Goal: Task Accomplishment & Management: Manage account settings

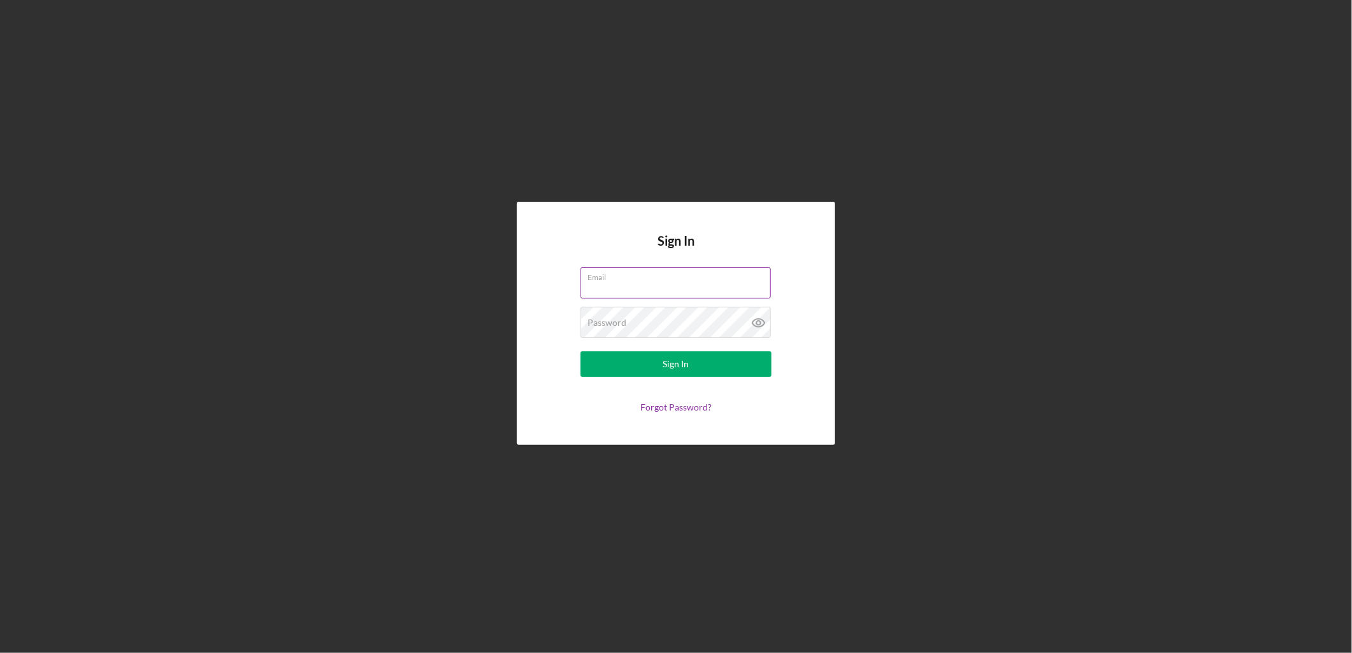
click at [659, 287] on input "Email" at bounding box center [675, 282] width 190 height 31
type input "kruiz@cookinletlending.com"
click at [580, 351] on button "Sign In" at bounding box center [675, 363] width 191 height 25
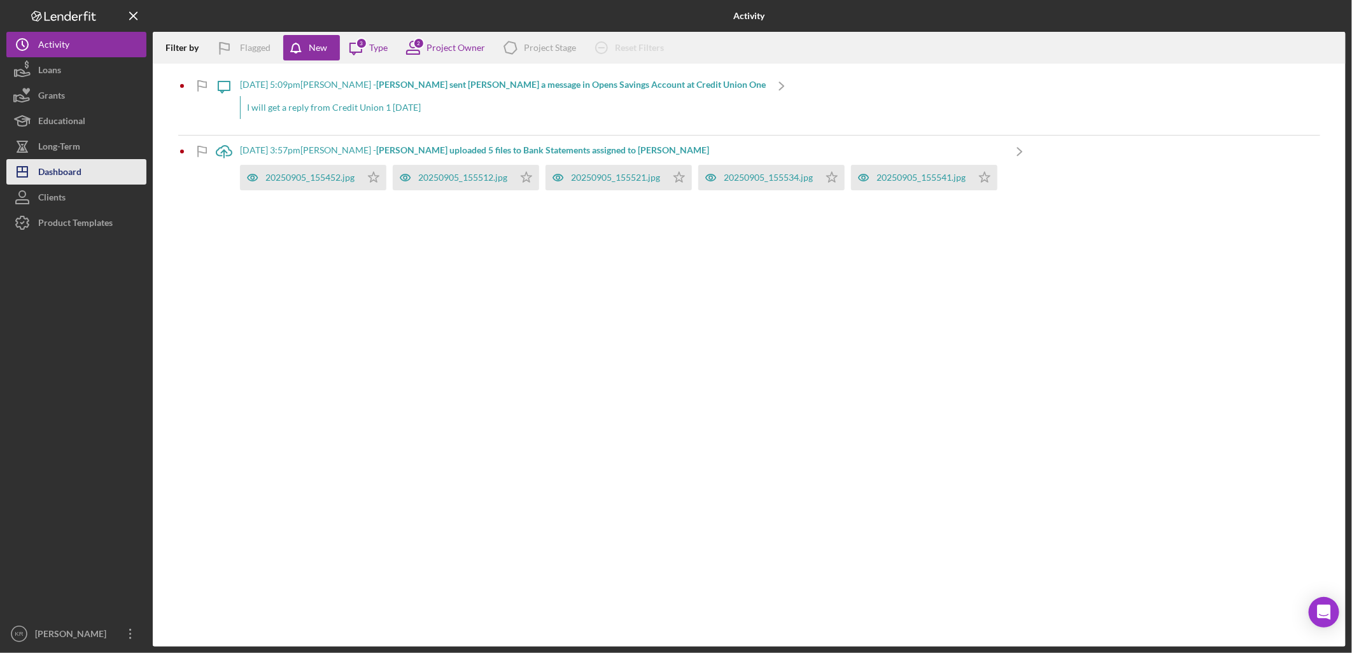
click at [75, 176] on div "Dashboard" at bounding box center [59, 173] width 43 height 29
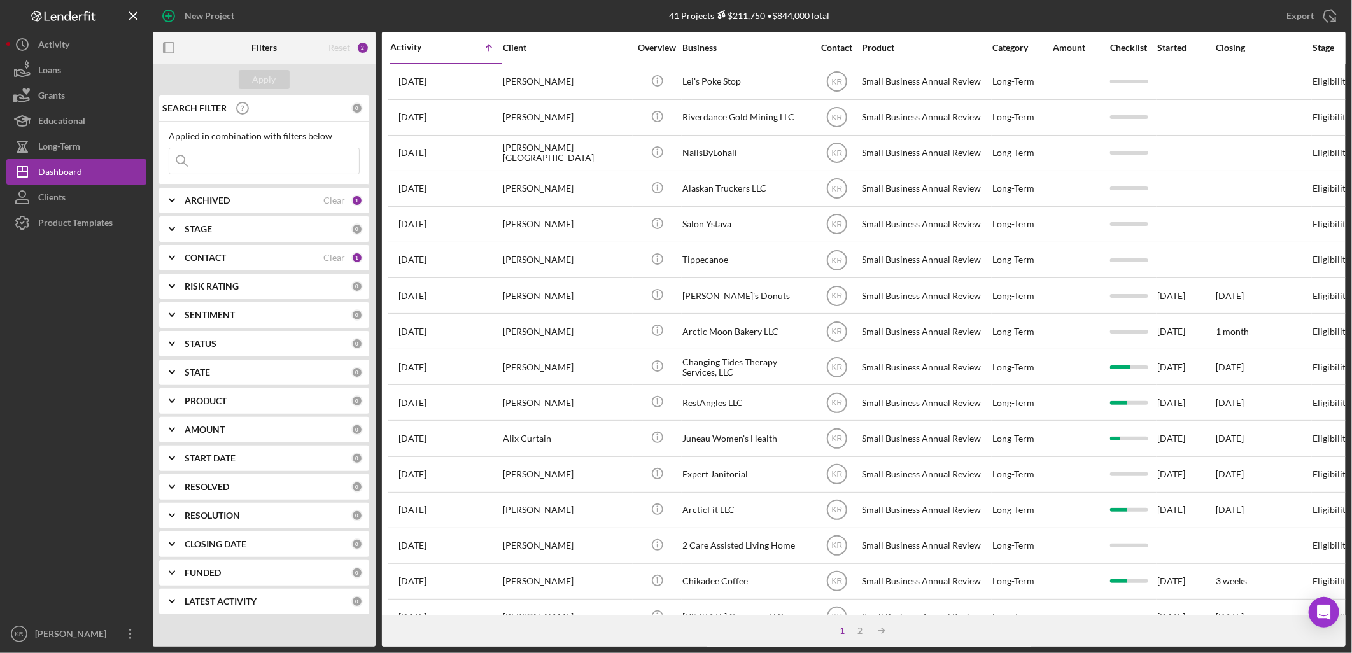
click at [249, 410] on div "PRODUCT 0" at bounding box center [274, 400] width 178 height 25
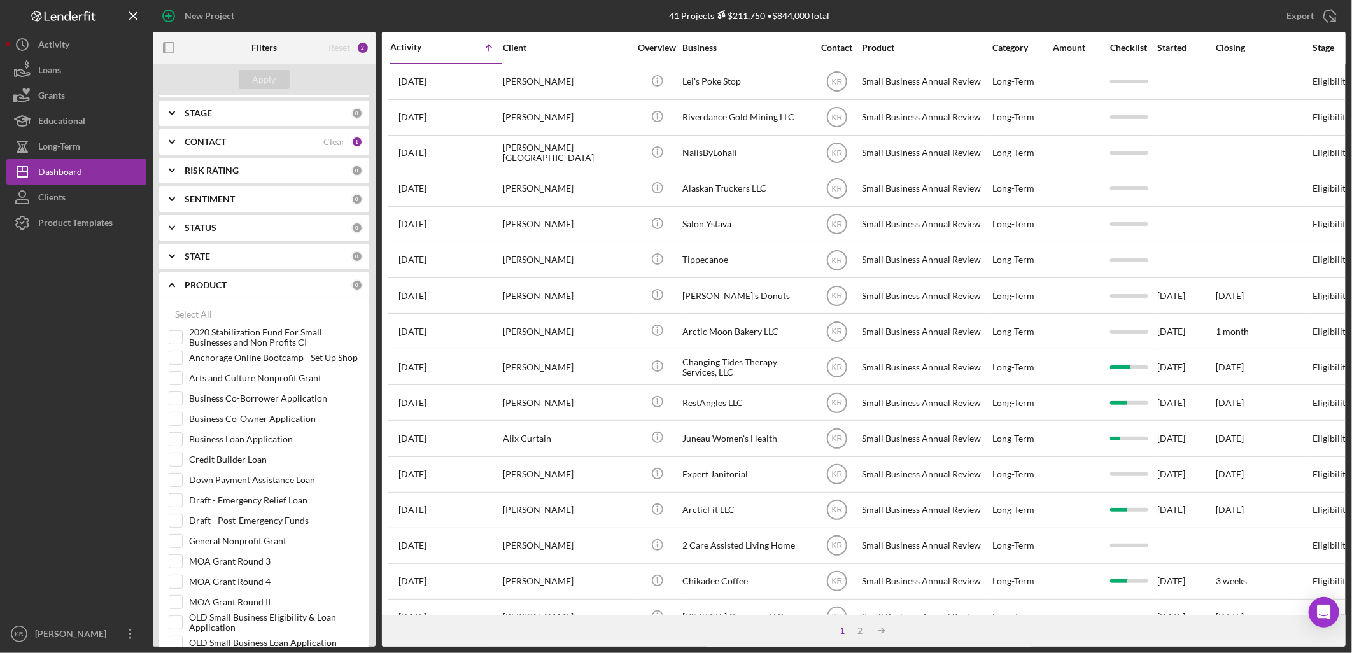
scroll to position [353, 0]
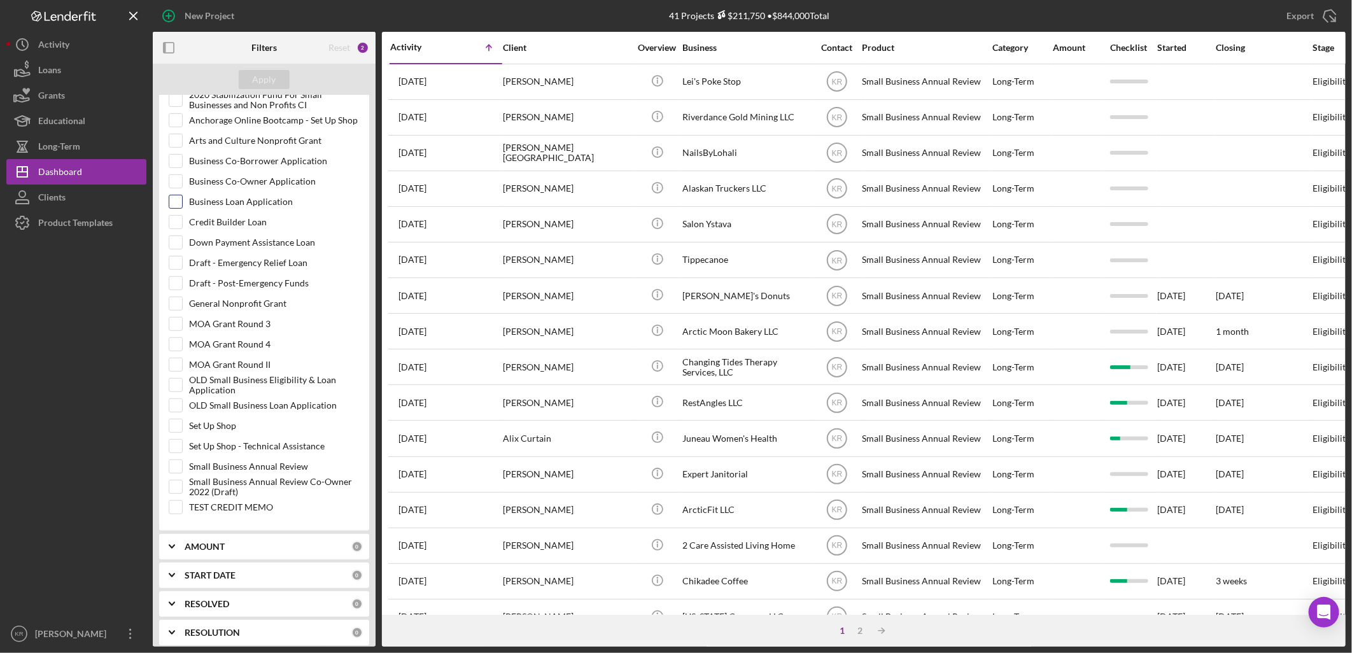
click at [181, 201] on input "Business Loan Application" at bounding box center [175, 201] width 13 height 13
checkbox input "true"
click at [270, 73] on div "Apply" at bounding box center [265, 79] width 24 height 19
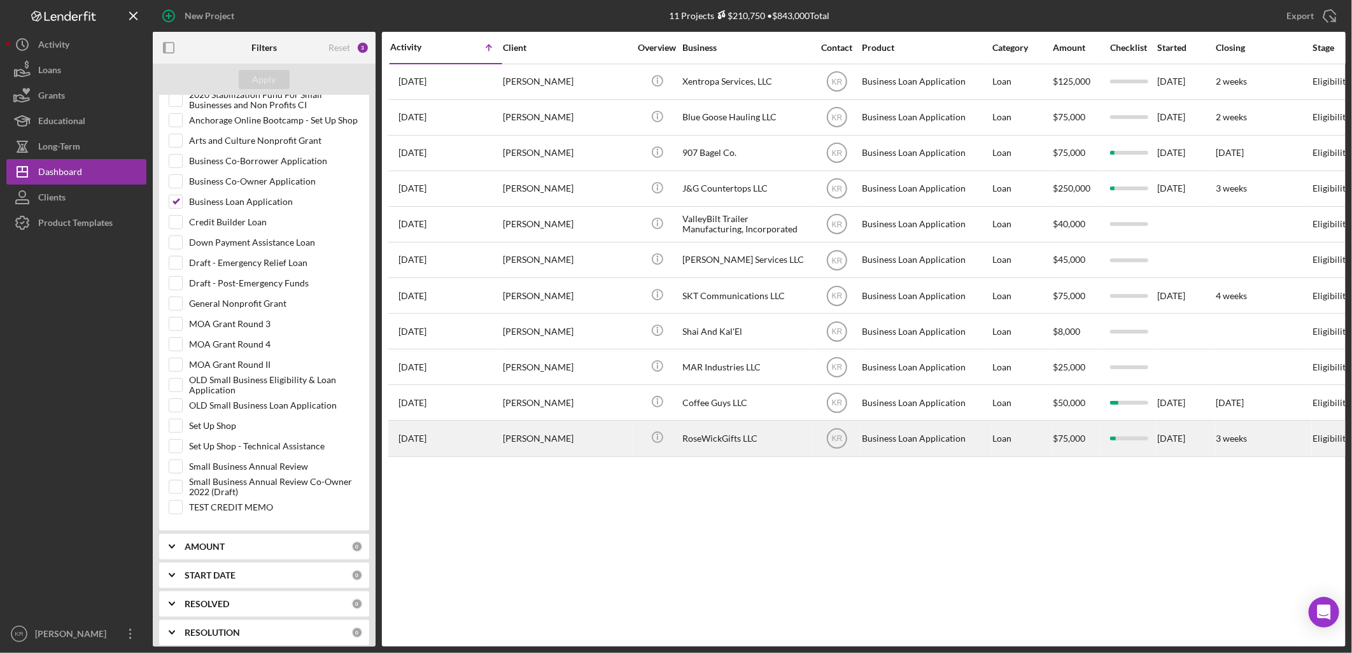
click at [527, 445] on div "[PERSON_NAME]" at bounding box center [566, 438] width 127 height 34
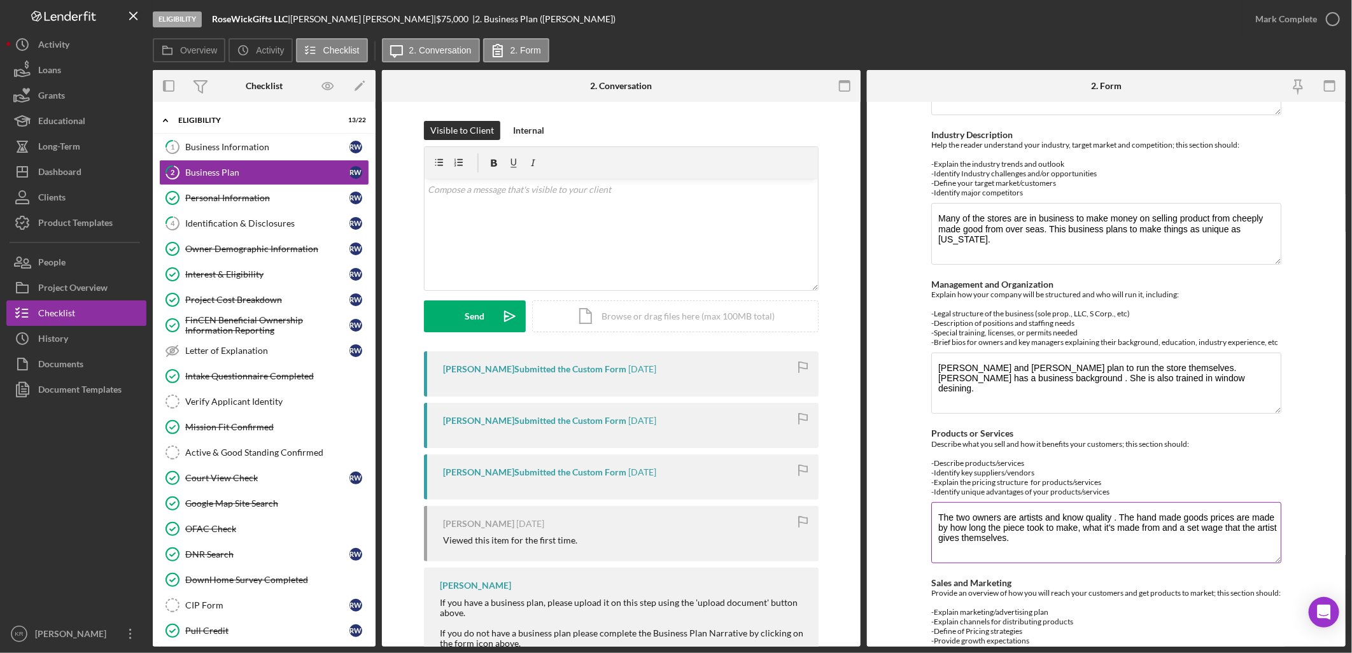
scroll to position [358, 0]
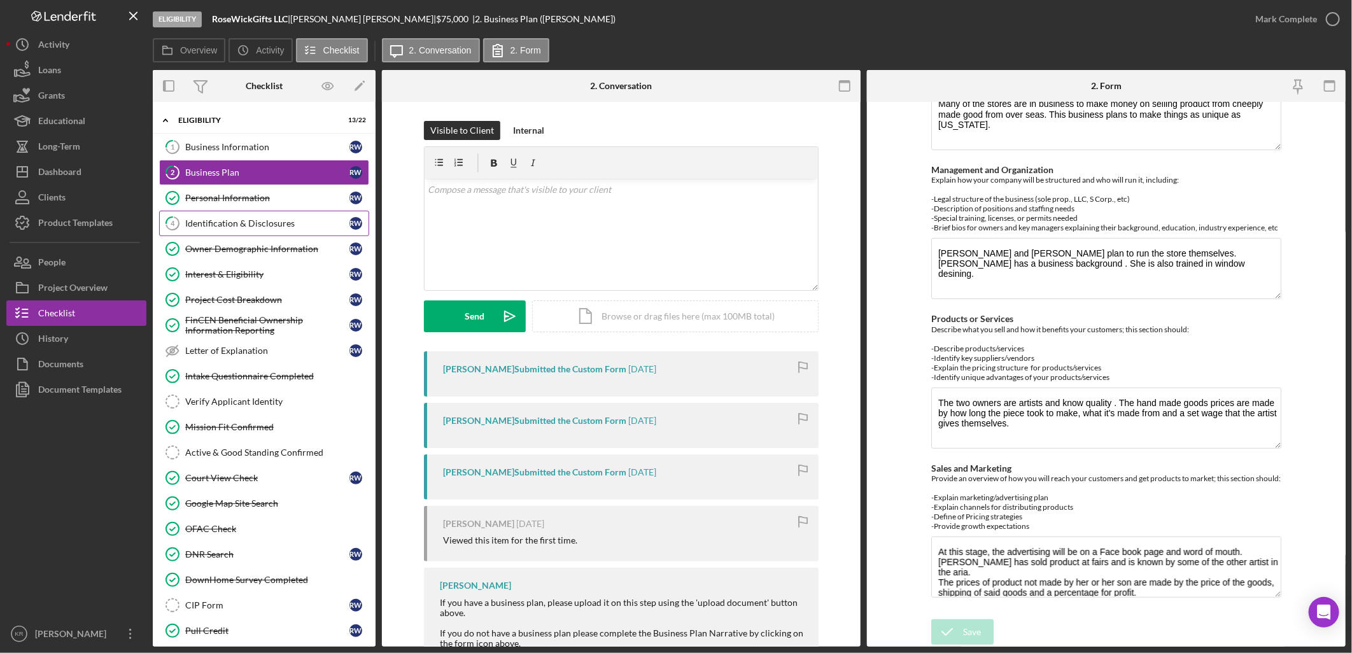
click at [253, 230] on link "4 Identification & Disclosures R W" at bounding box center [264, 223] width 210 height 25
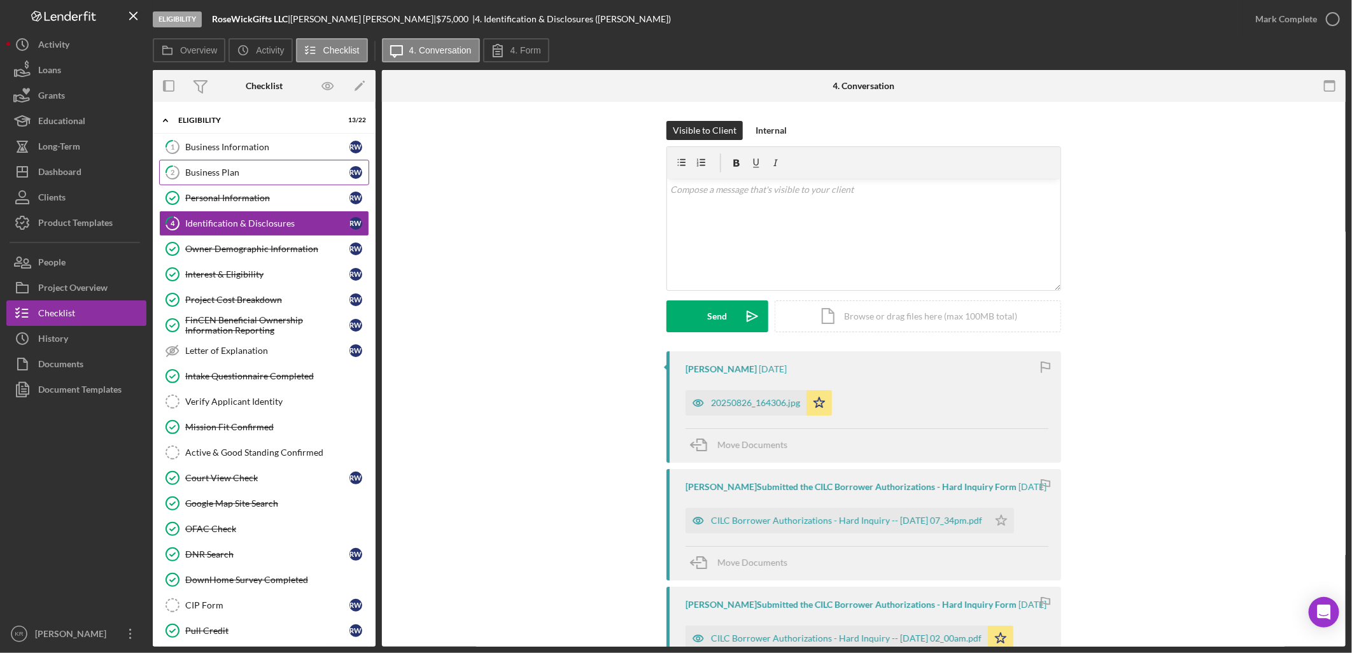
click at [236, 172] on div "Business Plan" at bounding box center [267, 172] width 164 height 10
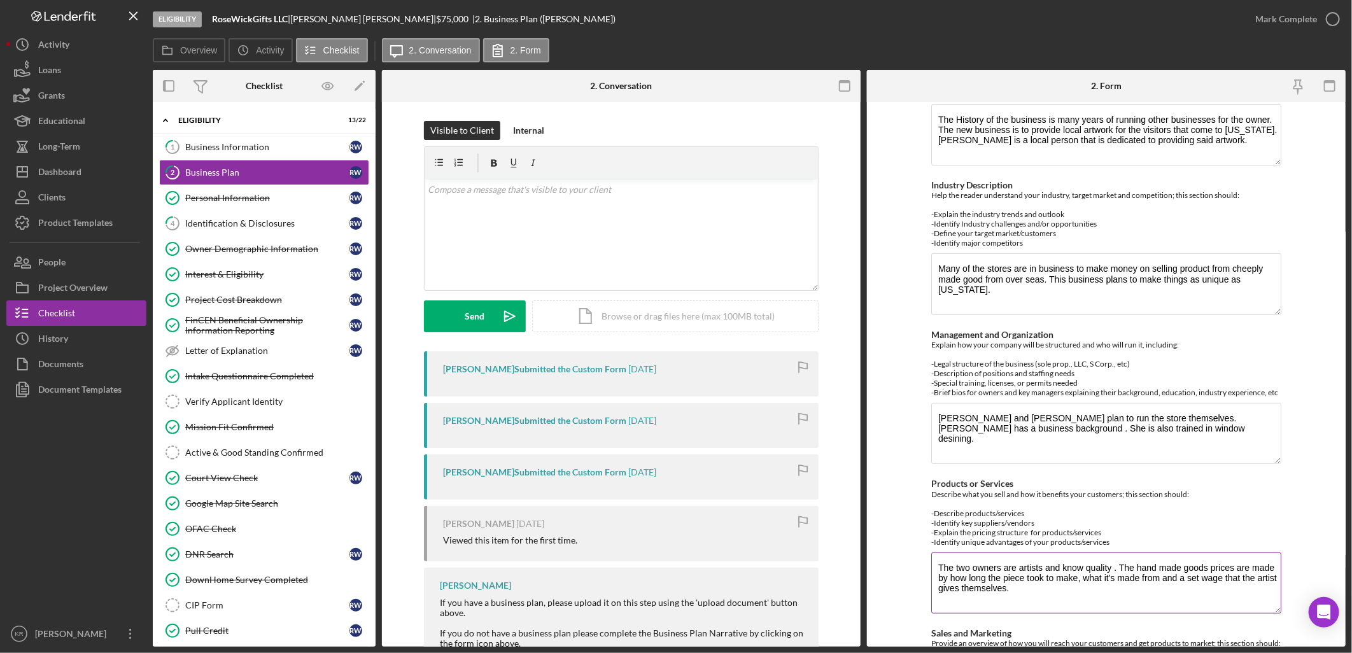
scroll to position [358, 0]
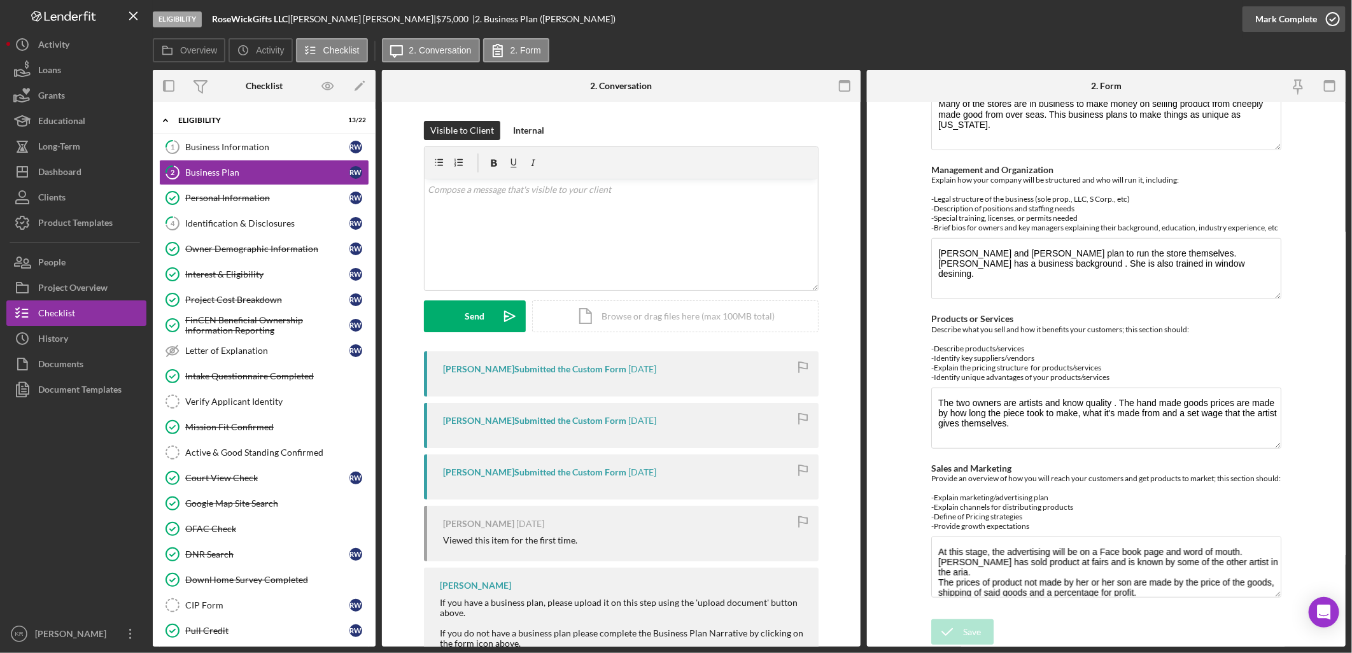
click at [1265, 24] on div "Mark Complete" at bounding box center [1286, 18] width 62 height 25
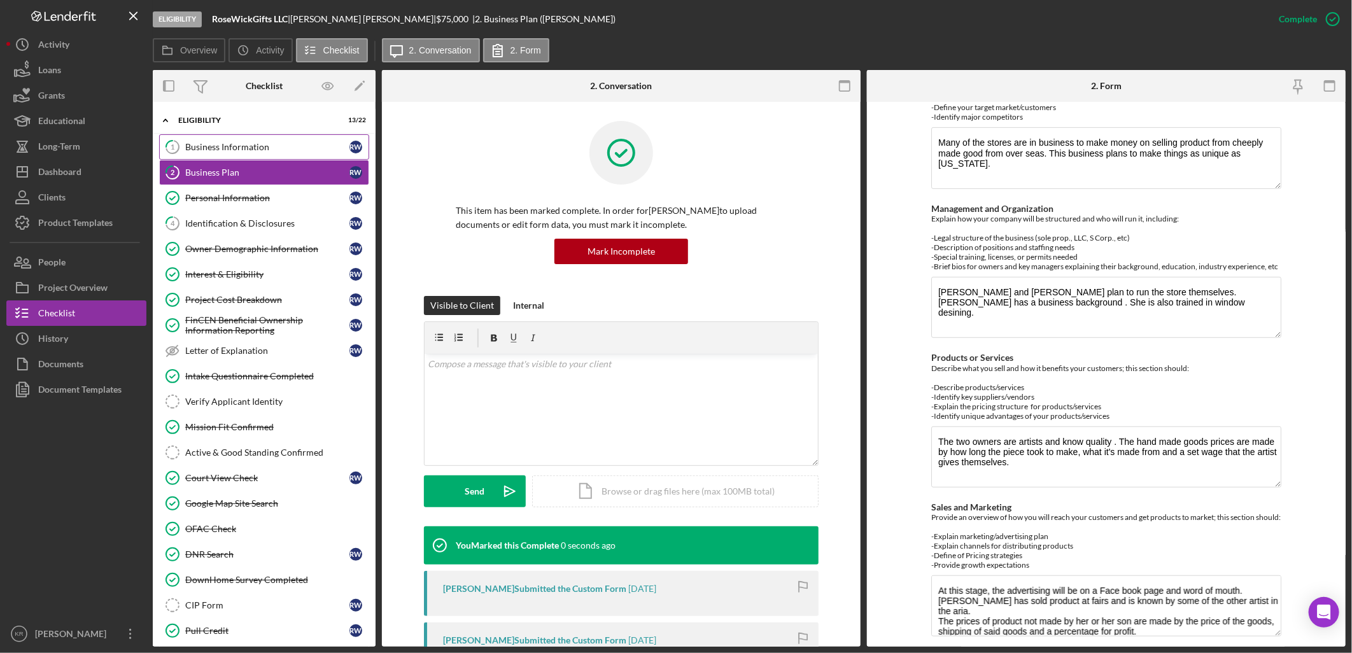
scroll to position [409, 0]
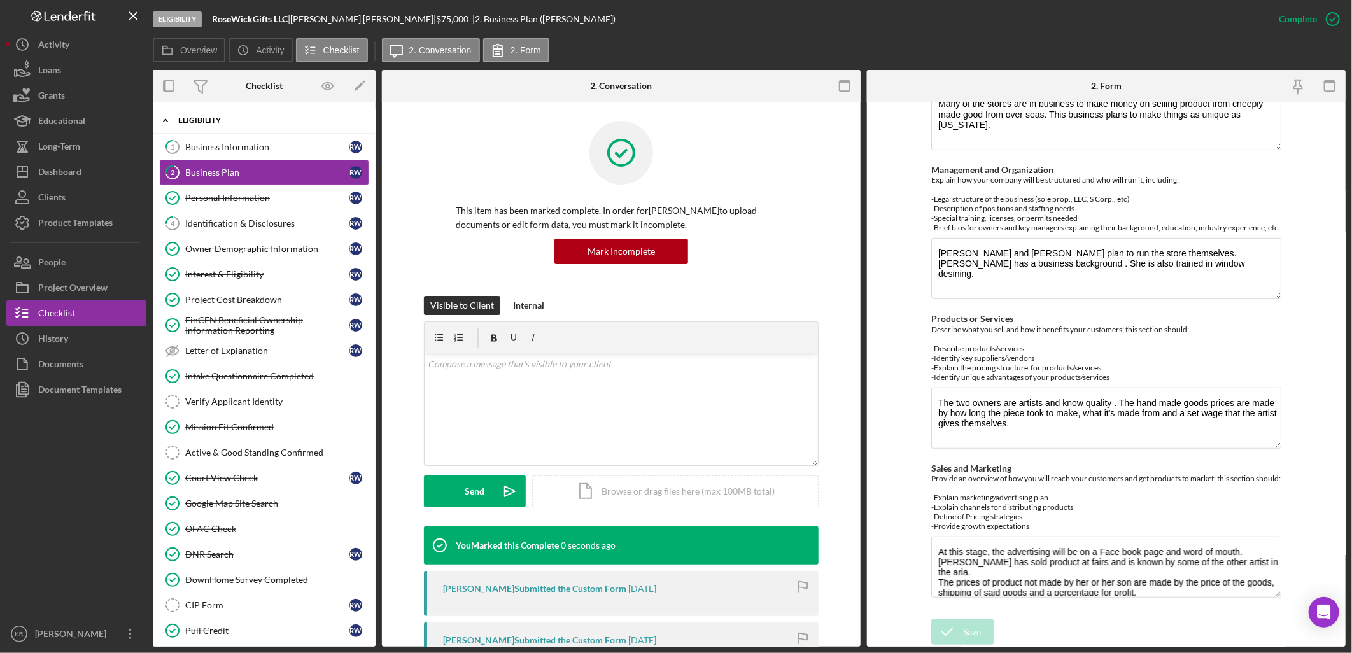
click at [223, 134] on div "Icon/Expander Eligibility 13 / 22 1 Business Information R W 2 Business Plan R …" at bounding box center [264, 404] width 223 height 592
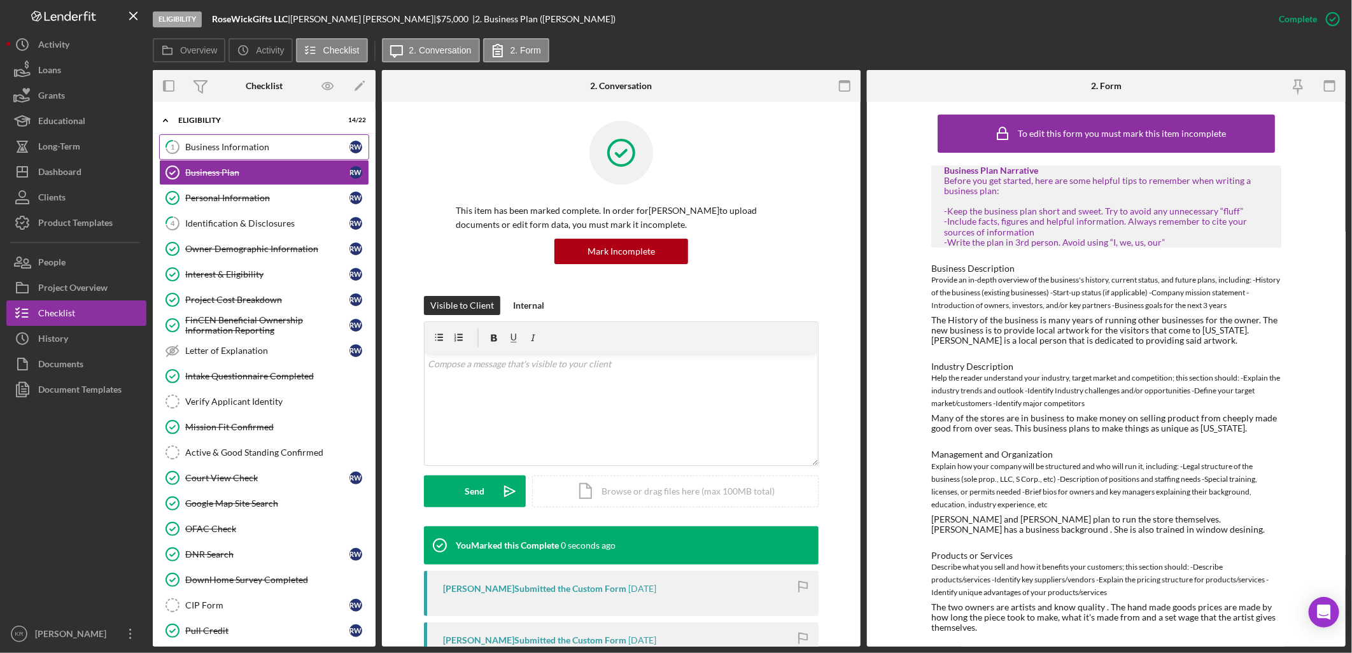
click at [231, 140] on link "1 Business Information R W" at bounding box center [264, 146] width 210 height 25
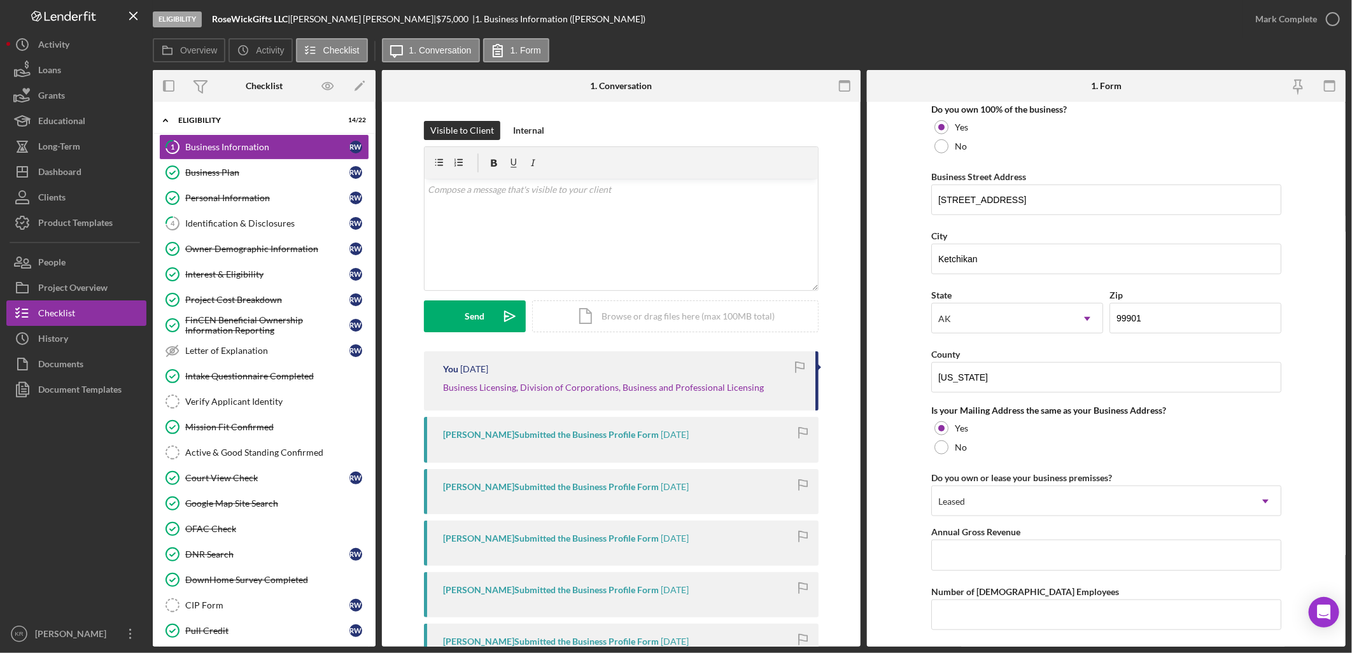
scroll to position [870, 0]
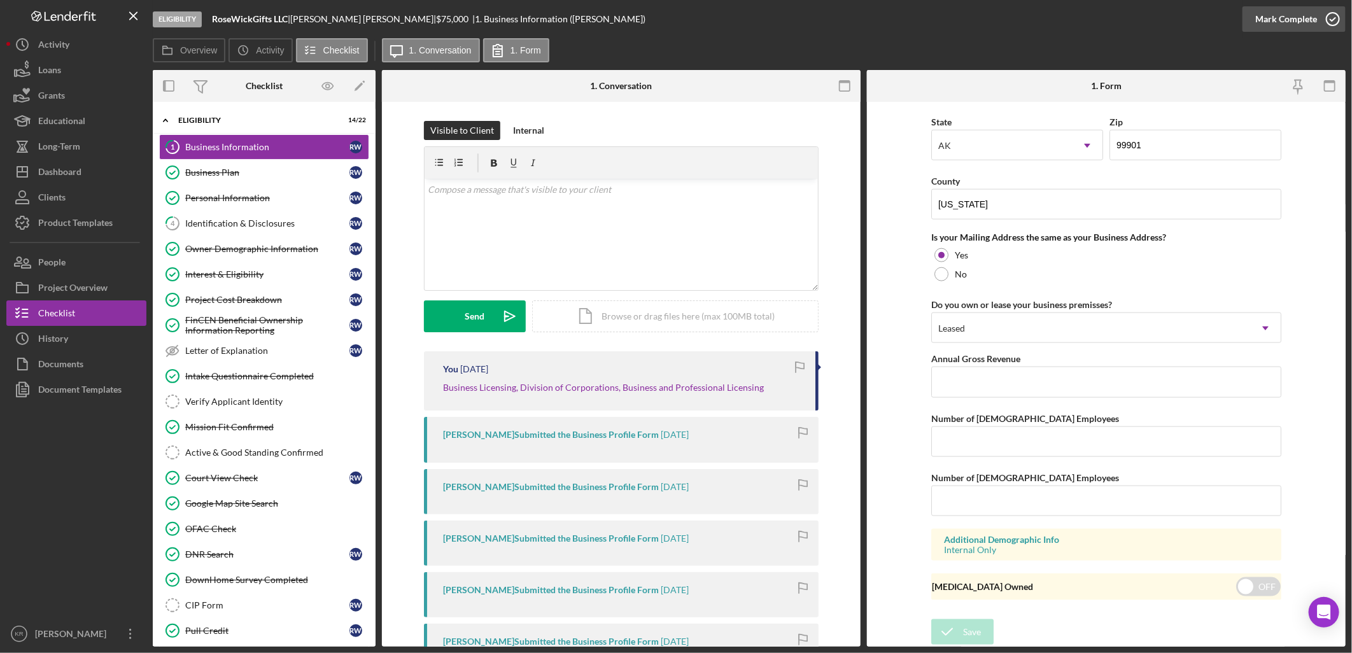
click at [1266, 22] on div "Mark Complete" at bounding box center [1286, 18] width 62 height 25
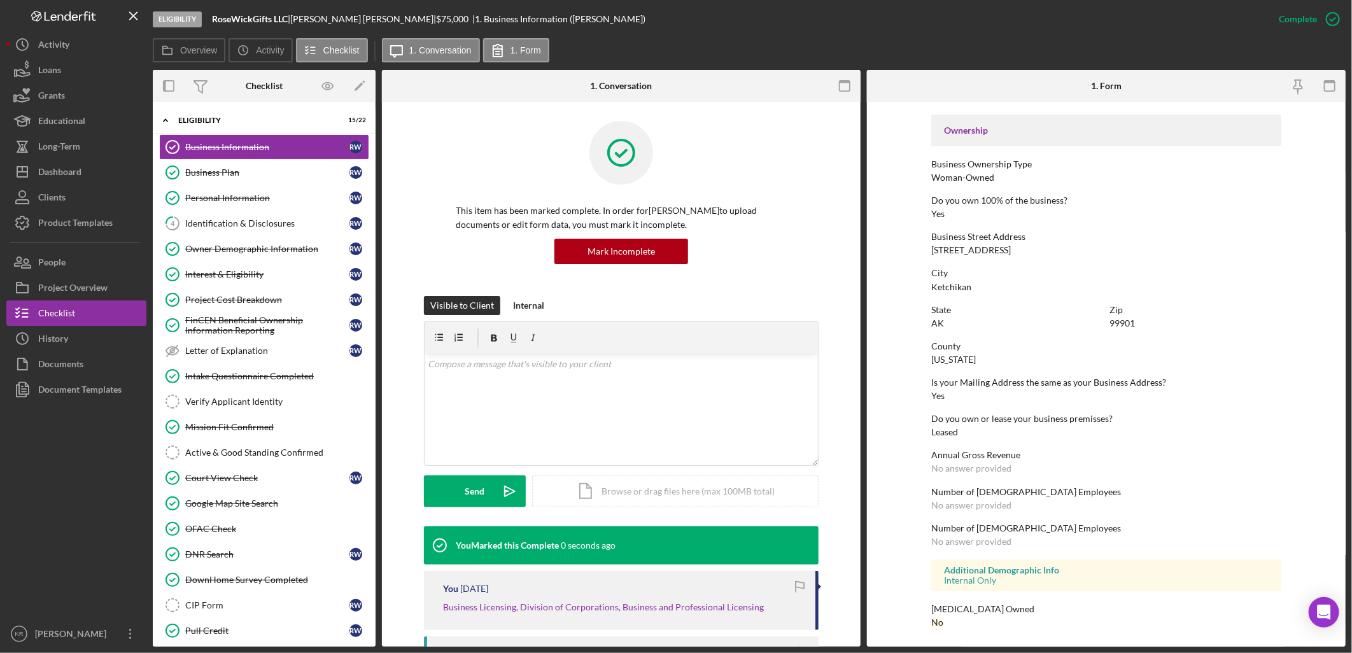
scroll to position [414, 0]
click at [265, 405] on div "Verify Applicant Identity" at bounding box center [276, 401] width 183 height 10
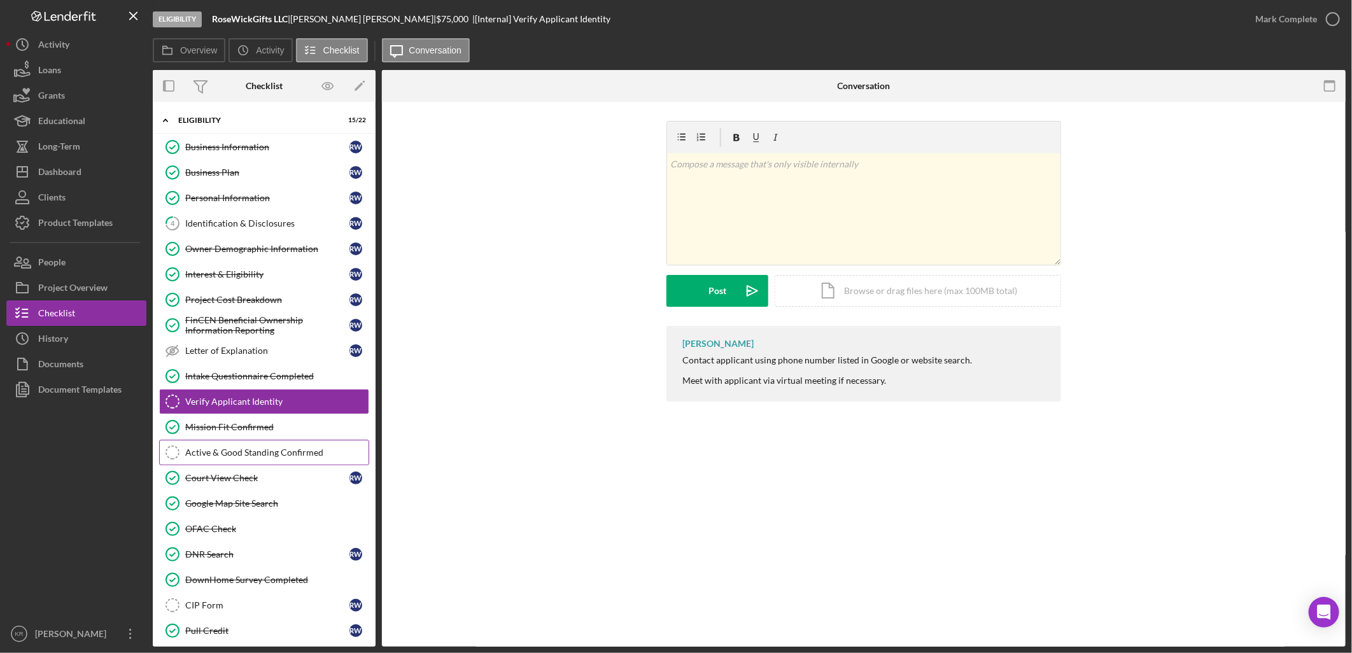
click at [214, 459] on link "Active & Good Standing Confirmed Active & Good Standing Confirmed" at bounding box center [264, 452] width 210 height 25
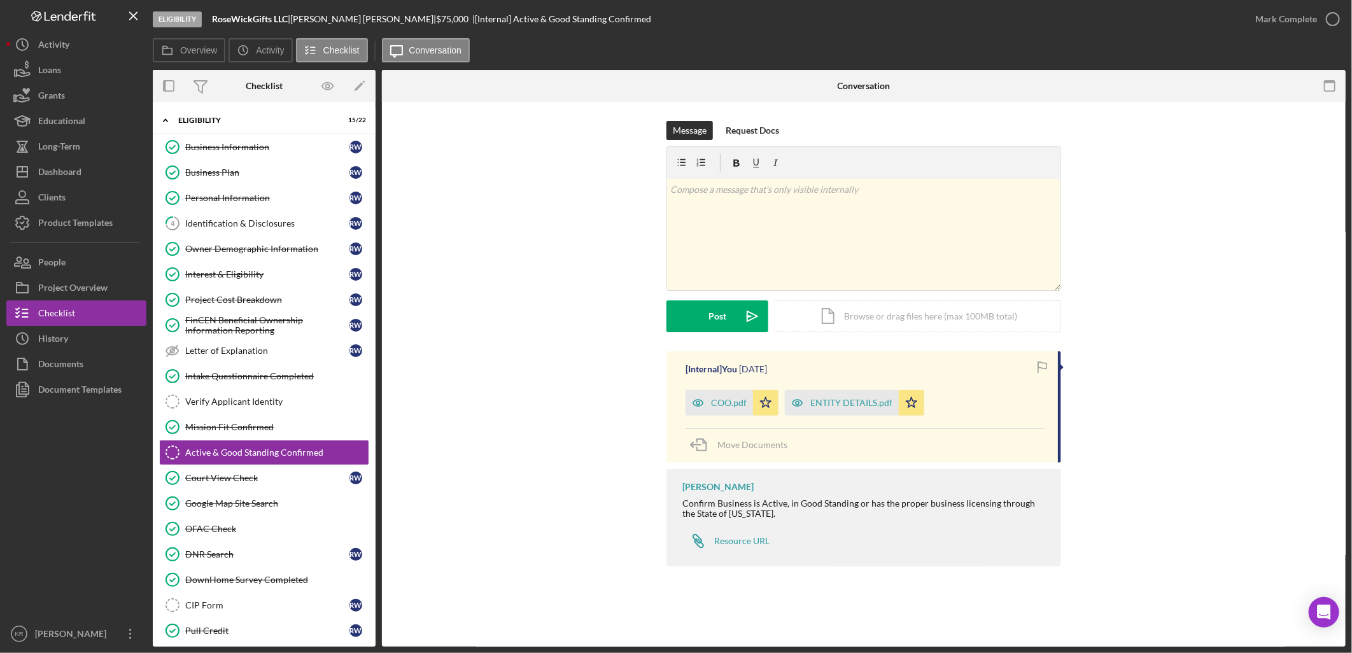
click at [859, 400] on div "ENTITY DETAILS.pdf" at bounding box center [851, 403] width 82 height 10
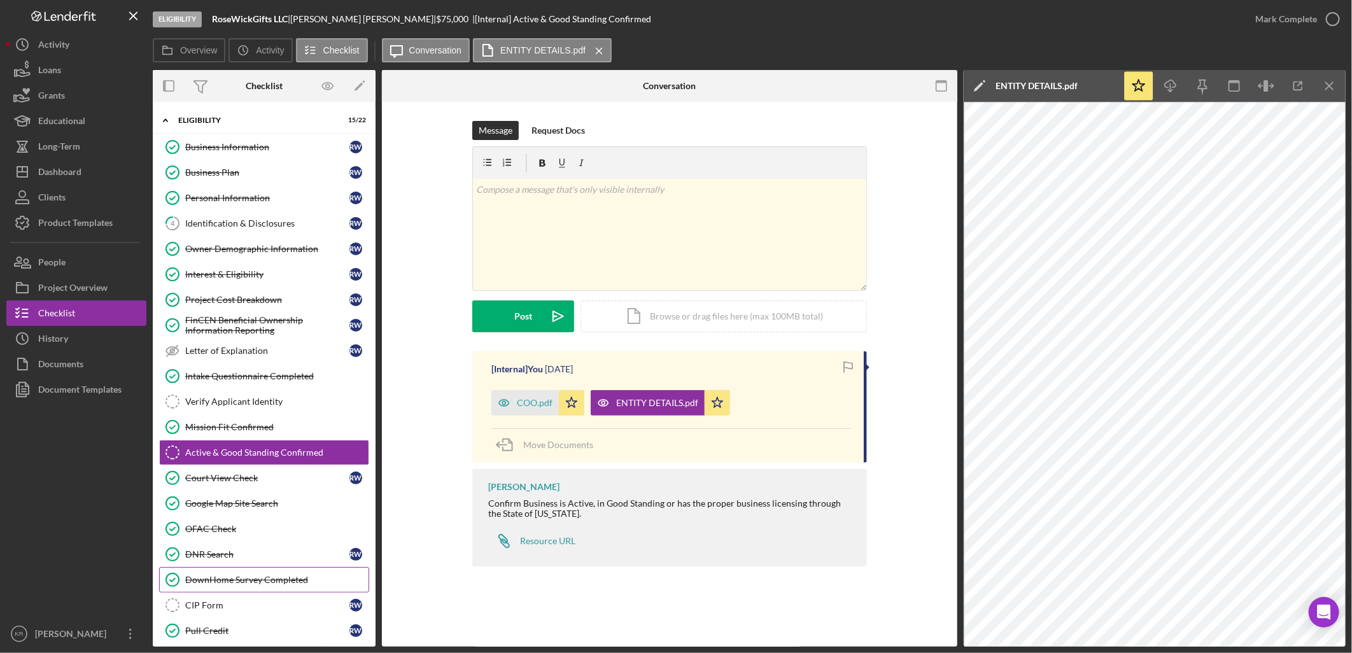
scroll to position [234, 0]
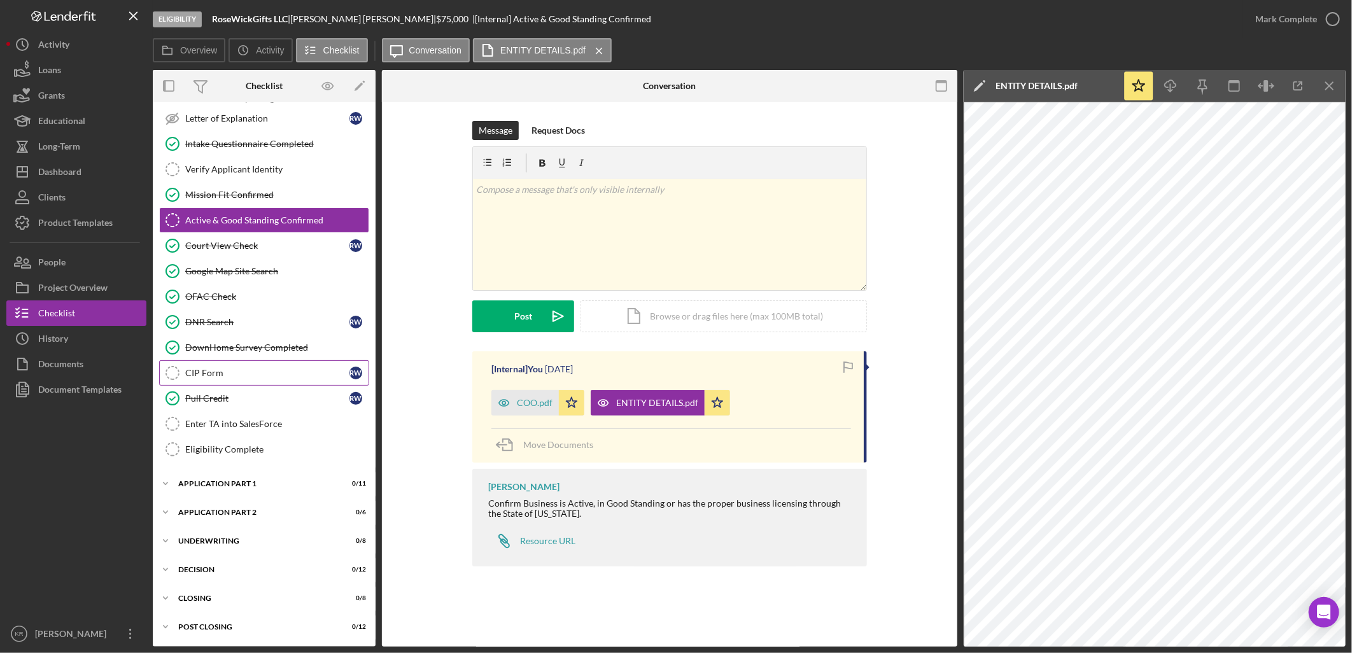
click at [227, 369] on div "CIP Form" at bounding box center [267, 373] width 164 height 10
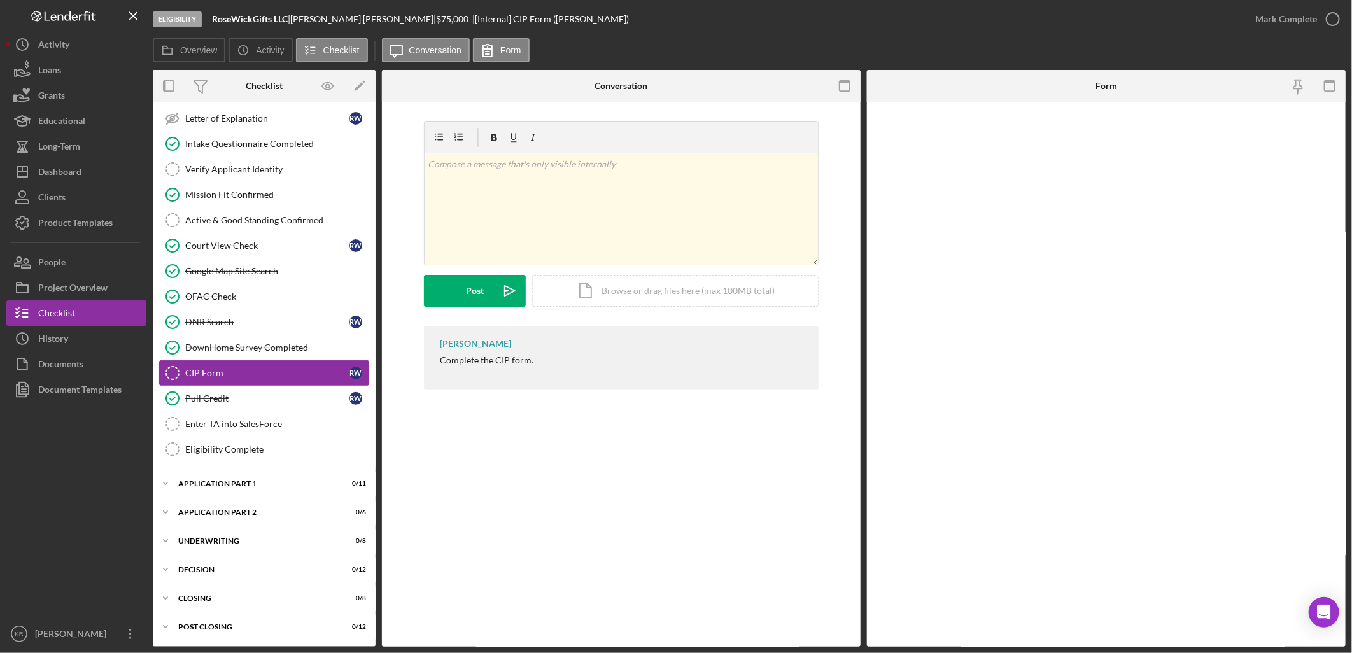
scroll to position [234, 0]
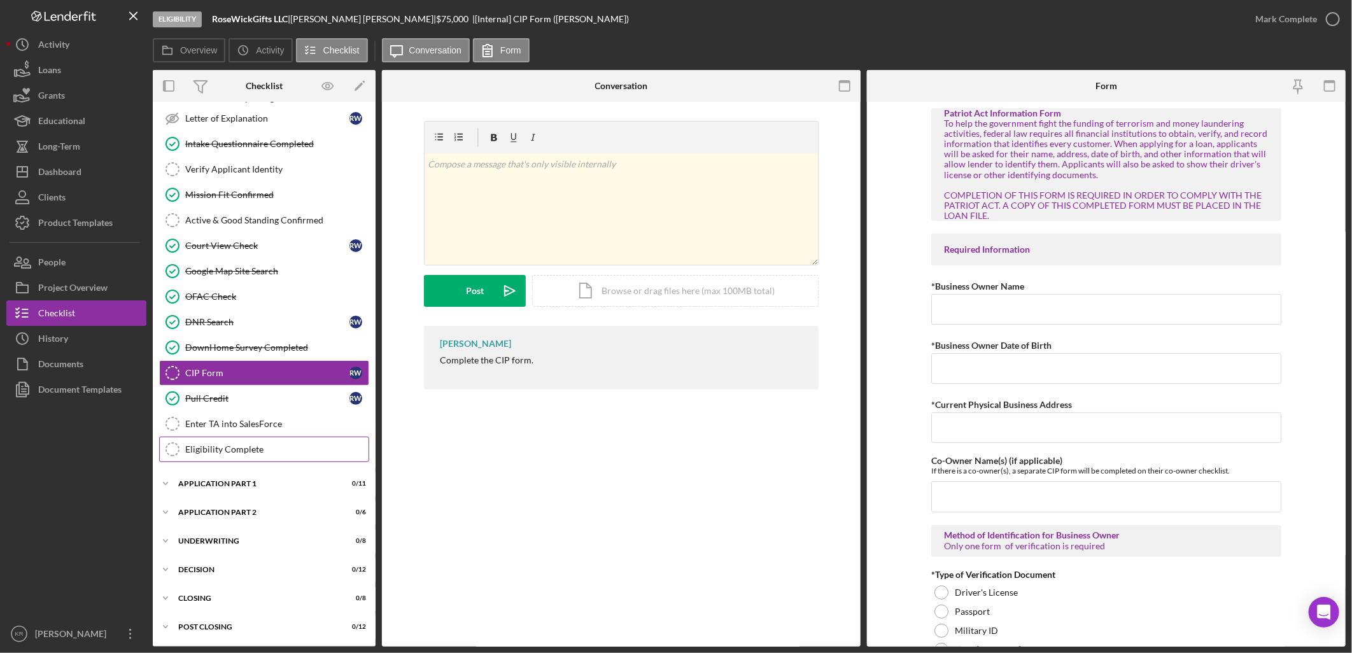
click at [210, 456] on link "Eligibility Complete Eligibility Complete" at bounding box center [264, 449] width 210 height 25
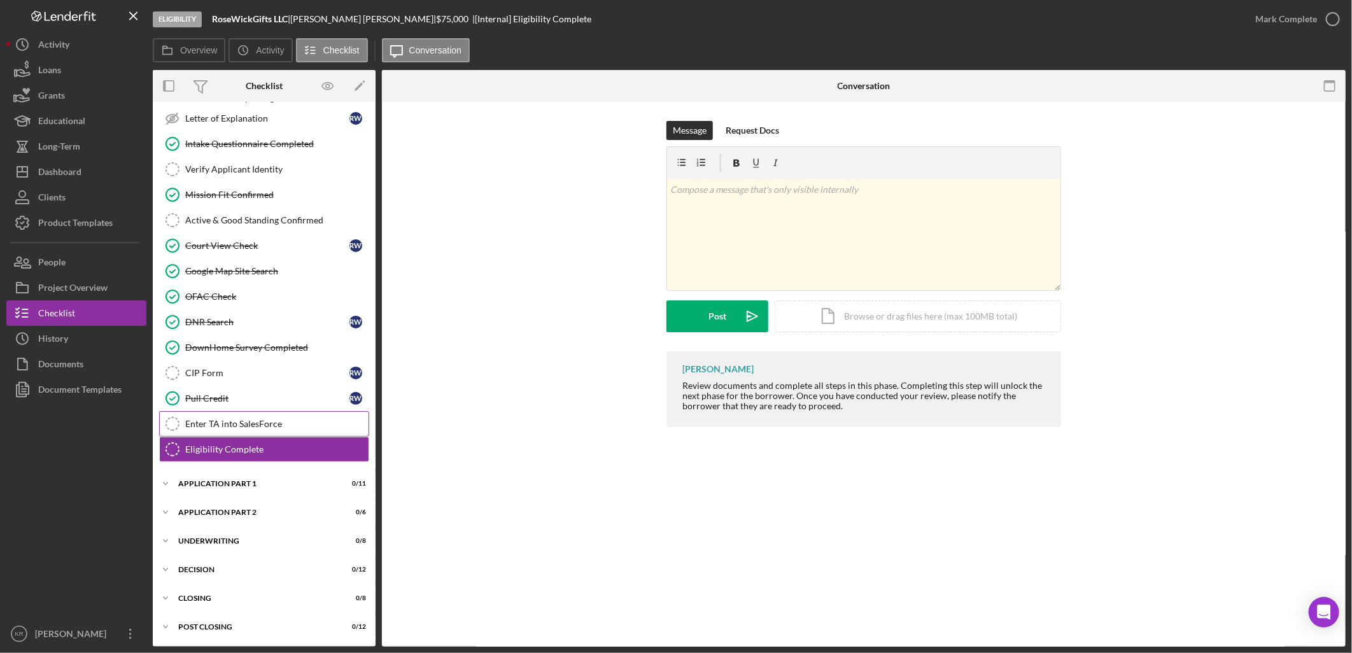
click at [242, 434] on link "Enter TA into SalesForce Enter TA into SalesForce" at bounding box center [264, 423] width 210 height 25
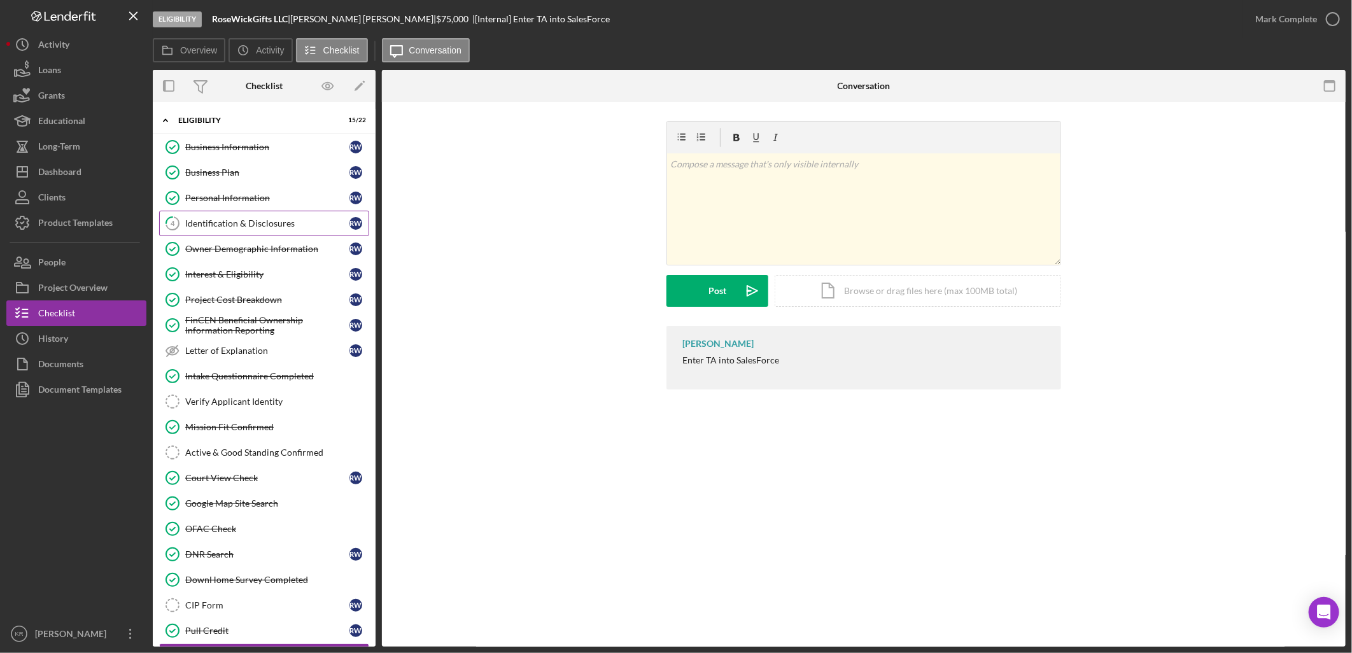
click at [220, 213] on link "4 Identification & Disclosures R W" at bounding box center [264, 223] width 210 height 25
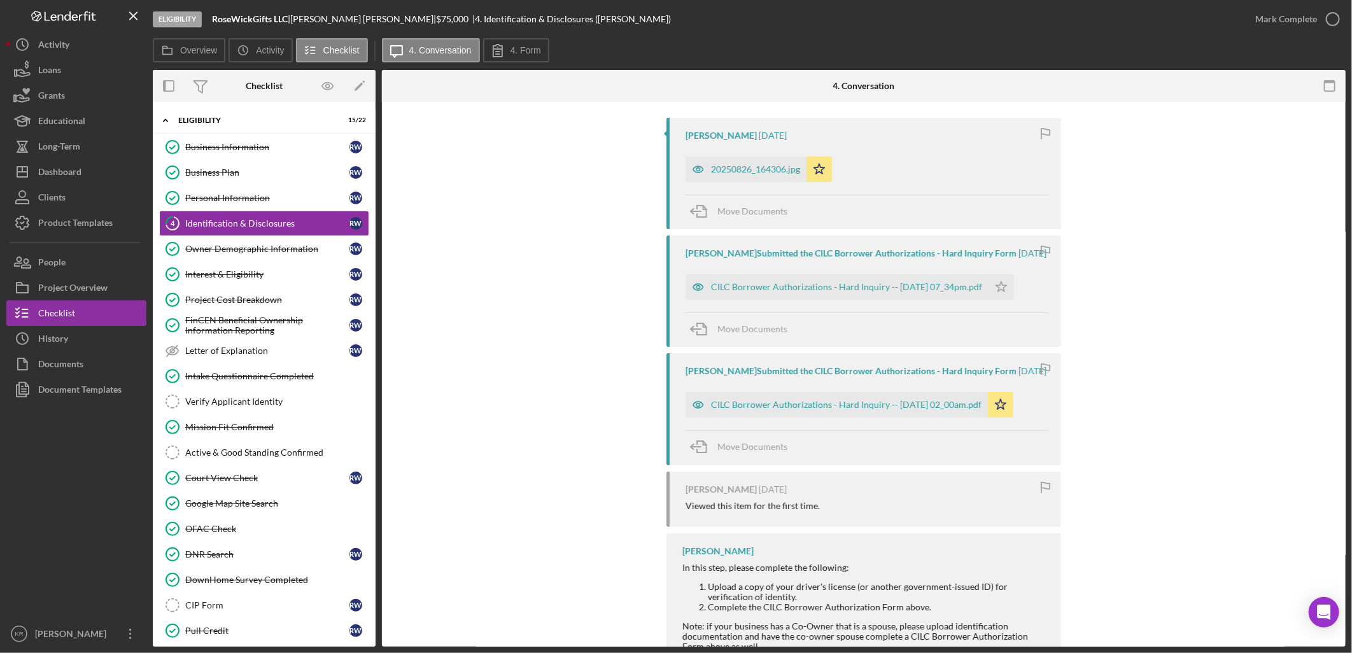
scroll to position [212, 0]
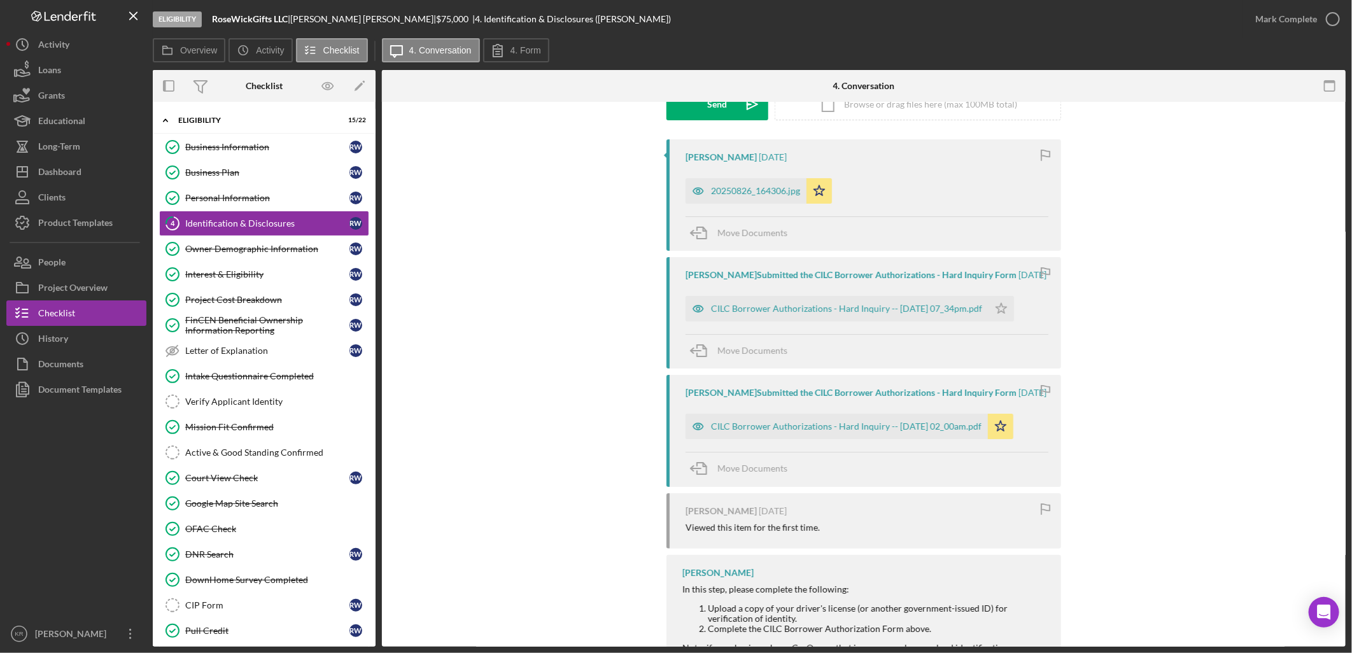
click at [727, 177] on div "20250826_164306.jpg Icon/Star" at bounding box center [761, 188] width 153 height 32
click at [727, 182] on div "20250826_164306.jpg" at bounding box center [745, 190] width 121 height 25
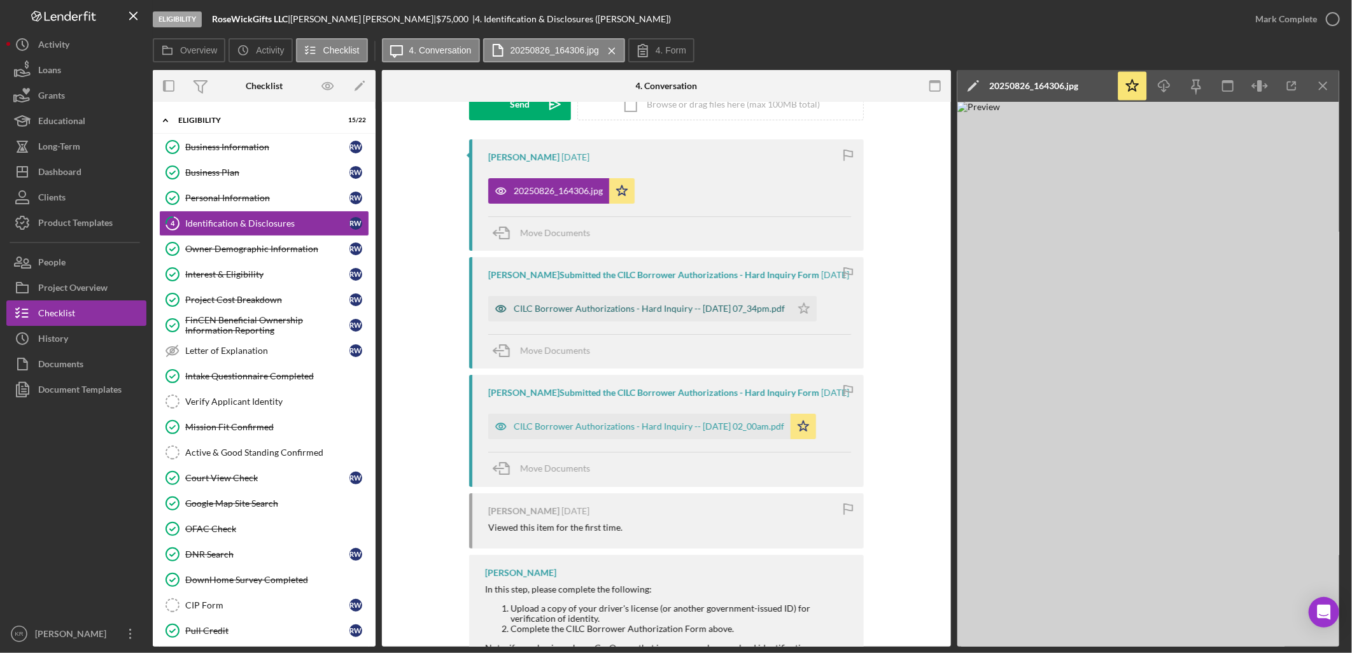
click at [601, 314] on div "CILC Borrower Authorizations - Hard Inquiry -- 2025-08-19 07_34pm.pdf" at bounding box center [649, 309] width 271 height 10
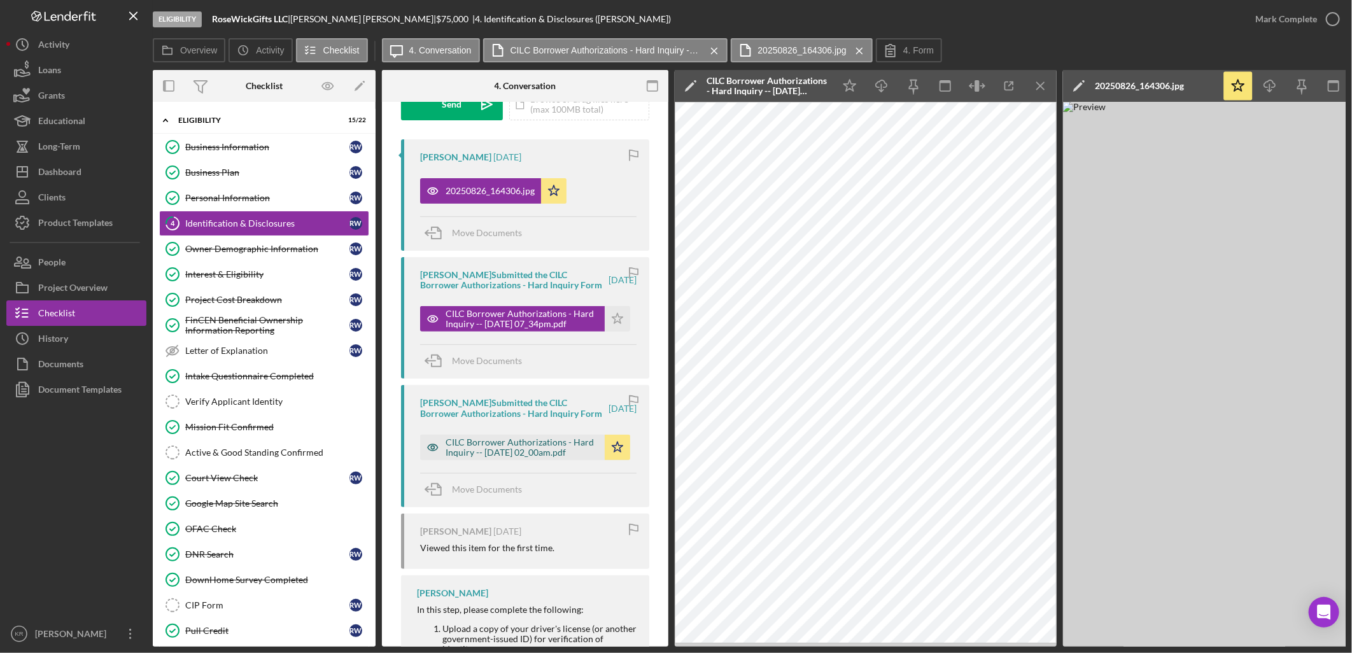
click at [513, 458] on div "CILC Borrower Authorizations - Hard Inquiry -- 2025-08-15 02_00am.pdf" at bounding box center [521, 447] width 153 height 20
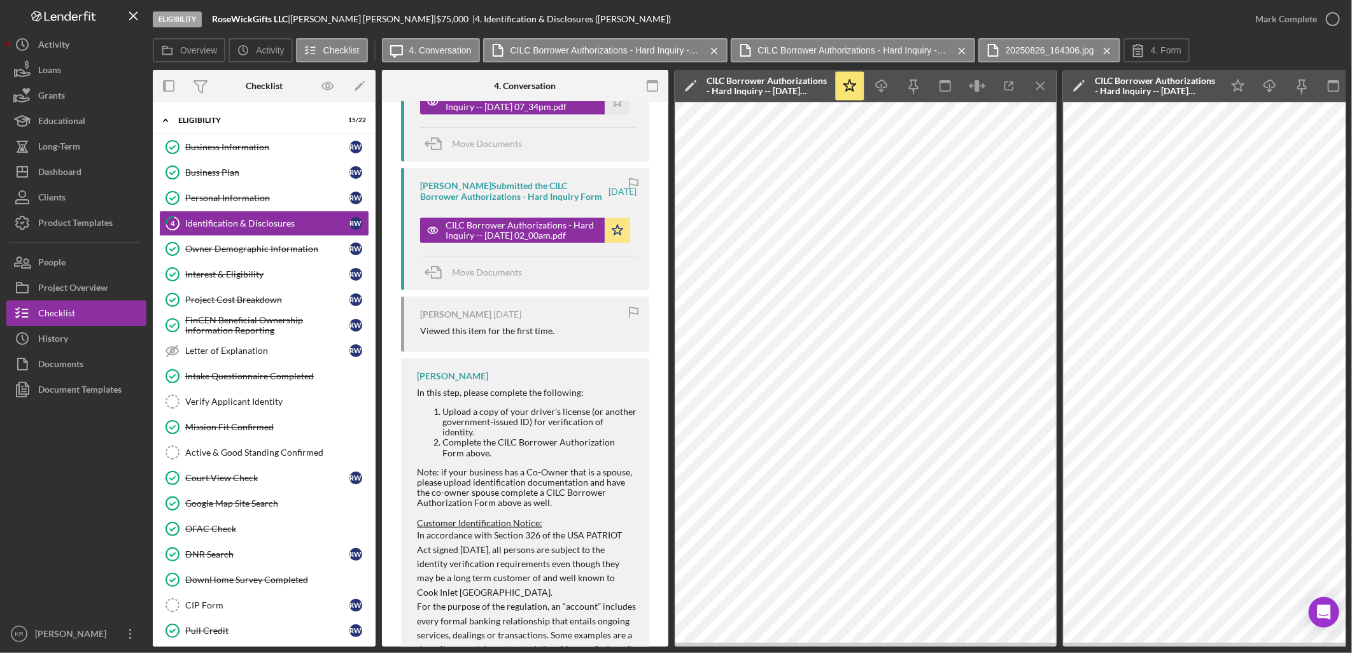
scroll to position [565, 0]
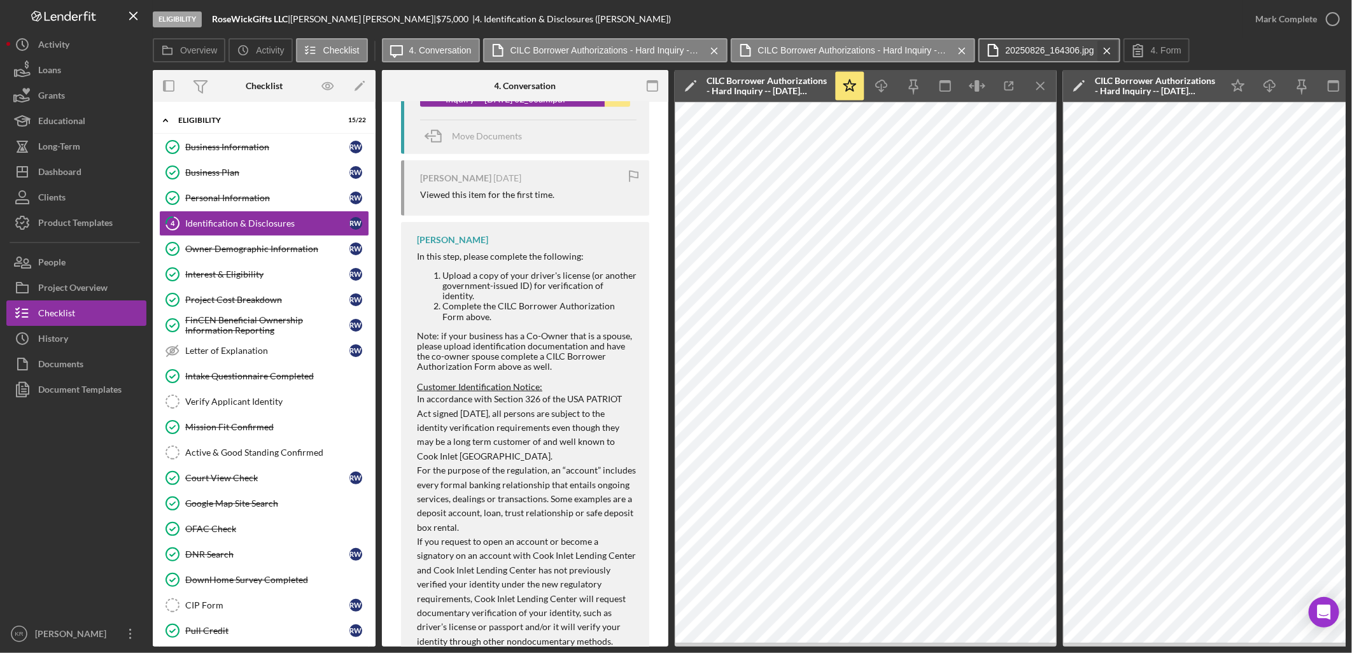
click at [1111, 46] on div "Icon/Message 4. Conversation CILC Borrower Authorizations - Hard Inquiry -- 202…" at bounding box center [787, 50] width 811 height 25
click at [1097, 52] on icon "Icon/Menu Close" at bounding box center [1107, 51] width 22 height 32
drag, startPoint x: 956, startPoint y: 48, endPoint x: 1130, endPoint y: 15, distance: 176.9
click at [955, 48] on icon "Icon/Menu Close" at bounding box center [962, 51] width 22 height 32
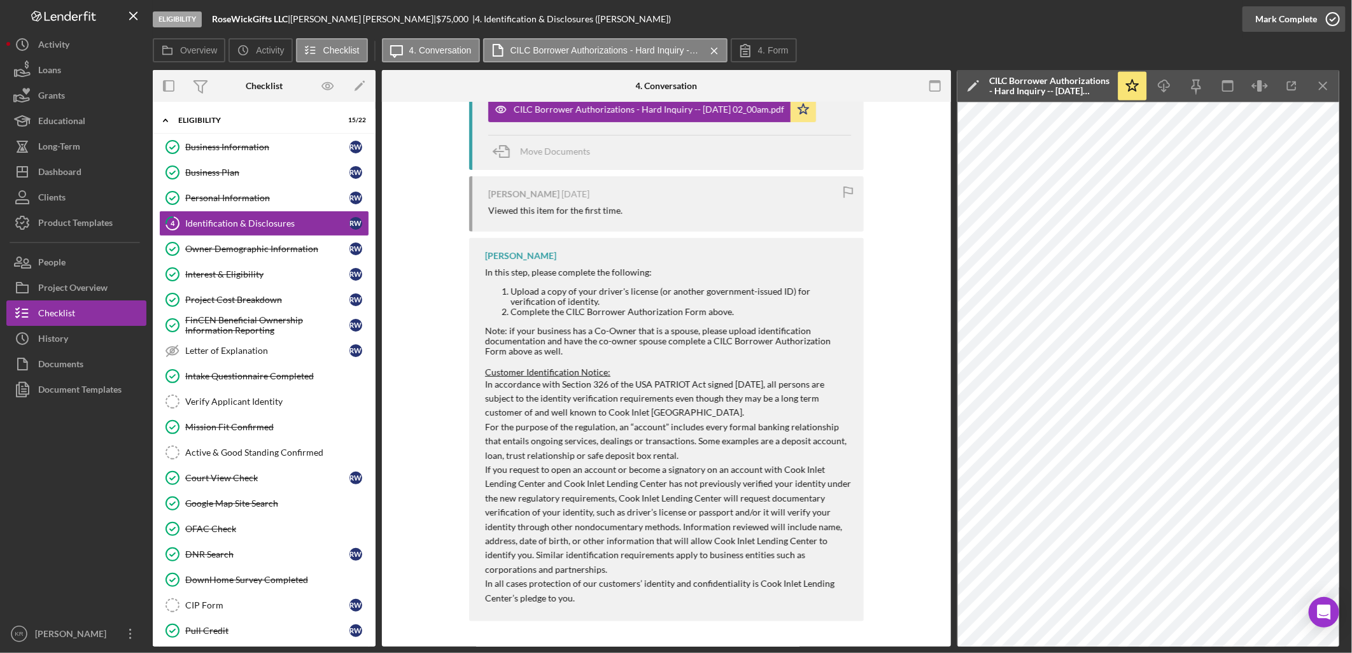
click at [1289, 13] on div "Mark Complete" at bounding box center [1286, 18] width 62 height 25
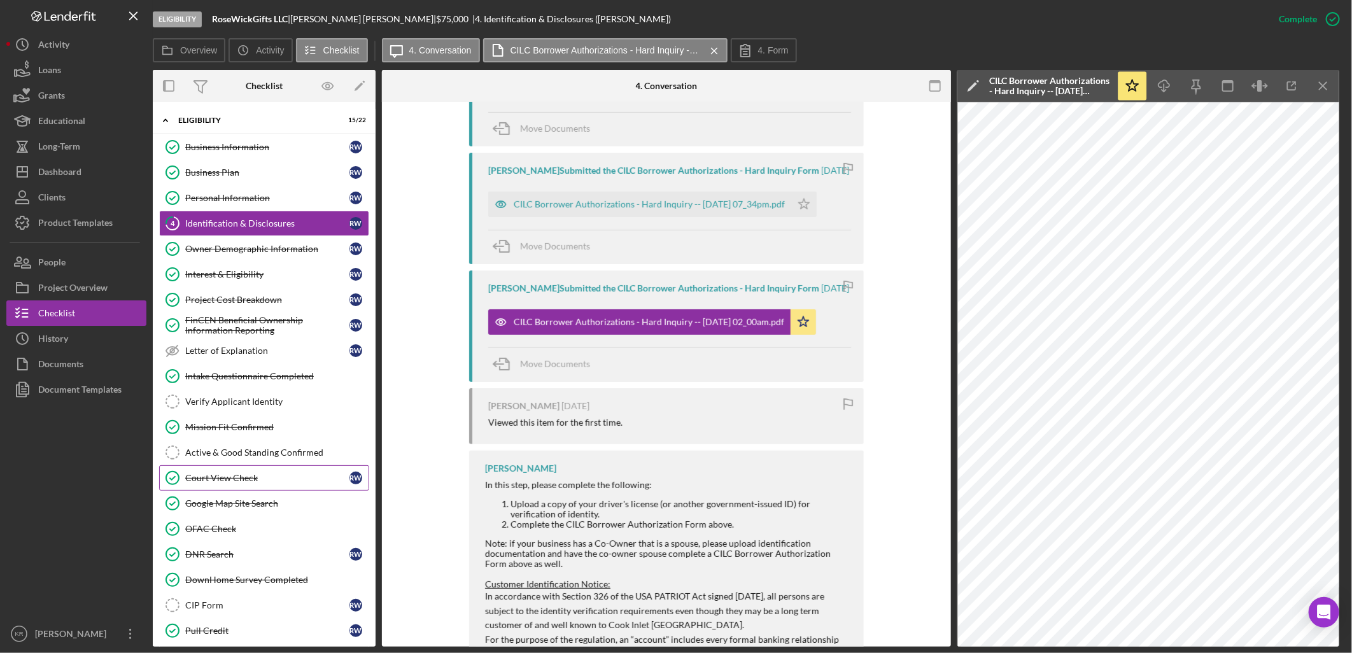
scroll to position [755, 0]
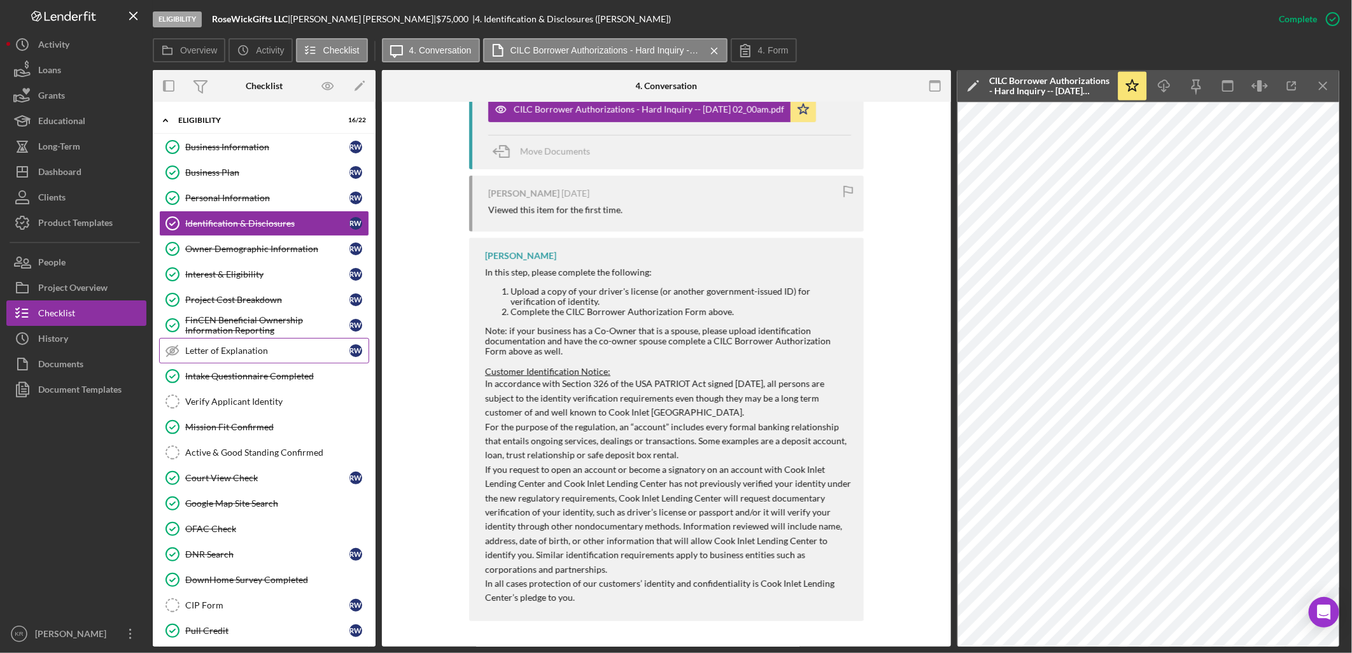
click at [316, 344] on link "Letter of Explanation Letter of Explanation R W" at bounding box center [264, 350] width 210 height 25
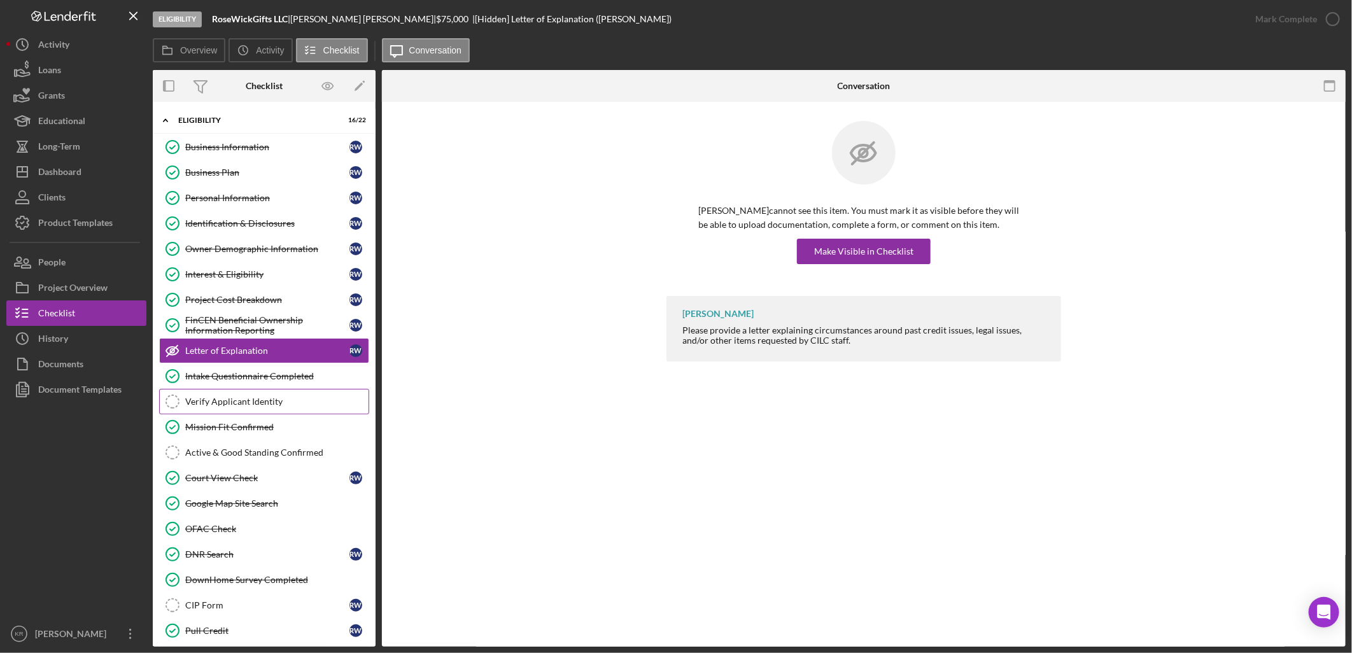
click at [291, 402] on div "Verify Applicant Identity" at bounding box center [276, 401] width 183 height 10
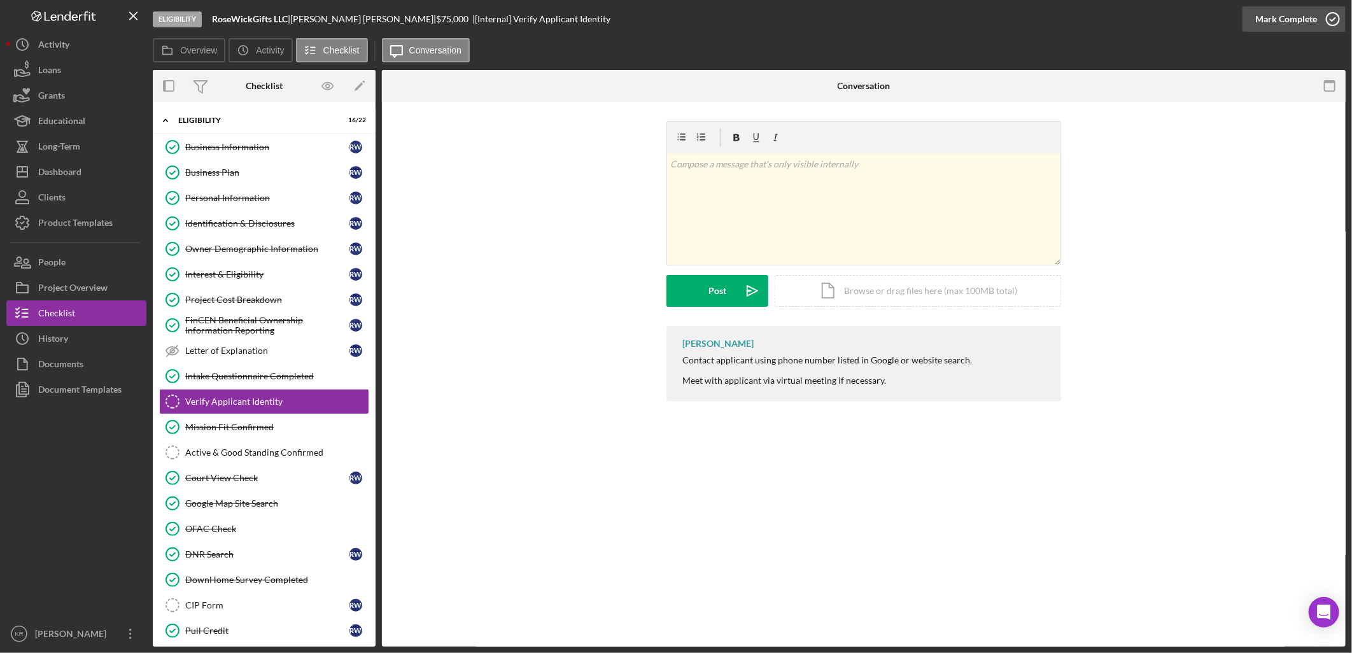
click at [1308, 8] on div "Mark Complete" at bounding box center [1286, 18] width 62 height 25
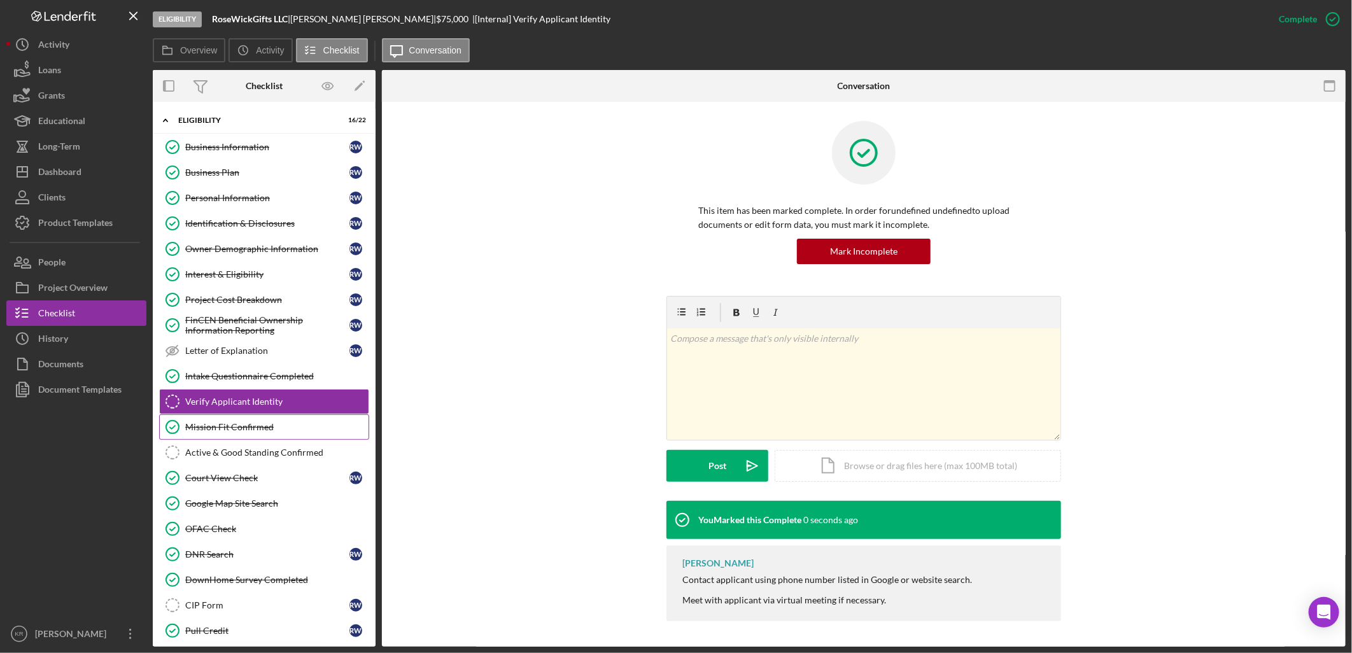
click at [231, 437] on link "Mission Fit Confirmed Mission Fit Confirmed" at bounding box center [264, 426] width 210 height 25
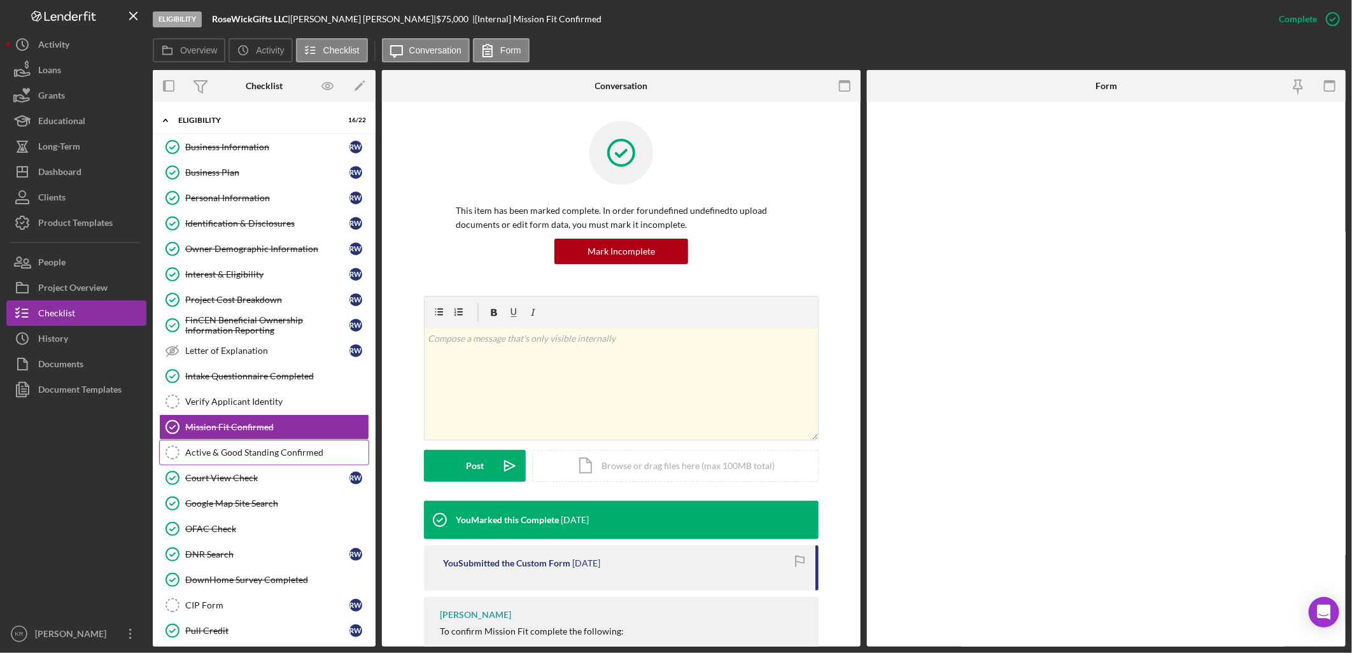
click at [228, 449] on div "Active & Good Standing Confirmed" at bounding box center [276, 452] width 183 height 10
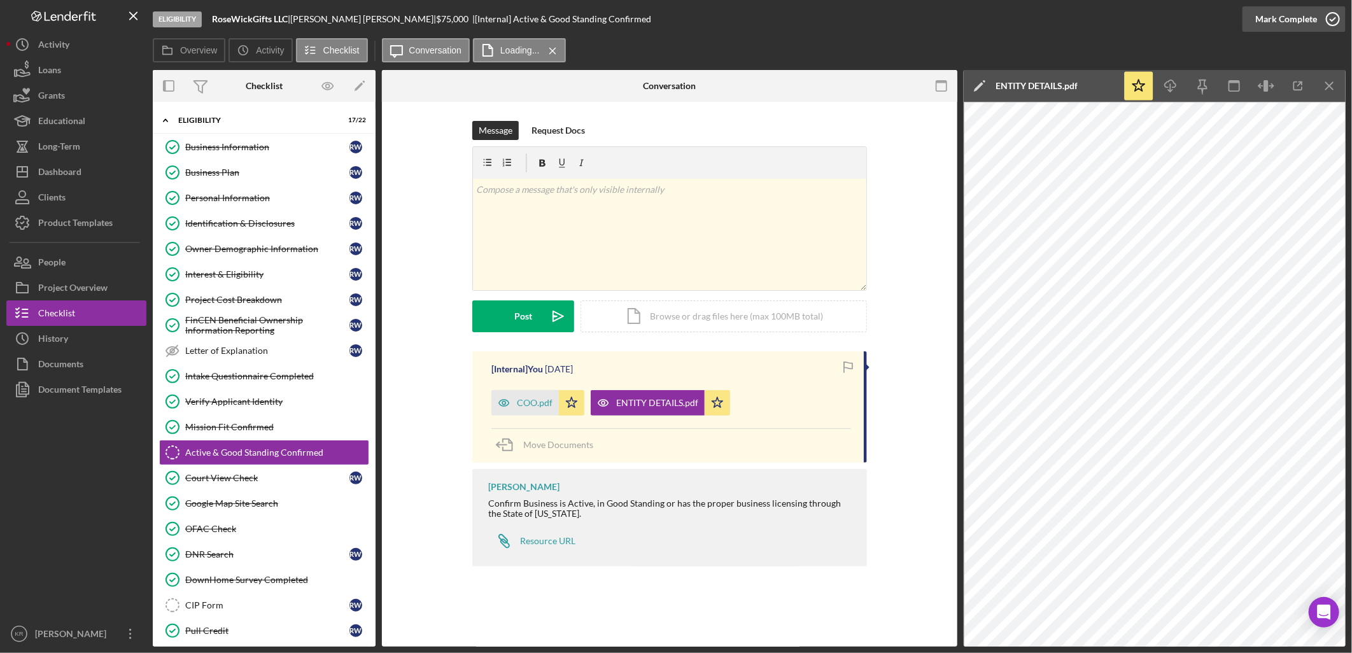
click at [1289, 30] on div "Mark Complete" at bounding box center [1286, 18] width 62 height 25
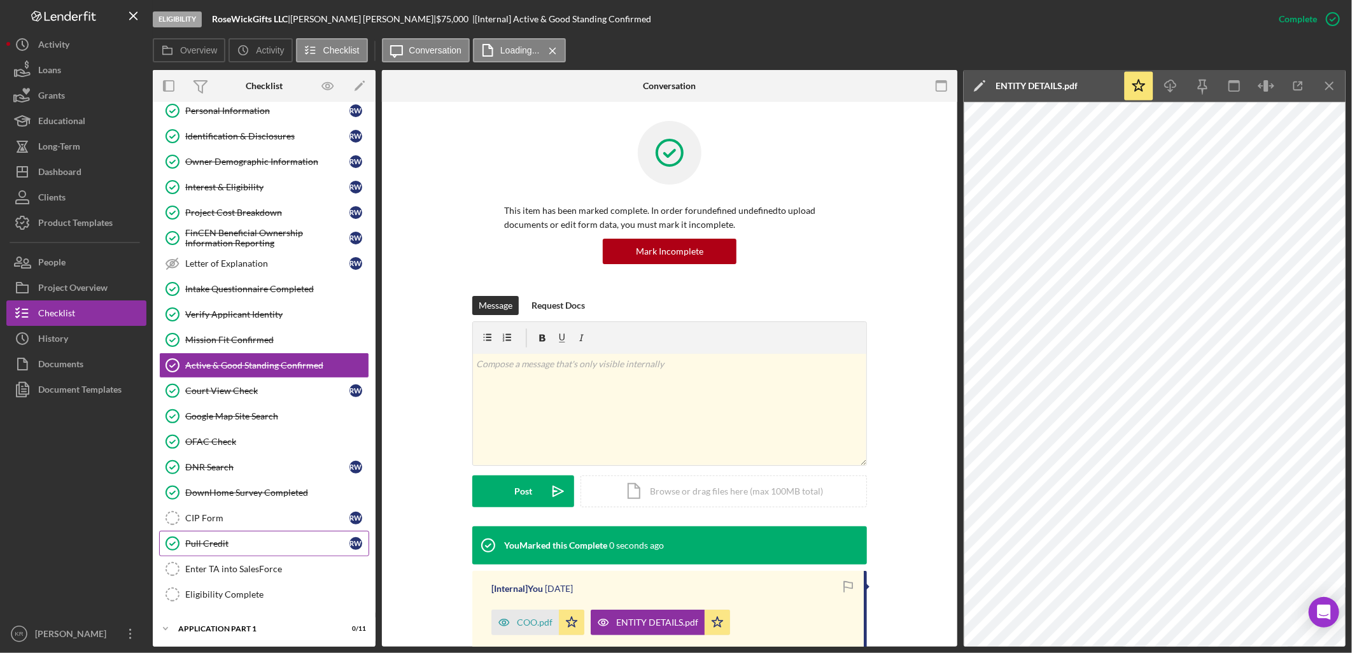
scroll to position [234, 0]
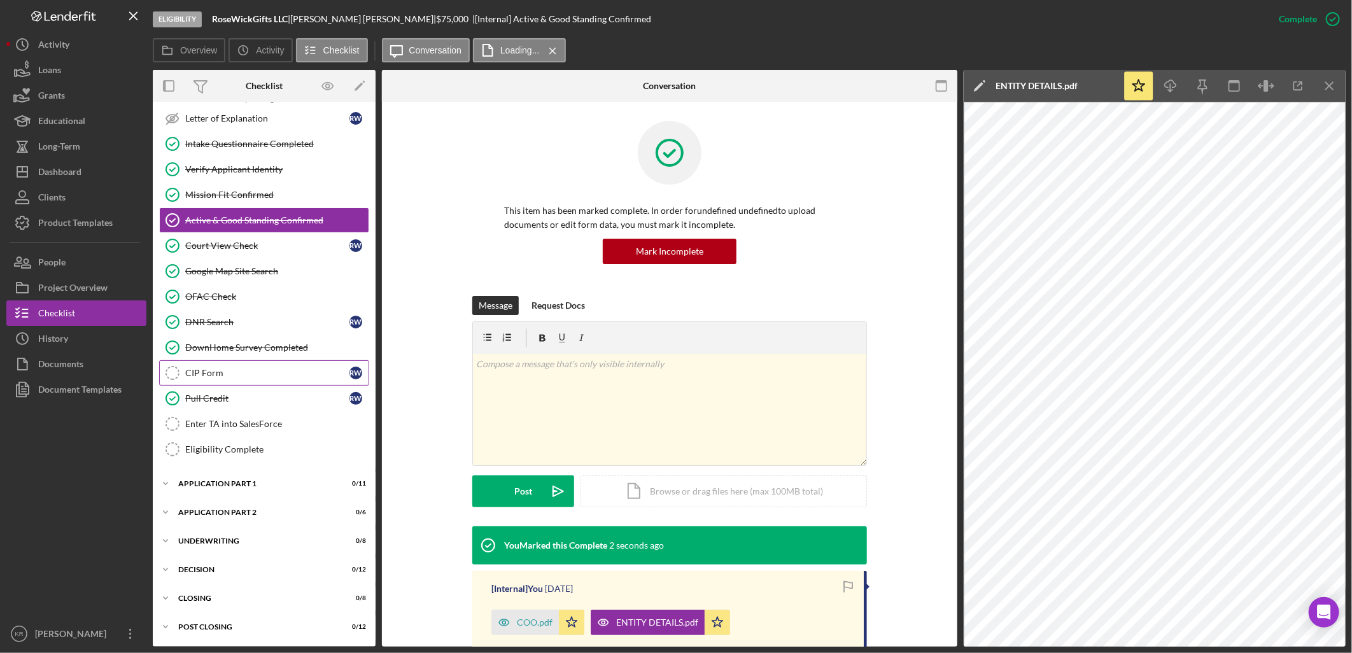
click at [269, 366] on link "CIP Form CIP Form R W" at bounding box center [264, 372] width 210 height 25
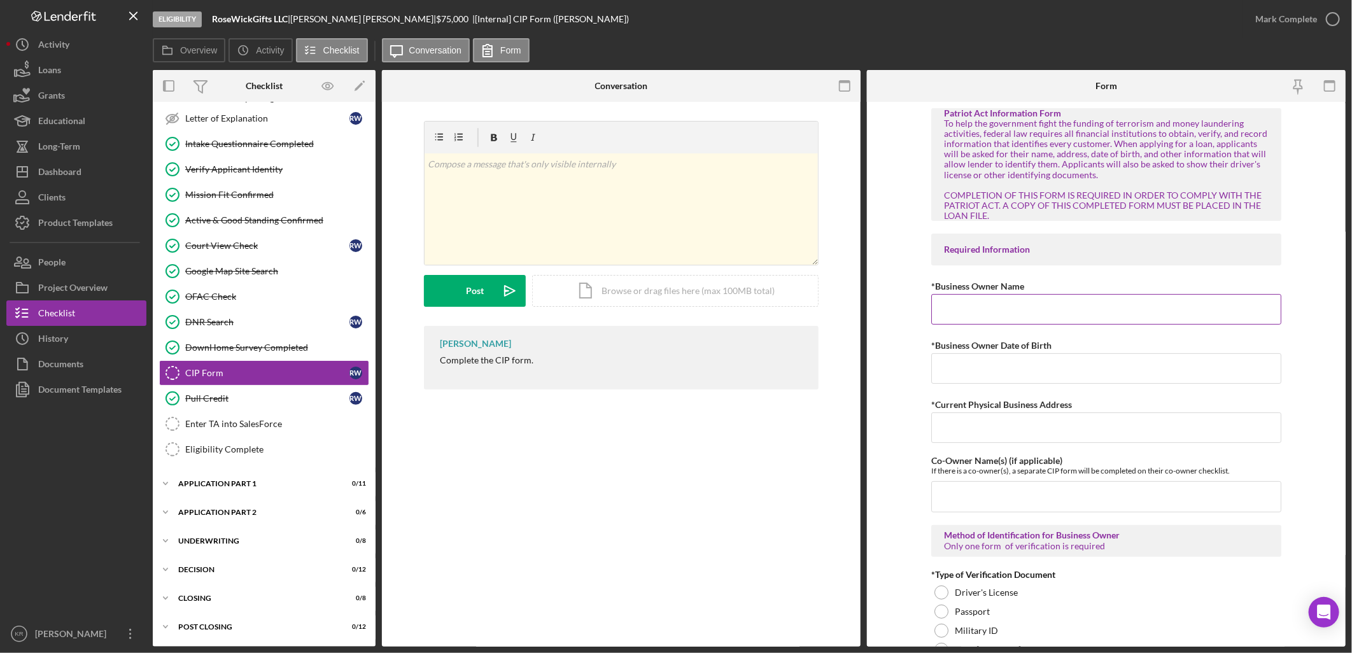
drag, startPoint x: 936, startPoint y: 308, endPoint x: 996, endPoint y: 281, distance: 65.5
click at [936, 308] on input "*Business Owner Name" at bounding box center [1106, 309] width 350 height 31
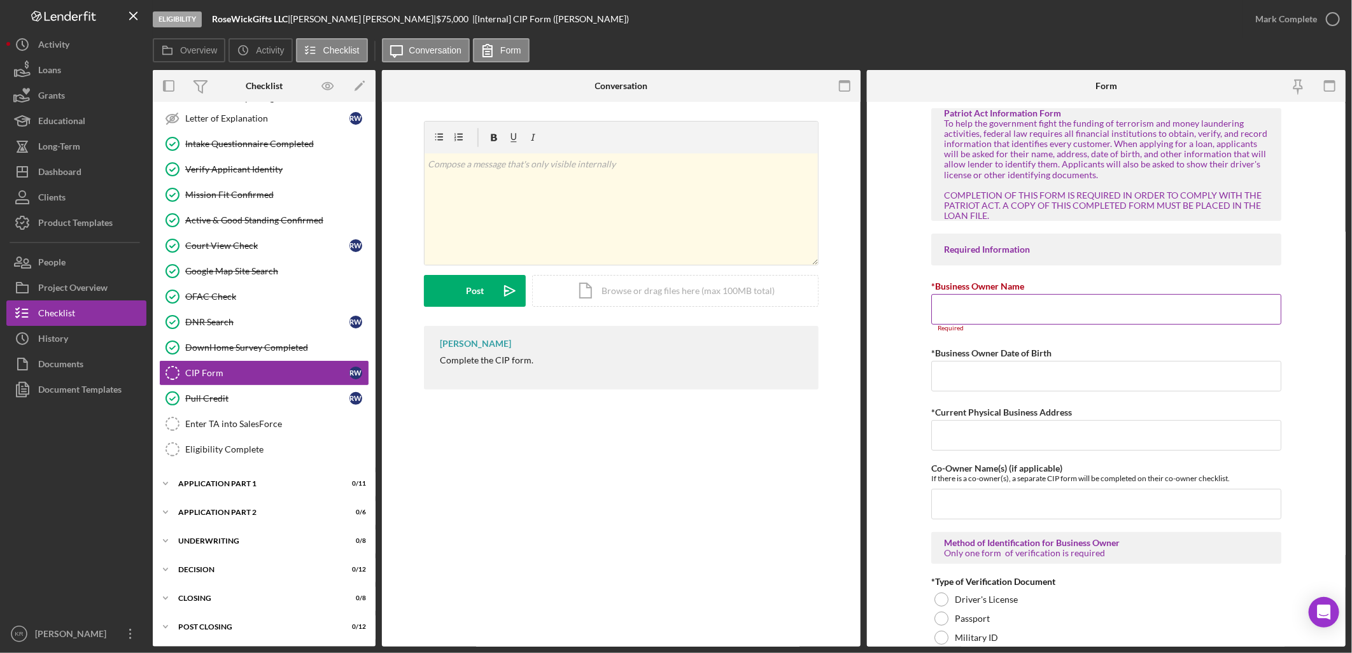
click at [1062, 311] on input "*Business Owner Name" at bounding box center [1106, 309] width 350 height 31
click at [1001, 380] on input "*Business Owner Date of Birth" at bounding box center [1106, 368] width 350 height 31
drag, startPoint x: 981, startPoint y: 307, endPoint x: 993, endPoint y: 311, distance: 13.3
click at [980, 307] on input "Roseanne Wickman" at bounding box center [1106, 309] width 350 height 31
type input "Roseanne Marie Wickman"
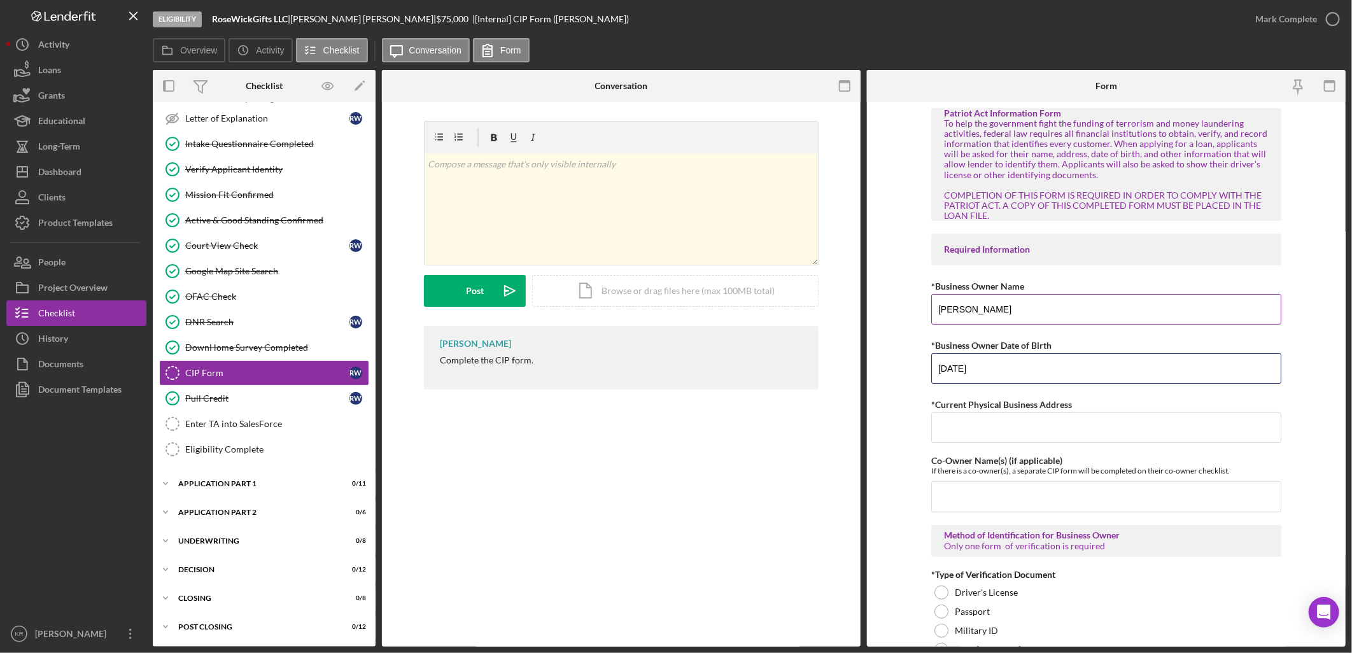
type input "07/03/1966"
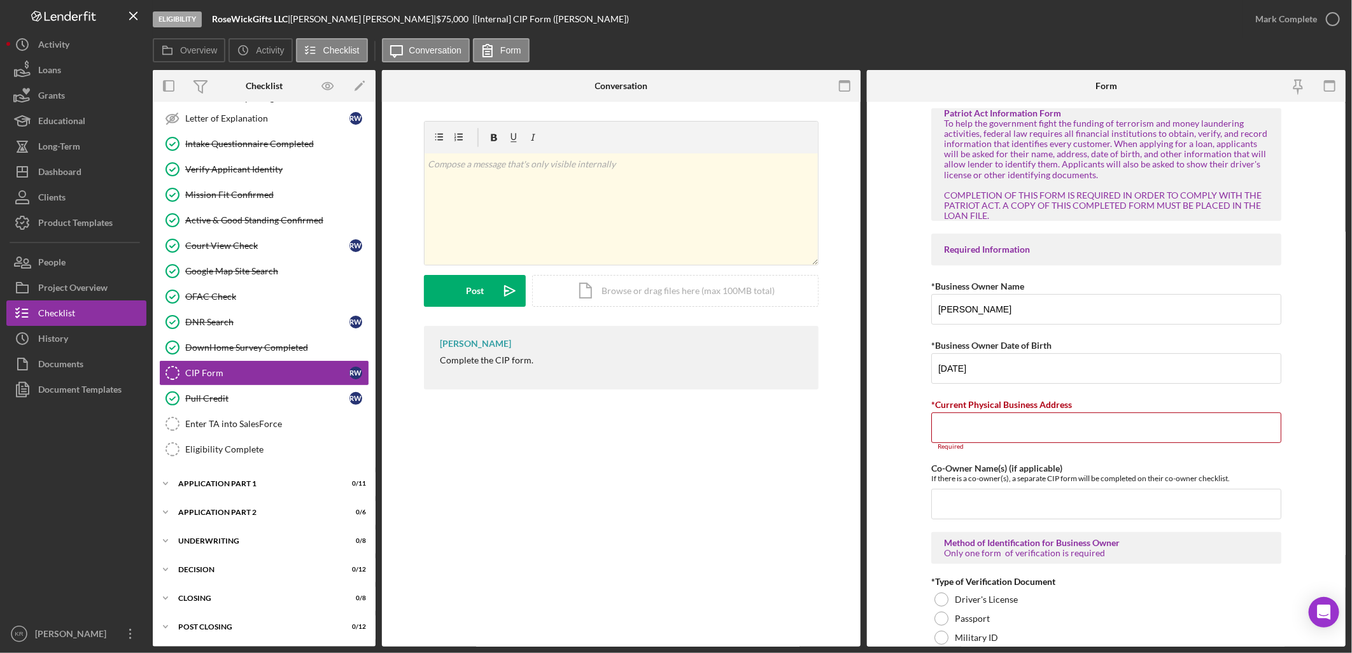
paste input "114 Main St"
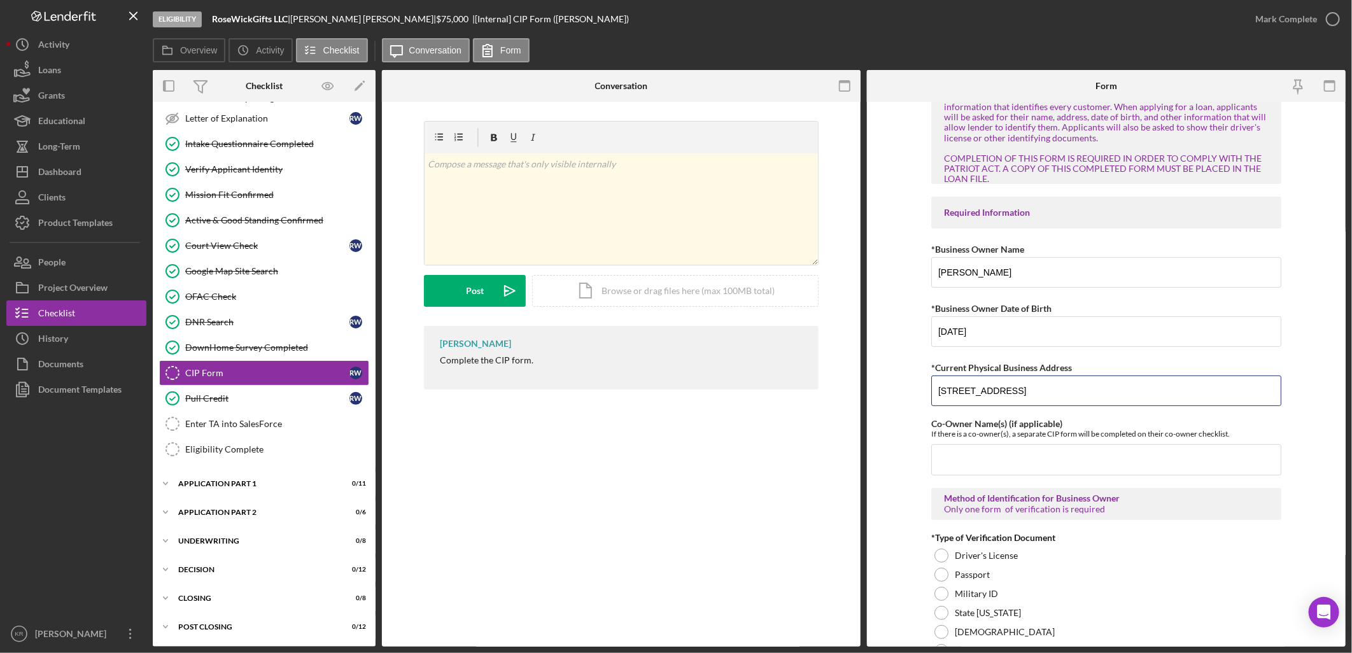
scroll to position [212, 0]
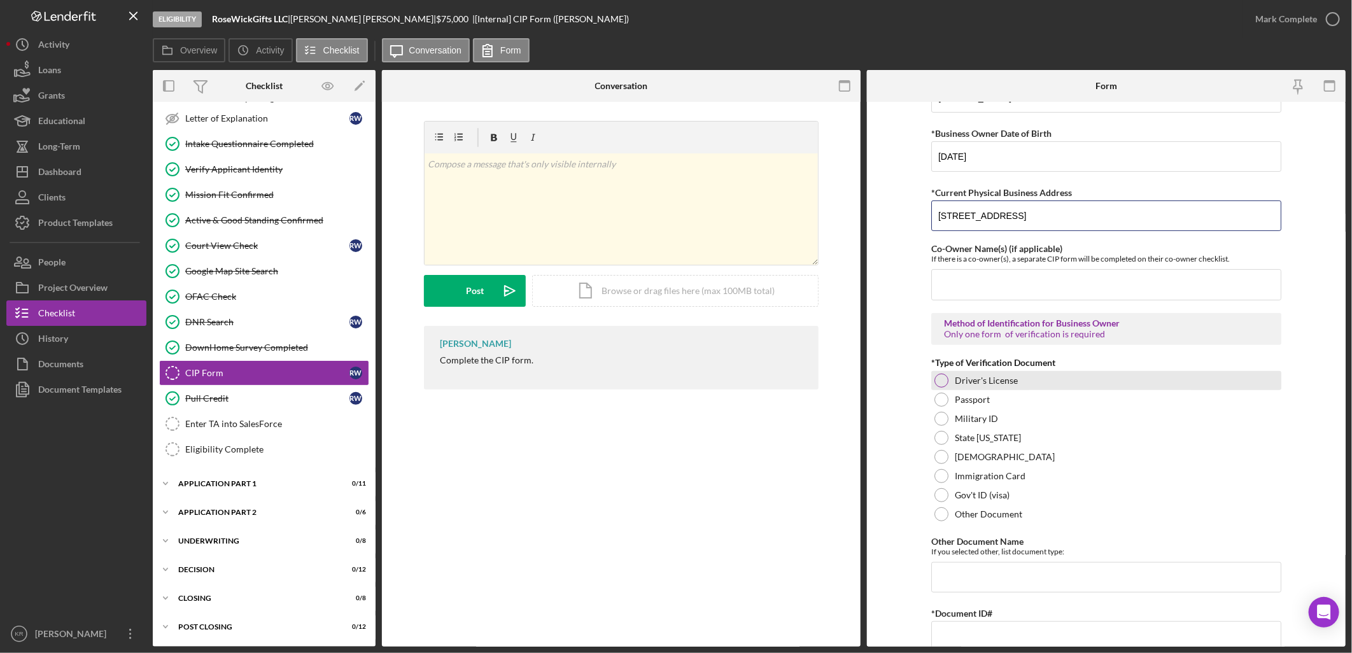
type input "114 Main St Ketchikan, AK 99901"
click at [1000, 383] on label "Driver's License" at bounding box center [986, 380] width 63 height 10
click at [946, 566] on input "Other Document Name" at bounding box center [1106, 577] width 350 height 31
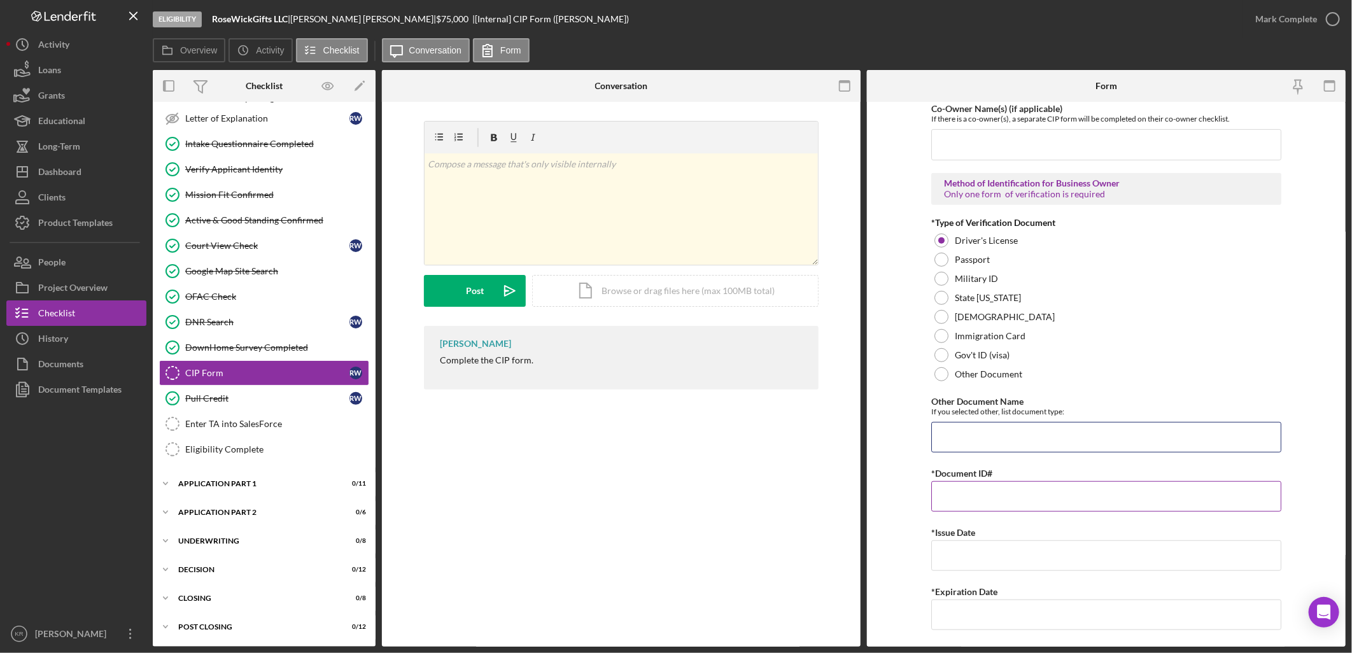
scroll to position [353, 0]
click at [997, 486] on input "*Document ID#" at bounding box center [1106, 495] width 350 height 31
type input "6373862"
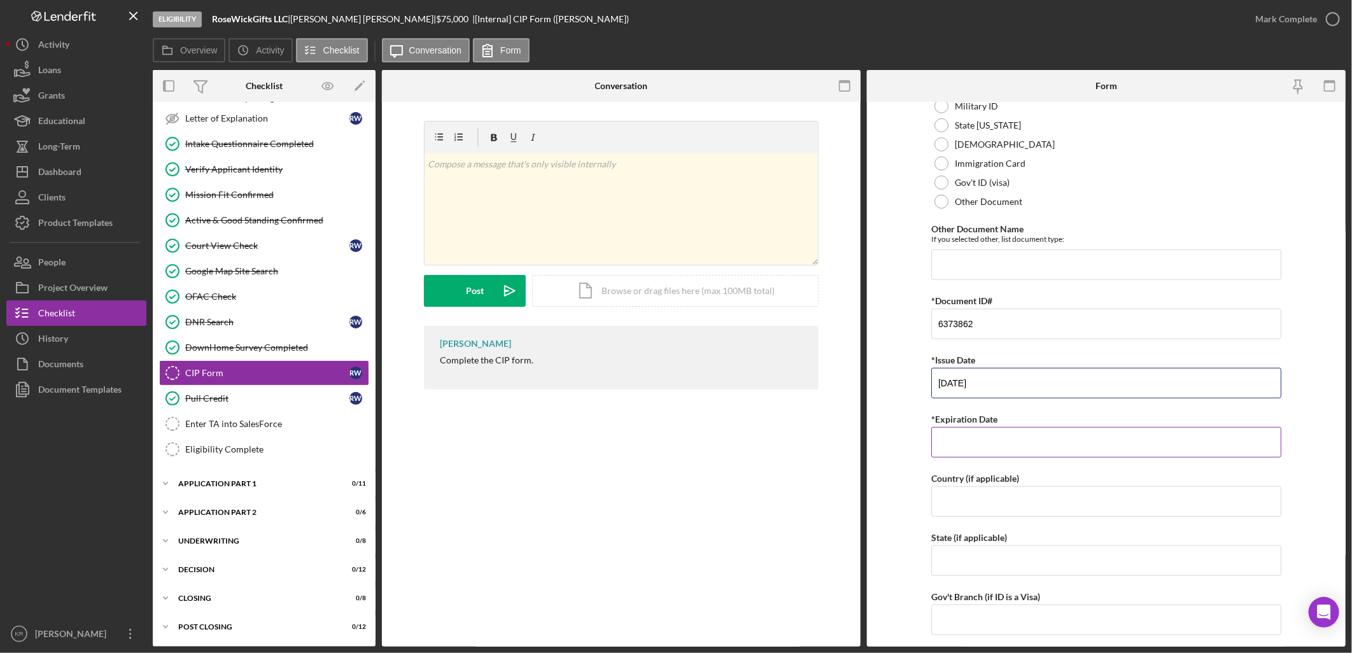
type input "07/29/2024"
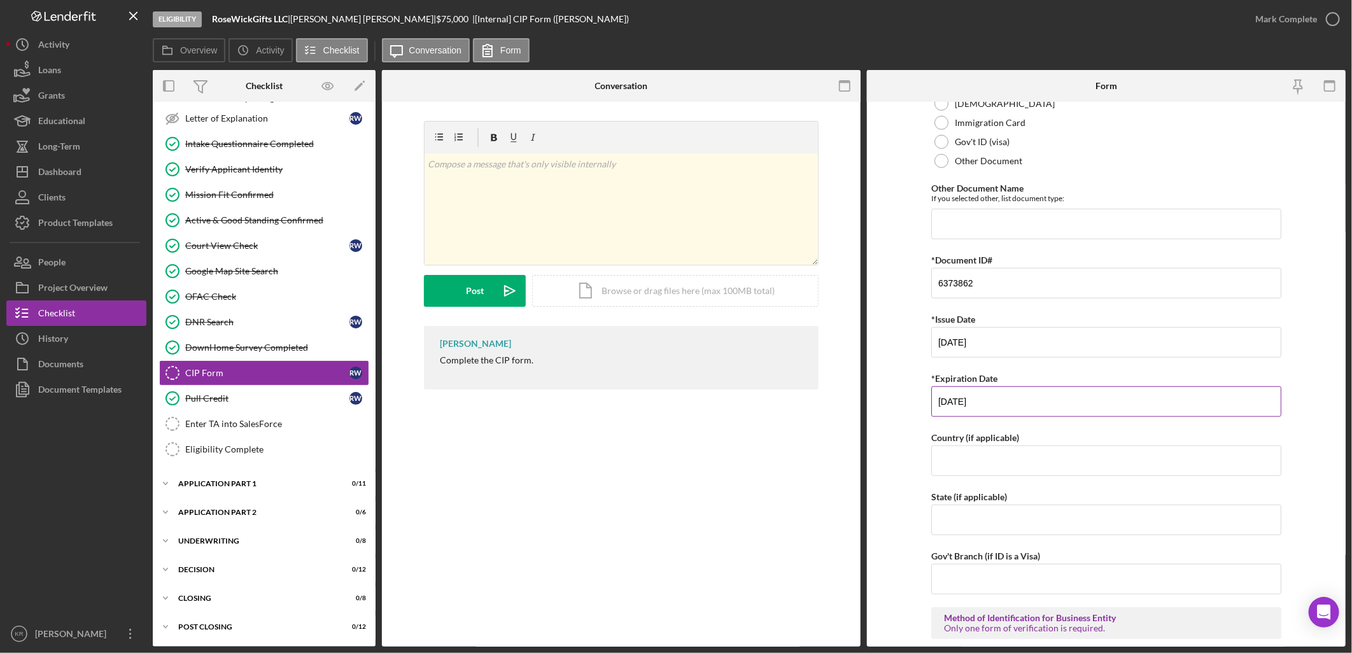
type input "07/03/2031"
drag, startPoint x: 988, startPoint y: 510, endPoint x: 564, endPoint y: 540, distance: 424.9
click at [567, 540] on div "Overview Internal Workflow Stage Eligibility Icon/Dropdown Arrow Archive (can u…" at bounding box center [749, 358] width 1193 height 577
type input "AK"
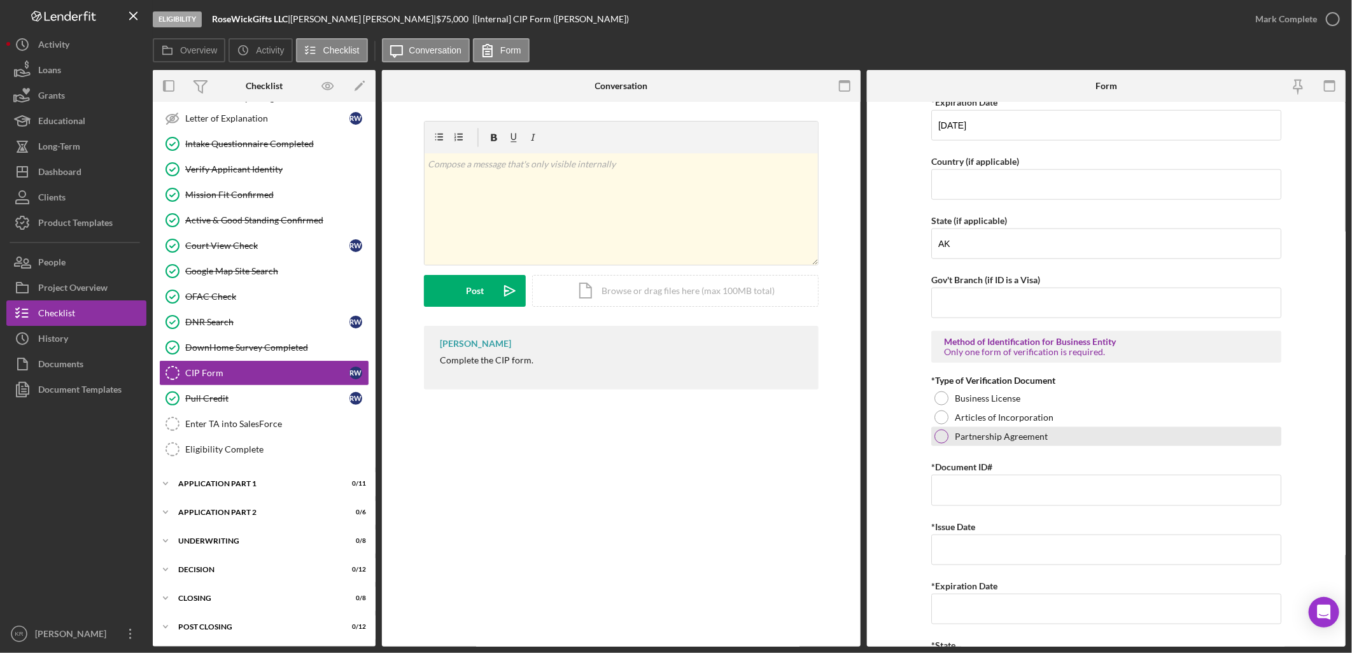
scroll to position [848, 0]
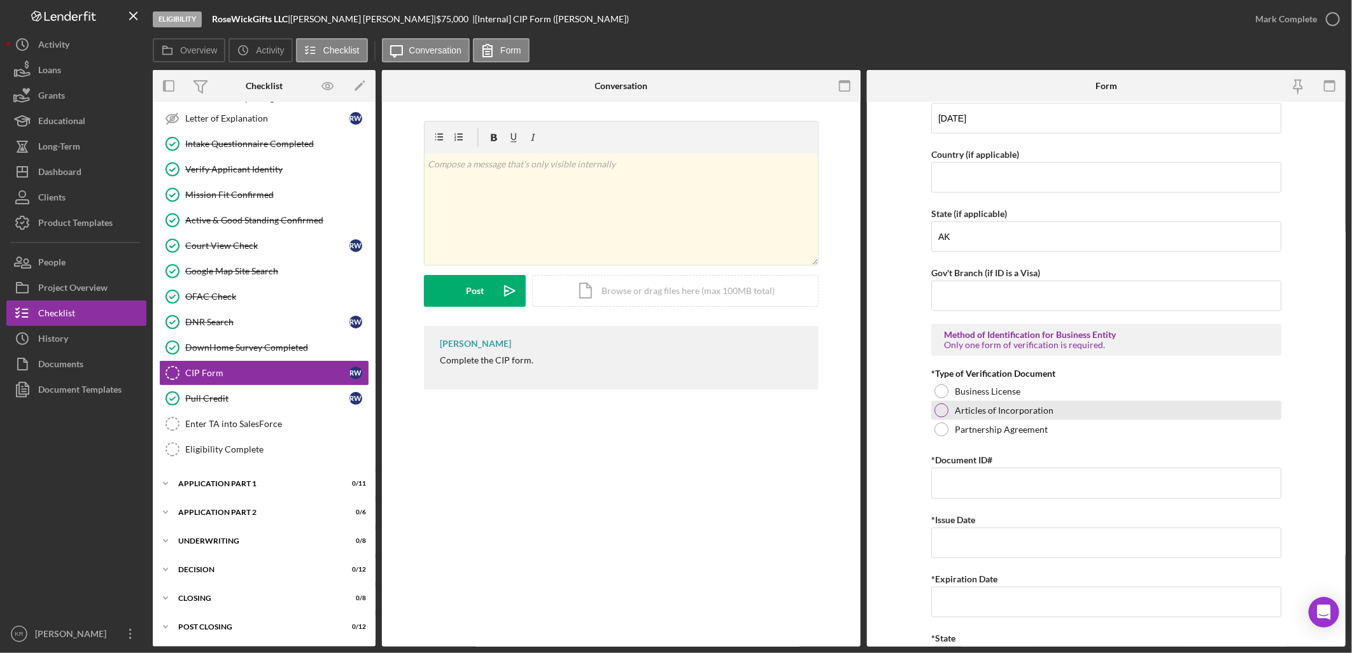
click at [999, 416] on label "Articles of Incorporation" at bounding box center [1004, 410] width 99 height 10
click at [999, 490] on input "*Document ID#" at bounding box center [1106, 483] width 350 height 31
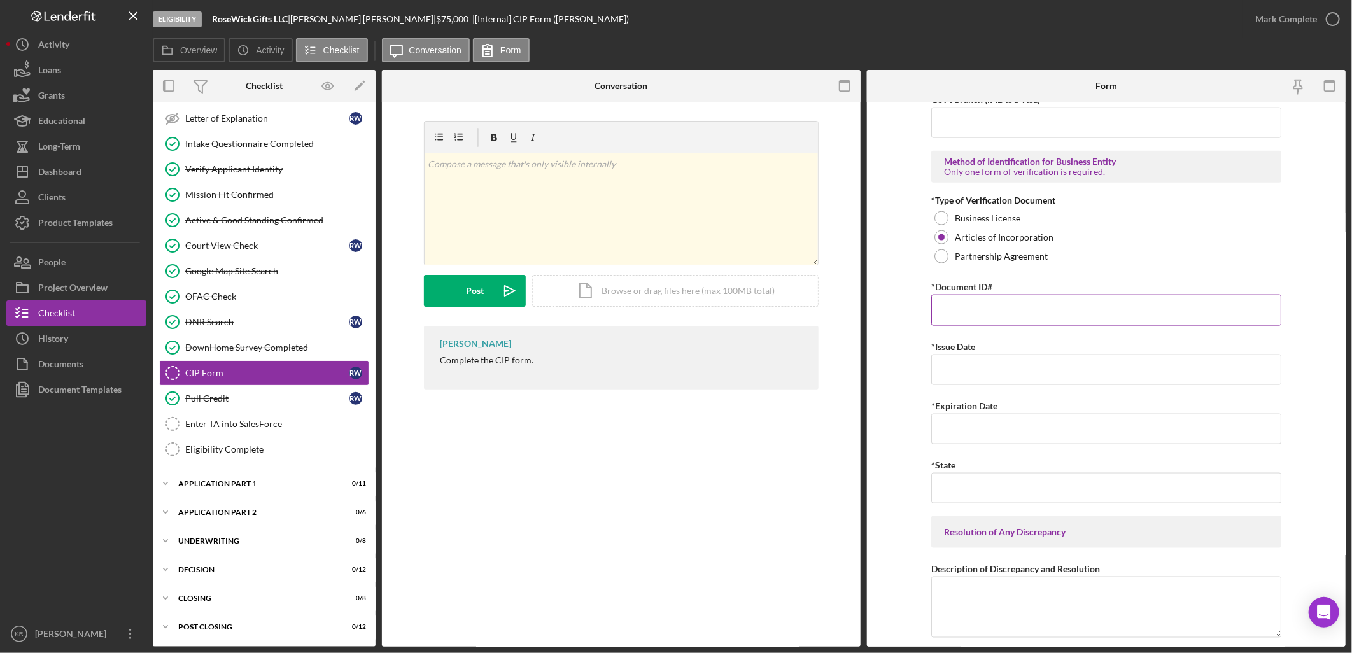
scroll to position [1060, 0]
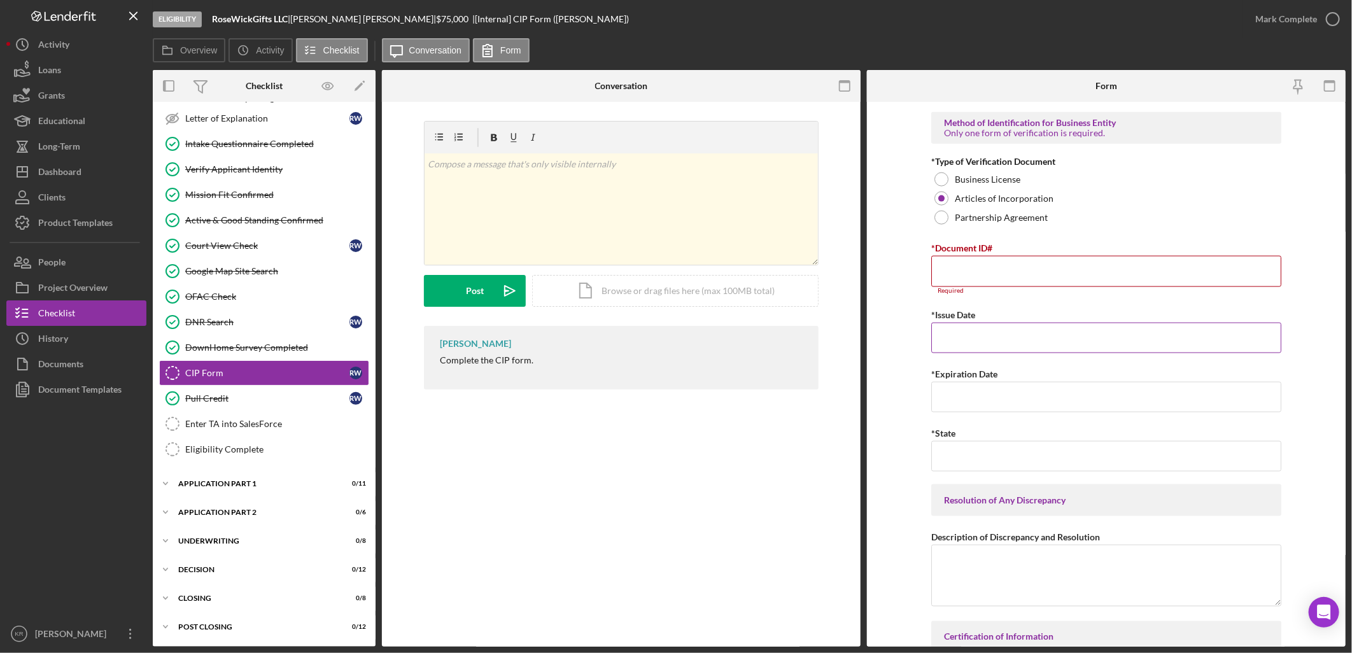
click at [1013, 325] on input "*Issue Date" at bounding box center [1106, 338] width 350 height 31
click at [1014, 269] on input "*Document ID#" at bounding box center [1106, 271] width 350 height 31
type input "10325776"
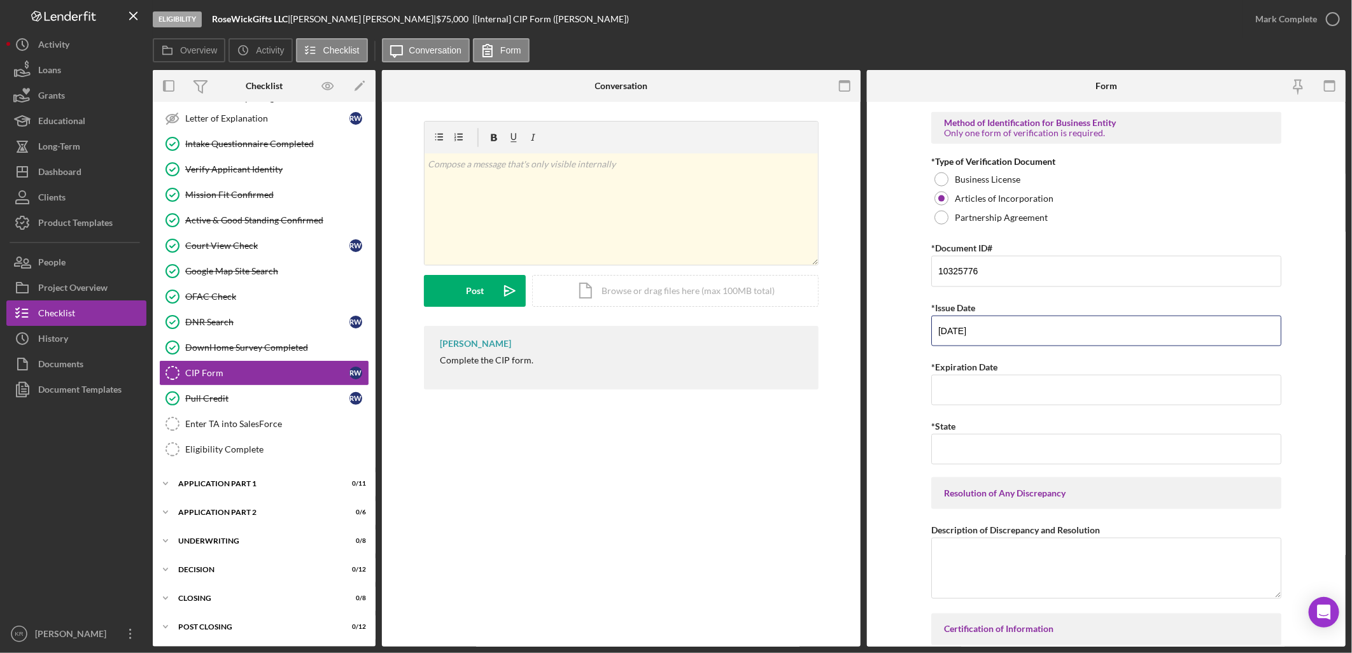
type input "08/14/2025"
click at [1128, 399] on input "*Expiration Date" at bounding box center [1106, 390] width 350 height 31
type input "P"
type input "p"
type input "Perpetual"
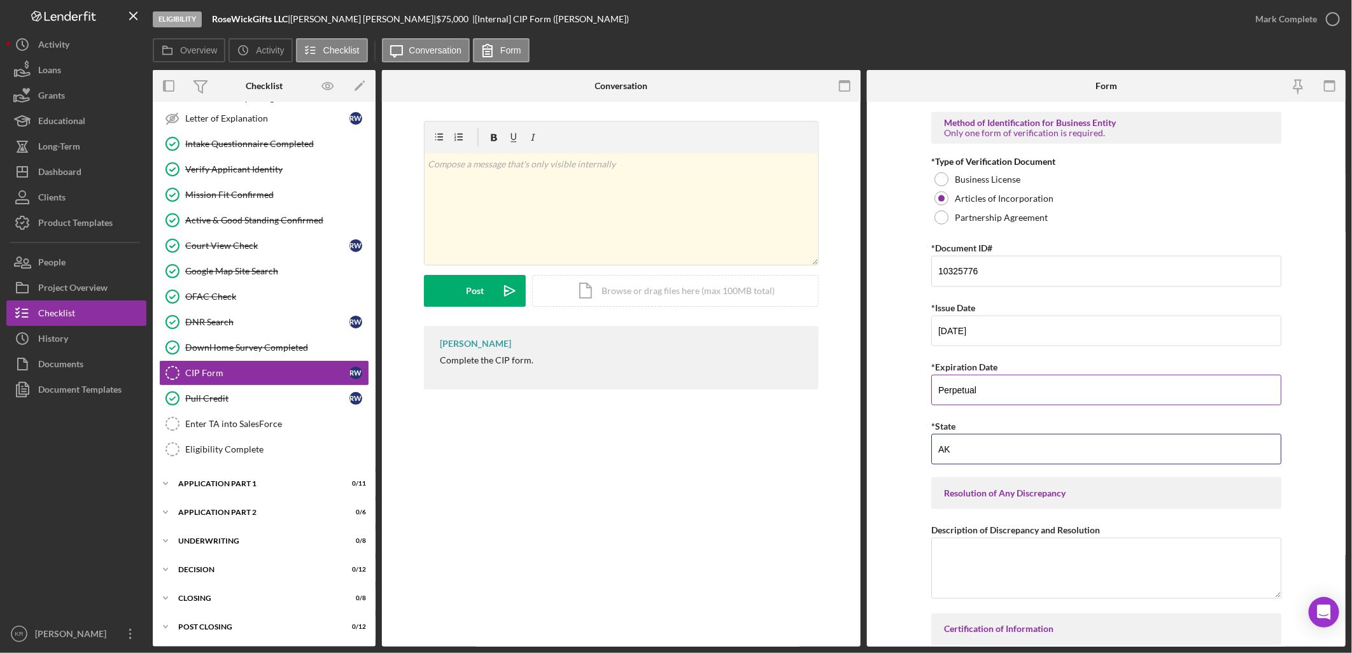
type input "AK"
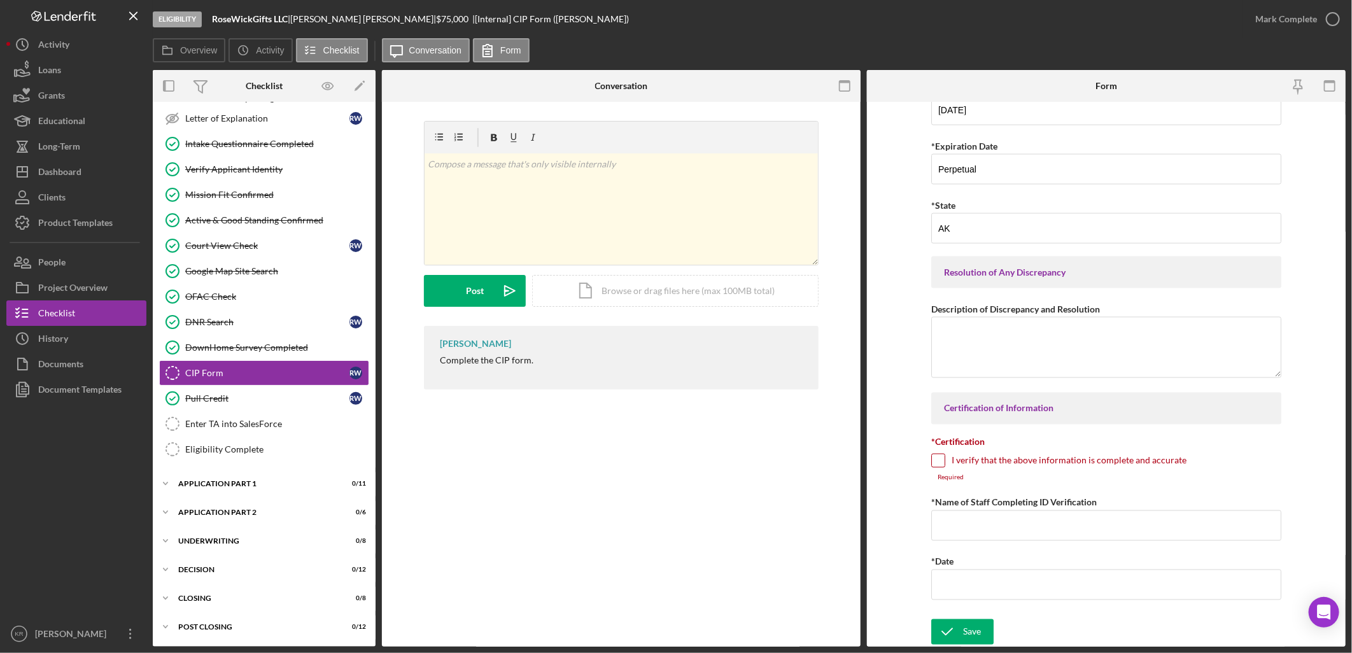
click at [1020, 458] on label "I verify that the above information is complete and accurate" at bounding box center [1068, 460] width 235 height 13
click at [944, 458] on input "I verify that the above information is complete and accurate" at bounding box center [938, 460] width 13 height 13
checkbox input "true"
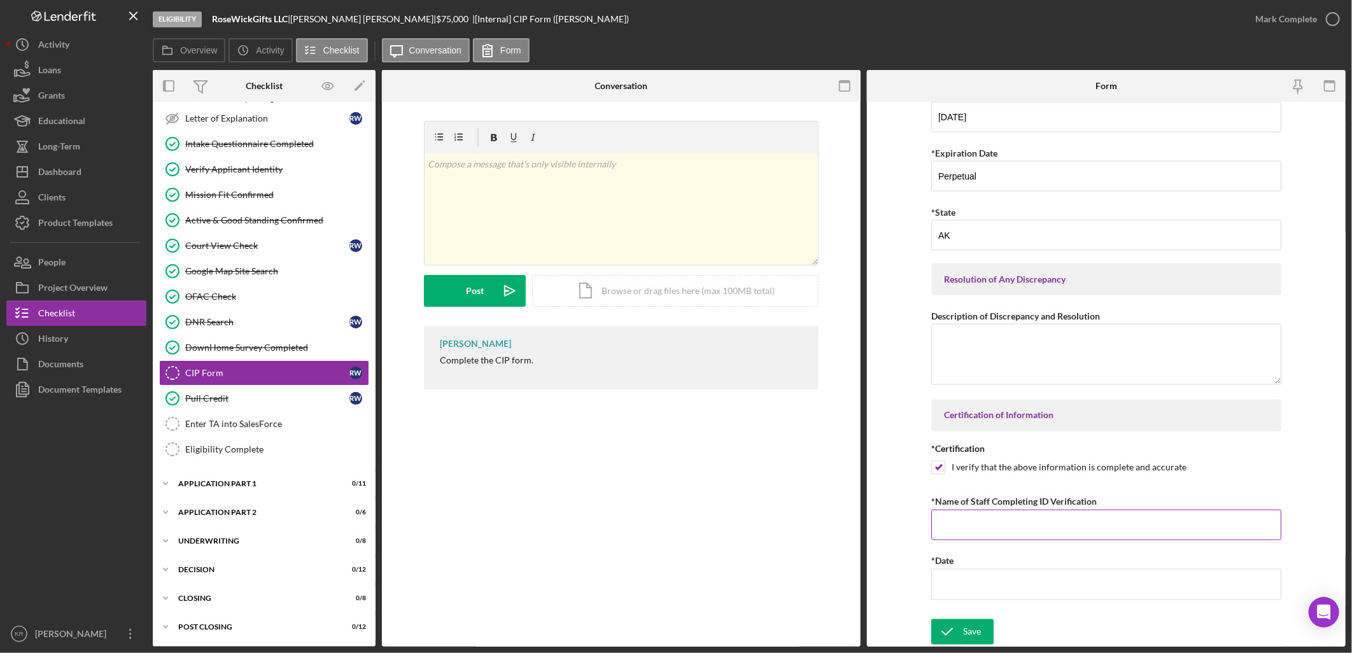
click at [981, 528] on input "*Name of Staff Completing ID Verification" at bounding box center [1106, 525] width 350 height 31
type input "k"
type input "Karen M Ruiz"
type input "09/08/2025"
click at [959, 625] on icon "submit" at bounding box center [947, 632] width 32 height 32
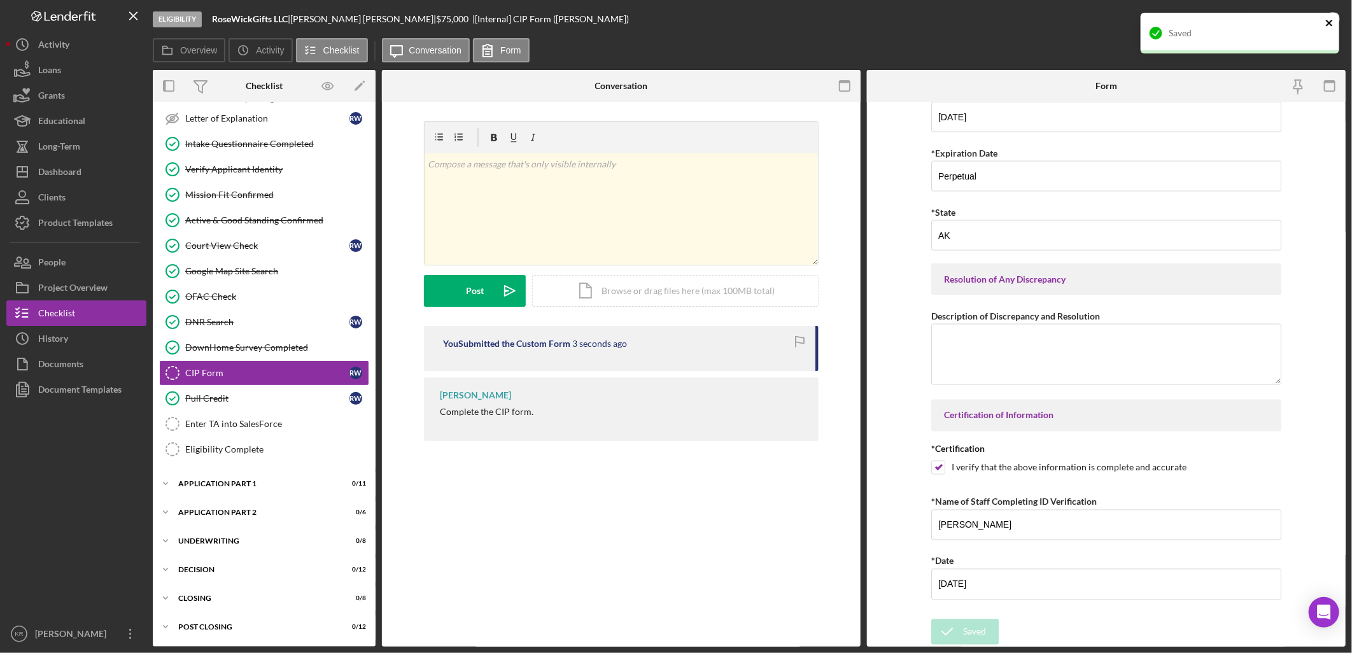
click at [1332, 20] on icon "close" at bounding box center [1329, 23] width 9 height 10
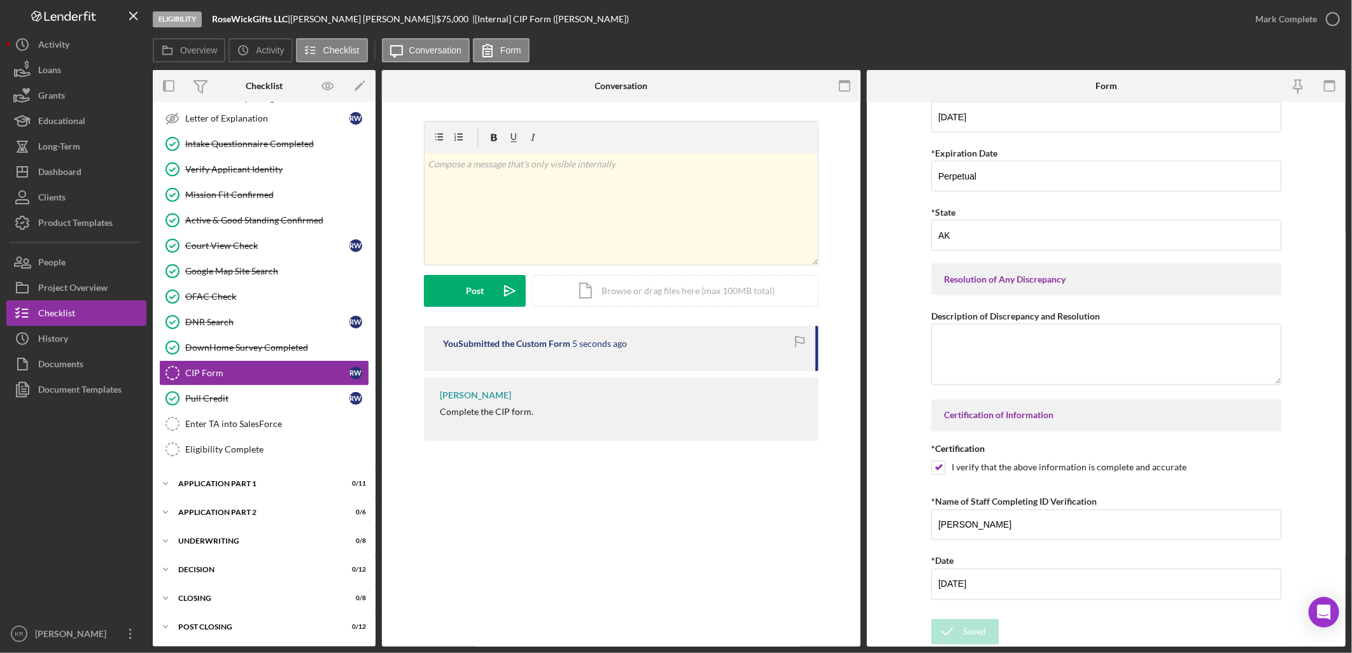
click at [1332, 21] on div "Saved" at bounding box center [1240, 38] width 204 height 56
click at [0, 0] on icon "button" at bounding box center [0, 0] width 0 height 0
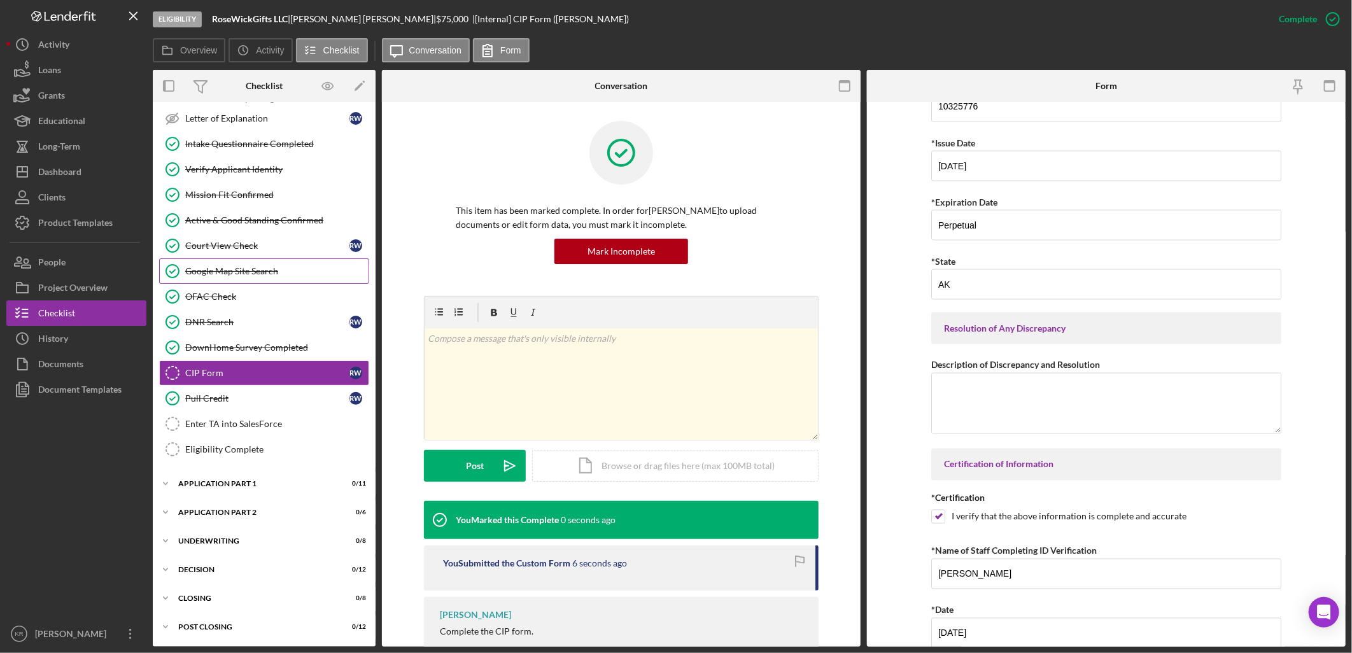
scroll to position [1327, 0]
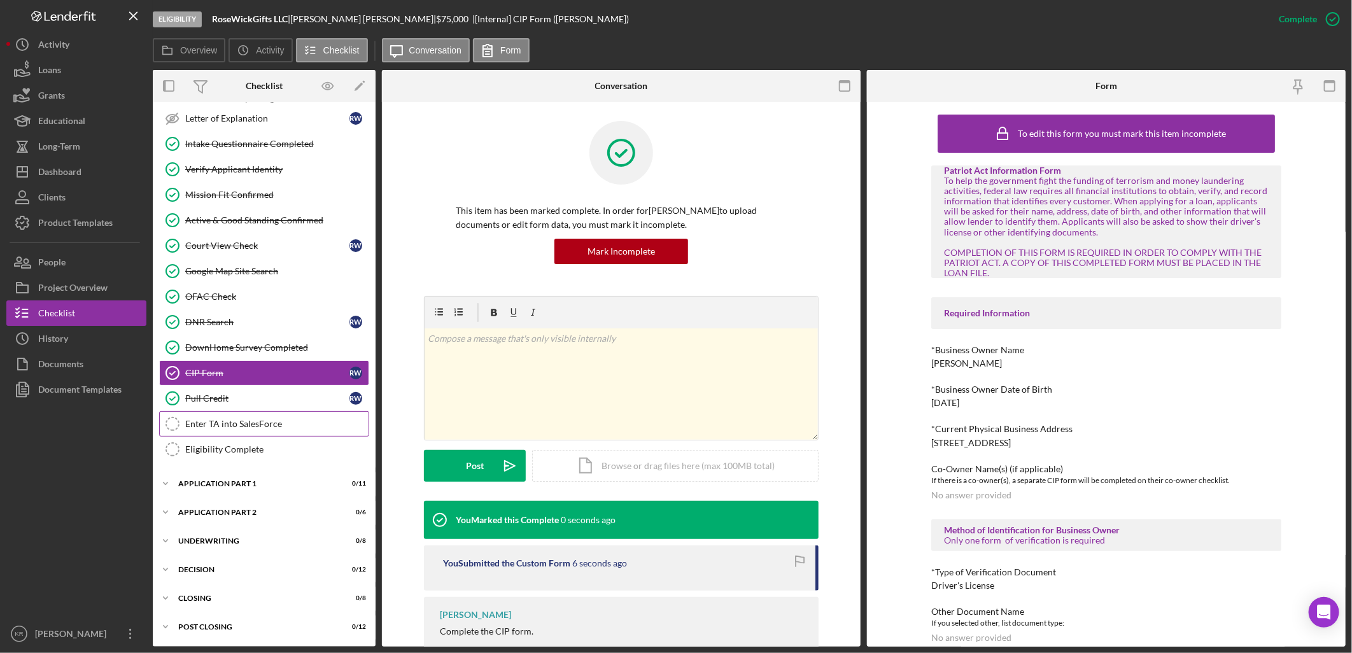
click at [220, 423] on div "Enter TA into SalesForce" at bounding box center [276, 424] width 183 height 10
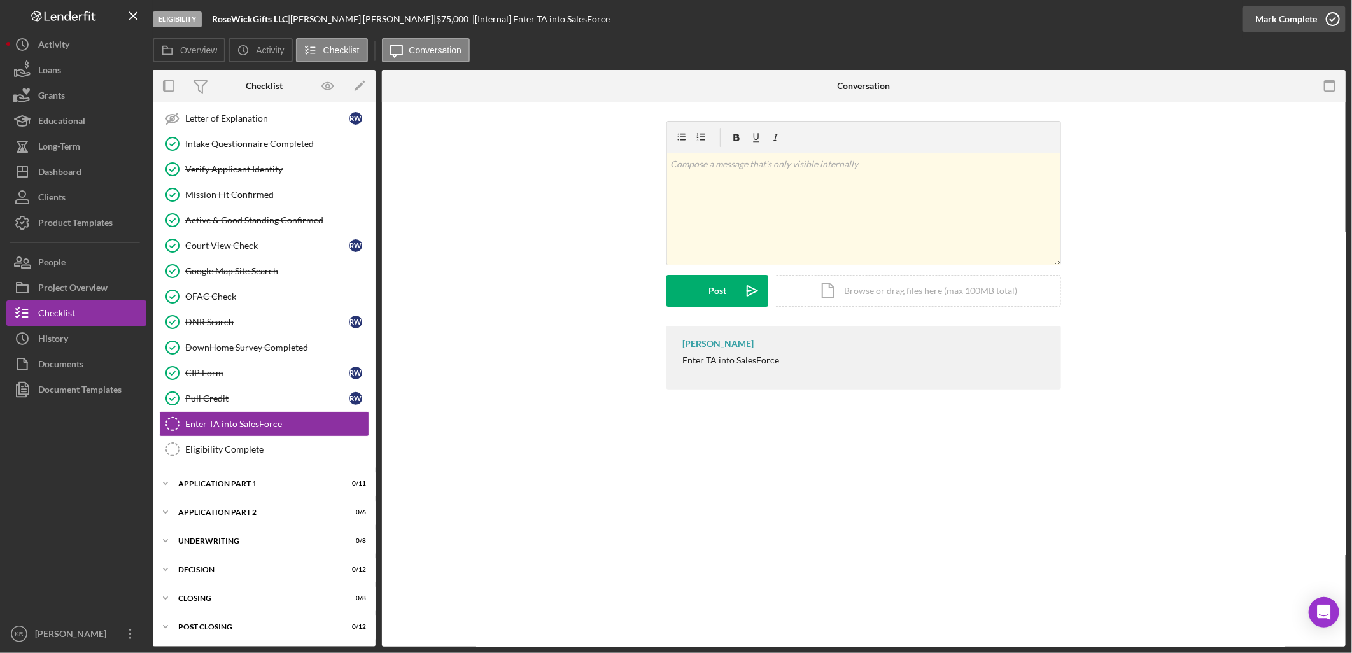
click at [1326, 28] on icon "button" at bounding box center [1333, 19] width 32 height 32
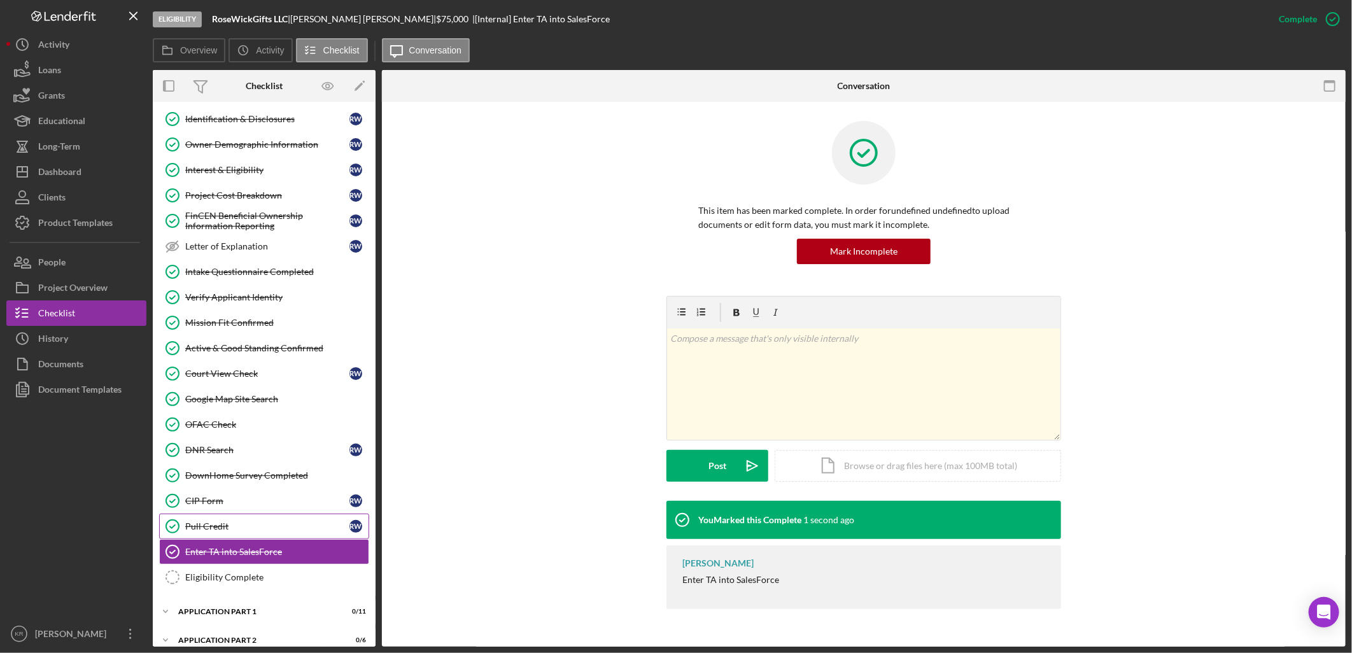
scroll to position [234, 0]
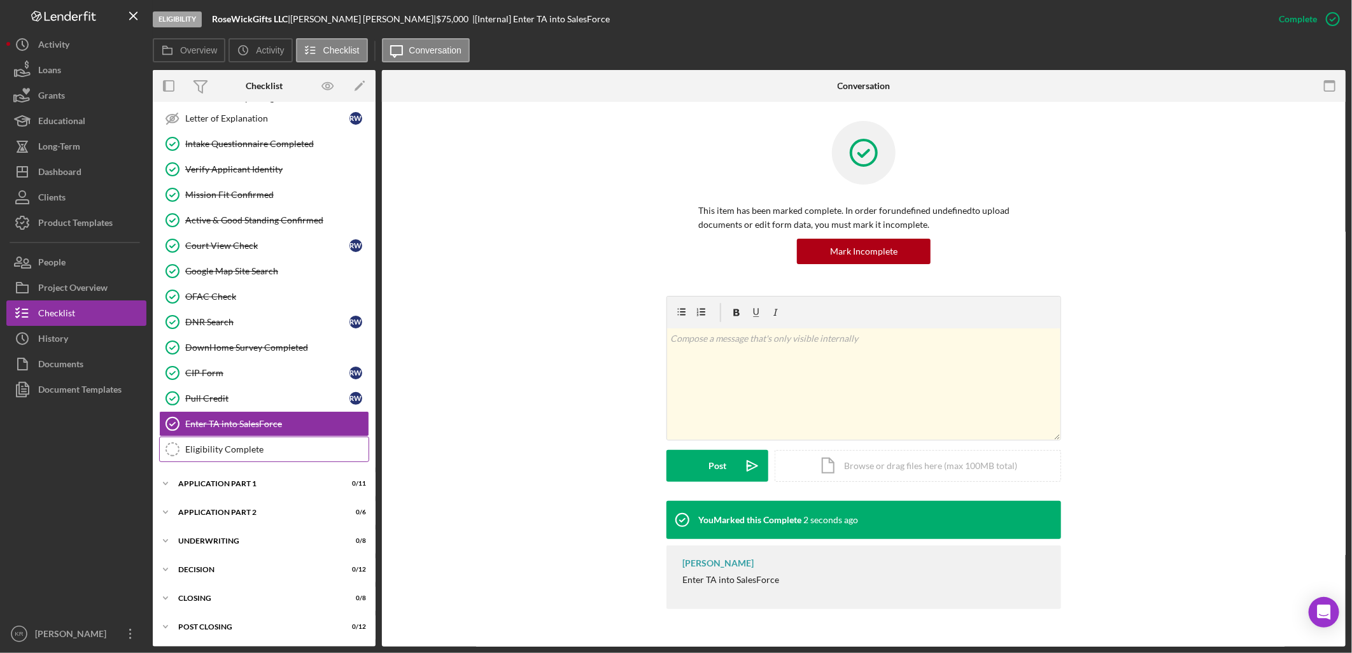
click at [199, 452] on div "Eligibility Complete" at bounding box center [276, 449] width 183 height 10
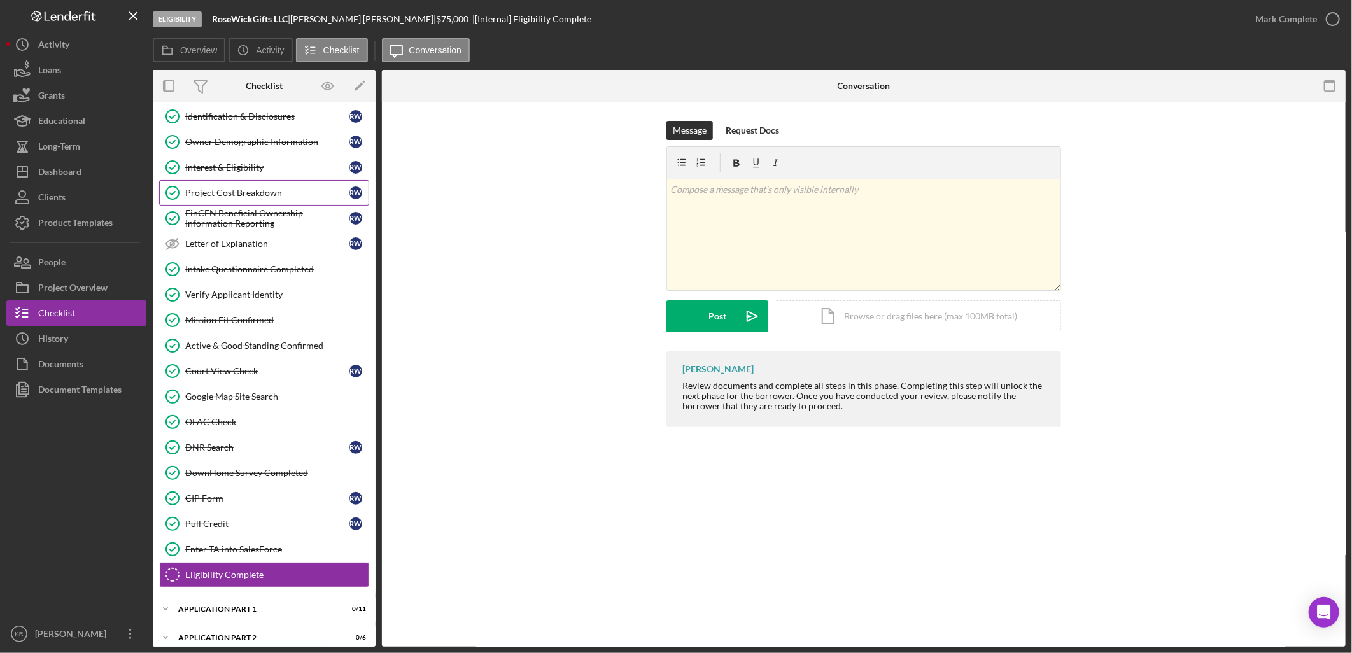
scroll to position [93, 0]
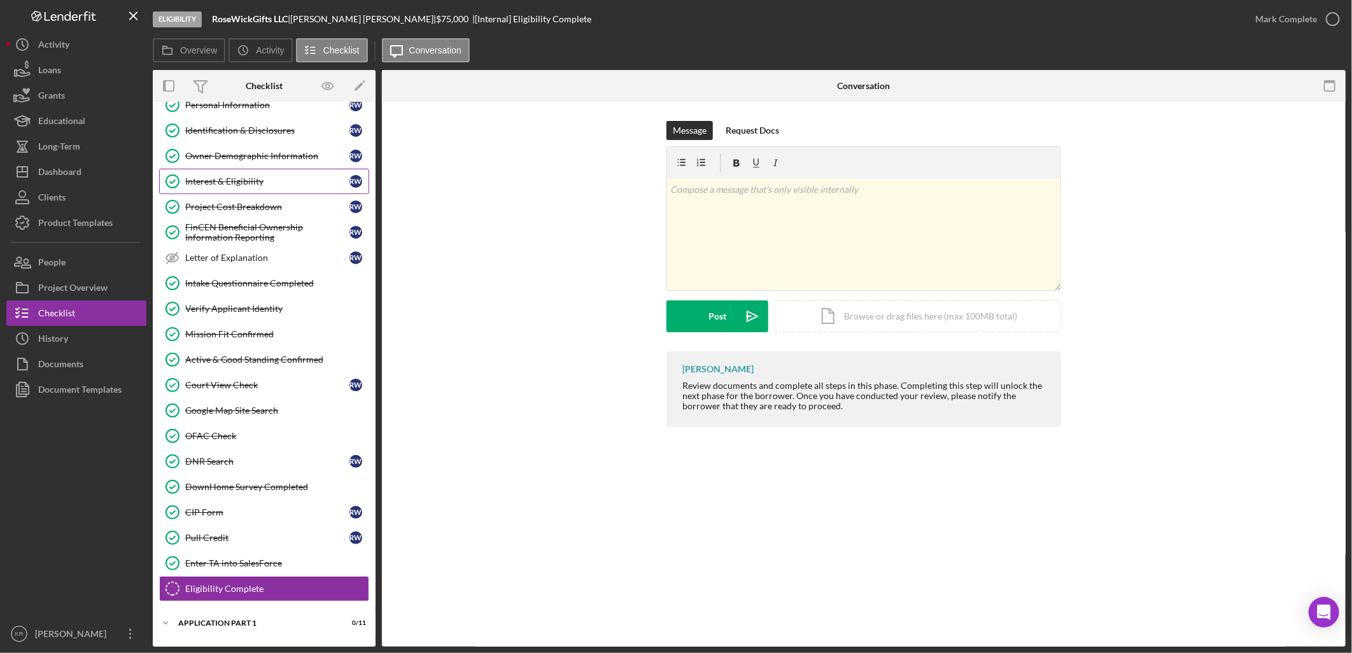
click at [225, 180] on div "Interest & Eligibility" at bounding box center [267, 181] width 164 height 10
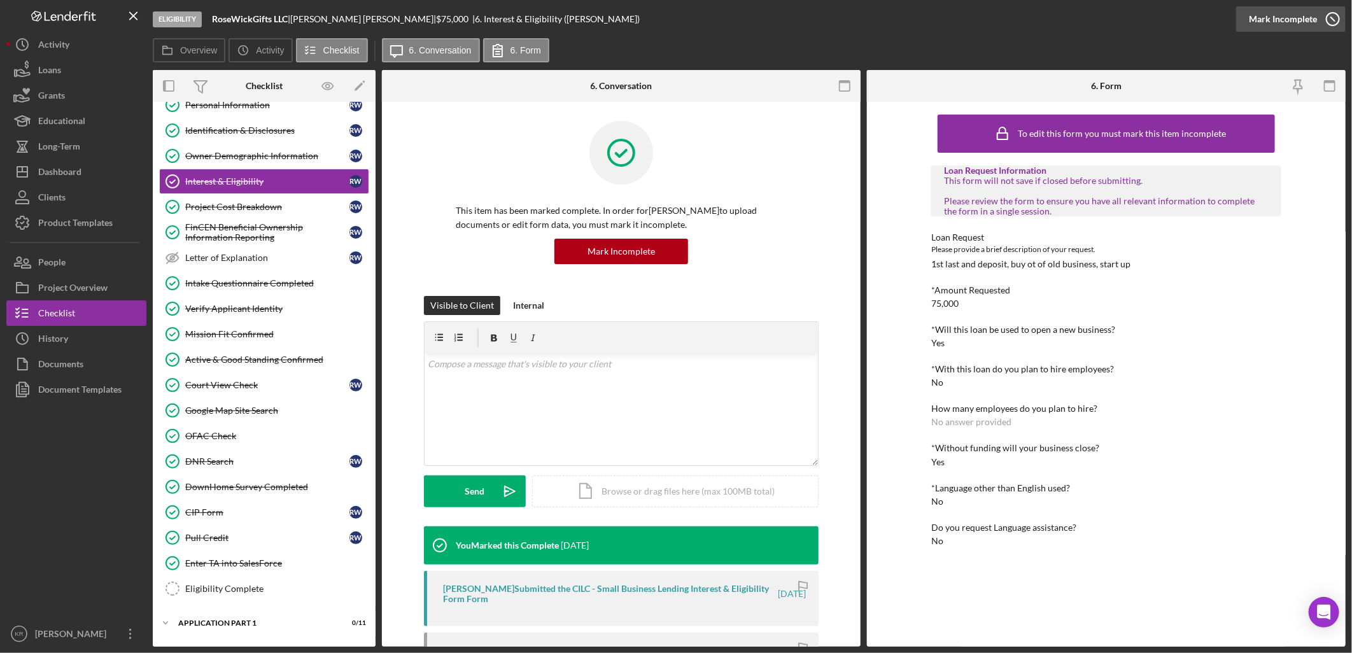
click at [1282, 25] on div "Mark Incomplete" at bounding box center [1283, 18] width 68 height 25
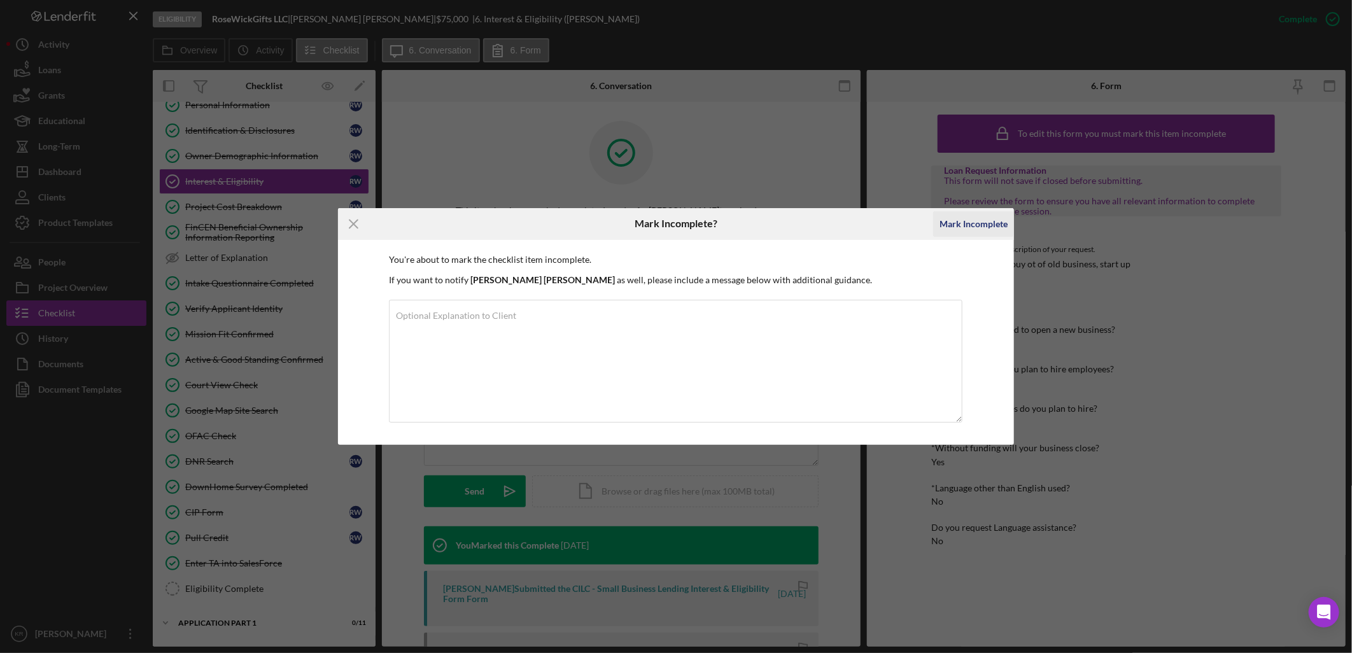
click at [978, 223] on div "Mark Incomplete" at bounding box center [973, 223] width 68 height 25
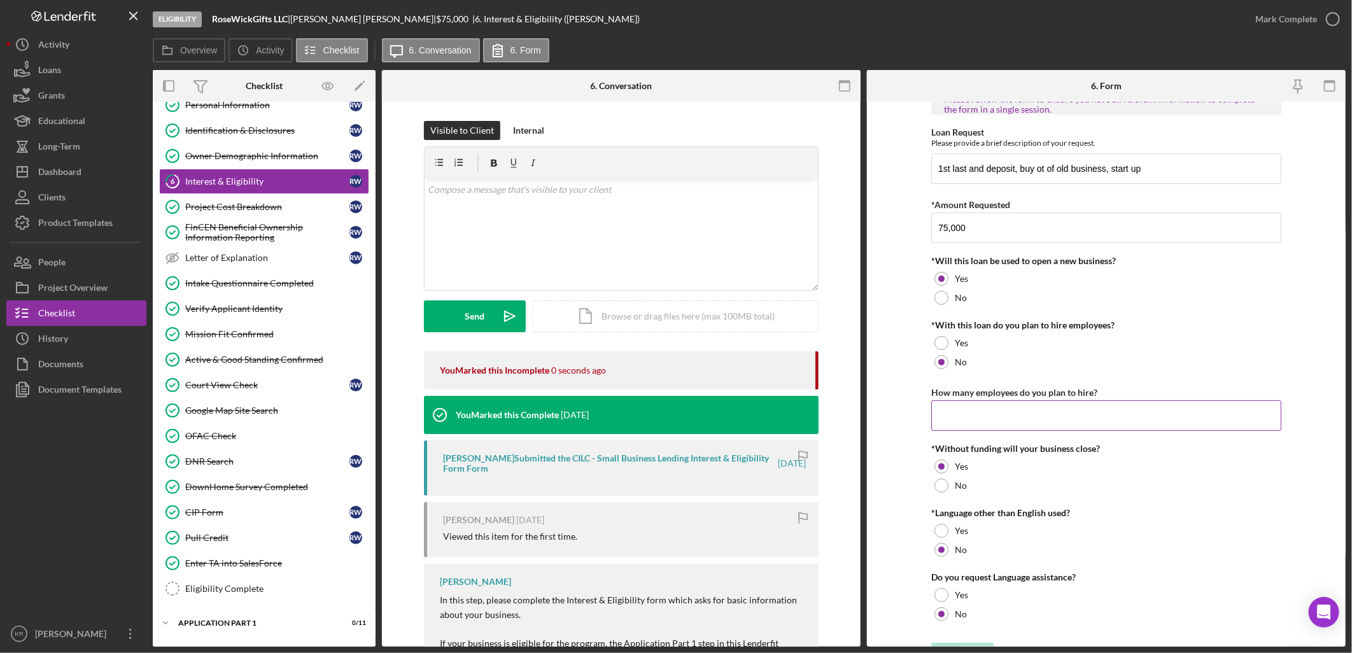
scroll to position [68, 0]
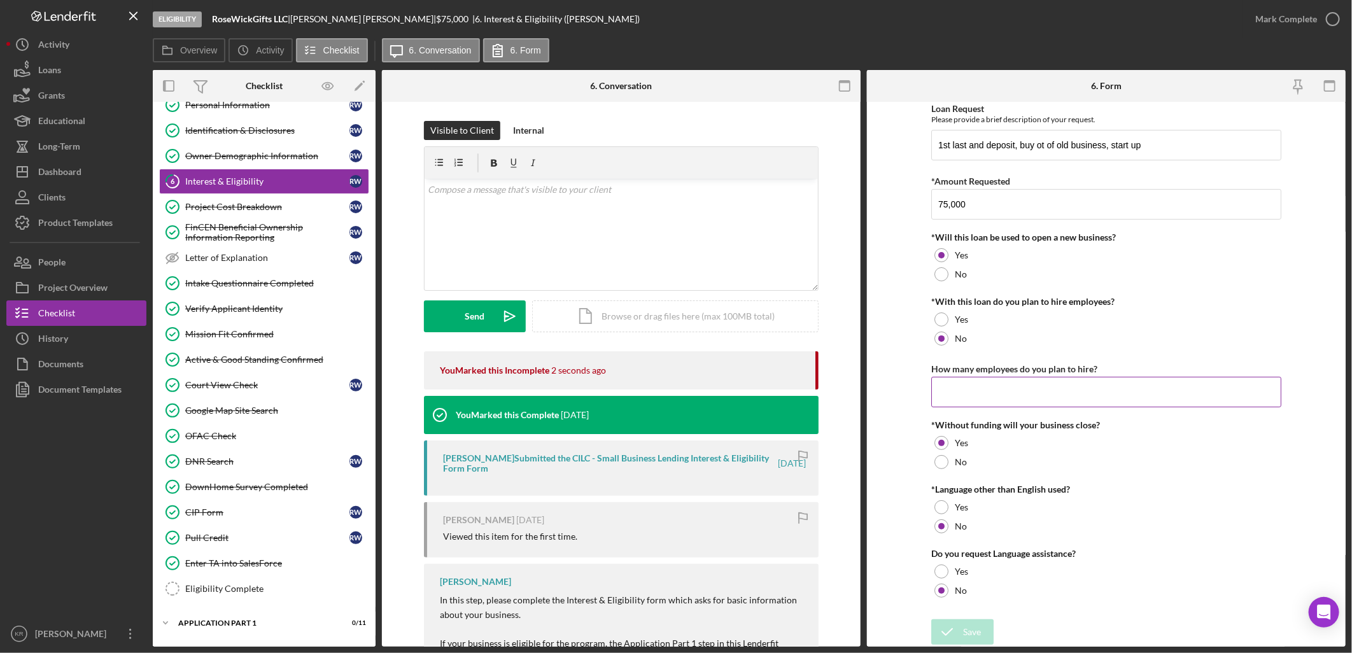
click at [996, 398] on input "How many employees do you plan to hire?" at bounding box center [1106, 392] width 350 height 31
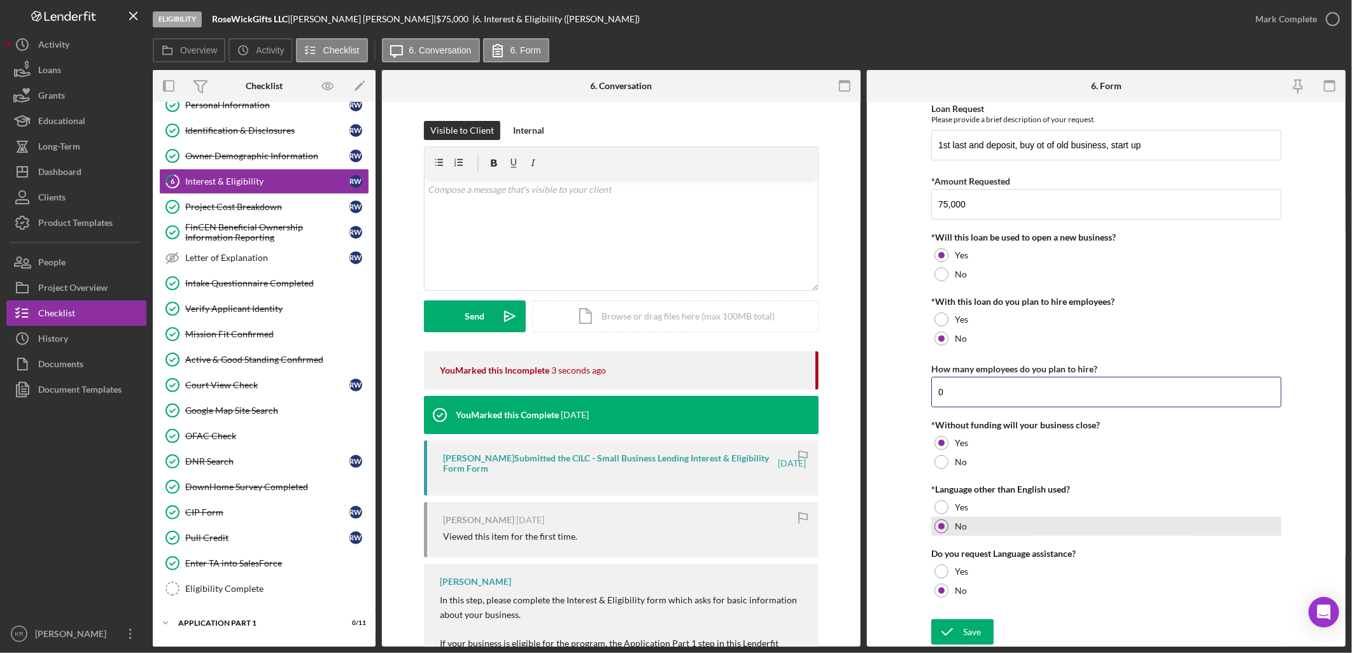
type input "0"
click at [1206, 522] on div "No" at bounding box center [1106, 526] width 350 height 19
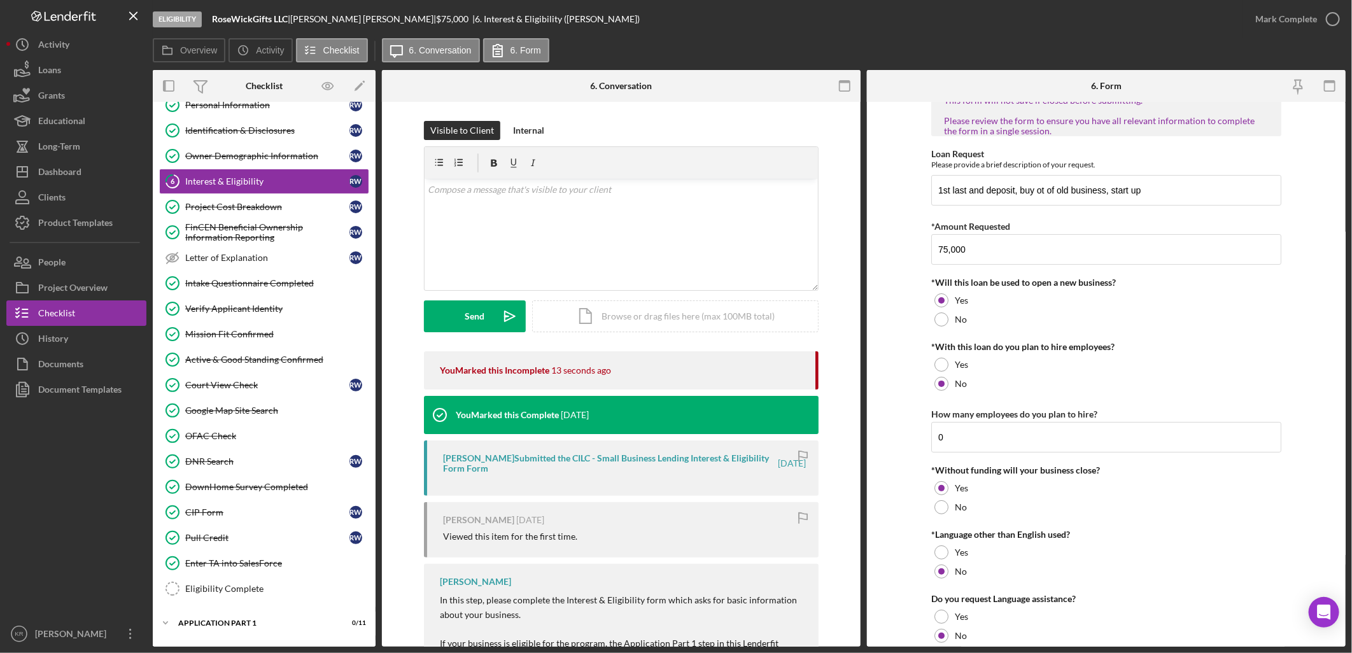
scroll to position [0, 0]
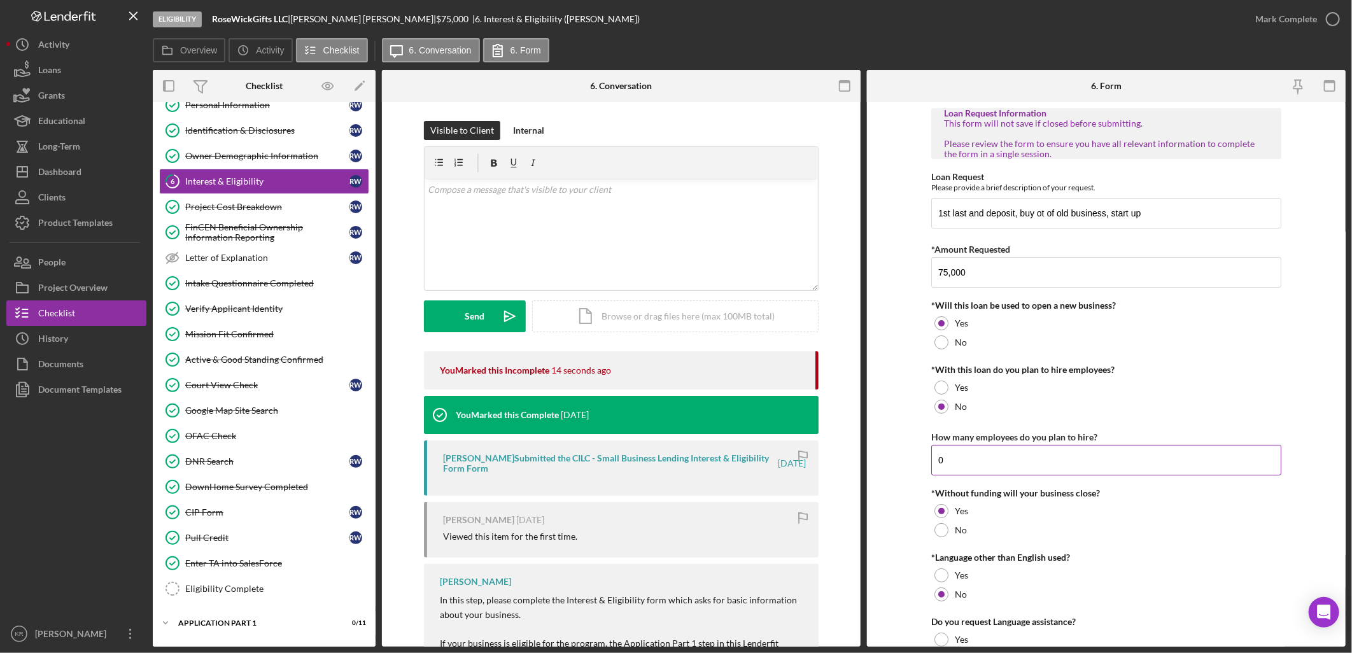
click at [978, 449] on input "0" at bounding box center [1106, 460] width 350 height 31
click at [1305, 28] on div "Mark Complete" at bounding box center [1286, 18] width 62 height 25
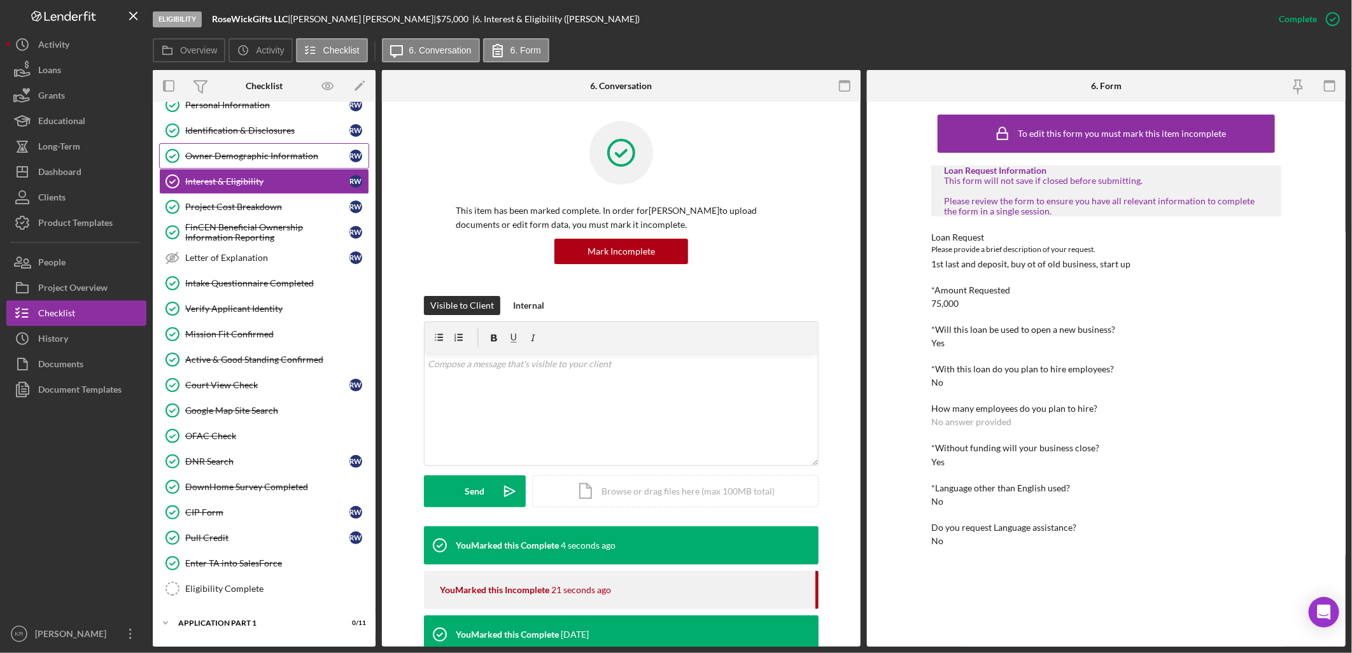
click at [256, 154] on div "Owner Demographic Information" at bounding box center [267, 156] width 164 height 10
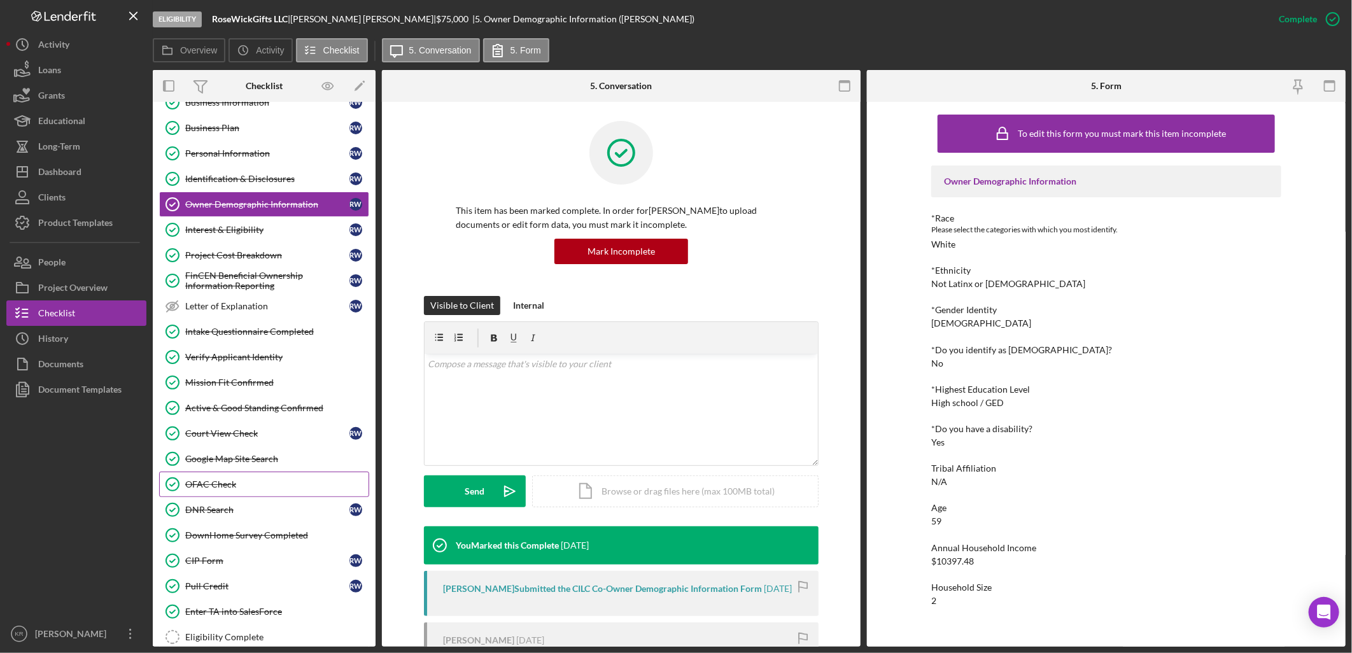
scroll to position [22, 0]
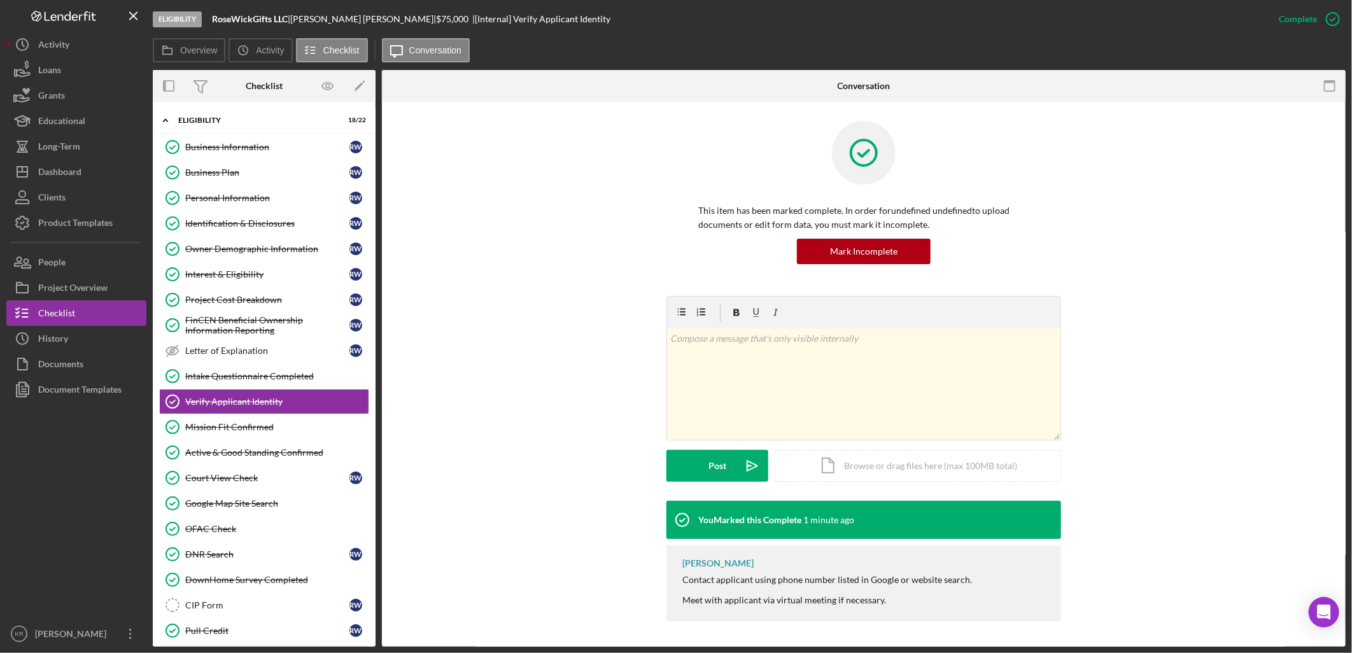
scroll to position [28, 0]
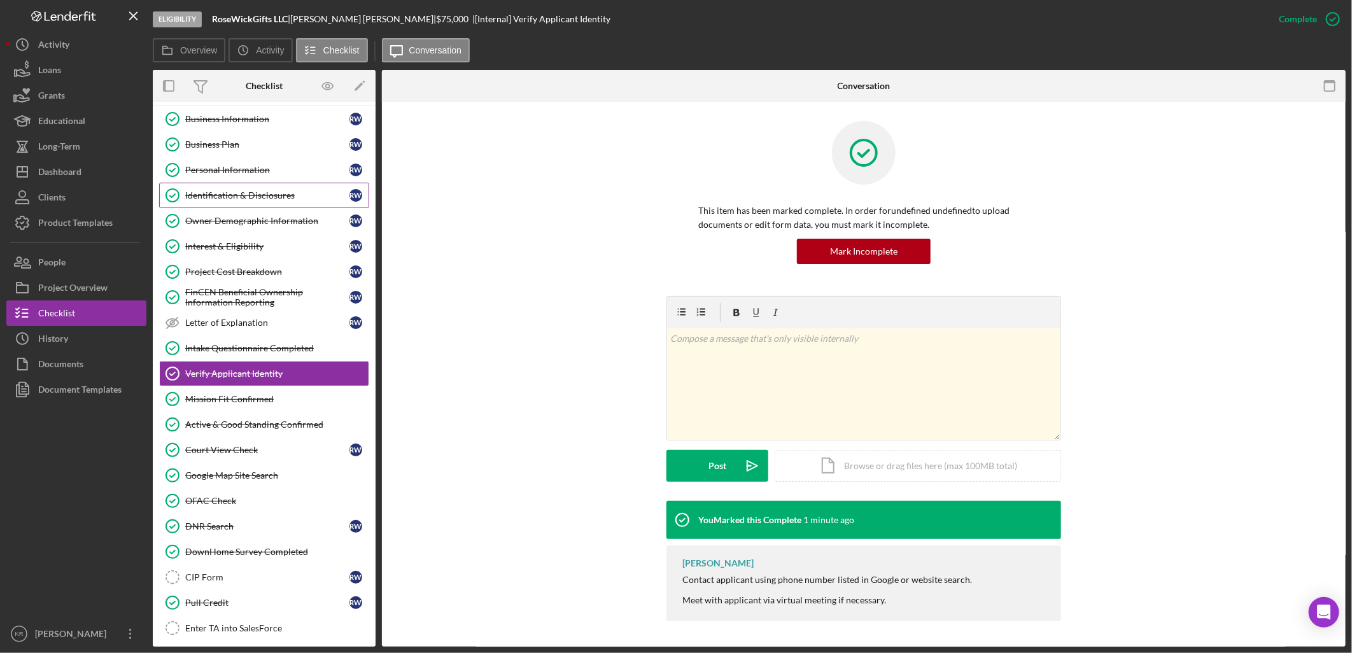
click at [195, 195] on div "Identification & Disclosures" at bounding box center [267, 195] width 164 height 10
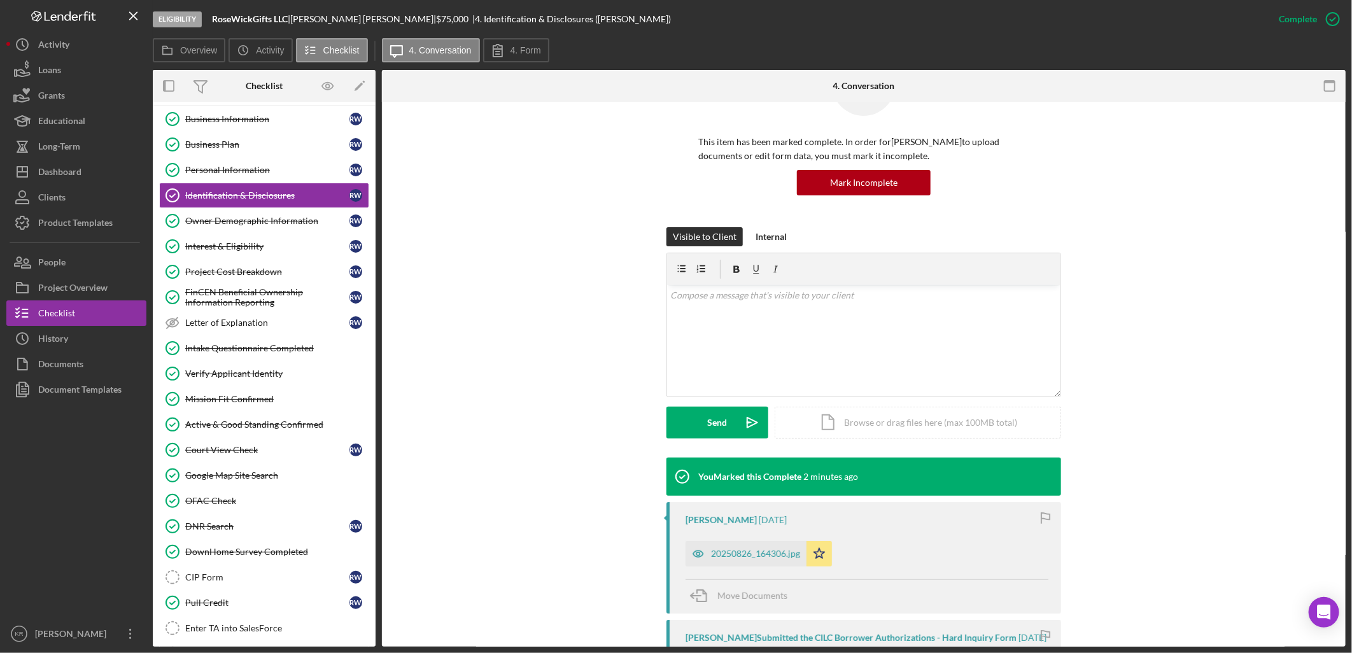
scroll to position [283, 0]
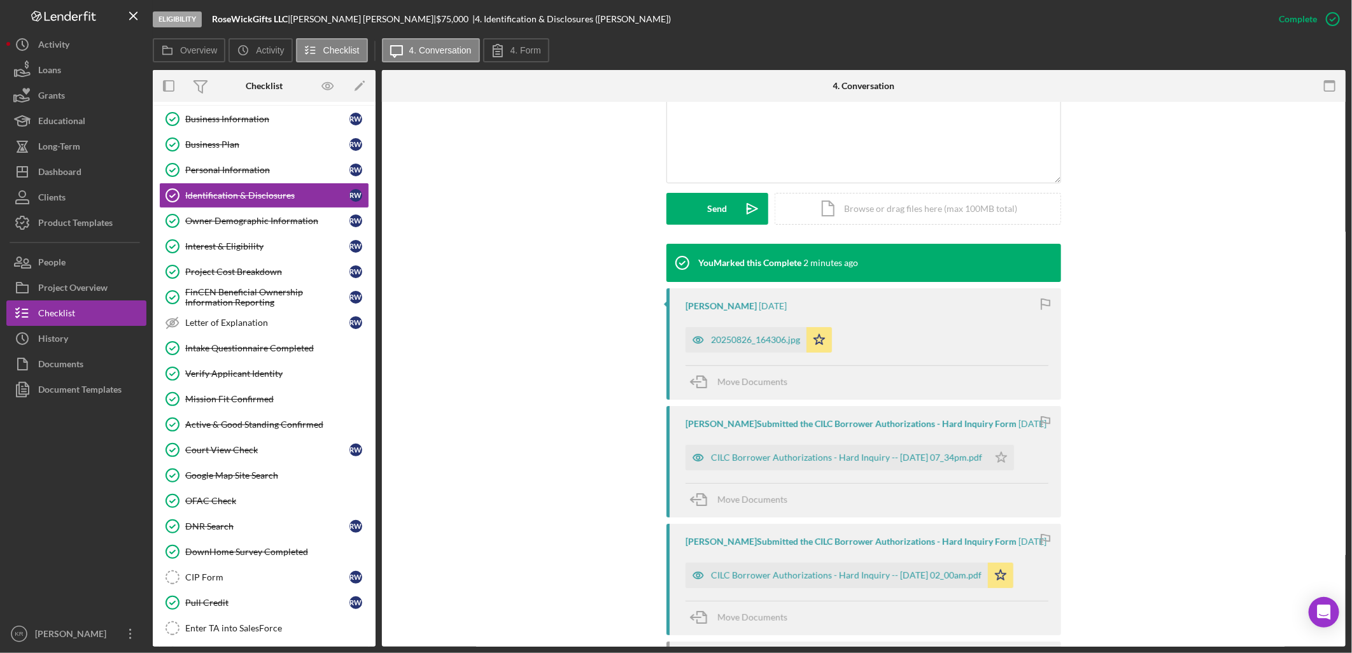
click at [740, 338] on div "20250826_164306.jpg" at bounding box center [755, 340] width 89 height 10
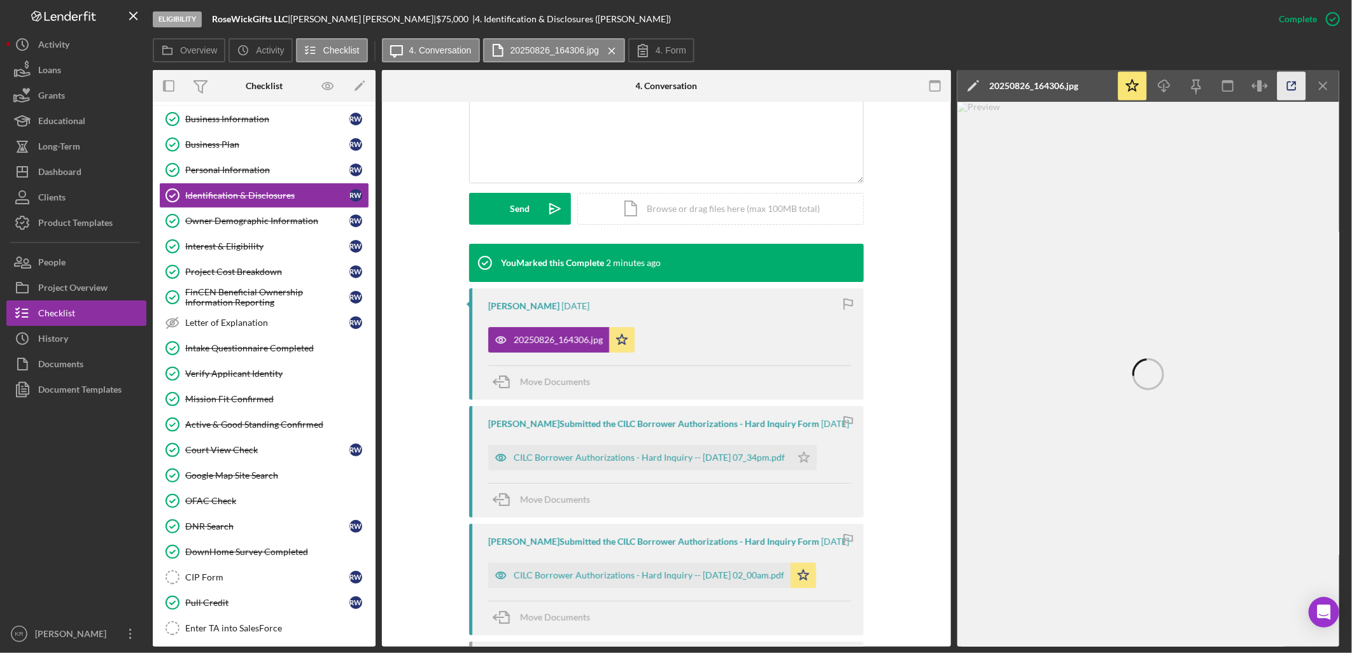
click at [1289, 84] on icon "button" at bounding box center [1291, 86] width 29 height 29
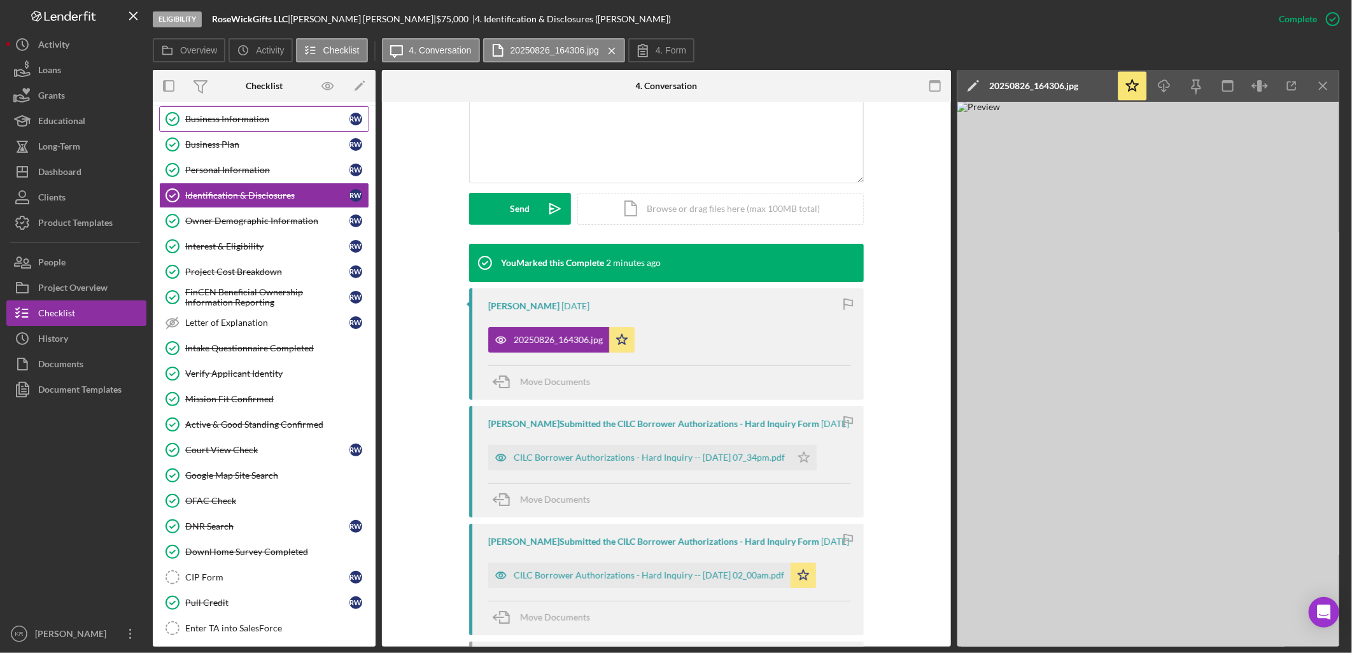
click at [236, 117] on div "Business Information" at bounding box center [267, 119] width 164 height 10
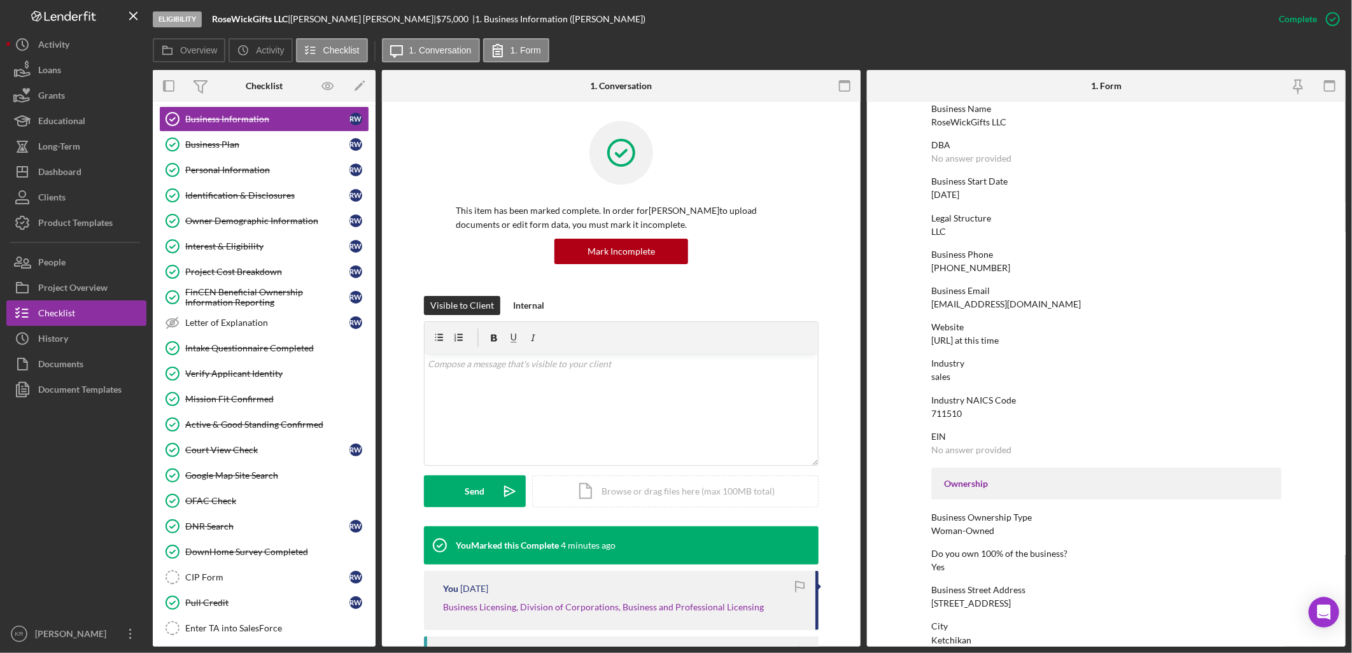
scroll to position [283, 0]
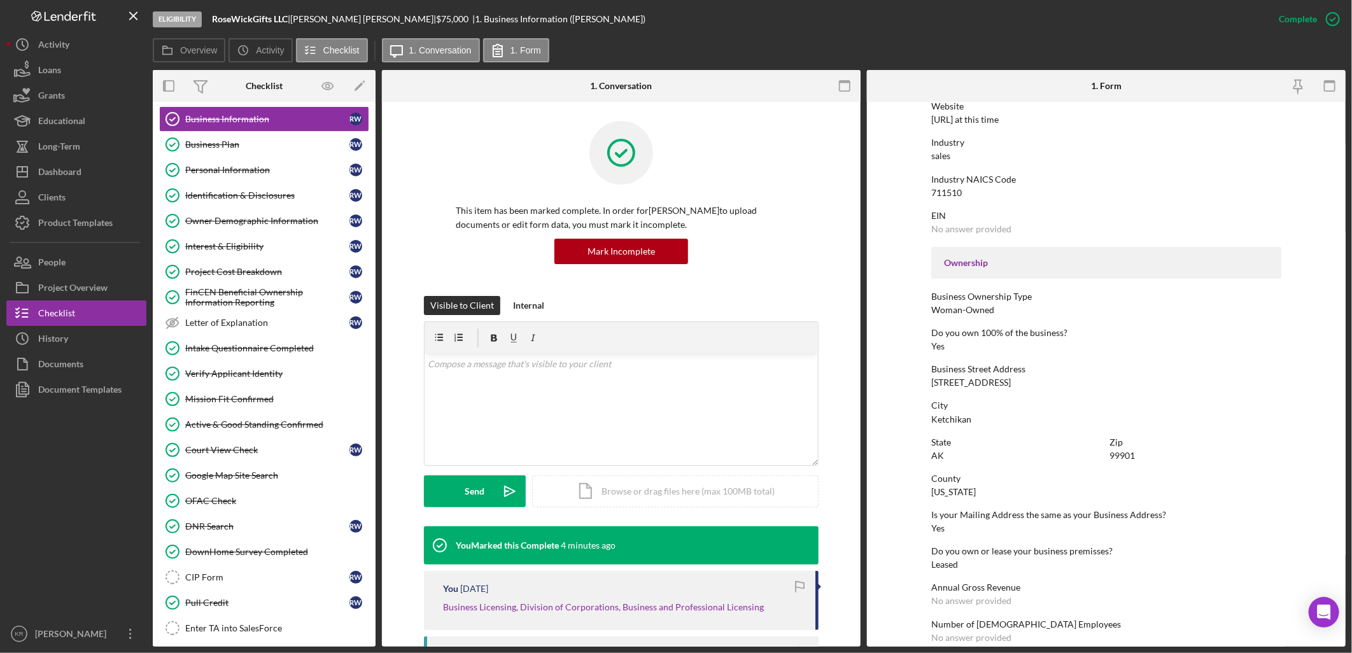
click at [962, 379] on div "114 Main St" at bounding box center [971, 382] width 80 height 10
click at [962, 378] on div "114 Main St" at bounding box center [971, 382] width 80 height 10
drag, startPoint x: 971, startPoint y: 381, endPoint x: 950, endPoint y: 380, distance: 21.6
click at [950, 380] on div "114 Main St" at bounding box center [971, 382] width 80 height 10
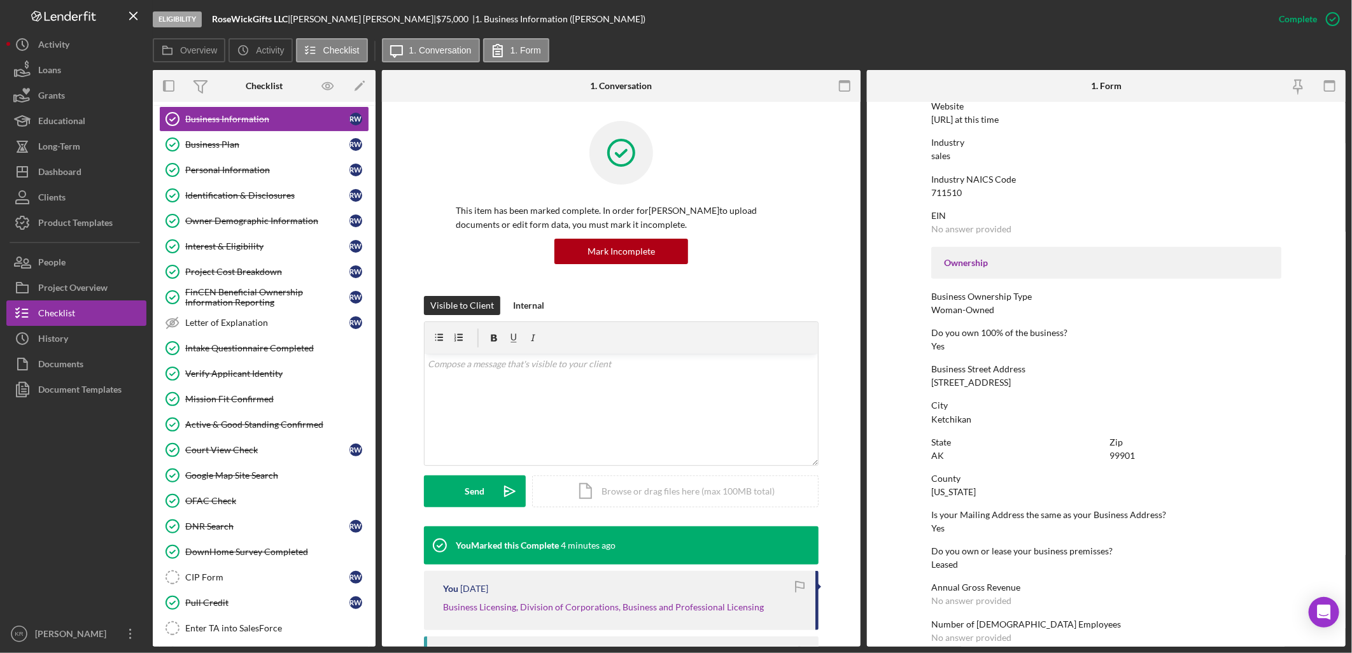
drag, startPoint x: 950, startPoint y: 380, endPoint x: 1011, endPoint y: 384, distance: 61.2
click at [1011, 384] on div "Business Street Address 114 Main St" at bounding box center [1106, 376] width 350 height 24
drag, startPoint x: 993, startPoint y: 383, endPoint x: 892, endPoint y: 382, distance: 101.2
click at [892, 382] on form "To edit this form you must mark this item incomplete Business Name RoseWickGift…" at bounding box center [1106, 374] width 479 height 545
copy div "114 Main St"
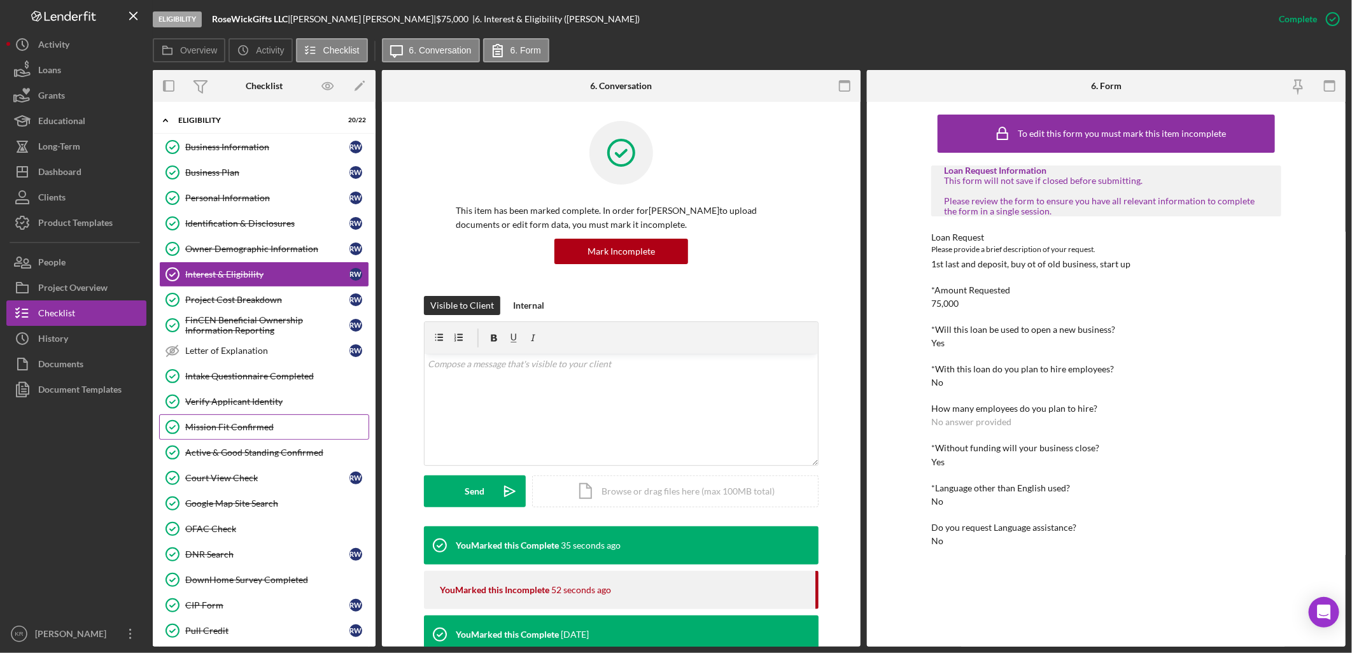
click at [252, 417] on link "Mission Fit Confirmed Mission Fit Confirmed" at bounding box center [264, 426] width 210 height 25
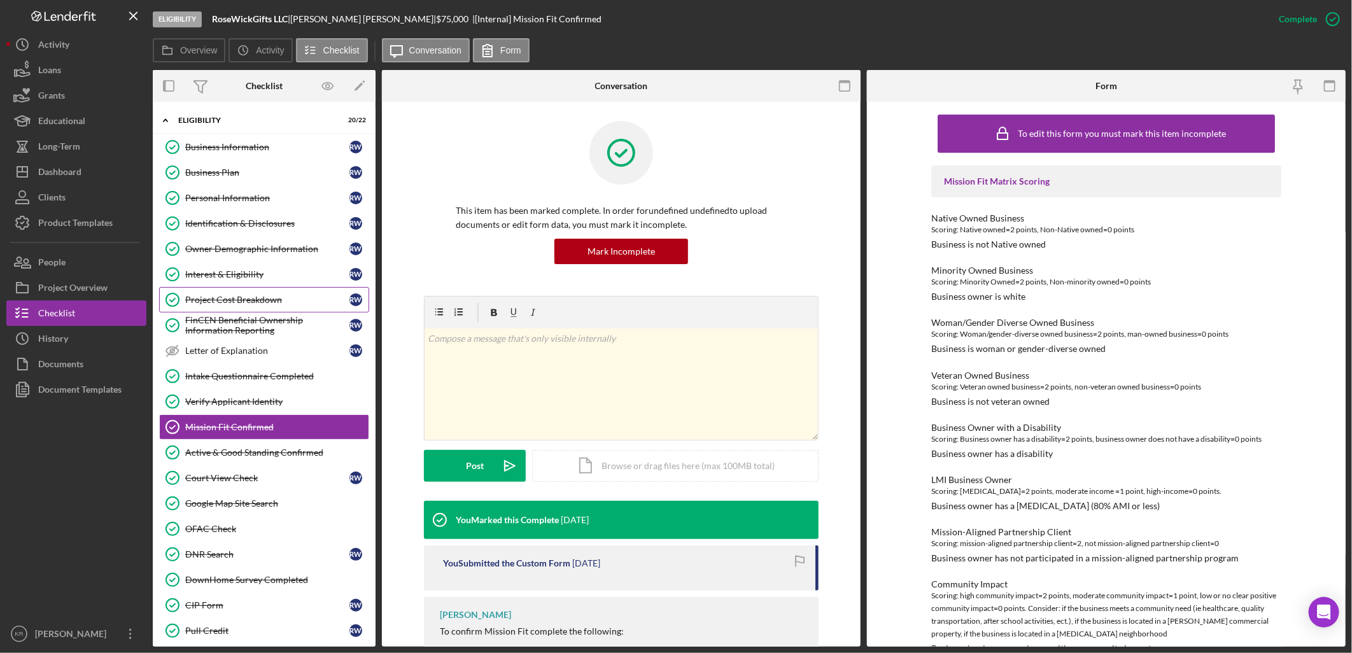
click at [281, 293] on link "Project Cost Breakdown Project Cost Breakdown R W" at bounding box center [264, 299] width 210 height 25
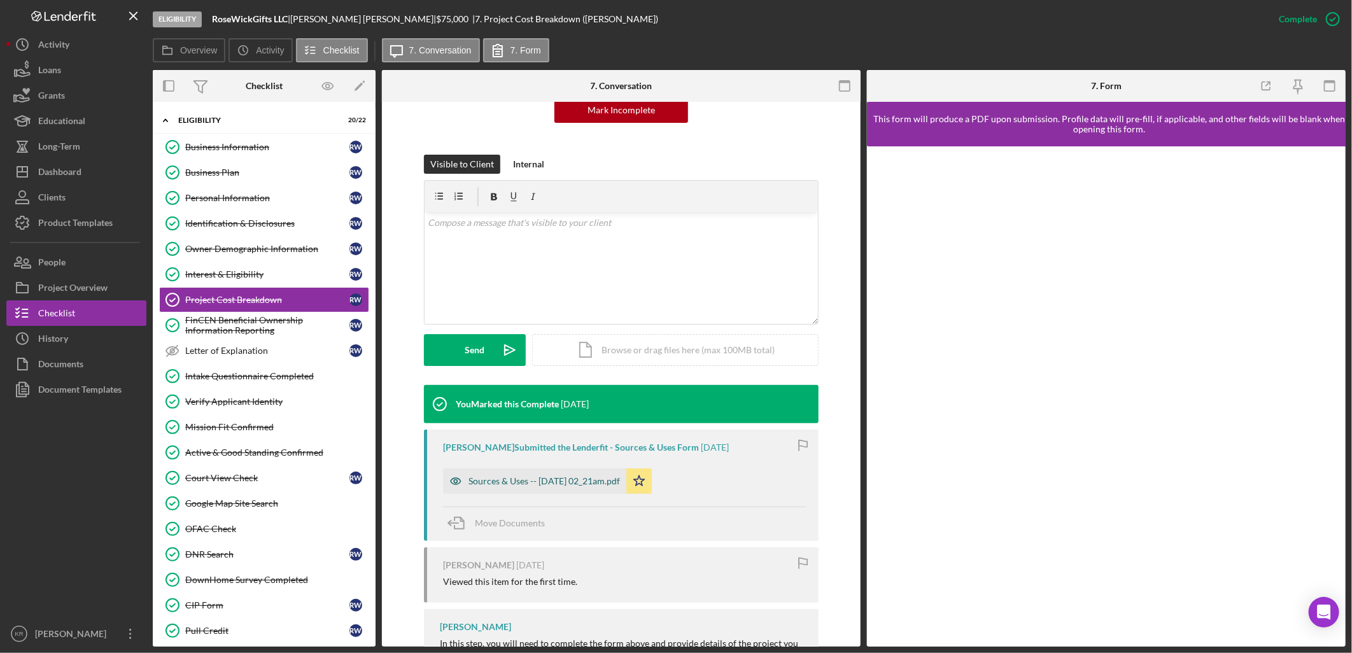
click at [548, 482] on div "Sources & Uses -- 2025-08-15 02_21am.pdf" at bounding box center [543, 481] width 151 height 10
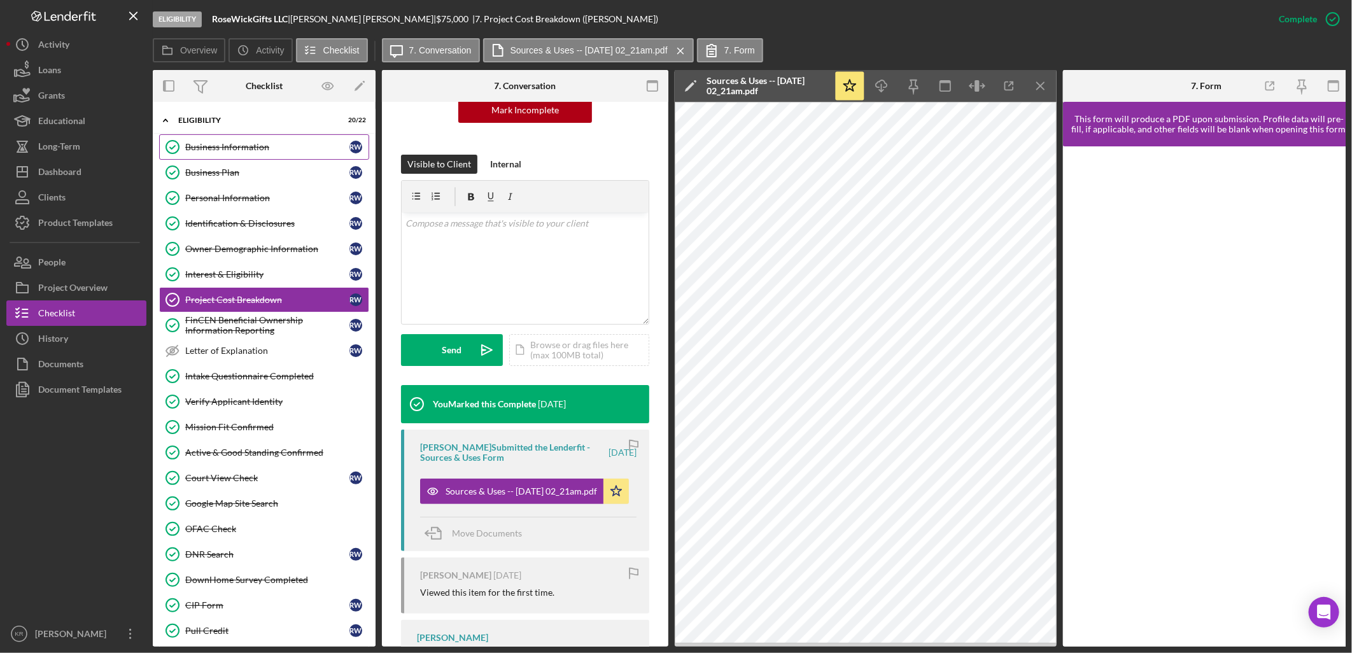
drag, startPoint x: 223, startPoint y: 145, endPoint x: 223, endPoint y: 157, distance: 11.5
click at [223, 157] on link "Business Information Business Information R W" at bounding box center [264, 146] width 210 height 25
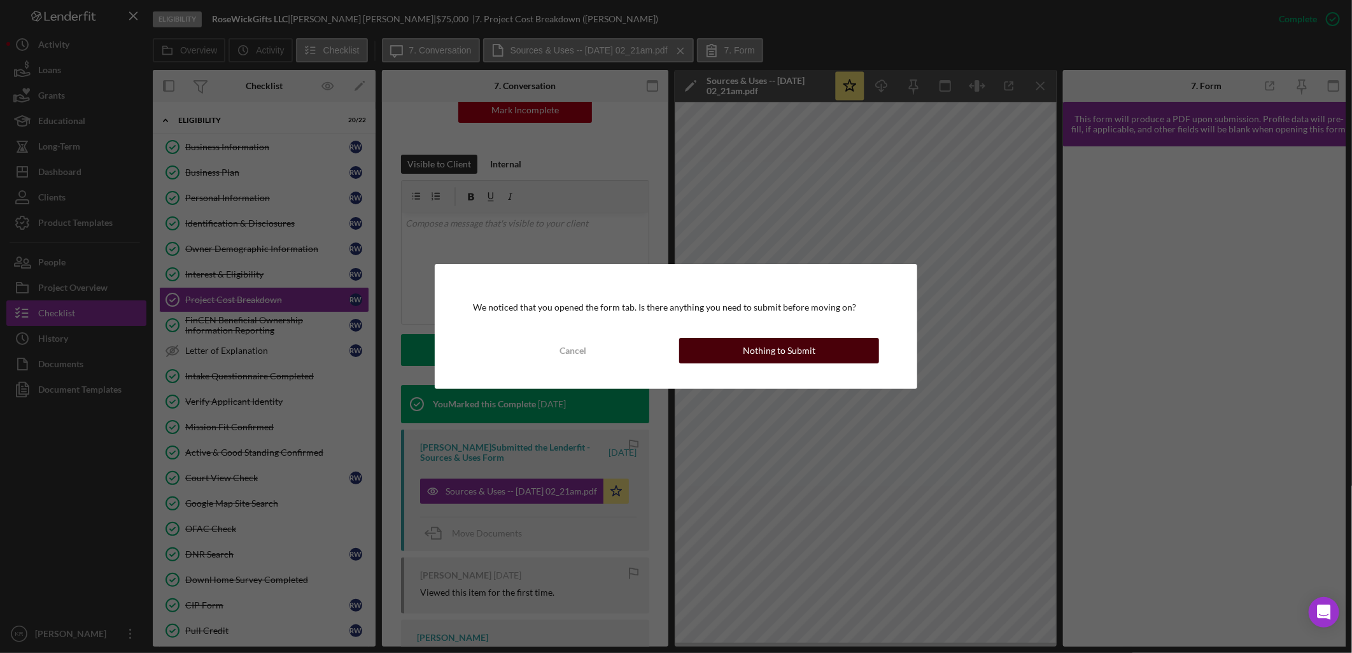
drag, startPoint x: 748, startPoint y: 341, endPoint x: 953, endPoint y: 355, distance: 206.0
click at [748, 342] on div "Nothing to Submit" at bounding box center [779, 350] width 73 height 25
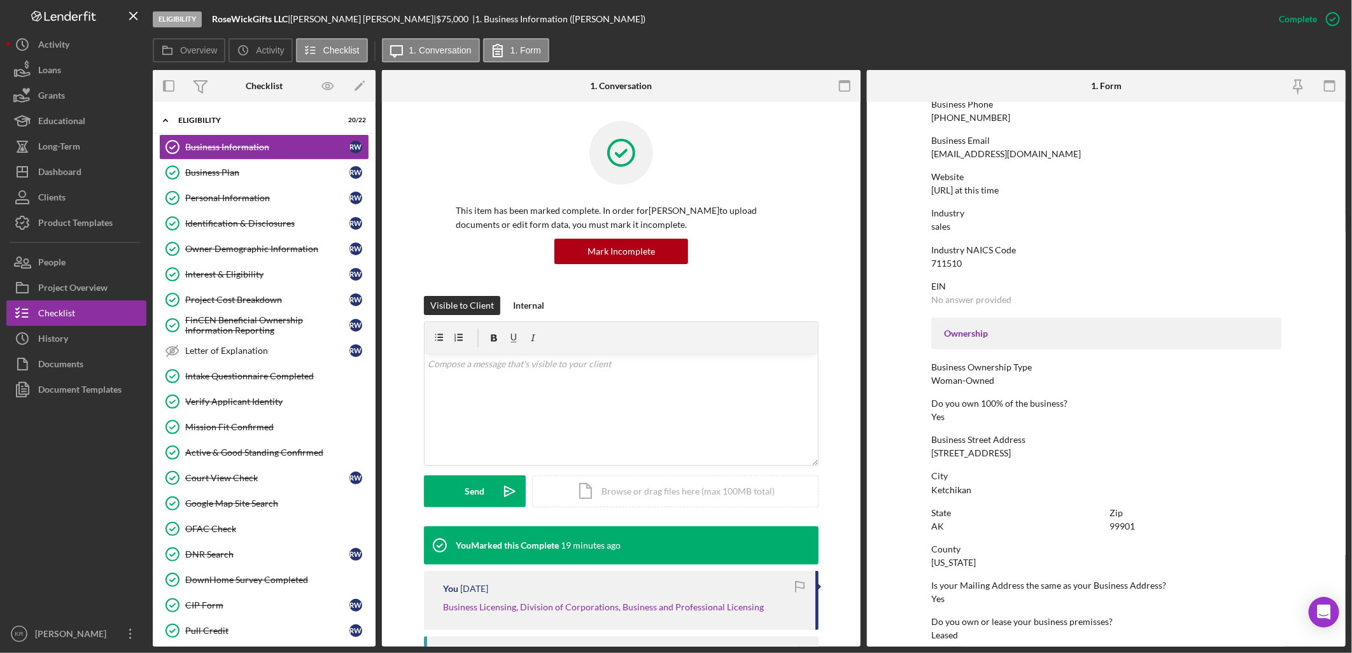
scroll to position [283, 0]
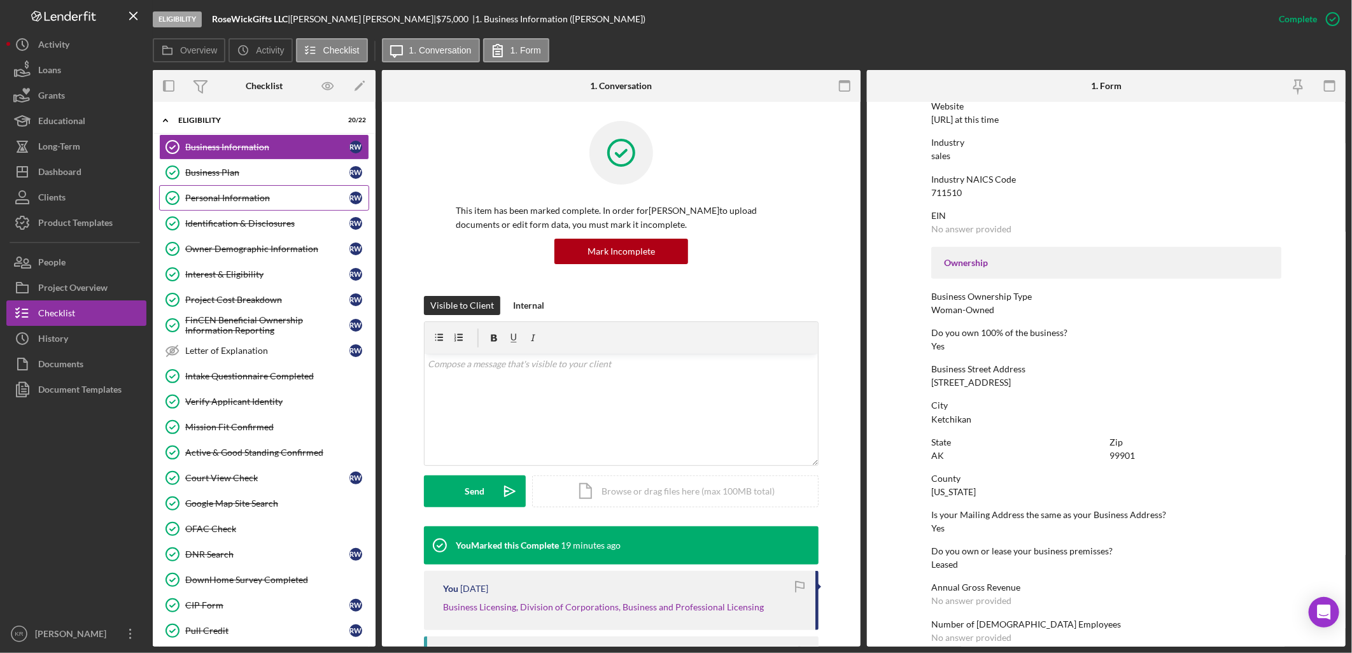
click at [223, 190] on link "Personal Information Personal Information R W" at bounding box center [264, 197] width 210 height 25
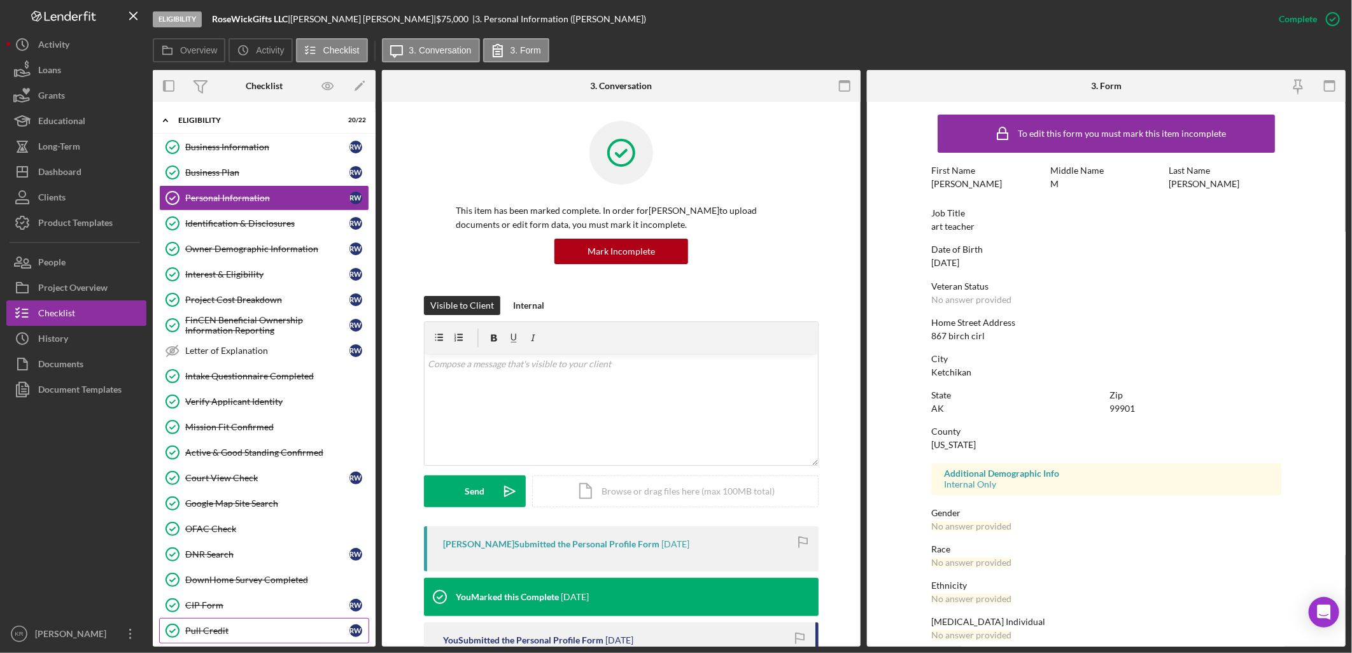
click at [211, 635] on div "Pull Credit" at bounding box center [267, 631] width 164 height 10
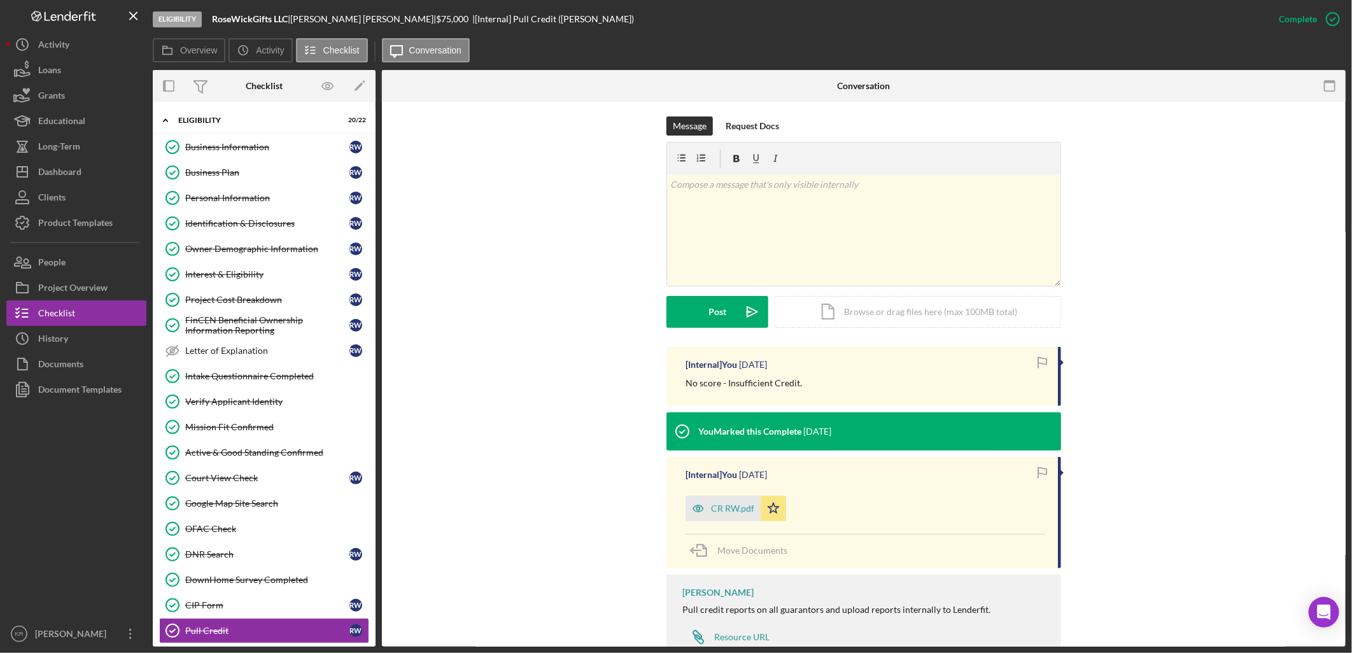
scroll to position [212, 0]
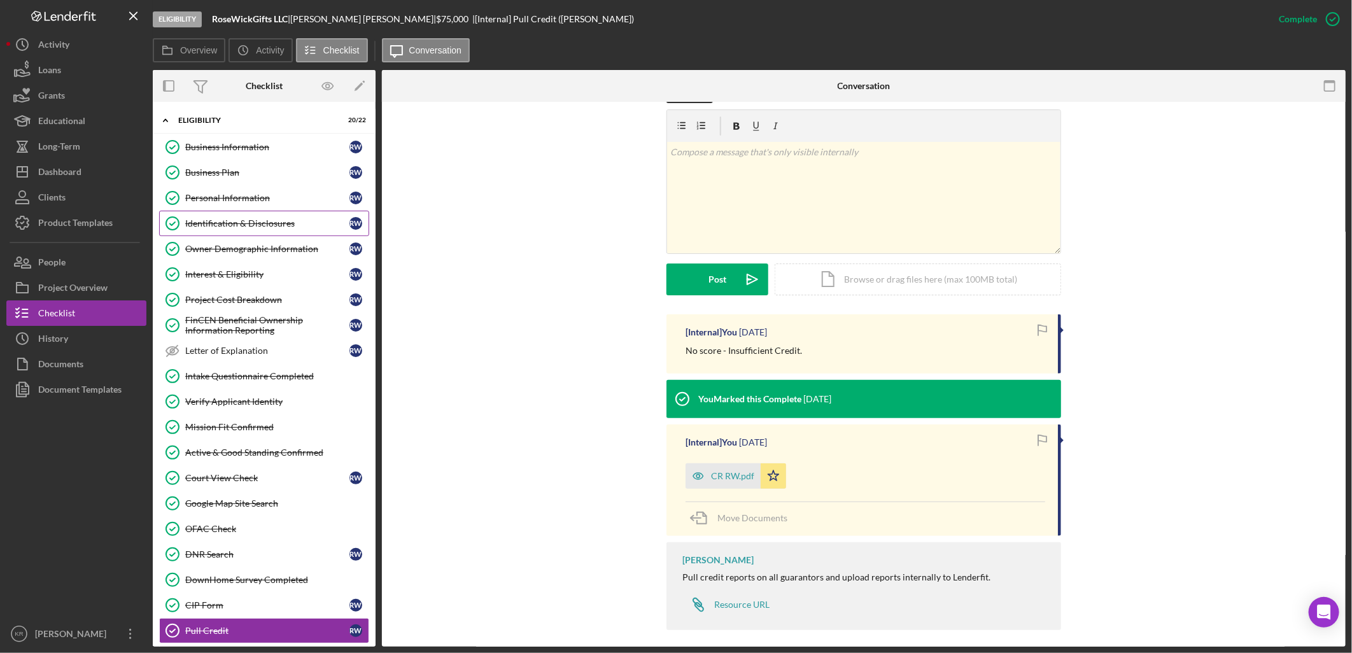
click at [248, 223] on div "Identification & Disclosures" at bounding box center [267, 223] width 164 height 10
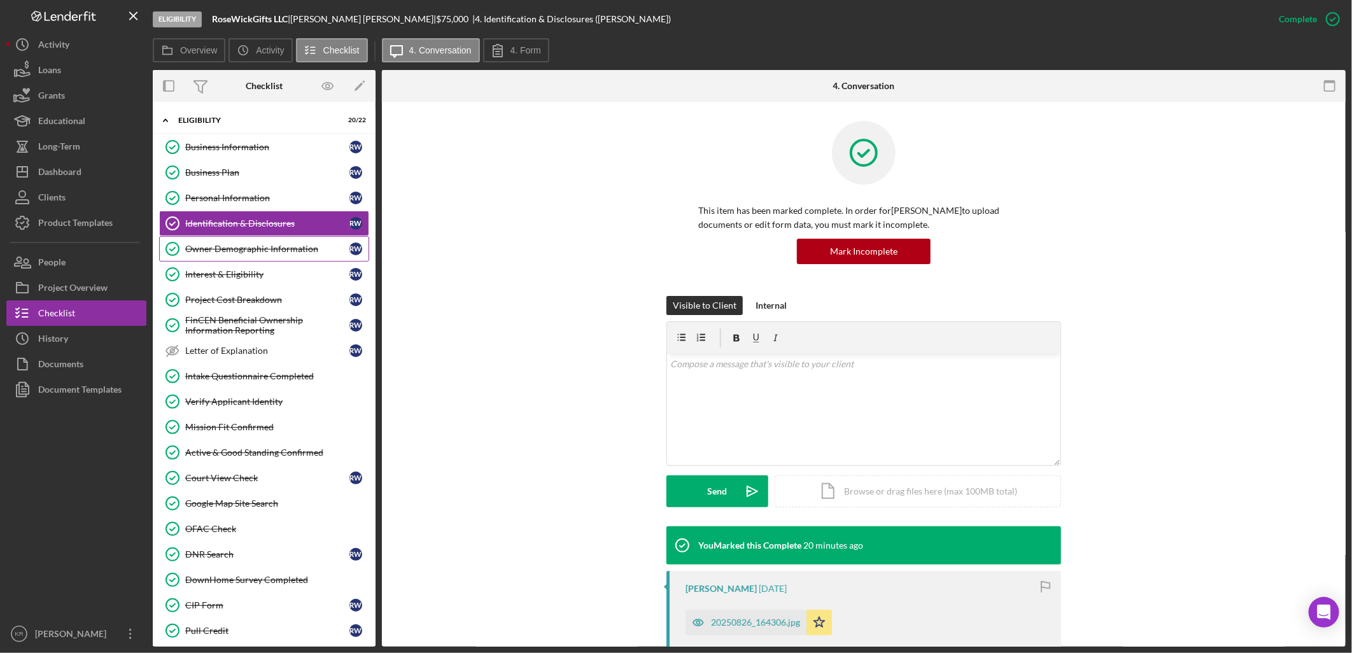
click at [239, 251] on div "Owner Demographic Information" at bounding box center [267, 249] width 164 height 10
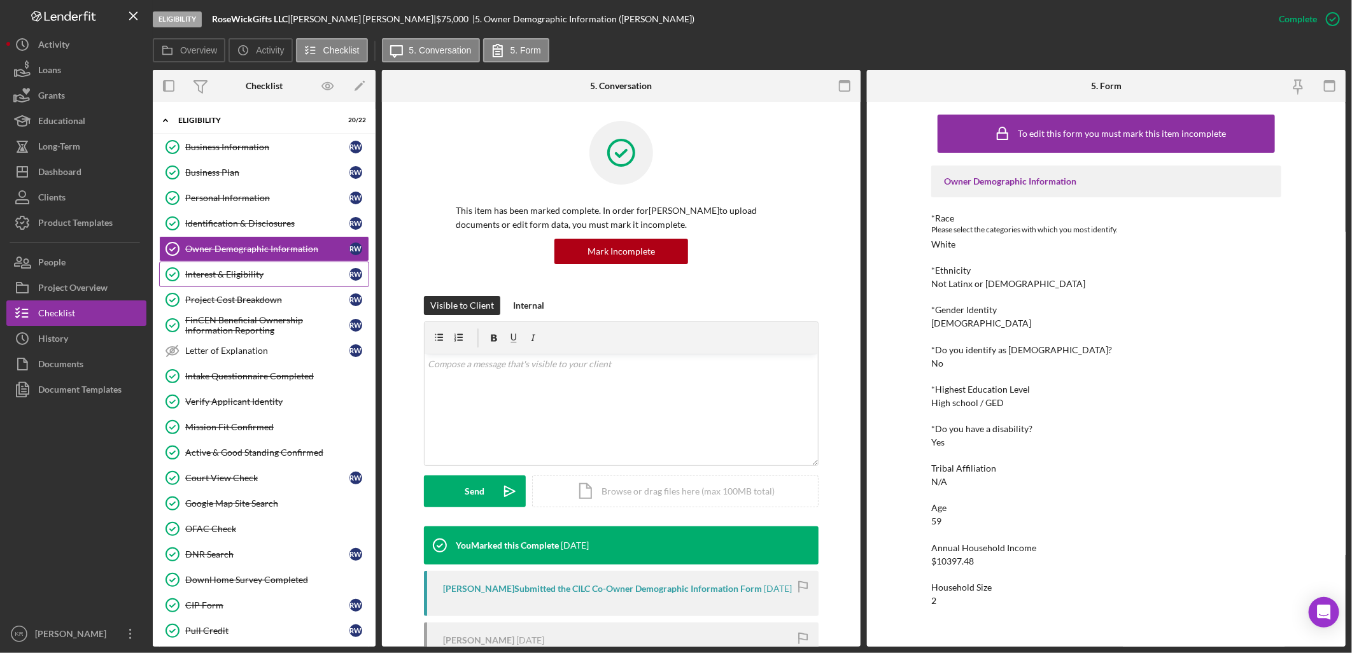
click at [242, 265] on link "Interest & Eligibility Interest & Eligibility R W" at bounding box center [264, 274] width 210 height 25
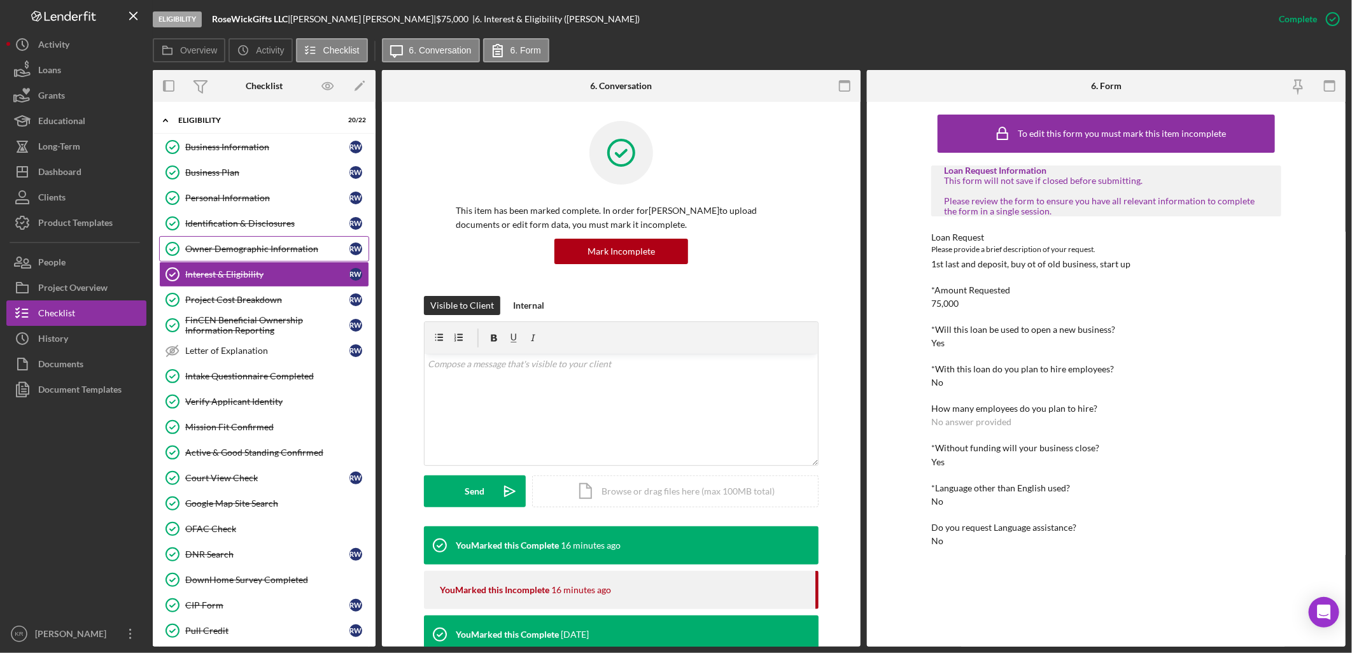
click at [288, 239] on link "Owner Demographic Information Owner Demographic Information R W" at bounding box center [264, 248] width 210 height 25
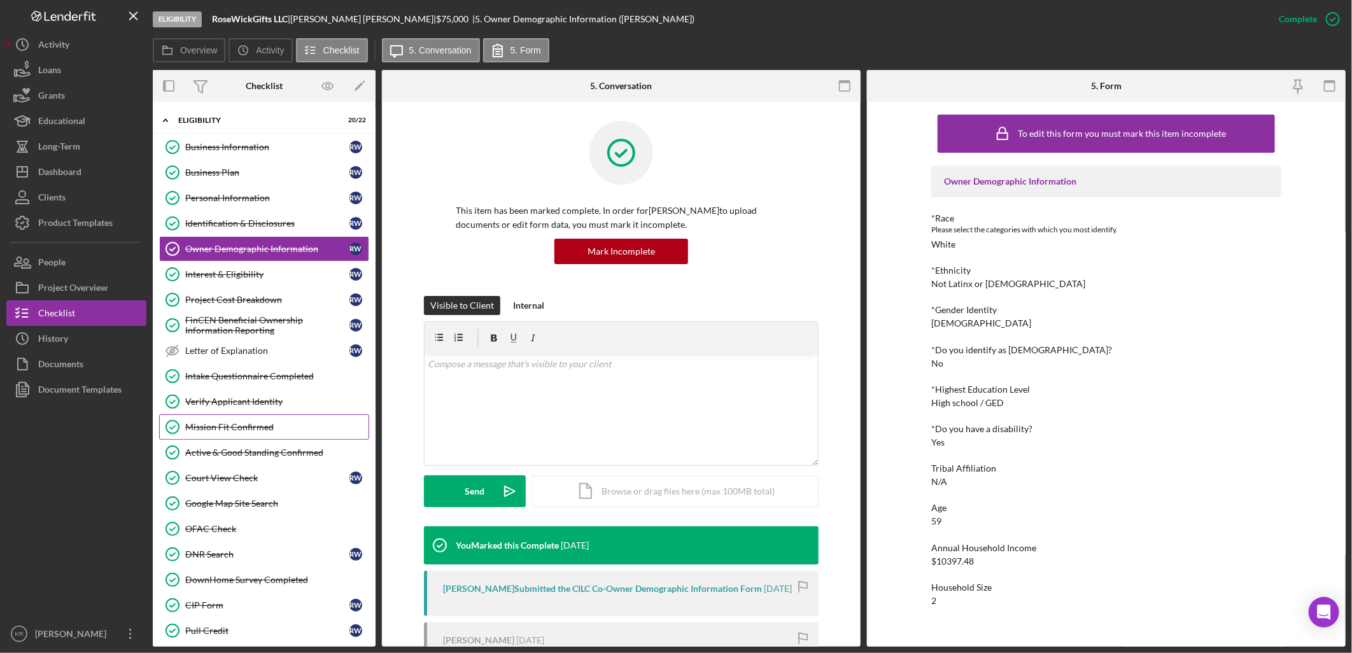
click at [277, 438] on link "Mission Fit Confirmed Mission Fit Confirmed" at bounding box center [264, 426] width 210 height 25
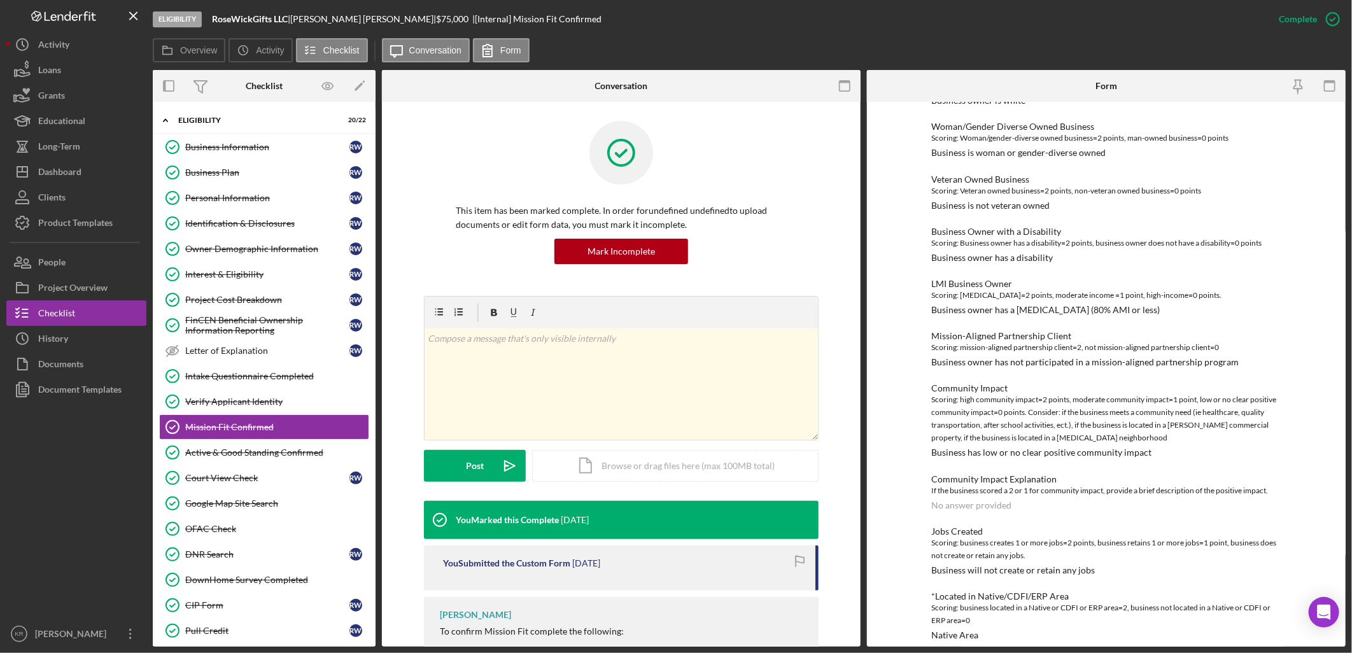
scroll to position [212, 0]
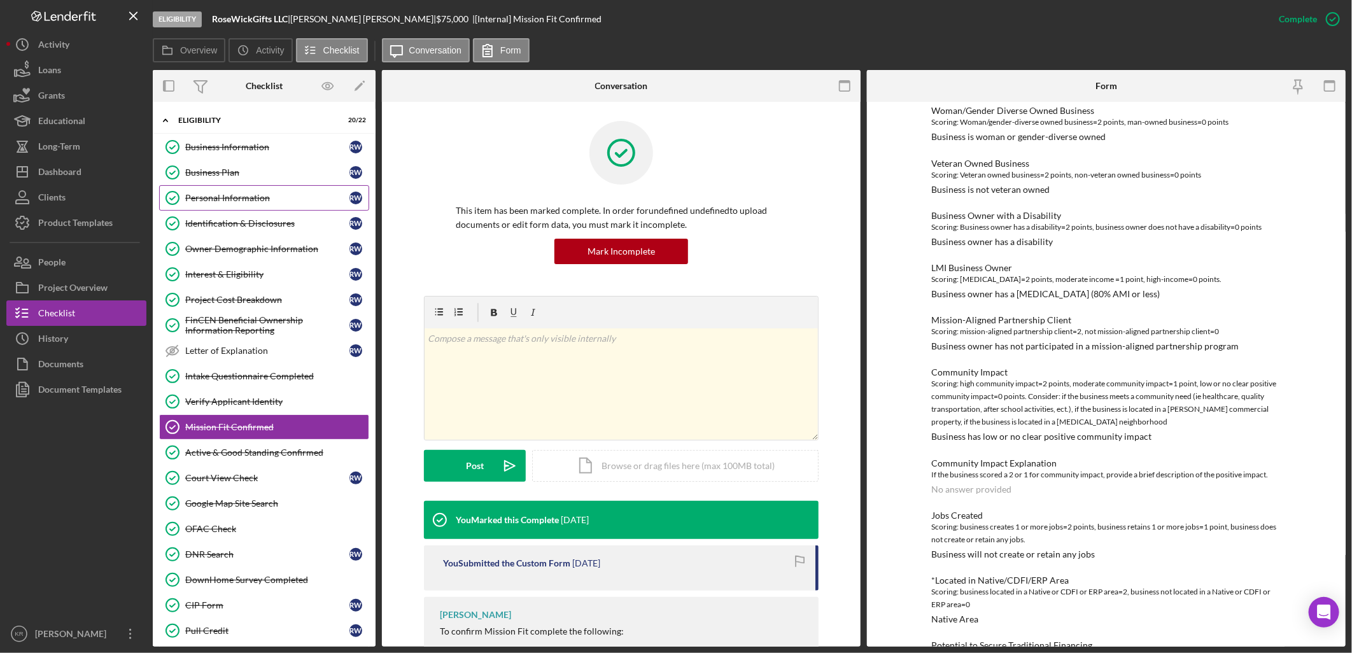
click at [218, 193] on div "Personal Information" at bounding box center [267, 198] width 164 height 10
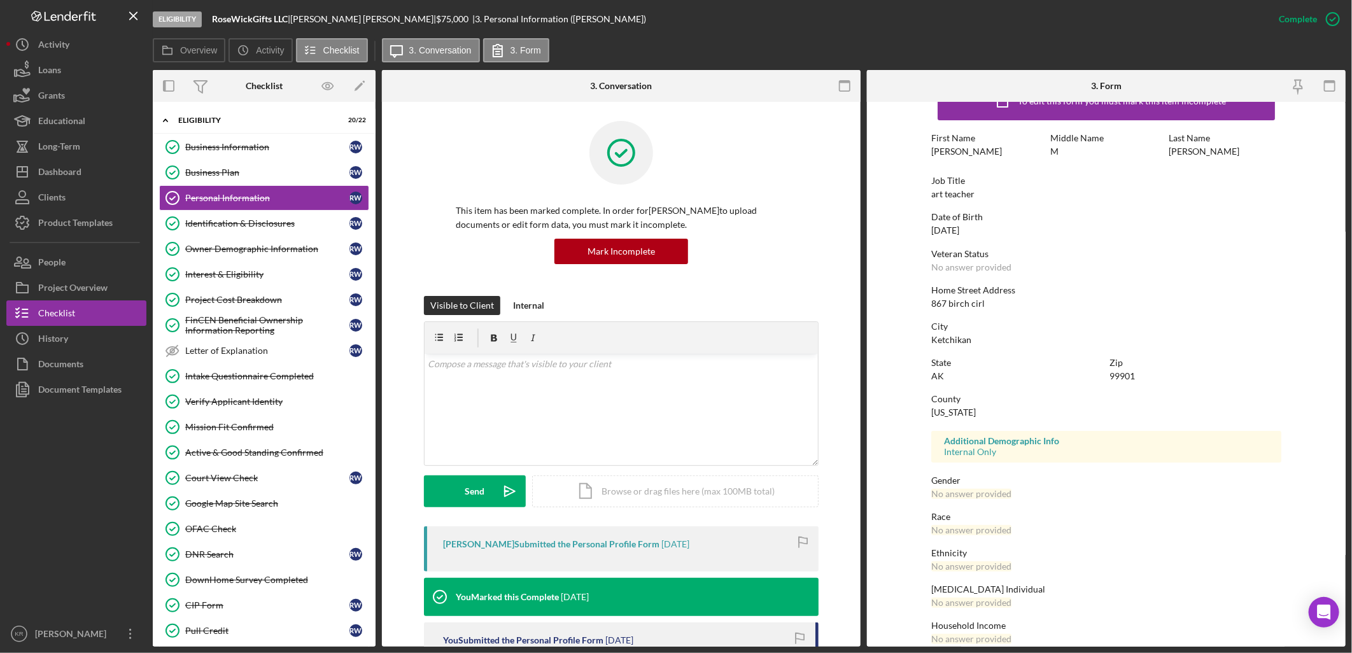
scroll to position [48, 0]
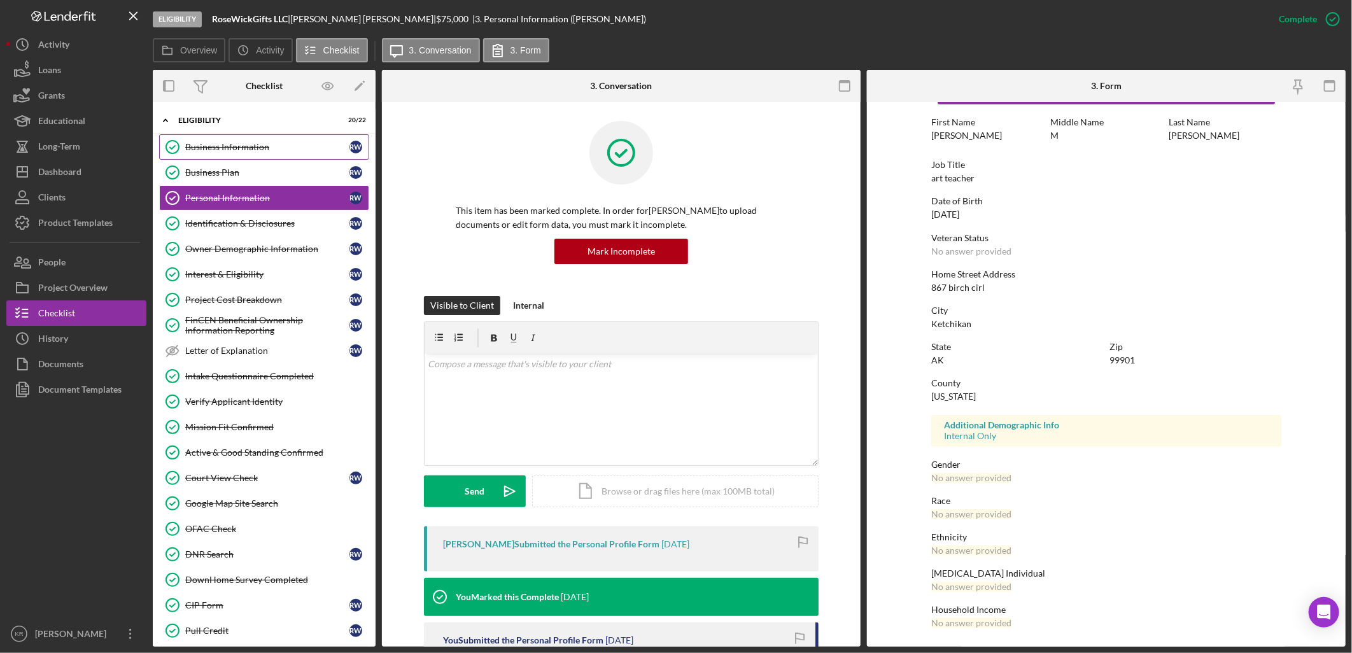
click at [262, 137] on link "Business Information Business Information R W" at bounding box center [264, 146] width 210 height 25
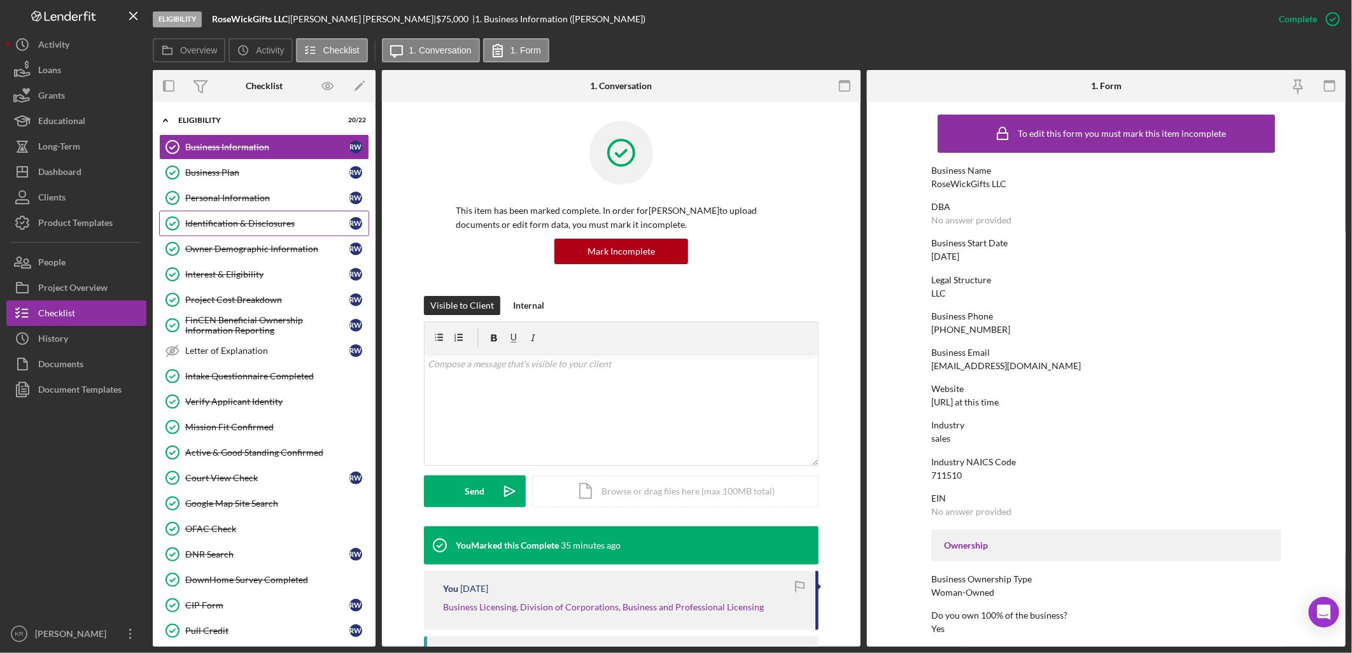
click at [267, 223] on div "Identification & Disclosures" at bounding box center [267, 223] width 164 height 10
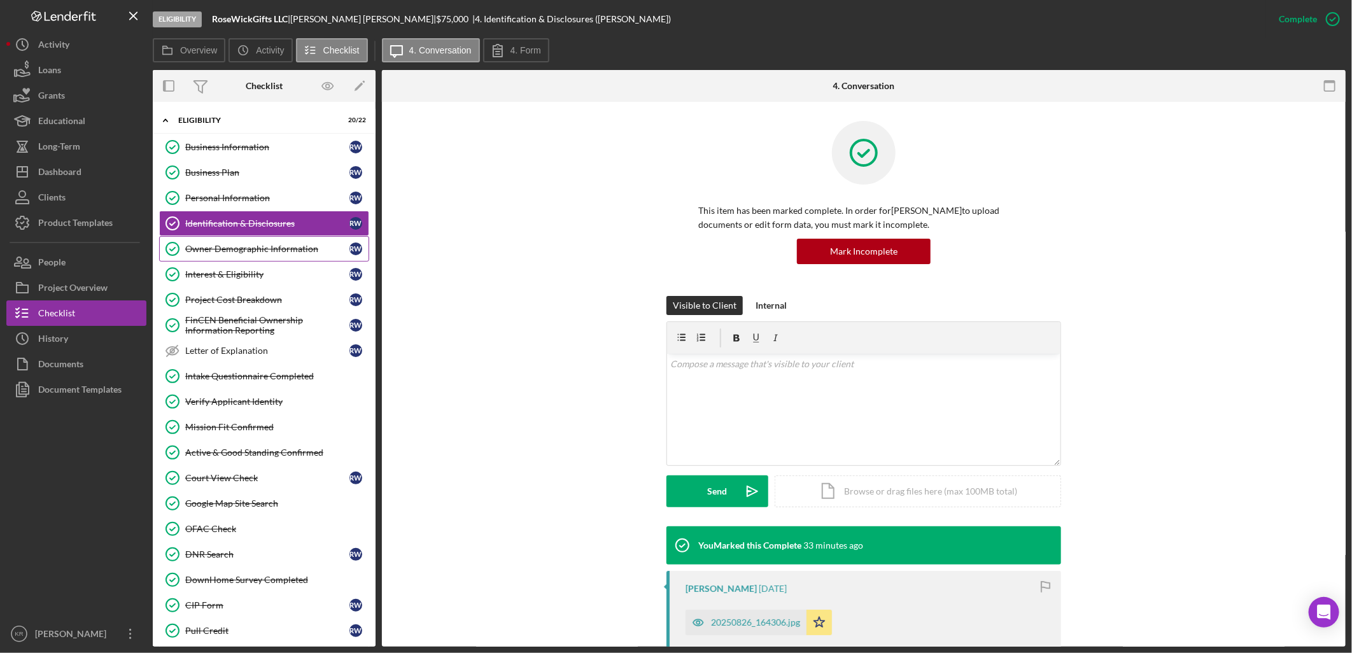
click at [232, 253] on div "Owner Demographic Information" at bounding box center [267, 249] width 164 height 10
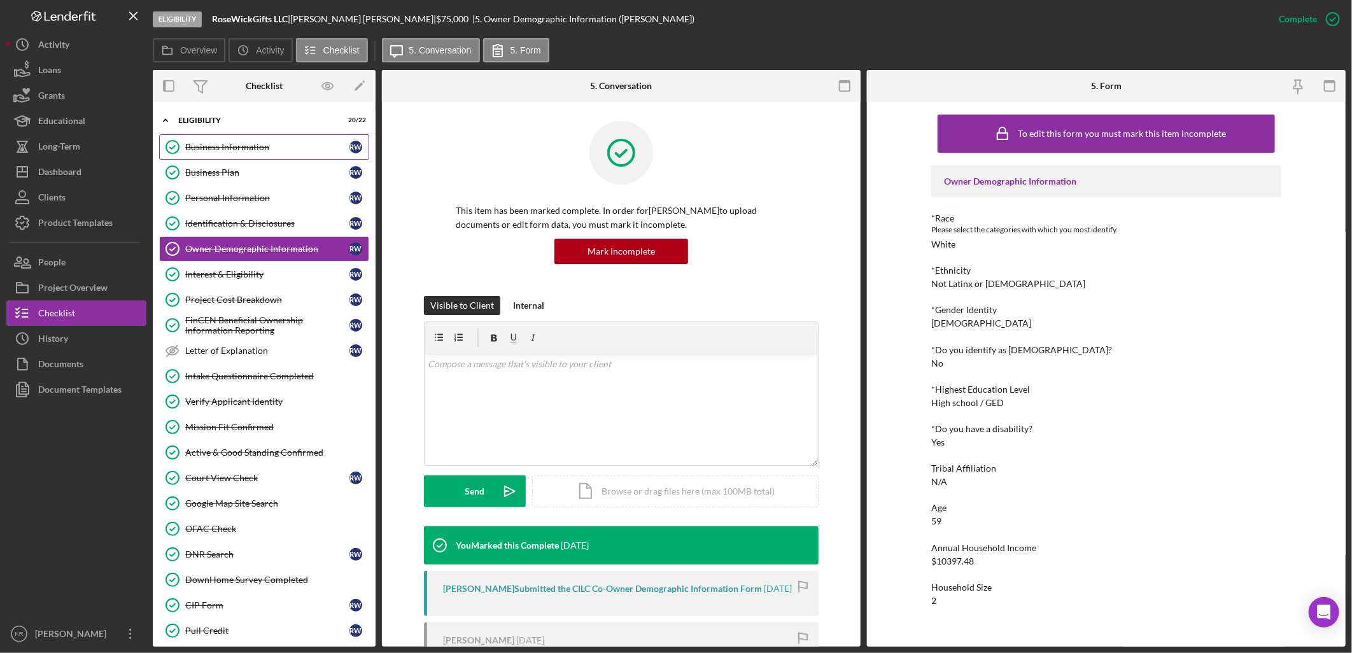
click at [280, 150] on div "Business Information" at bounding box center [267, 147] width 164 height 10
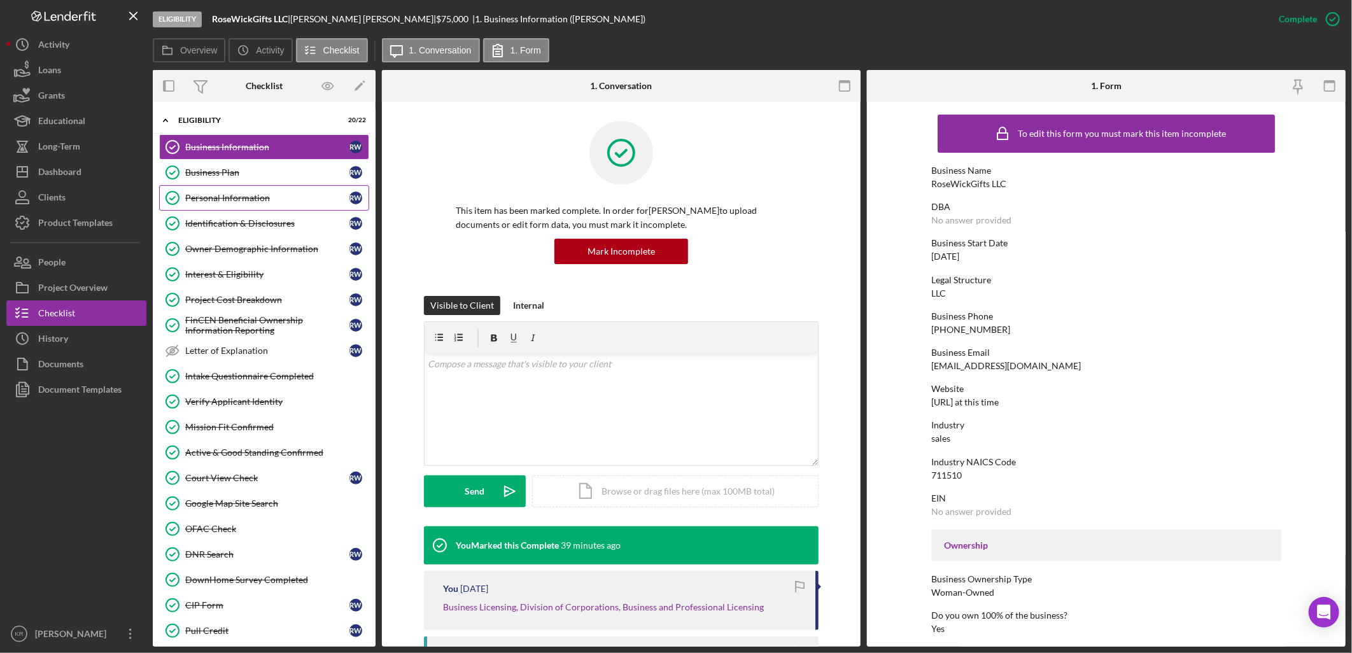
click at [250, 193] on div "Personal Information" at bounding box center [267, 198] width 164 height 10
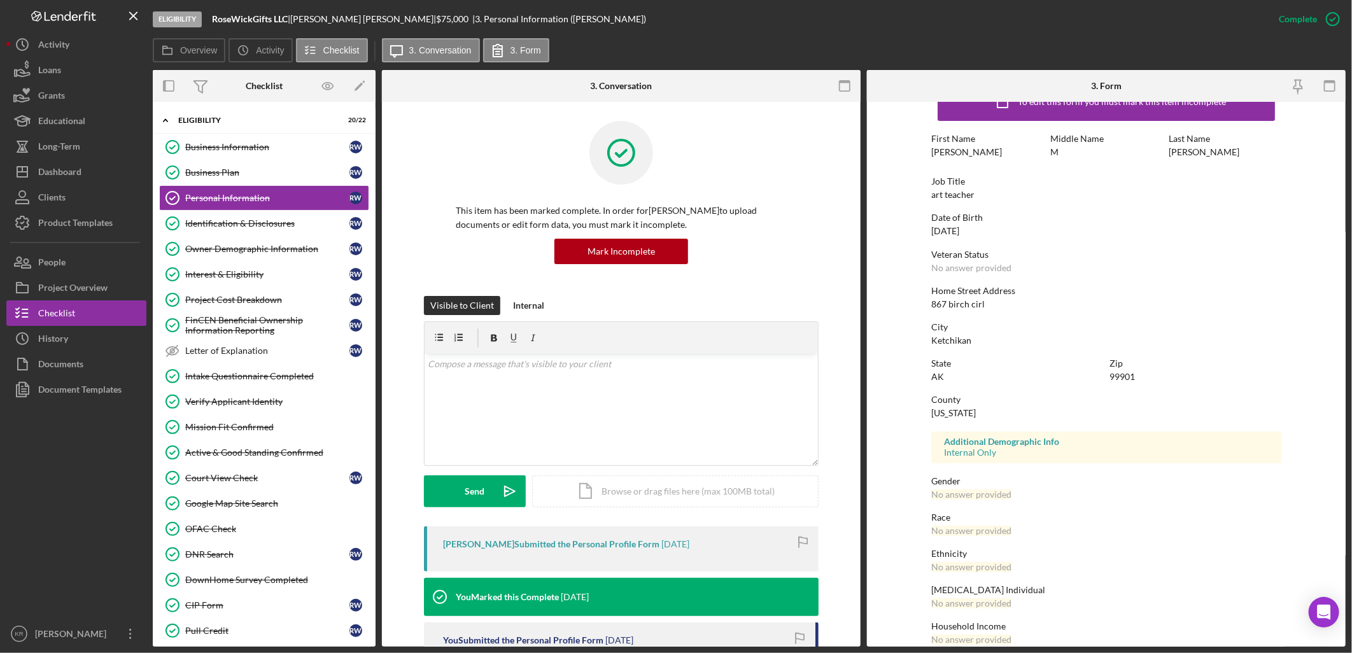
scroll to position [48, 0]
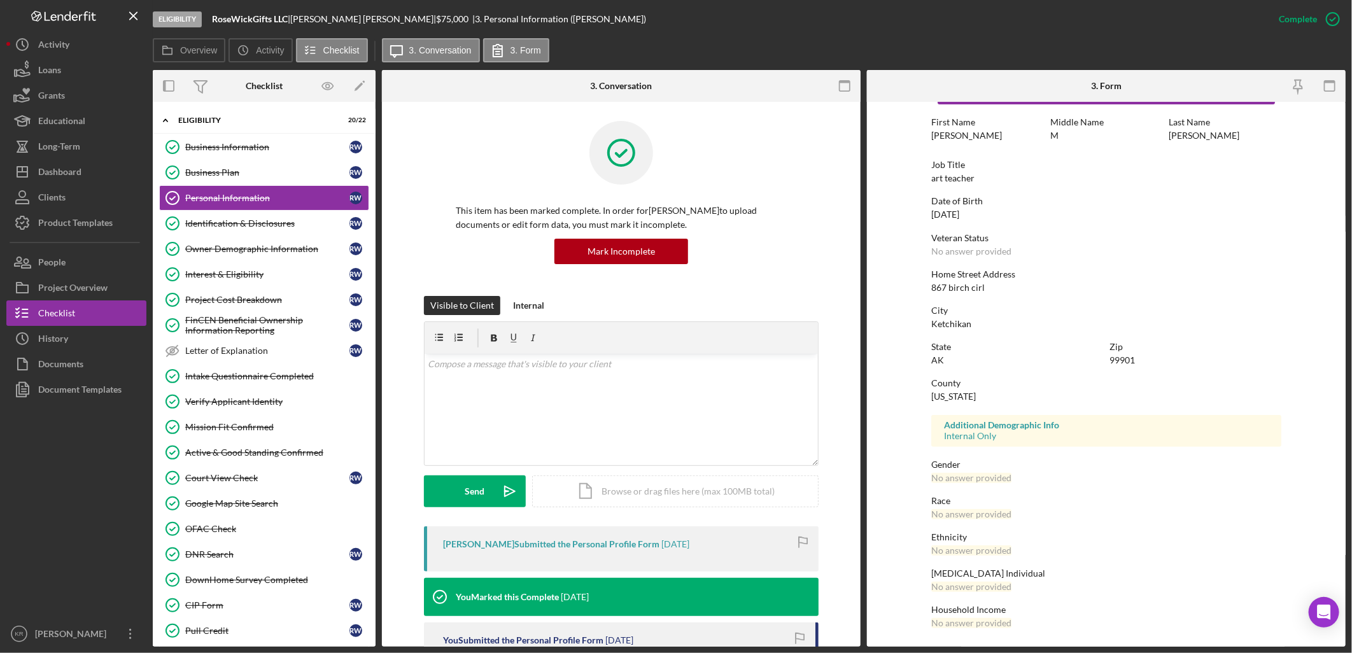
click at [794, 166] on div "This item has been marked complete. In order for Roseanne Wickman to upload doc…" at bounding box center [621, 208] width 395 height 175
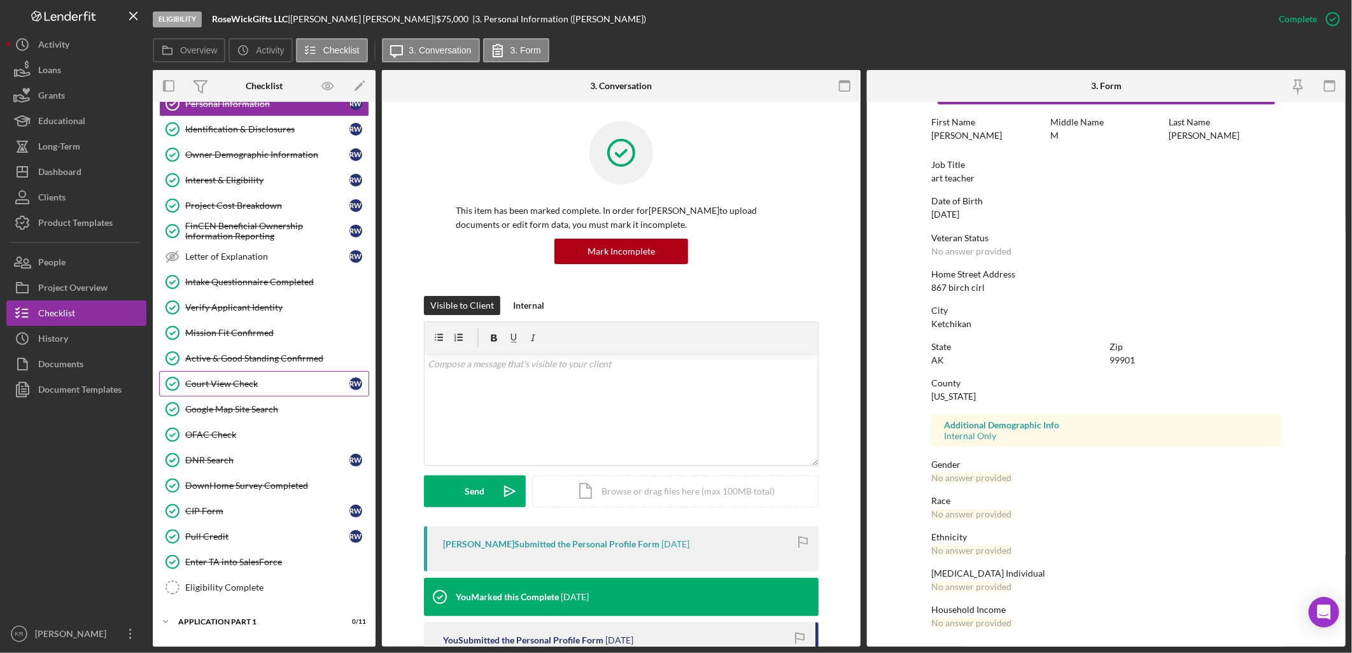
scroll to position [234, 0]
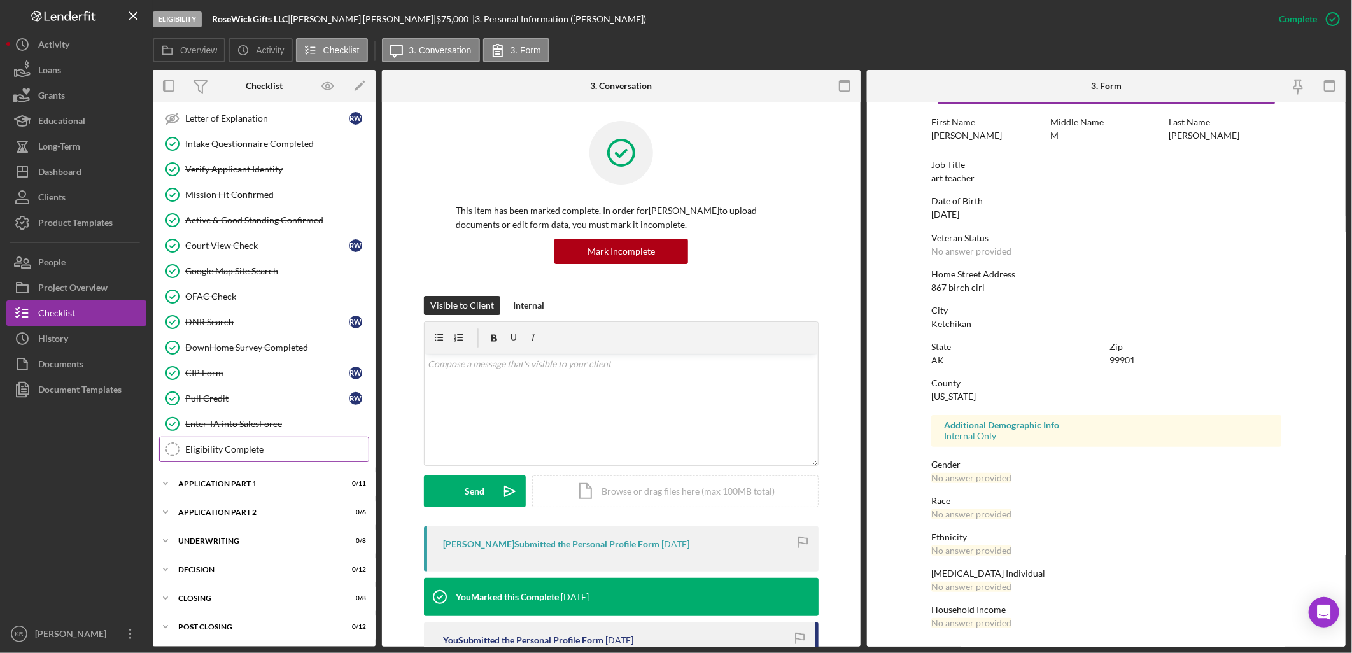
click at [218, 439] on link "Eligibility Complete Eligibility Complete" at bounding box center [264, 449] width 210 height 25
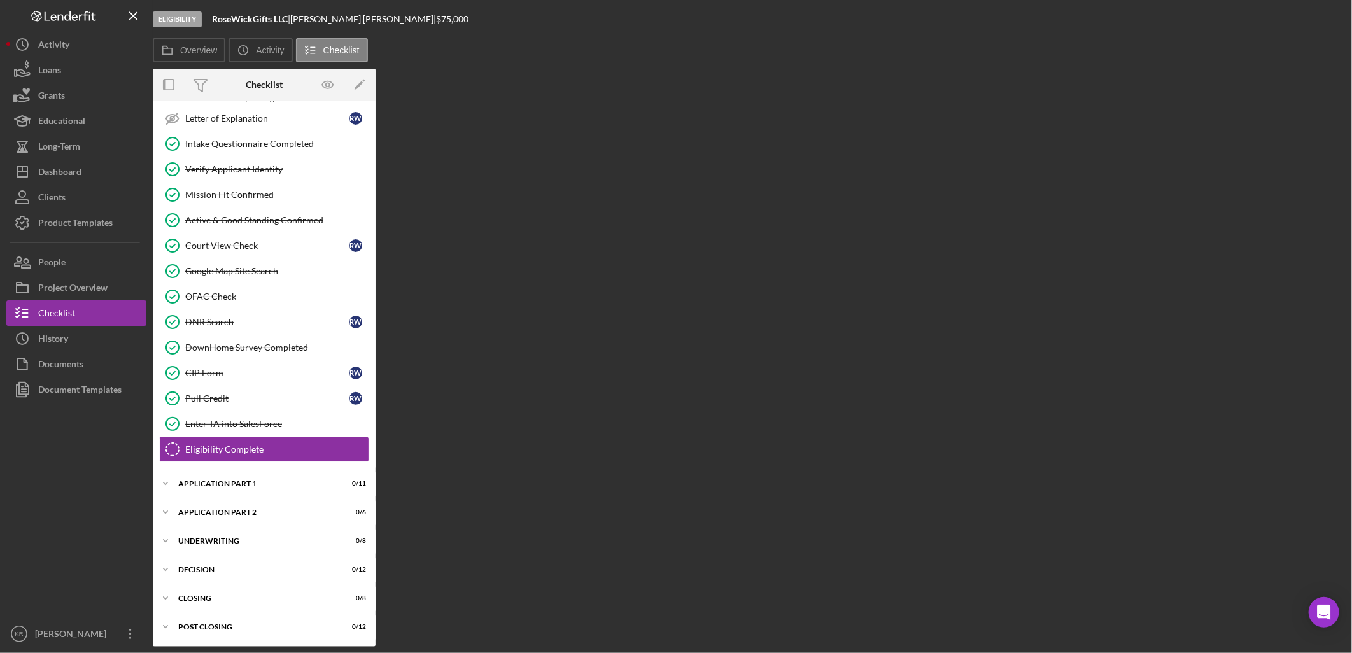
scroll to position [234, 0]
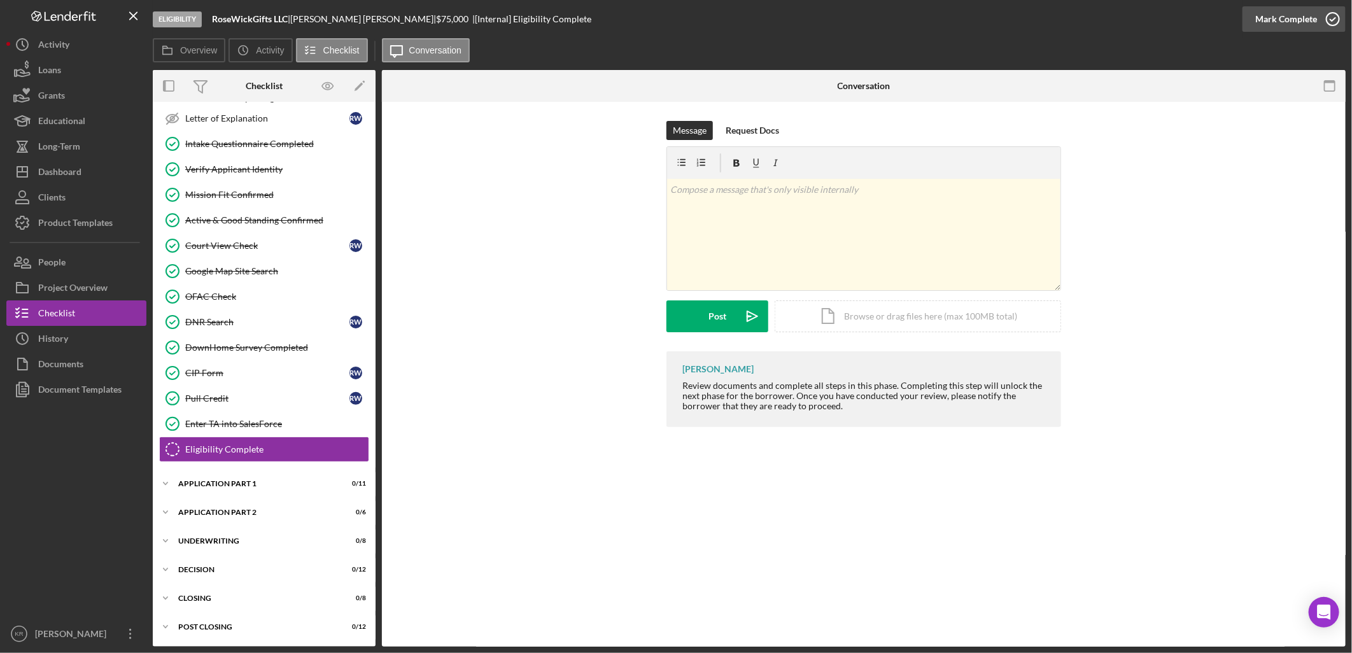
click at [1251, 25] on button "Mark Complete" at bounding box center [1293, 18] width 103 height 25
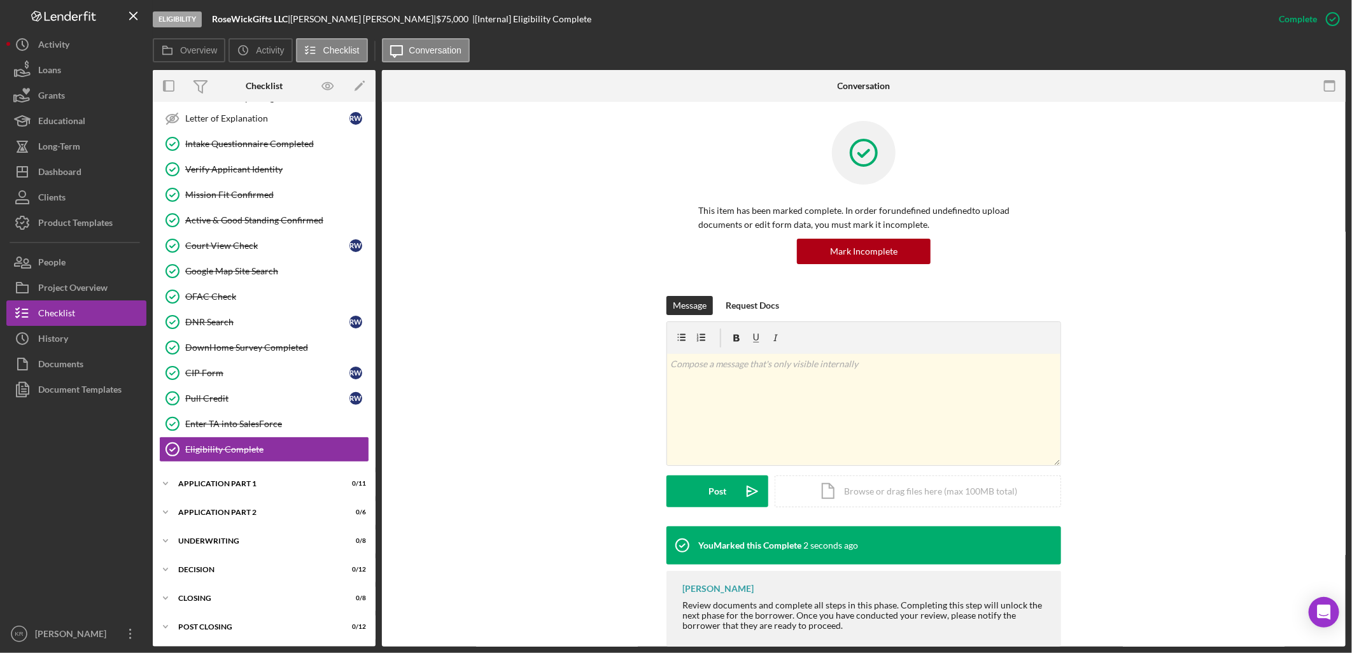
scroll to position [25, 0]
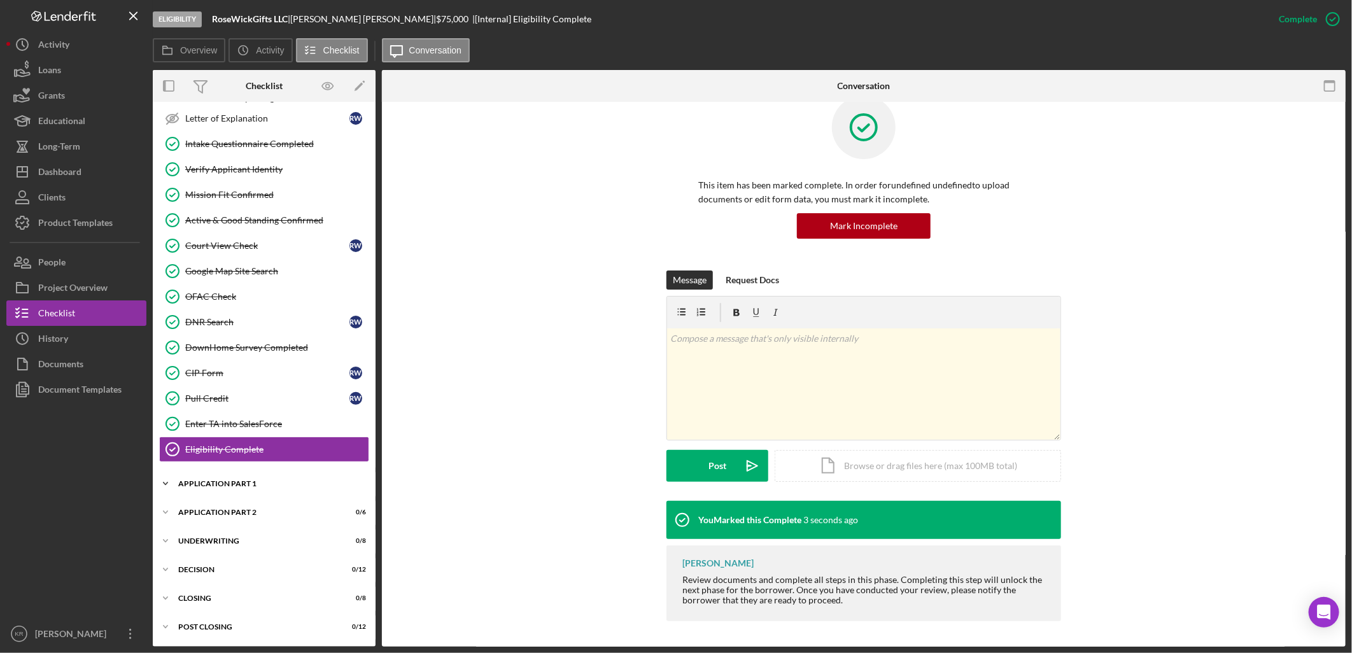
click at [262, 479] on div "Icon/Expander Application Part 1 0 / 11" at bounding box center [264, 483] width 223 height 25
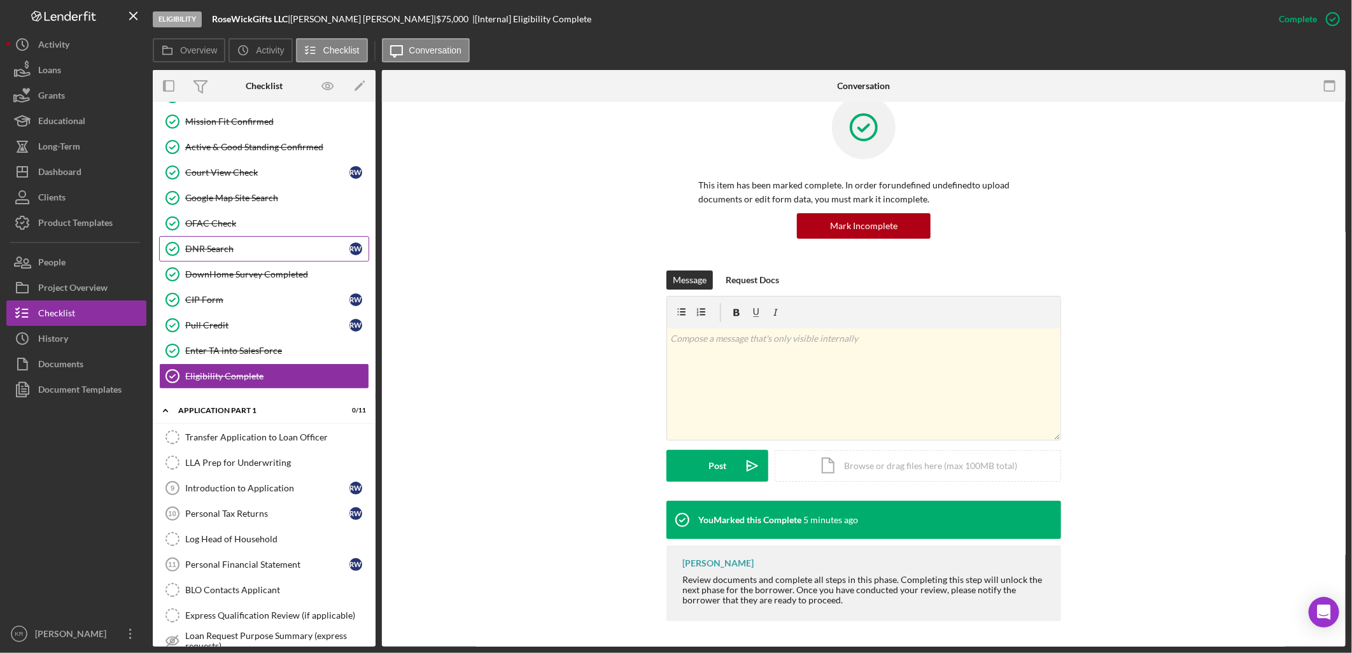
scroll to position [22, 0]
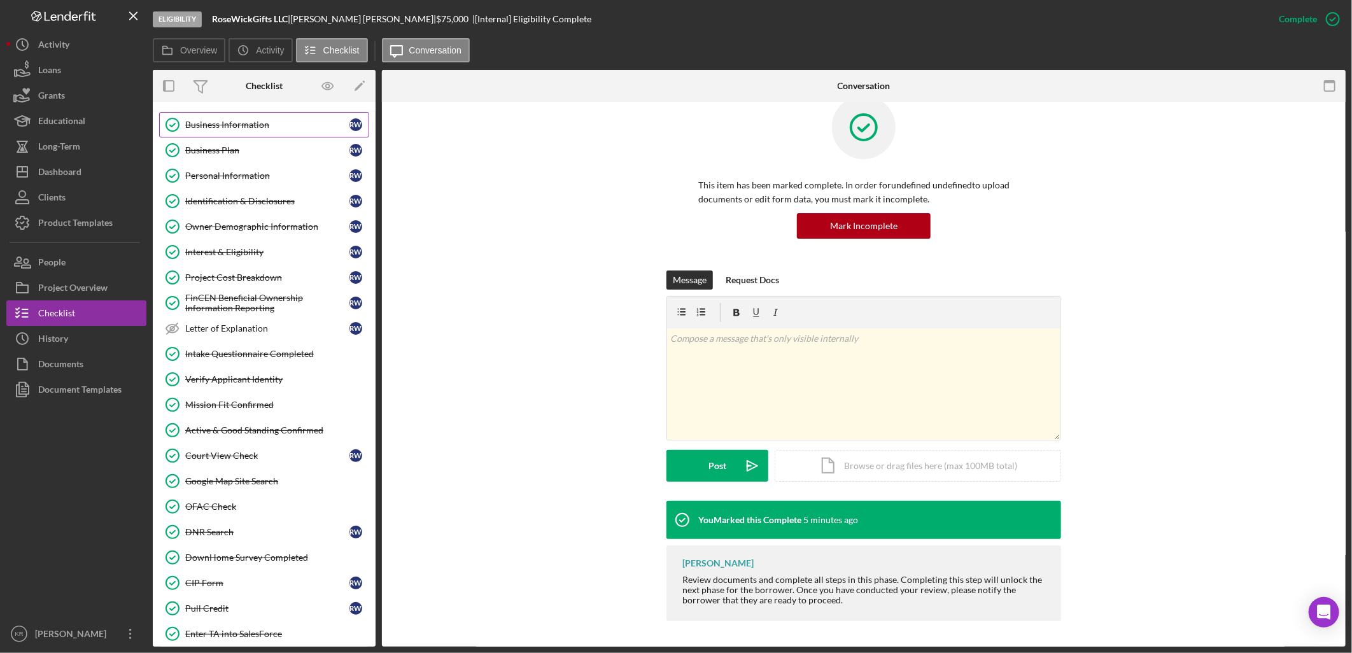
click at [235, 116] on link "Business Information Business Information R W" at bounding box center [264, 124] width 210 height 25
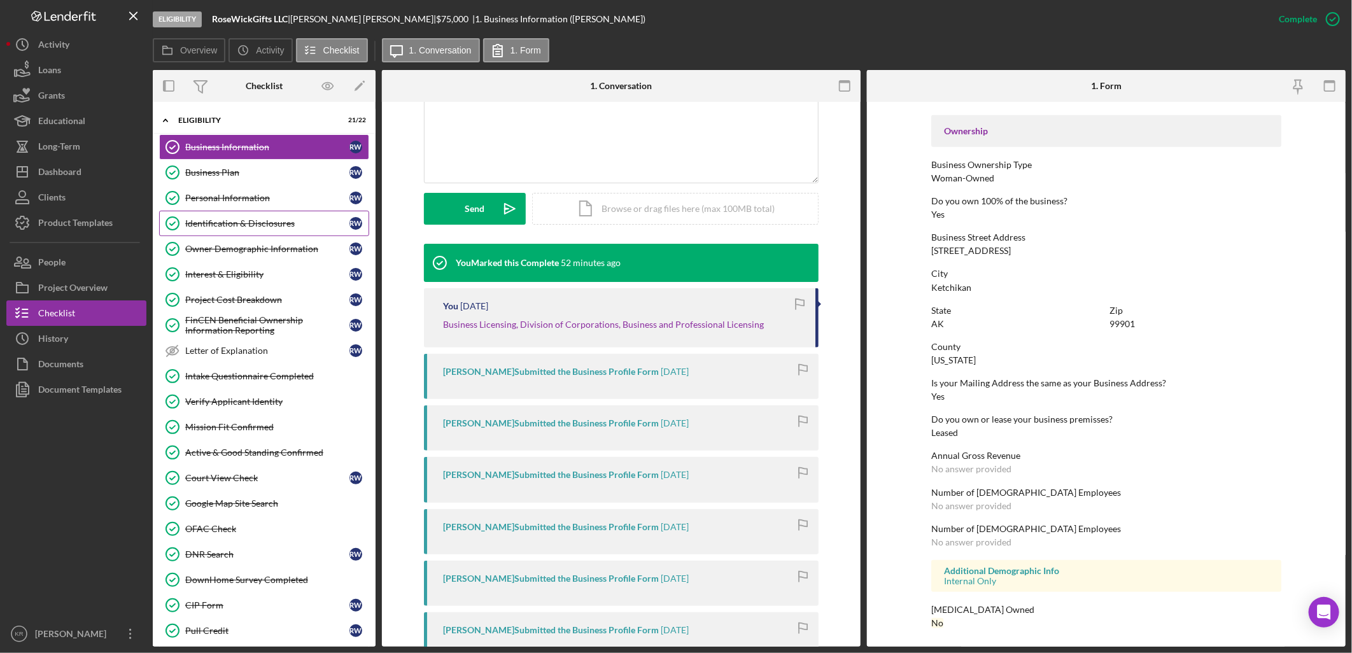
click at [269, 220] on div "Identification & Disclosures" at bounding box center [267, 223] width 164 height 10
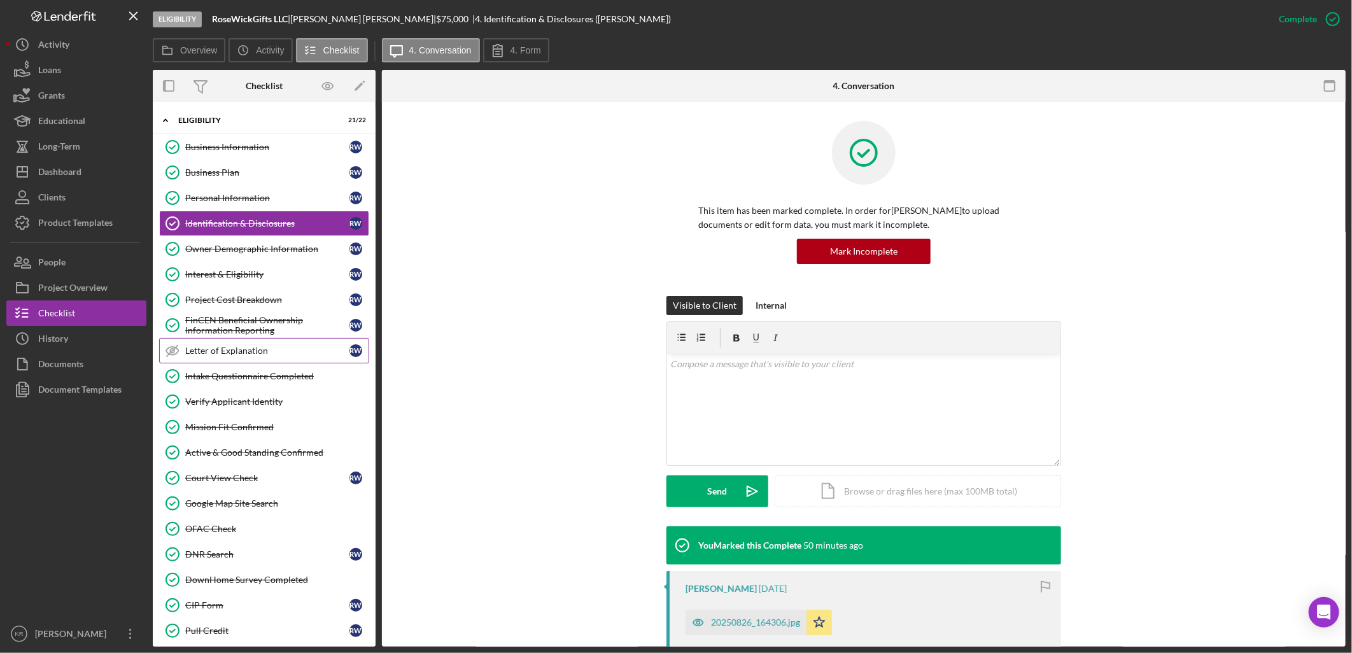
click at [325, 354] on div "Letter of Explanation" at bounding box center [267, 351] width 164 height 10
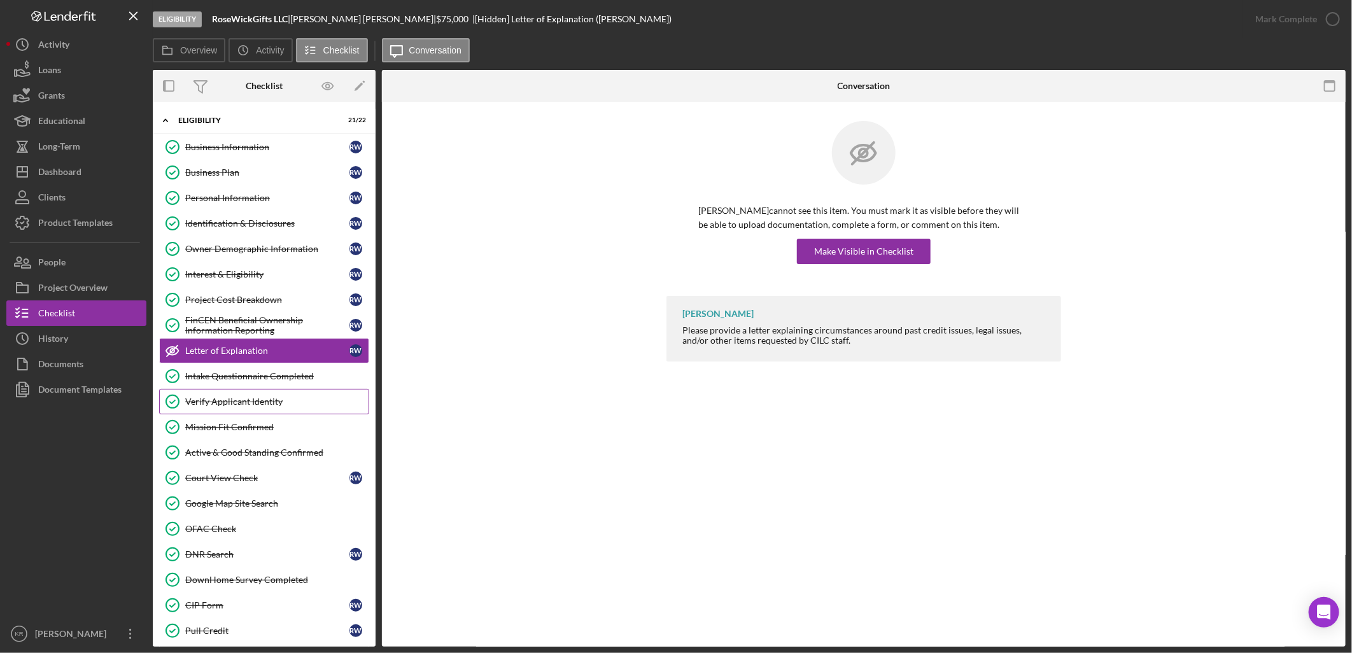
click at [265, 400] on div "Verify Applicant Identity" at bounding box center [276, 401] width 183 height 10
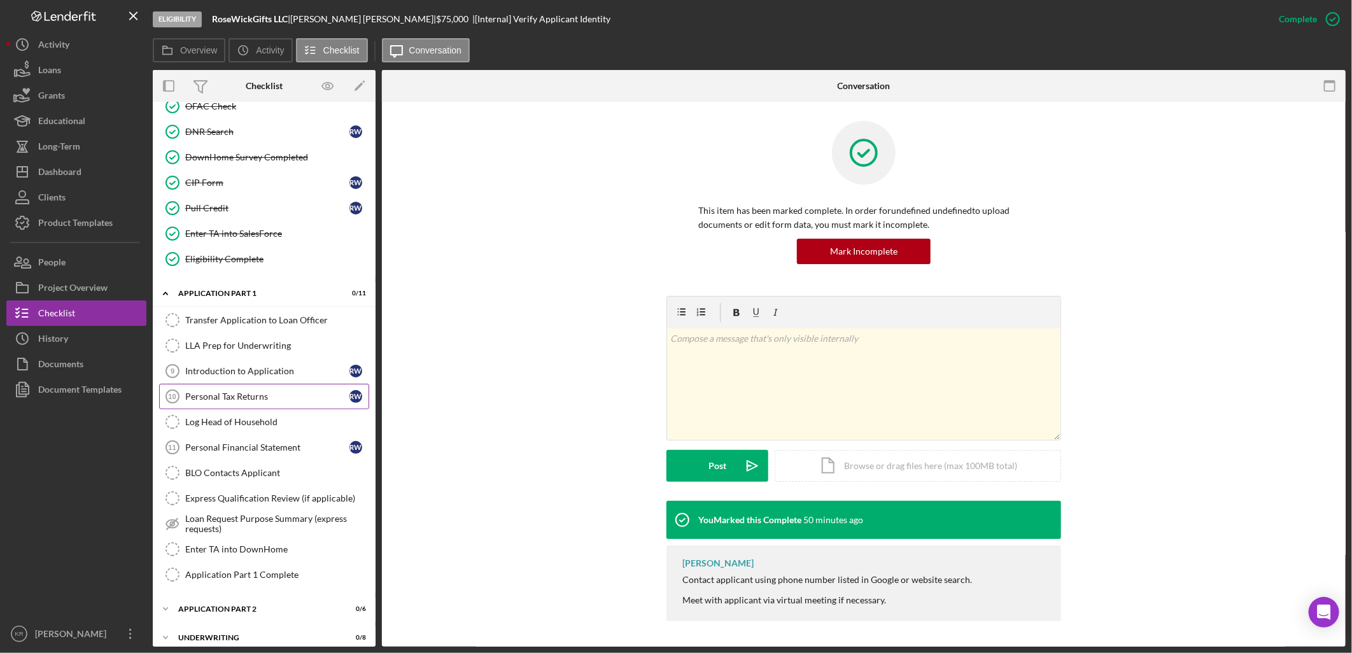
scroll to position [424, 0]
click at [275, 330] on link "Transfer Application to Loan Officer Transfer Application to Loan Officer" at bounding box center [264, 318] width 210 height 25
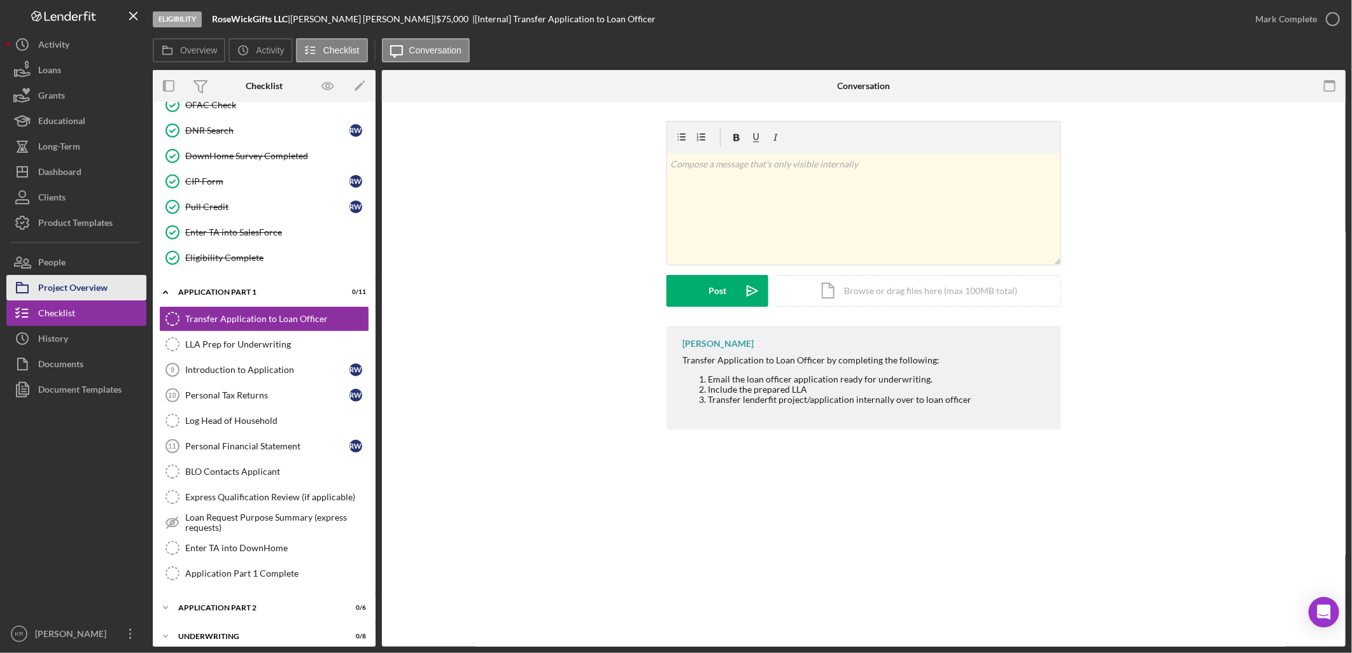
click at [76, 287] on div "Project Overview" at bounding box center [72, 289] width 69 height 29
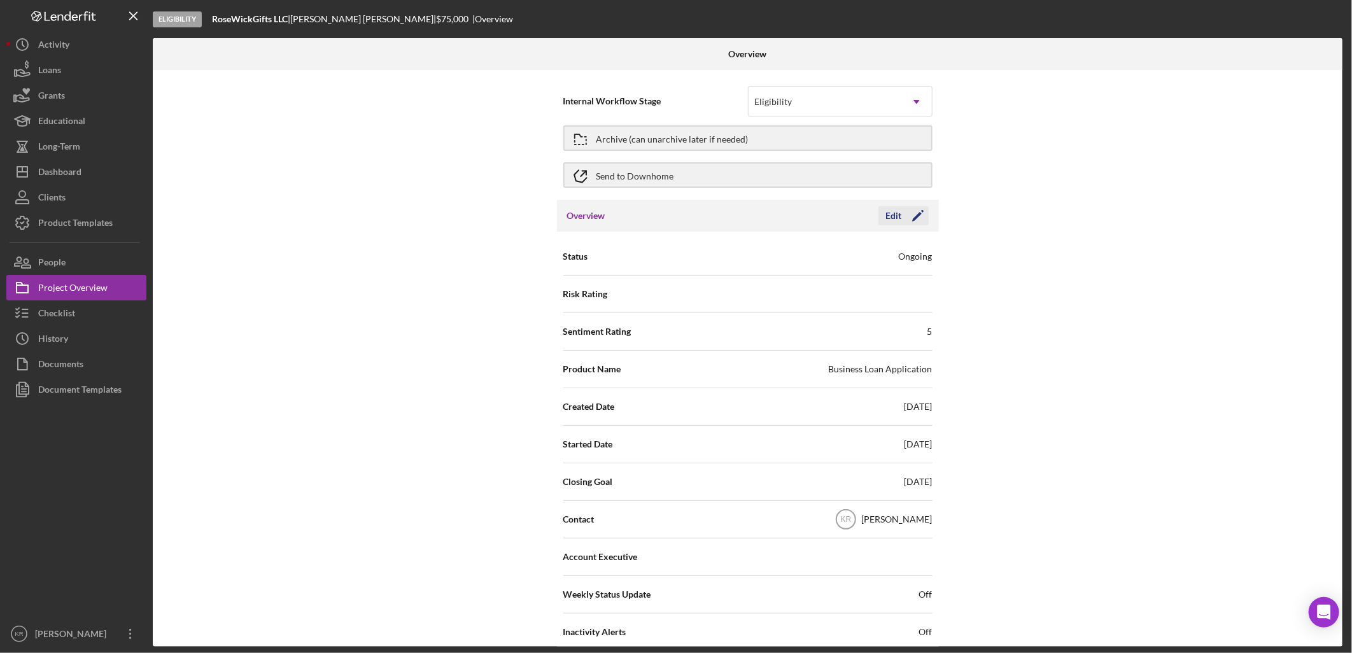
click at [906, 220] on icon "Icon/Edit" at bounding box center [918, 216] width 32 height 32
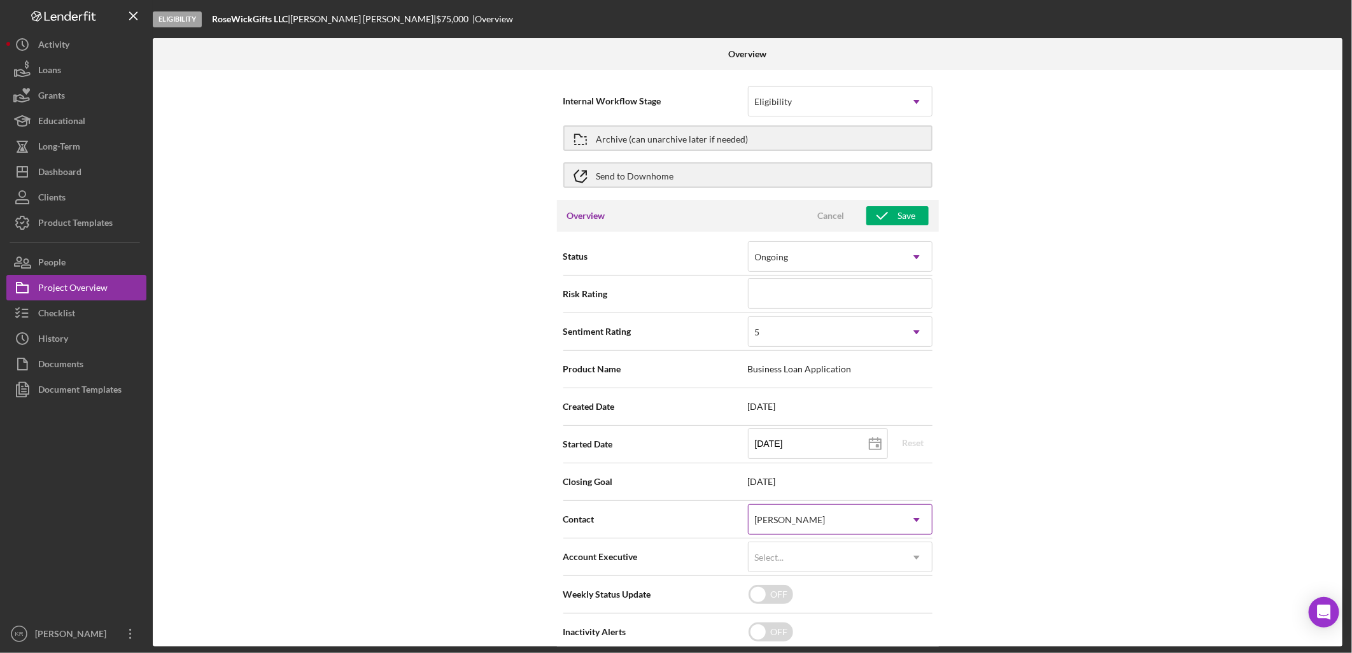
click at [867, 528] on div "[PERSON_NAME]" at bounding box center [824, 519] width 153 height 29
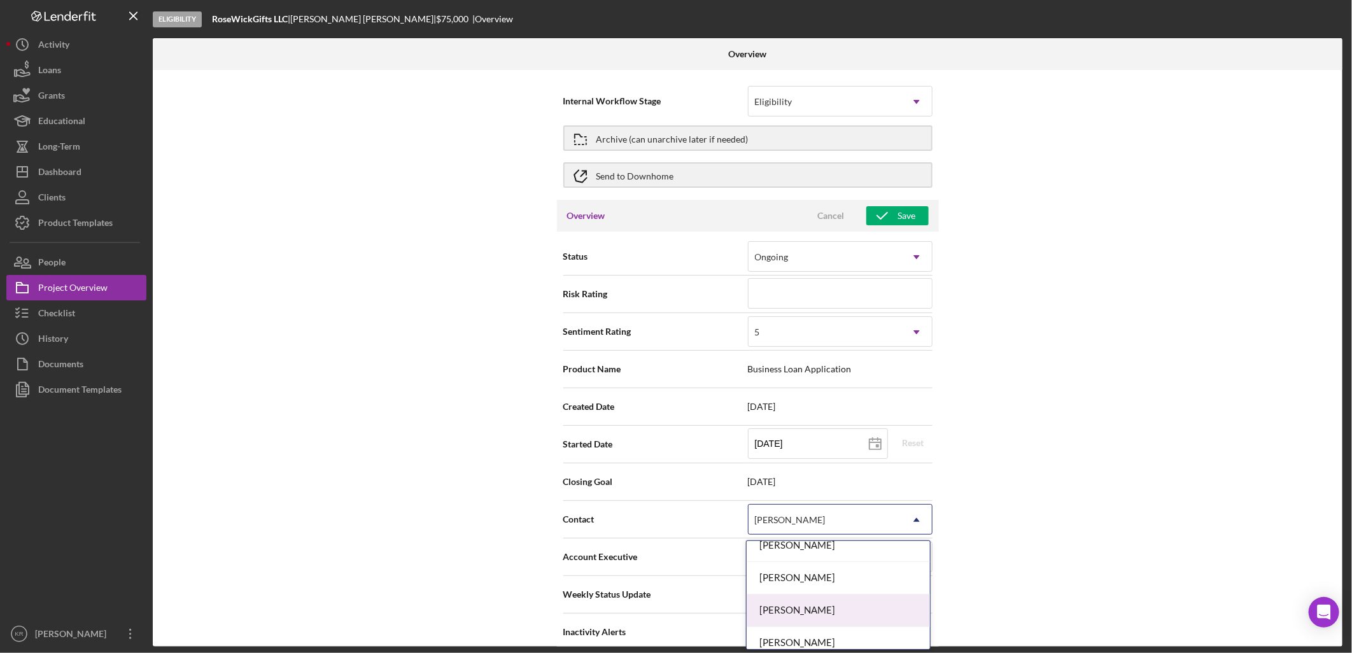
scroll to position [151, 0]
click at [823, 631] on div "Ann Lawson" at bounding box center [838, 633] width 183 height 32
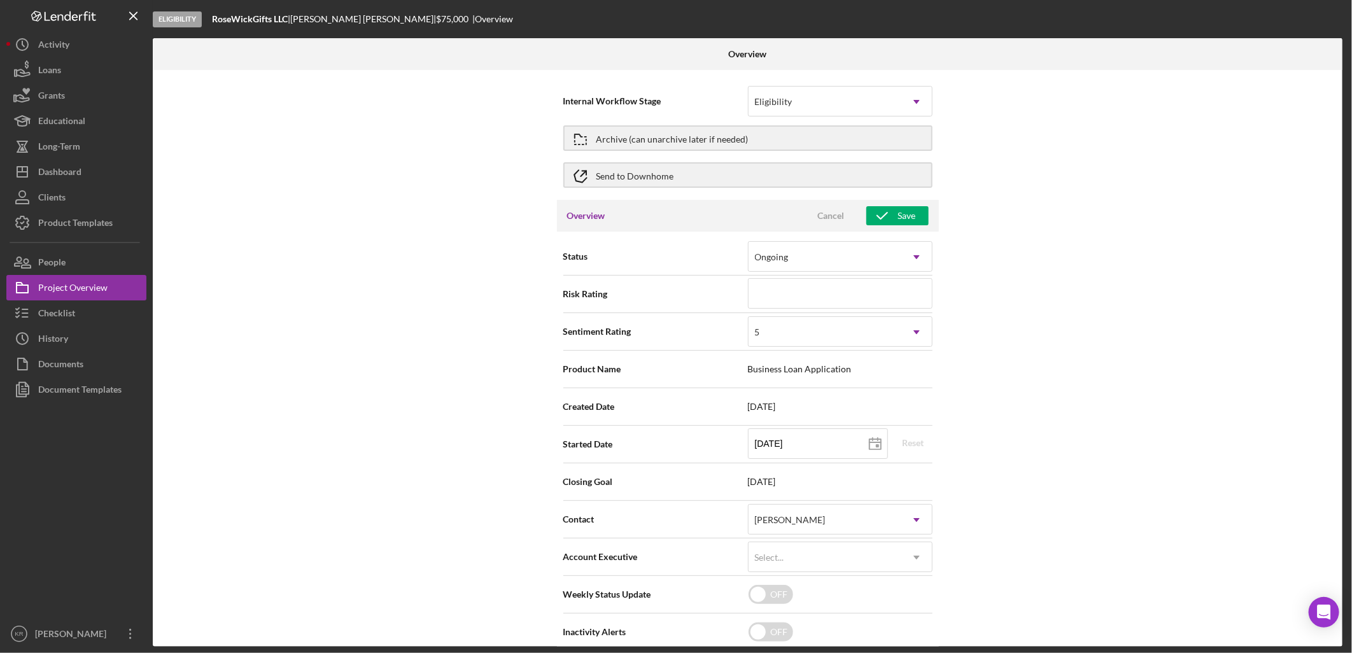
click at [1083, 430] on div "Internal Workflow Stage Eligibility Icon/Dropdown Arrow Archive (can unarchive …" at bounding box center [747, 358] width 1189 height 577
click at [886, 207] on icon "button" at bounding box center [882, 216] width 32 height 32
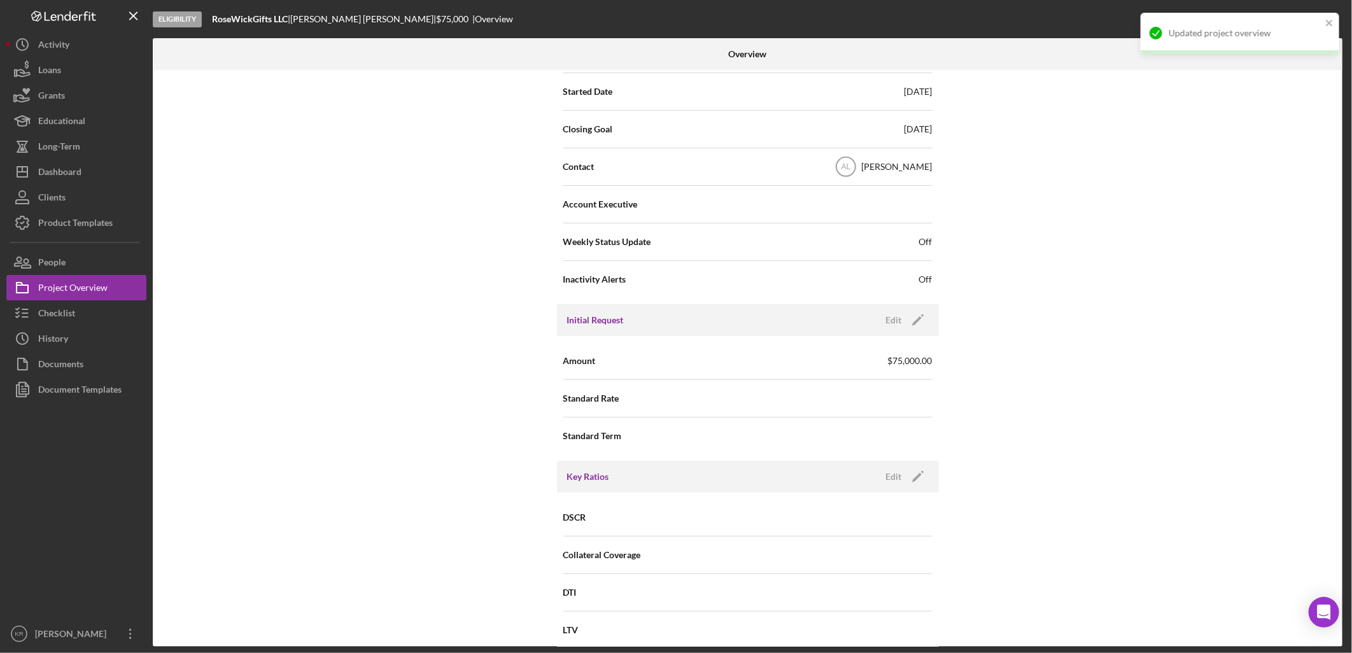
scroll to position [353, 0]
click at [121, 253] on button "People" at bounding box center [76, 261] width 140 height 25
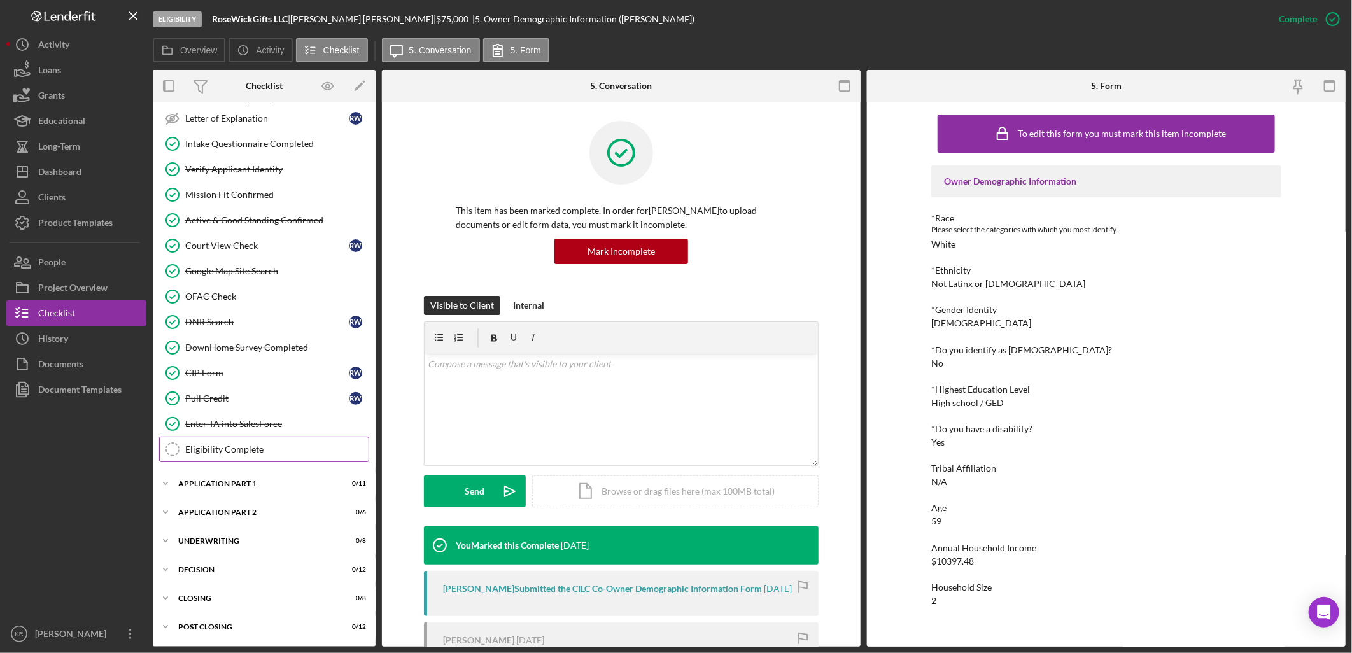
click at [230, 456] on link "Eligibility Complete Eligibility Complete" at bounding box center [264, 449] width 210 height 25
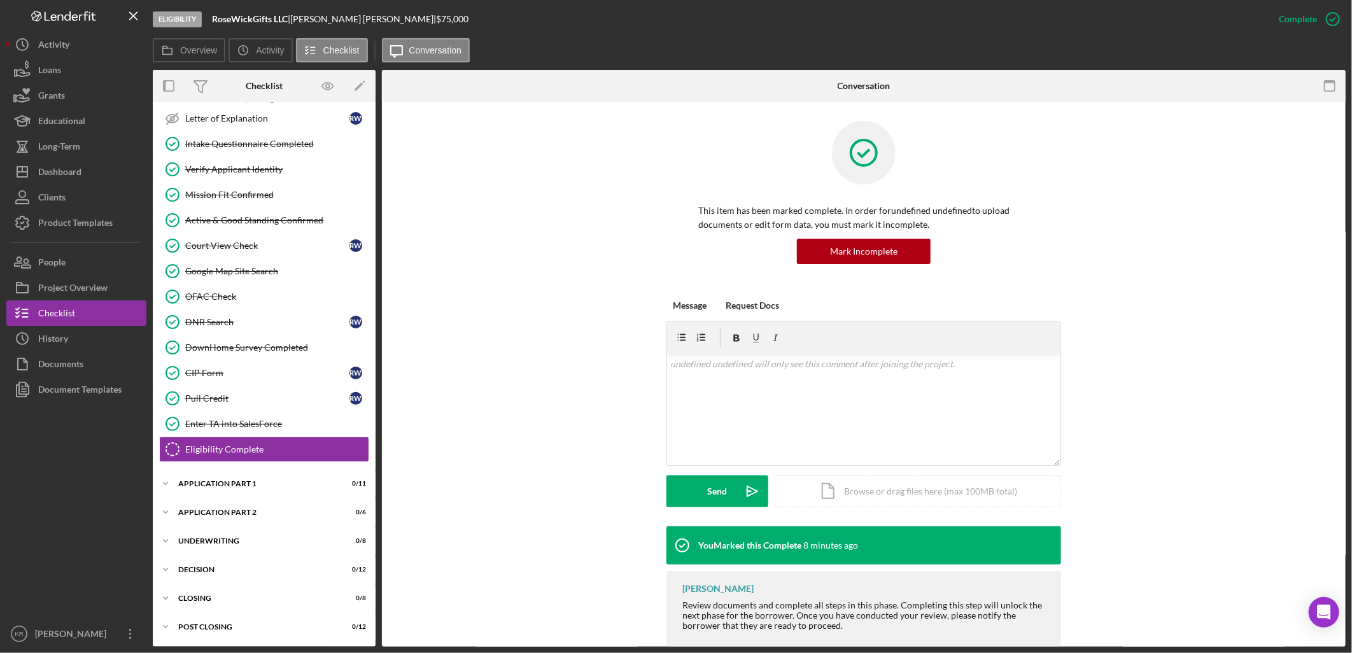
scroll to position [234, 0]
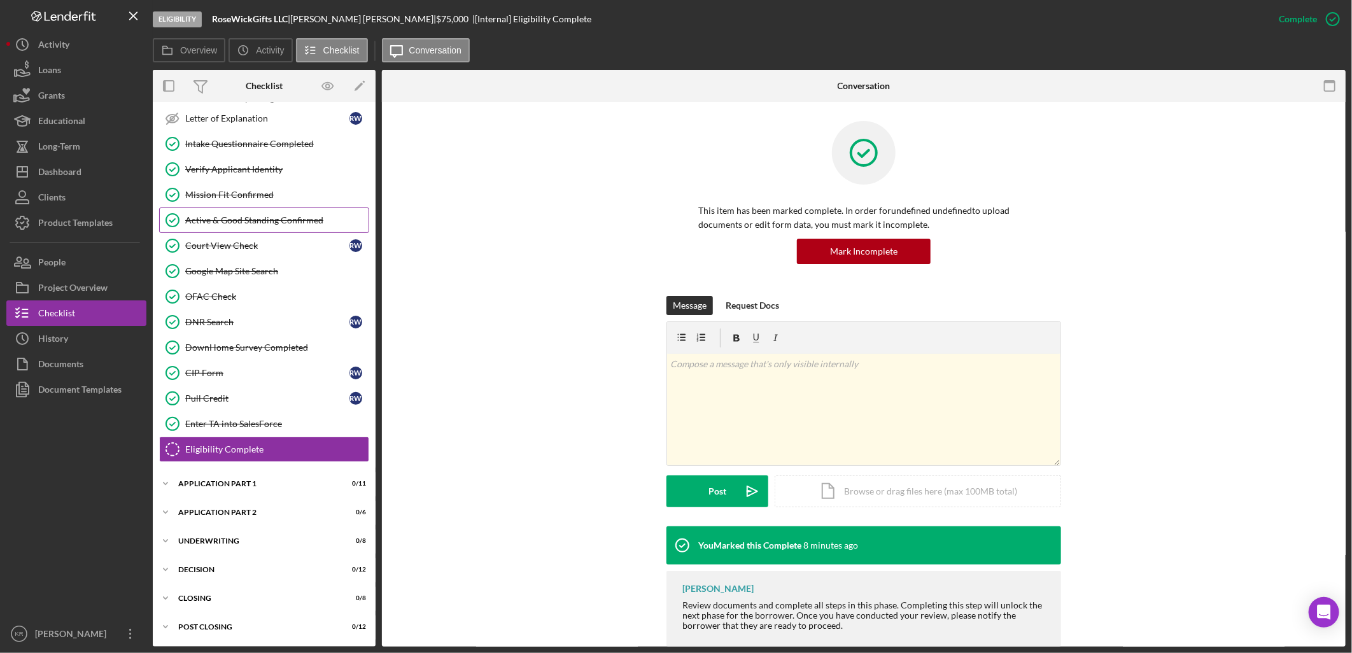
click at [214, 215] on div "Active & Good Standing Confirmed" at bounding box center [276, 220] width 183 height 10
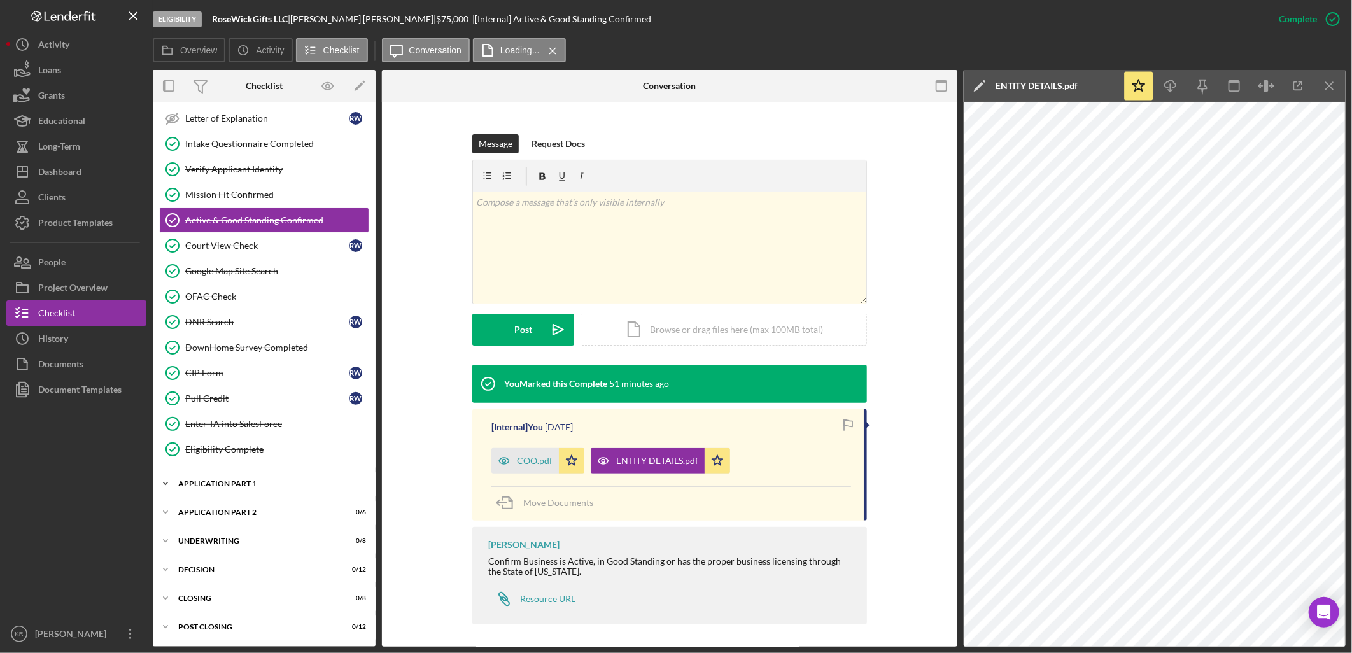
scroll to position [165, 0]
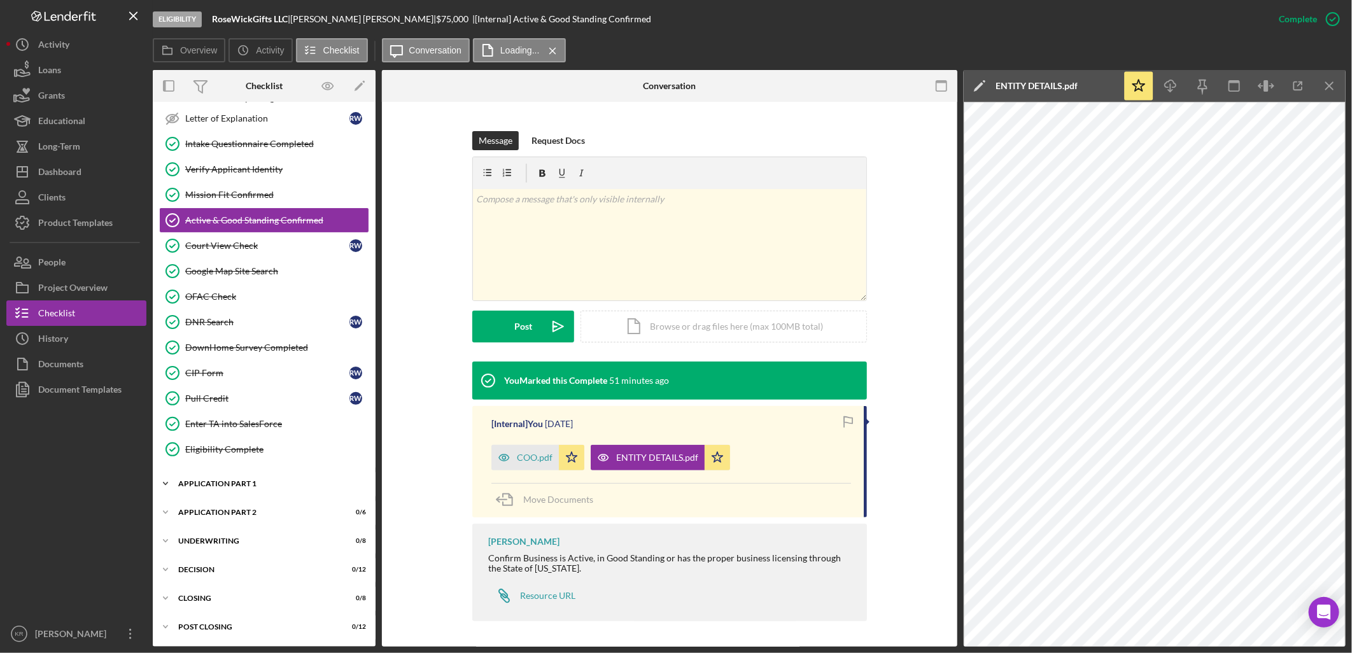
click at [258, 491] on div "Icon/Expander Application Part 1 0 / 11" at bounding box center [264, 483] width 223 height 25
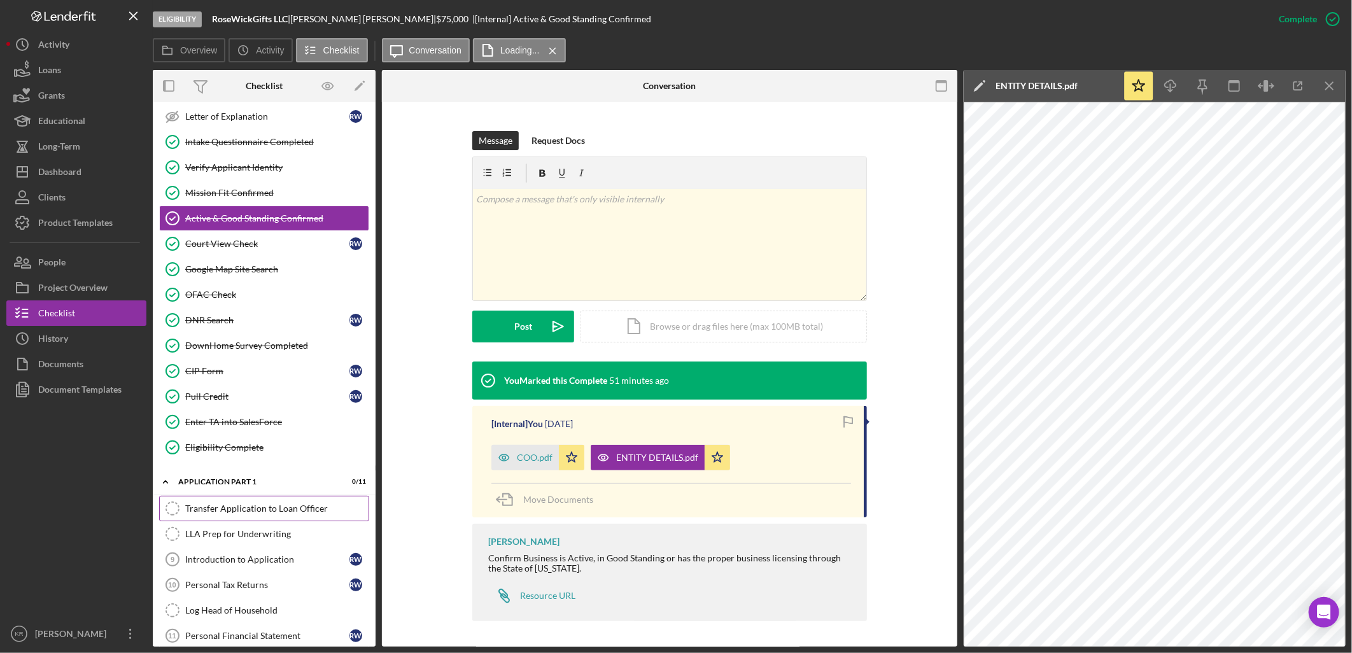
click at [253, 511] on div "Transfer Application to Loan Officer" at bounding box center [276, 508] width 183 height 10
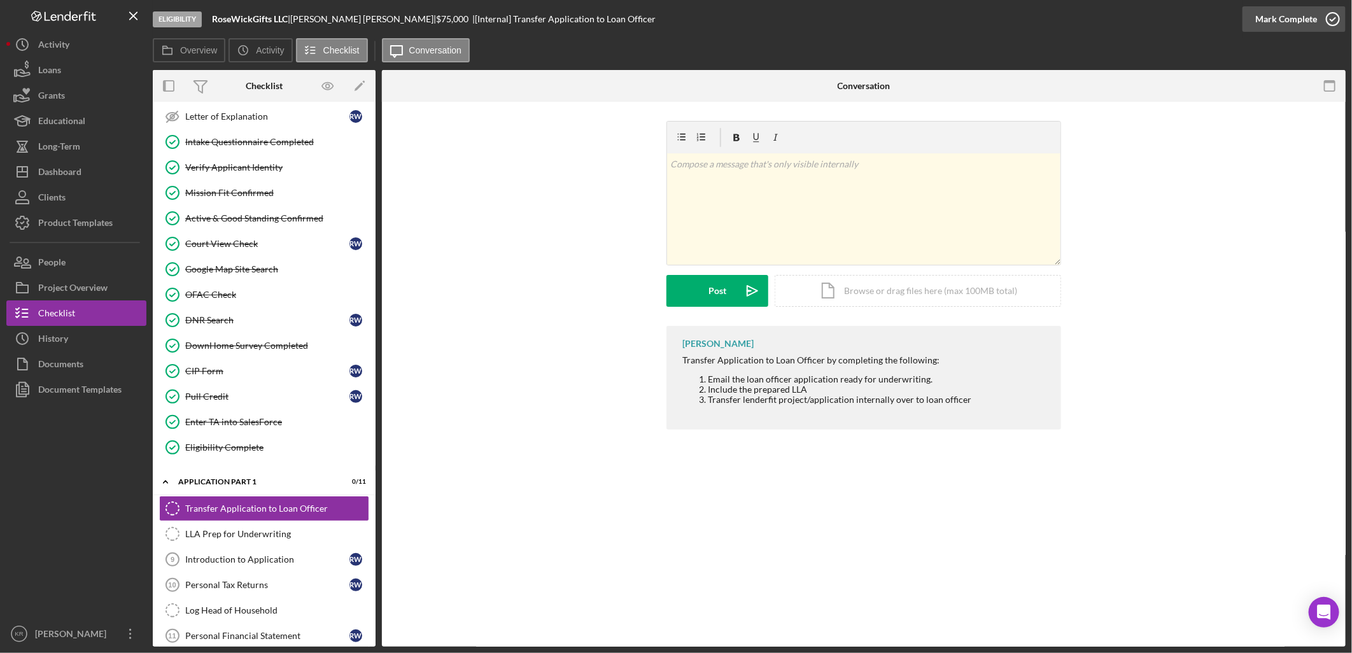
click at [1313, 14] on div "Mark Complete" at bounding box center [1286, 18] width 62 height 25
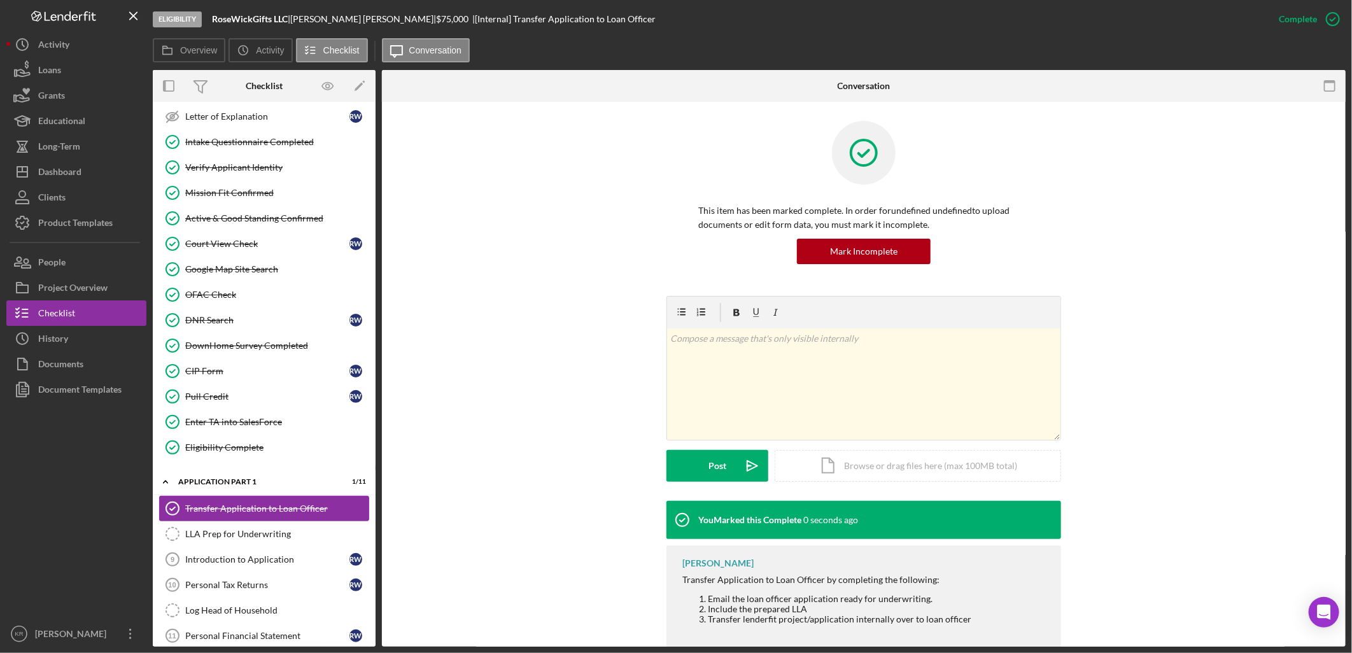
click at [286, 521] on link "Transfer Application to Loan Officer Transfer Application to Loan Officer" at bounding box center [264, 508] width 210 height 25
click at [274, 542] on link "LLA Prep for Underwriting LLA Prep for Underwriting" at bounding box center [264, 533] width 210 height 25
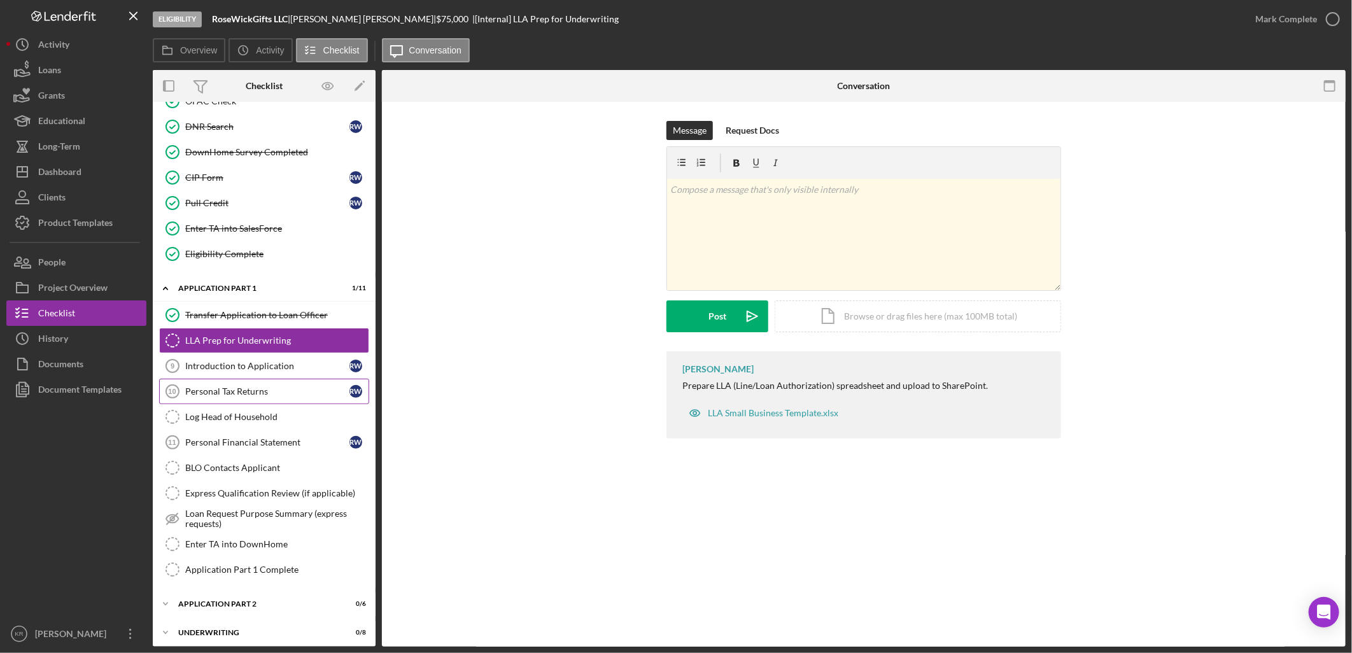
scroll to position [447, 0]
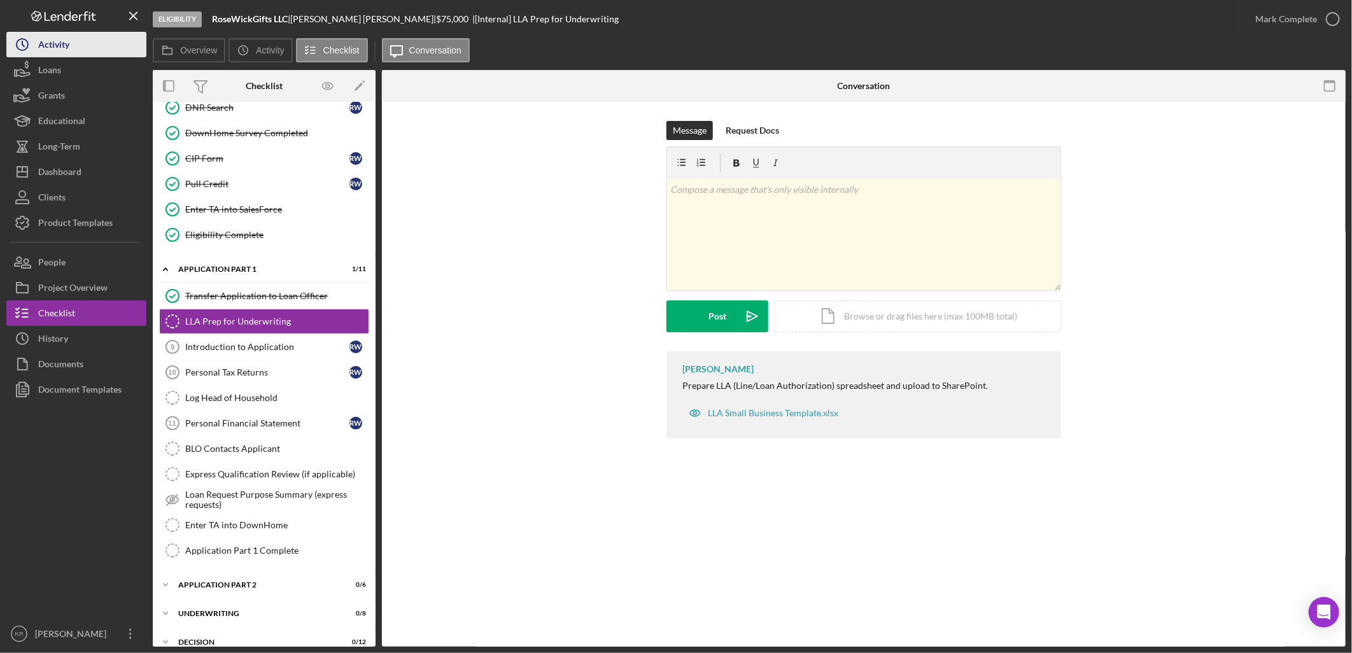
click at [139, 39] on button "Icon/History Activity" at bounding box center [76, 44] width 140 height 25
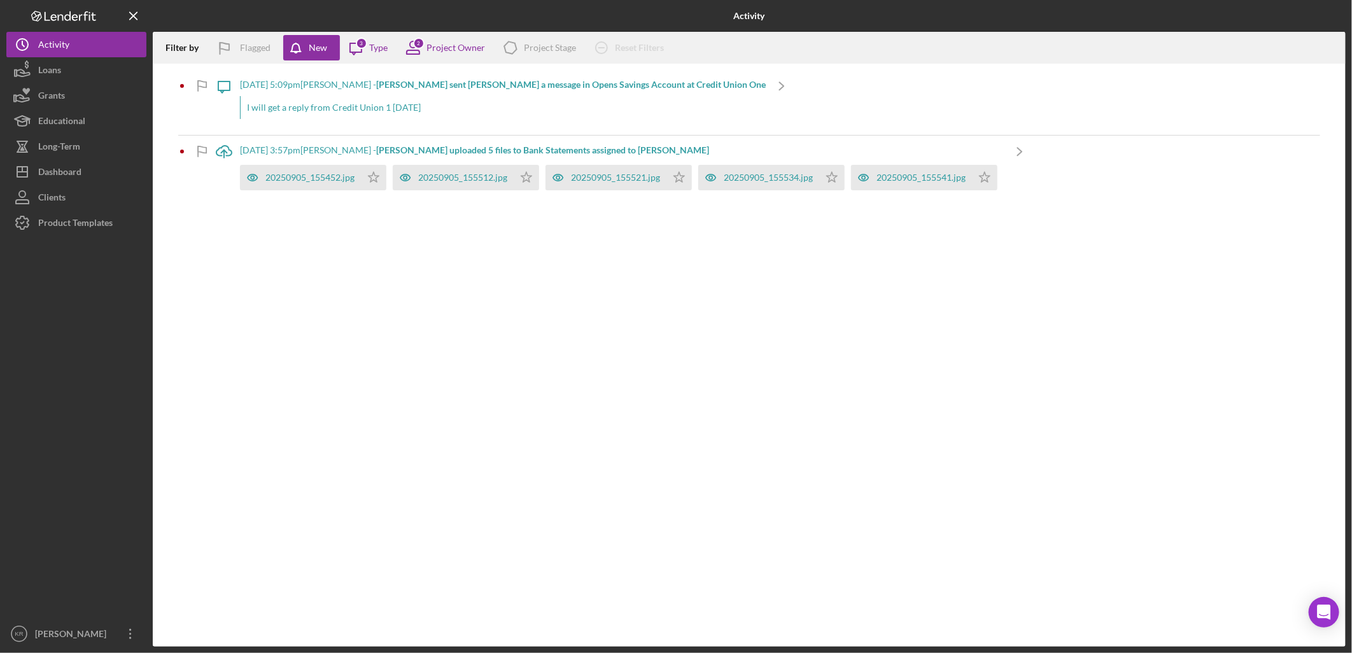
click at [652, 91] on div "[DATE] 5:09pm [PERSON_NAME] - [PERSON_NAME] sent [PERSON_NAME] a message in Ope…" at bounding box center [503, 102] width 526 height 65
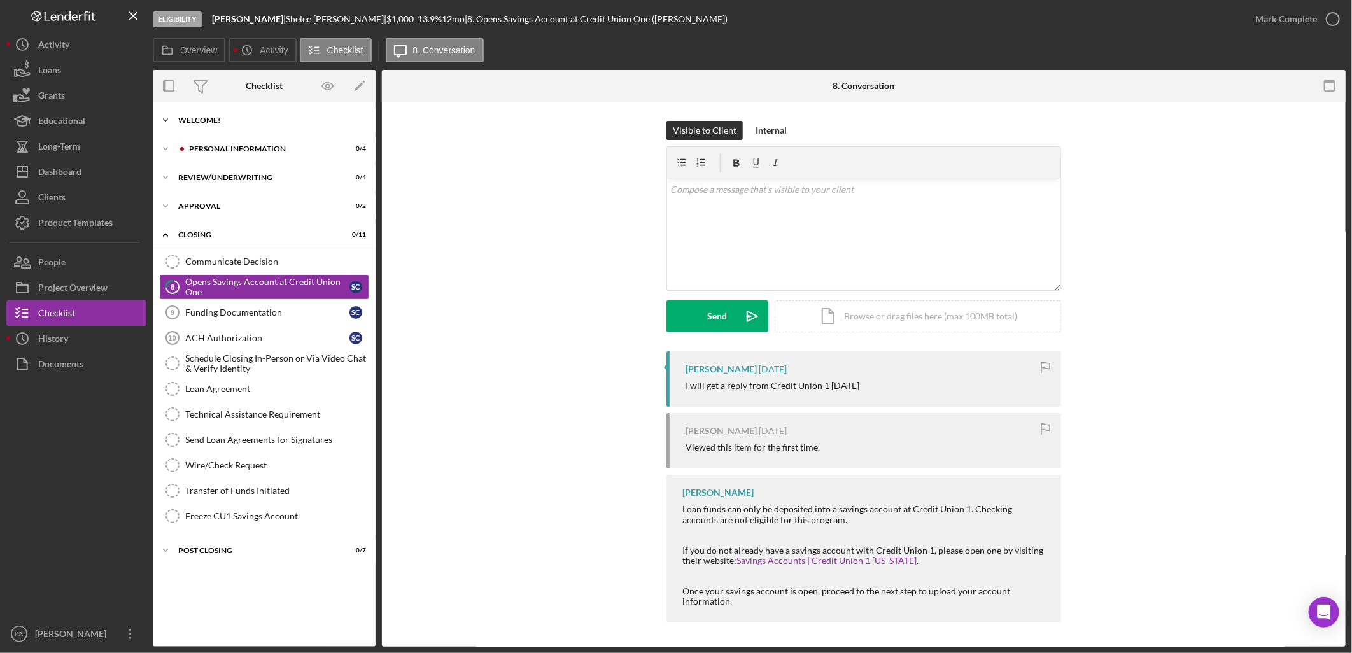
click at [214, 117] on div "Welcome!" at bounding box center [268, 120] width 181 height 8
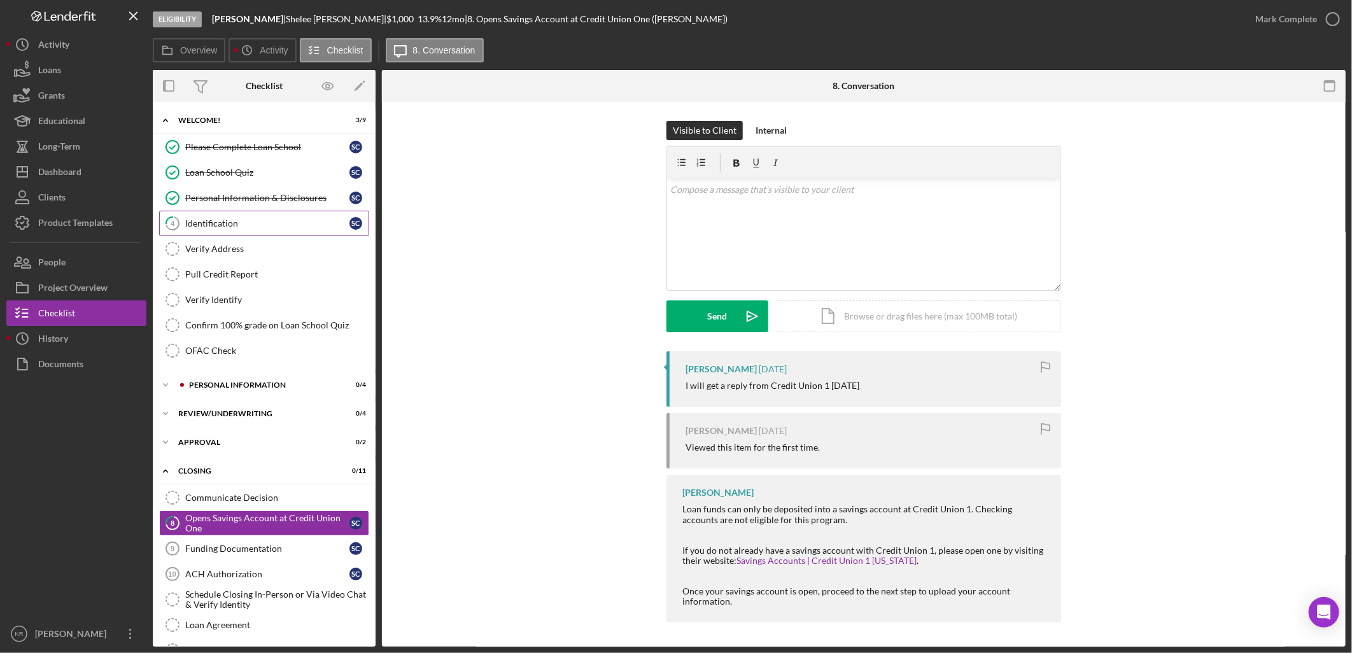
click at [227, 227] on div "Identification" at bounding box center [267, 223] width 164 height 10
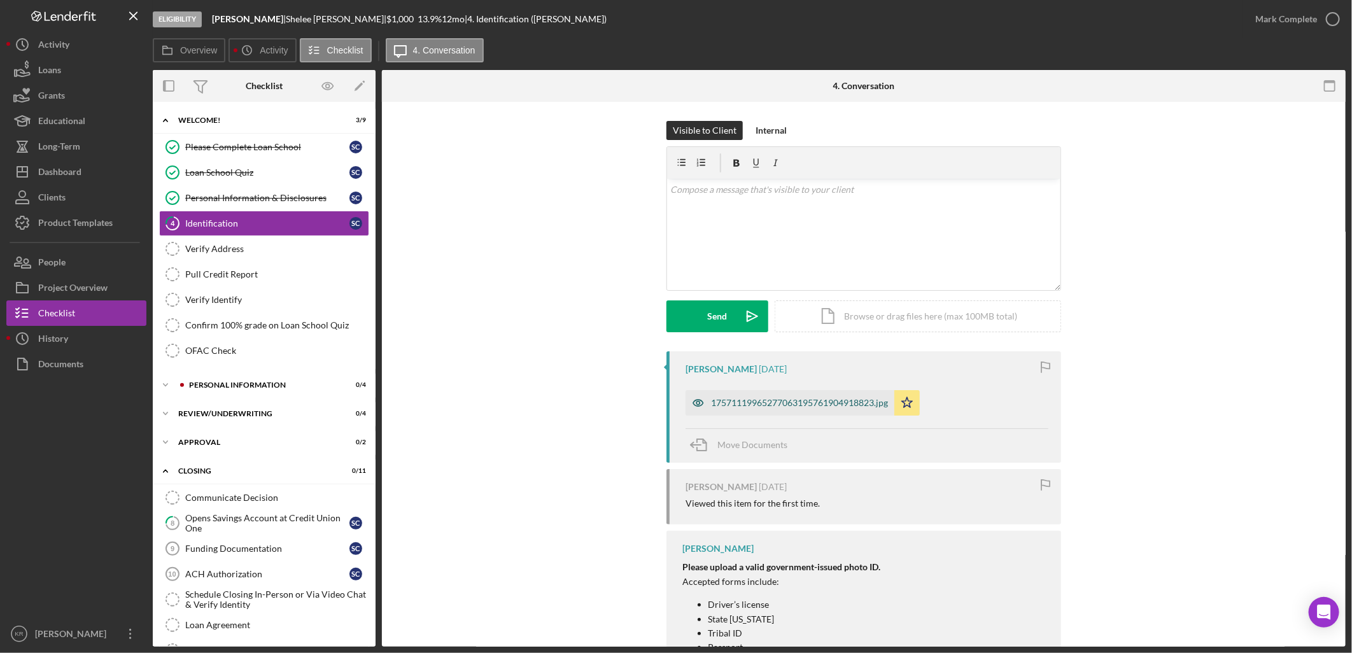
click at [727, 411] on div "17571119965277063195761904918823.jpg" at bounding box center [789, 402] width 209 height 25
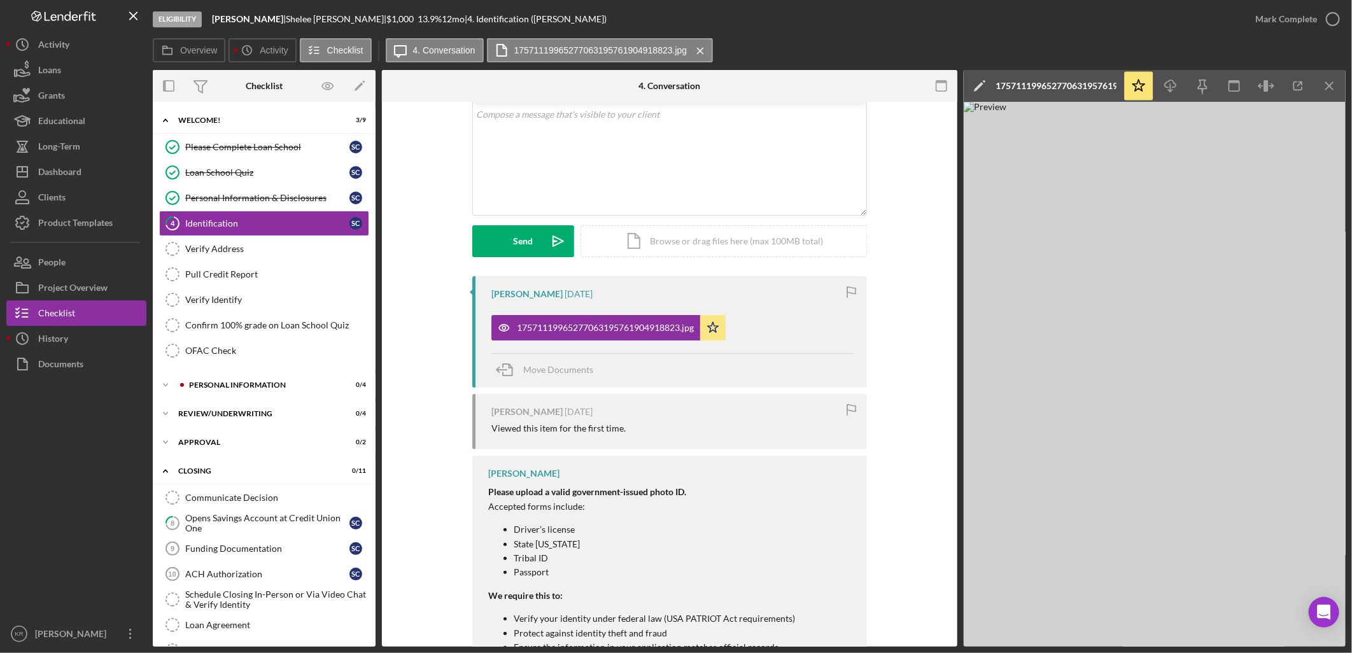
scroll to position [148, 0]
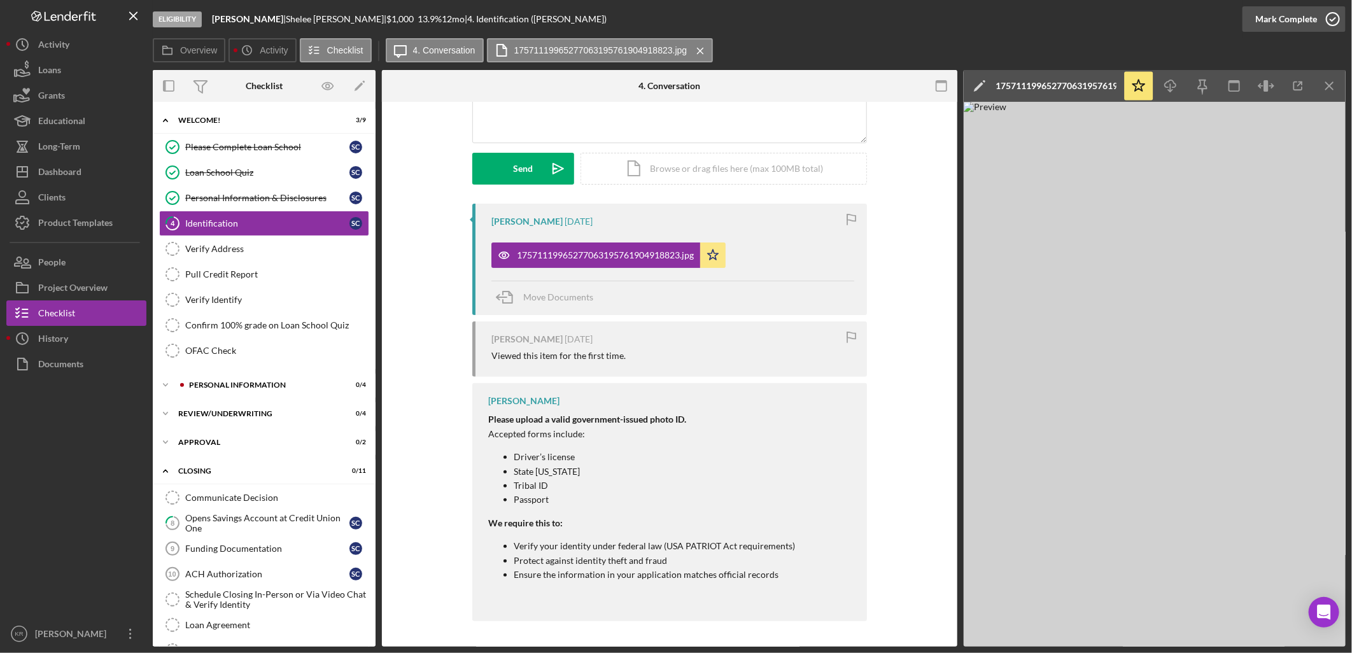
click at [1331, 15] on icon "button" at bounding box center [1333, 19] width 32 height 32
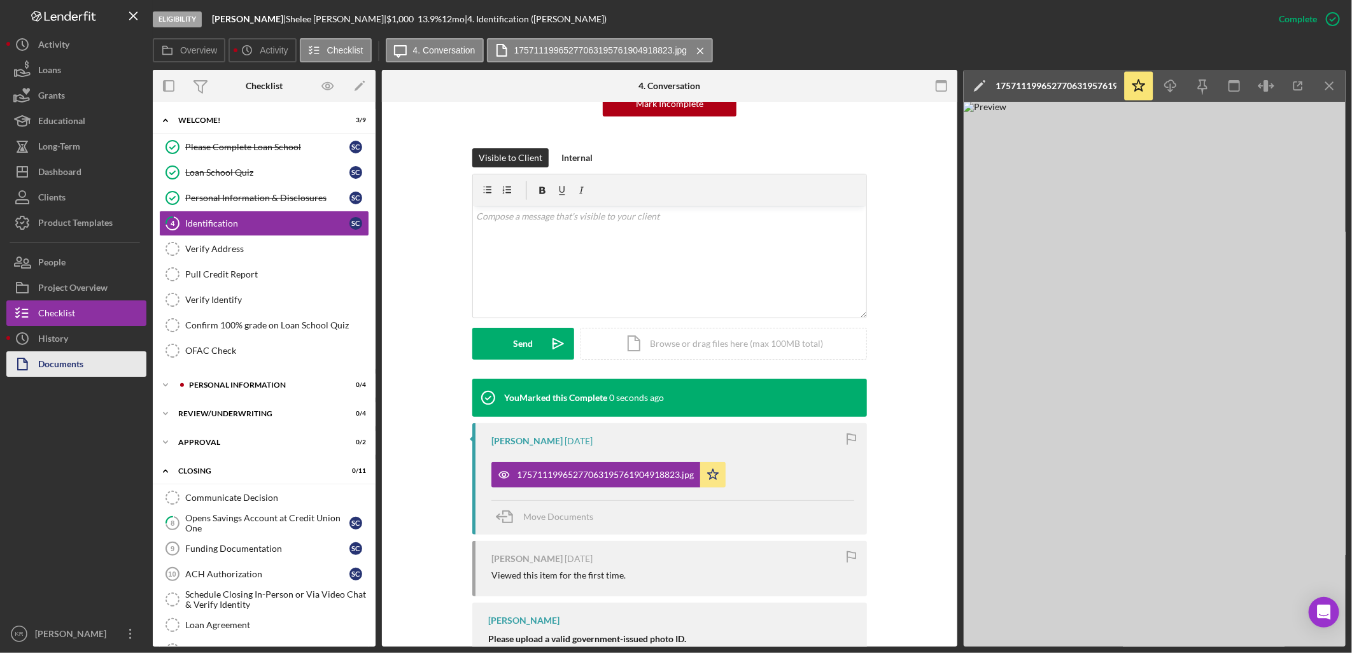
scroll to position [322, 0]
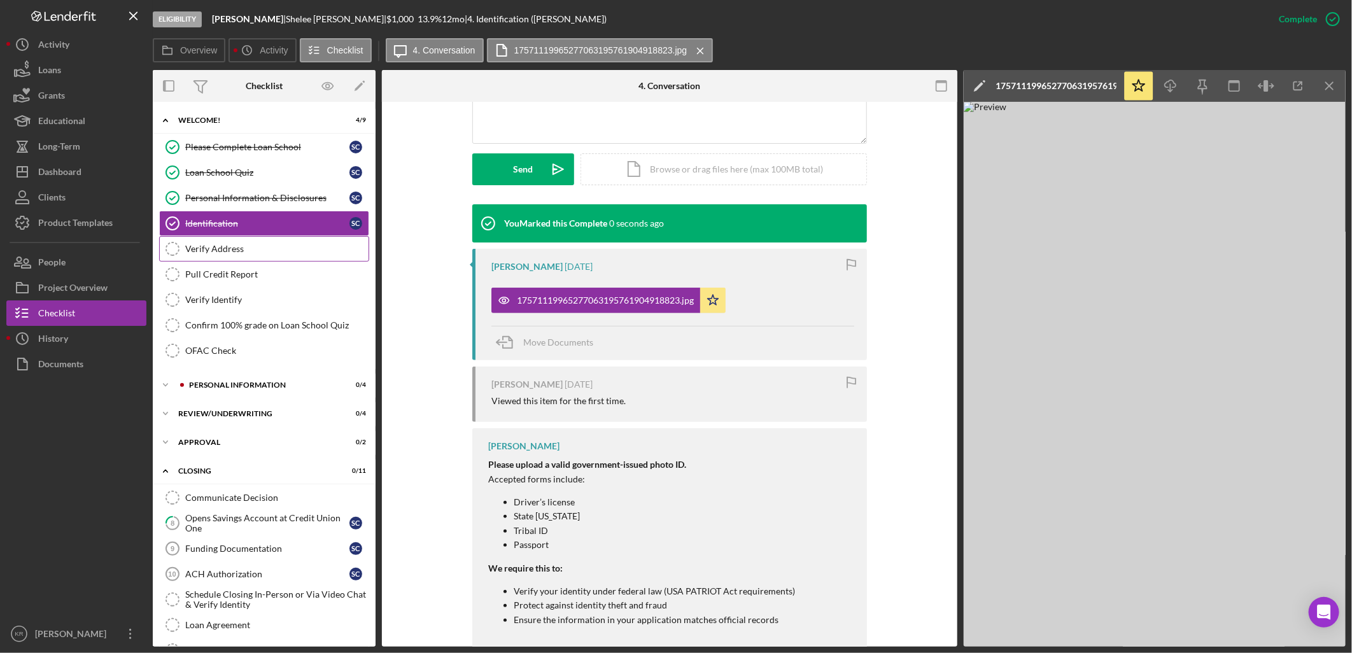
click at [274, 251] on div "Verify Address" at bounding box center [276, 249] width 183 height 10
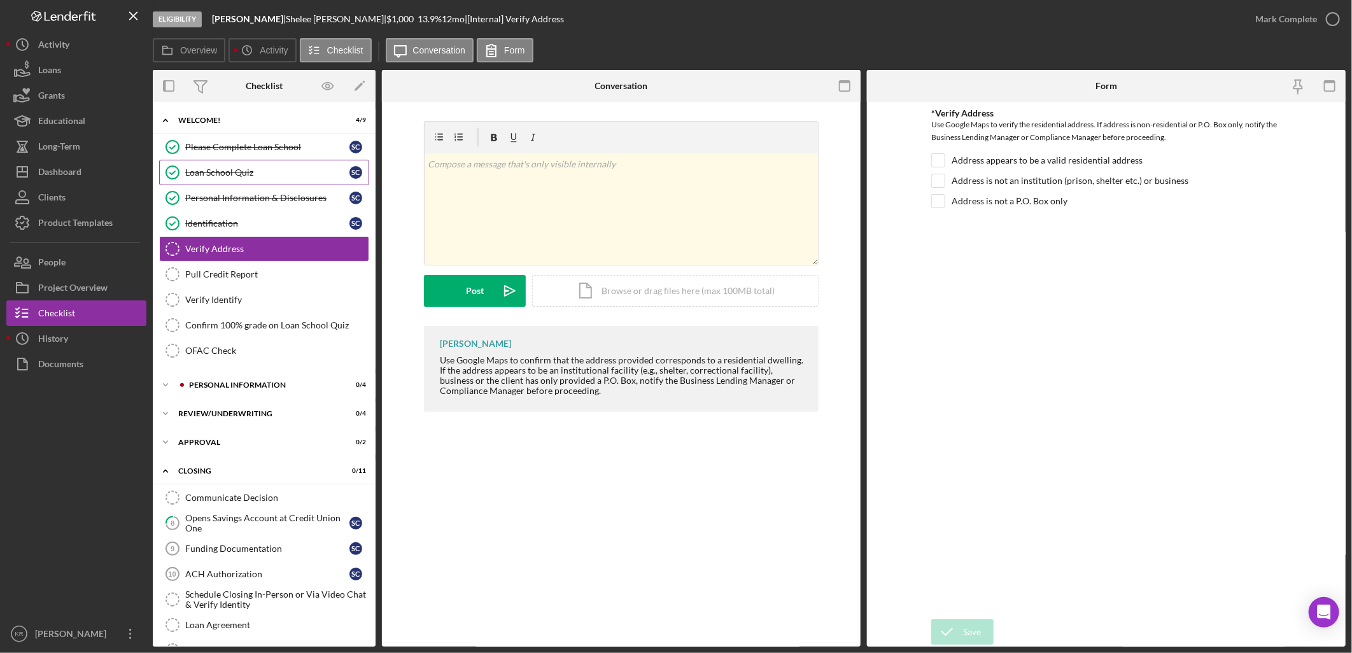
click at [278, 169] on link "Loan School Quiz Loan School Quiz S C" at bounding box center [264, 172] width 210 height 25
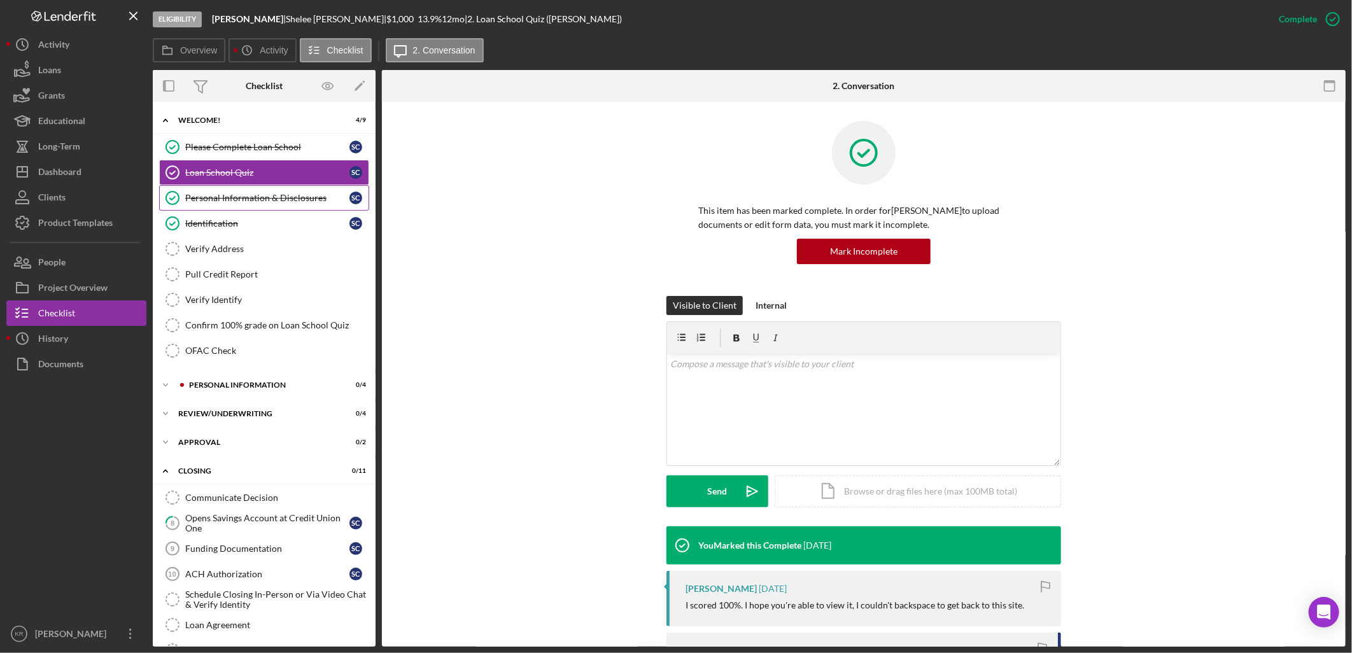
click at [269, 191] on link "Personal Information & Disclosures Personal Information & Disclosures S C" at bounding box center [264, 197] width 210 height 25
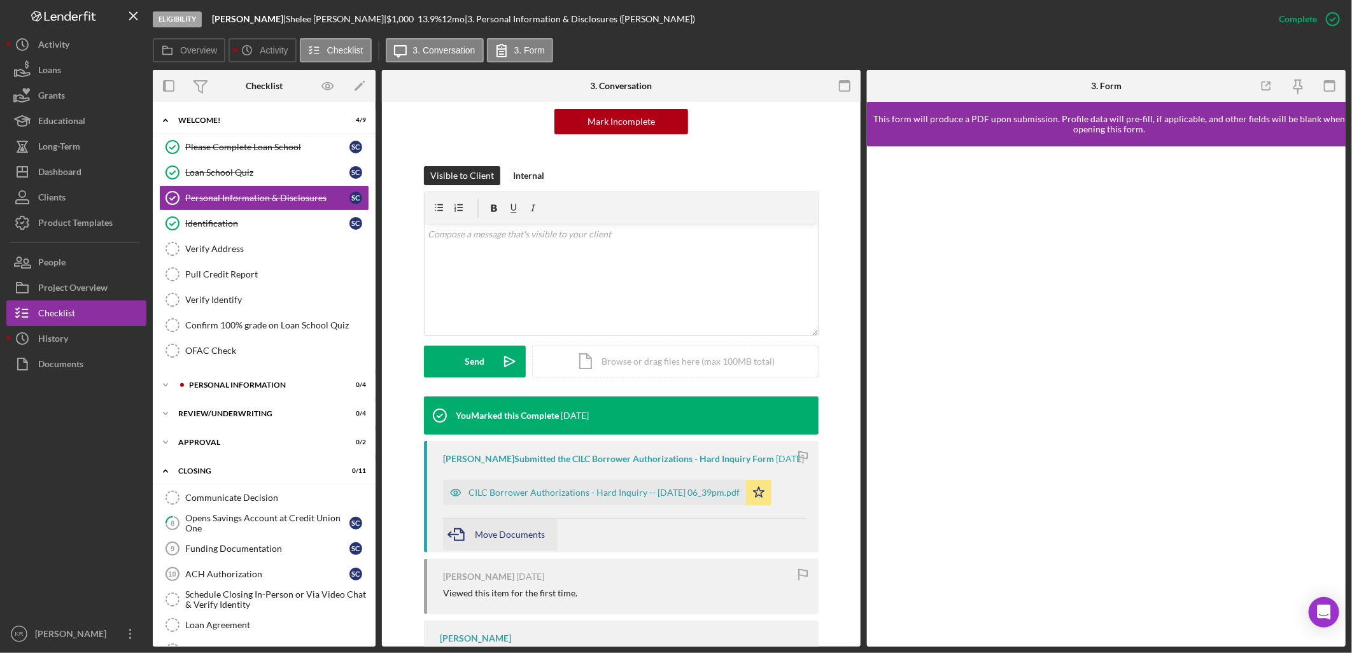
scroll to position [283, 0]
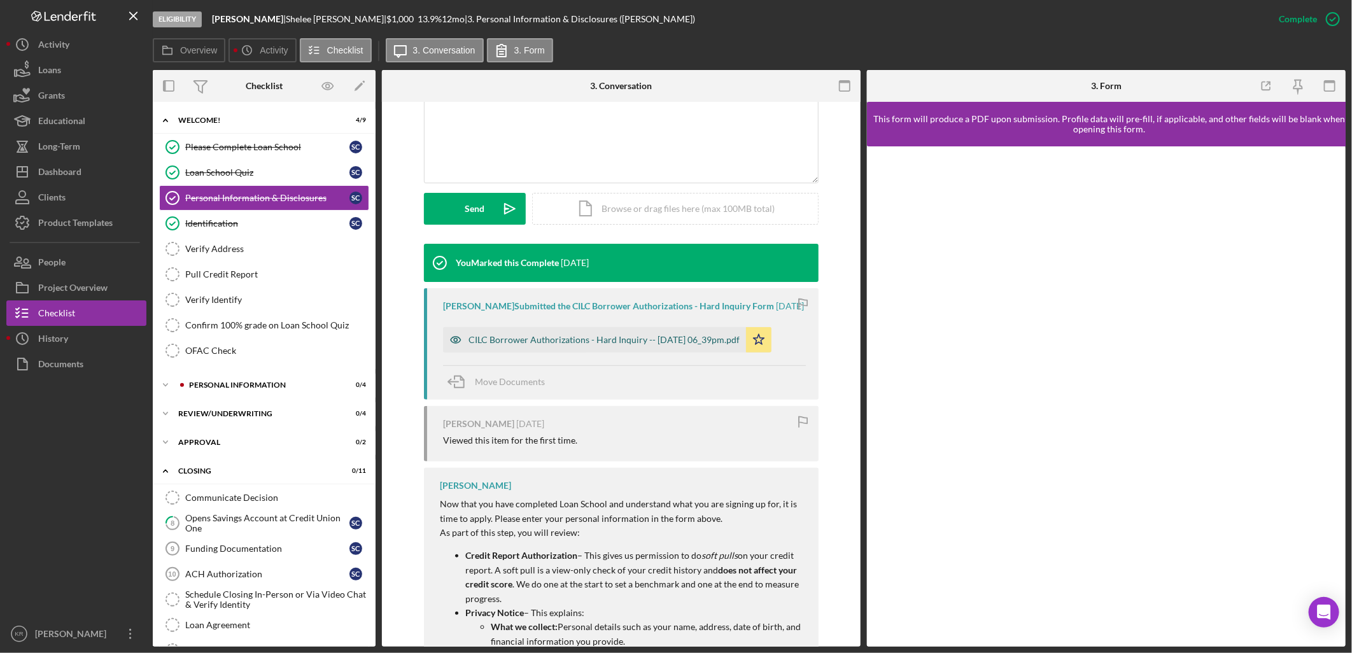
click at [545, 344] on div "CILC Borrower Authorizations - Hard Inquiry -- 2025-09-05 06_39pm.pdf" at bounding box center [603, 340] width 271 height 10
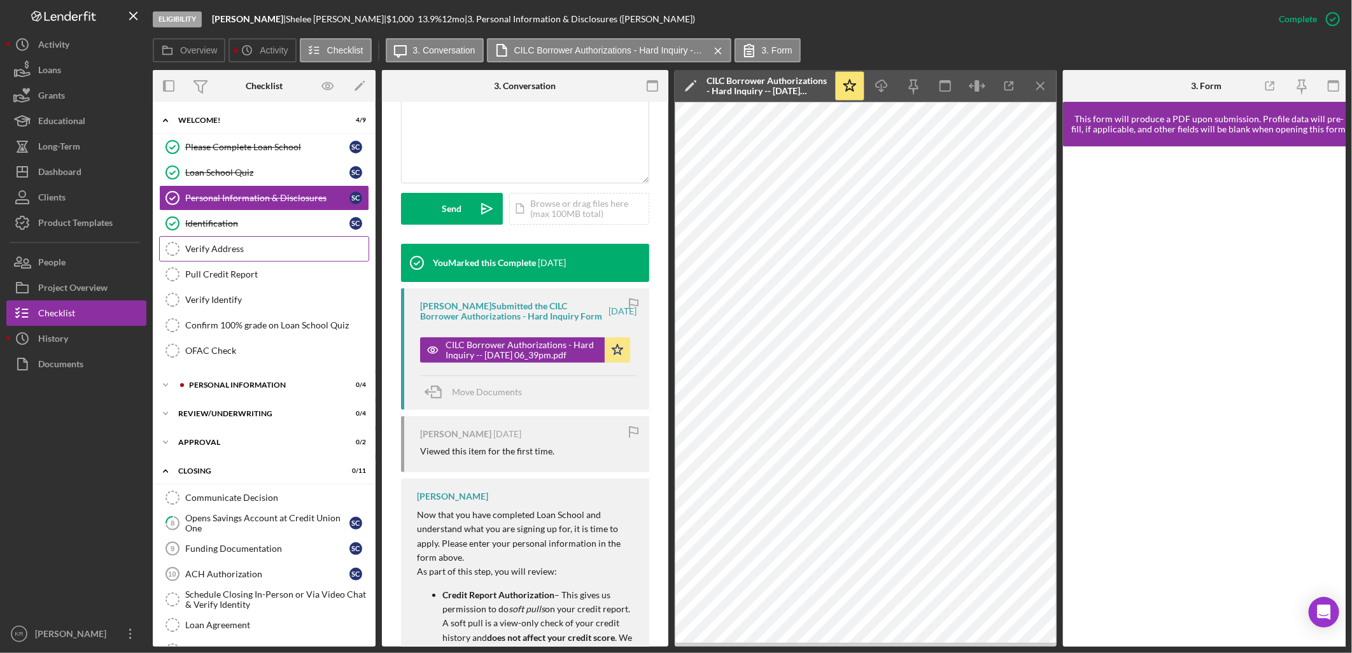
click at [239, 259] on link "Verify Address Verify Address" at bounding box center [264, 248] width 210 height 25
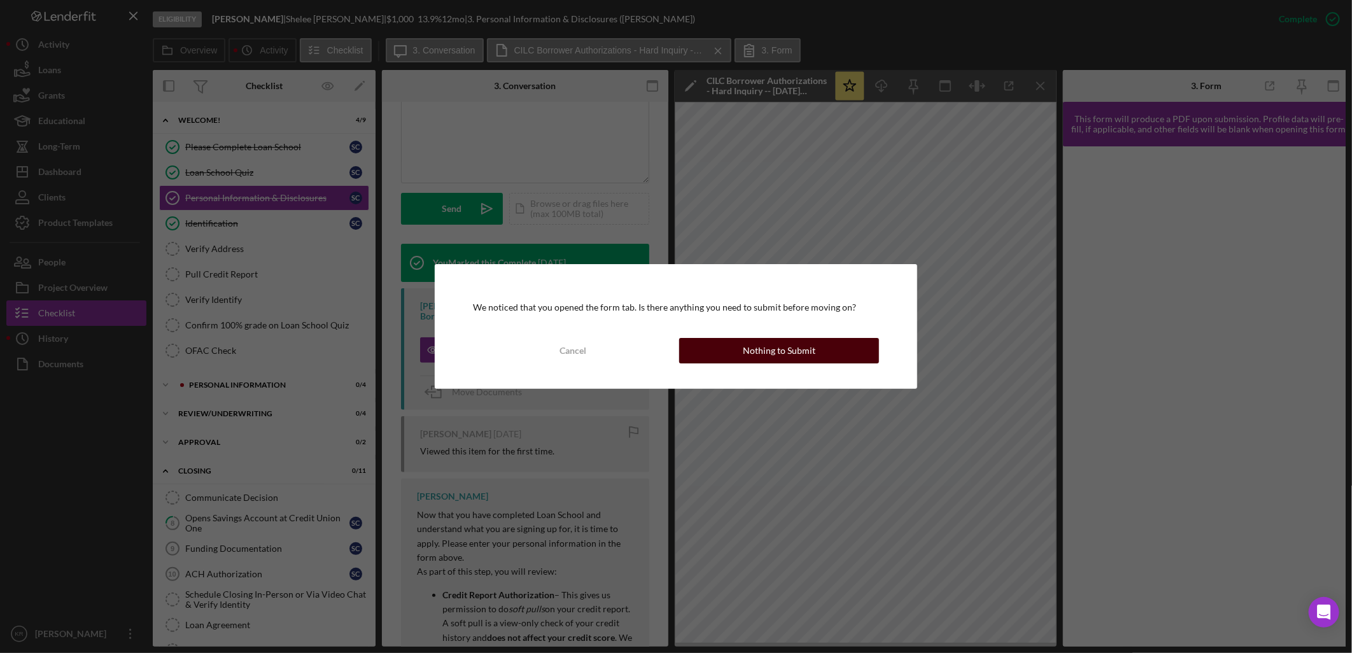
click at [747, 344] on div "Nothing to Submit" at bounding box center [779, 350] width 73 height 25
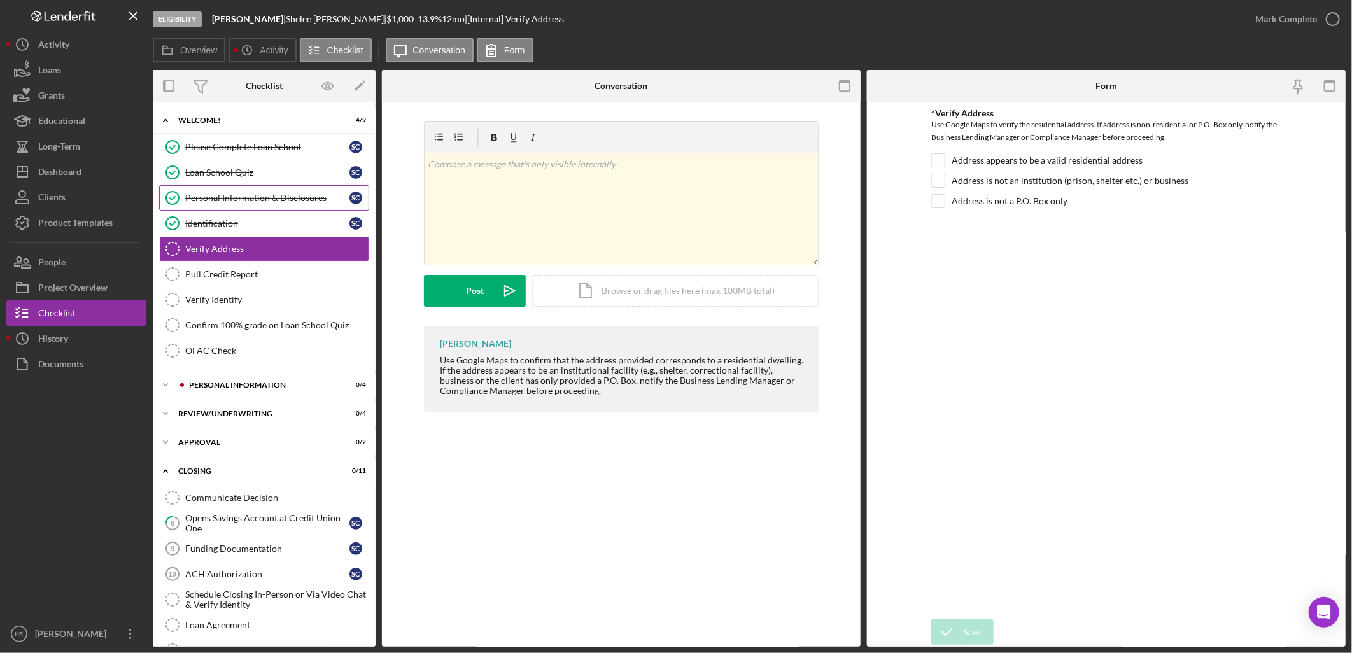
drag, startPoint x: 234, startPoint y: 185, endPoint x: 231, endPoint y: 202, distance: 17.5
click at [234, 185] on link "Loan School Quiz Loan School Quiz S C" at bounding box center [264, 172] width 210 height 25
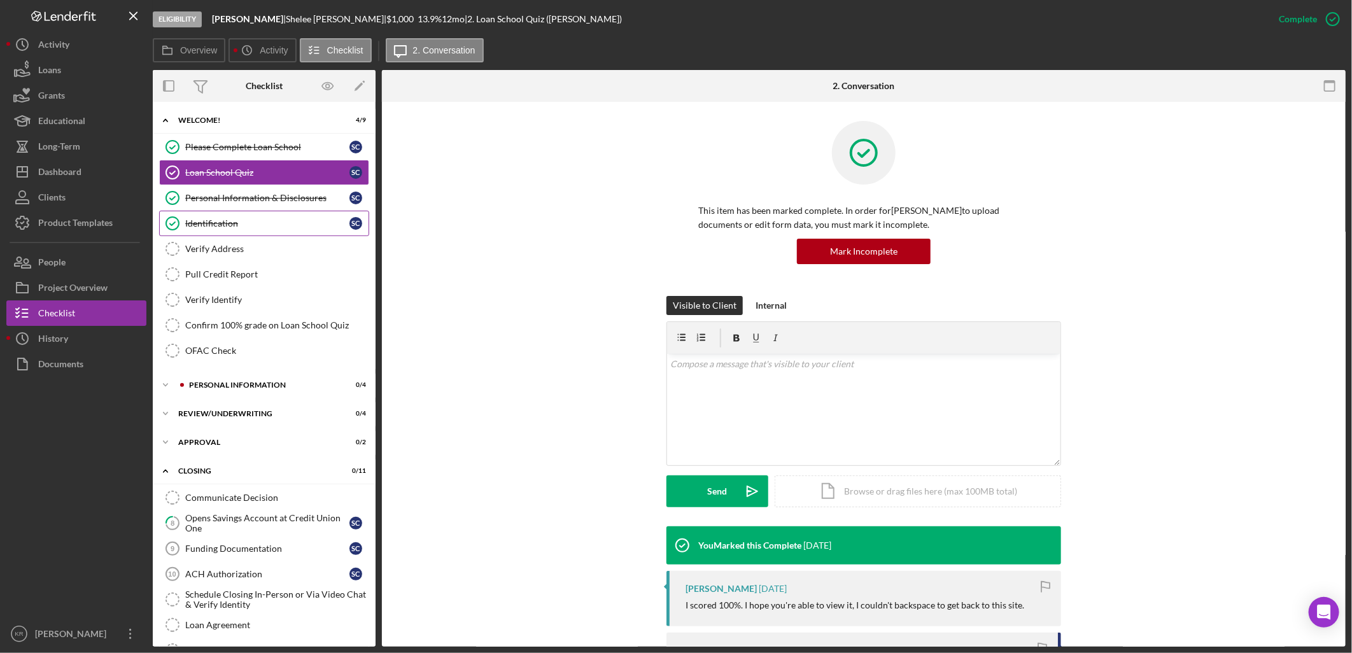
click at [230, 218] on link "Identification Identification S C" at bounding box center [264, 223] width 210 height 25
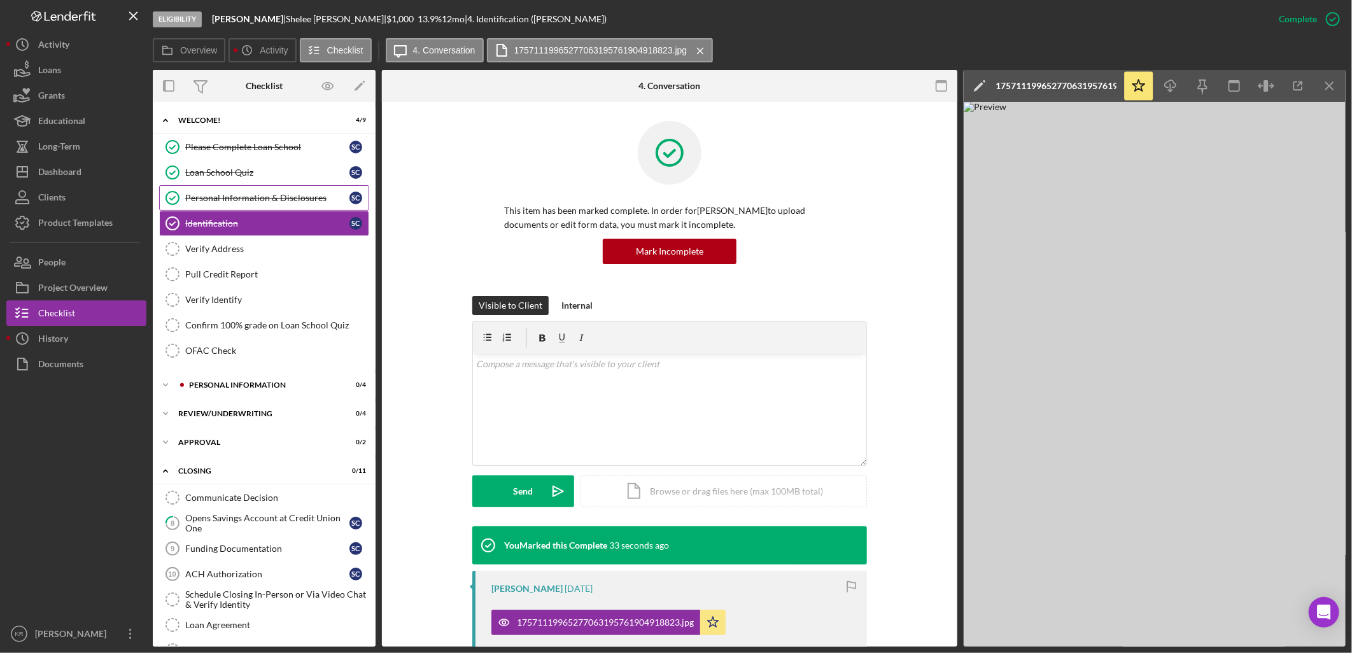
click at [266, 196] on div "Personal Information & Disclosures" at bounding box center [267, 198] width 164 height 10
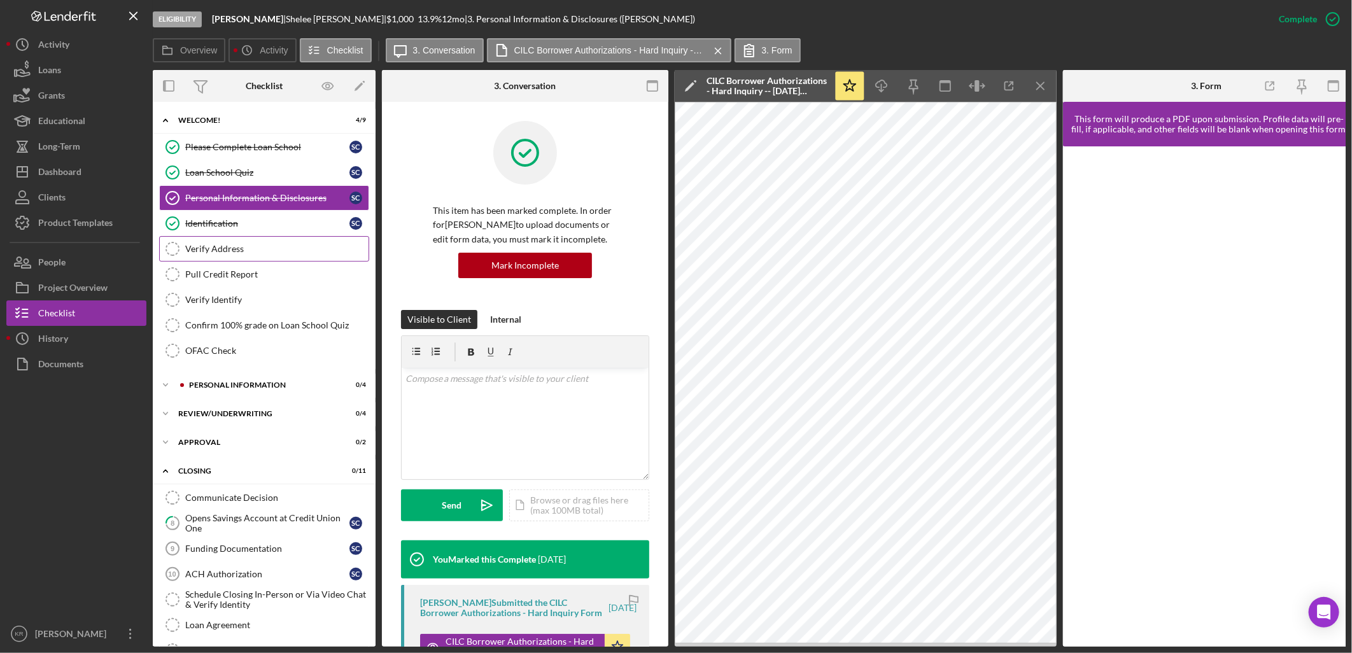
click at [269, 244] on div "Verify Address" at bounding box center [276, 249] width 183 height 10
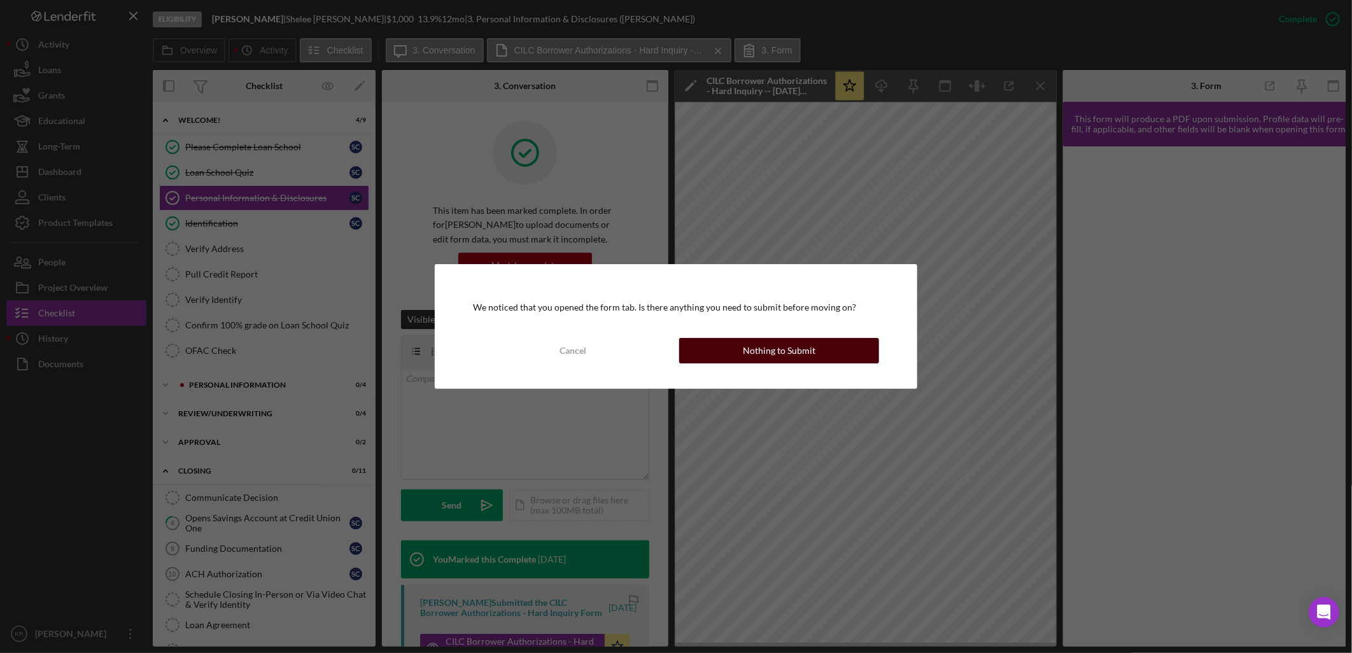
click at [860, 348] on button "Nothing to Submit" at bounding box center [779, 350] width 200 height 25
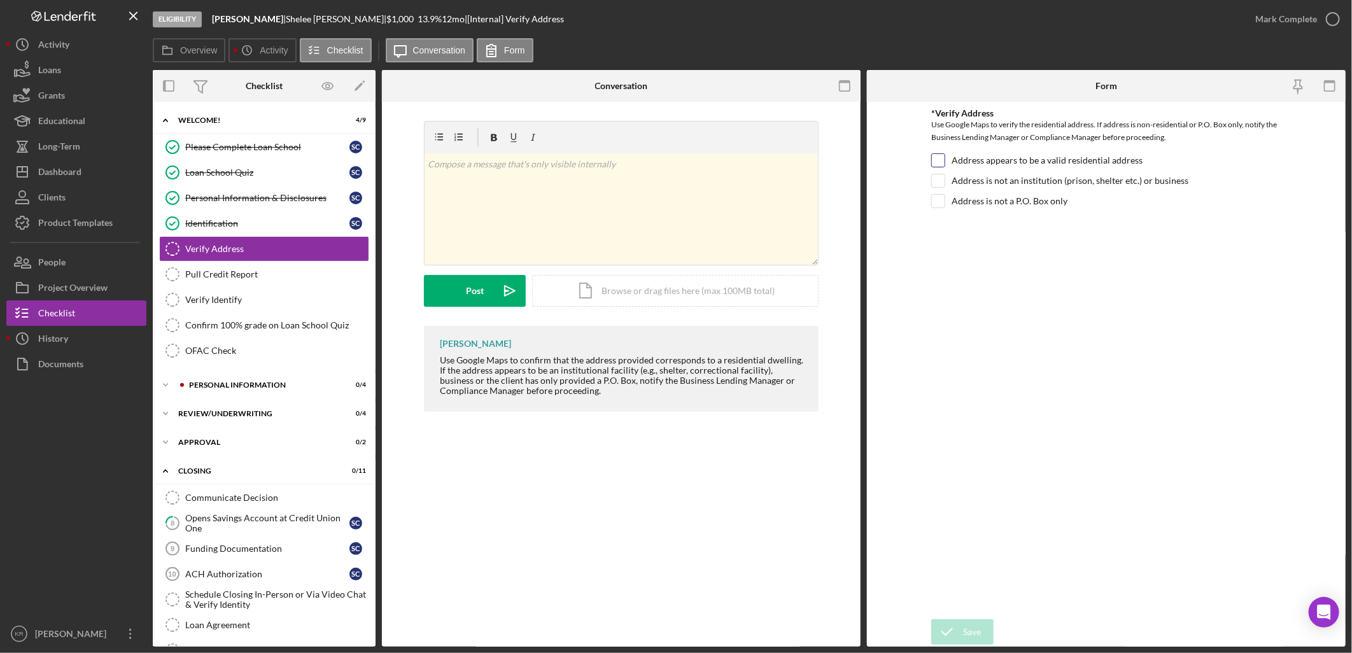
click at [1105, 164] on label "Address appears to be a valid residential address" at bounding box center [1046, 160] width 191 height 13
click at [944, 164] on input "Address appears to be a valid residential address" at bounding box center [938, 160] width 13 height 13
checkbox input "true"
click at [1090, 186] on label "Address is not an institution (prison, shelter etc.) or business" at bounding box center [1069, 180] width 237 height 13
click at [944, 186] on input "Address is not an institution (prison, shelter etc.) or business" at bounding box center [938, 180] width 13 height 13
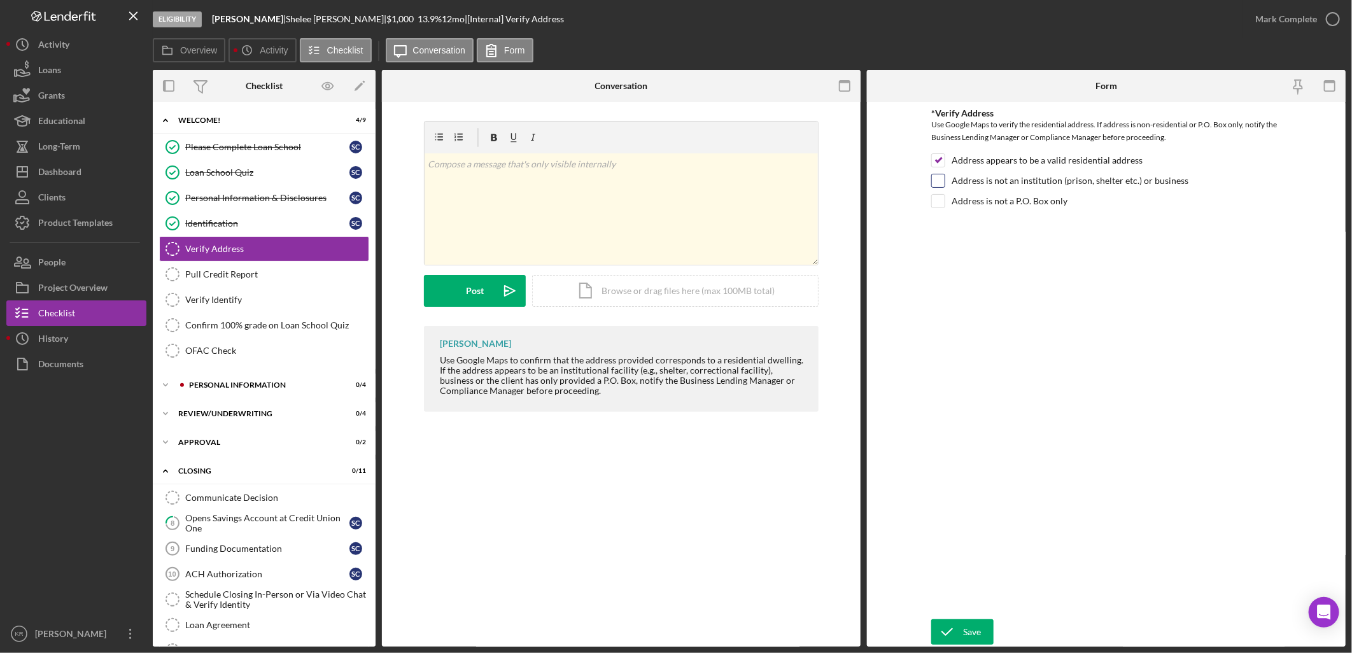
checkbox input "true"
click at [1002, 202] on label "Address is not a P.O. Box only" at bounding box center [1009, 201] width 116 height 13
click at [944, 202] on input "Address is not a P.O. Box only" at bounding box center [938, 201] width 13 height 13
checkbox input "true"
click at [960, 635] on icon "submit" at bounding box center [947, 632] width 32 height 32
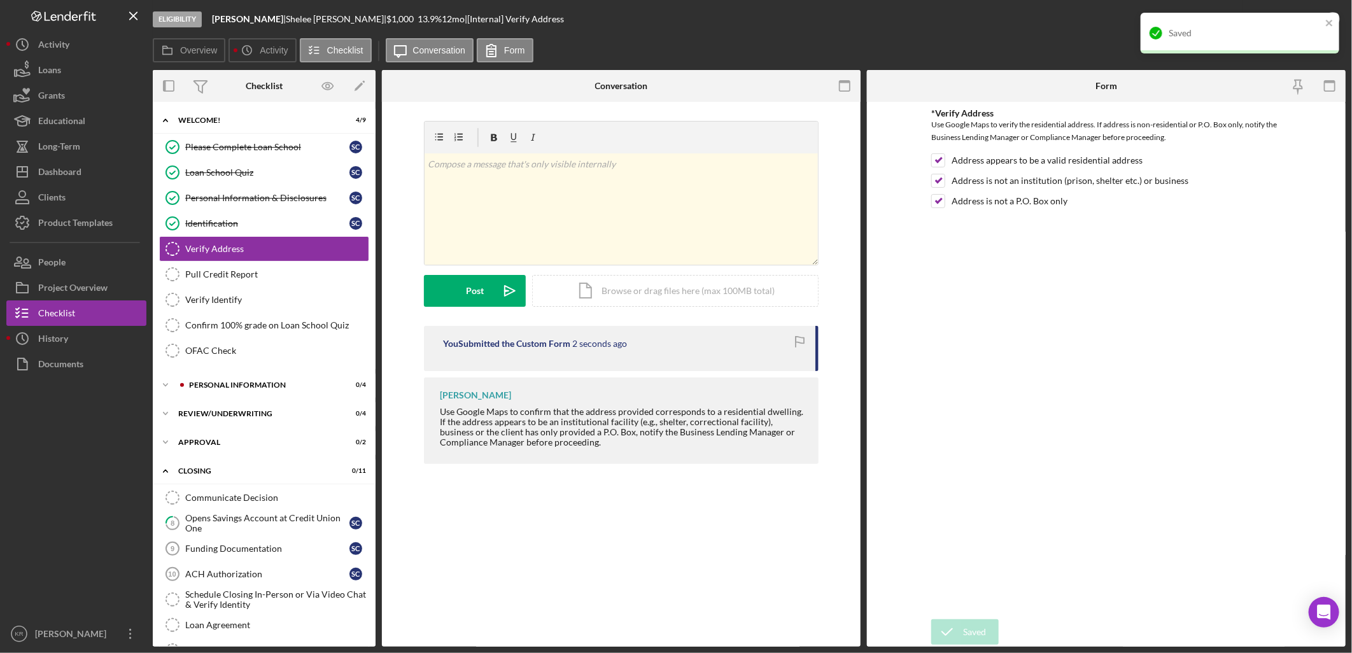
click at [1095, 507] on div "*Verify Address Use Google Maps to verify the residential address. If address i…" at bounding box center [1106, 360] width 350 height 505
click at [1328, 18] on icon "close" at bounding box center [1329, 23] width 9 height 10
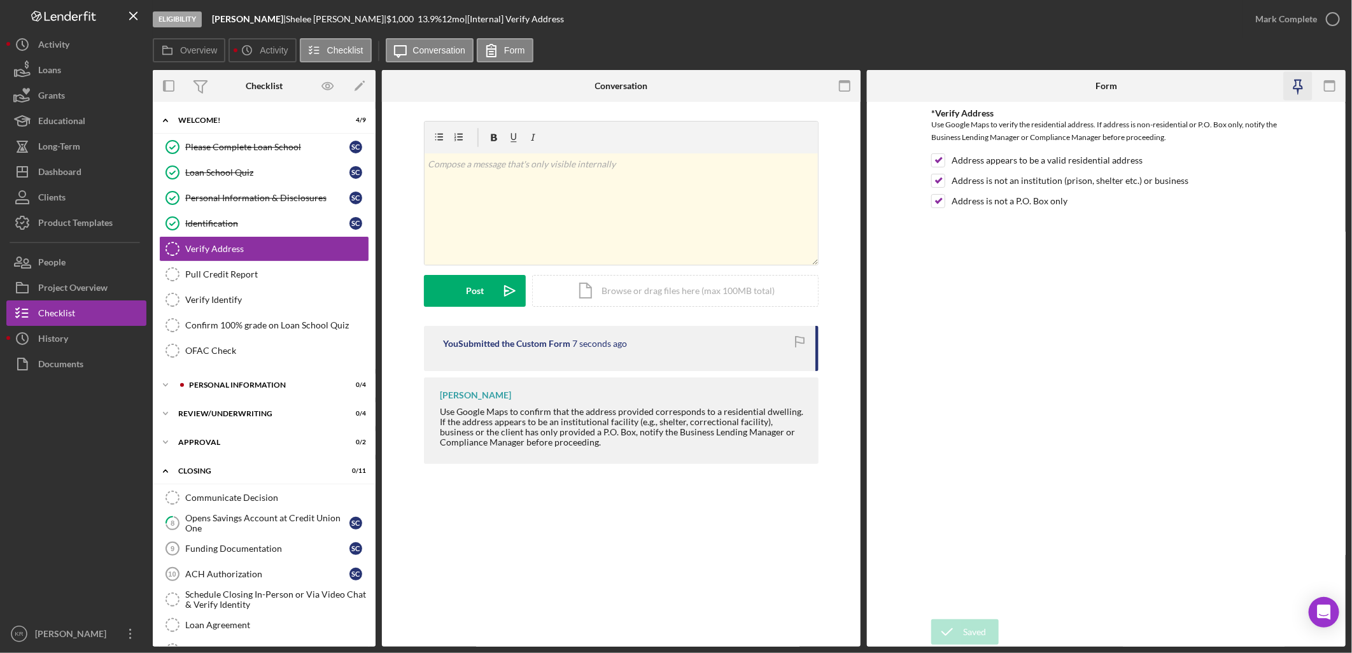
click at [1302, 90] on icon "button" at bounding box center [1298, 86] width 29 height 29
click at [1299, 92] on icon "button" at bounding box center [1298, 86] width 29 height 29
click at [1331, 20] on polyline "button" at bounding box center [1332, 19] width 5 height 3
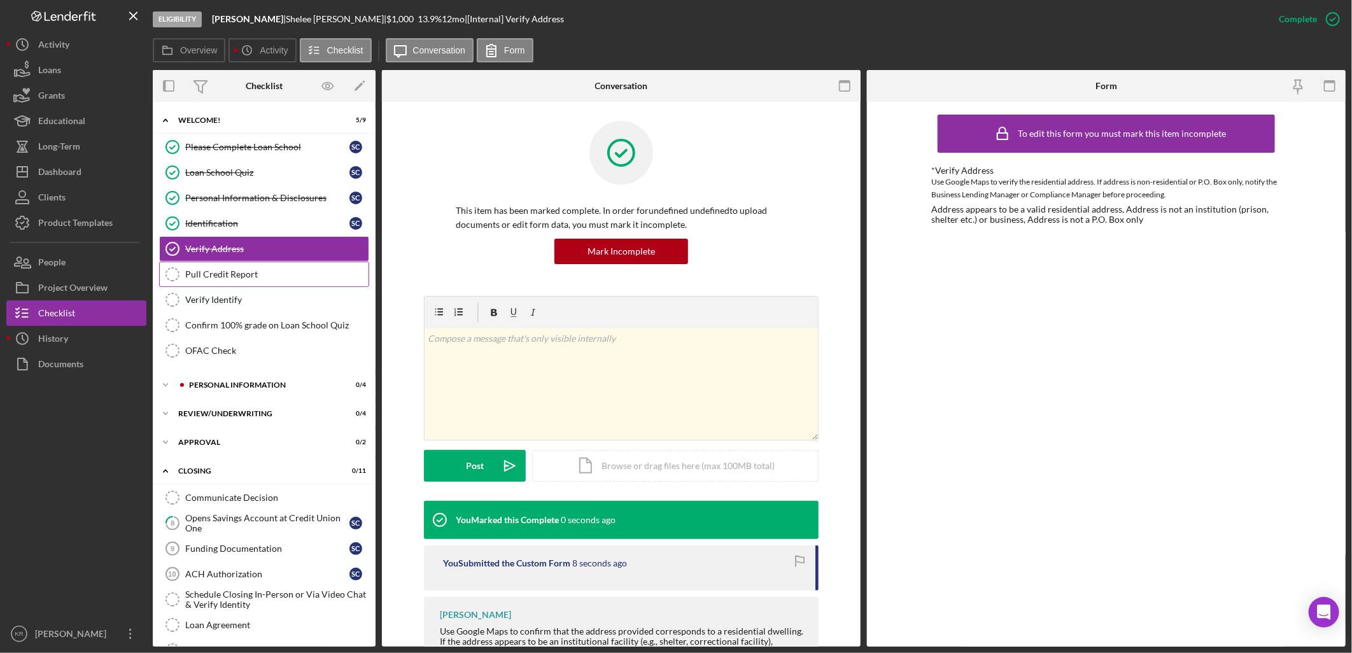
click at [288, 266] on link "Pull Credit Report Pull Credit Report" at bounding box center [264, 274] width 210 height 25
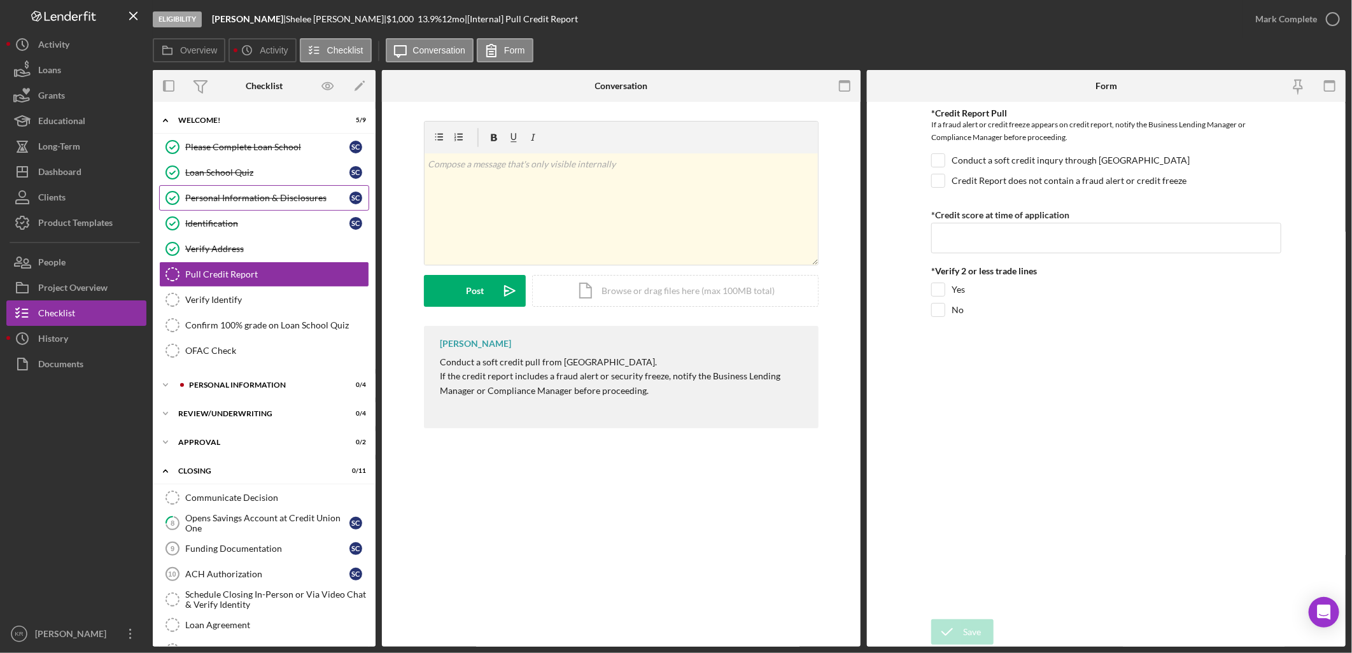
click at [281, 210] on link "Personal Information & Disclosures Personal Information & Disclosures S C" at bounding box center [264, 197] width 210 height 25
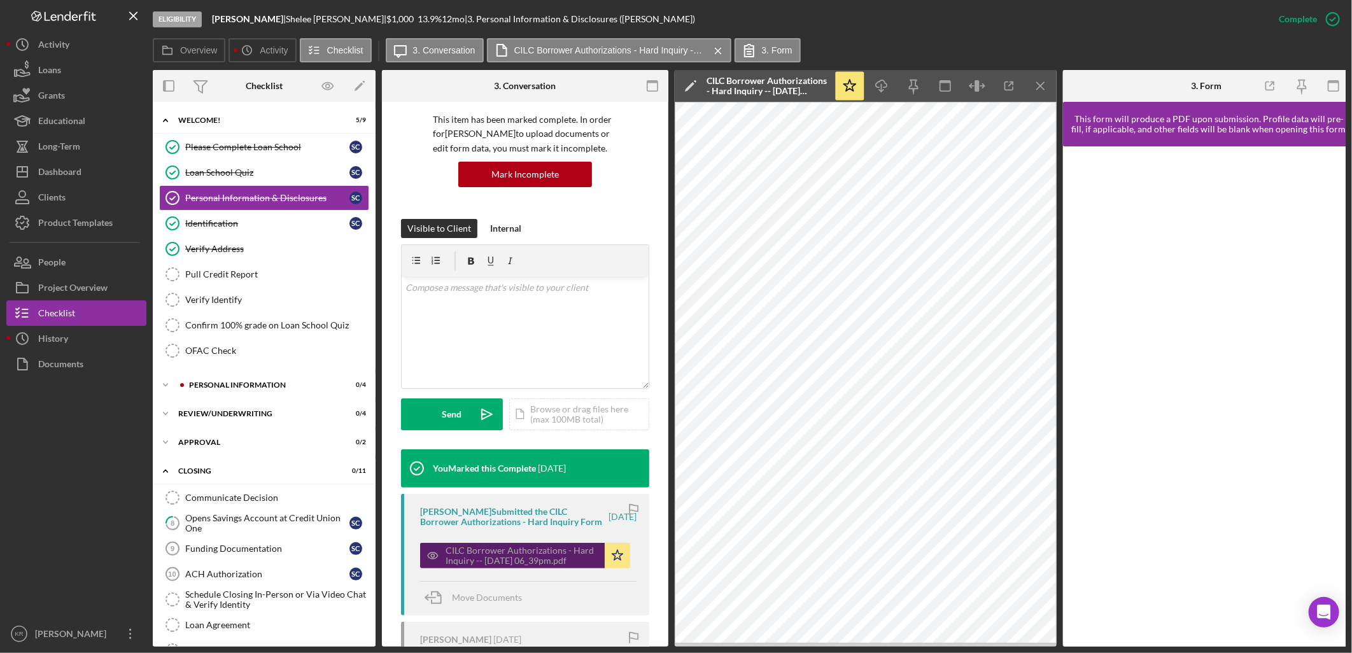
scroll to position [212, 0]
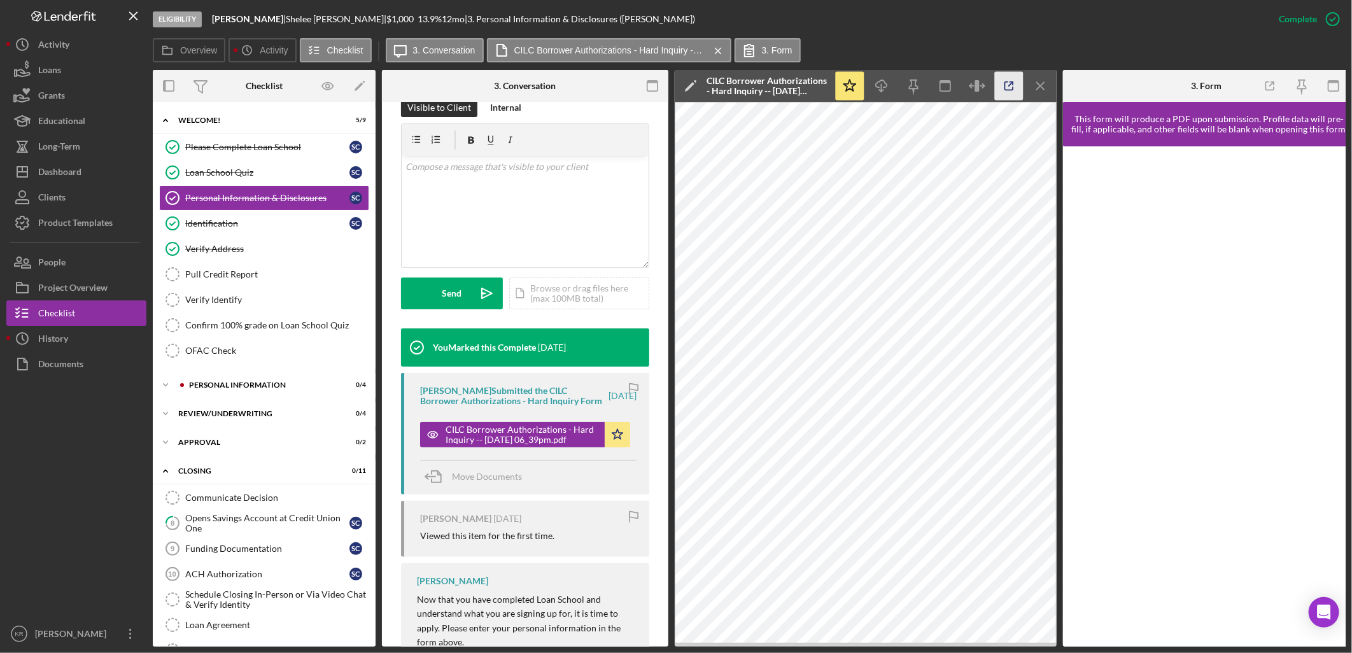
click at [1006, 86] on icon "button" at bounding box center [1009, 86] width 29 height 29
drag, startPoint x: 244, startPoint y: 270, endPoint x: 246, endPoint y: 277, distance: 6.6
click at [246, 277] on div "Pull Credit Report" at bounding box center [276, 274] width 183 height 10
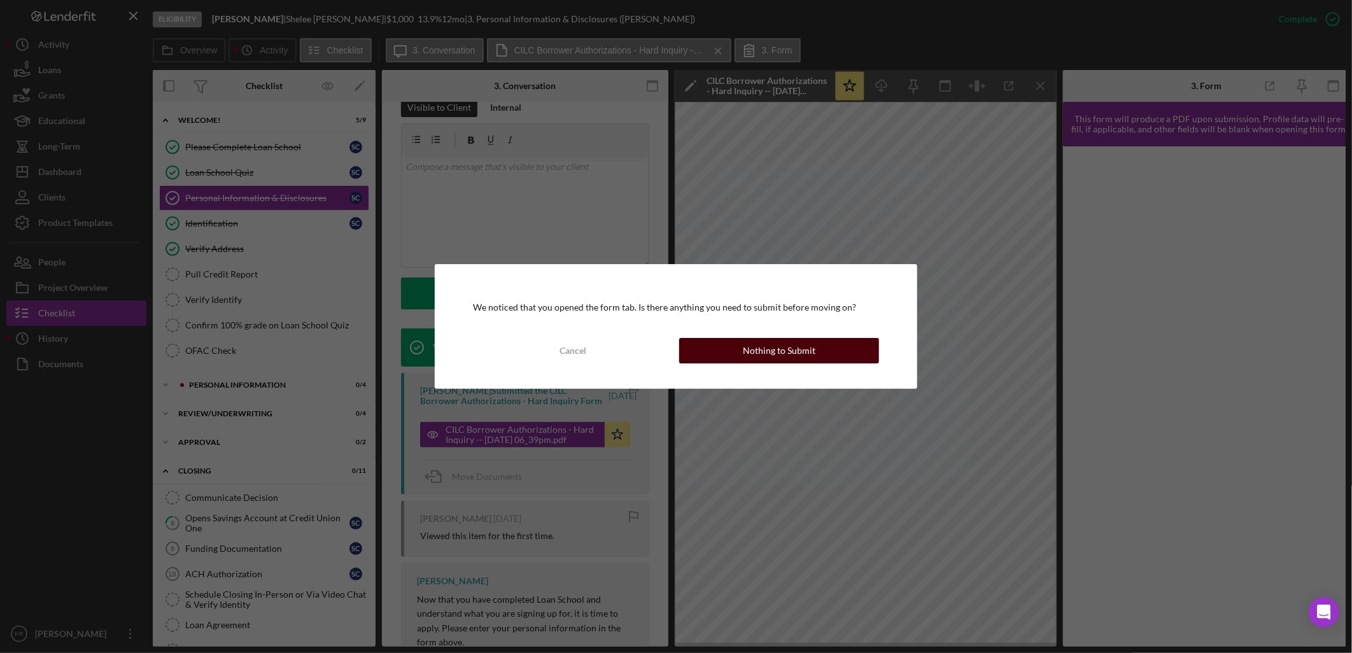
click at [829, 347] on button "Nothing to Submit" at bounding box center [779, 350] width 200 height 25
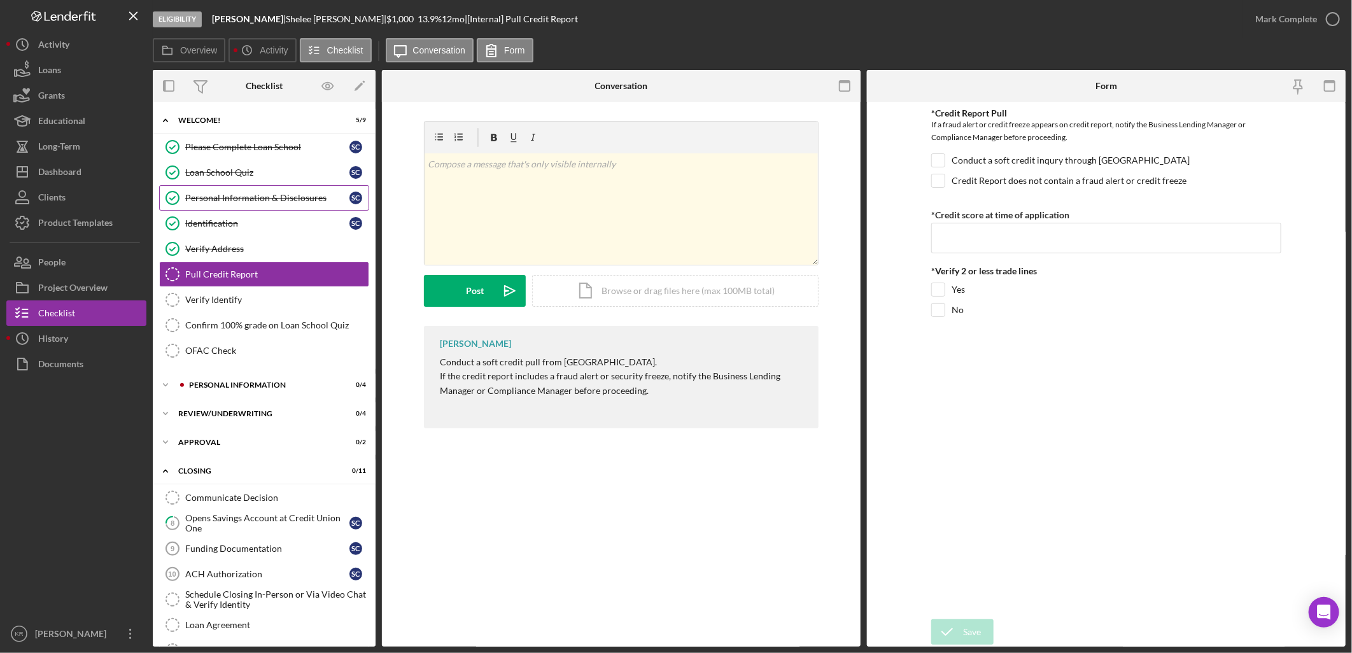
click at [217, 204] on link "Personal Information & Disclosures Personal Information & Disclosures S C" at bounding box center [264, 197] width 210 height 25
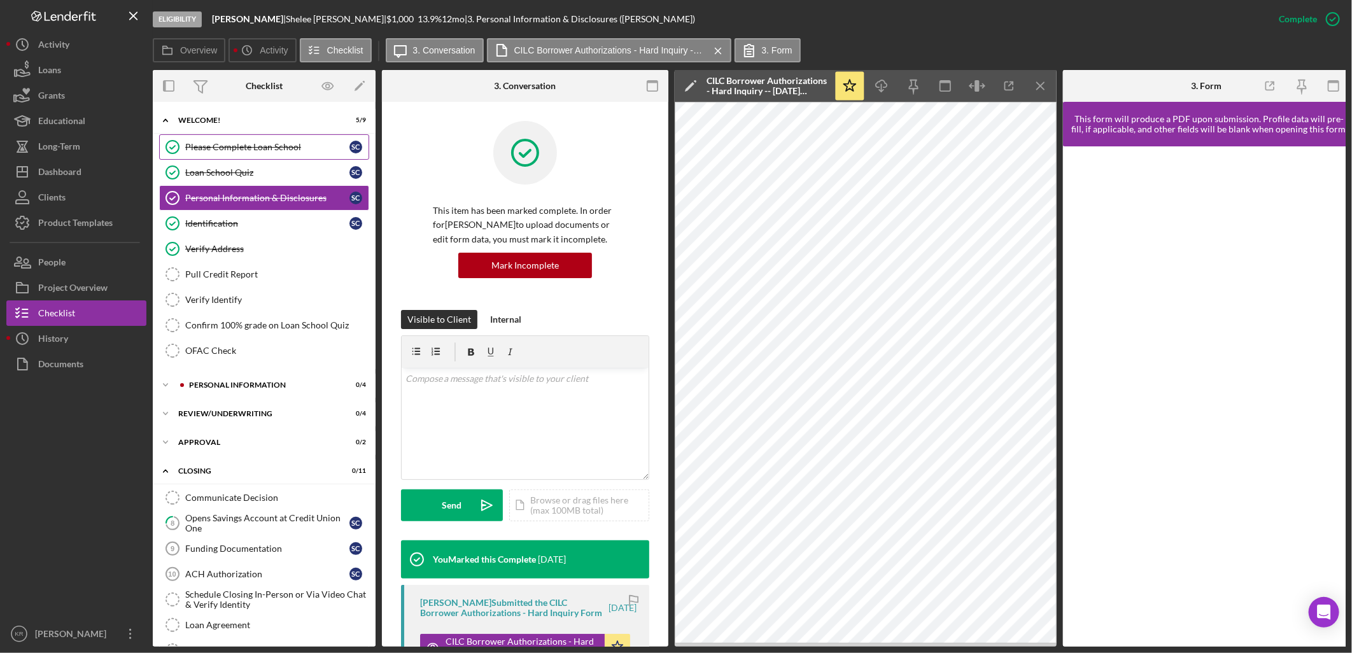
click at [259, 150] on div "Please Complete Loan School" at bounding box center [267, 147] width 164 height 10
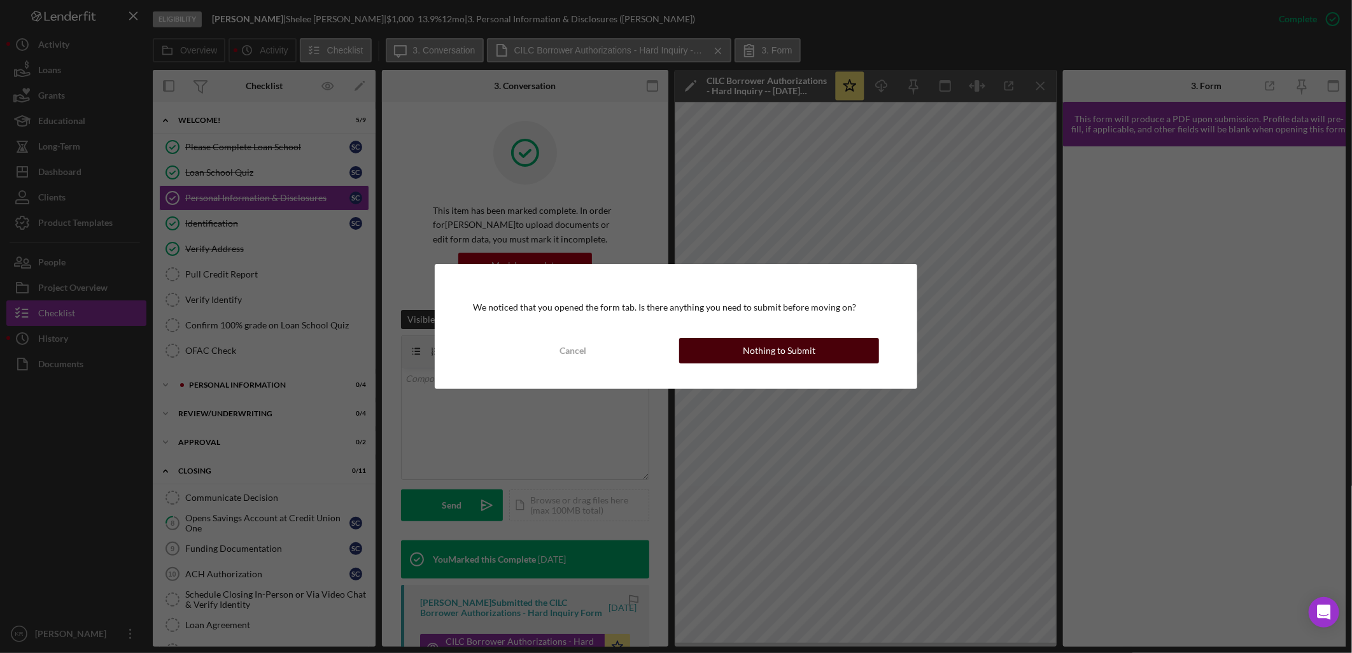
click at [737, 349] on button "Nothing to Submit" at bounding box center [779, 350] width 200 height 25
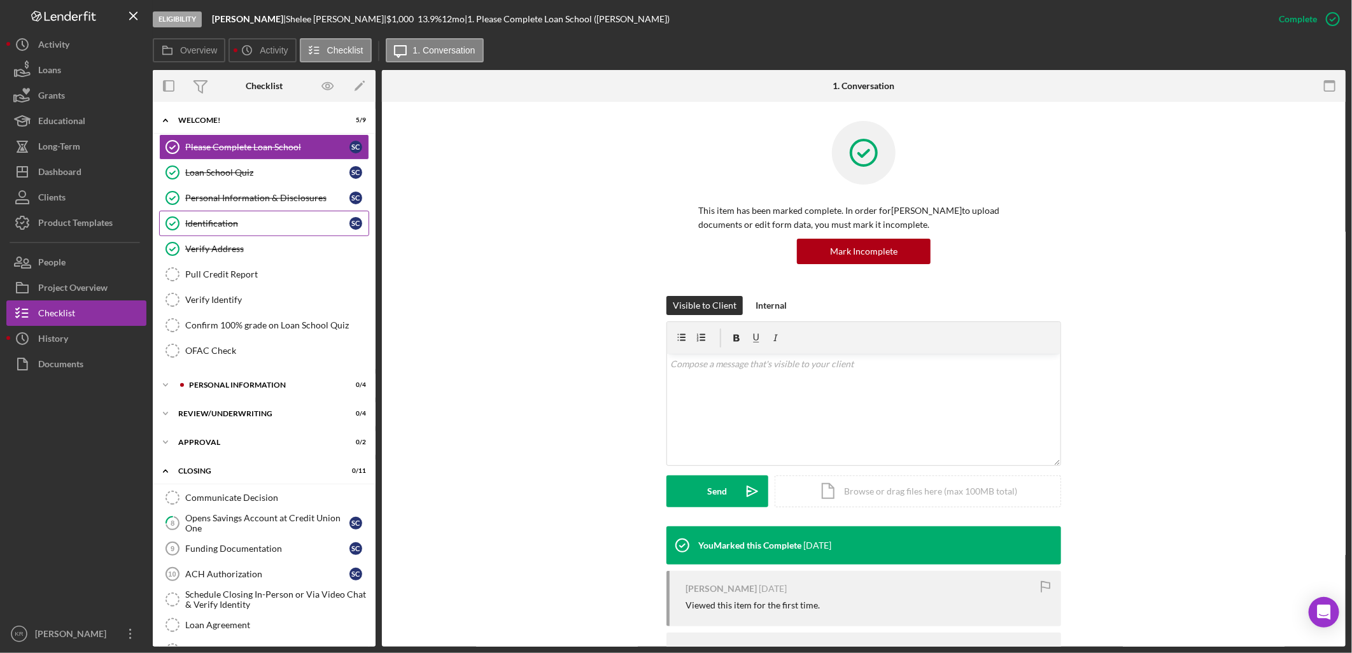
click at [200, 219] on div "Identification" at bounding box center [267, 223] width 164 height 10
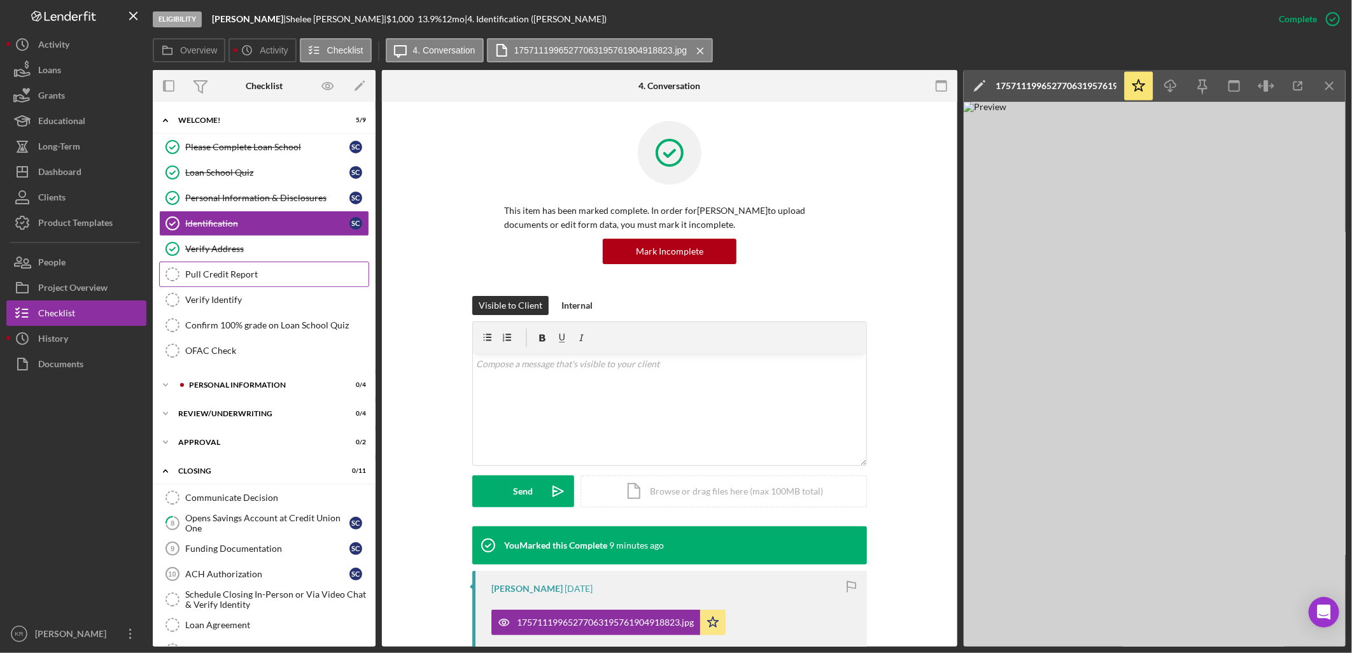
click at [310, 278] on div "Pull Credit Report" at bounding box center [276, 274] width 183 height 10
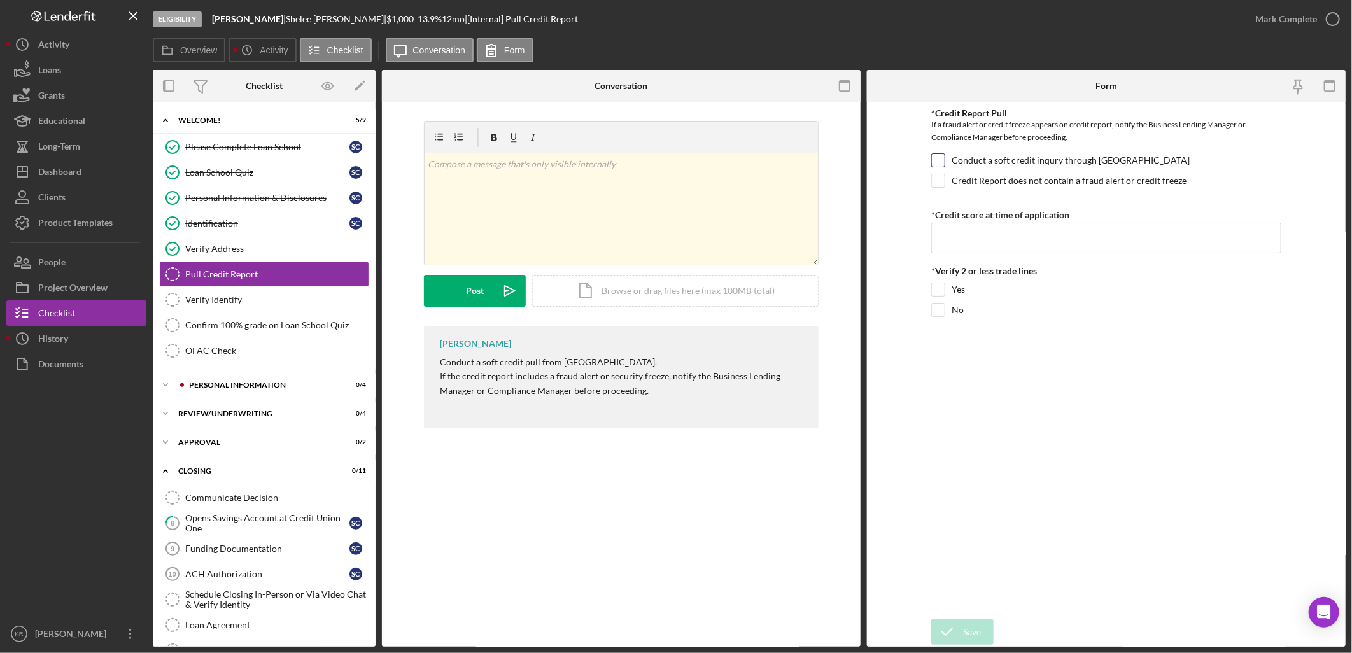
click at [1127, 164] on label "Conduct a soft credit inqury through TransUnion" at bounding box center [1070, 160] width 238 height 13
click at [944, 164] on input "Conduct a soft credit inqury through TransUnion" at bounding box center [938, 160] width 13 height 13
checkbox input "true"
click at [1067, 247] on input "*Credit score at time of application" at bounding box center [1106, 238] width 350 height 31
click at [981, 229] on input "*Credit score at time of application" at bounding box center [1106, 238] width 350 height 31
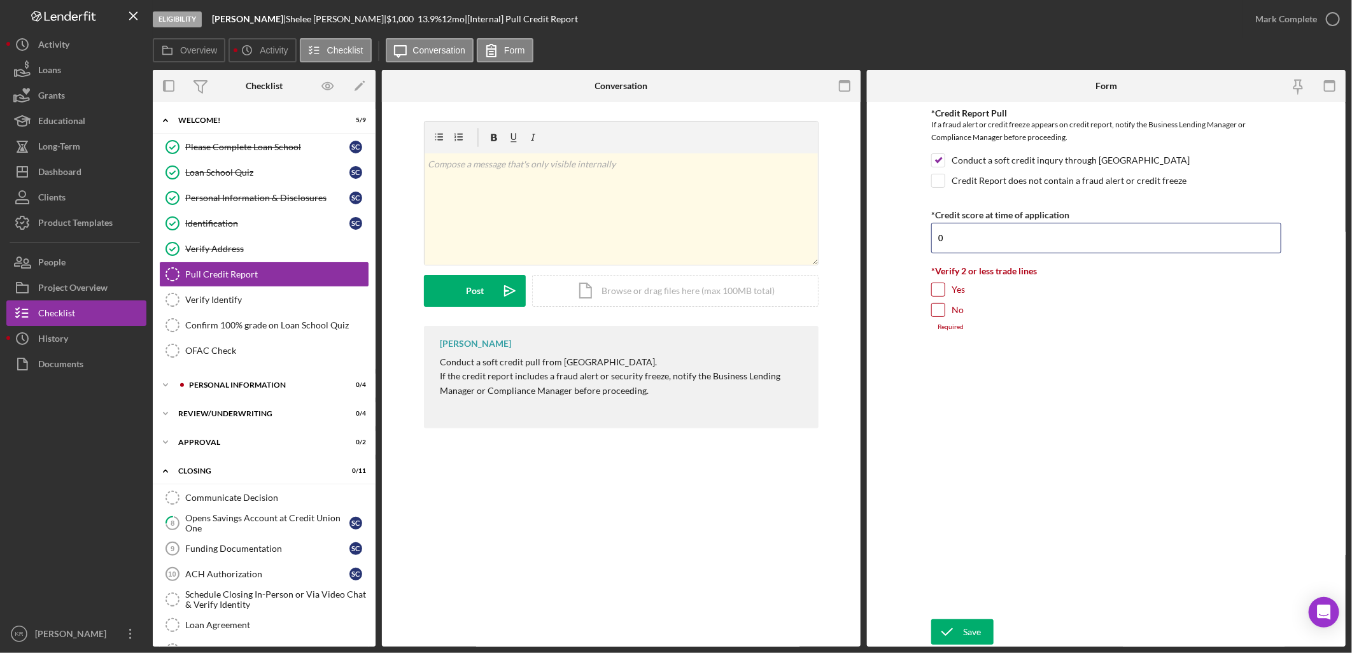
type input "0"
click at [939, 295] on input "Yes" at bounding box center [938, 289] width 13 height 13
checkbox input "true"
click at [952, 630] on icon "submit" at bounding box center [947, 632] width 32 height 32
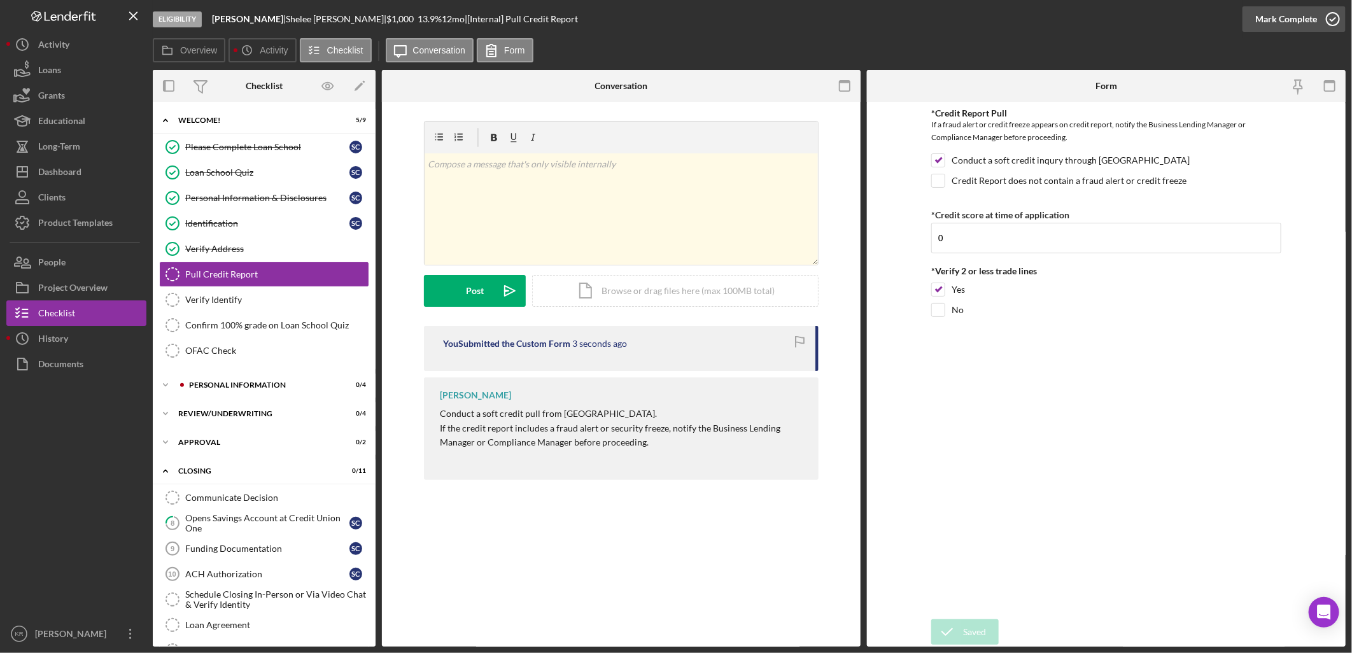
click at [1340, 24] on icon "button" at bounding box center [1333, 19] width 32 height 32
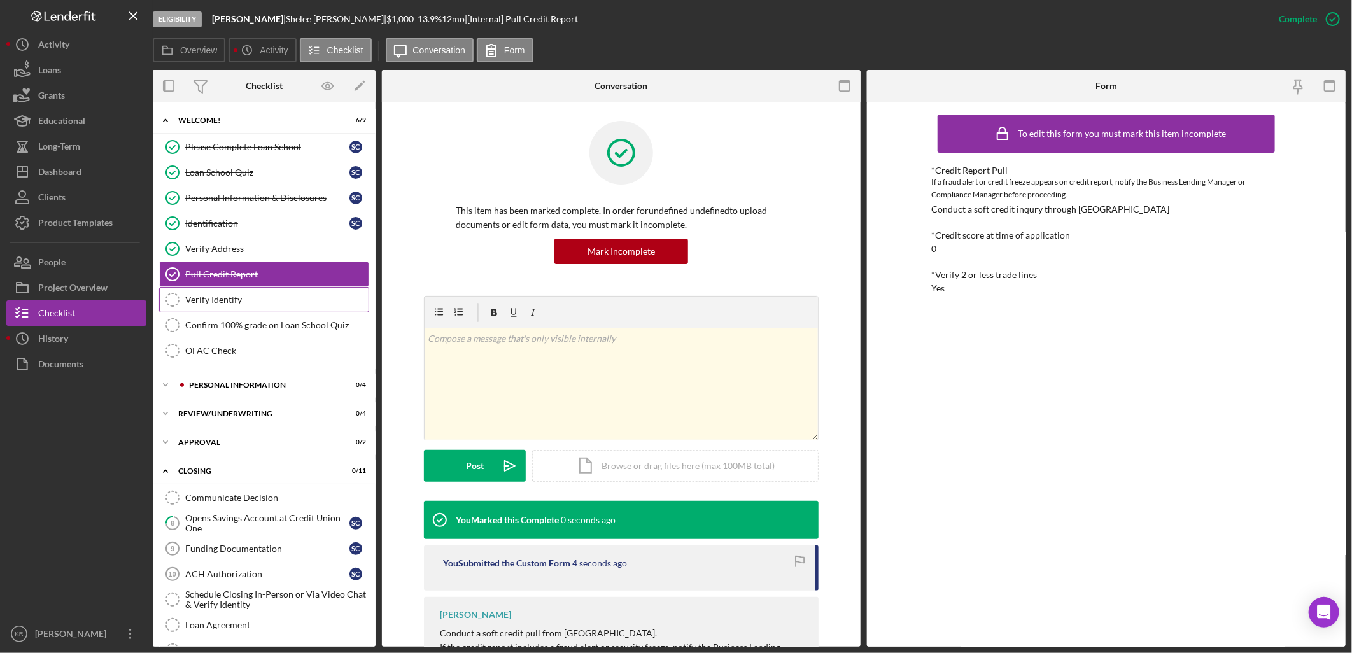
click at [242, 302] on div "Verify Identify" at bounding box center [276, 300] width 183 height 10
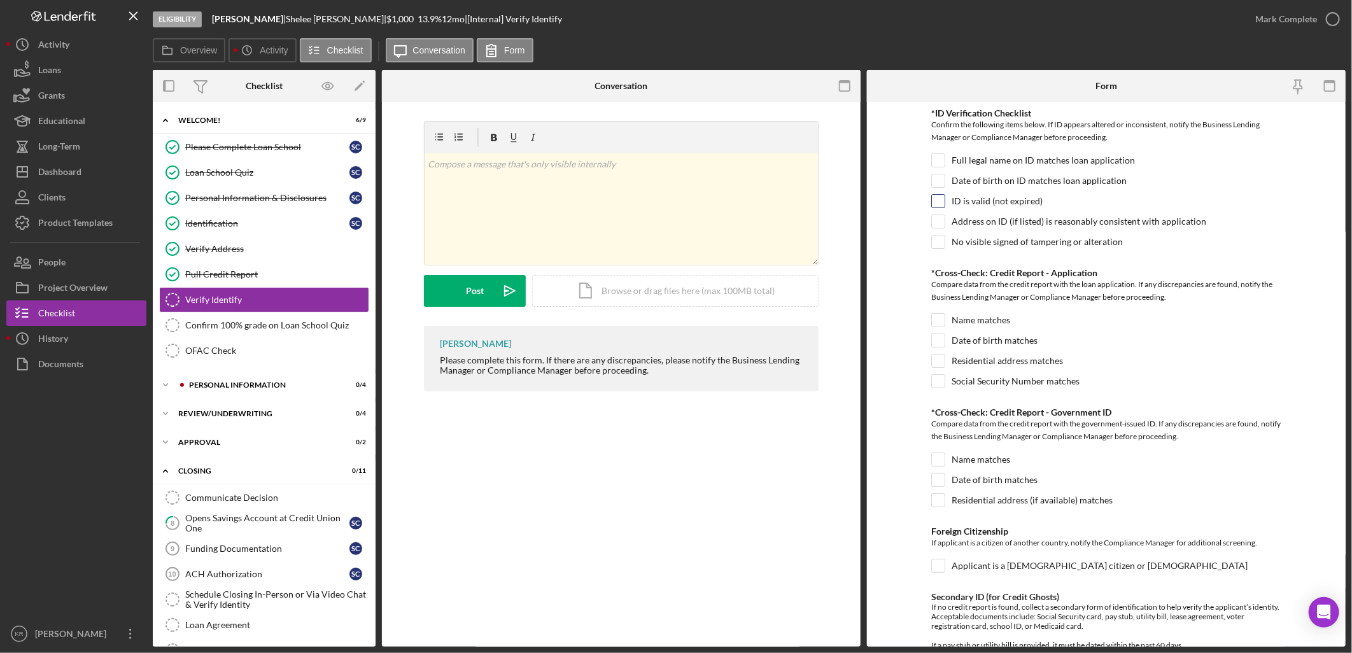
click at [1023, 207] on div "ID is valid (not expired)" at bounding box center [1106, 204] width 350 height 20
click at [1008, 198] on label "ID is valid (not expired)" at bounding box center [996, 201] width 91 height 13
click at [944, 198] on input "ID is valid (not expired)" at bounding box center [938, 201] width 13 height 13
checkbox input "true"
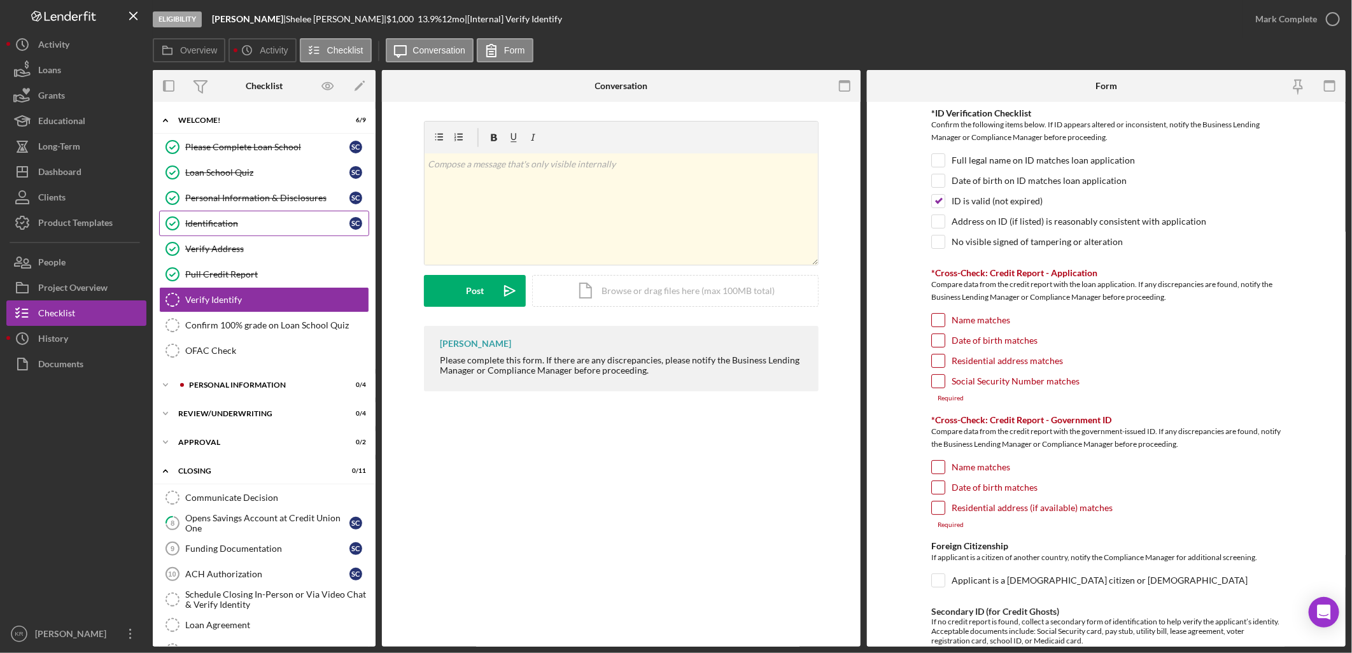
click at [270, 219] on div "Identification" at bounding box center [267, 223] width 164 height 10
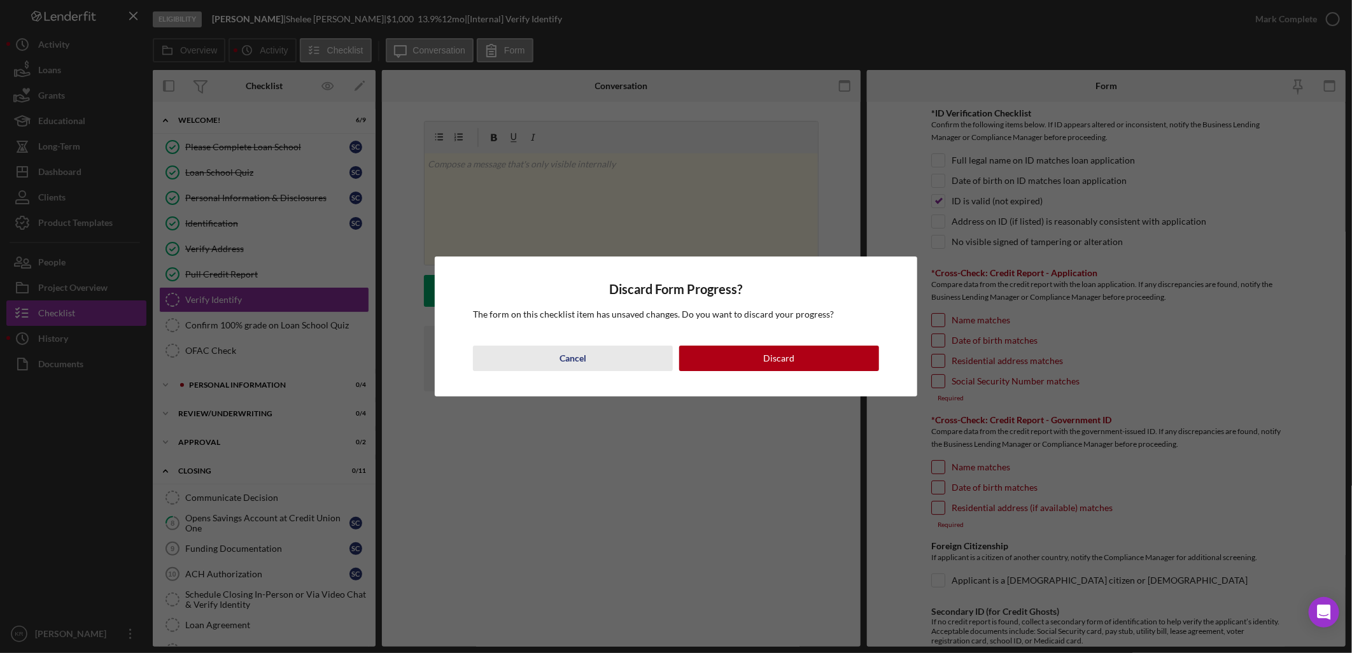
click at [575, 363] on div "Cancel" at bounding box center [572, 358] width 27 height 25
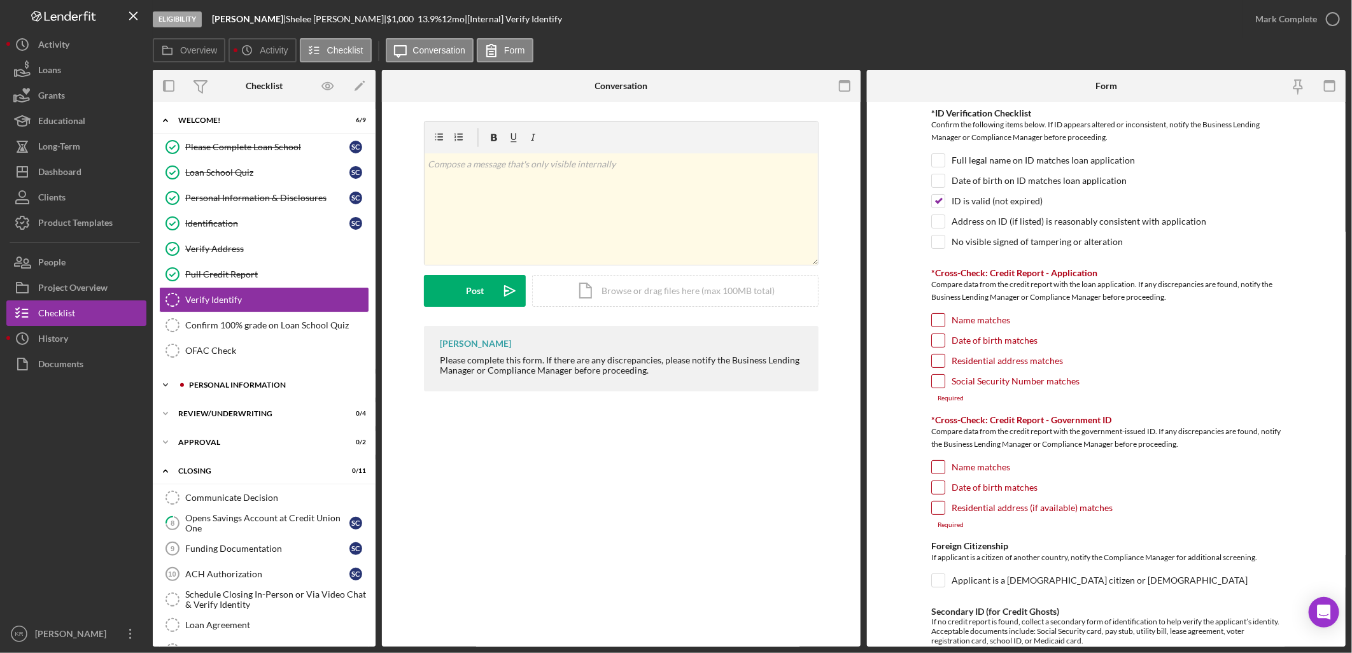
click at [265, 384] on div "Personal Information" at bounding box center [274, 385] width 171 height 8
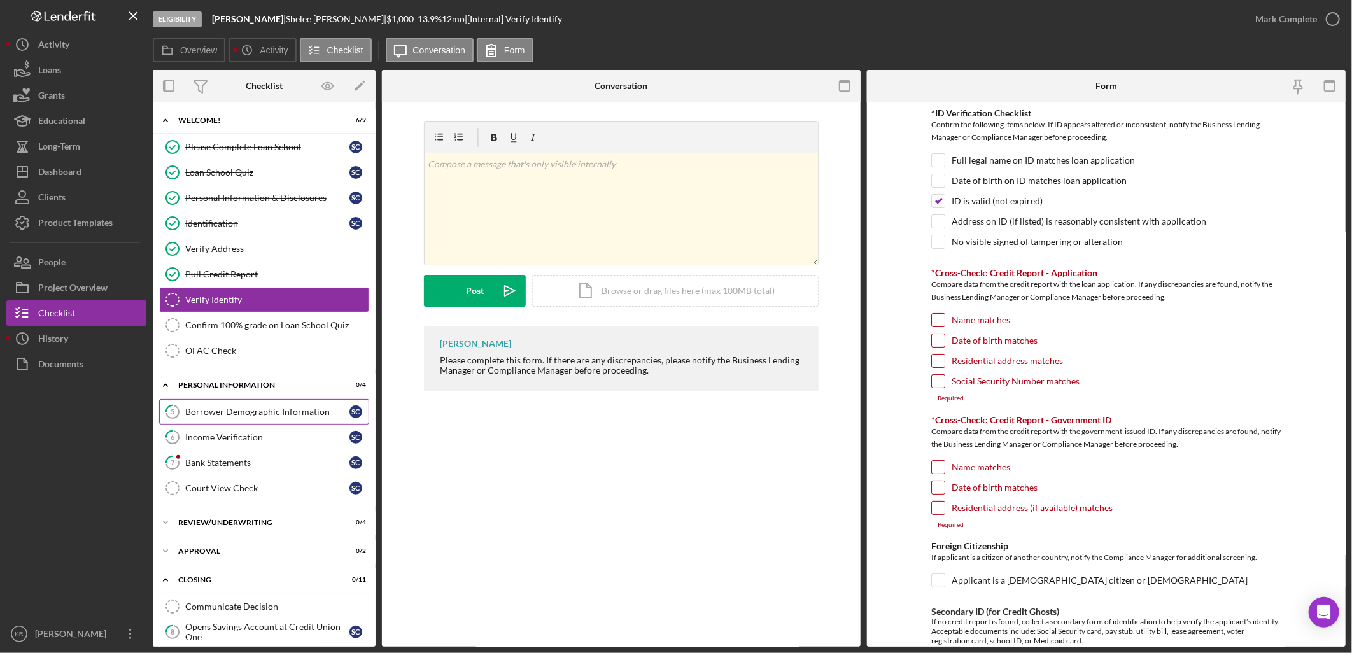
click at [283, 405] on link "5 Borrower Demographic Information S C" at bounding box center [264, 411] width 210 height 25
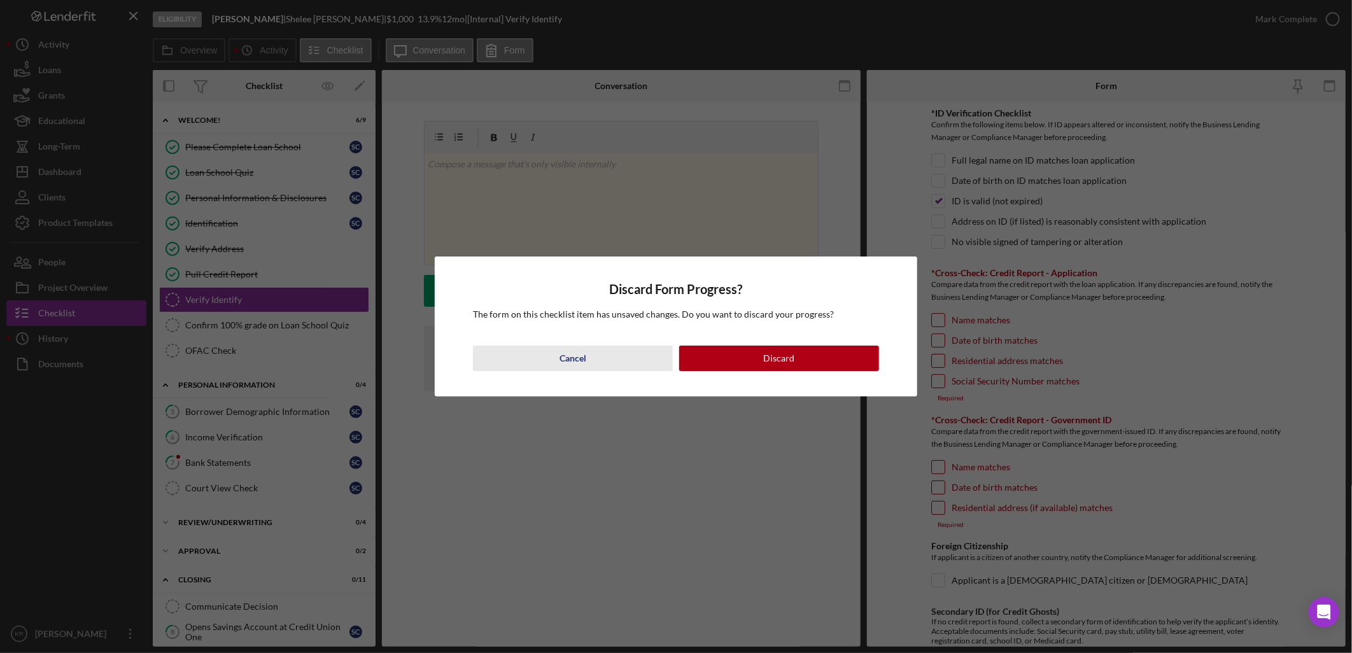
click at [536, 354] on button "Cancel" at bounding box center [573, 358] width 200 height 25
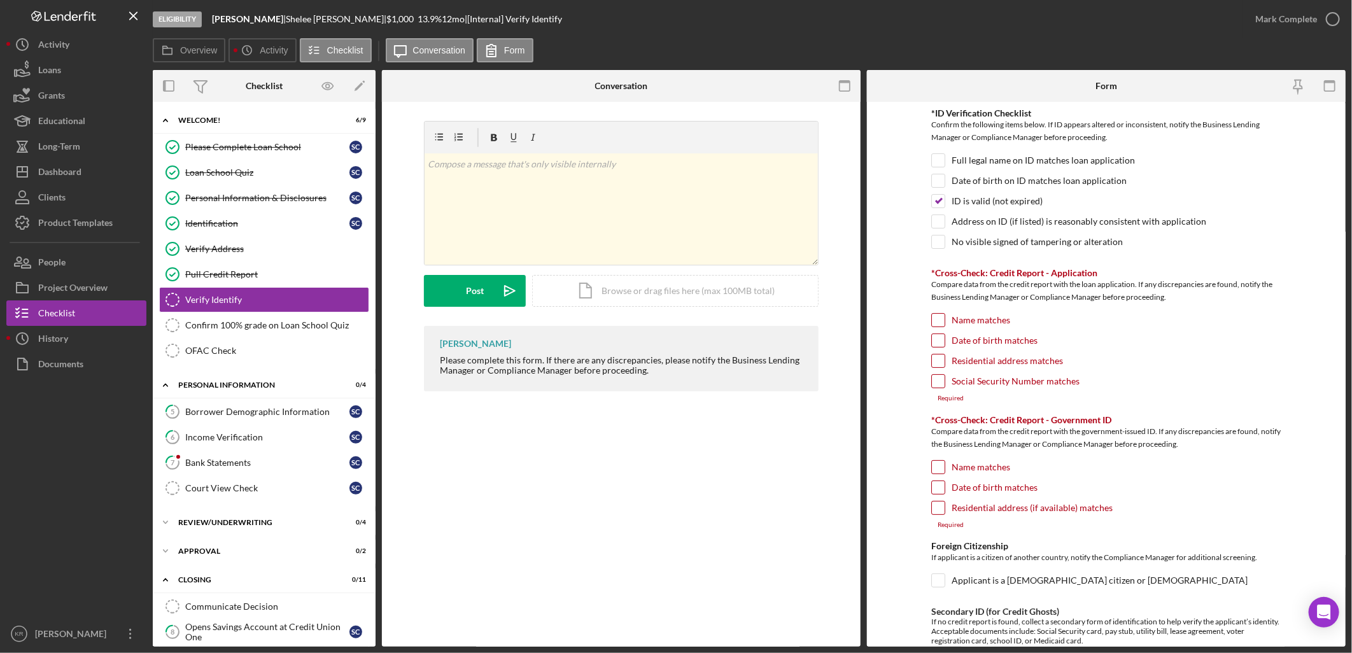
click at [962, 319] on label "Name matches" at bounding box center [980, 320] width 59 height 13
click at [944, 319] on input "Name matches" at bounding box center [938, 320] width 13 height 13
checkbox input "true"
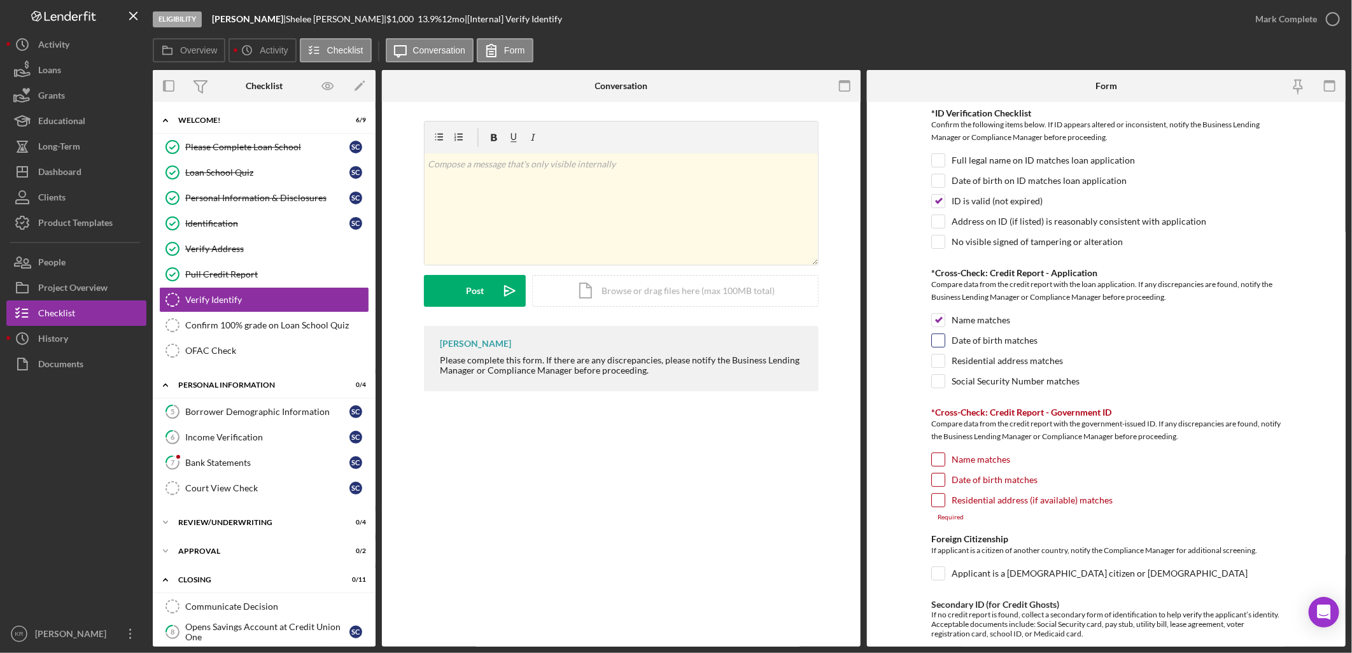
click at [1022, 339] on label "Date of birth matches" at bounding box center [994, 340] width 86 height 13
click at [944, 339] on input "Date of birth matches" at bounding box center [938, 340] width 13 height 13
click at [1000, 335] on label "Date of birth matches" at bounding box center [994, 340] width 86 height 13
click at [944, 335] on input "Date of birth matches" at bounding box center [938, 340] width 13 height 13
checkbox input "false"
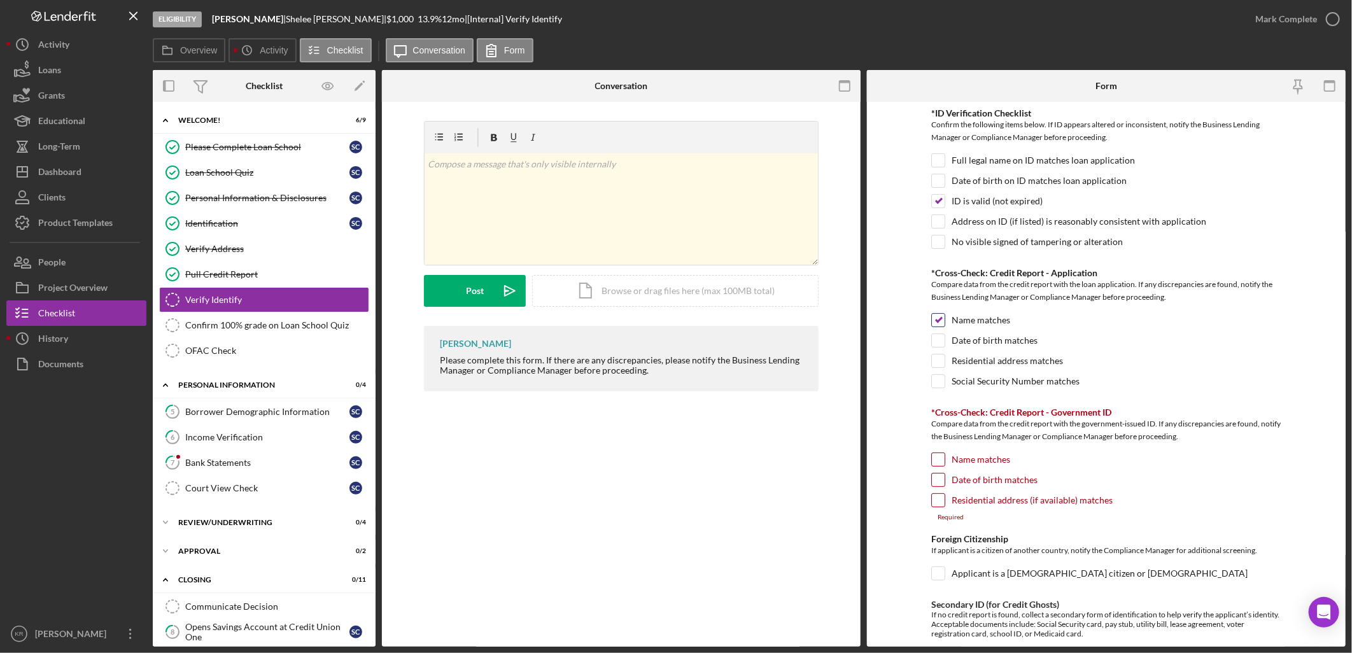
click at [990, 325] on label "Name matches" at bounding box center [980, 320] width 59 height 13
click at [944, 325] on input "Name matches" at bounding box center [938, 320] width 13 height 13
checkbox input "false"
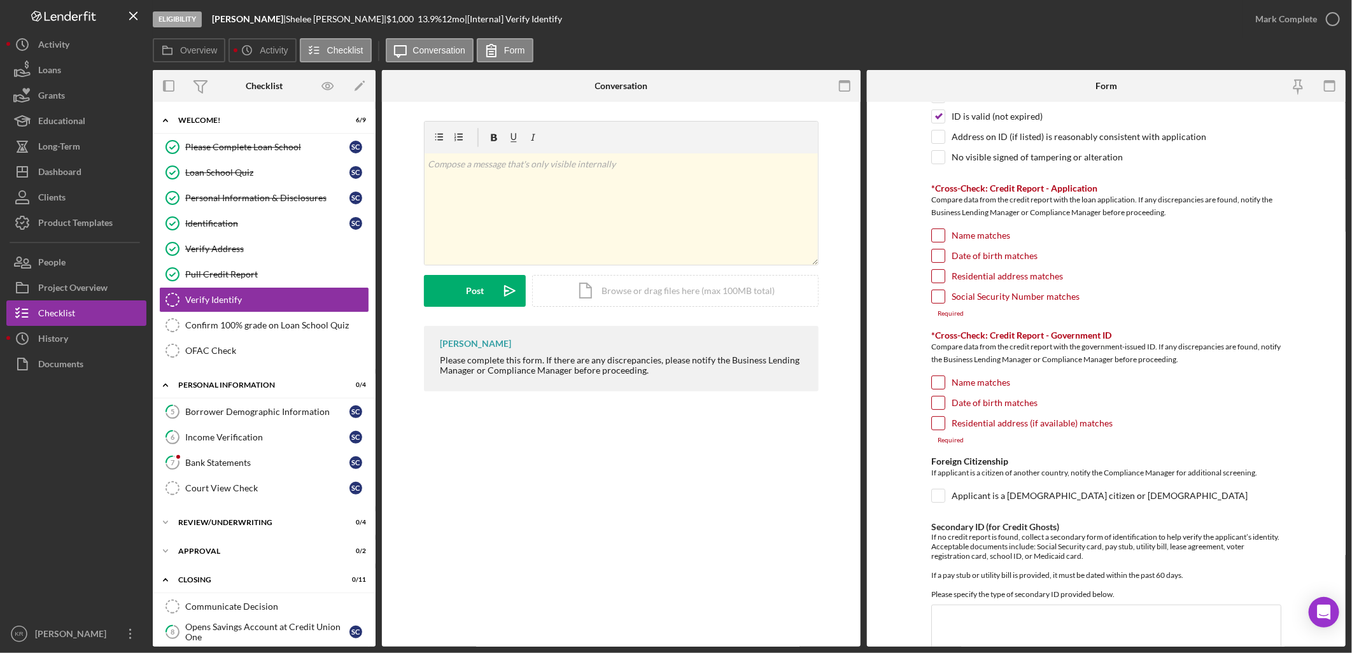
scroll to position [283, 0]
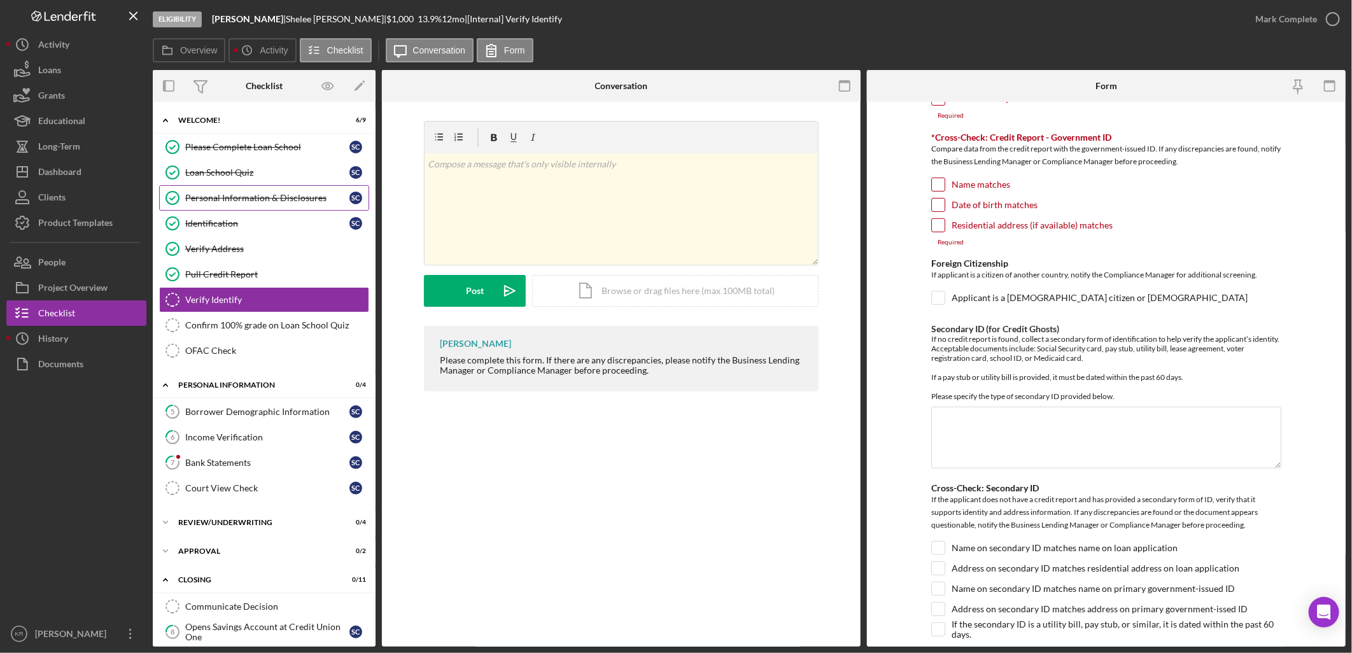
click at [220, 210] on link "Personal Information & Disclosures Personal Information & Disclosures S C" at bounding box center [264, 197] width 210 height 25
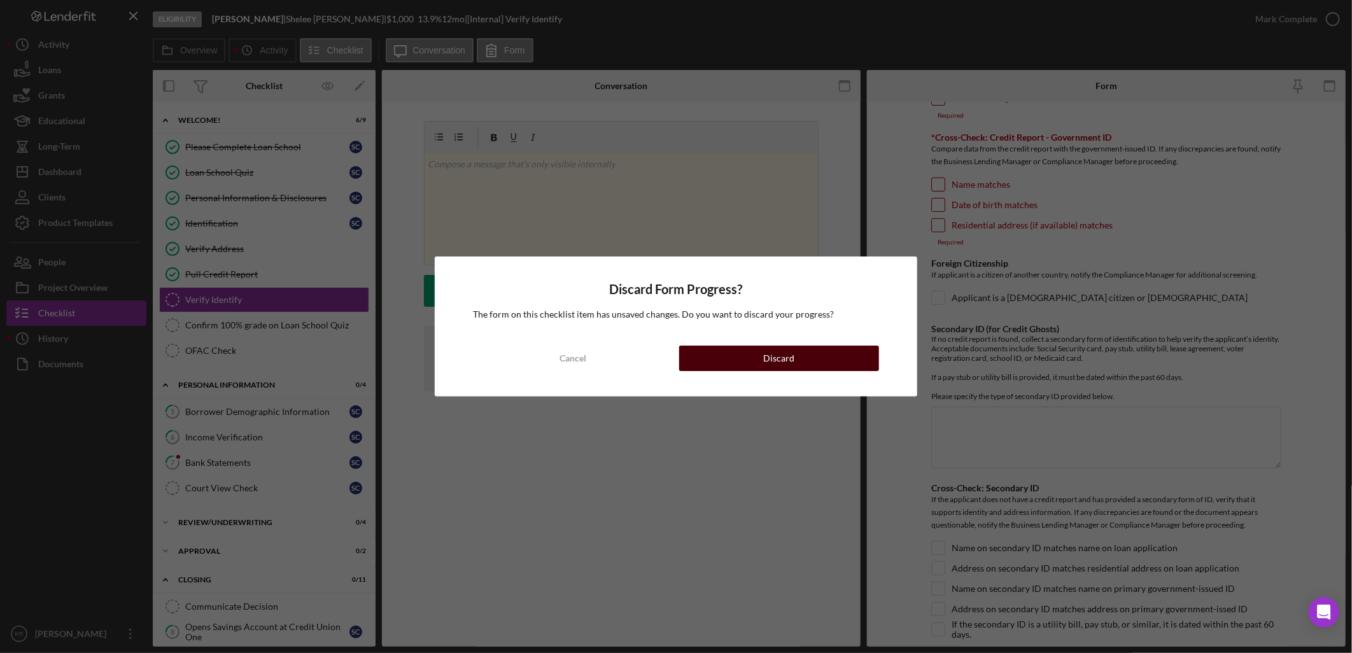
click at [802, 363] on button "Discard" at bounding box center [779, 358] width 200 height 25
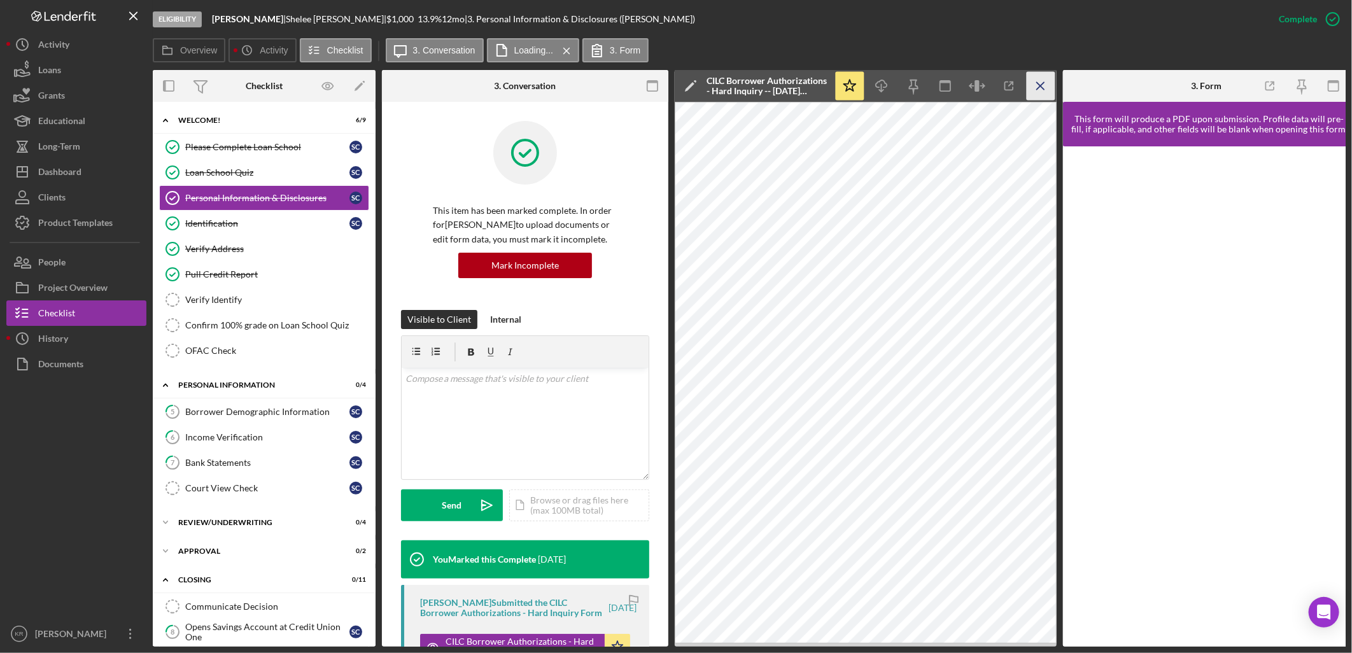
click at [1042, 79] on icon "Icon/Menu Close" at bounding box center [1041, 86] width 29 height 29
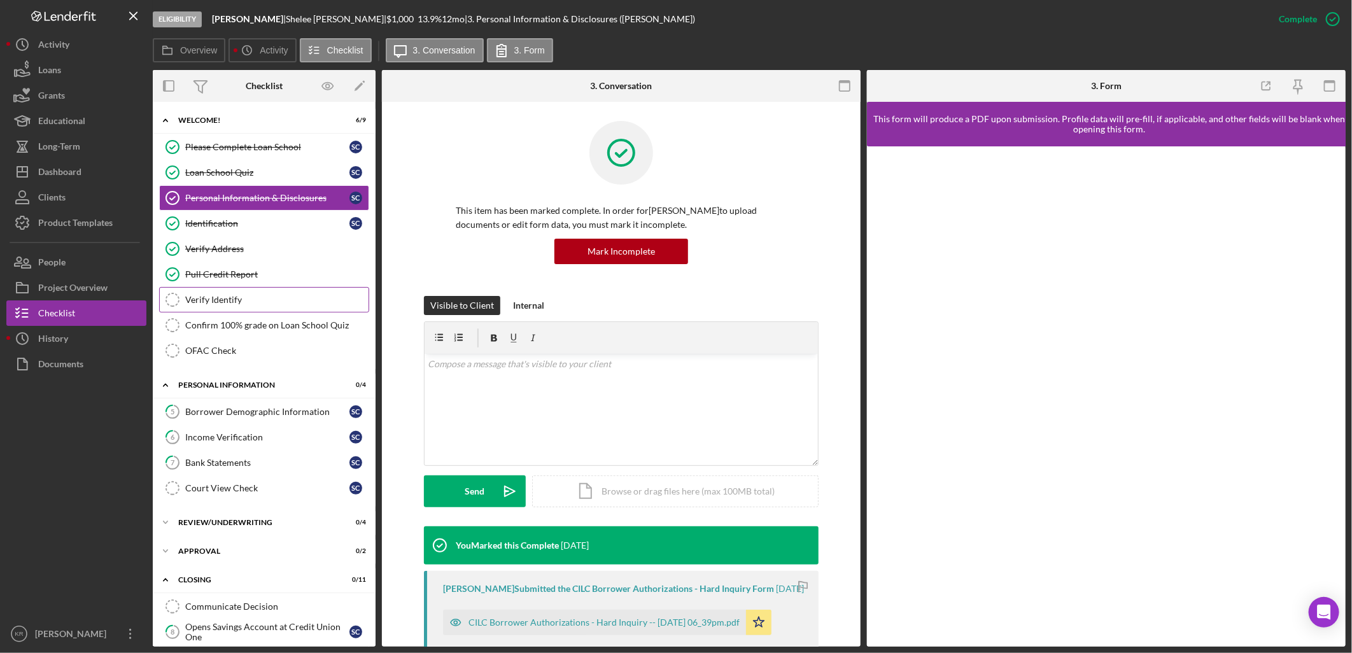
click at [275, 294] on link "Verify Identify Verify Identify" at bounding box center [264, 299] width 210 height 25
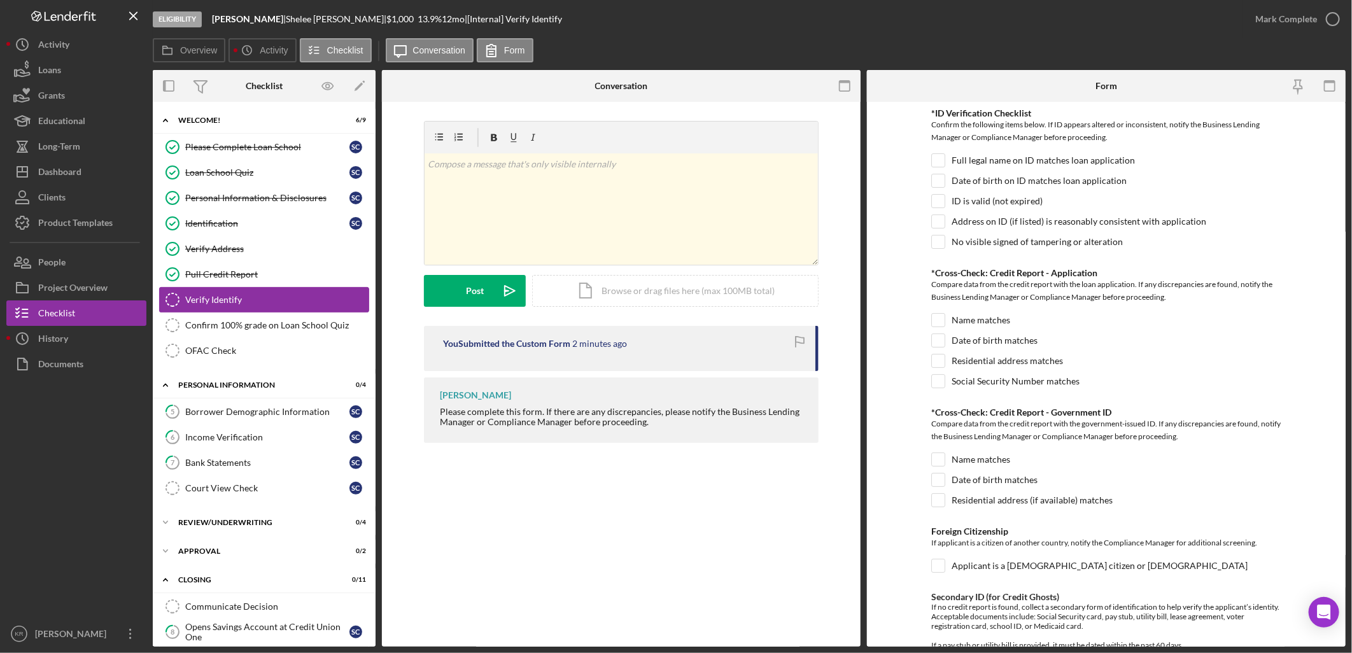
checkbox input "true"
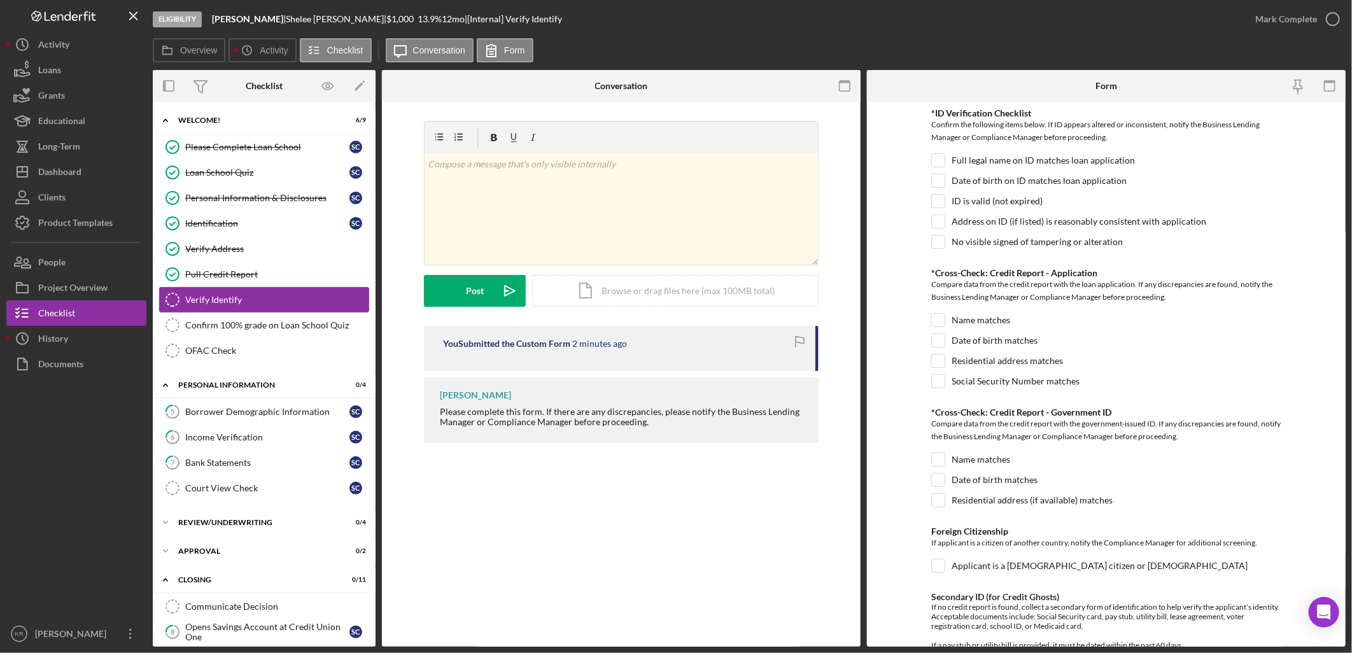
checkbox input "true"
type textarea "W2"
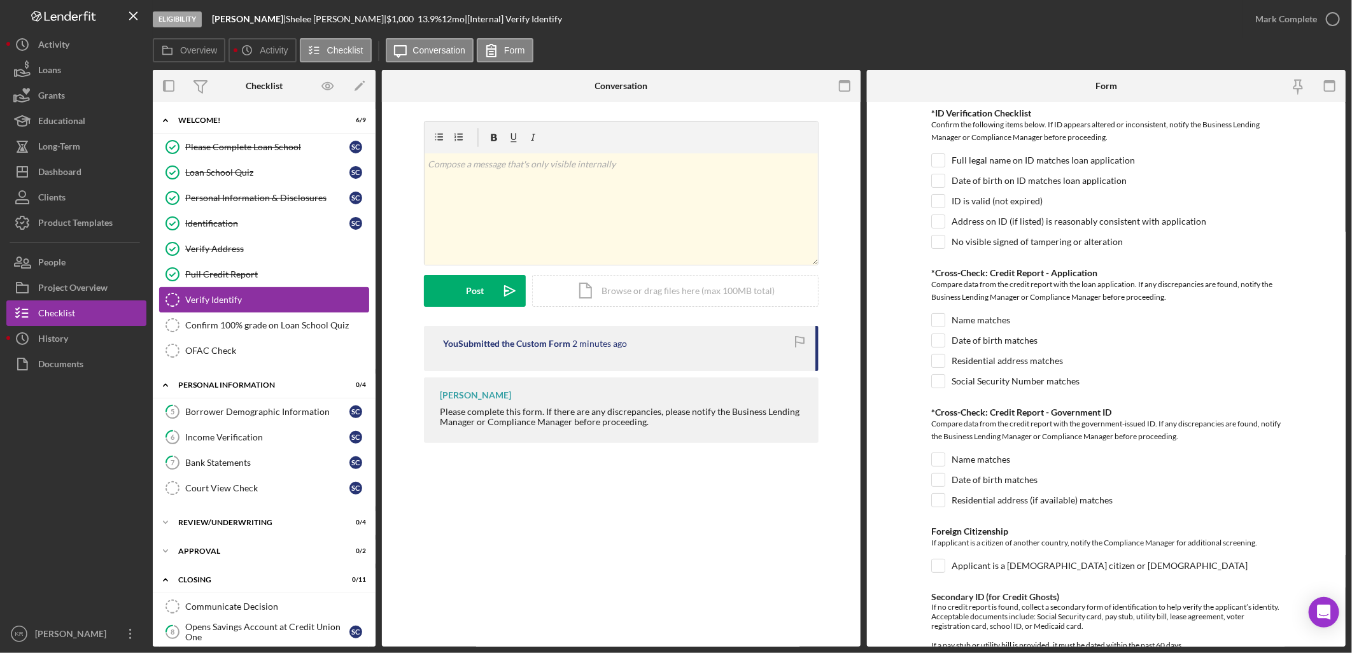
checkbox input "true"
click at [71, 170] on div "Dashboard" at bounding box center [59, 173] width 43 height 29
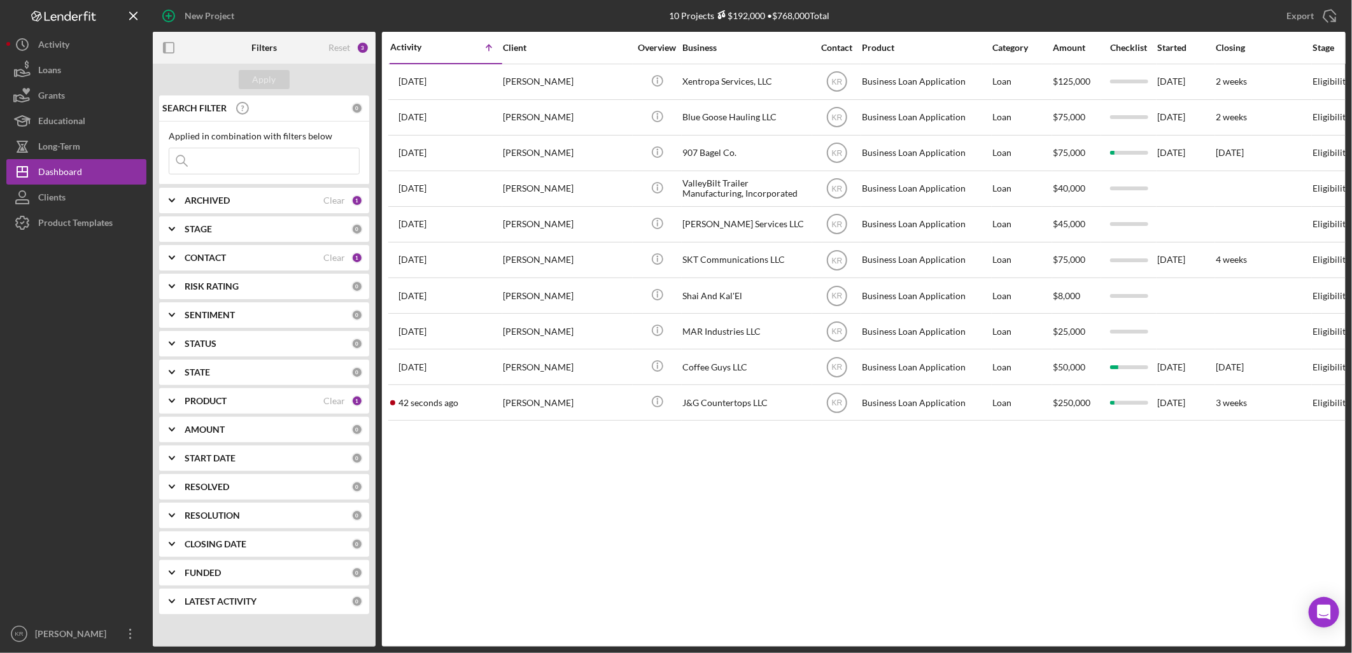
click at [279, 267] on div "CONTACT Clear 1" at bounding box center [274, 257] width 178 height 25
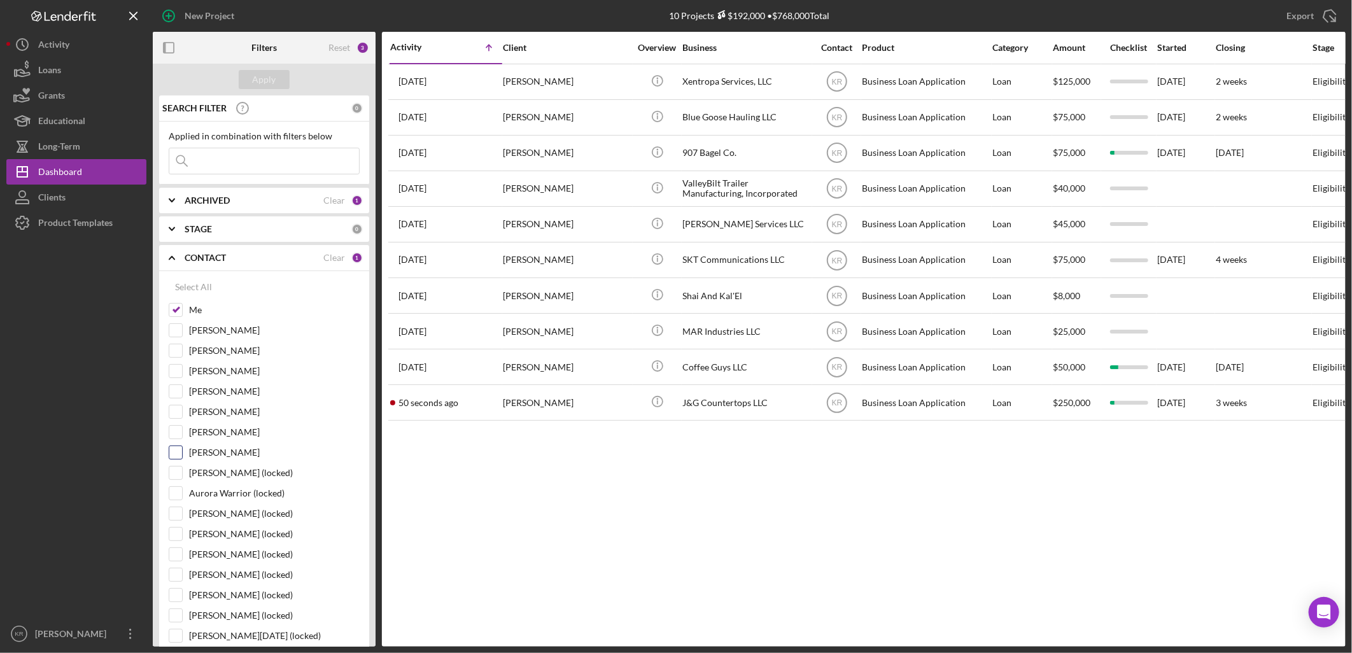
click at [174, 459] on input "Ann Lawson" at bounding box center [175, 452] width 13 height 13
checkbox input "true"
click at [260, 78] on div "Apply" at bounding box center [265, 79] width 24 height 19
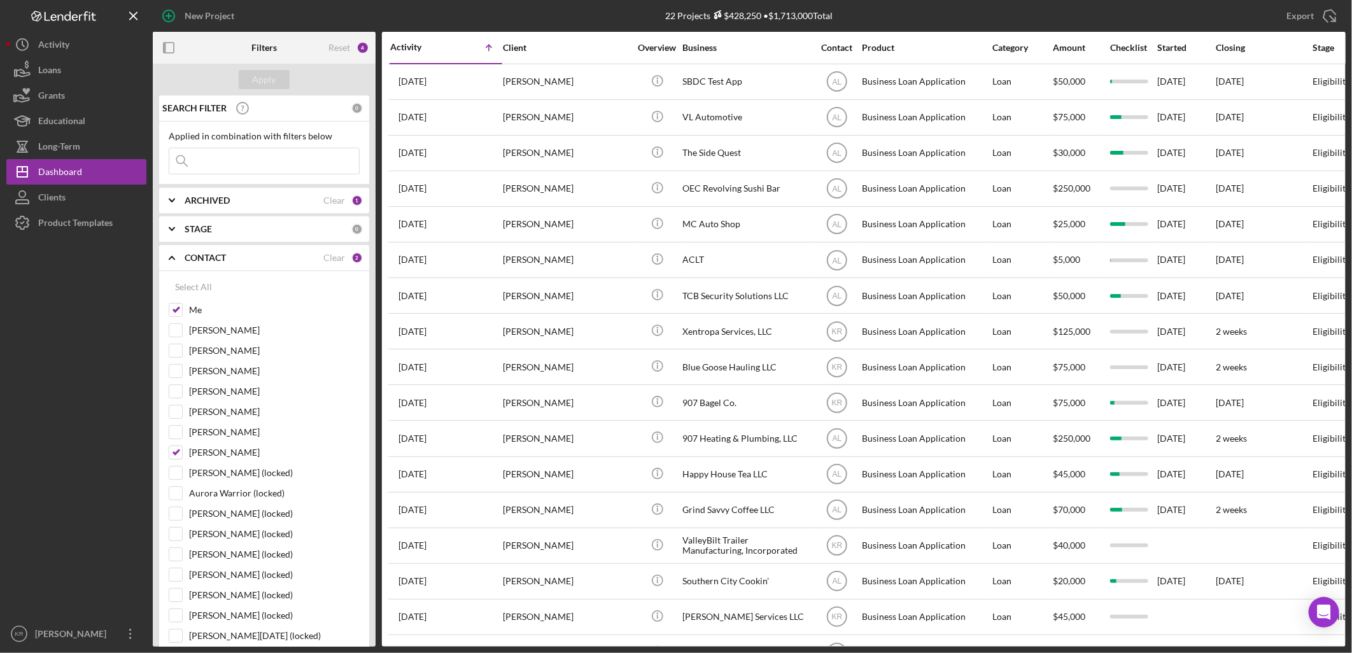
scroll to position [231, 0]
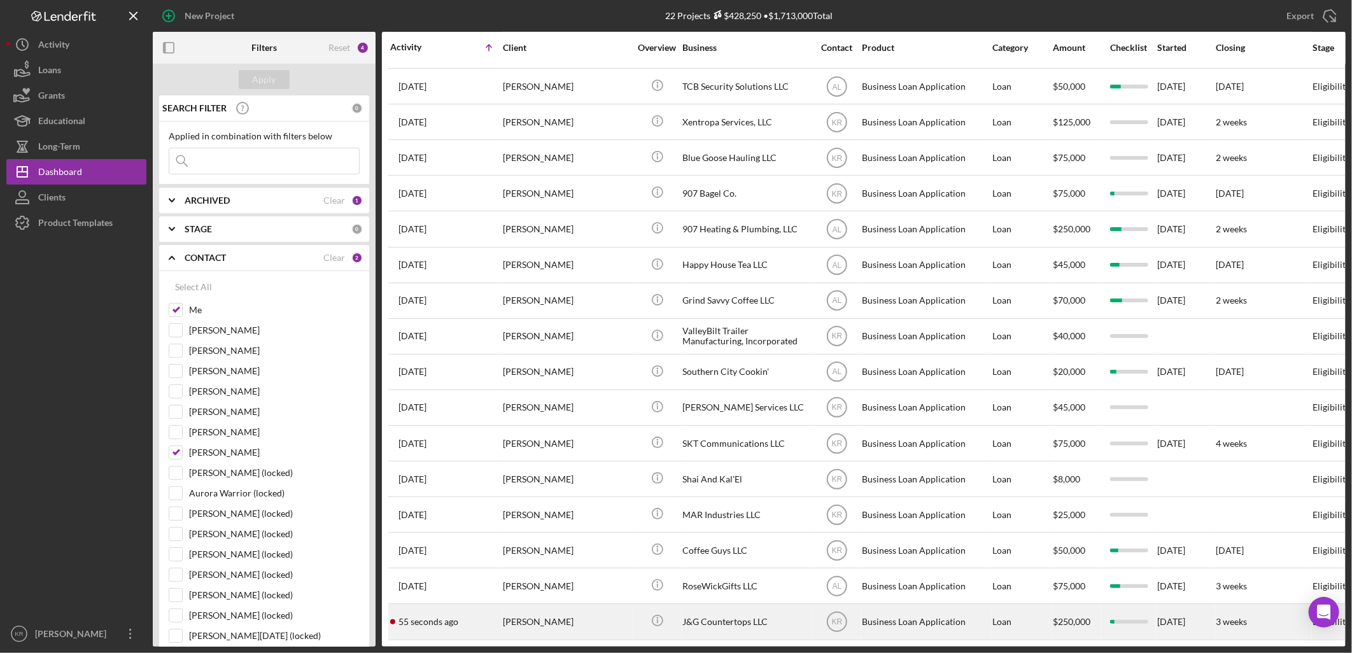
click at [520, 620] on div "Jairo Minas-Cortez" at bounding box center [566, 622] width 127 height 34
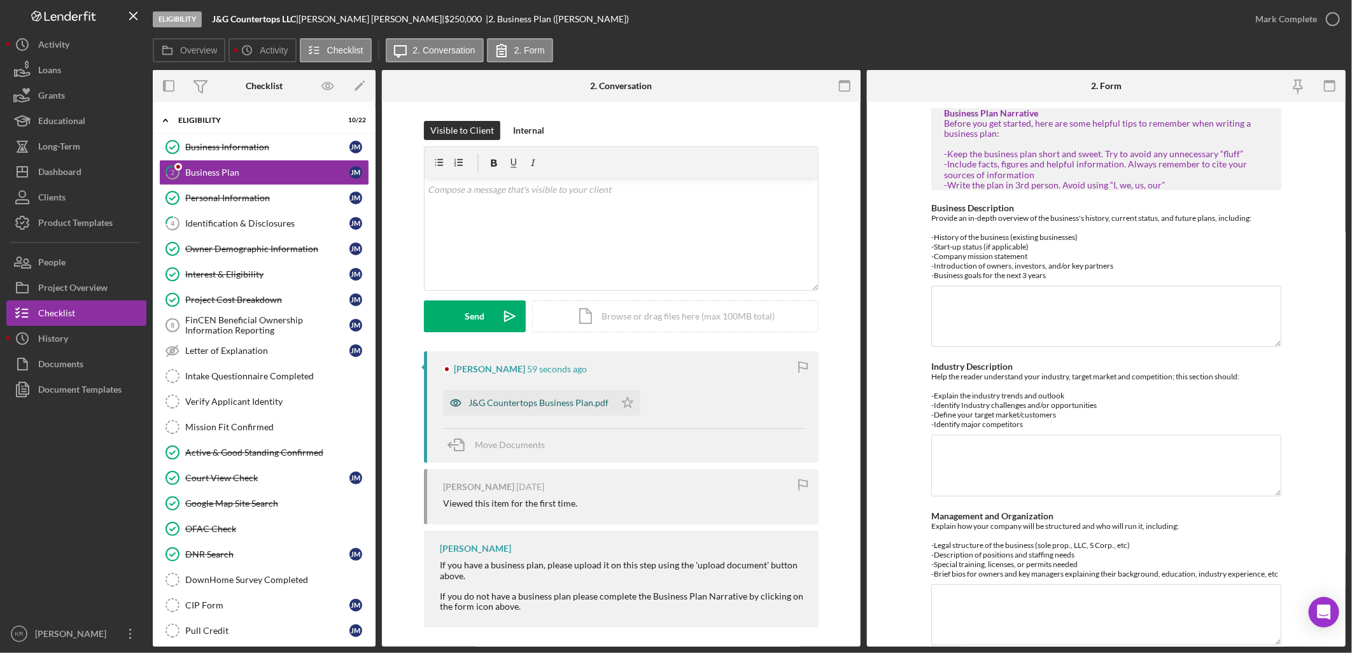
click at [514, 410] on div "J&G Countertops Business Plan.pdf" at bounding box center [529, 402] width 172 height 25
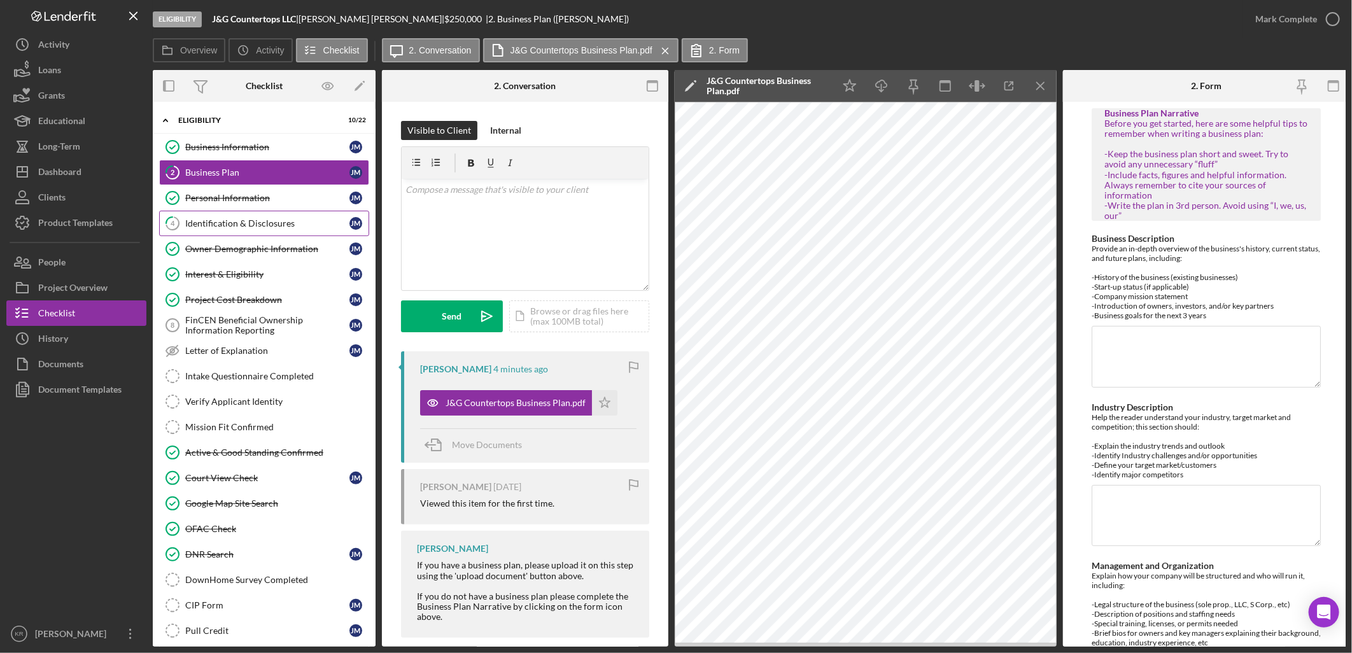
click at [240, 227] on div "Identification & Disclosures" at bounding box center [267, 223] width 164 height 10
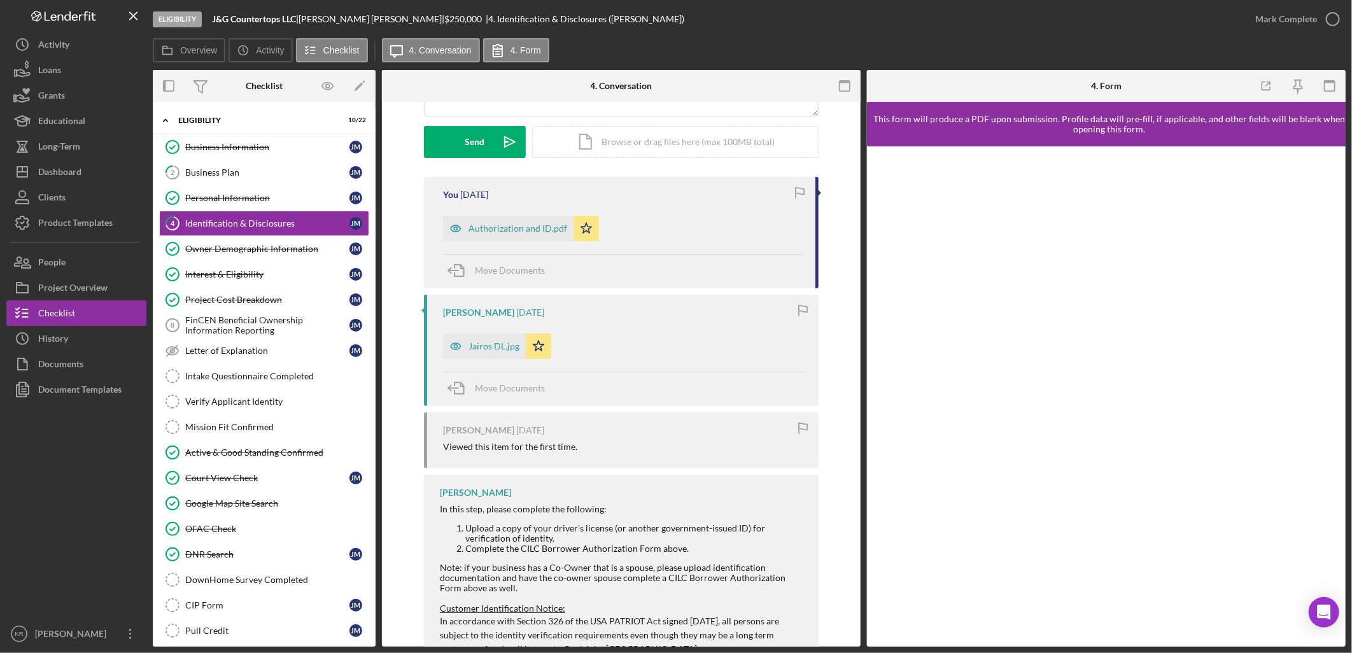
scroll to position [212, 0]
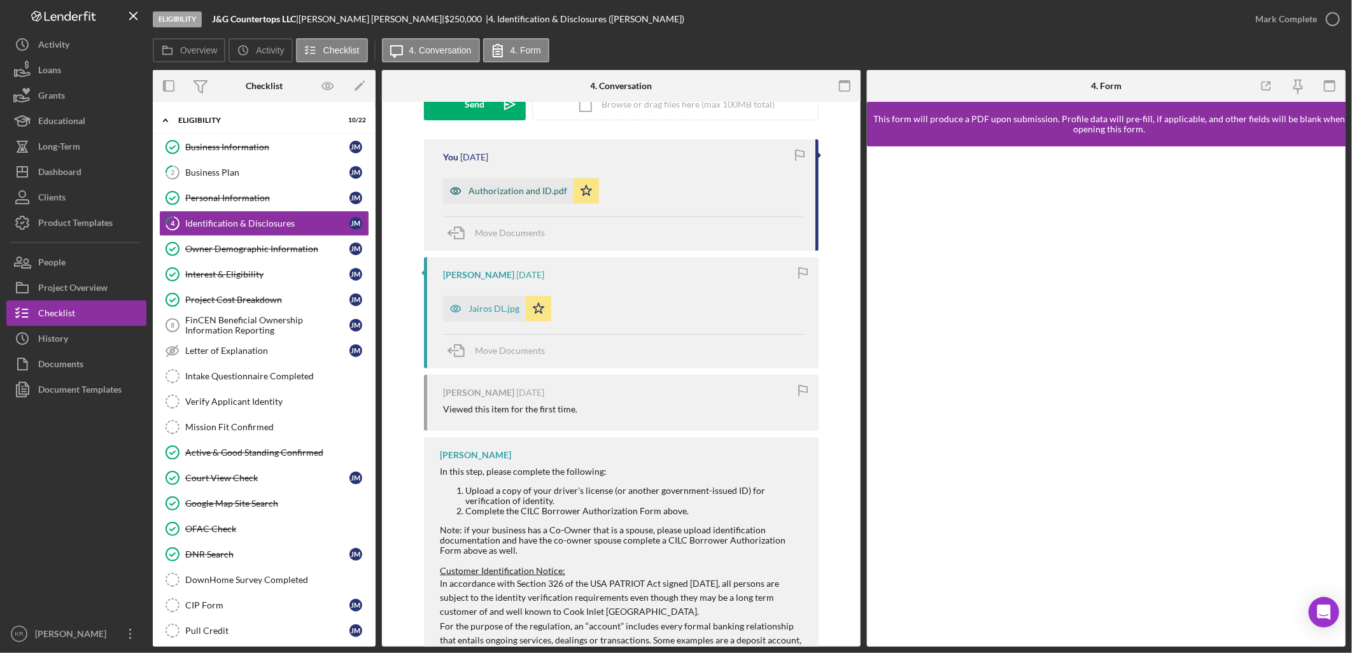
click at [487, 194] on div "Authorization and ID.pdf" at bounding box center [517, 191] width 99 height 10
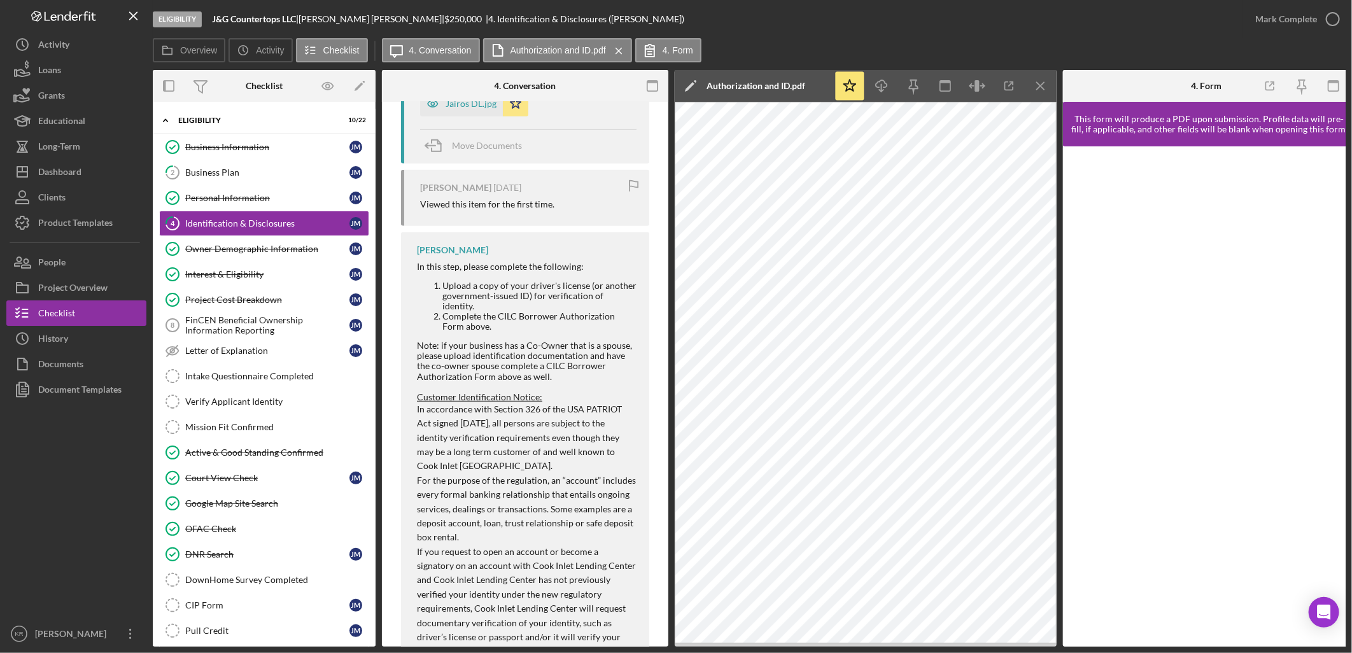
scroll to position [424, 0]
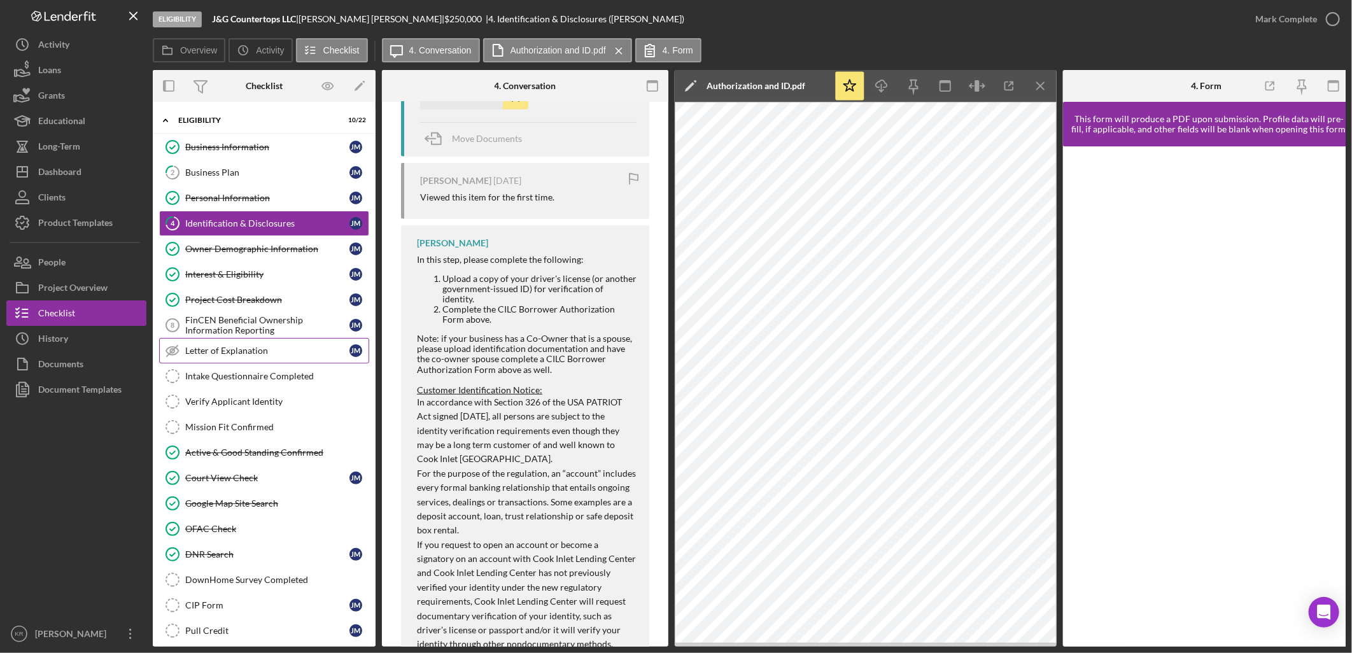
click at [276, 339] on link "Letter of Explanation Letter of Explanation J M" at bounding box center [264, 350] width 210 height 25
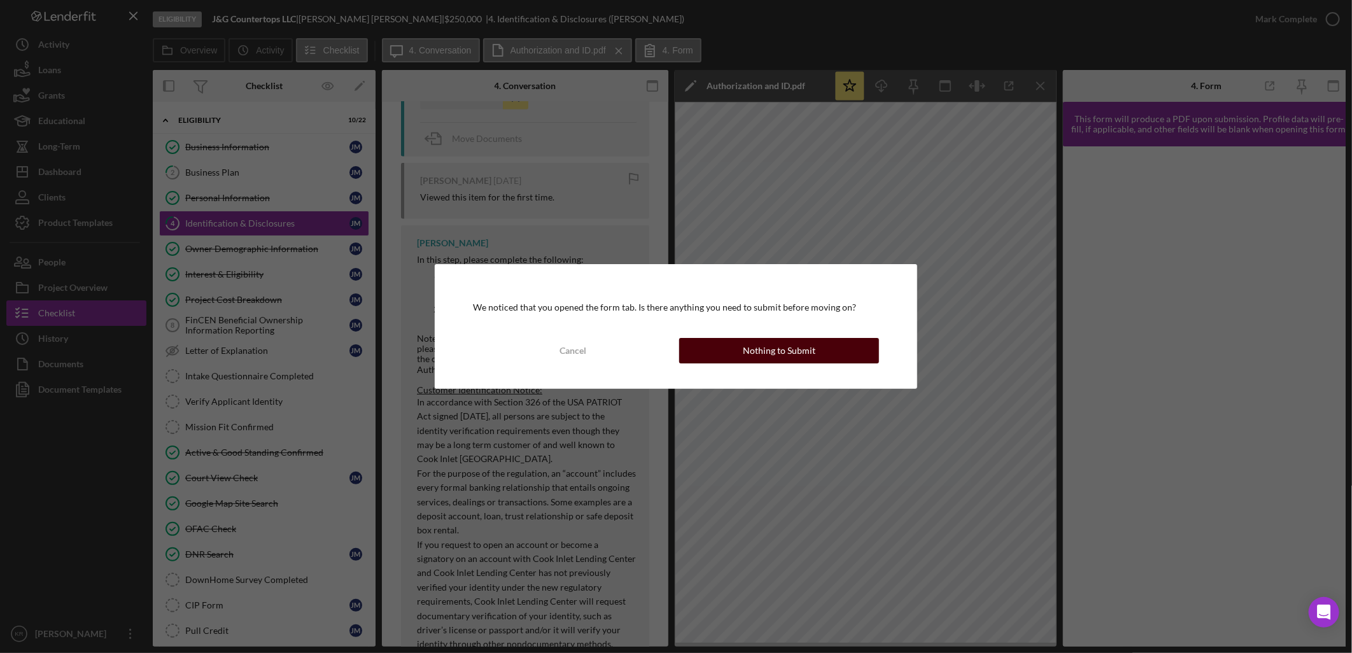
click at [747, 339] on div "Nothing to Submit" at bounding box center [779, 350] width 73 height 25
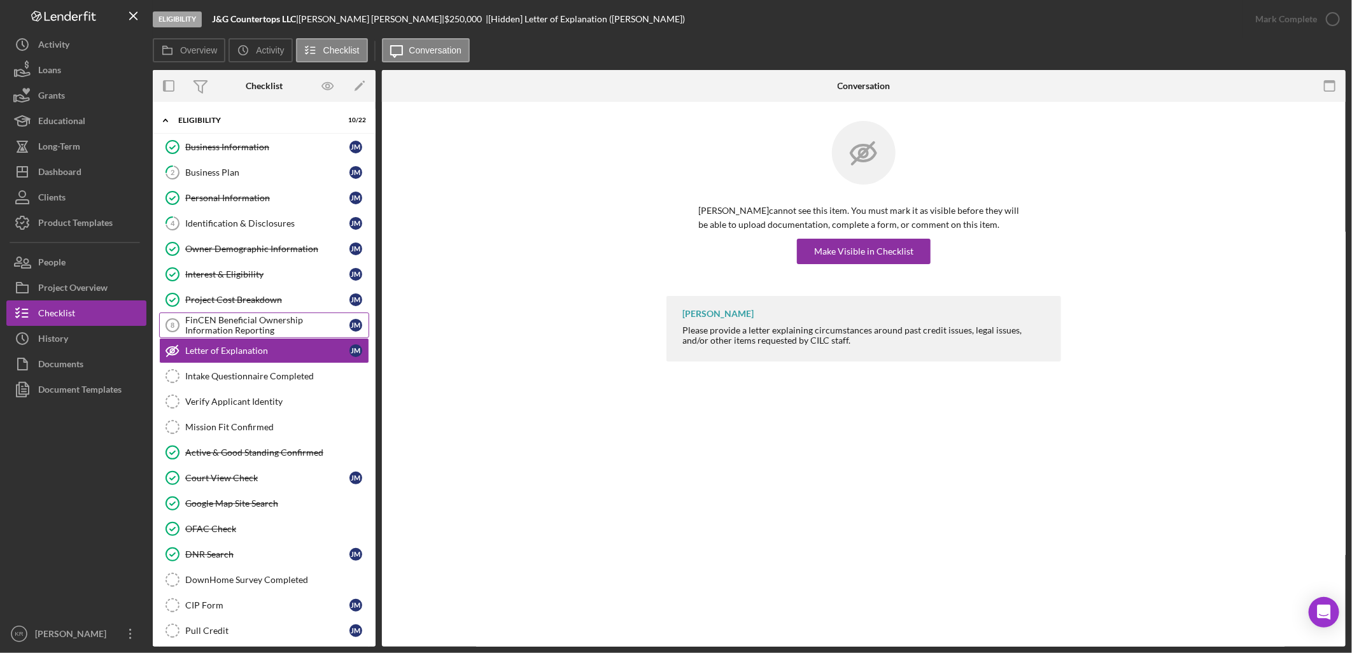
click at [287, 321] on div "FinCEN Beneficial Ownership Information Reporting" at bounding box center [267, 325] width 164 height 20
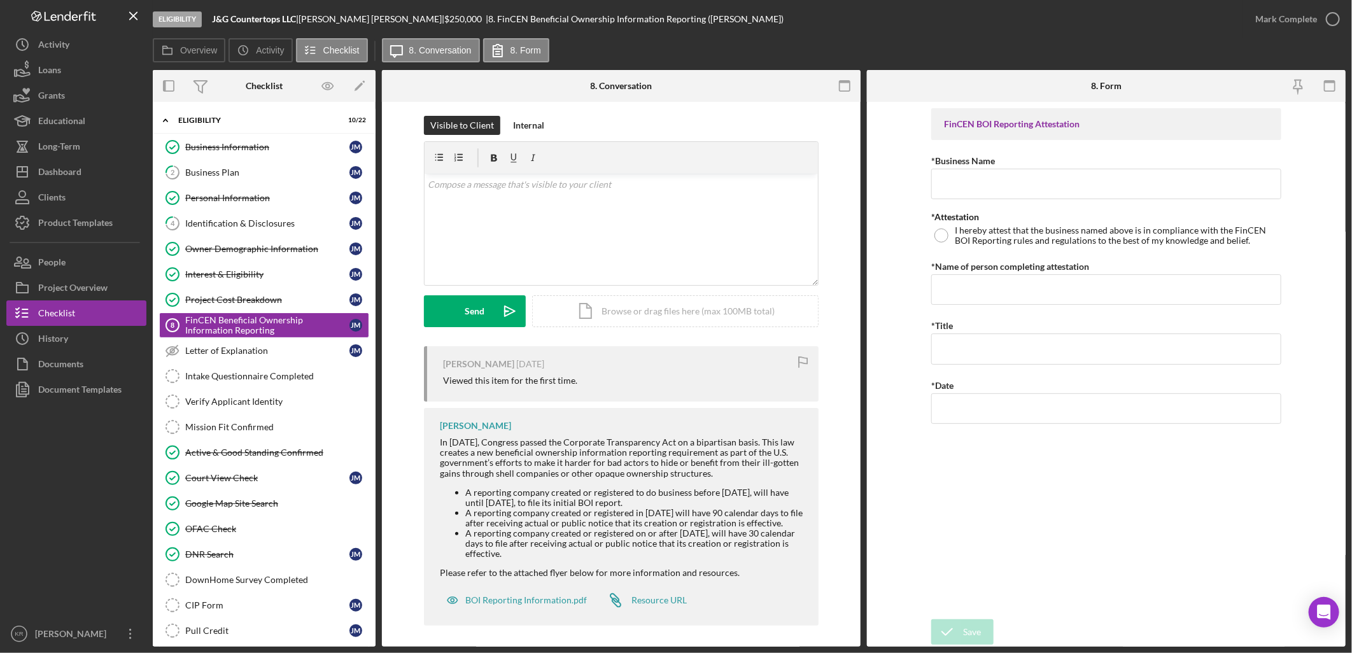
scroll to position [9, 0]
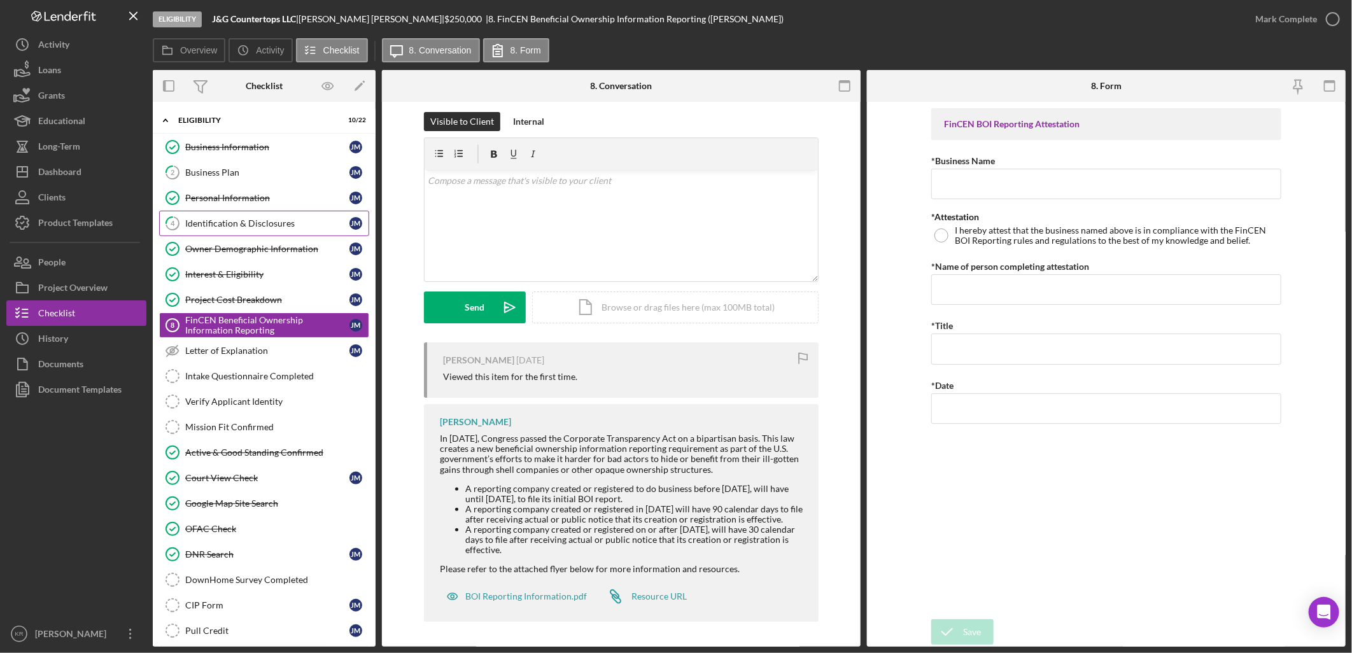
click at [244, 215] on link "4 Identification & Disclosures J M" at bounding box center [264, 223] width 210 height 25
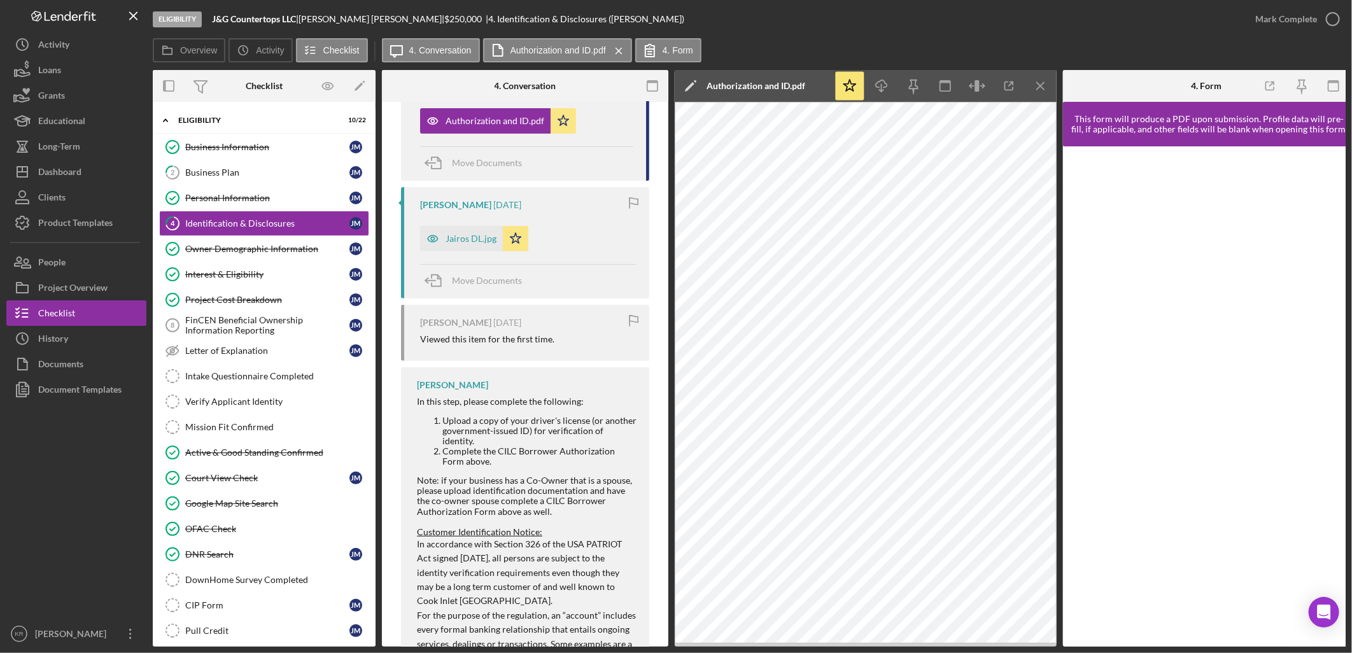
scroll to position [283, 0]
click at [1047, 89] on icon "Icon/Menu Close" at bounding box center [1041, 86] width 29 height 29
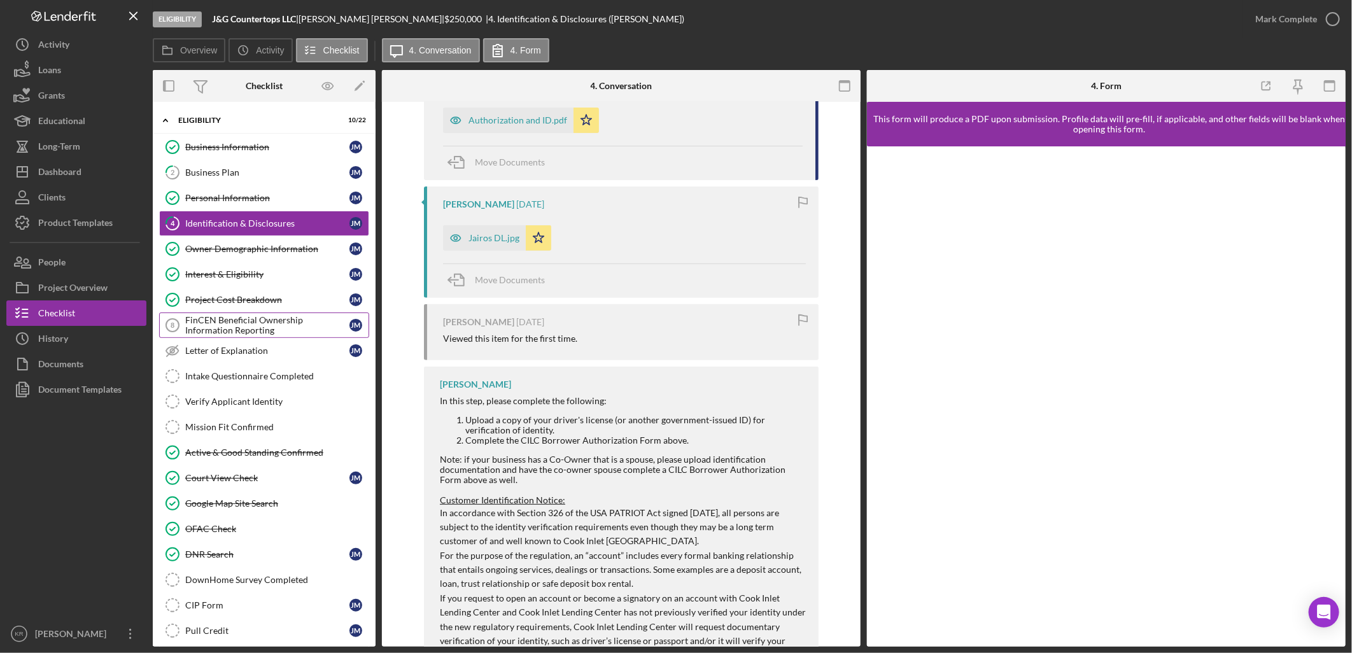
click at [269, 321] on div "FinCEN Beneficial Ownership Information Reporting" at bounding box center [267, 325] width 164 height 20
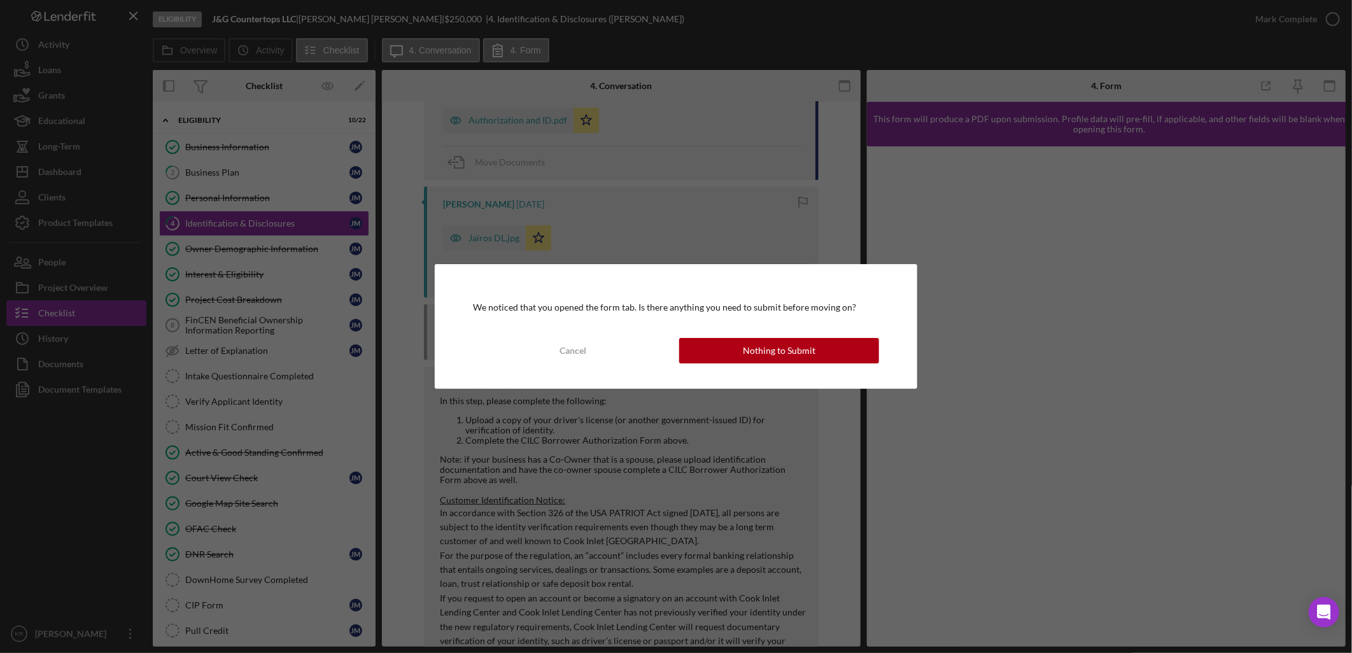
click at [765, 366] on div "We noticed that you opened the form tab. Is there anything you need to submit b…" at bounding box center [676, 326] width 482 height 125
click at [786, 355] on div "Nothing to Submit" at bounding box center [779, 350] width 73 height 25
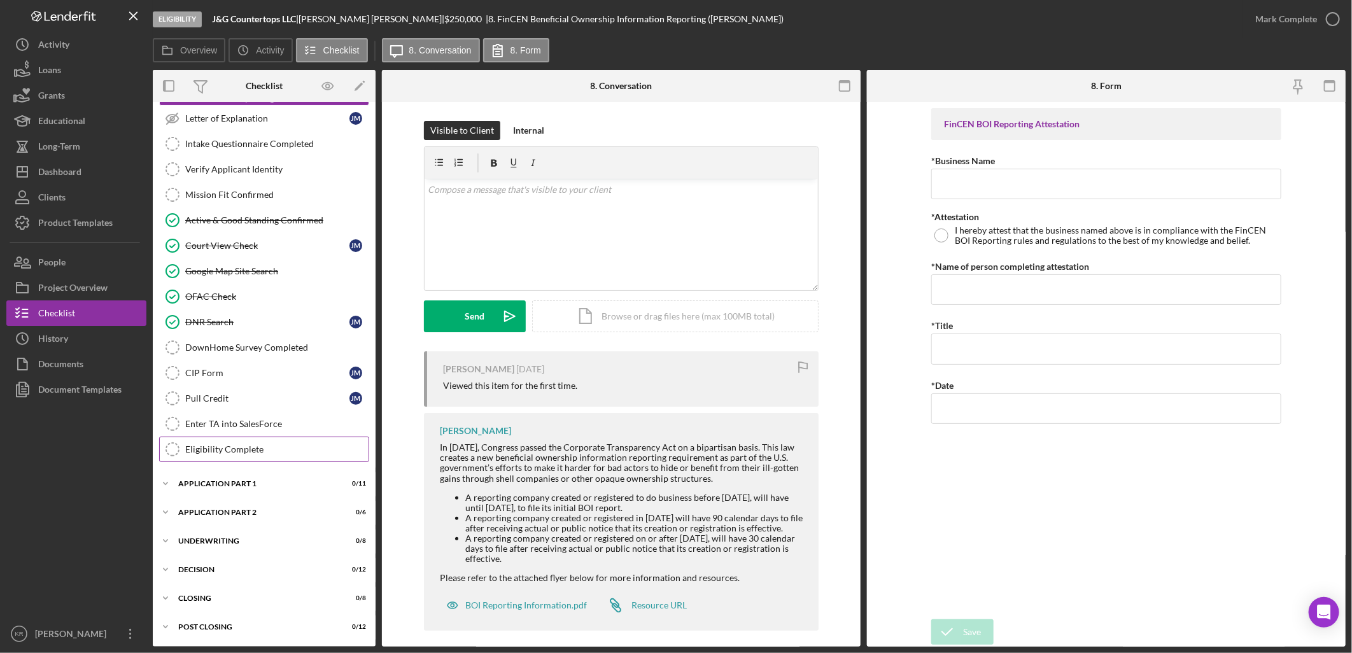
scroll to position [234, 0]
click at [265, 479] on div "Icon/Expander Application Part 1 0 / 11" at bounding box center [264, 483] width 223 height 25
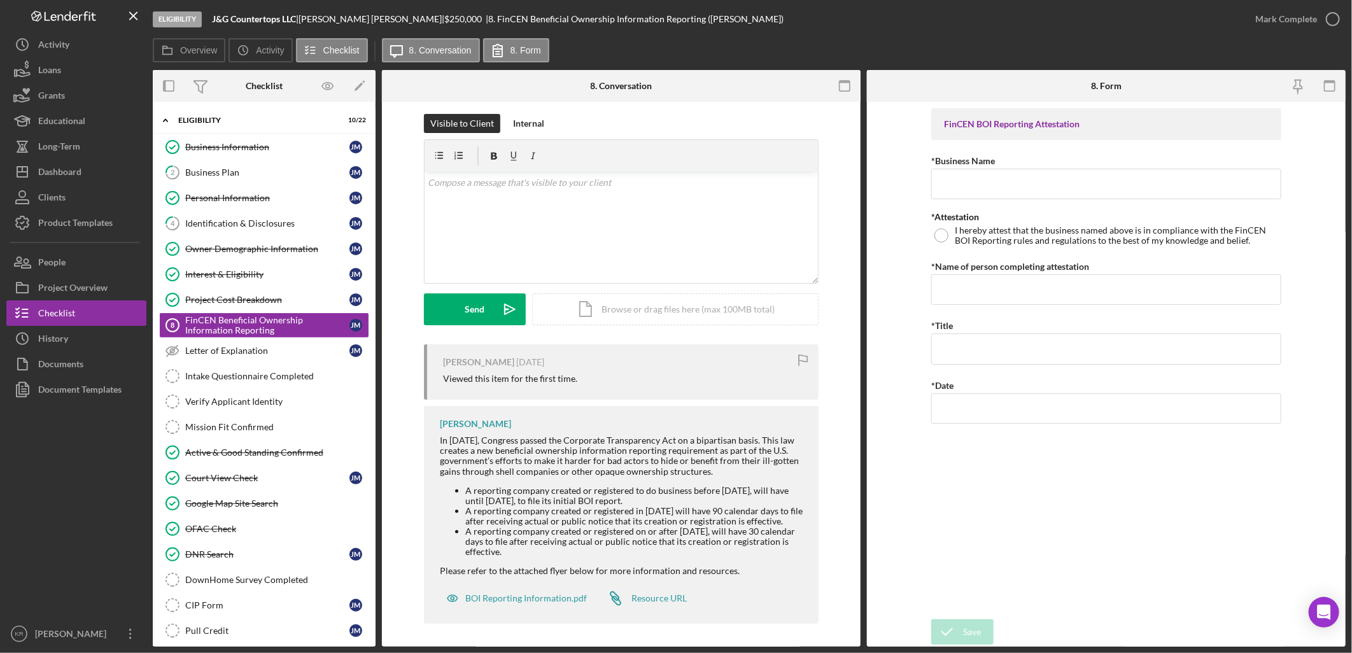
scroll to position [9, 0]
click at [225, 211] on link "4 Identification & Disclosures J M" at bounding box center [264, 223] width 210 height 25
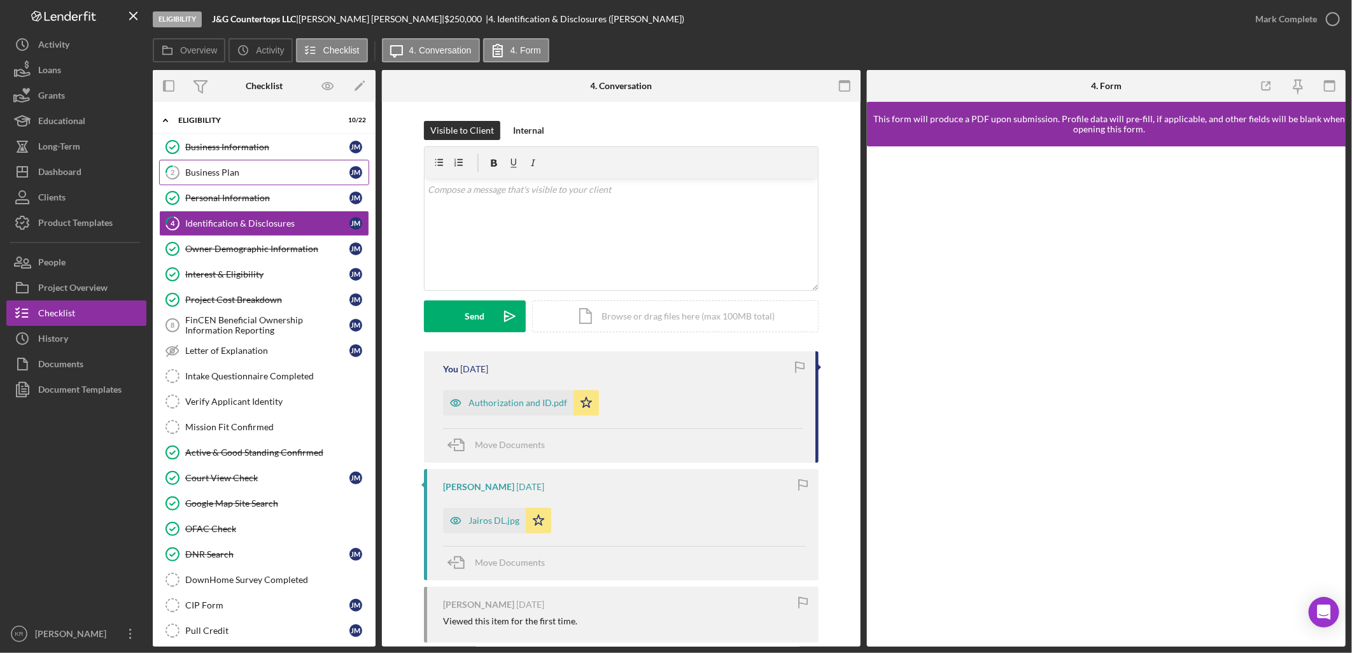
click at [248, 173] on div "Business Plan" at bounding box center [267, 172] width 164 height 10
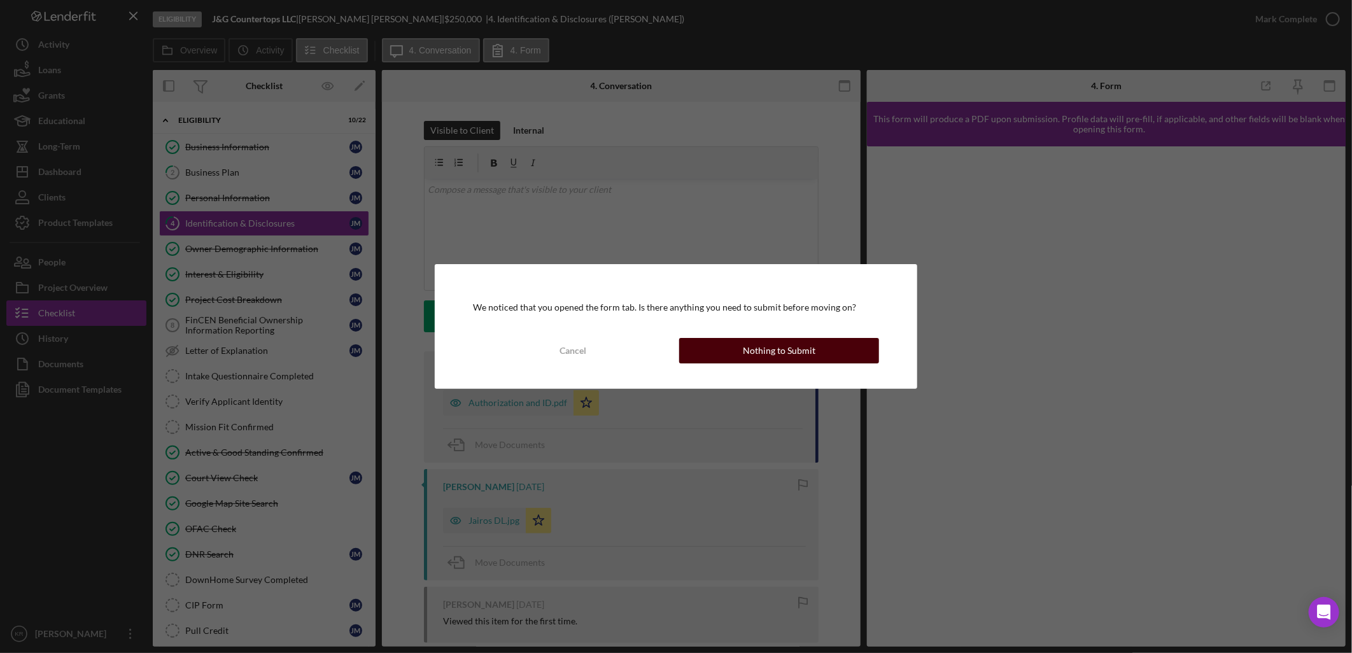
click at [838, 357] on button "Nothing to Submit" at bounding box center [779, 350] width 200 height 25
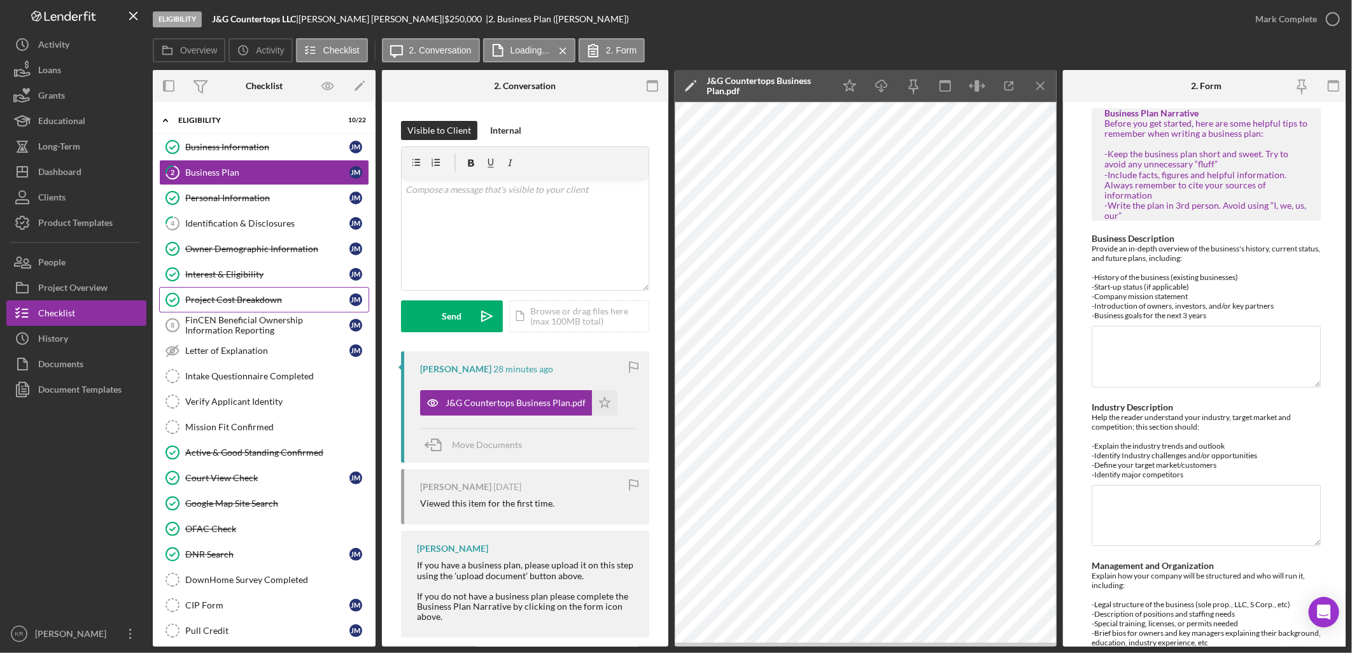
click at [251, 309] on link "Project Cost Breakdown Project Cost Breakdown J M" at bounding box center [264, 299] width 210 height 25
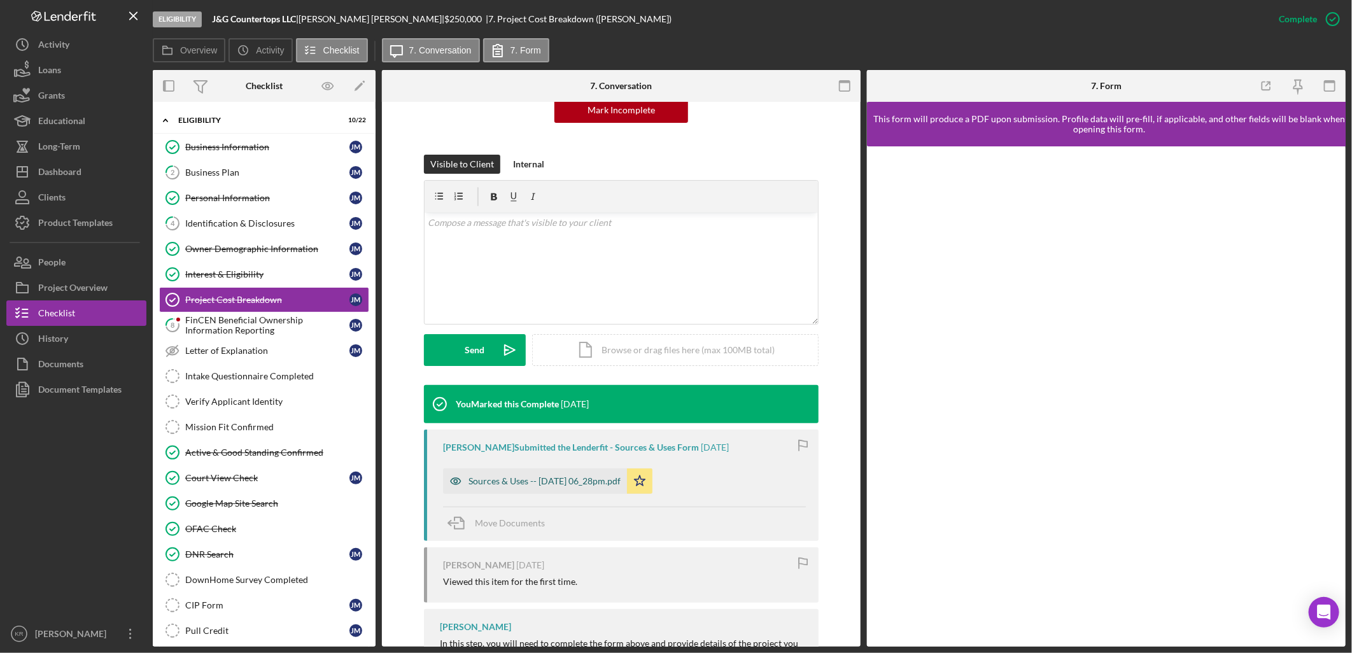
click at [600, 479] on div "Sources & Uses -- 2025-08-14 06_28pm.pdf" at bounding box center [544, 481] width 152 height 10
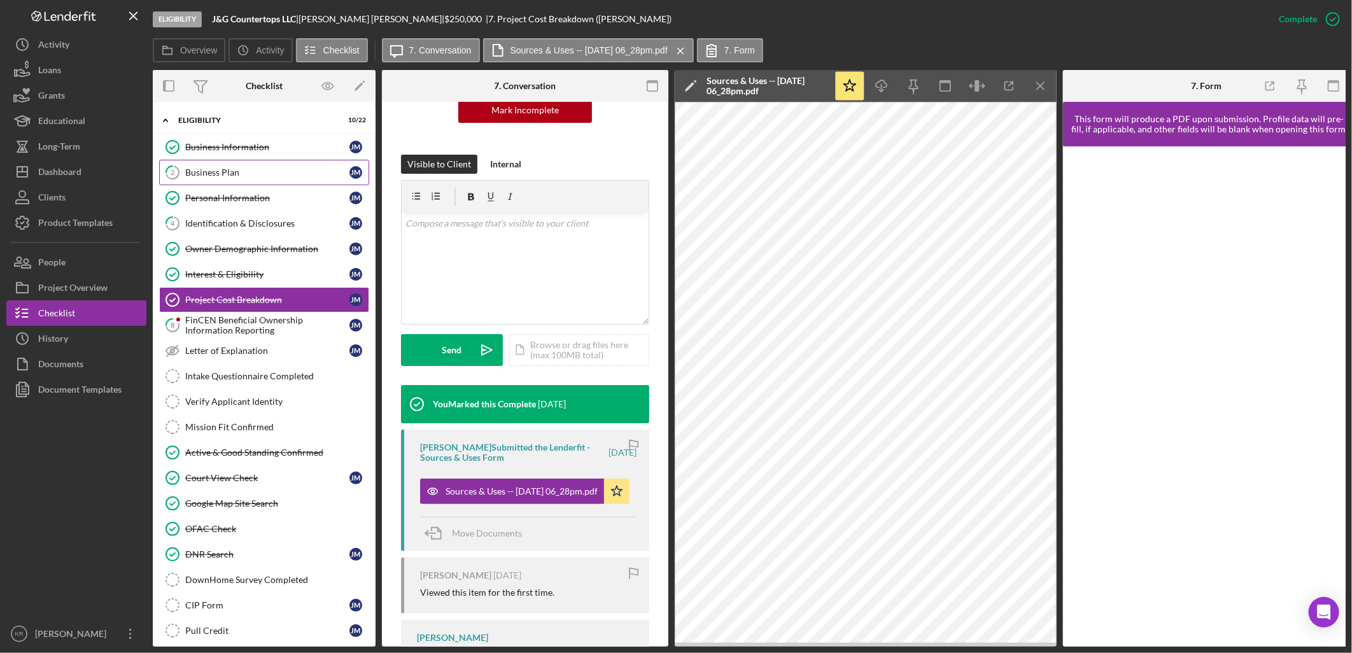
click at [234, 167] on link "2 Business Plan J M" at bounding box center [264, 172] width 210 height 25
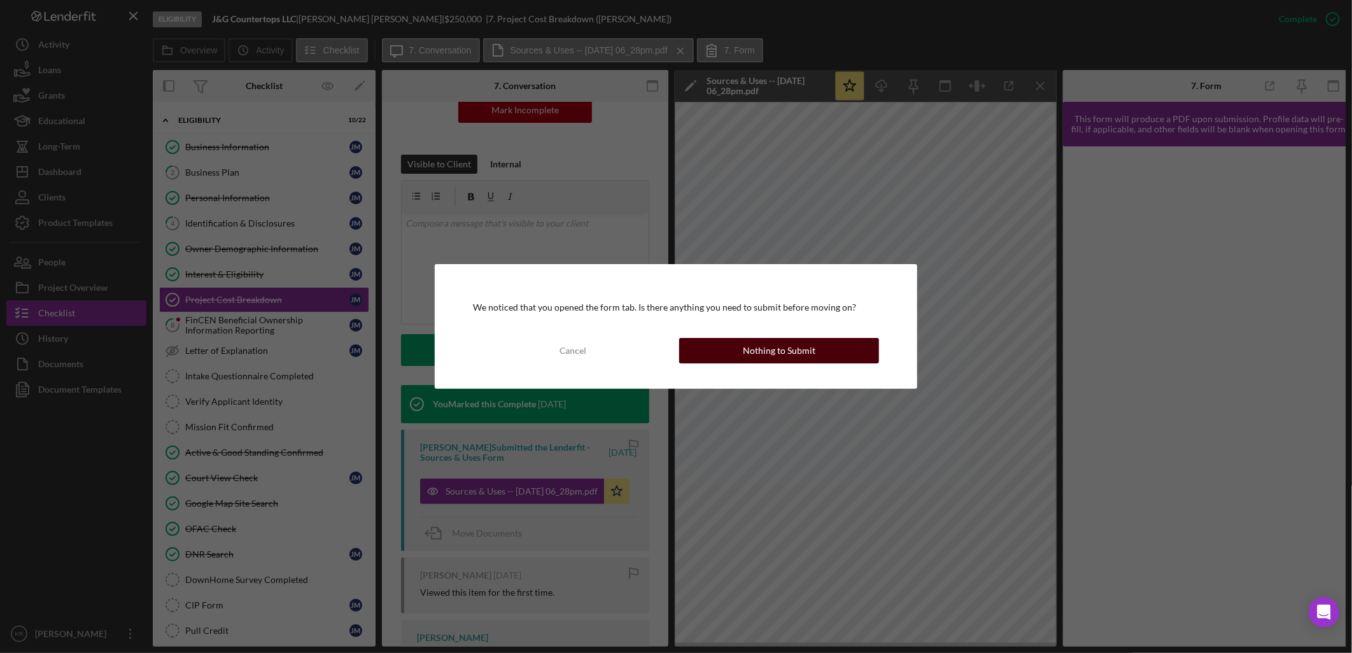
click at [706, 351] on button "Nothing to Submit" at bounding box center [779, 350] width 200 height 25
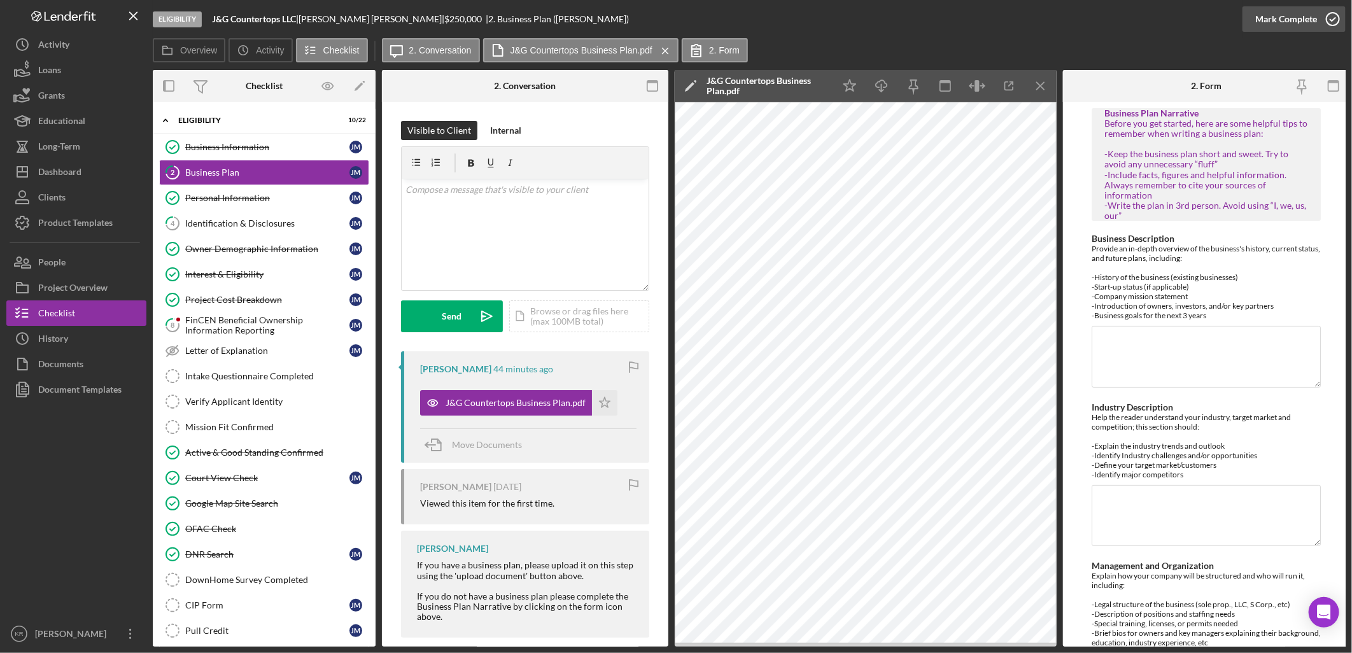
drag, startPoint x: 1266, startPoint y: 24, endPoint x: 1275, endPoint y: 20, distance: 10.0
click at [1267, 24] on div "Mark Complete" at bounding box center [1286, 18] width 62 height 25
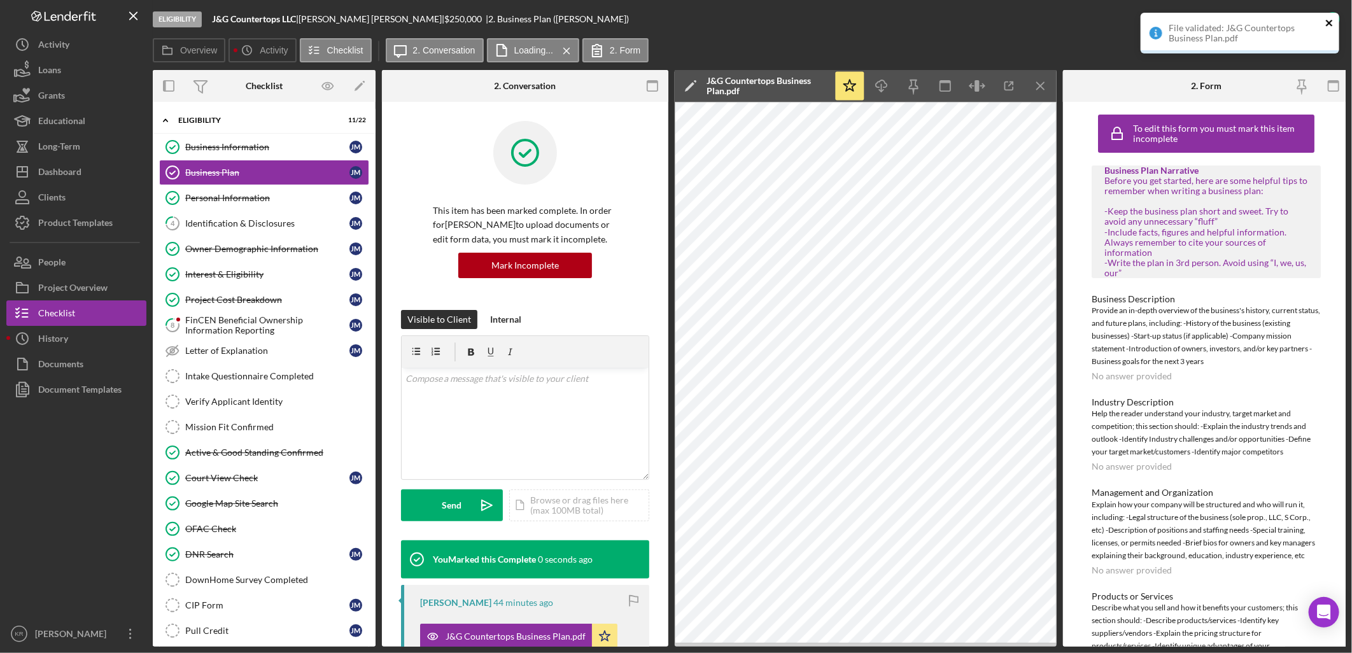
click at [1333, 20] on icon "close" at bounding box center [1329, 23] width 9 height 10
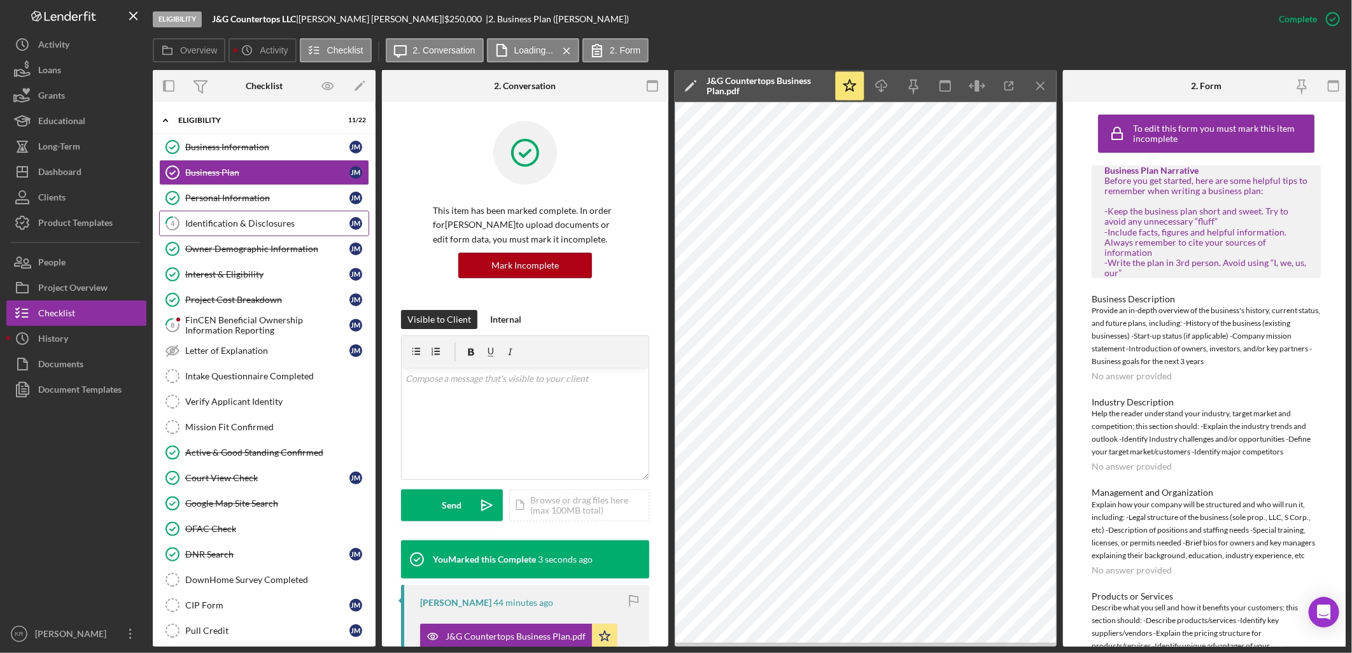
click at [223, 217] on link "4 Identification & Disclosures J M" at bounding box center [264, 223] width 210 height 25
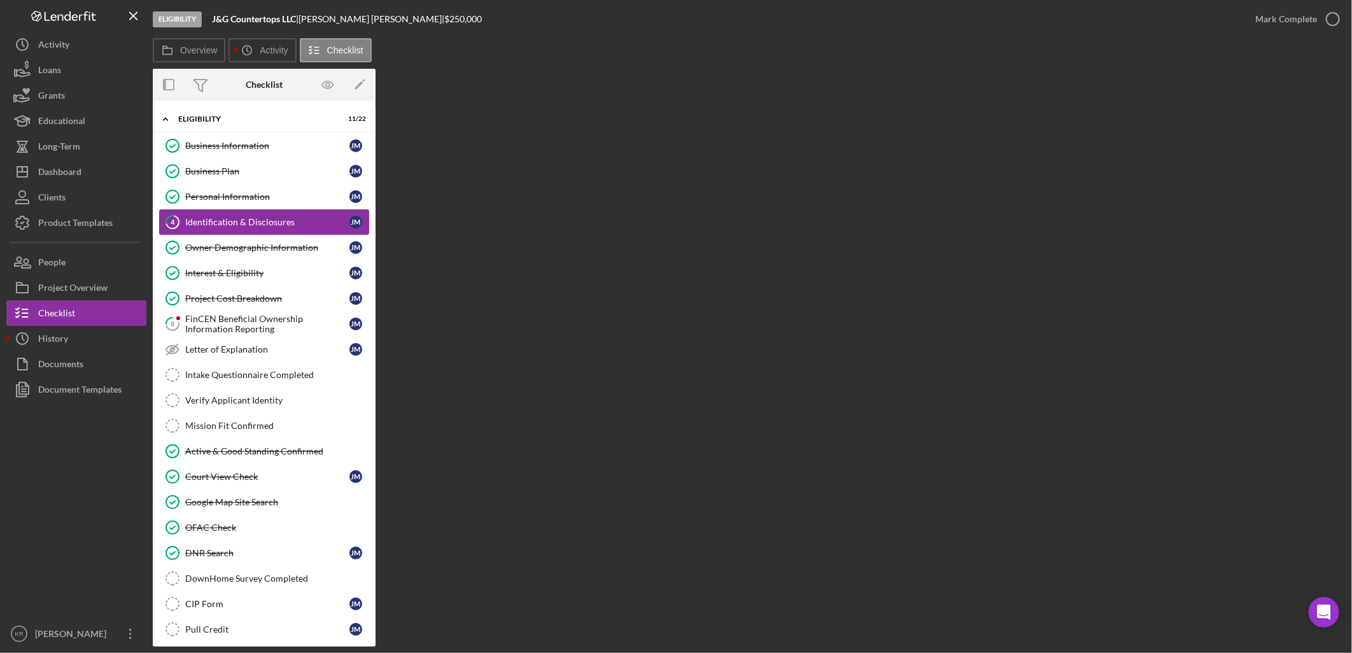
click at [291, 223] on div "Identification & Disclosures" at bounding box center [267, 222] width 164 height 10
click at [272, 51] on label "Activity" at bounding box center [274, 50] width 28 height 10
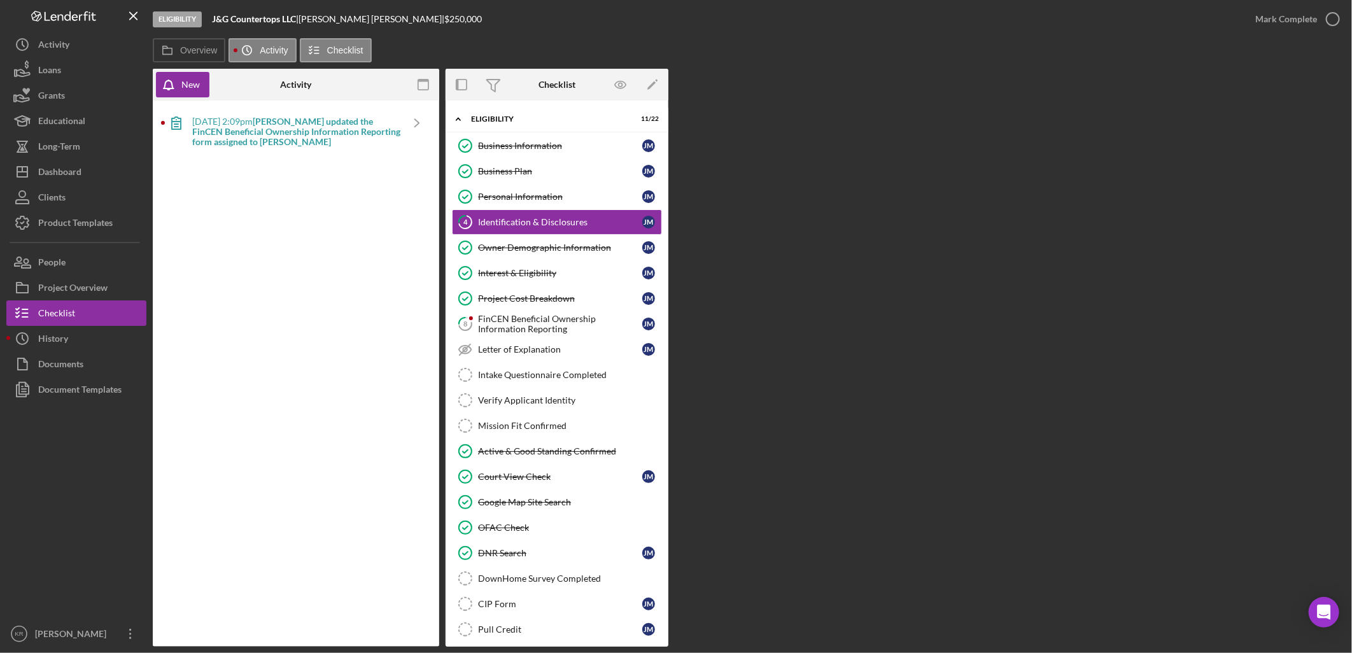
click at [334, 34] on div "Eligibility J&G Countertops LLC | Jairo Minas-Cortez | $250,000 $62,500" at bounding box center [698, 19] width 1090 height 38
click at [498, 234] on link "4 Identification & Disclosures J M" at bounding box center [557, 221] width 210 height 25
click at [498, 248] on div "Owner Demographic Information" at bounding box center [560, 247] width 164 height 10
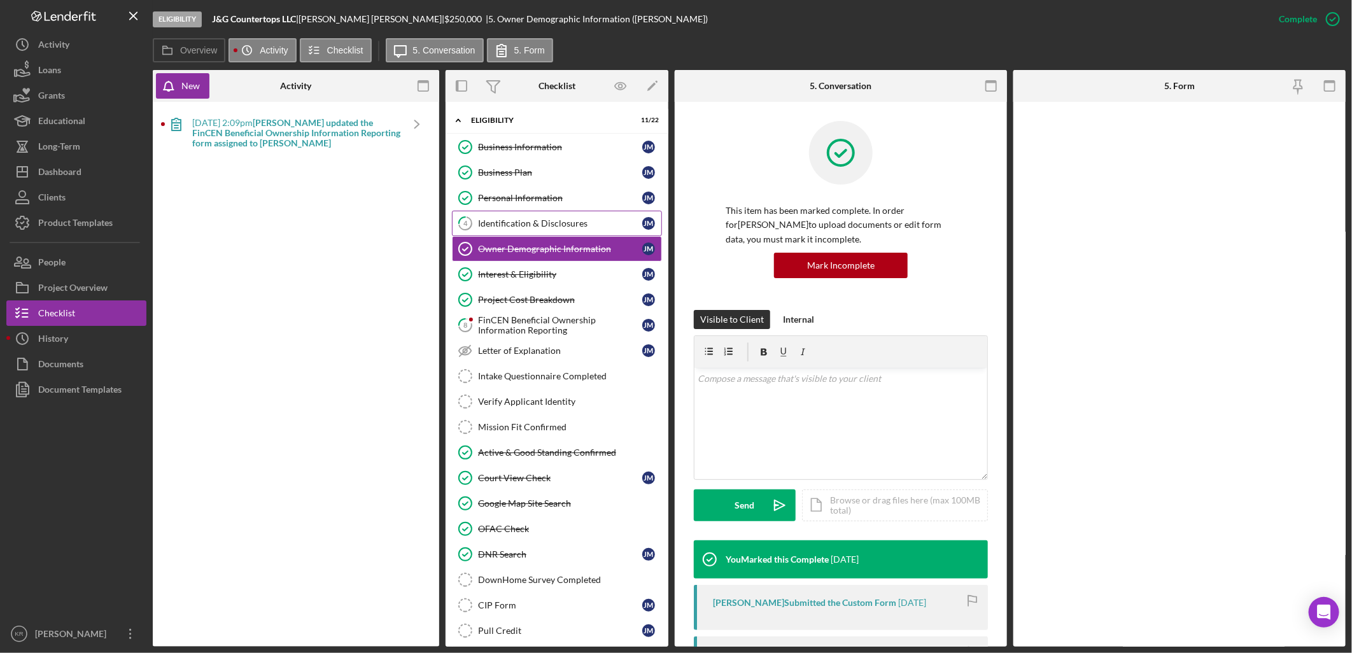
click at [506, 214] on link "4 Identification & Disclosures J M" at bounding box center [557, 223] width 210 height 25
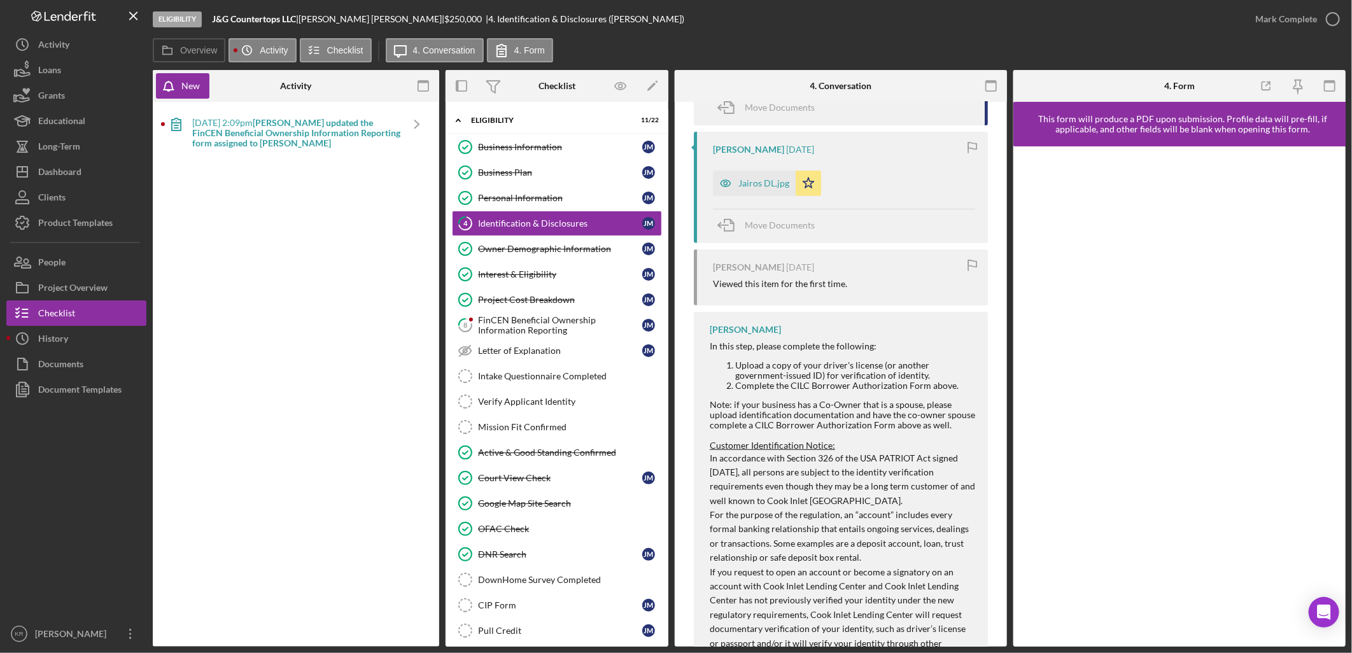
scroll to position [482, 0]
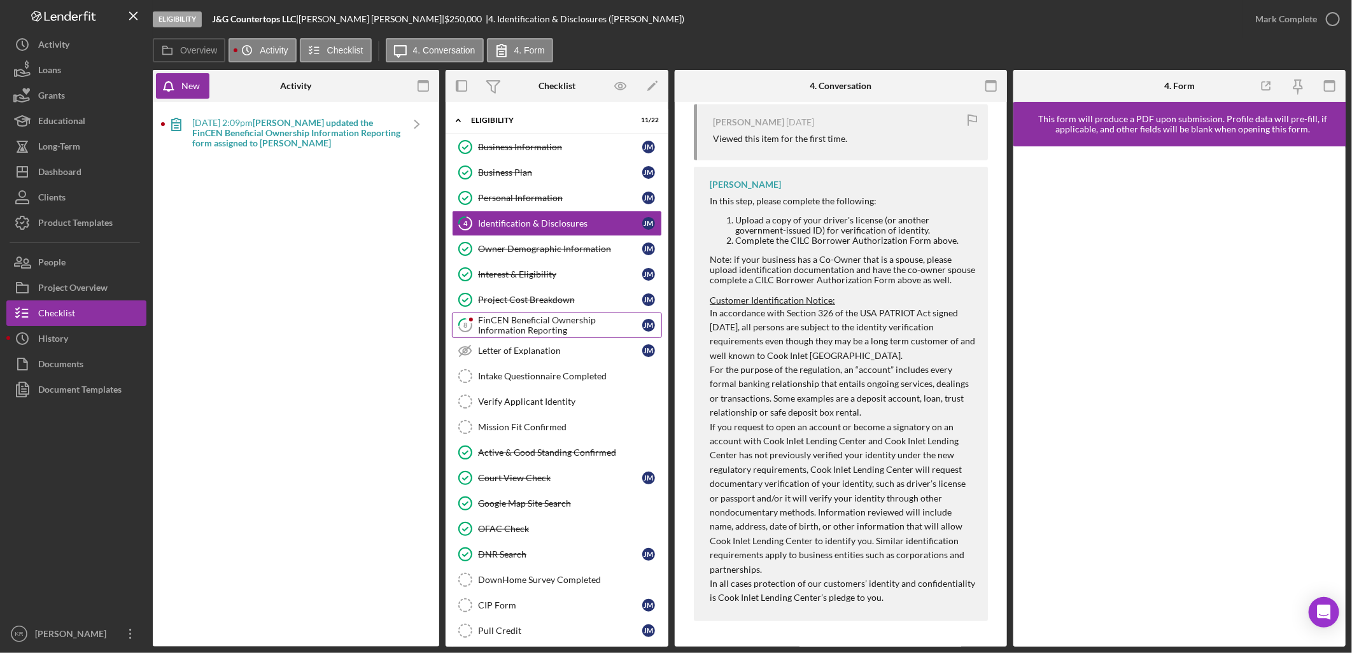
click at [486, 333] on div "FinCEN Beneficial Ownership Information Reporting" at bounding box center [560, 325] width 164 height 20
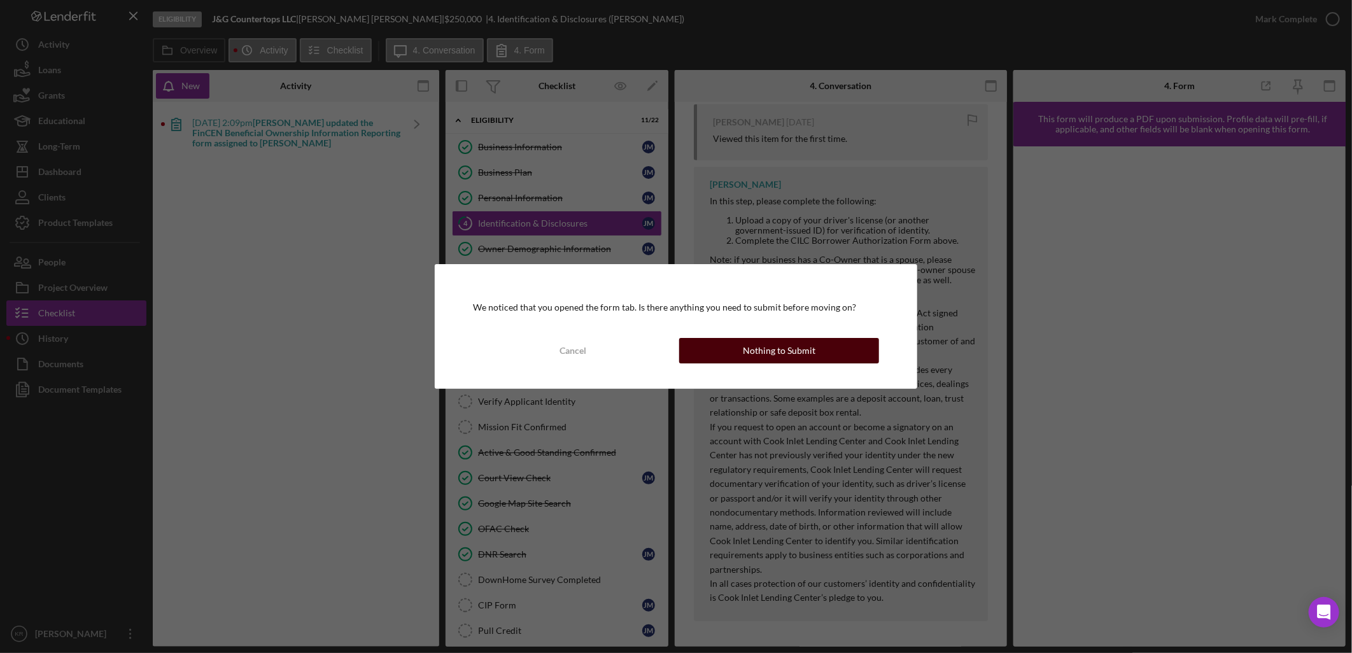
click at [735, 354] on button "Nothing to Submit" at bounding box center [779, 350] width 200 height 25
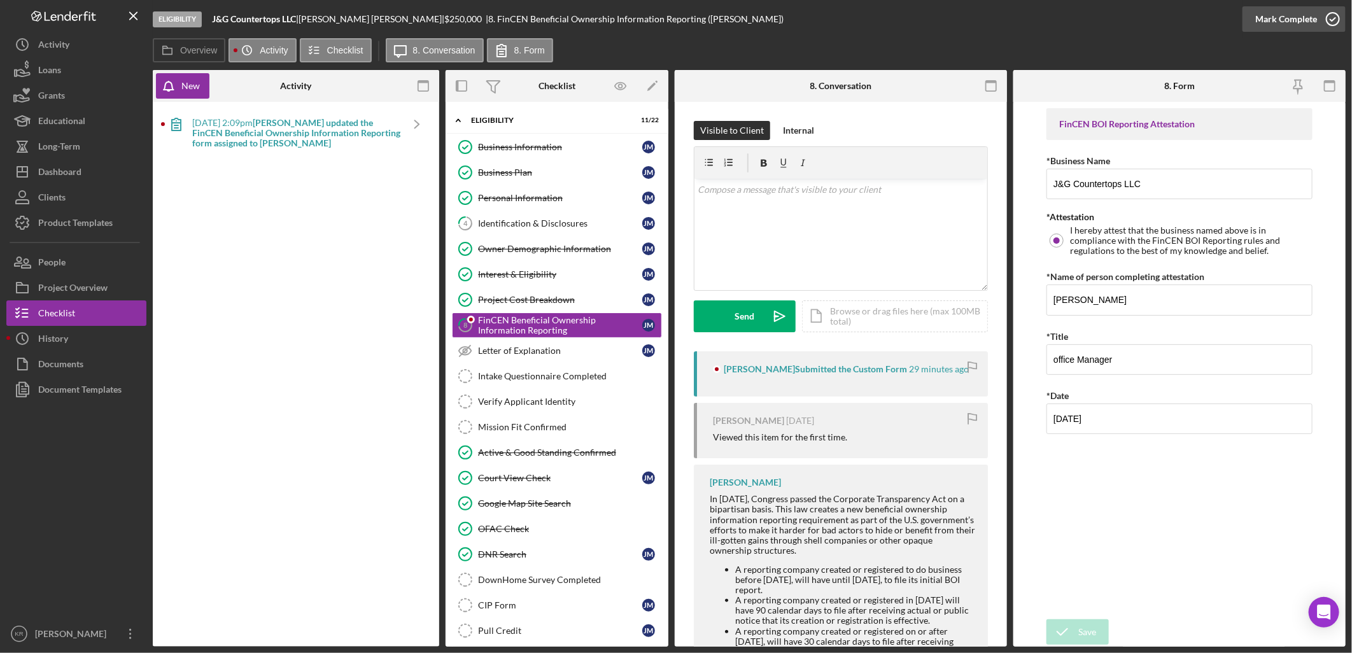
click at [1321, 18] on icon "button" at bounding box center [1333, 19] width 32 height 32
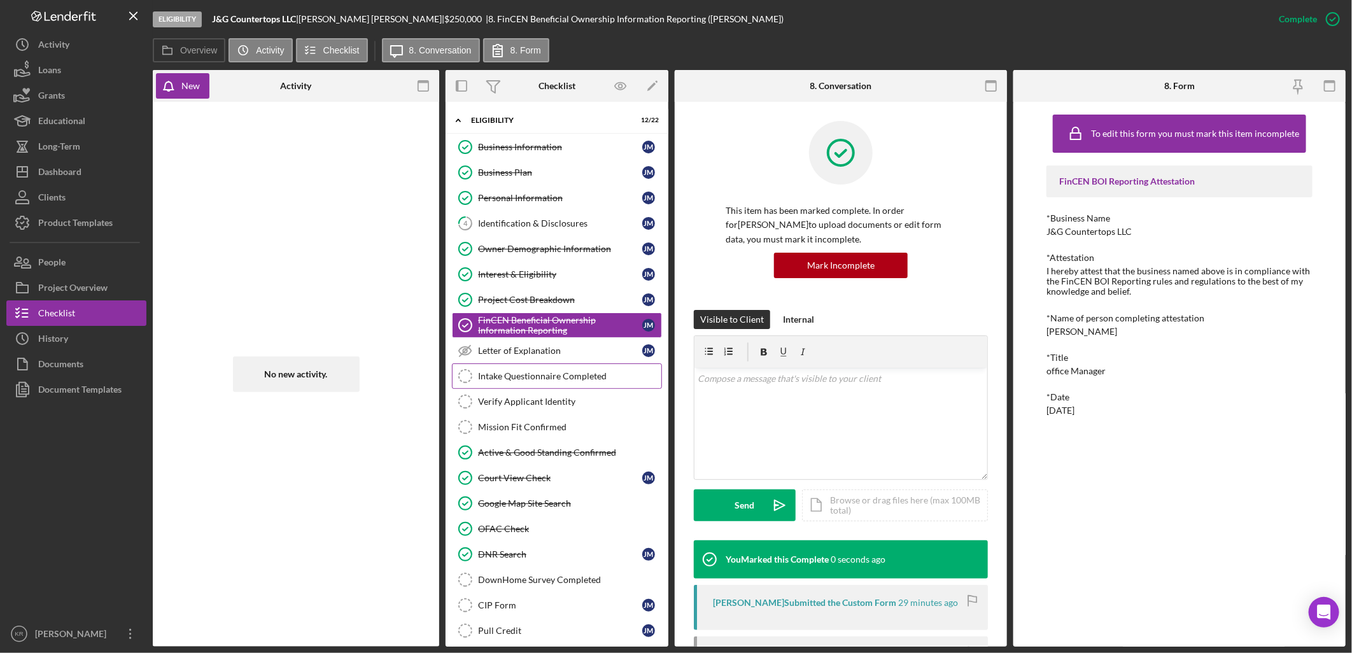
click at [569, 378] on div "Intake Questionnaire Completed" at bounding box center [569, 376] width 183 height 10
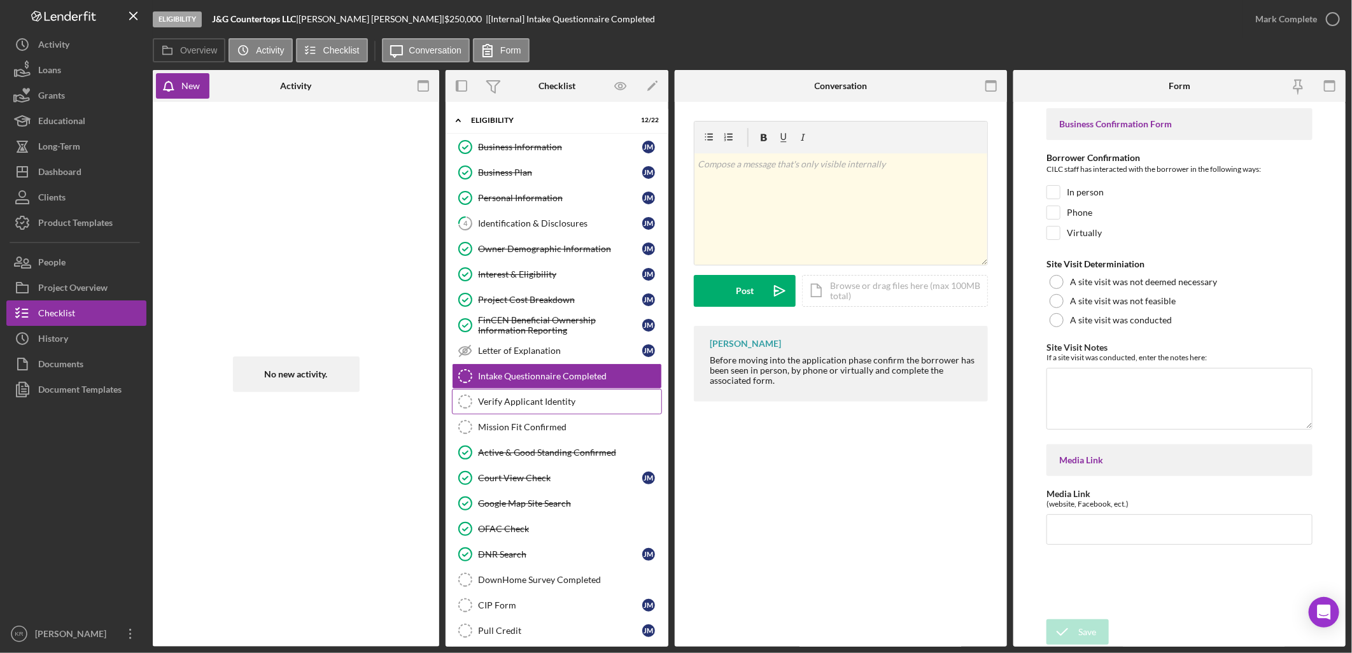
click at [583, 403] on div "Verify Applicant Identity" at bounding box center [569, 401] width 183 height 10
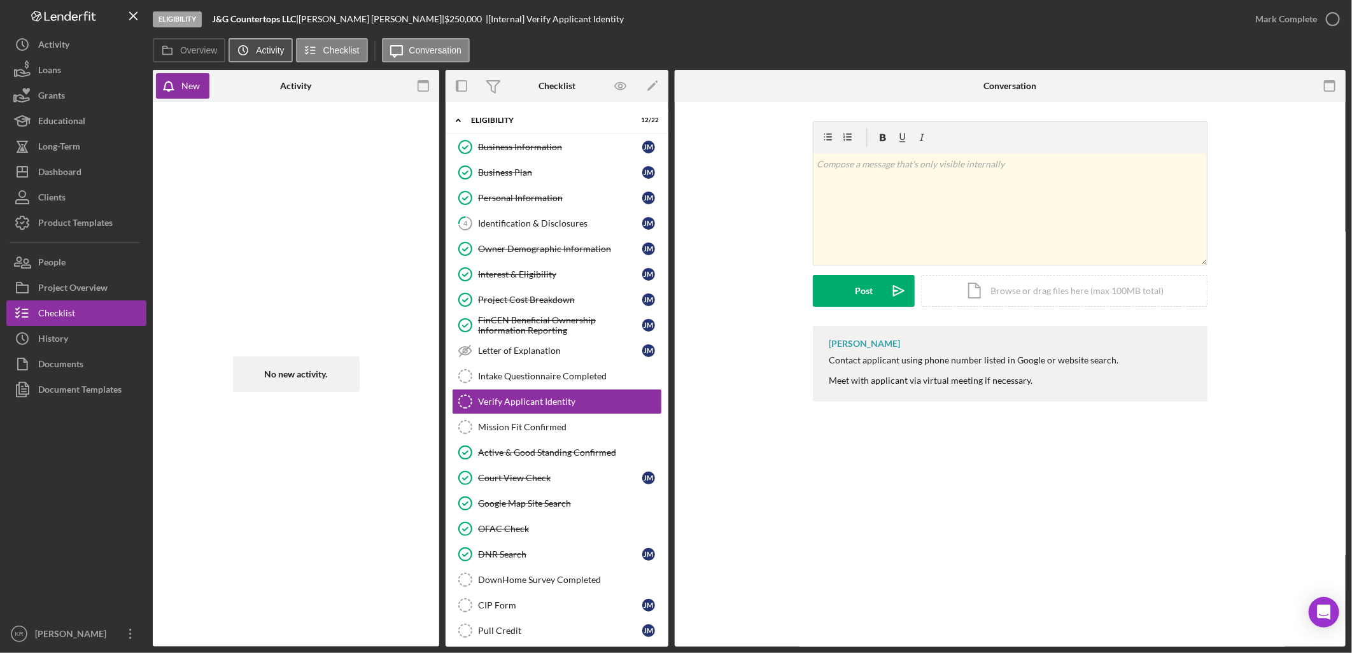
click at [265, 51] on label "Activity" at bounding box center [270, 50] width 28 height 10
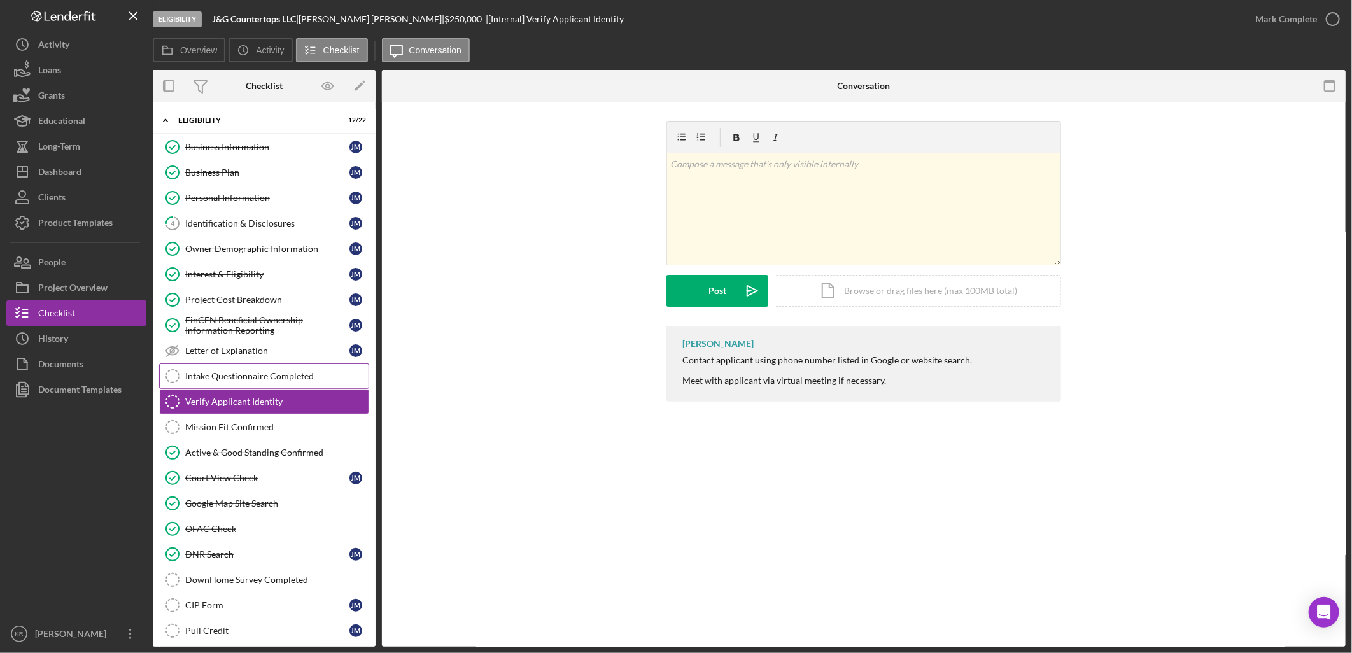
click at [271, 374] on div "Intake Questionnaire Completed" at bounding box center [276, 376] width 183 height 10
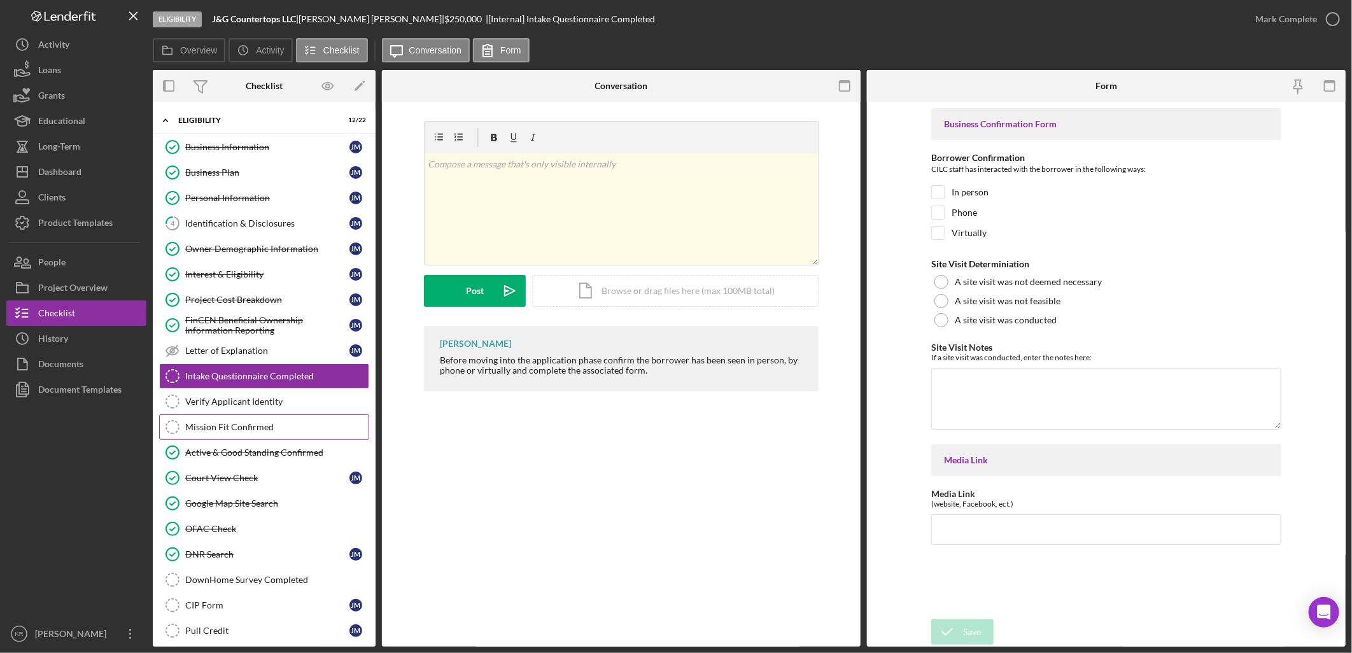
click at [213, 416] on link "Mission Fit Confirmed Mission Fit Confirmed" at bounding box center [264, 426] width 210 height 25
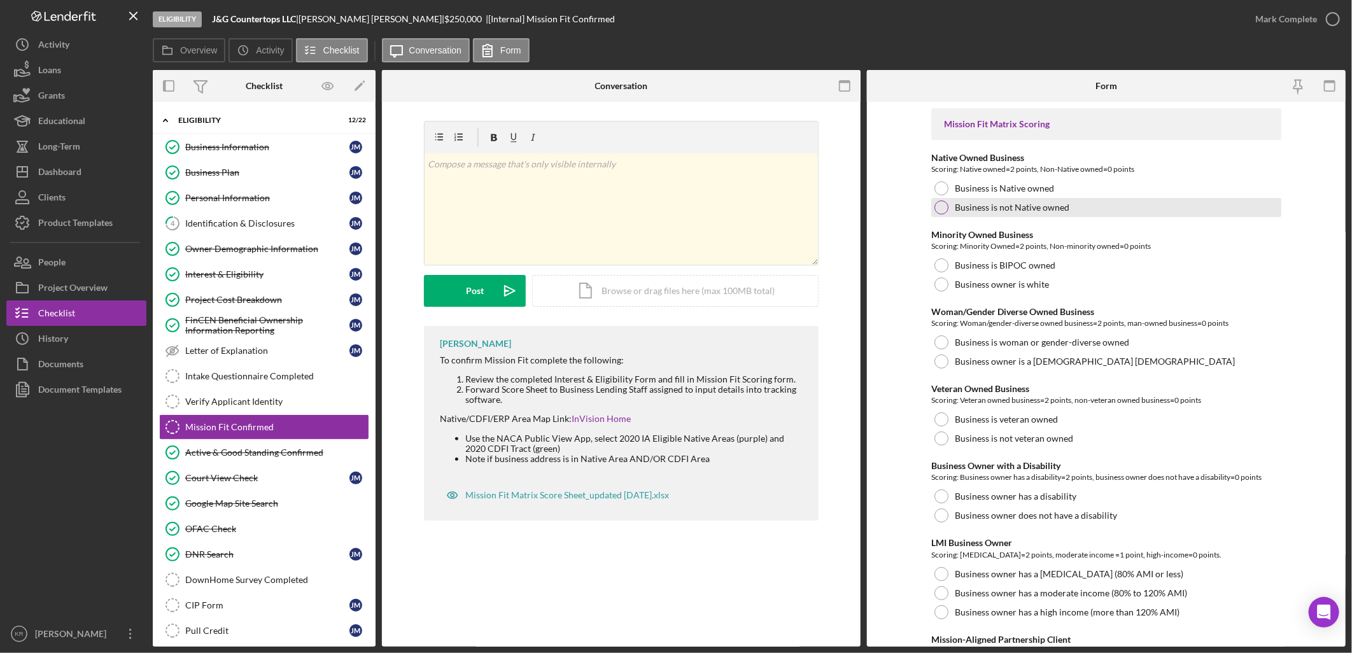
click at [1061, 213] on div "Business is not Native owned" at bounding box center [1106, 207] width 350 height 19
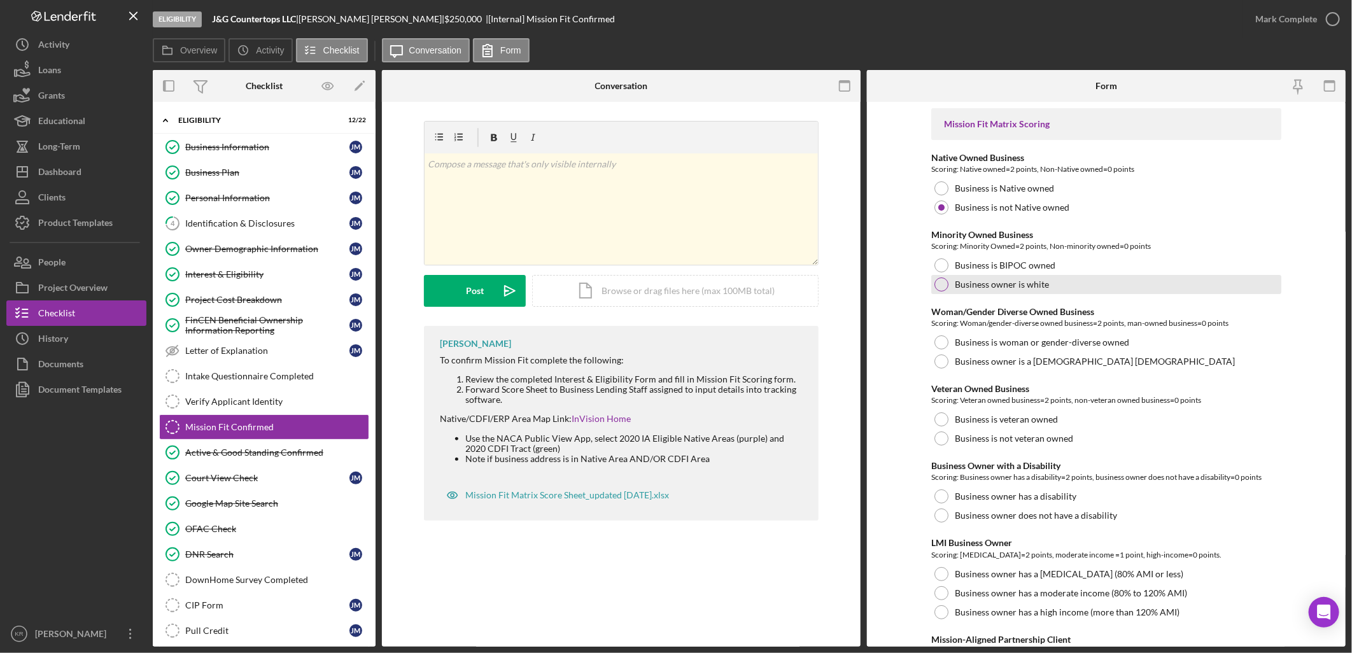
scroll to position [71, 0]
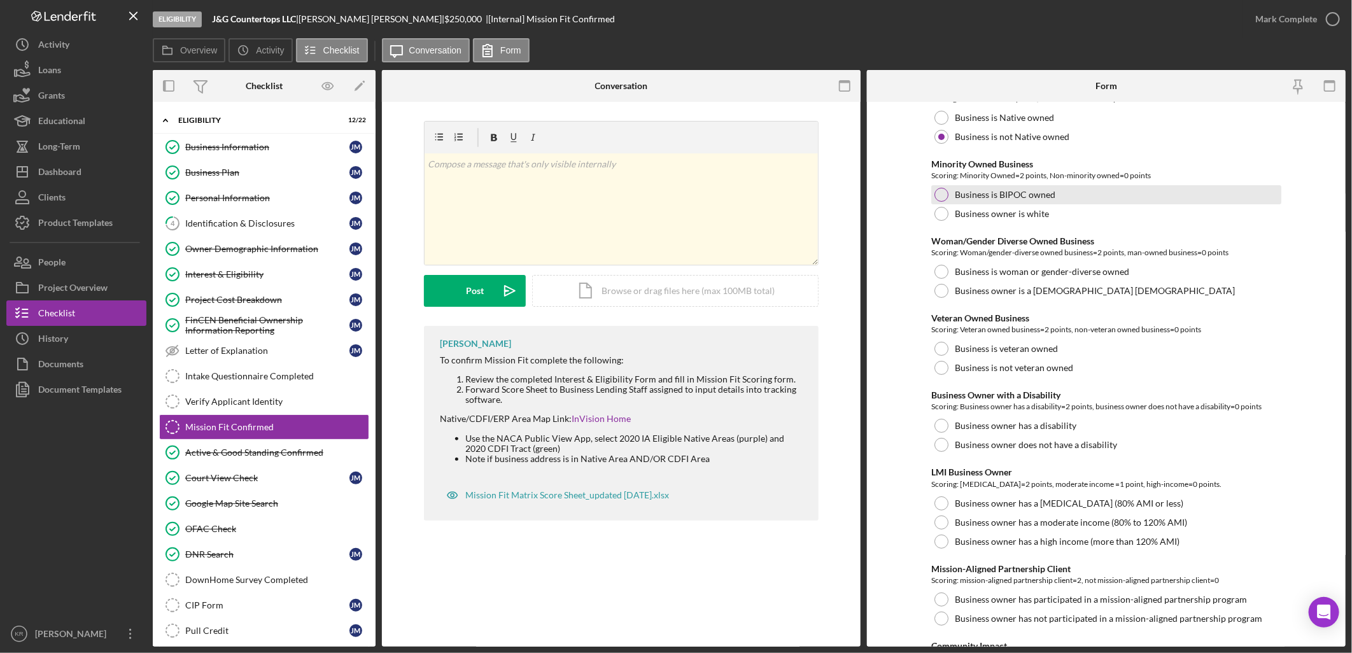
click at [1023, 195] on label "Business is BIPOC owned" at bounding box center [1005, 195] width 101 height 10
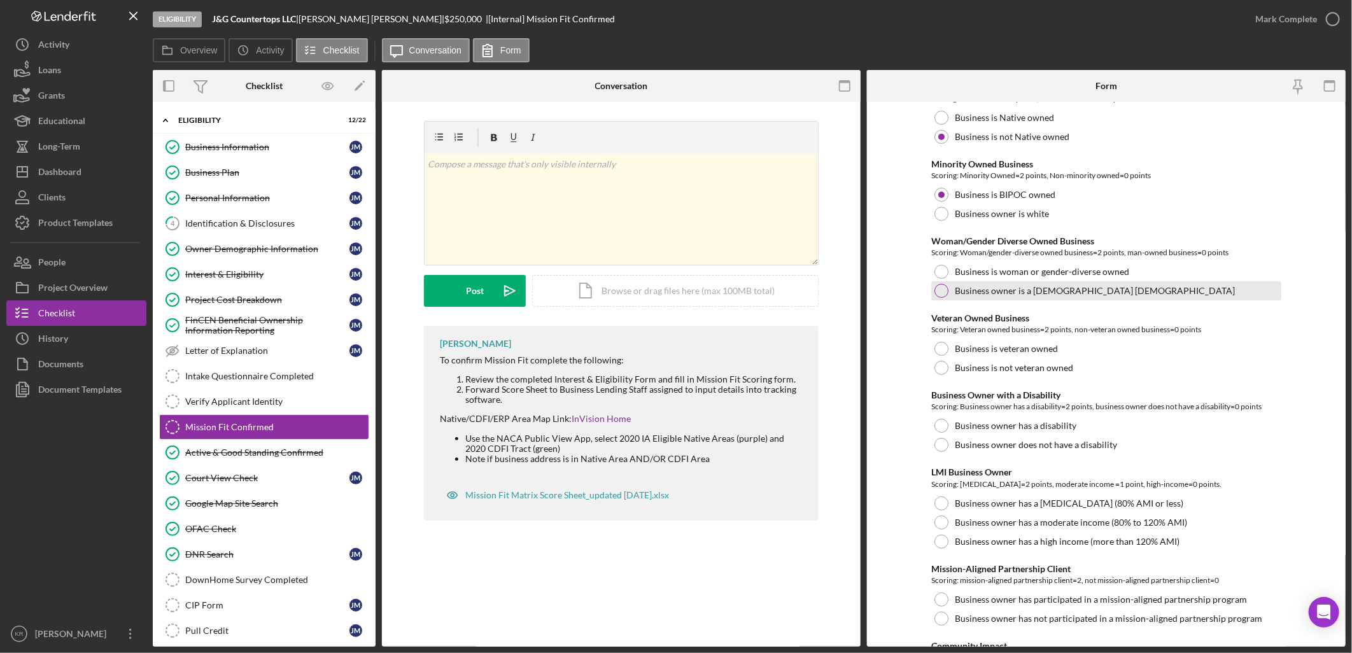
click at [1042, 296] on div "Business owner is a cis-gender man" at bounding box center [1106, 290] width 350 height 19
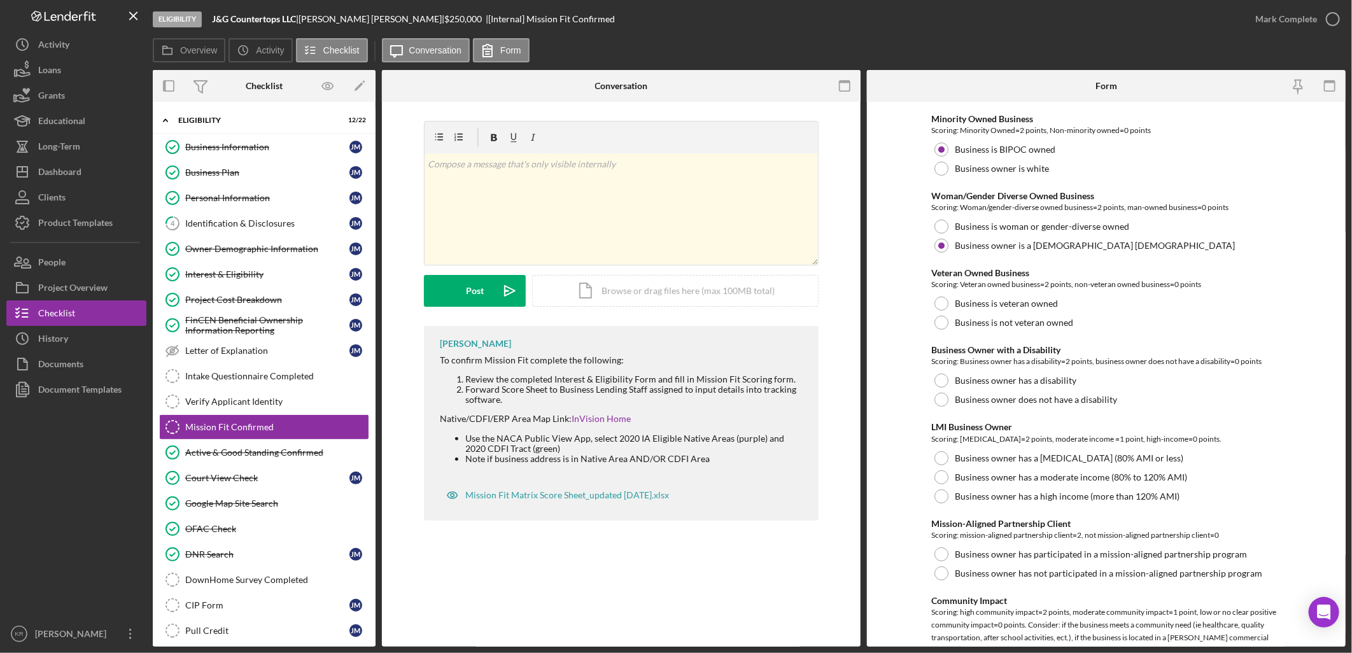
scroll to position [141, 0]
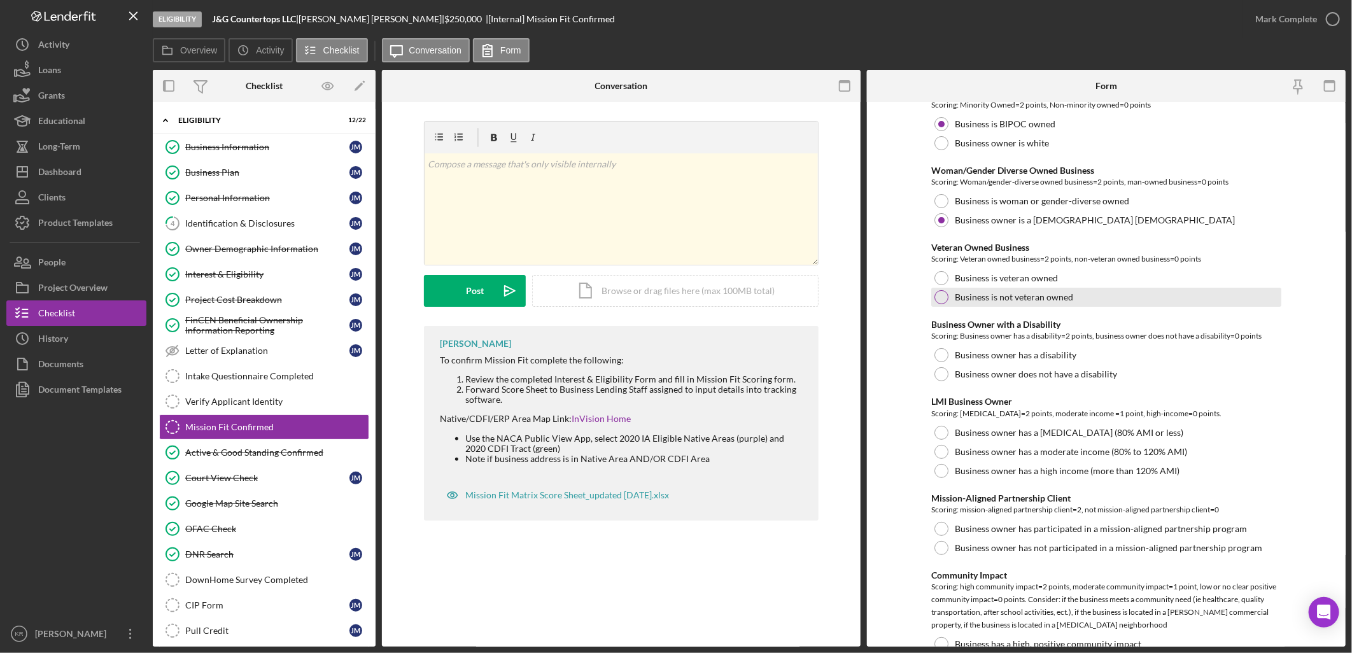
click at [990, 293] on label "Business is not veteran owned" at bounding box center [1014, 297] width 118 height 10
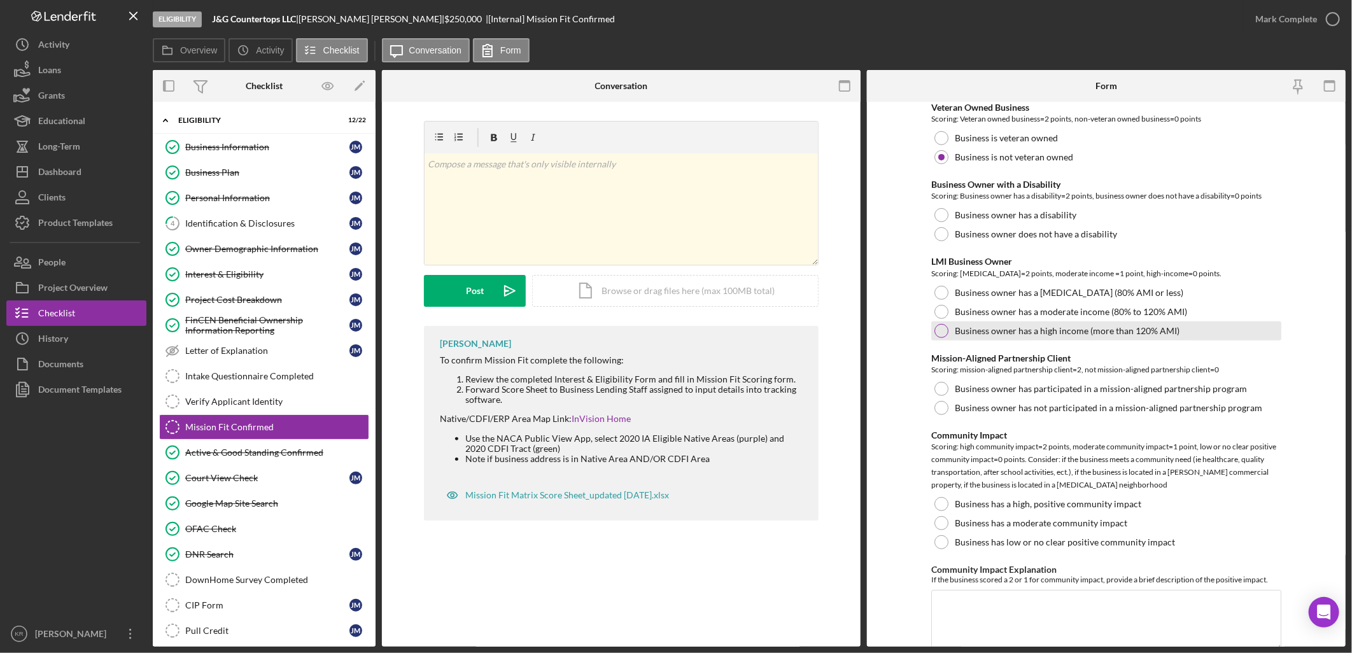
scroll to position [283, 0]
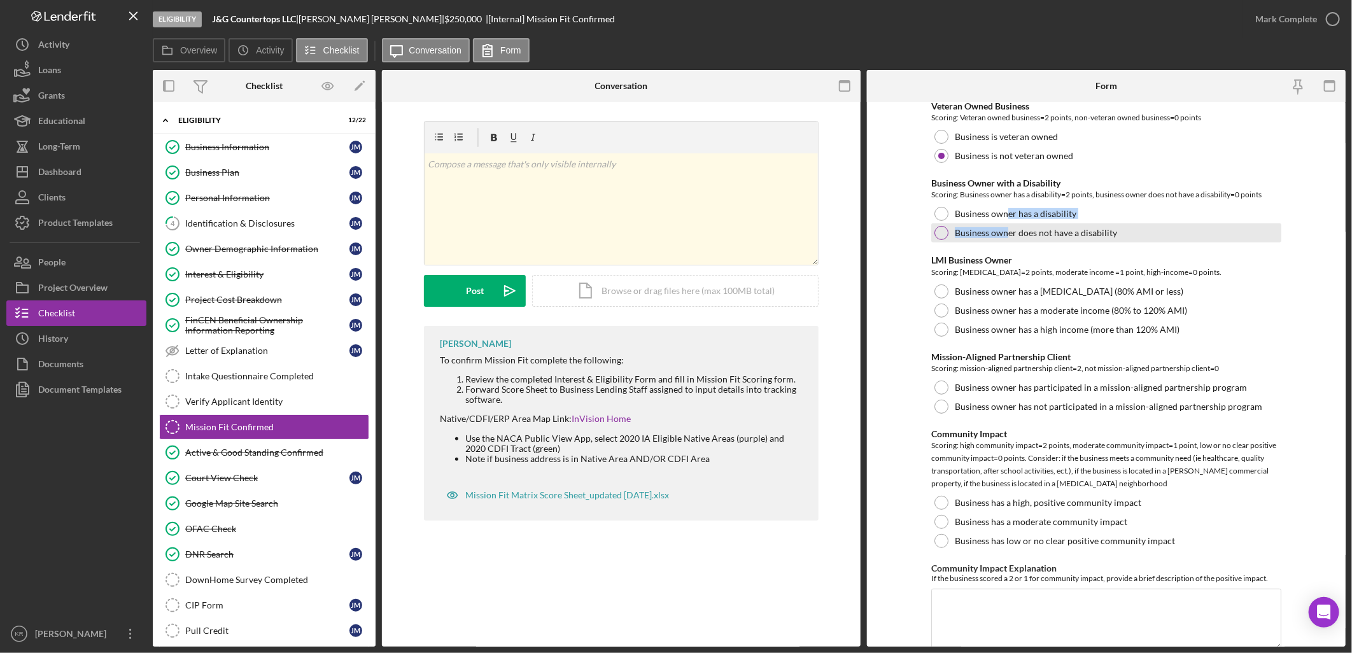
drag, startPoint x: 1007, startPoint y: 218, endPoint x: 1007, endPoint y: 226, distance: 7.6
click at [1007, 226] on div "Business Owner with a Disability Scoring: Business owner has a disability=2 poi…" at bounding box center [1106, 210] width 350 height 64
drag, startPoint x: 1007, startPoint y: 226, endPoint x: 1004, endPoint y: 232, distance: 6.6
click at [1004, 232] on label "Business owner does not have a disability" at bounding box center [1036, 233] width 162 height 10
click at [221, 153] on link "Business Information Business Information J M" at bounding box center [264, 146] width 210 height 25
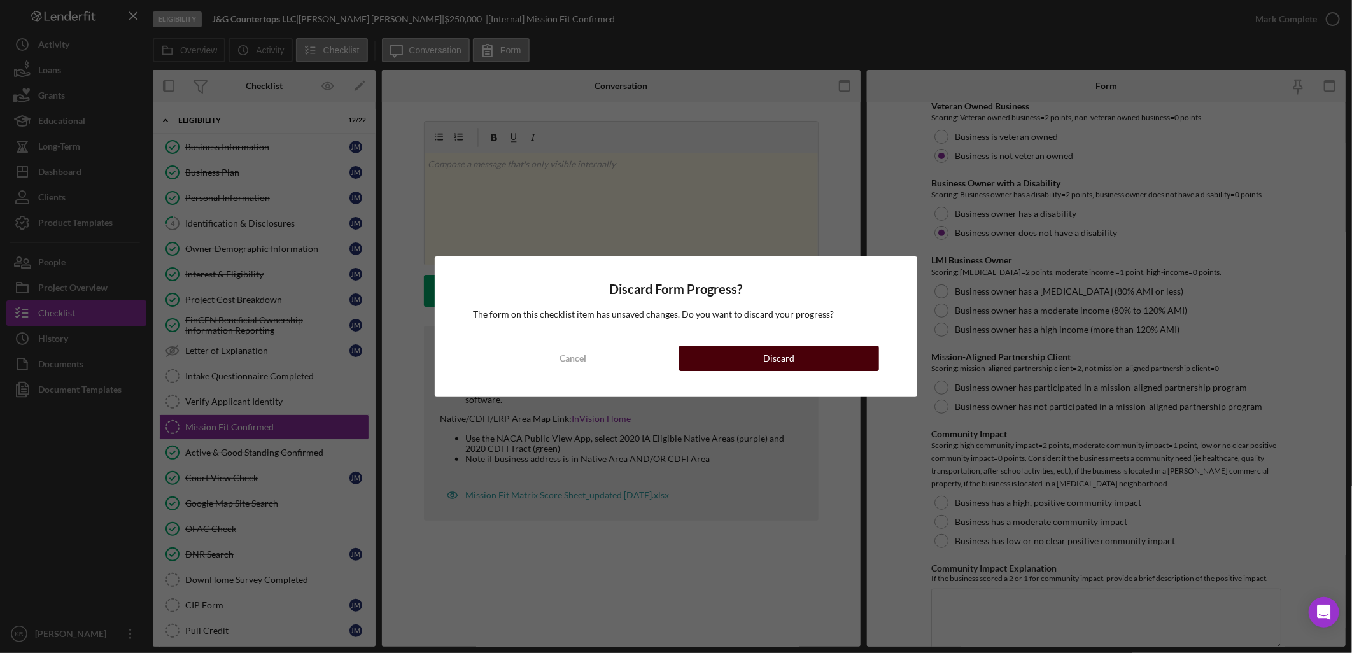
click at [721, 357] on button "Discard" at bounding box center [779, 358] width 200 height 25
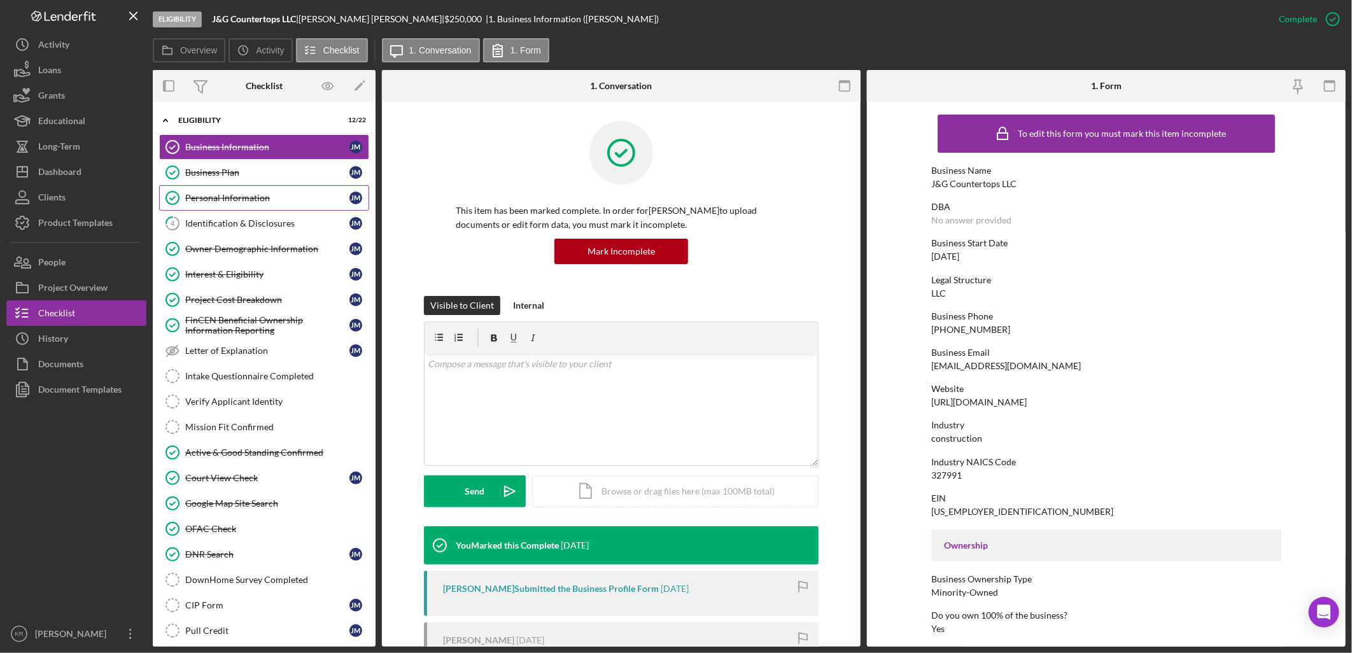
click at [293, 202] on div "Personal Information" at bounding box center [267, 198] width 164 height 10
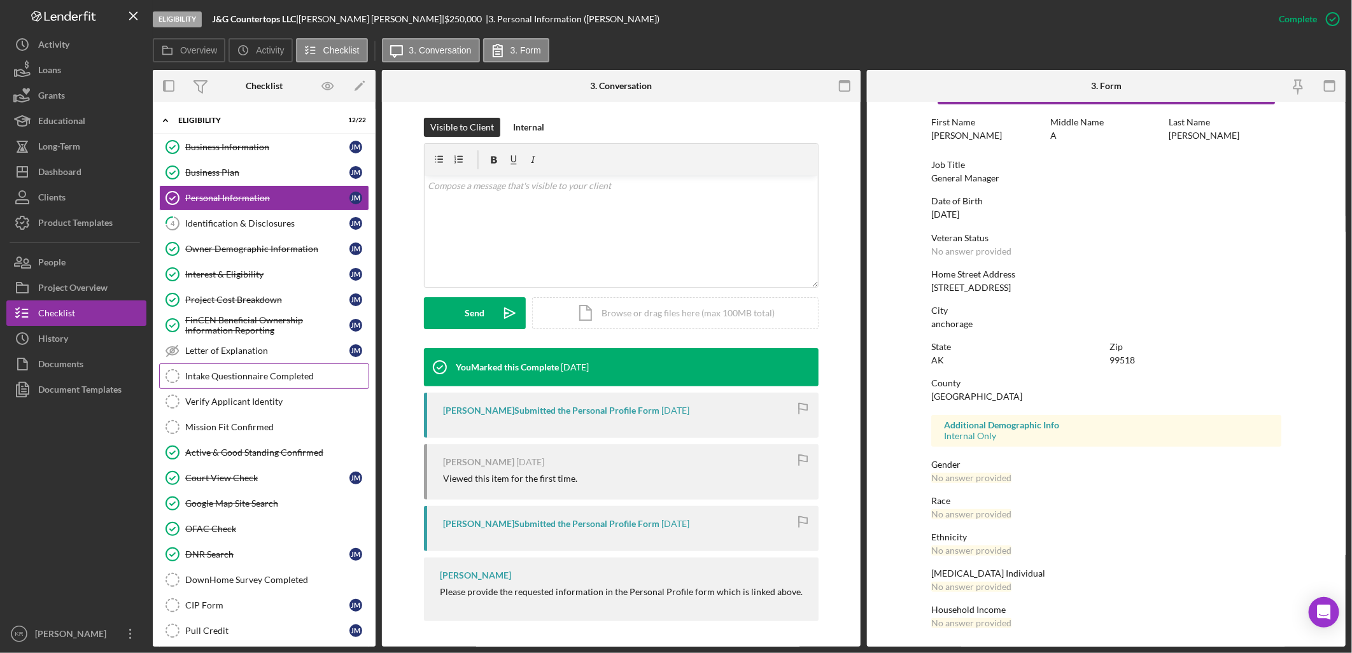
click at [296, 380] on div "Intake Questionnaire Completed" at bounding box center [276, 376] width 183 height 10
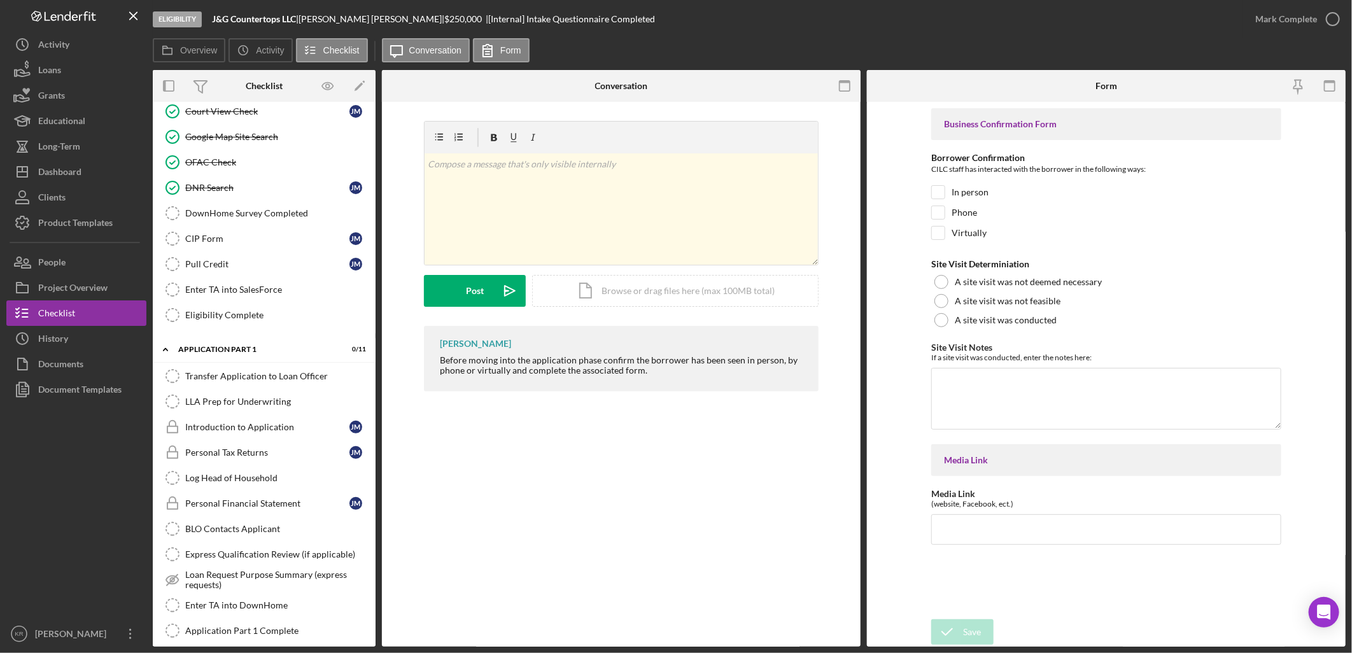
scroll to position [169, 0]
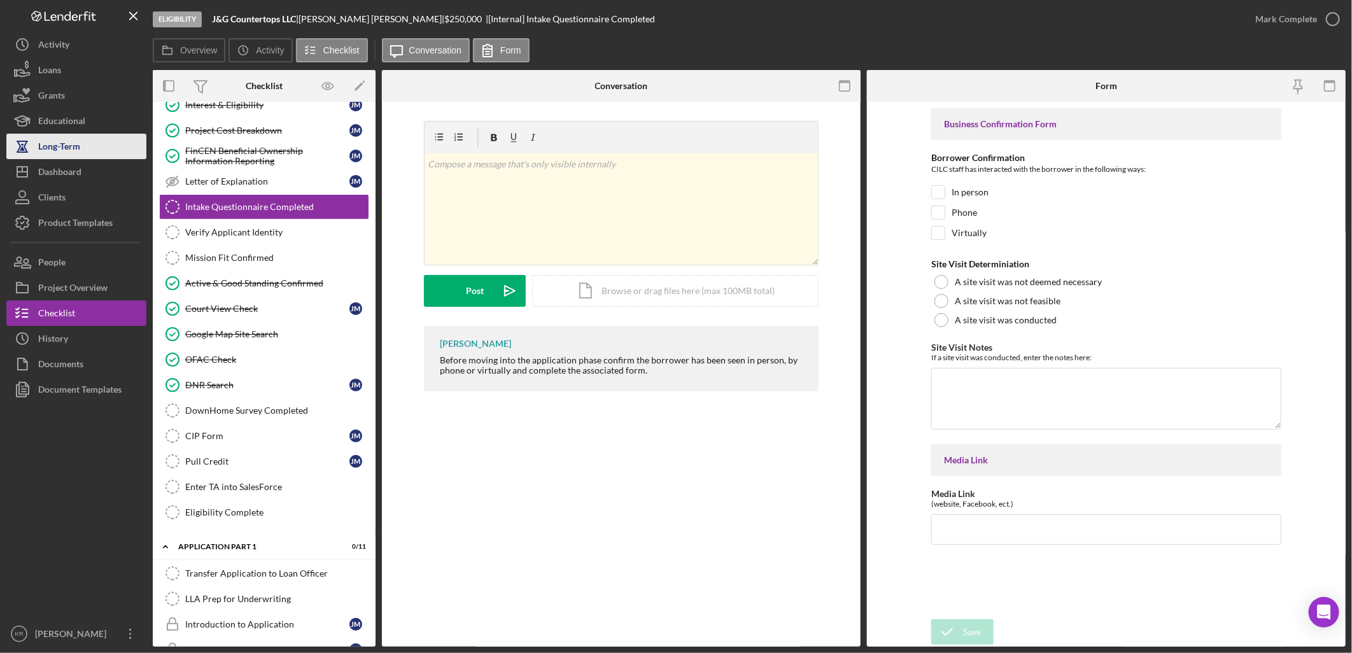
click at [118, 151] on button "Long-Term" at bounding box center [76, 146] width 140 height 25
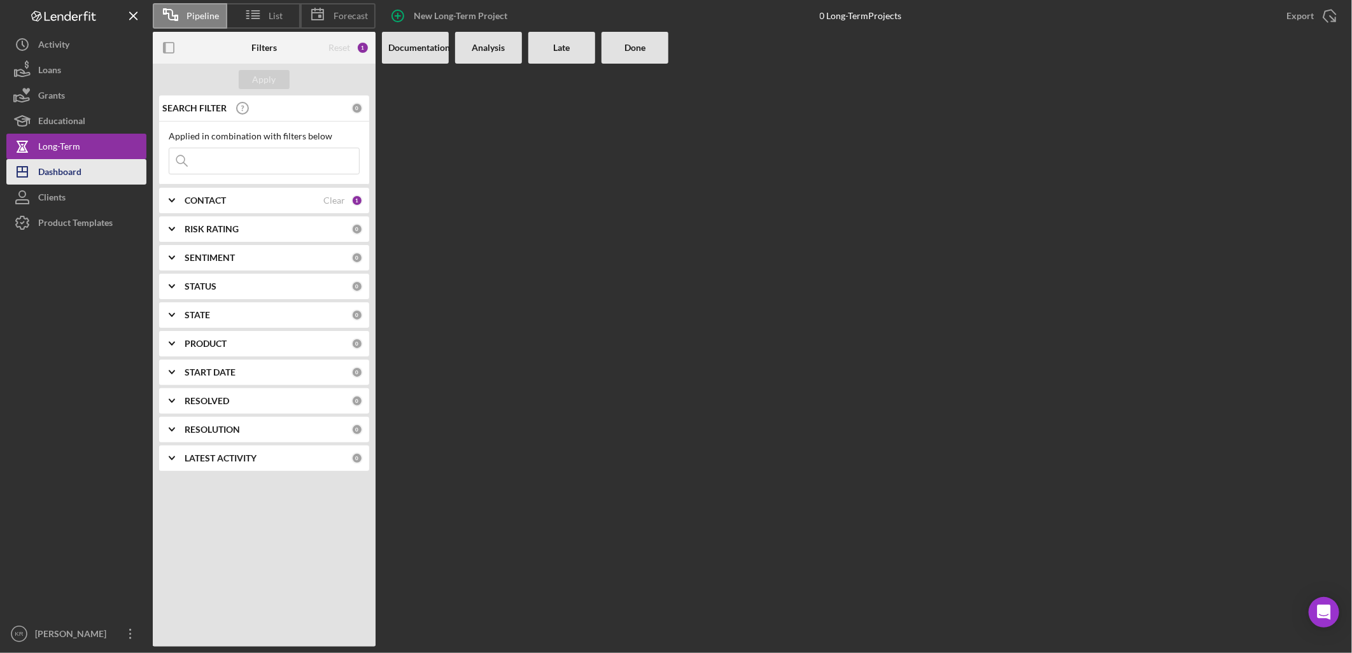
click at [81, 177] on button "Icon/Dashboard Dashboard" at bounding box center [76, 171] width 140 height 25
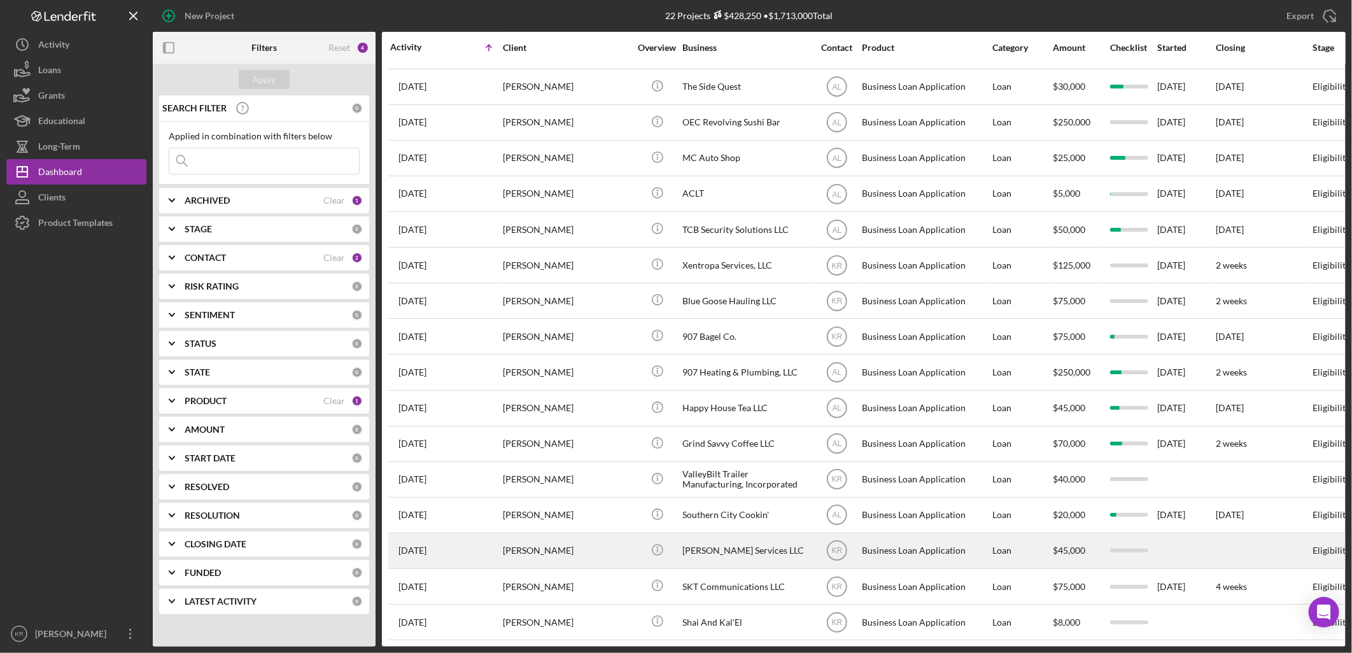
scroll to position [231, 0]
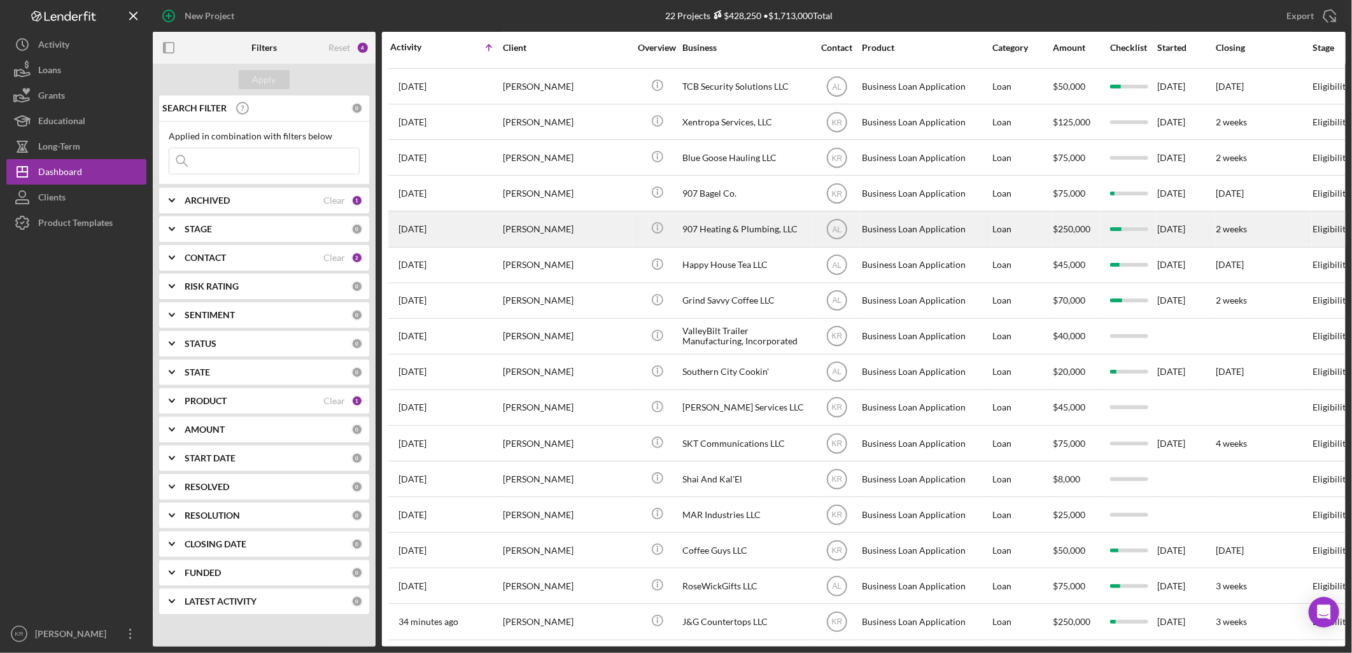
click at [544, 212] on div "Everett Knudsen" at bounding box center [566, 229] width 127 height 34
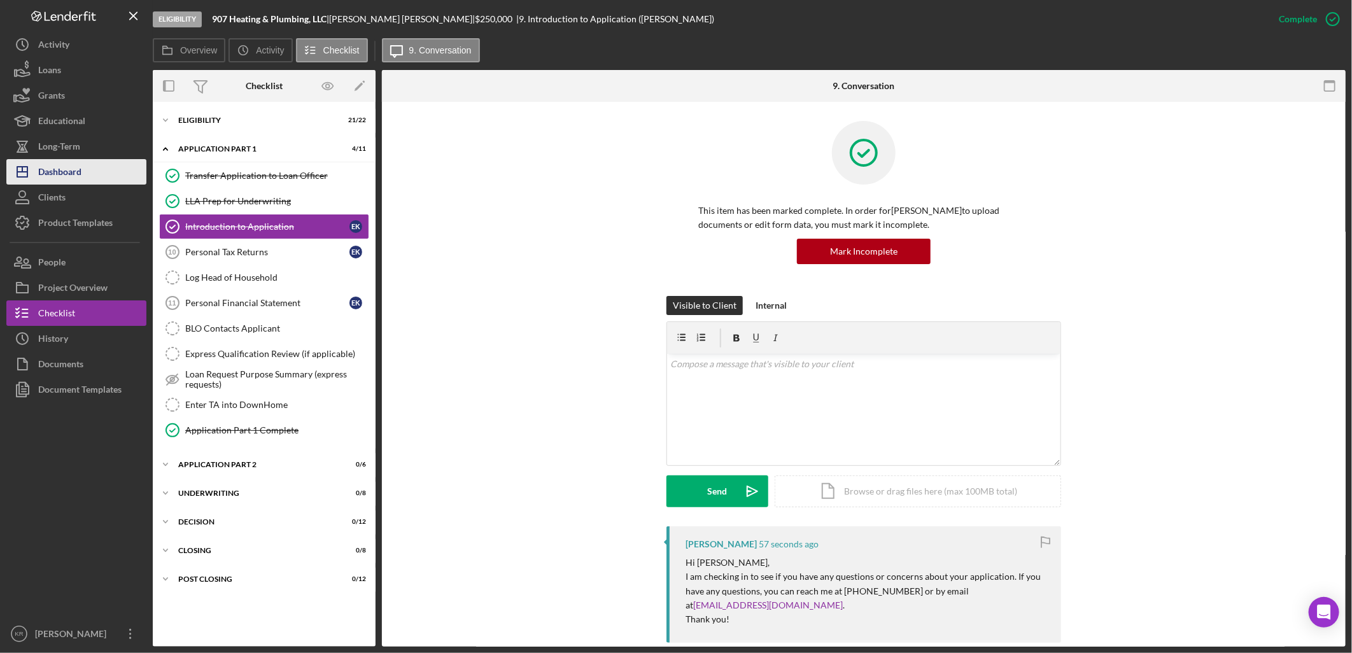
click at [76, 159] on div "Dashboard" at bounding box center [59, 173] width 43 height 29
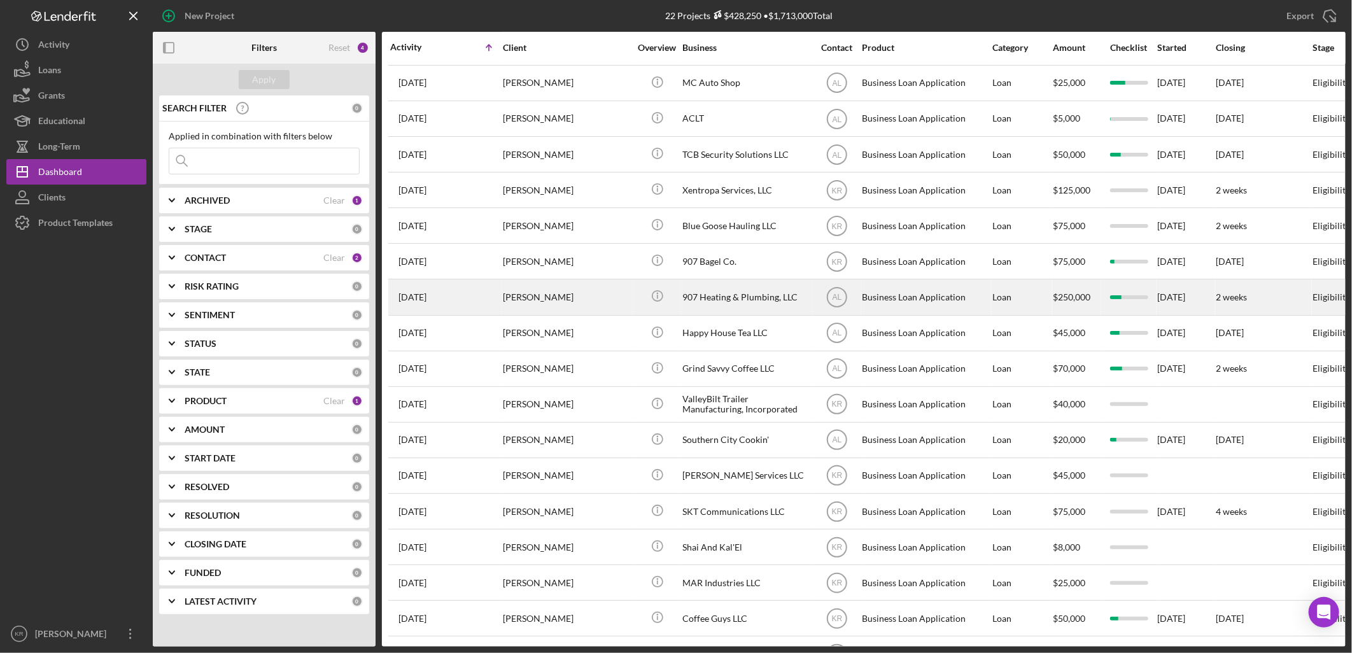
scroll to position [231, 0]
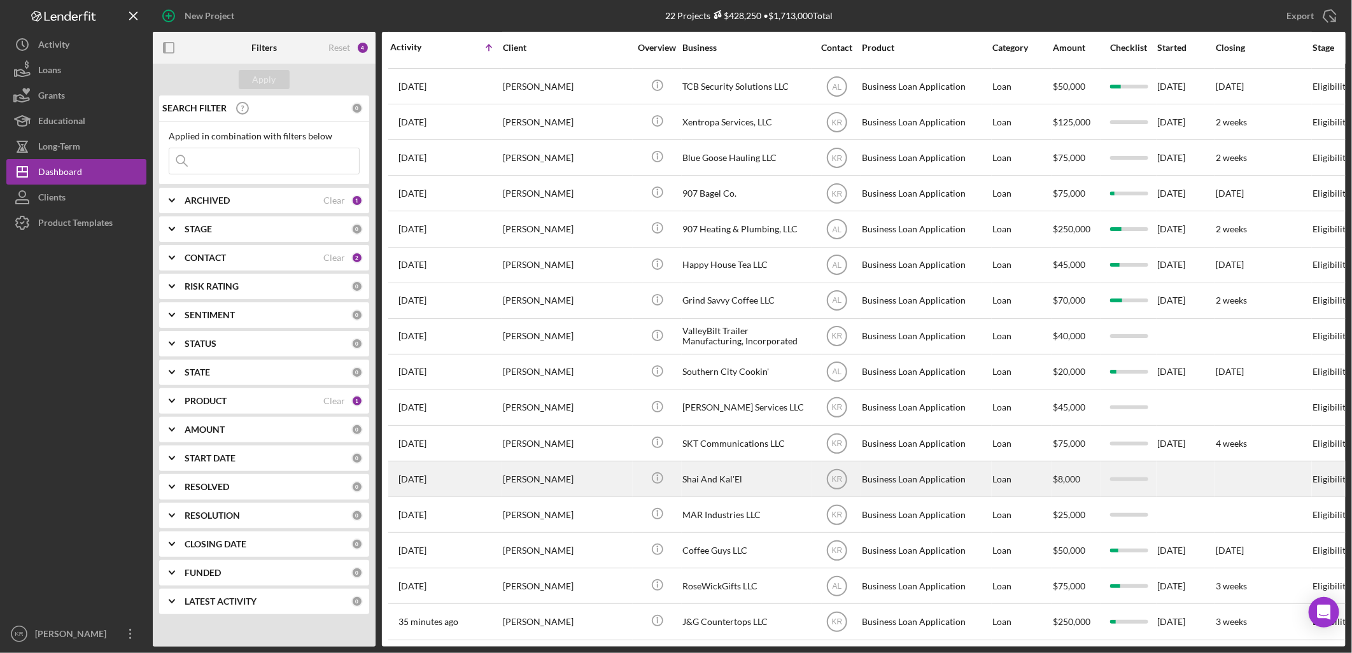
click at [458, 467] on div "3 weeks ago Katrina Kaganak" at bounding box center [445, 479] width 111 height 34
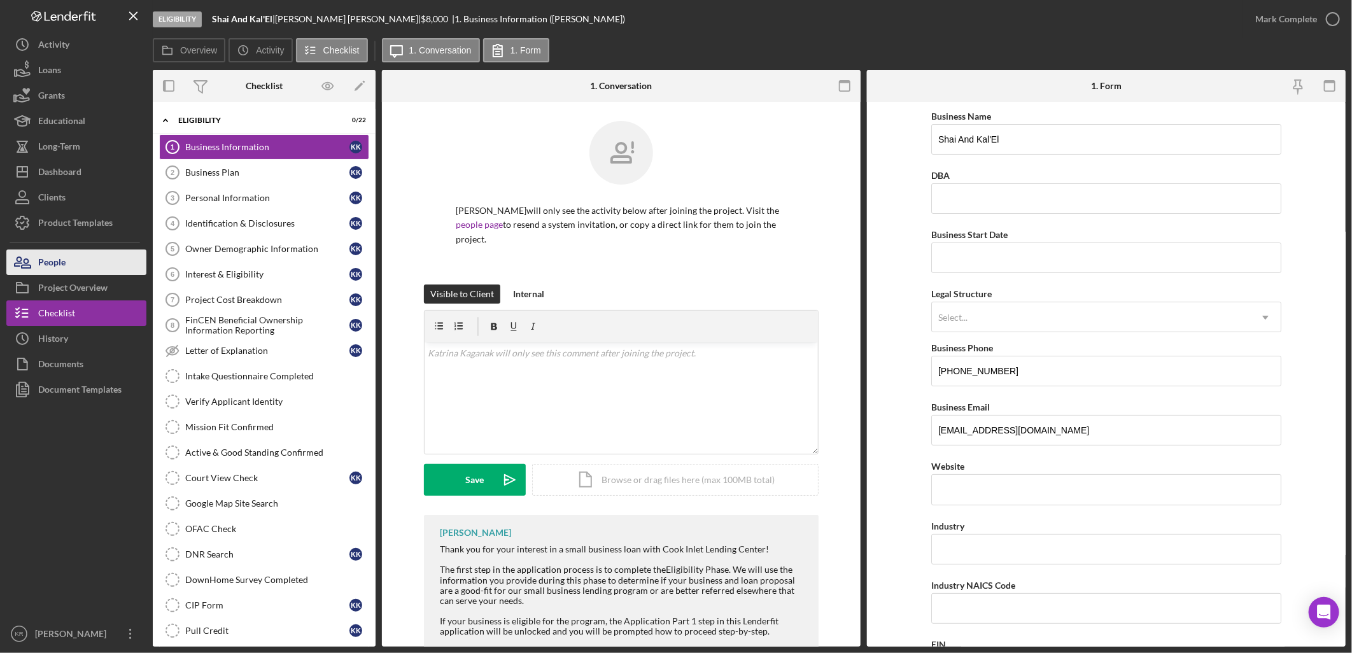
click at [39, 272] on div "People" at bounding box center [51, 263] width 27 height 29
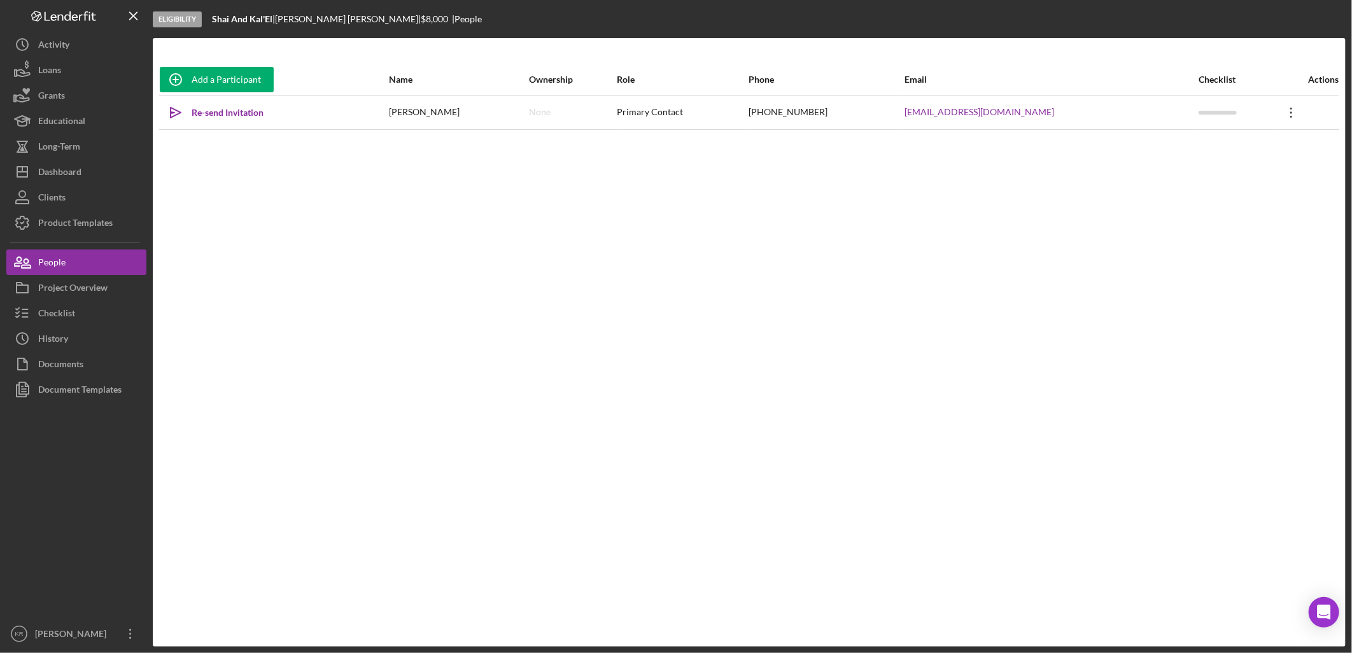
click at [1283, 111] on icon "Icon/Overflow" at bounding box center [1291, 113] width 32 height 32
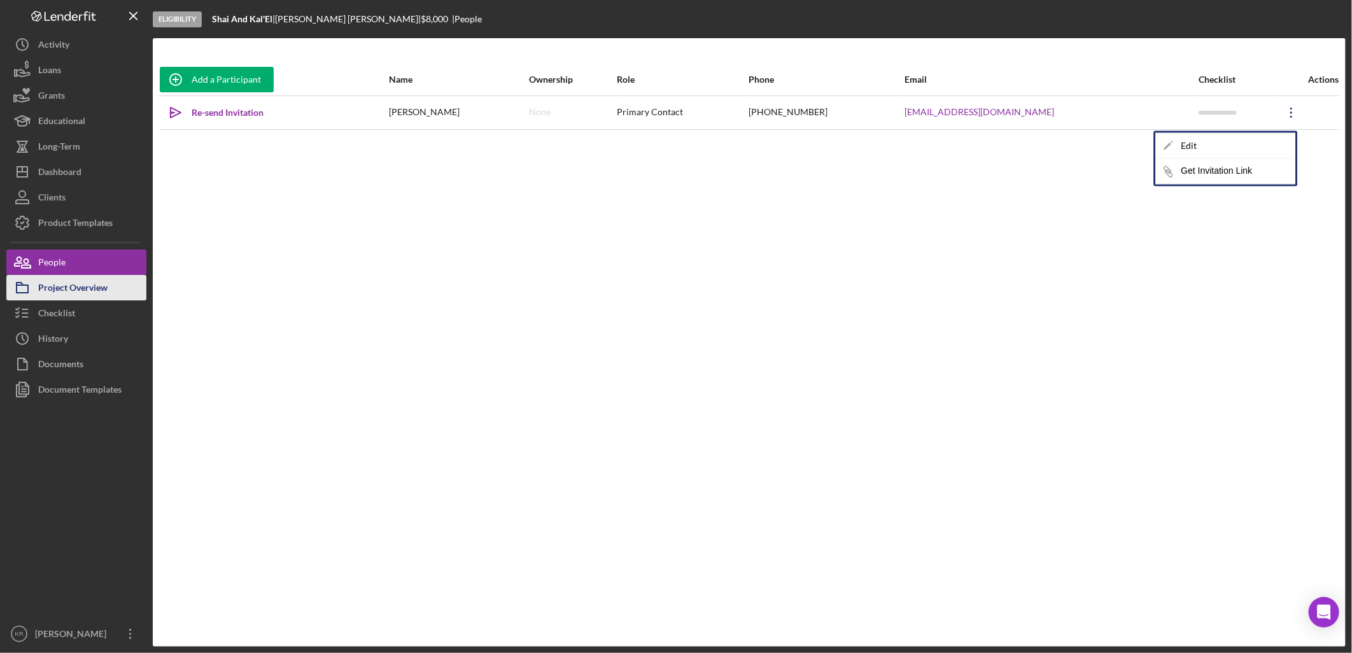
click at [99, 288] on div "Project Overview" at bounding box center [72, 289] width 69 height 29
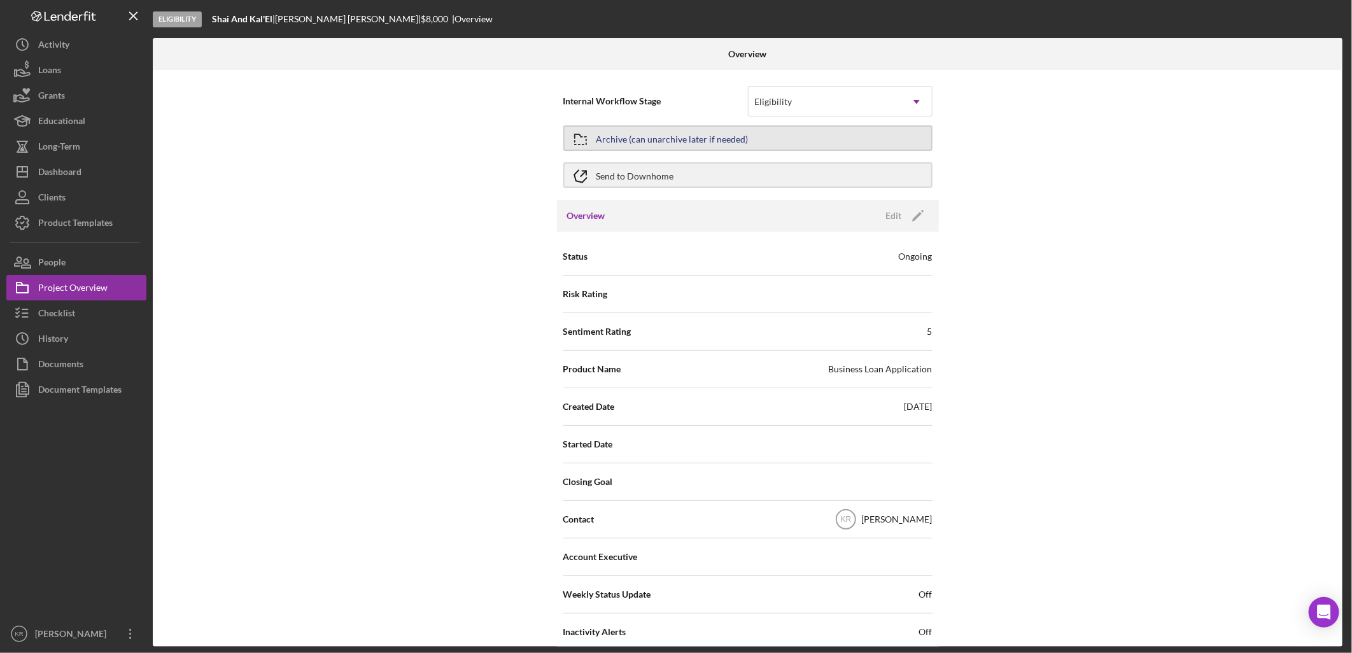
click at [864, 130] on button "Archive (can unarchive later if needed)" at bounding box center [747, 137] width 369 height 25
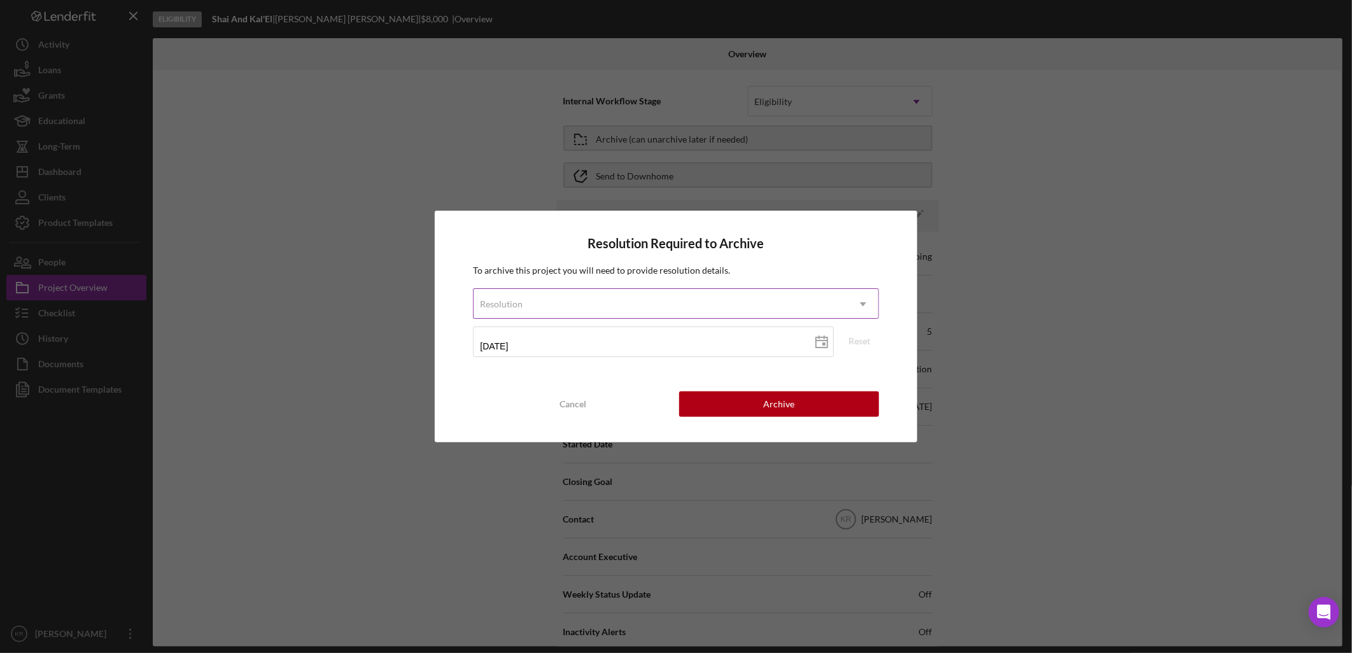
click at [620, 317] on div "Resolution" at bounding box center [660, 304] width 374 height 29
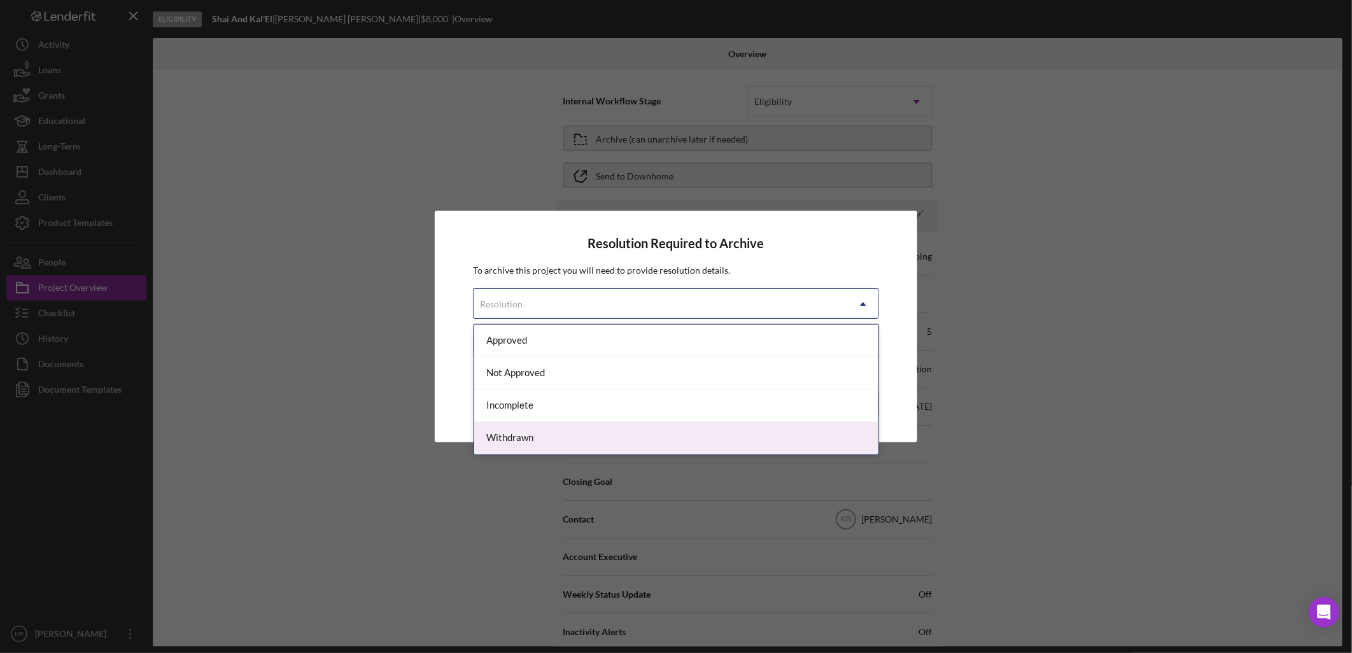
click at [538, 431] on div "Withdrawn" at bounding box center [676, 438] width 404 height 32
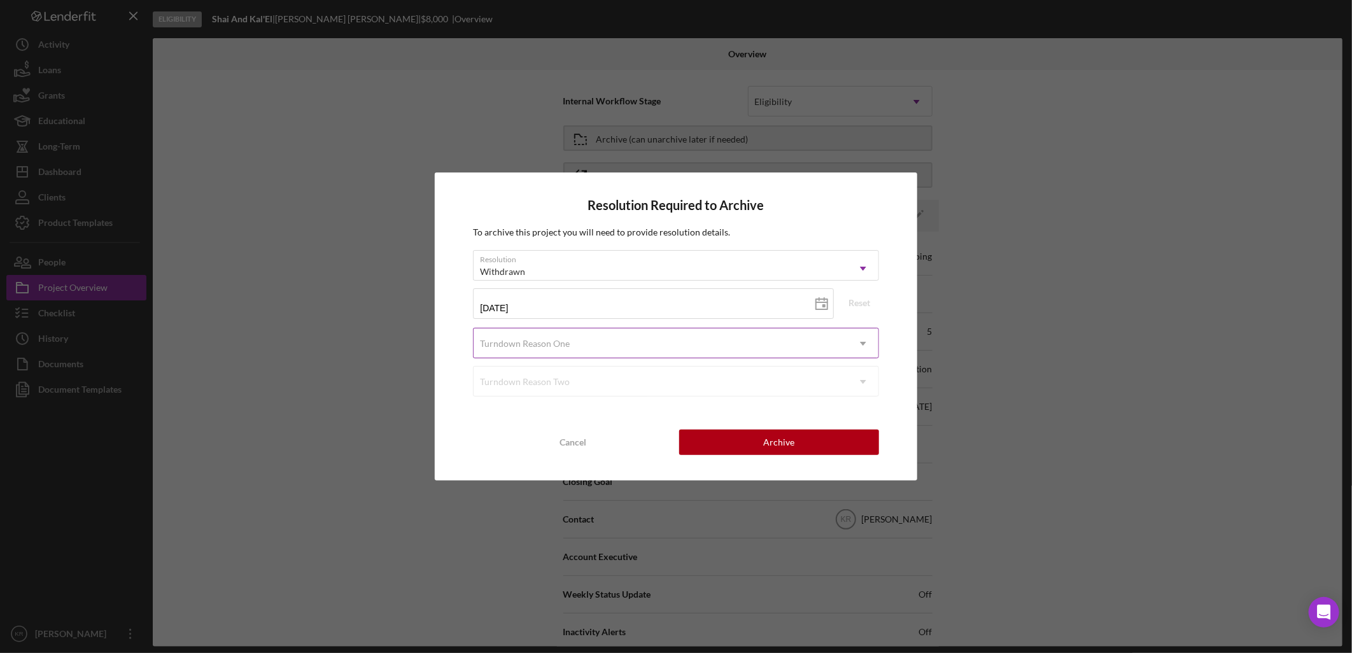
click at [543, 351] on div "Turndown Reason One" at bounding box center [660, 343] width 374 height 29
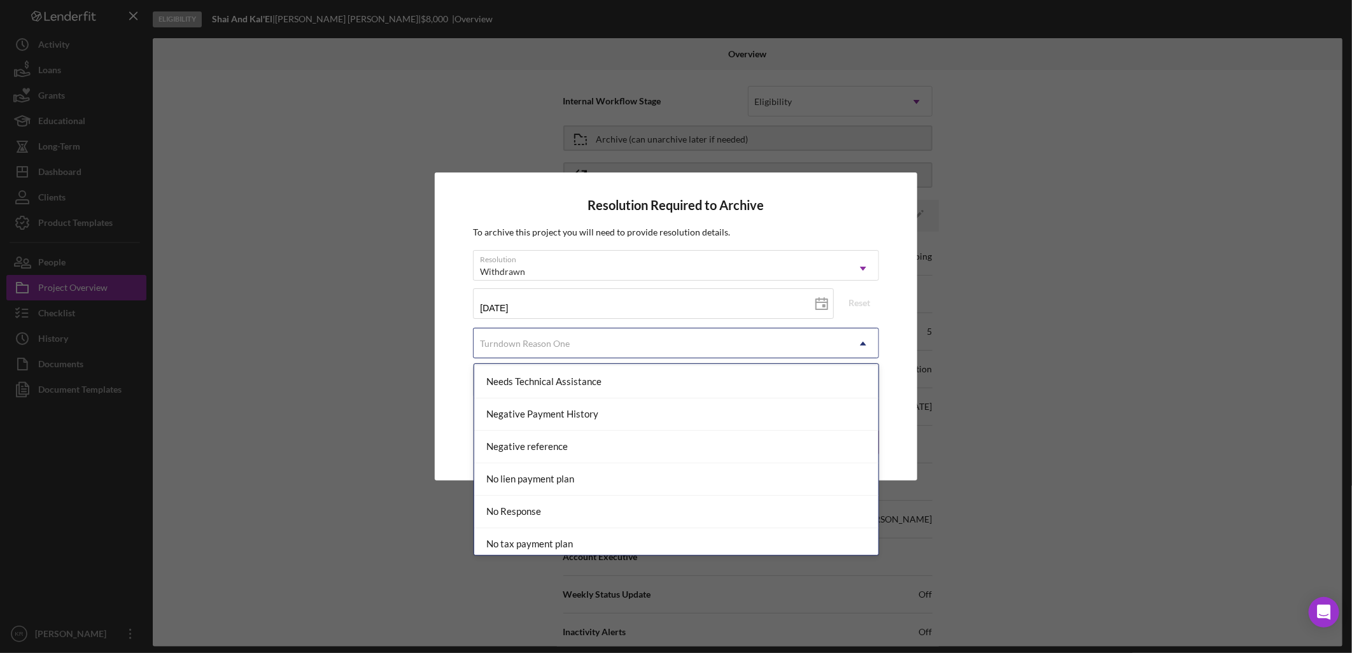
scroll to position [778, 0]
click at [518, 511] on div "No Response" at bounding box center [676, 511] width 404 height 32
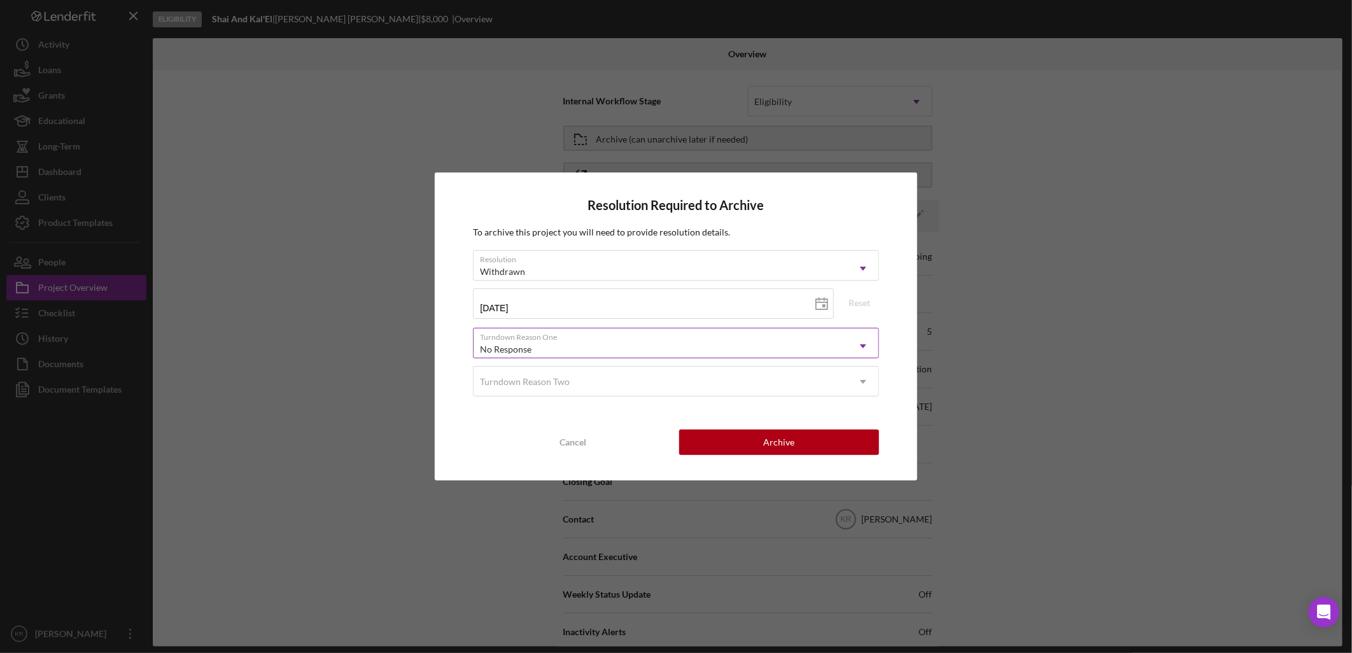
click at [549, 352] on div "No Response" at bounding box center [660, 349] width 374 height 29
click at [906, 269] on div "Resolution Required to Archive To archive this project you will need to provide…" at bounding box center [676, 325] width 482 height 307
click at [761, 436] on button "Archive" at bounding box center [779, 442] width 200 height 25
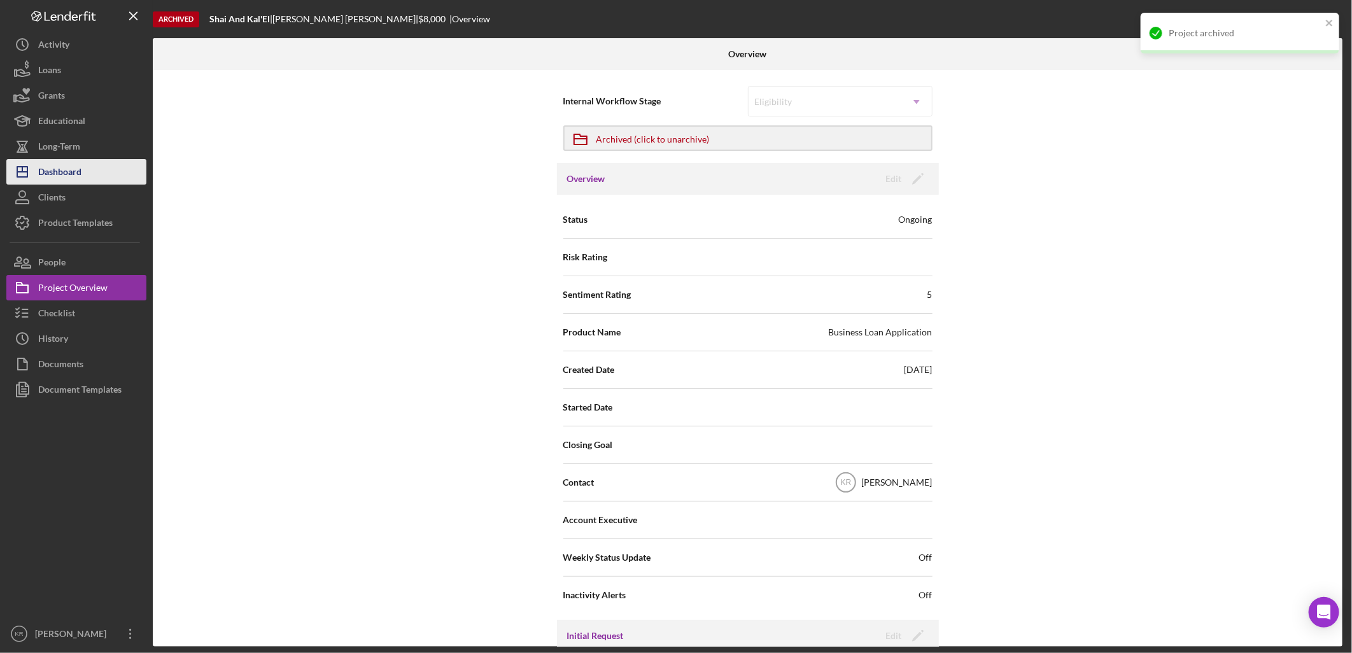
click at [91, 181] on button "Icon/Dashboard Dashboard" at bounding box center [76, 171] width 140 height 25
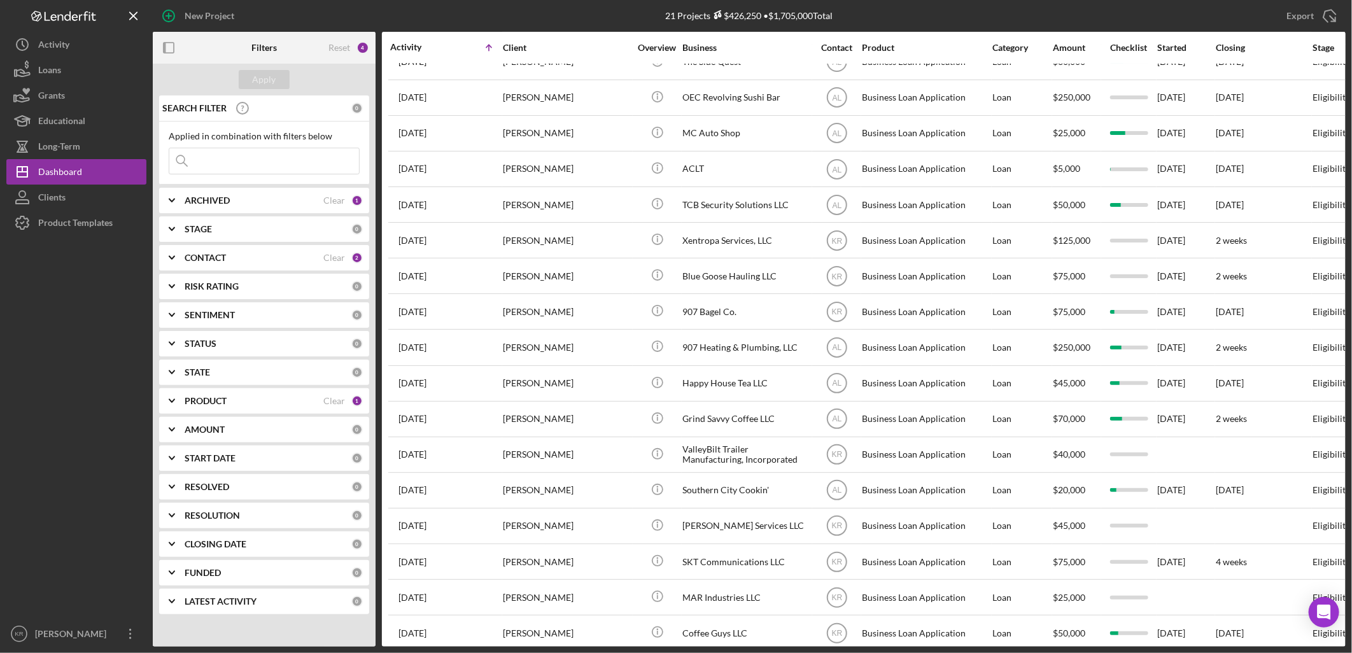
scroll to position [195, 0]
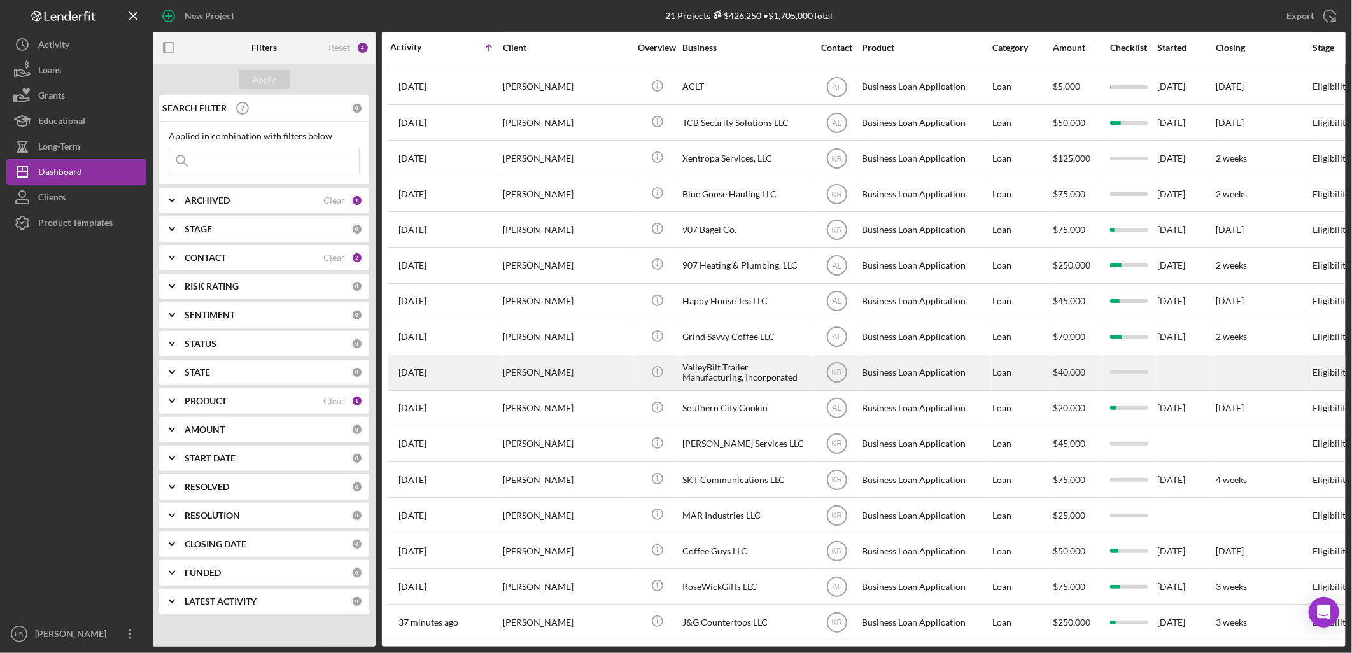
click at [549, 356] on div "Douglas Bandy" at bounding box center [566, 373] width 127 height 34
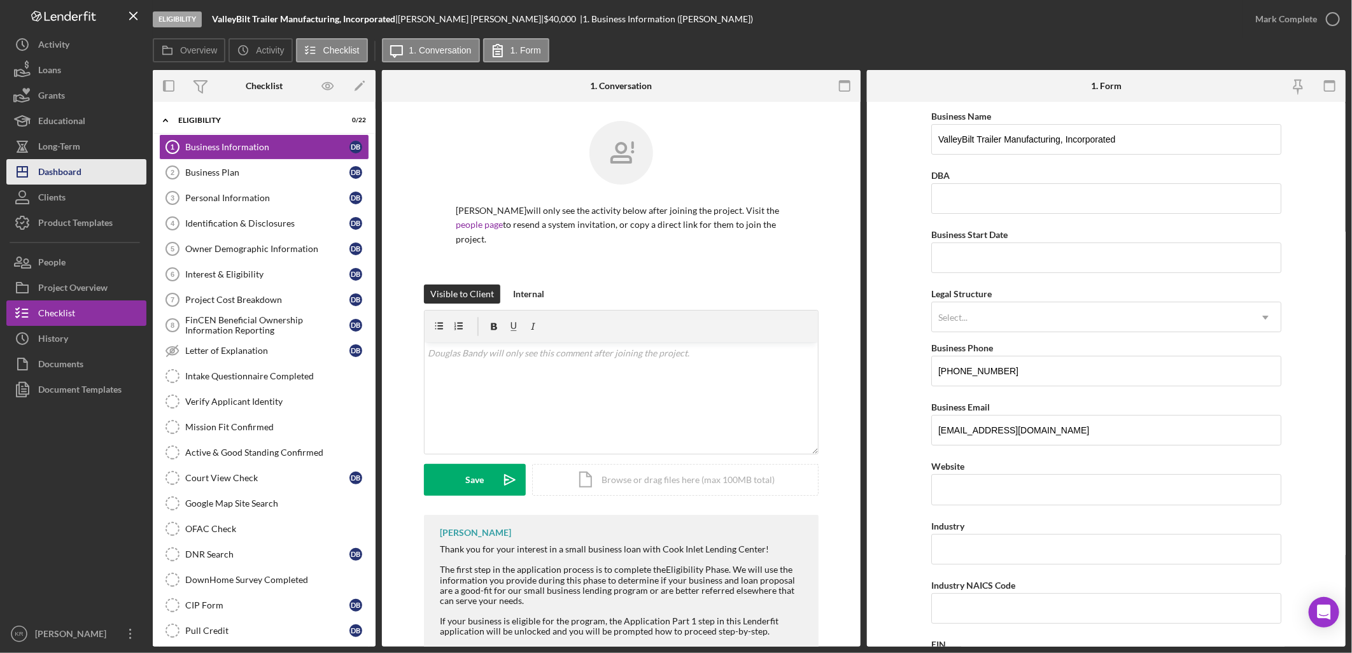
click at [105, 169] on button "Icon/Dashboard Dashboard" at bounding box center [76, 171] width 140 height 25
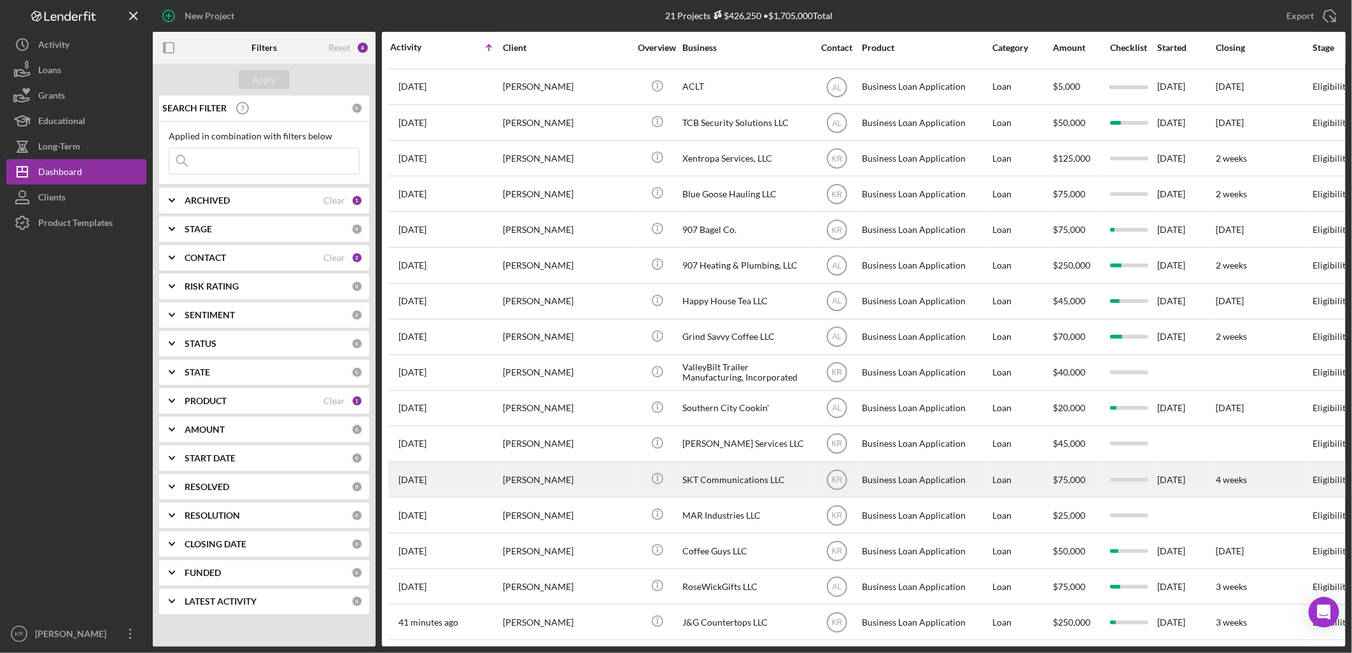
scroll to position [195, 0]
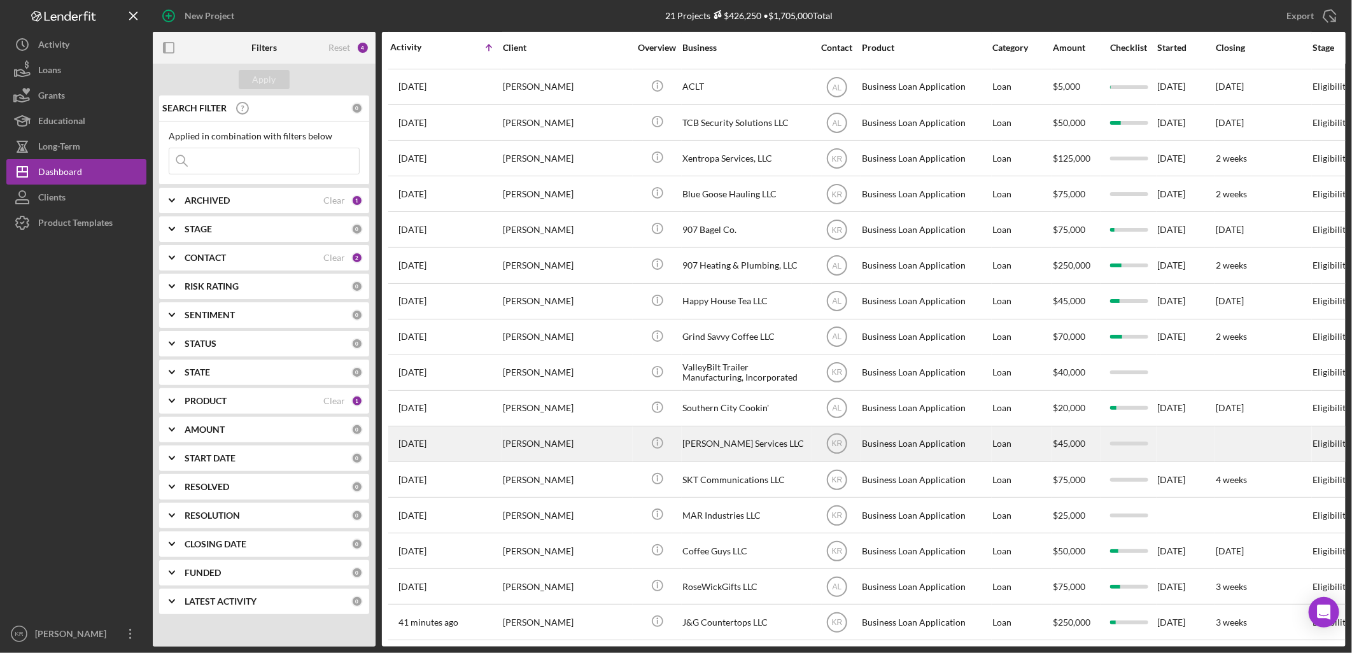
click at [620, 444] on div "Justin Short" at bounding box center [566, 444] width 127 height 34
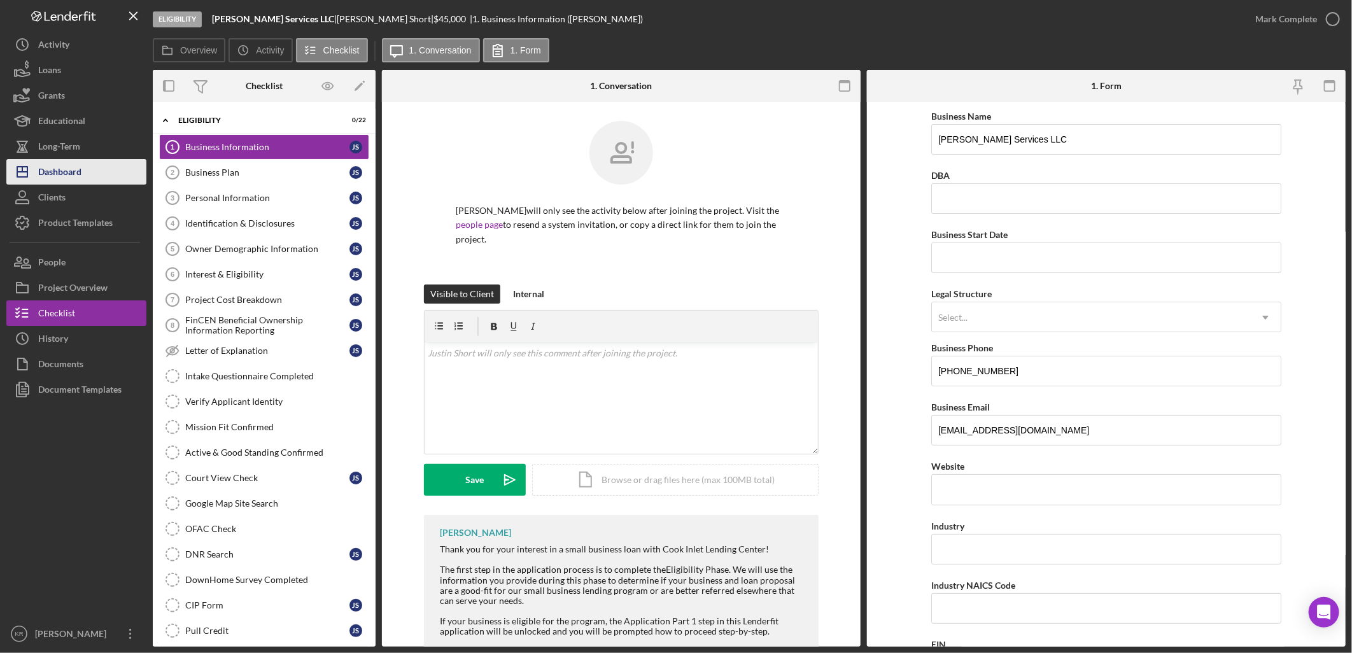
click at [89, 169] on button "Icon/Dashboard Dashboard" at bounding box center [76, 171] width 140 height 25
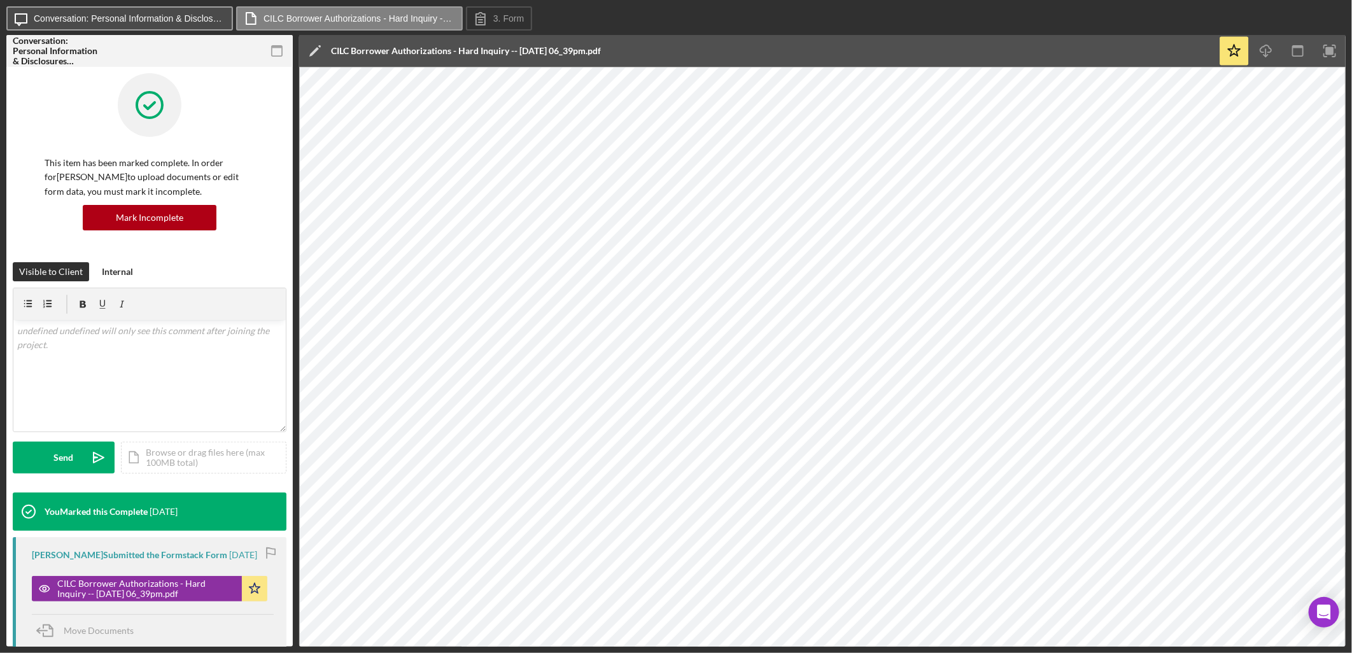
click at [94, 11] on button "Icon/Message Conversation: Personal Information & Disclosures ([PERSON_NAME])" at bounding box center [119, 18] width 227 height 24
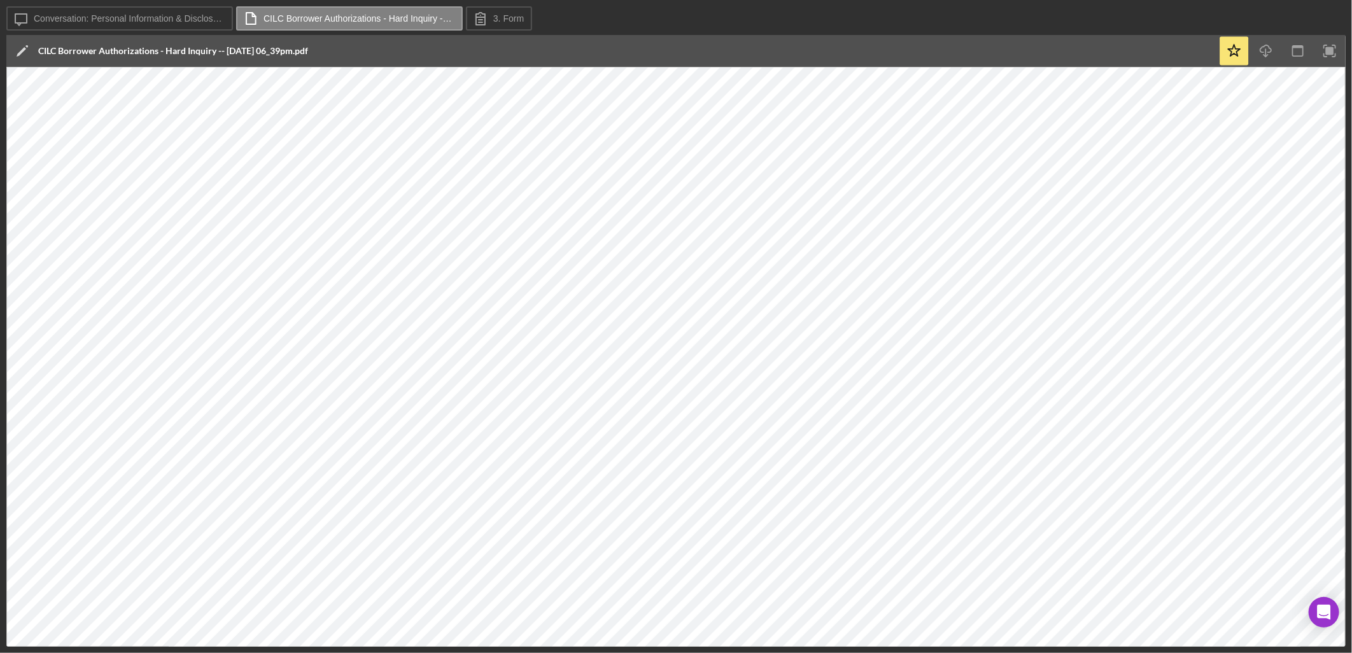
click at [120, 4] on div "Icon/Message Conversation: Personal Information & Disclosures ([PERSON_NAME]) C…" at bounding box center [676, 326] width 1352 height 653
click at [137, 27] on button "Icon/Message Conversation: Personal Information & Disclosures ([PERSON_NAME])" at bounding box center [119, 18] width 227 height 24
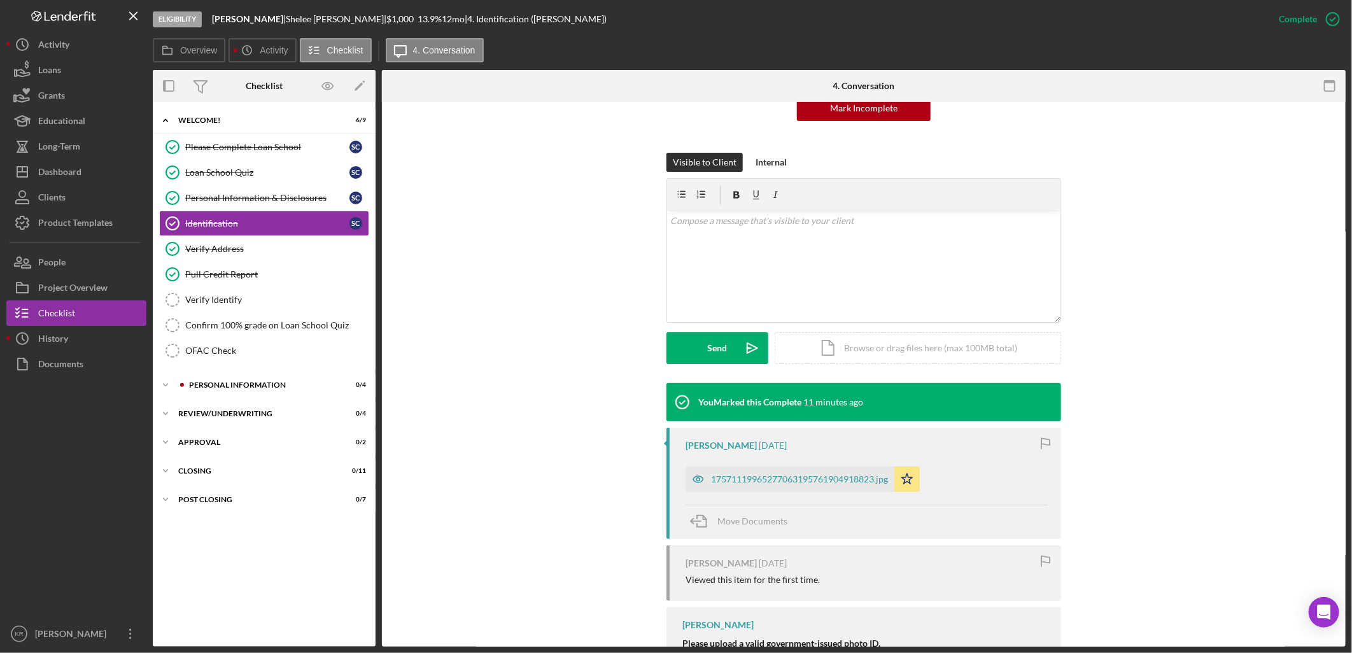
scroll to position [283, 0]
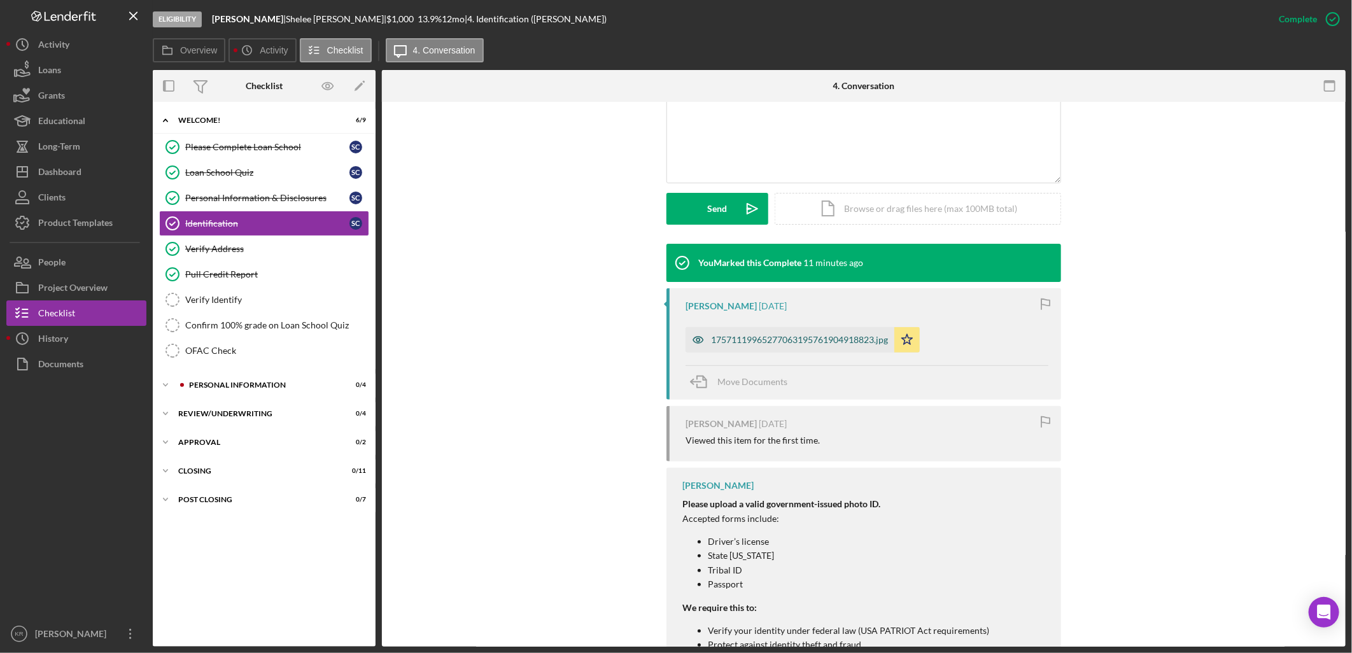
click at [759, 340] on div "17571119965277063195761904918823.jpg" at bounding box center [799, 340] width 177 height 10
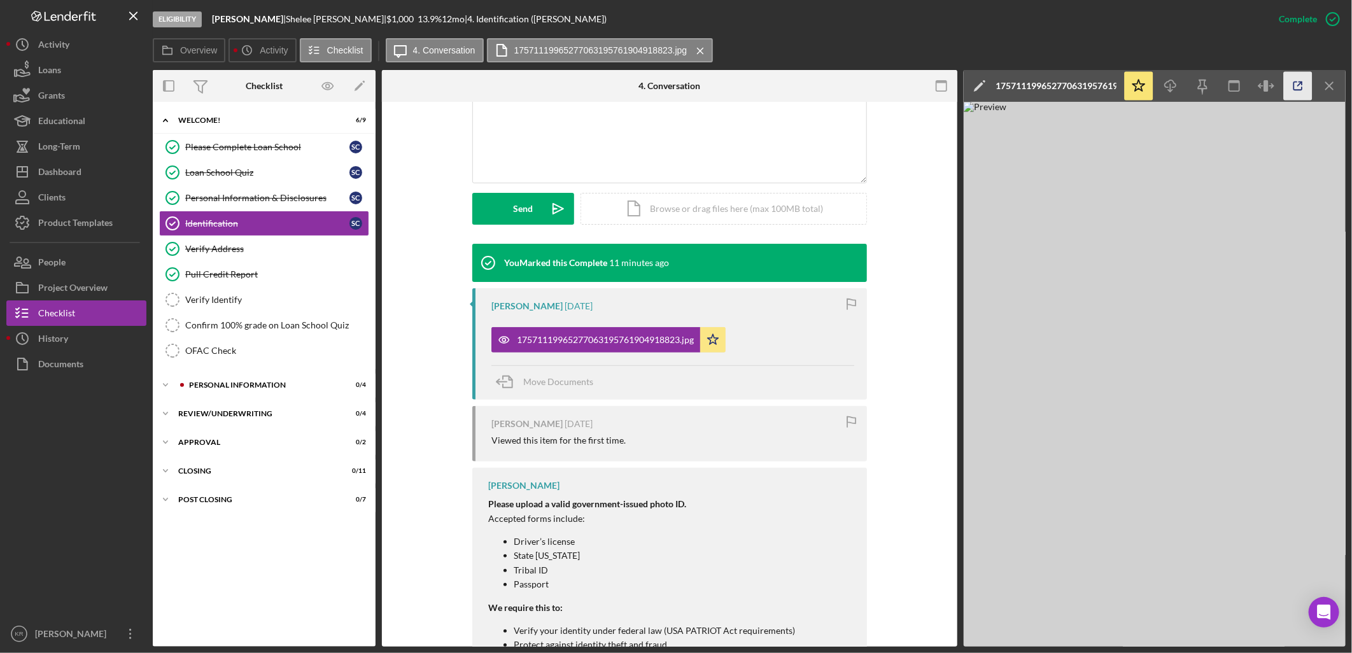
click at [1300, 79] on icon "button" at bounding box center [1298, 86] width 29 height 29
click at [278, 142] on div "Please Complete Loan School" at bounding box center [267, 147] width 164 height 10
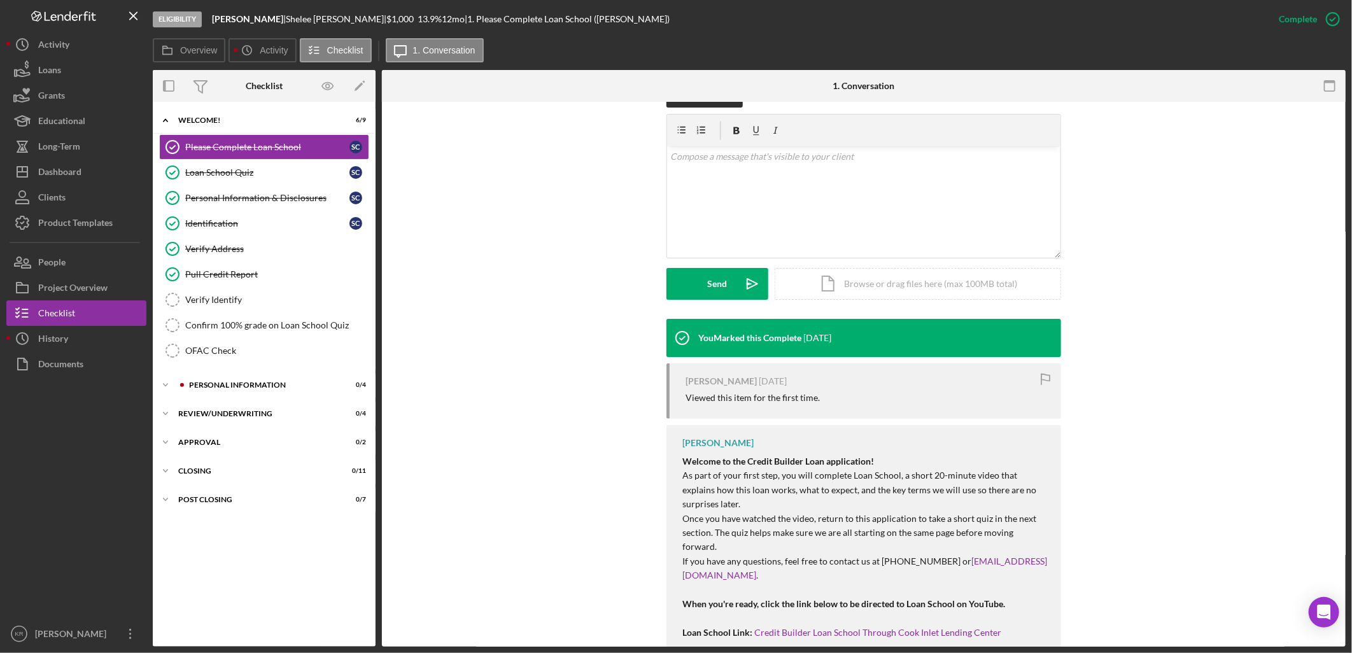
scroll to position [270, 0]
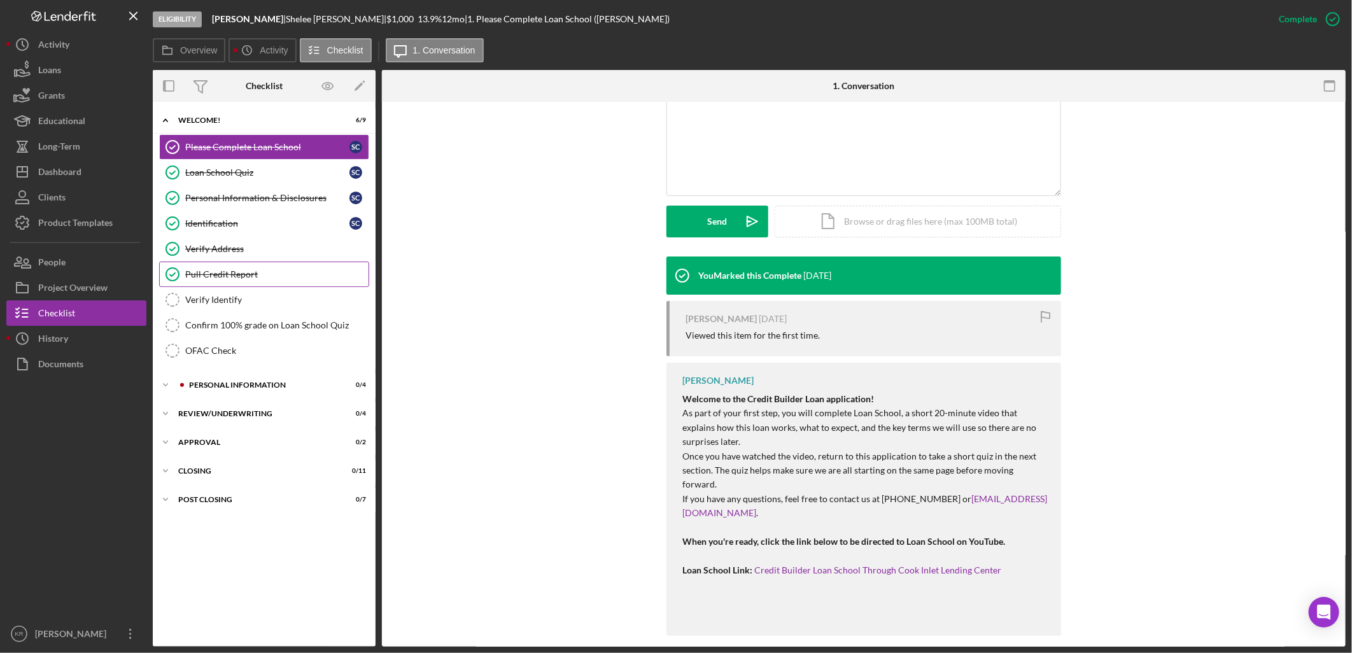
drag, startPoint x: 262, startPoint y: 229, endPoint x: 265, endPoint y: 281, distance: 52.2
click at [262, 230] on link "Identification Identification S C" at bounding box center [264, 223] width 210 height 25
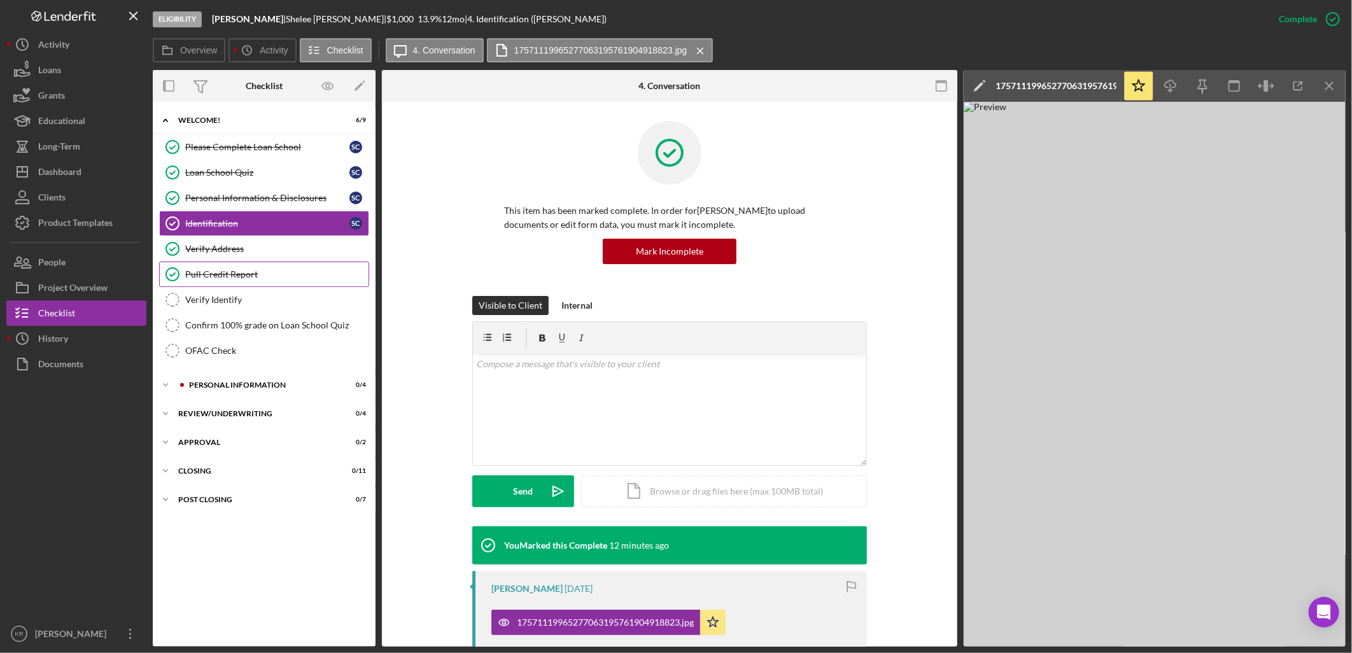
click at [289, 264] on link "Pull Credit Report Pull Credit Report" at bounding box center [264, 274] width 210 height 25
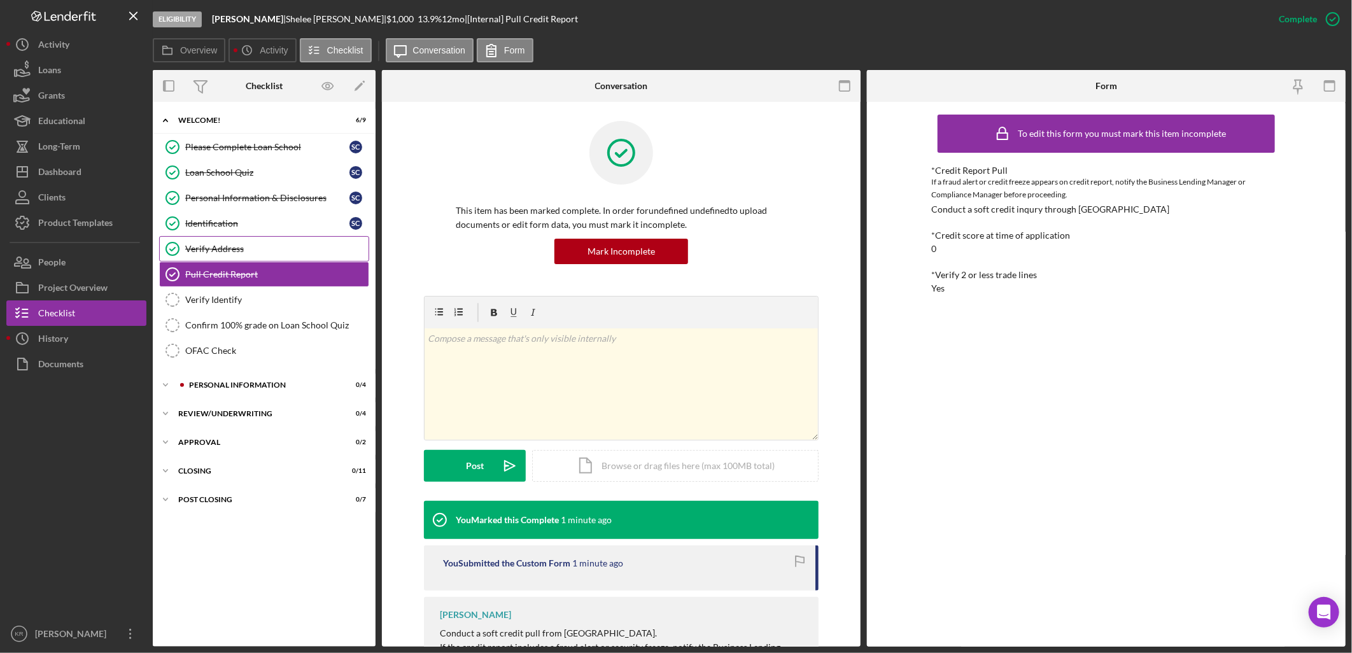
click at [319, 241] on link "Verify Address Verify Address" at bounding box center [264, 248] width 210 height 25
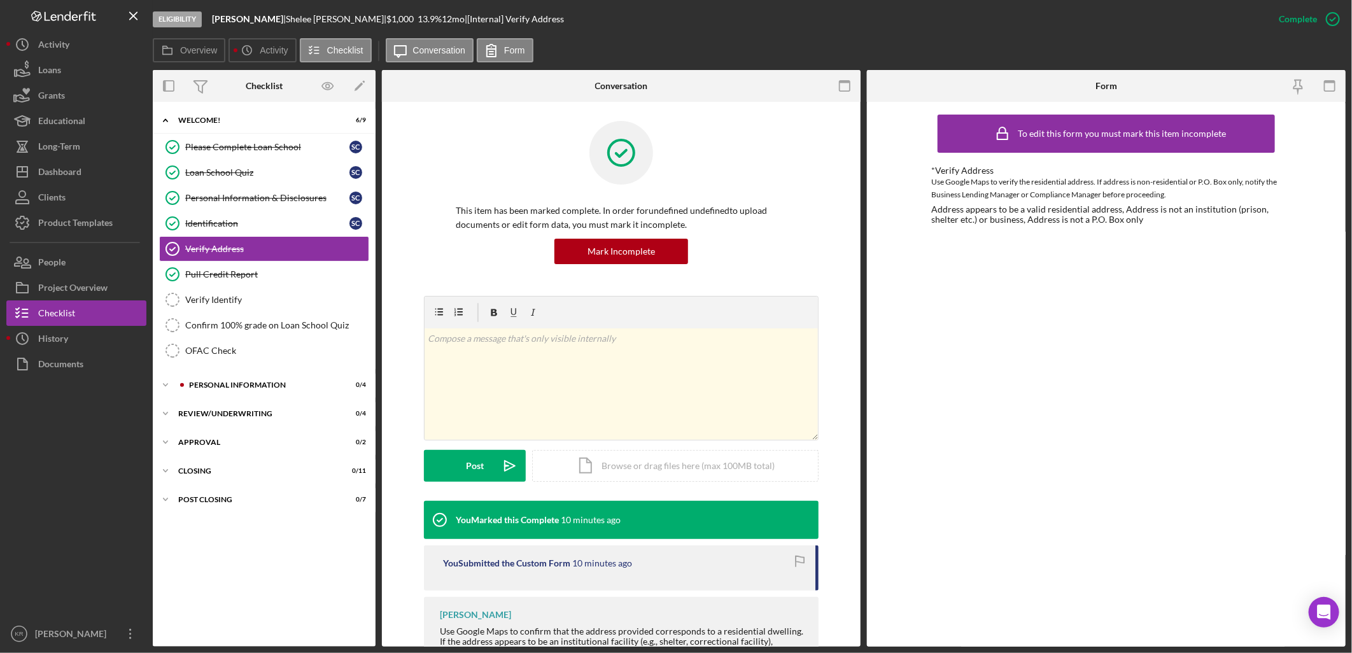
click at [300, 367] on div "Please Complete Loan School Please Complete Loan School S C Loan School Quiz Lo…" at bounding box center [264, 251] width 223 height 235
click at [279, 389] on div "Personal Information" at bounding box center [274, 385] width 171 height 8
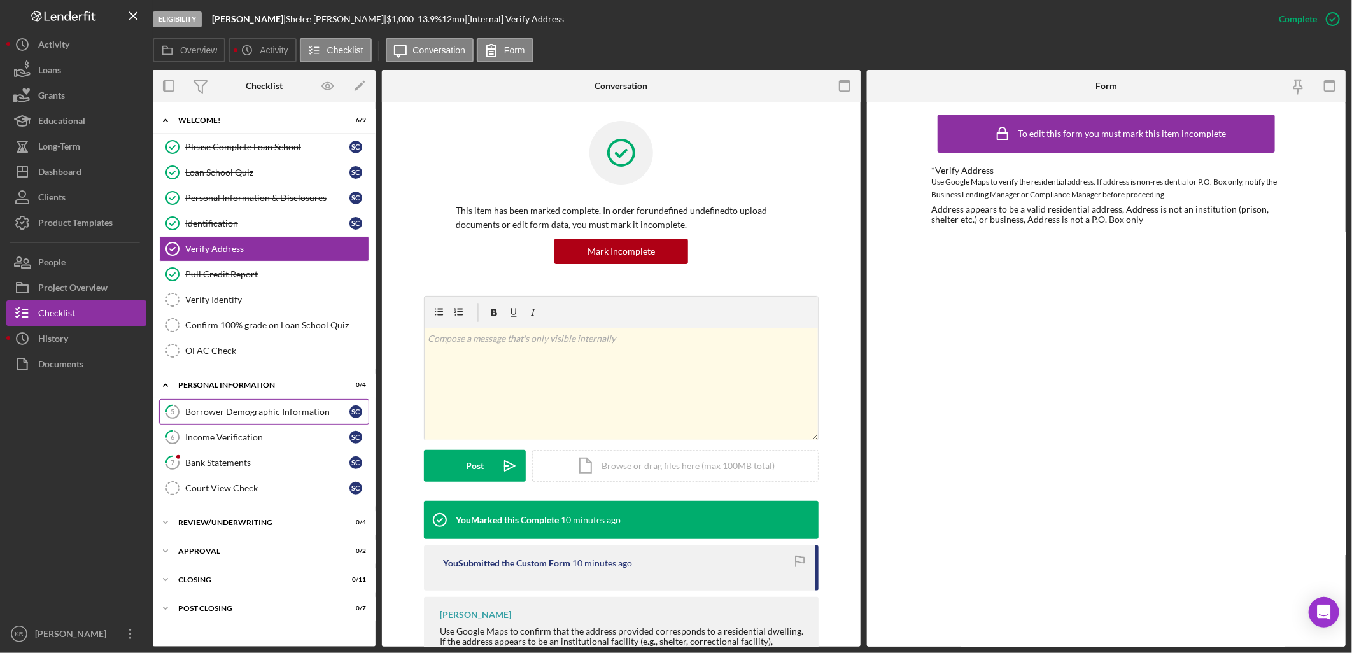
click at [247, 409] on div "Borrower Demographic Information" at bounding box center [267, 412] width 164 height 10
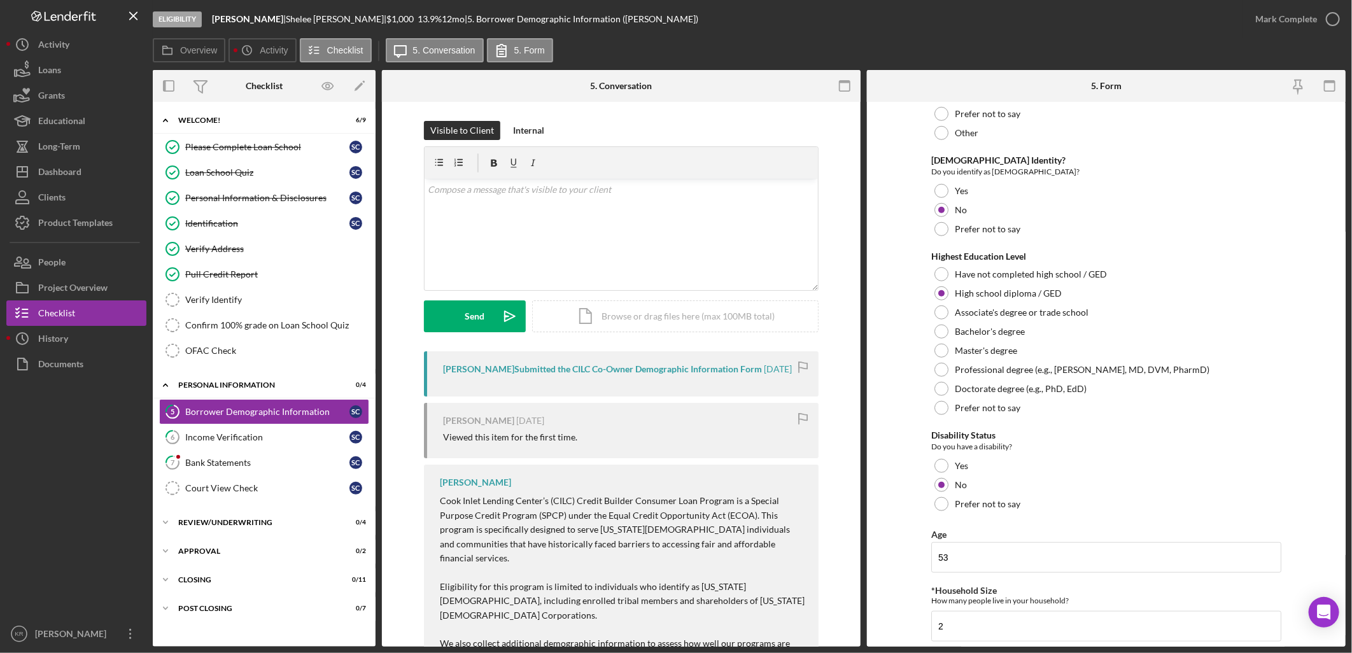
scroll to position [707, 0]
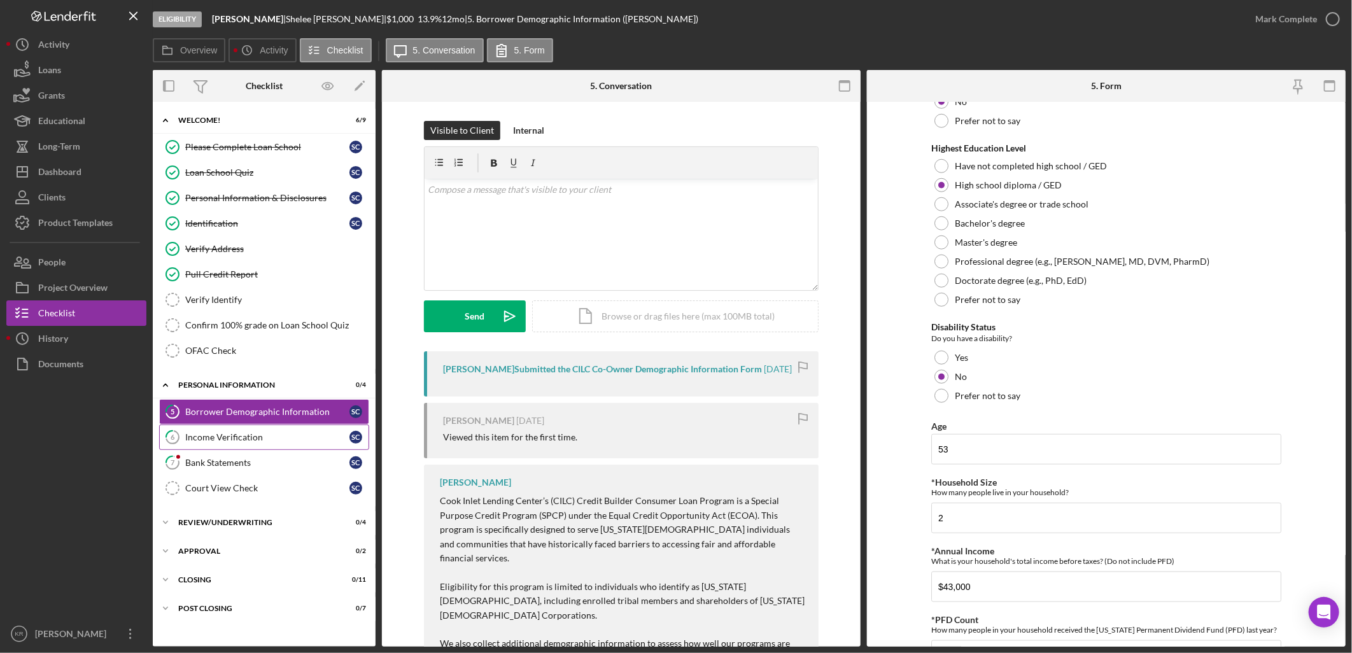
click at [259, 444] on link "6 Income Verification S C" at bounding box center [264, 436] width 210 height 25
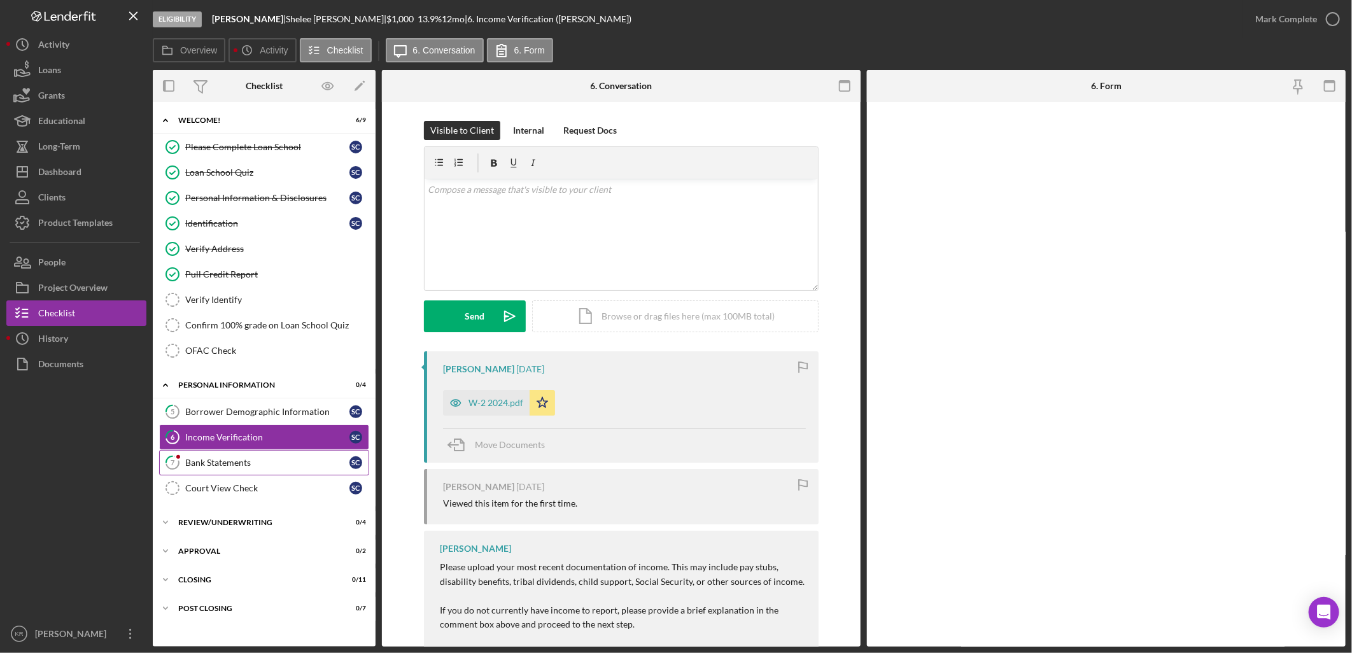
click at [248, 457] on link "7 Bank Statements S C" at bounding box center [264, 462] width 210 height 25
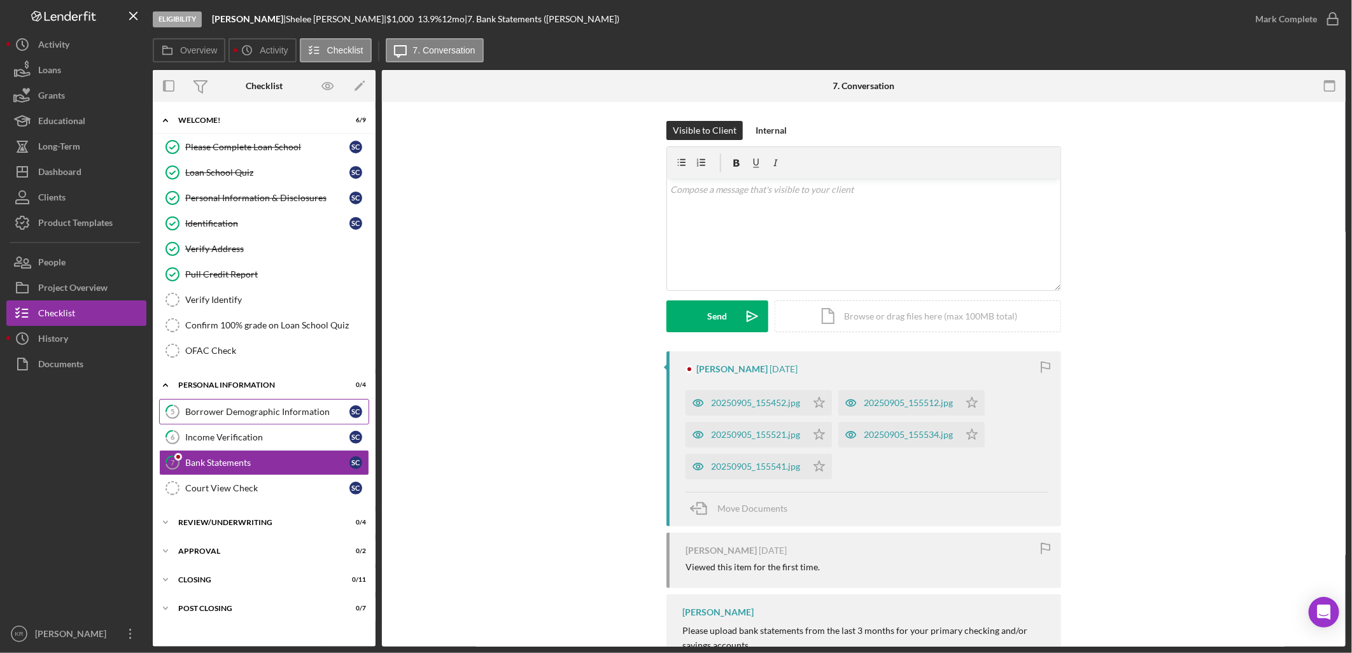
click at [263, 419] on link "5 Borrower Demographic Information S C" at bounding box center [264, 411] width 210 height 25
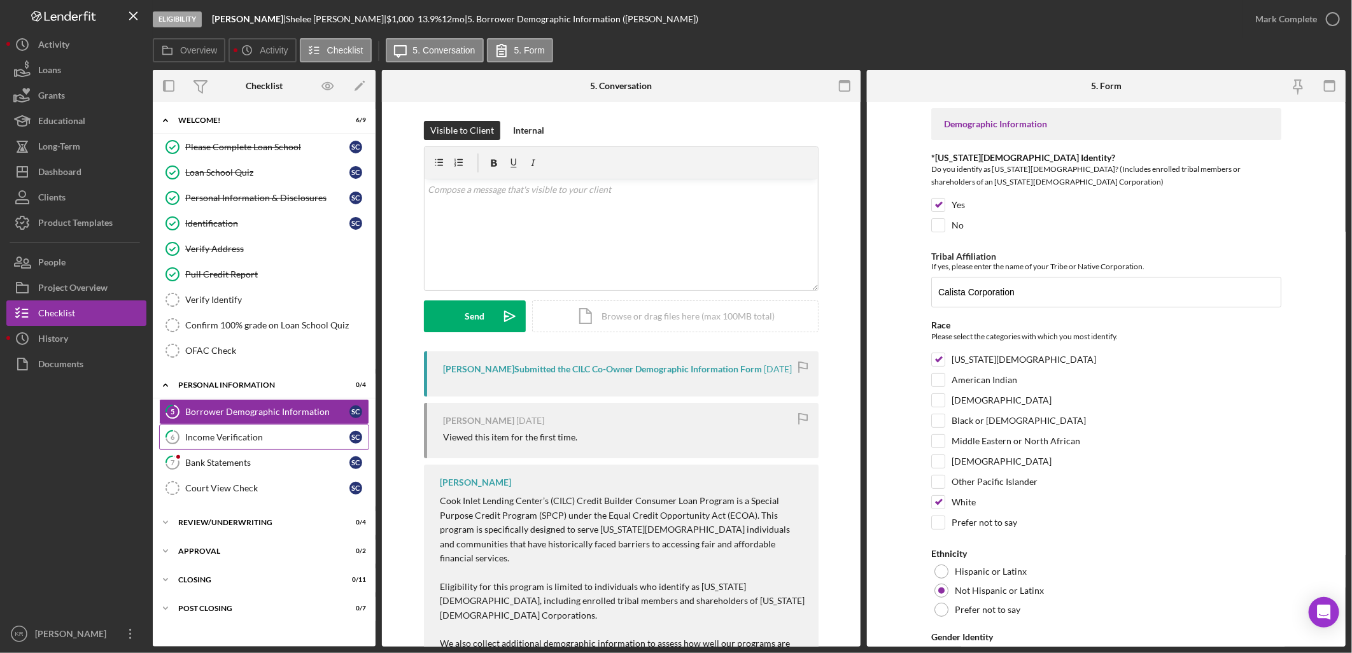
click at [238, 433] on link "6 Income Verification S C" at bounding box center [264, 436] width 210 height 25
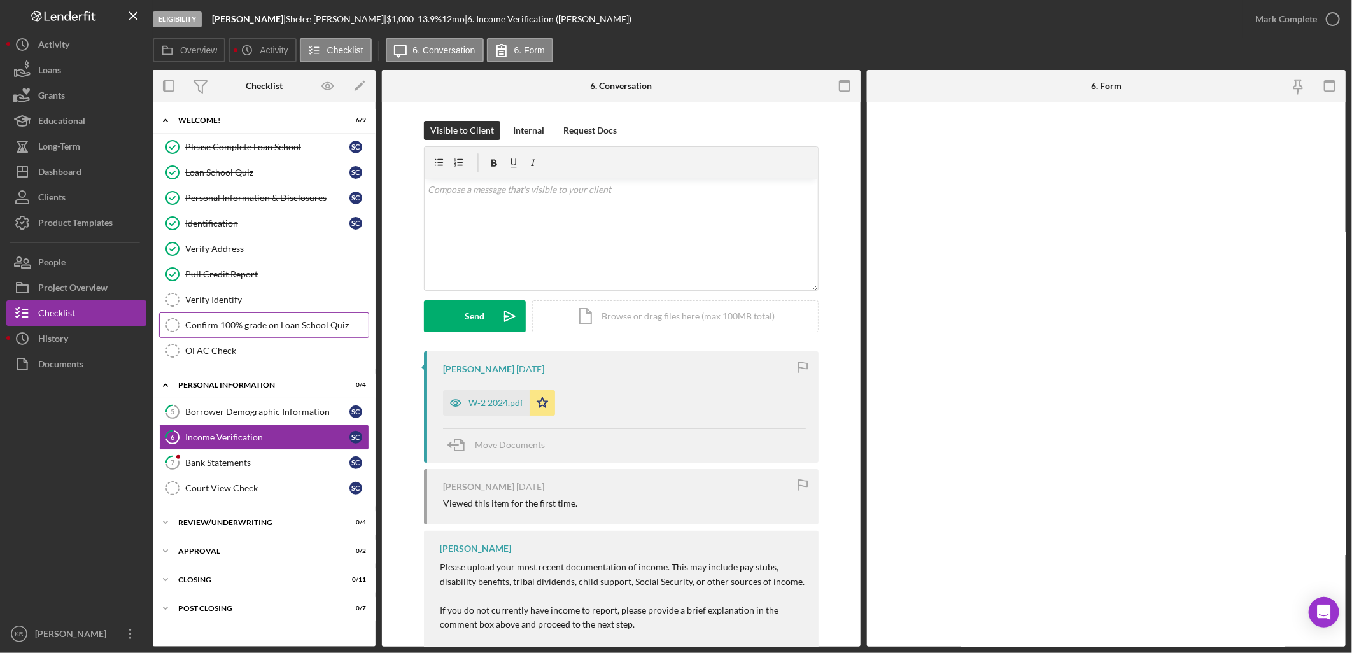
click at [204, 315] on link "Confirm 100% grade on Loan School Quiz Confirm 100% grade on Loan School Quiz" at bounding box center [264, 324] width 210 height 25
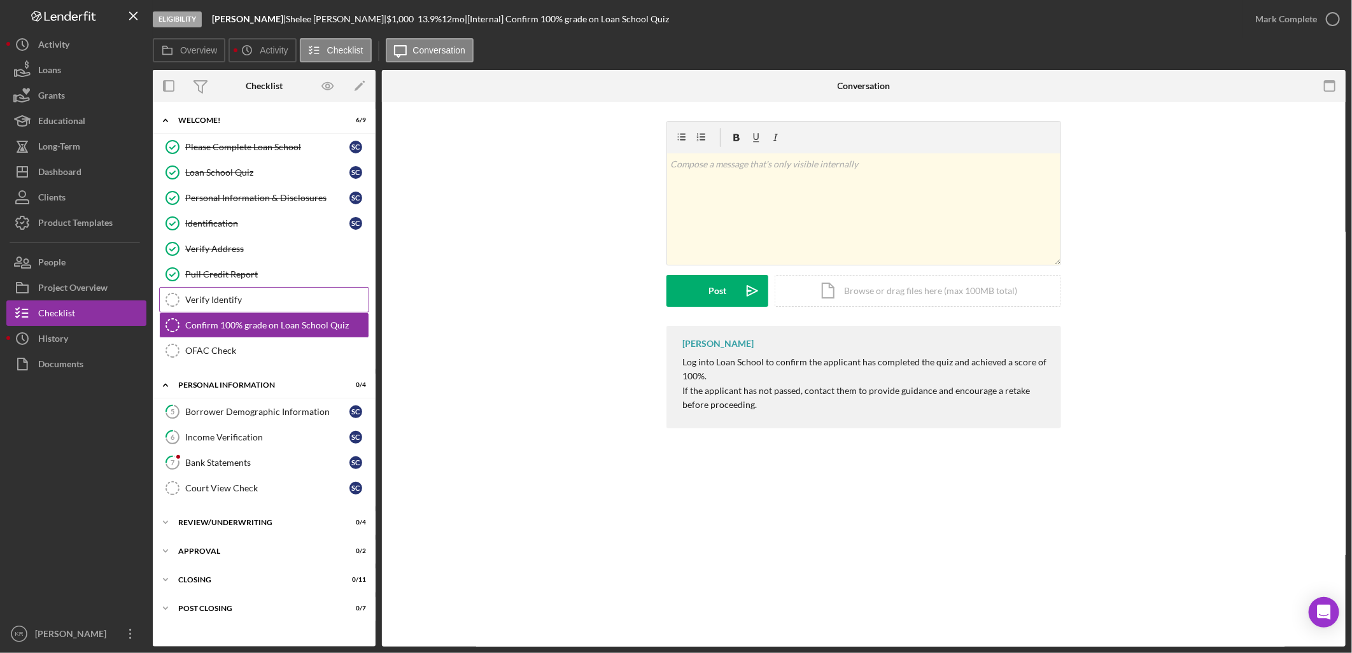
click at [239, 294] on link "Verify Identify Verify Identify" at bounding box center [264, 299] width 210 height 25
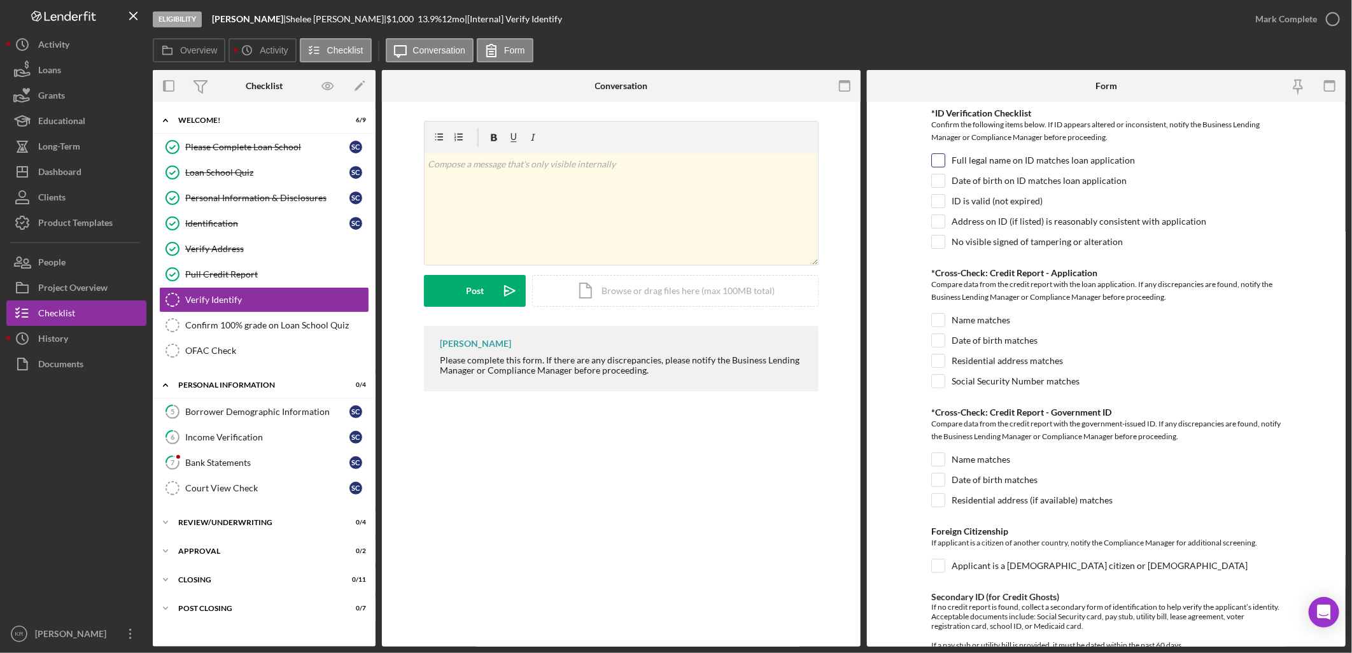
click at [1098, 167] on div "Full legal name on ID matches loan application" at bounding box center [1106, 163] width 350 height 20
click at [1103, 158] on label "Full legal name on ID matches loan application" at bounding box center [1042, 160] width 183 height 13
click at [944, 158] on input "Full legal name on ID matches loan application" at bounding box center [938, 160] width 13 height 13
checkbox input "true"
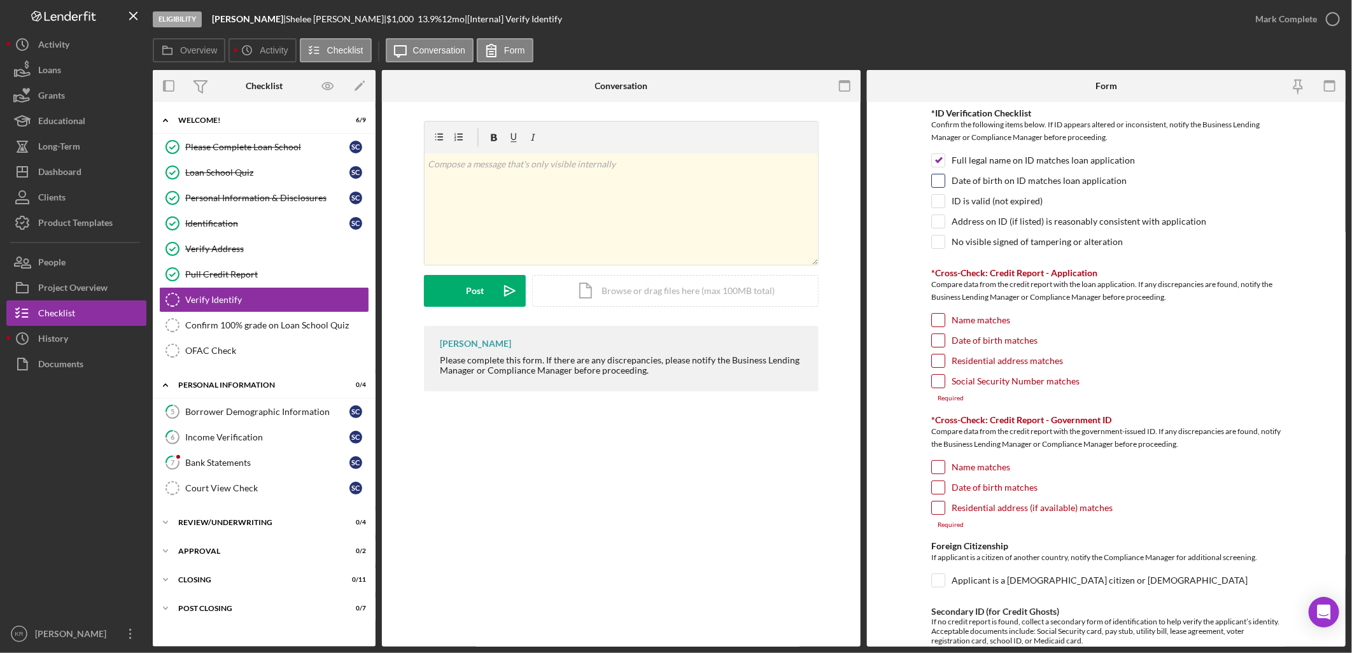
click at [944, 182] on div "Date of birth on ID matches loan application" at bounding box center [1106, 184] width 350 height 20
click at [938, 185] on input "Date of birth on ID matches loan application" at bounding box center [938, 180] width 13 height 13
checkbox input "true"
drag, startPoint x: 983, startPoint y: 192, endPoint x: 975, endPoint y: 199, distance: 10.4
click at [975, 199] on div "*ID Verification Checklist Confirm the following items below. If ID appears alt…" at bounding box center [1106, 181] width 350 height 147
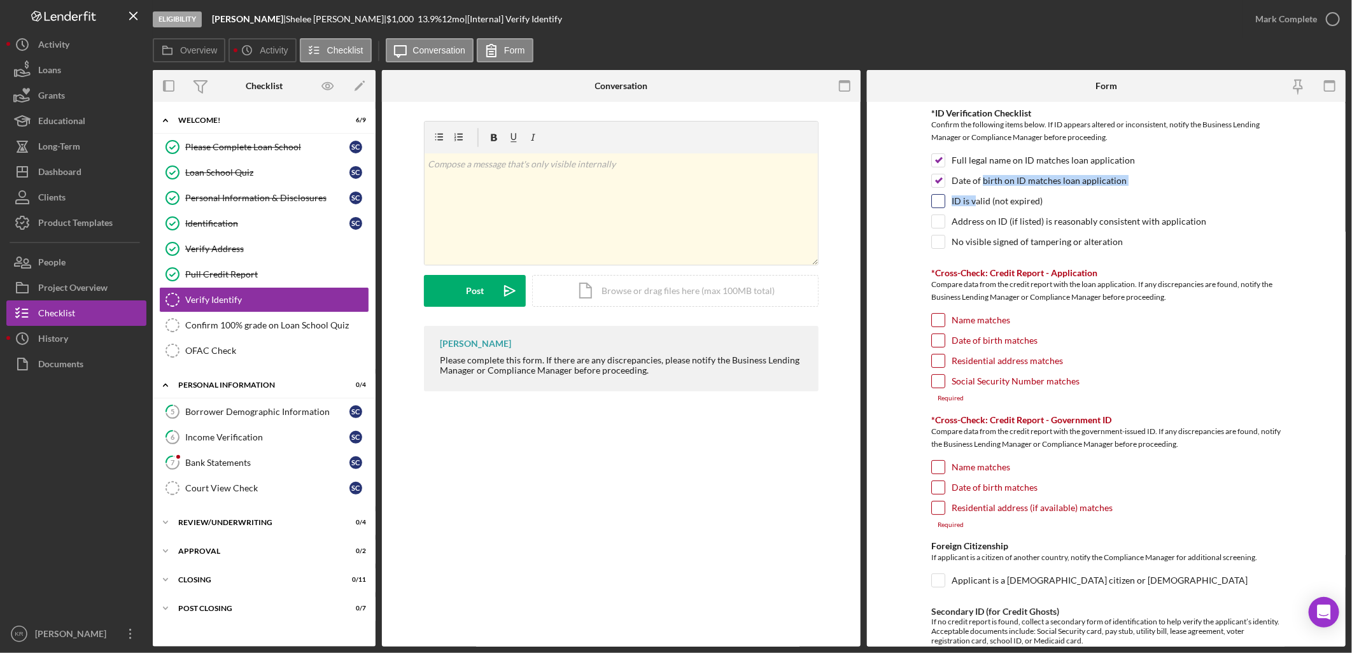
click at [972, 202] on label "ID is valid (not expired)" at bounding box center [996, 201] width 91 height 13
click at [944, 202] on input "ID is valid (not expired)" at bounding box center [938, 201] width 13 height 13
checkbox input "true"
click at [1088, 244] on label "No visible signed of tampering or alteration" at bounding box center [1036, 241] width 171 height 13
click at [944, 244] on input "No visible signed of tampering or alteration" at bounding box center [938, 241] width 13 height 13
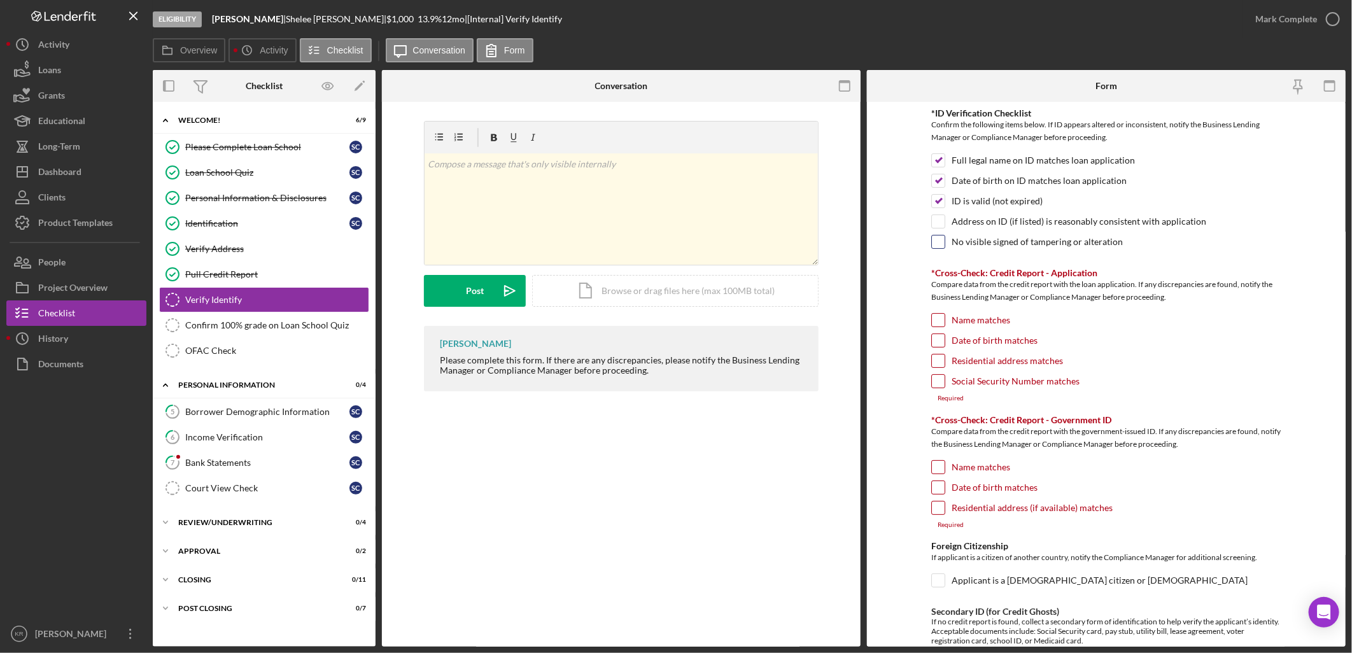
checkbox input "true"
click at [980, 328] on div "Name matches" at bounding box center [1106, 323] width 350 height 20
click at [986, 321] on label "Name matches" at bounding box center [980, 320] width 59 height 13
click at [944, 321] on input "Name matches" at bounding box center [938, 320] width 13 height 13
checkbox input "true"
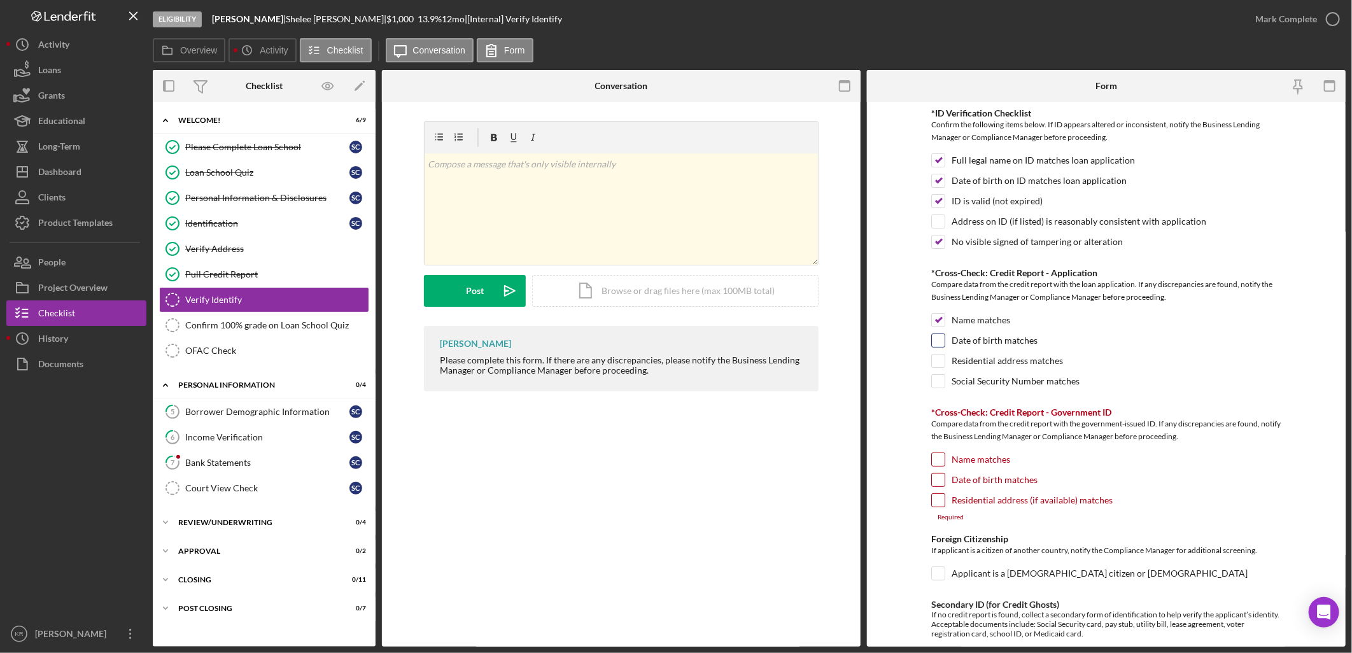
click at [983, 344] on label "Date of birth matches" at bounding box center [994, 340] width 86 height 13
click at [944, 344] on input "Date of birth matches" at bounding box center [938, 340] width 13 height 13
checkbox input "true"
drag, startPoint x: 980, startPoint y: 361, endPoint x: 958, endPoint y: 416, distance: 58.9
click at [958, 416] on div "*ID Verification Checklist Confirm the following items below. If ID appears alt…" at bounding box center [1106, 519] width 350 height 823
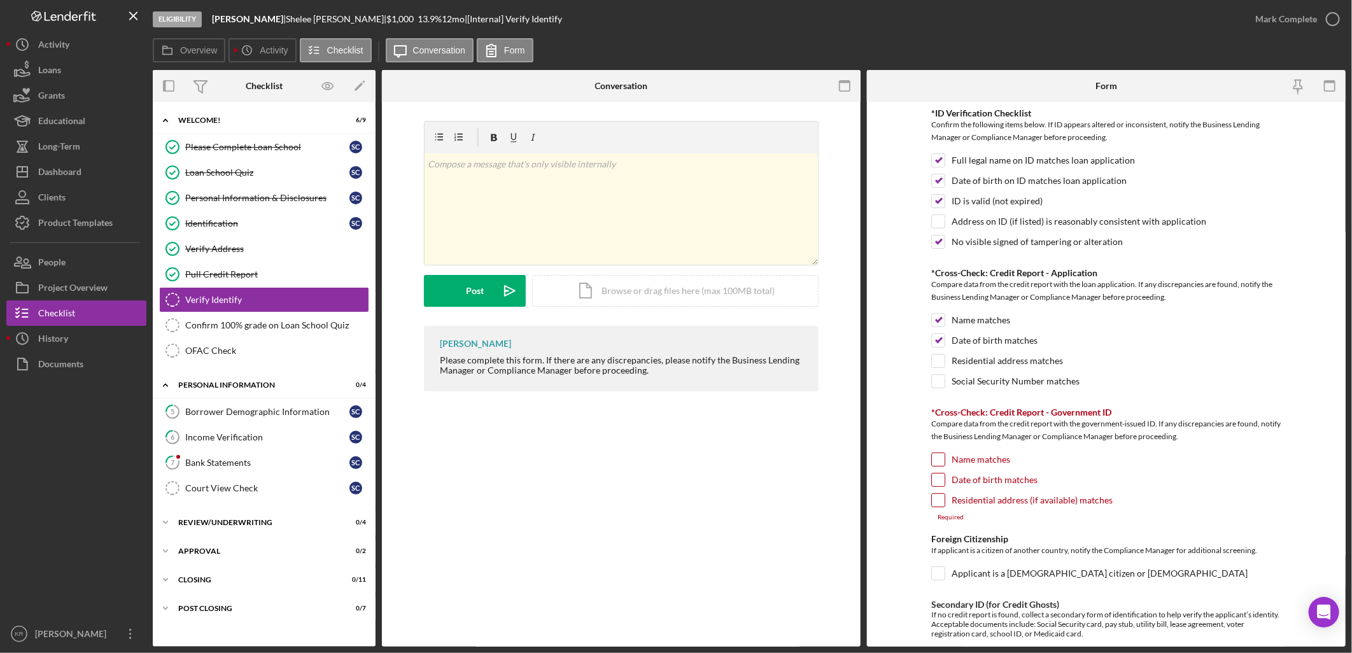
drag, startPoint x: 958, startPoint y: 416, endPoint x: 985, endPoint y: 463, distance: 54.7
click at [985, 463] on label "Name matches" at bounding box center [980, 459] width 59 height 13
click at [944, 463] on input "Name matches" at bounding box center [938, 459] width 13 height 13
checkbox input "true"
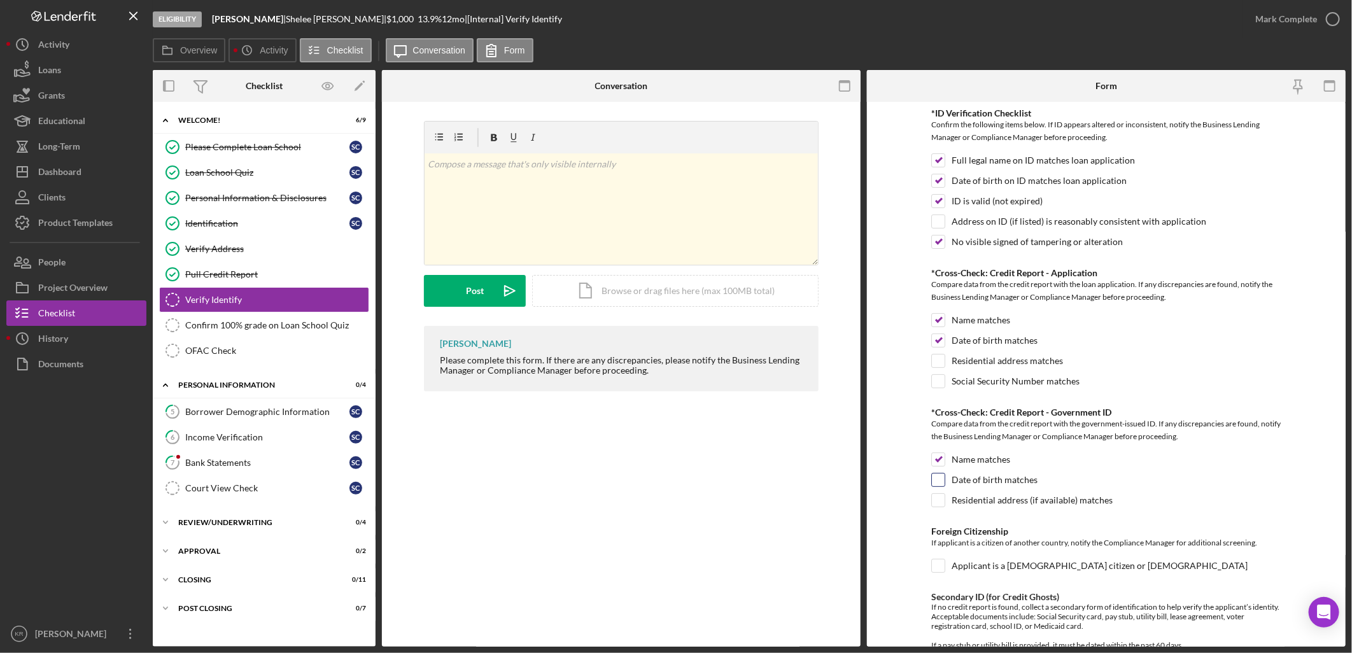
click at [991, 479] on label "Date of birth matches" at bounding box center [994, 479] width 86 height 13
click at [944, 479] on input "Date of birth matches" at bounding box center [938, 479] width 13 height 13
checkbox input "true"
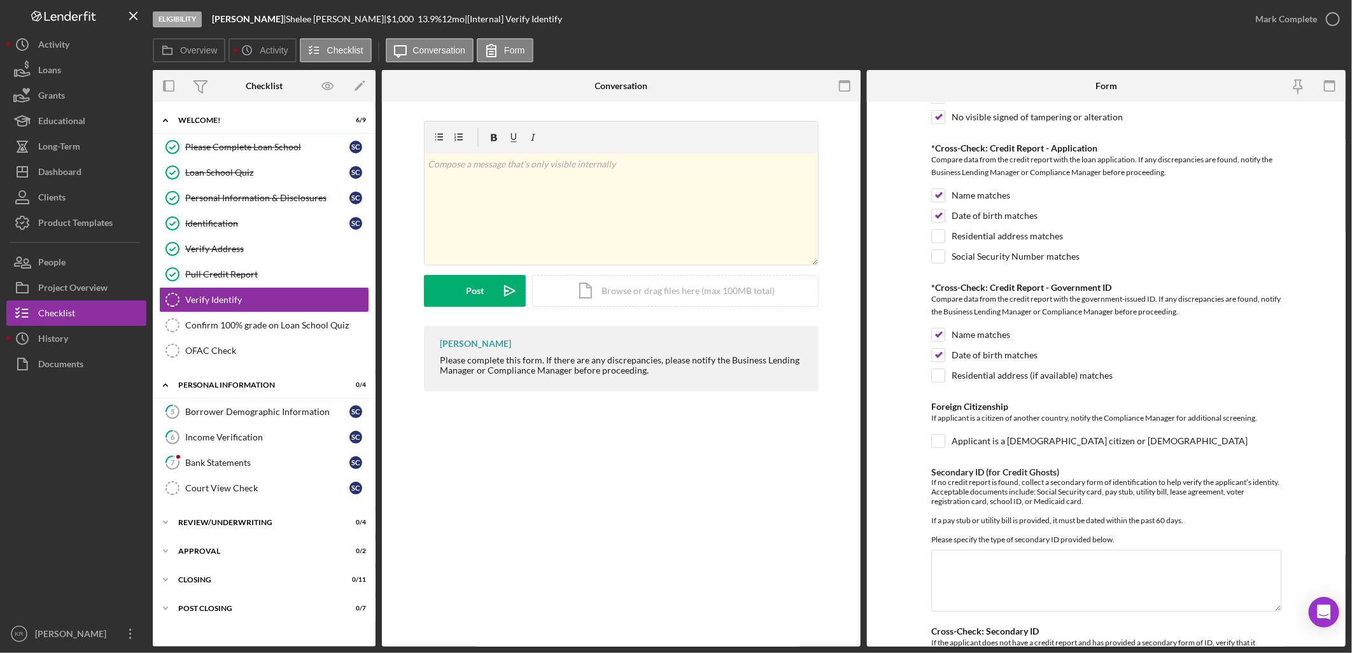
scroll to position [212, 0]
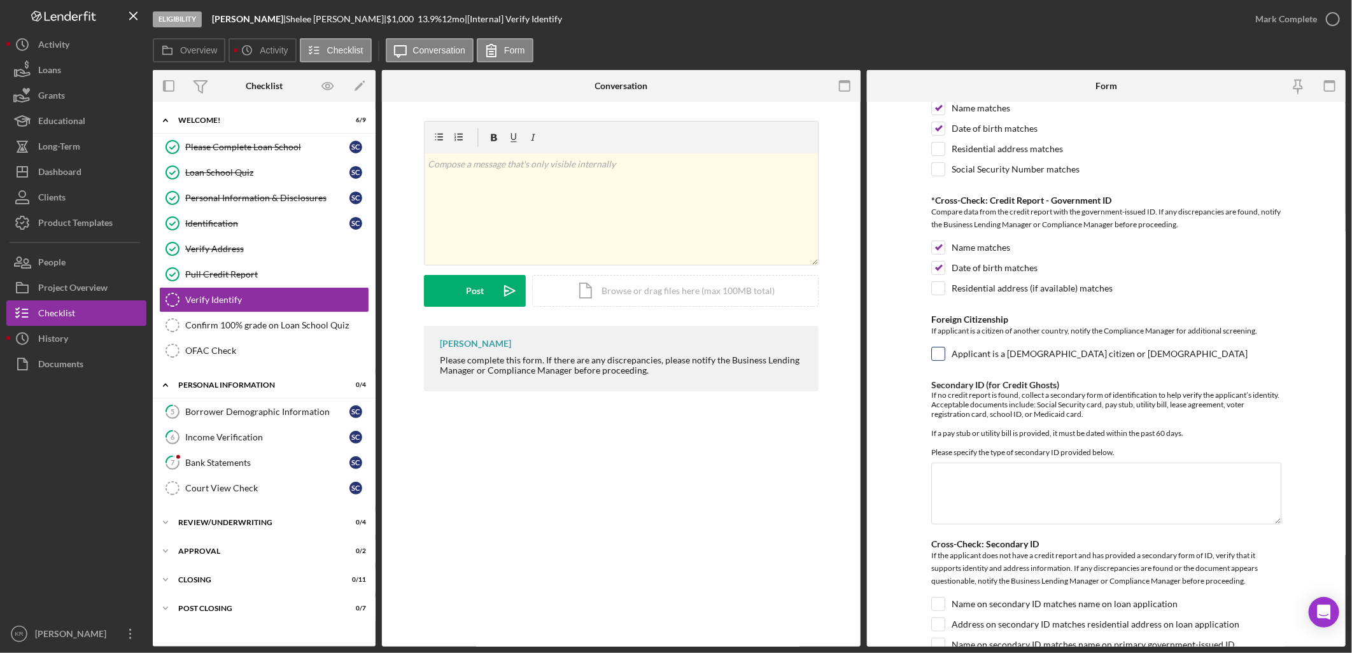
click at [1051, 356] on label "Applicant is a U.S. citizen or lawful permanent resident" at bounding box center [1099, 353] width 296 height 13
click at [944, 356] on input "Applicant is a U.S. citizen or lawful permanent resident" at bounding box center [938, 353] width 13 height 13
checkbox input "true"
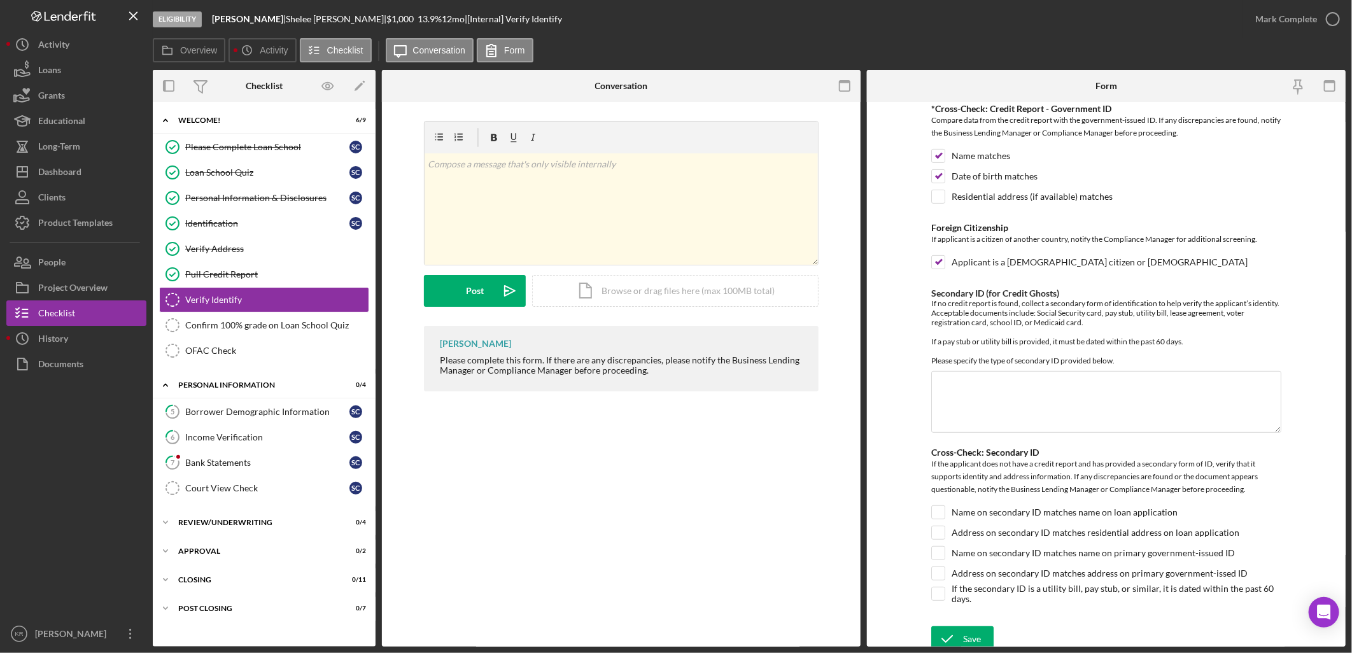
scroll to position [314, 0]
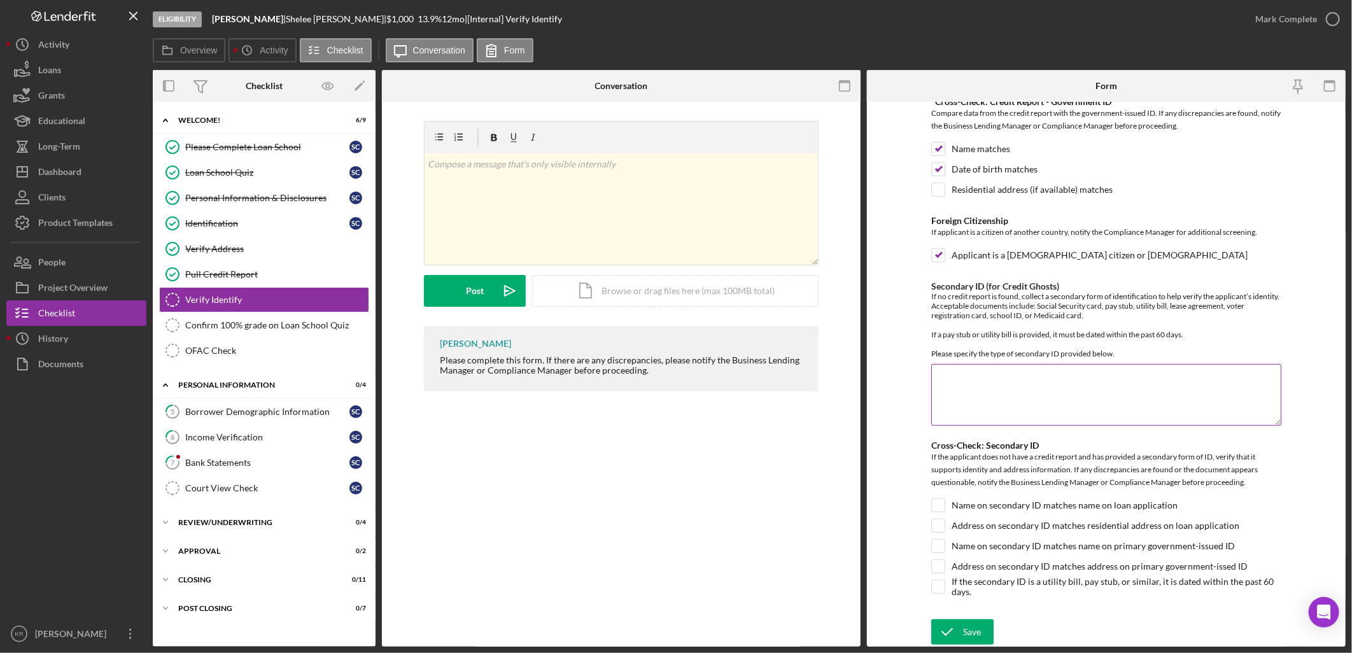
click at [1032, 406] on textarea "Secondary ID (for Credit Ghosts)" at bounding box center [1106, 394] width 350 height 61
click at [977, 397] on textarea "Secondary ID (for Credit Ghosts)" at bounding box center [1106, 394] width 350 height 61
type textarea "w"
type textarea "W2"
click at [940, 505] on input "Name on secondary ID matches name on loan application" at bounding box center [938, 505] width 13 height 13
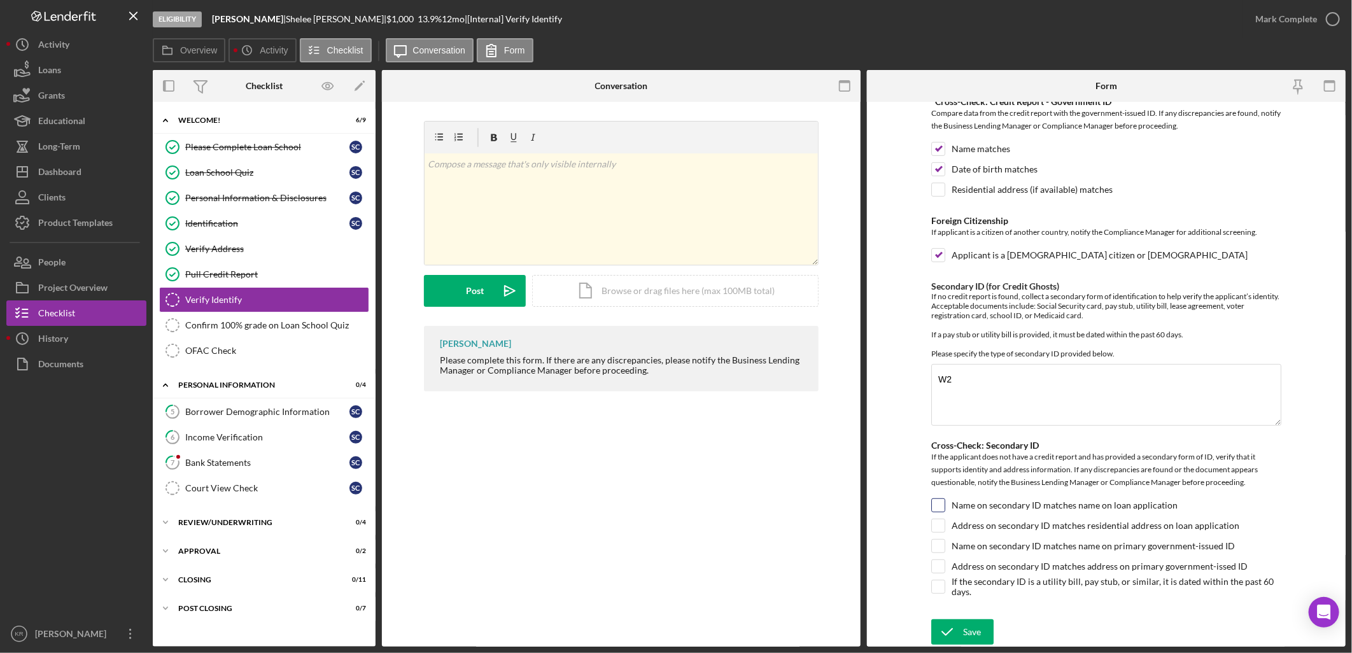
checkbox input "true"
click at [936, 542] on input "Name on secondary ID matches name on primary government-issued ID" at bounding box center [938, 546] width 13 height 13
checkbox input "true"
click at [983, 633] on button "Save" at bounding box center [962, 631] width 62 height 25
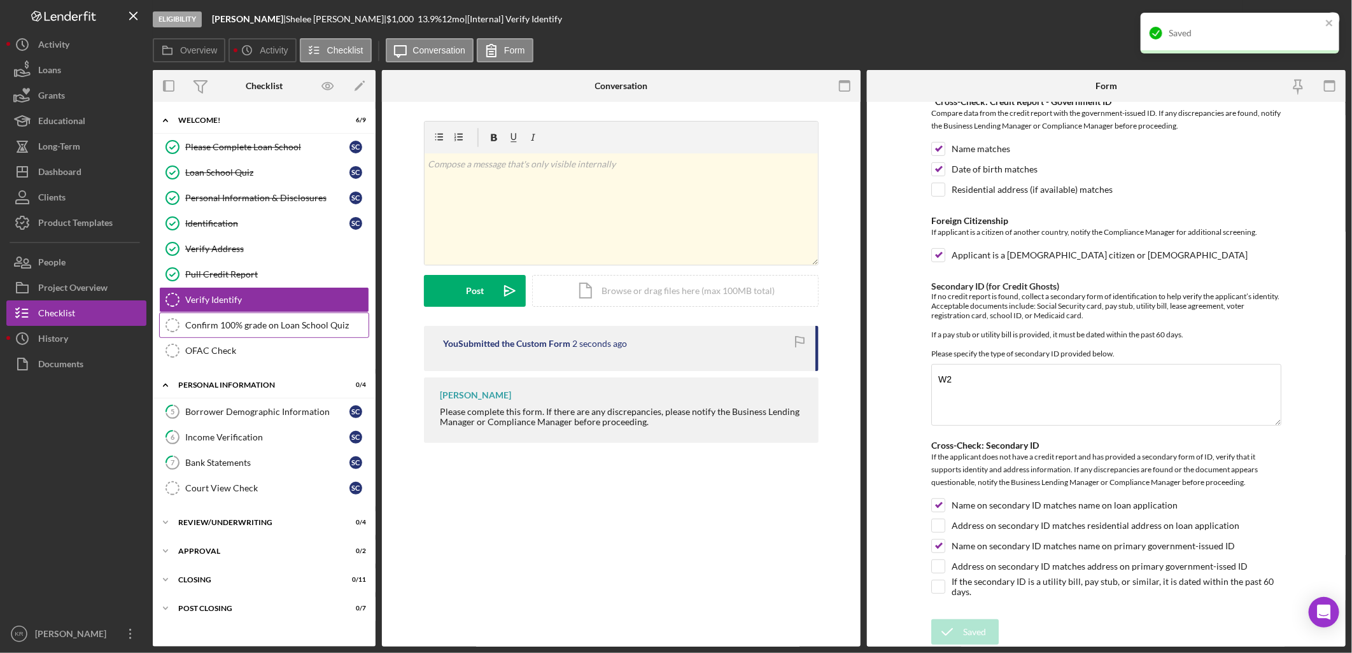
click at [257, 321] on div "Confirm 100% grade on Loan School Quiz" at bounding box center [276, 325] width 183 height 10
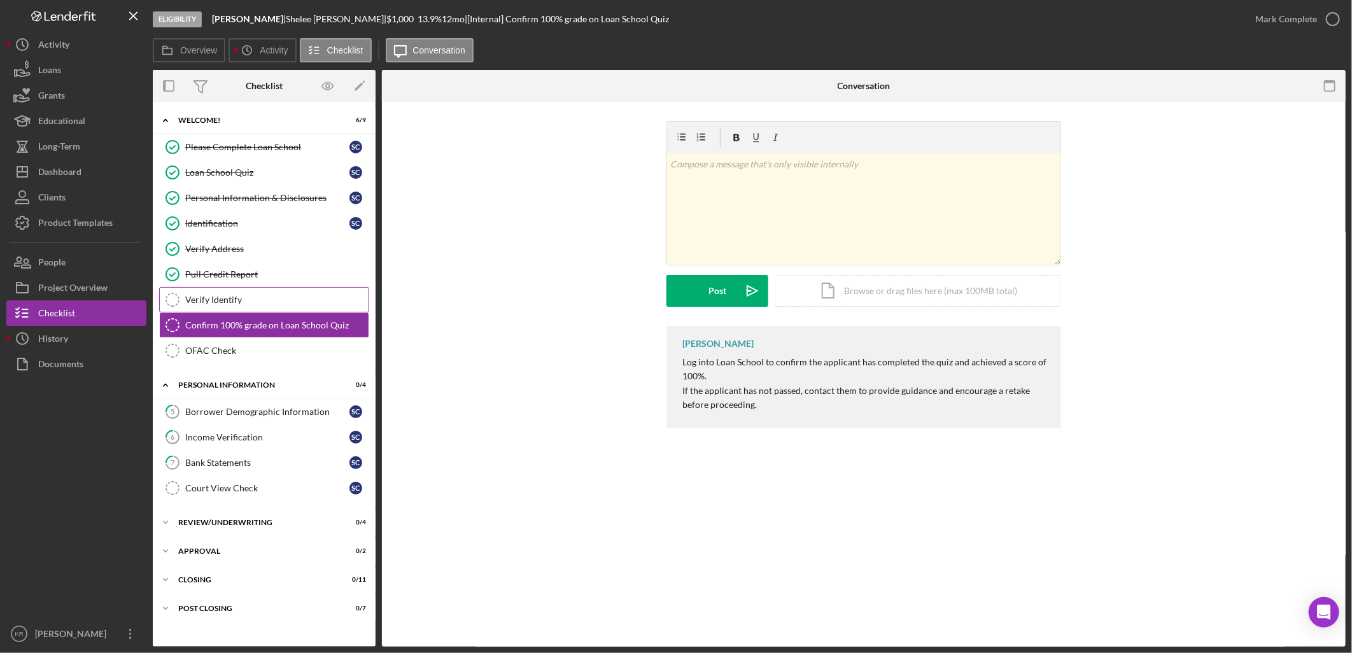
click at [256, 295] on div "Verify Identify" at bounding box center [276, 300] width 183 height 10
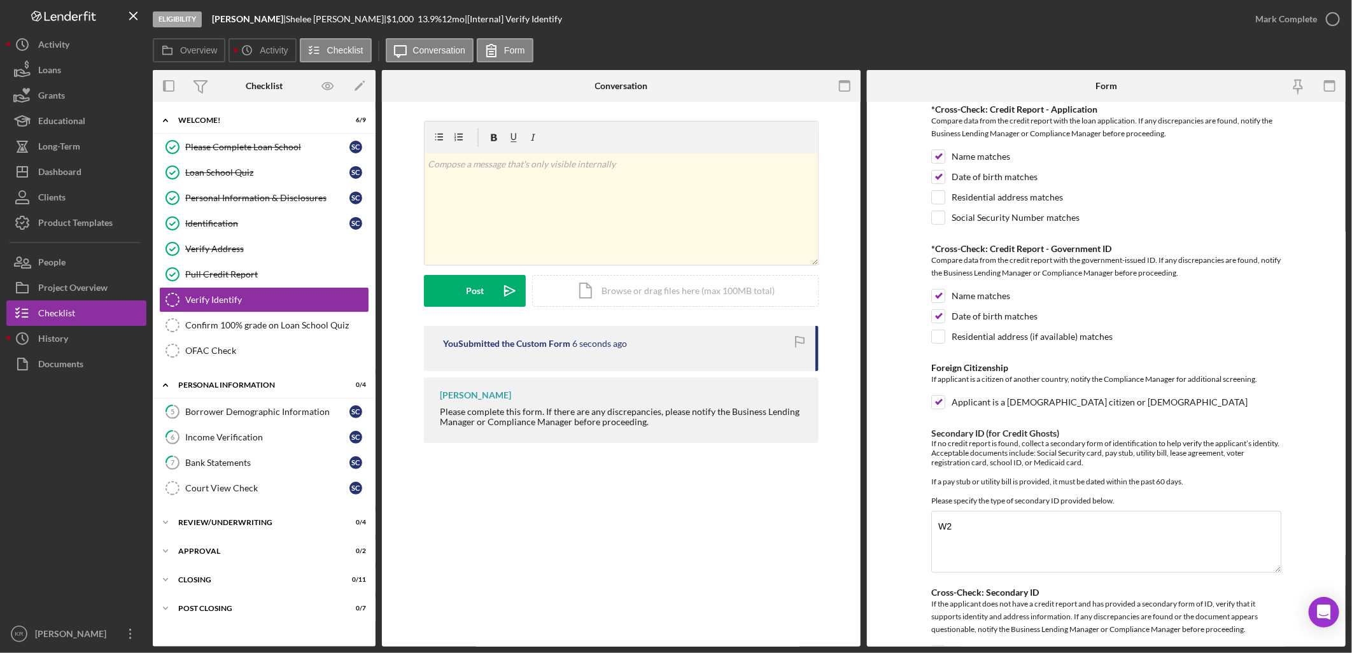
scroll to position [314, 0]
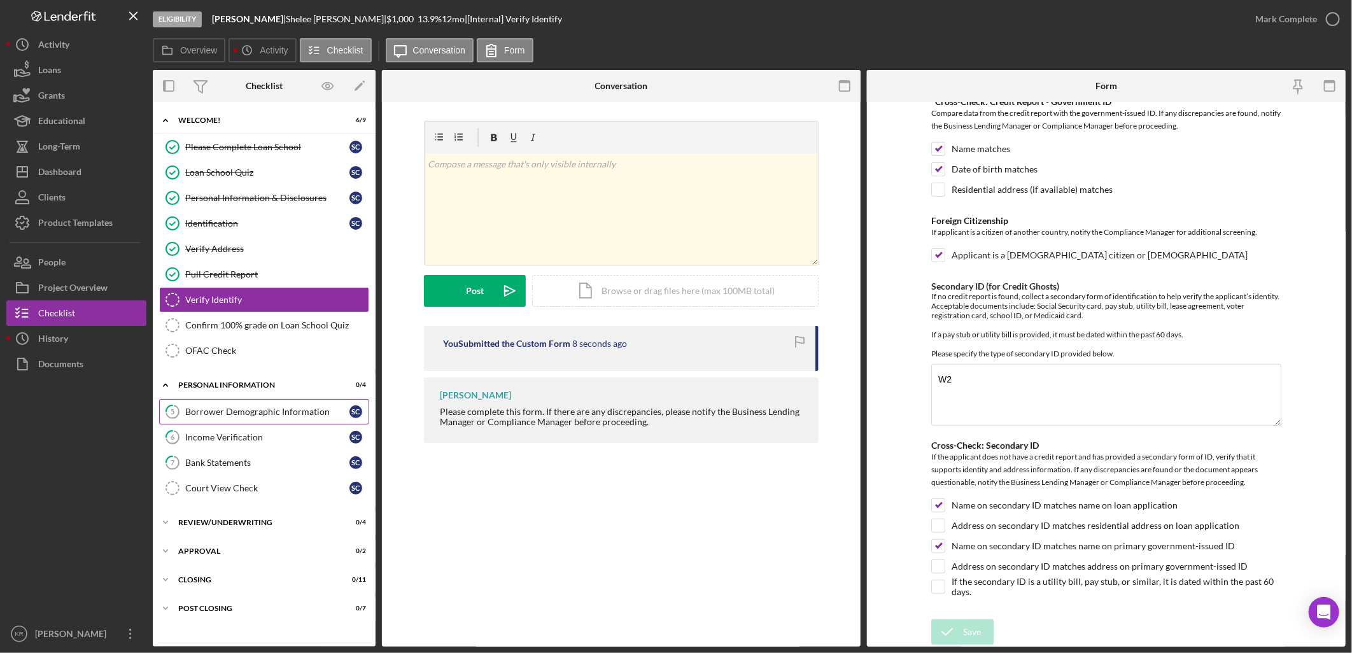
click at [272, 416] on div "Borrower Demographic Information" at bounding box center [267, 412] width 164 height 10
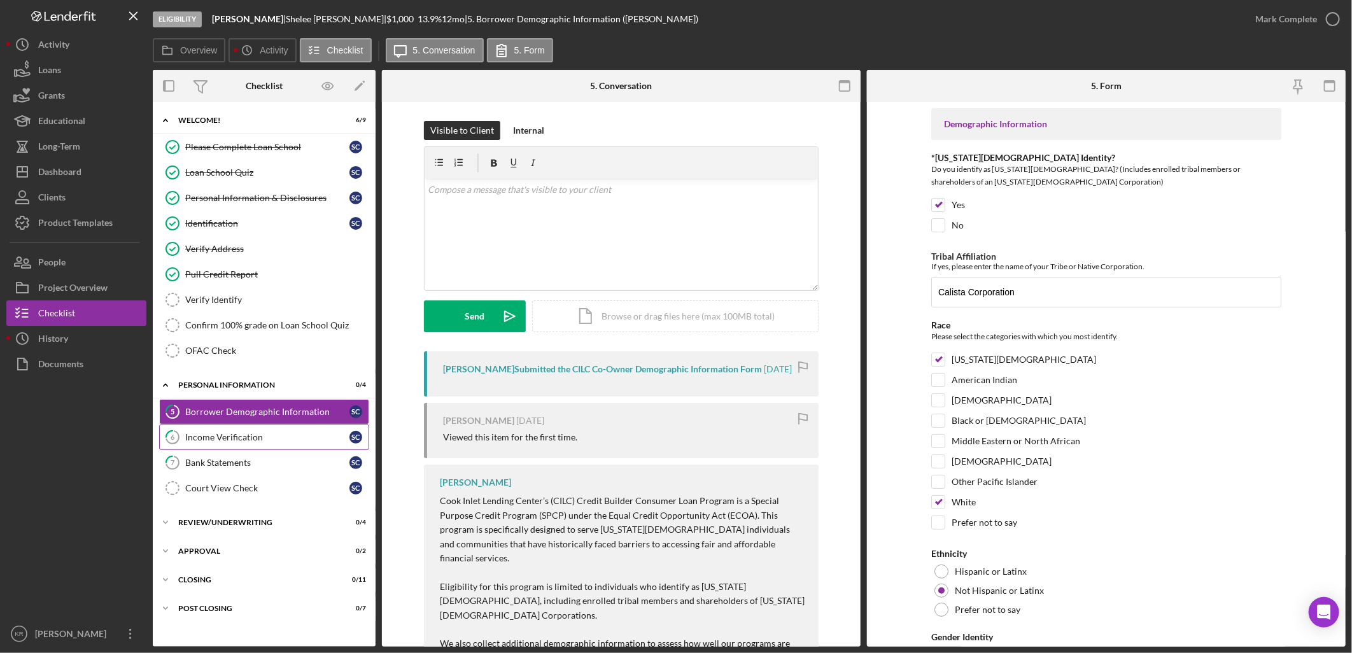
click at [230, 435] on div "Income Verification" at bounding box center [267, 437] width 164 height 10
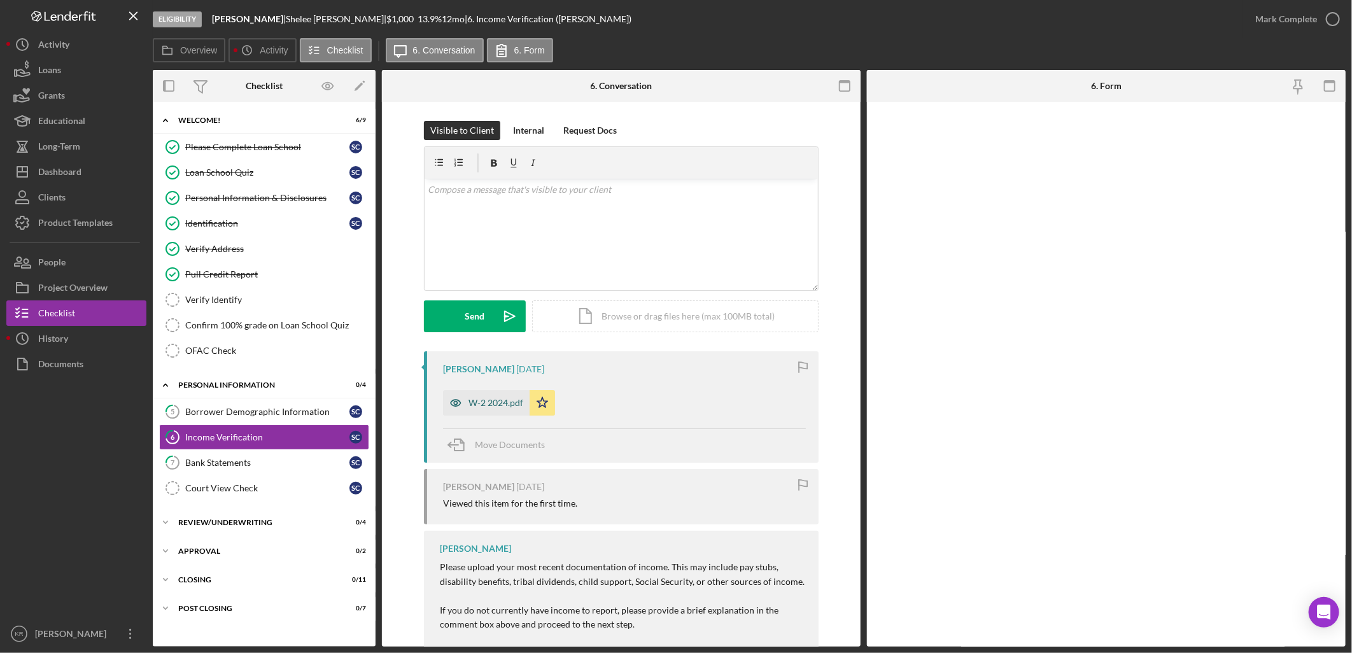
click at [463, 397] on icon "button" at bounding box center [455, 402] width 25 height 25
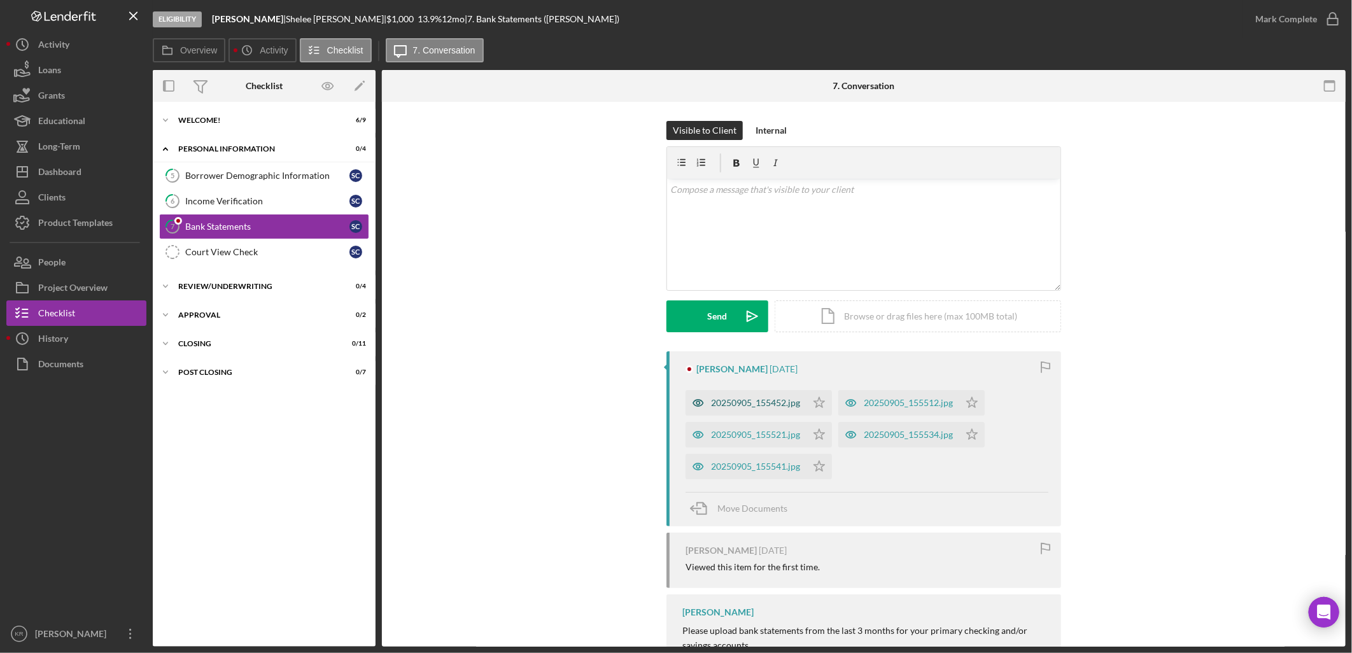
click at [722, 395] on div "20250905_155452.jpg" at bounding box center [745, 402] width 121 height 25
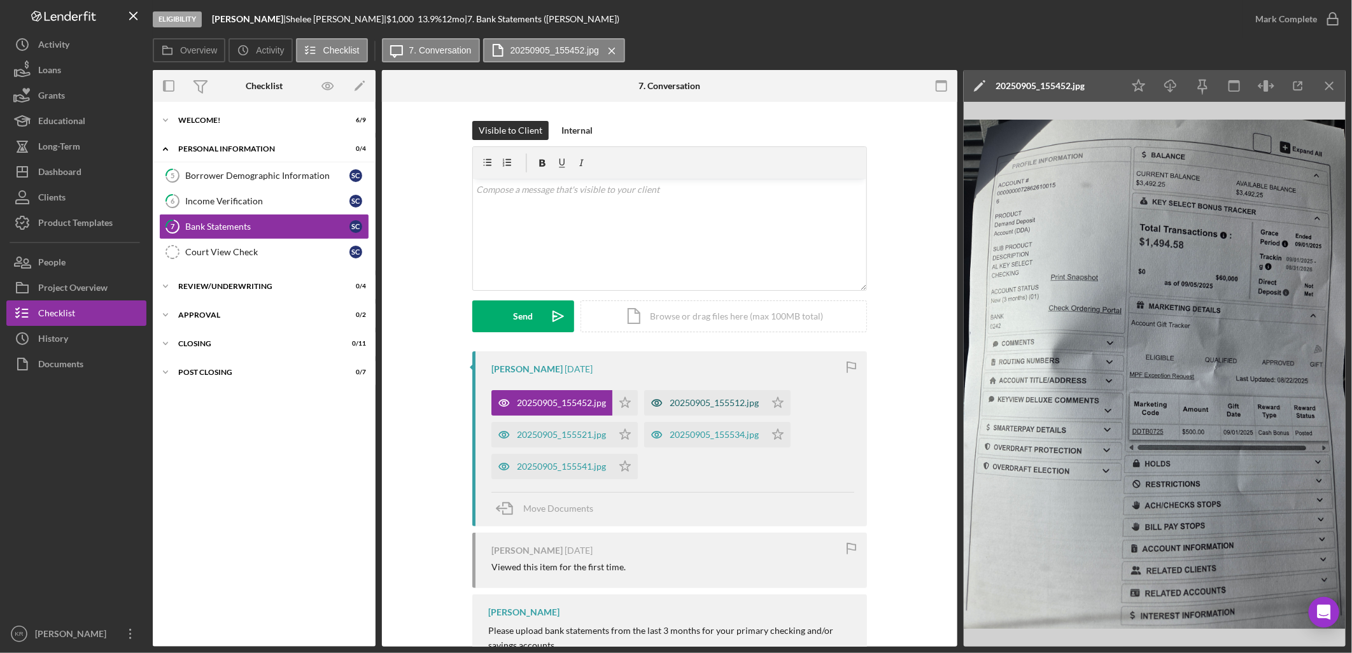
click at [690, 405] on div "20250905_155512.jpg" at bounding box center [714, 403] width 89 height 10
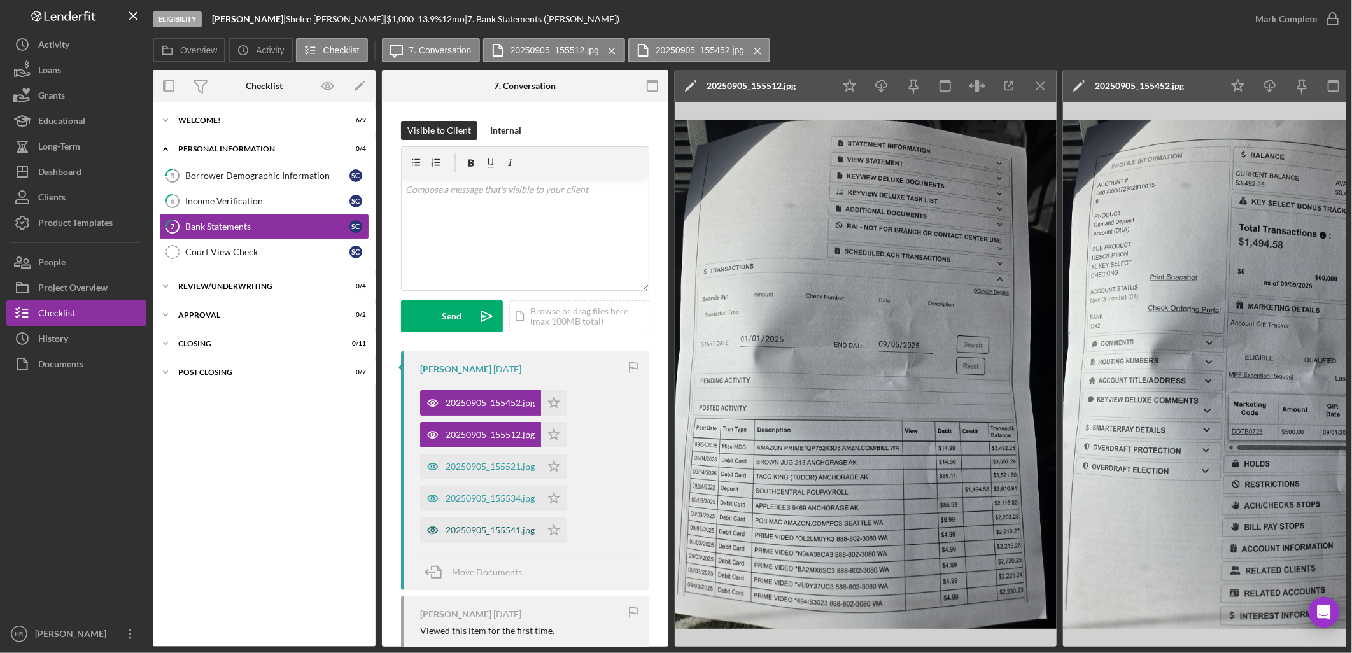
click at [482, 526] on div "20250905_155541.jpg" at bounding box center [489, 530] width 89 height 10
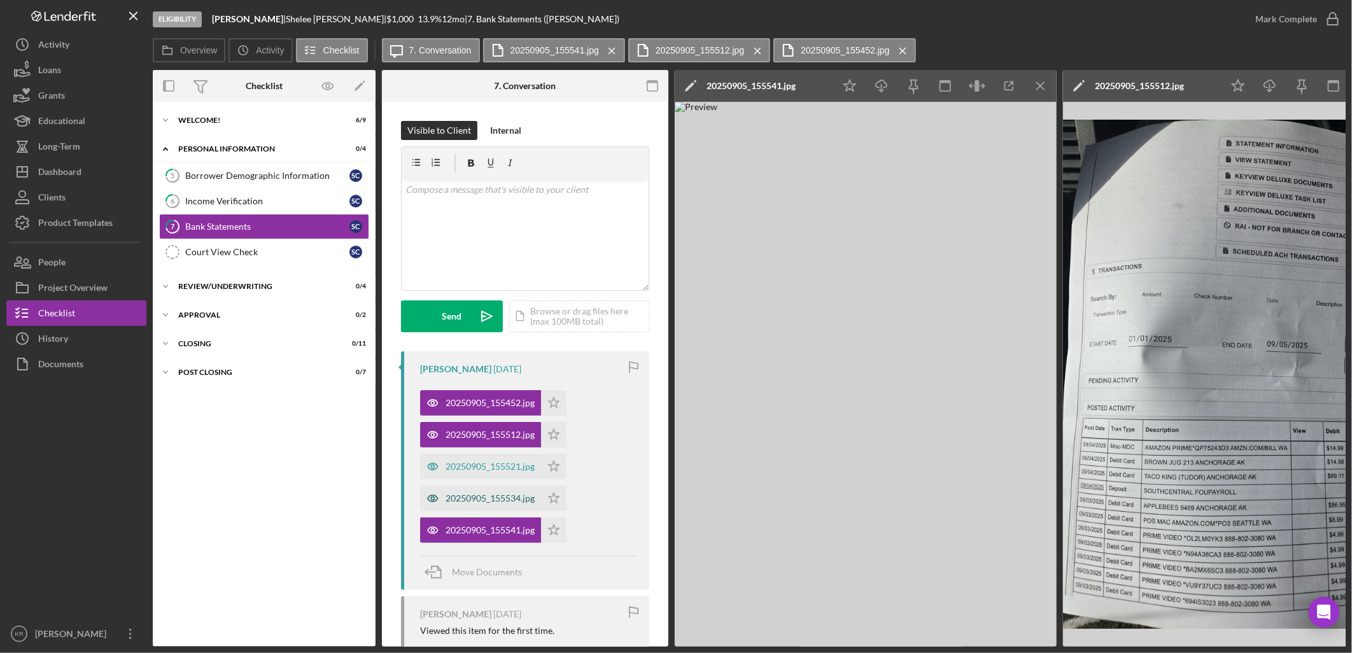
click at [498, 501] on div "20250905_155534.jpg" at bounding box center [489, 498] width 89 height 10
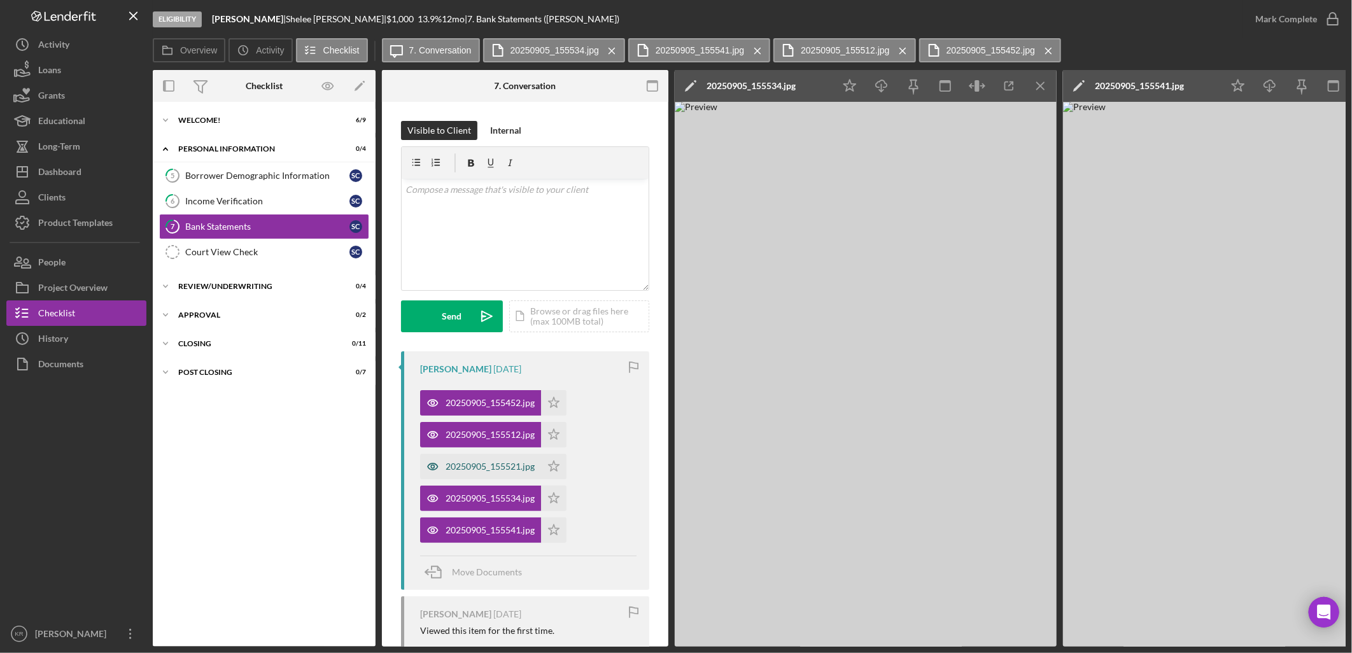
click at [491, 471] on div "20250905_155521.jpg" at bounding box center [489, 466] width 89 height 10
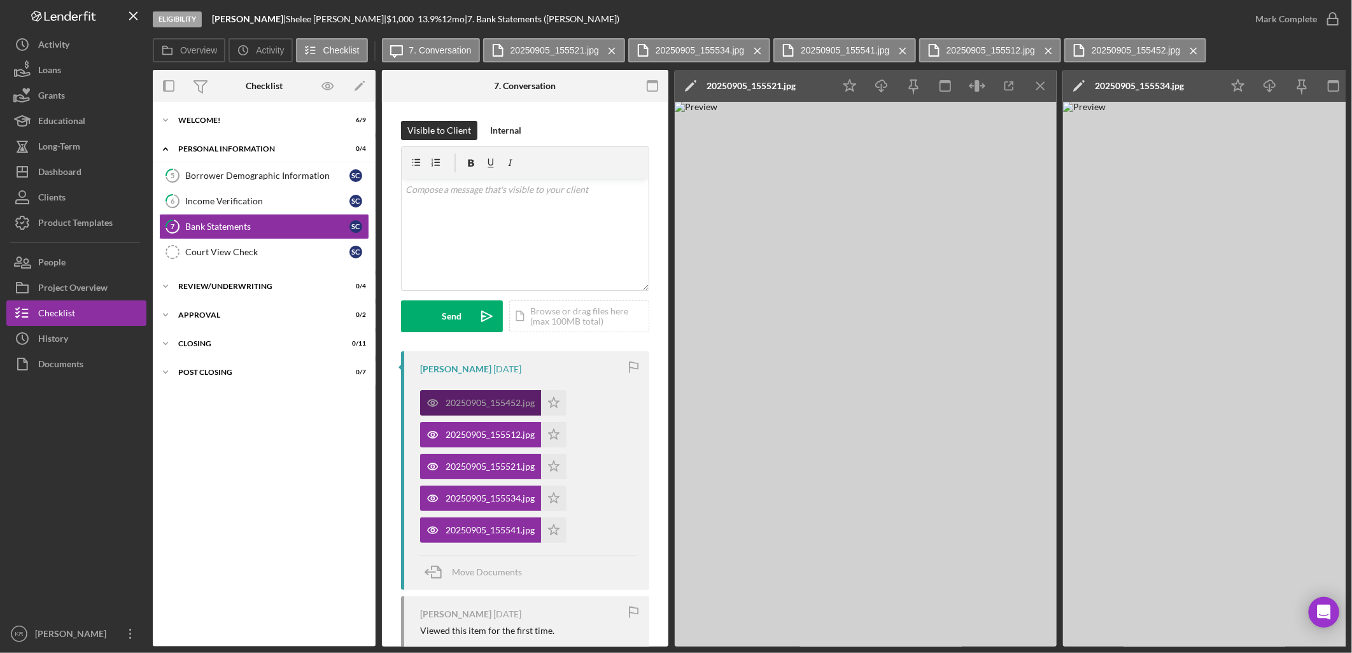
click at [455, 398] on div "20250905_155452.jpg" at bounding box center [489, 403] width 89 height 10
click at [614, 51] on icon "Icon/Menu Close" at bounding box center [612, 51] width 22 height 32
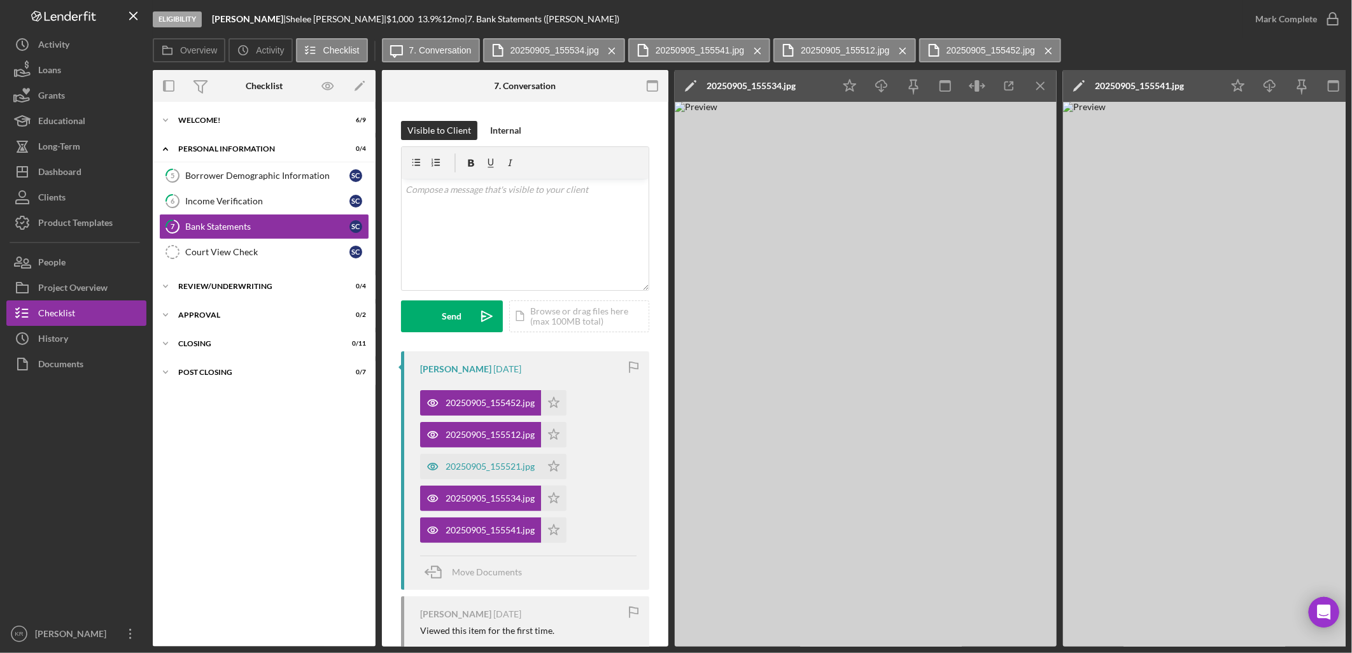
click at [614, 51] on icon "Icon/Menu Close" at bounding box center [612, 51] width 22 height 32
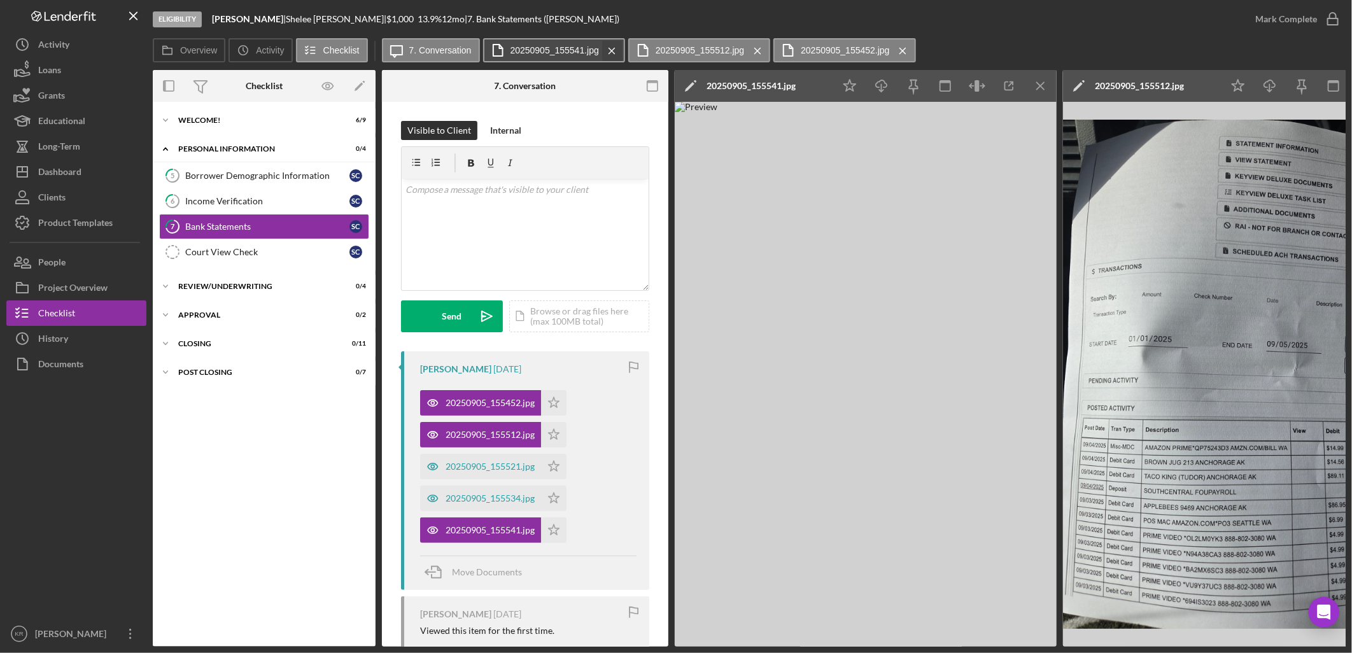
click at [612, 52] on icon "Icon/Menu Close" at bounding box center [612, 51] width 22 height 32
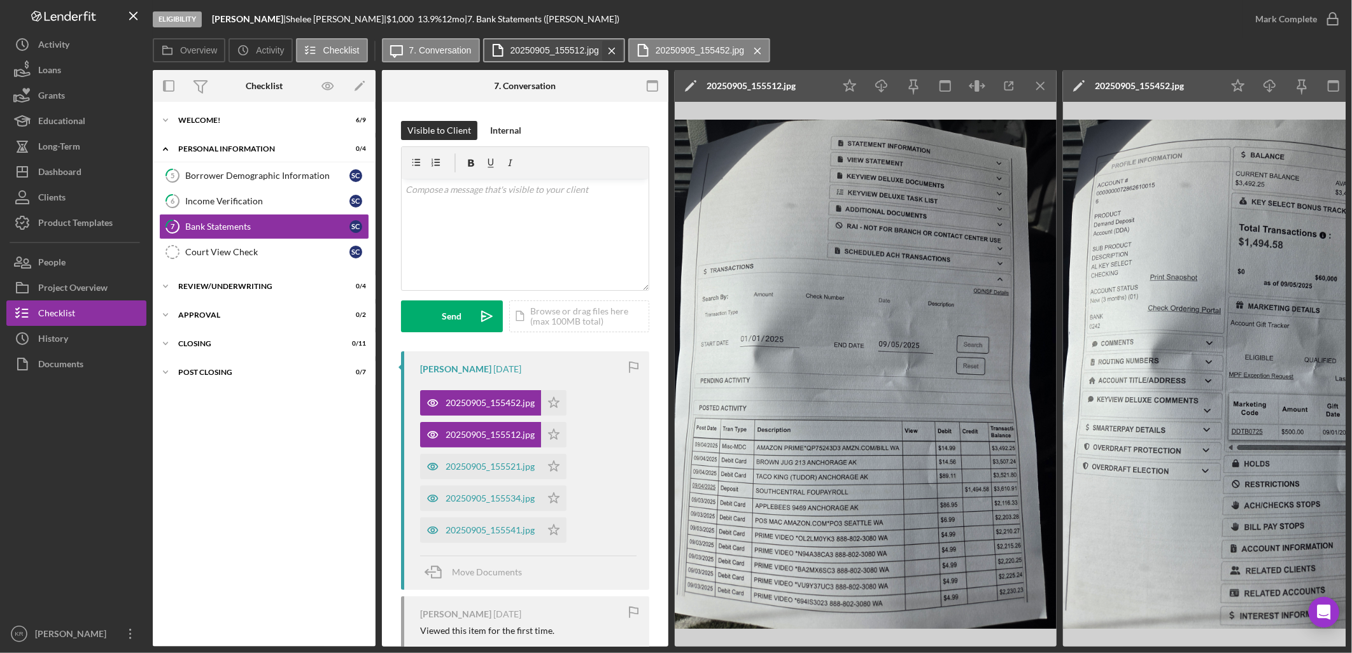
click at [612, 54] on icon "Icon/Menu Close" at bounding box center [612, 51] width 22 height 32
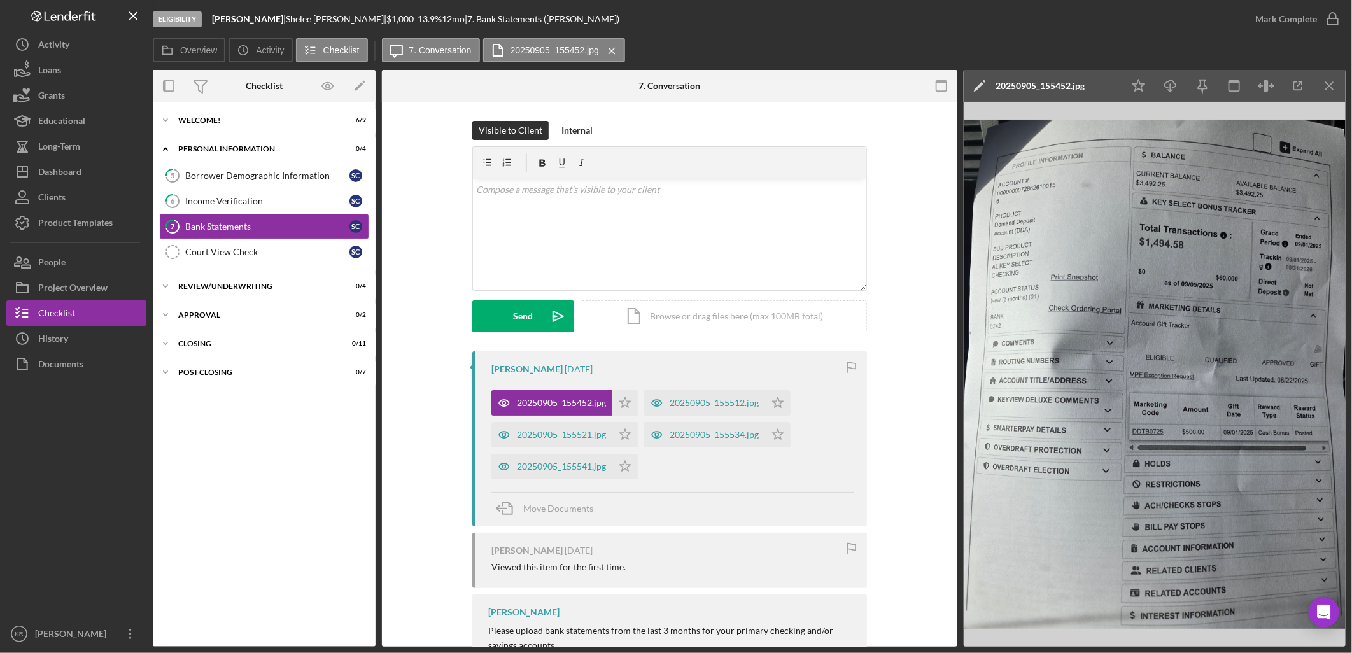
click at [1130, 257] on img at bounding box center [1155, 374] width 382 height 545
click at [228, 284] on div "Review/Underwriting" at bounding box center [268, 287] width 181 height 8
click at [220, 420] on div "Icon/Expander Approval 0 / 2" at bounding box center [264, 423] width 223 height 25
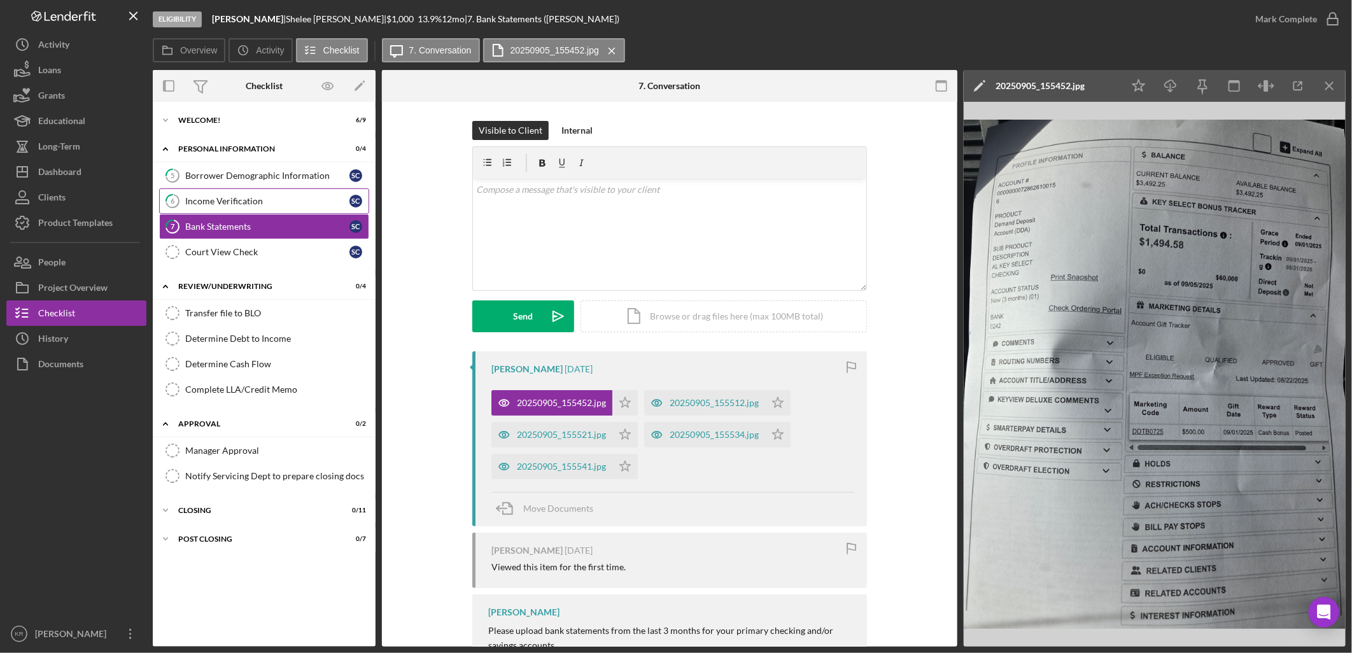
click at [244, 199] on div "Income Verification" at bounding box center [267, 201] width 164 height 10
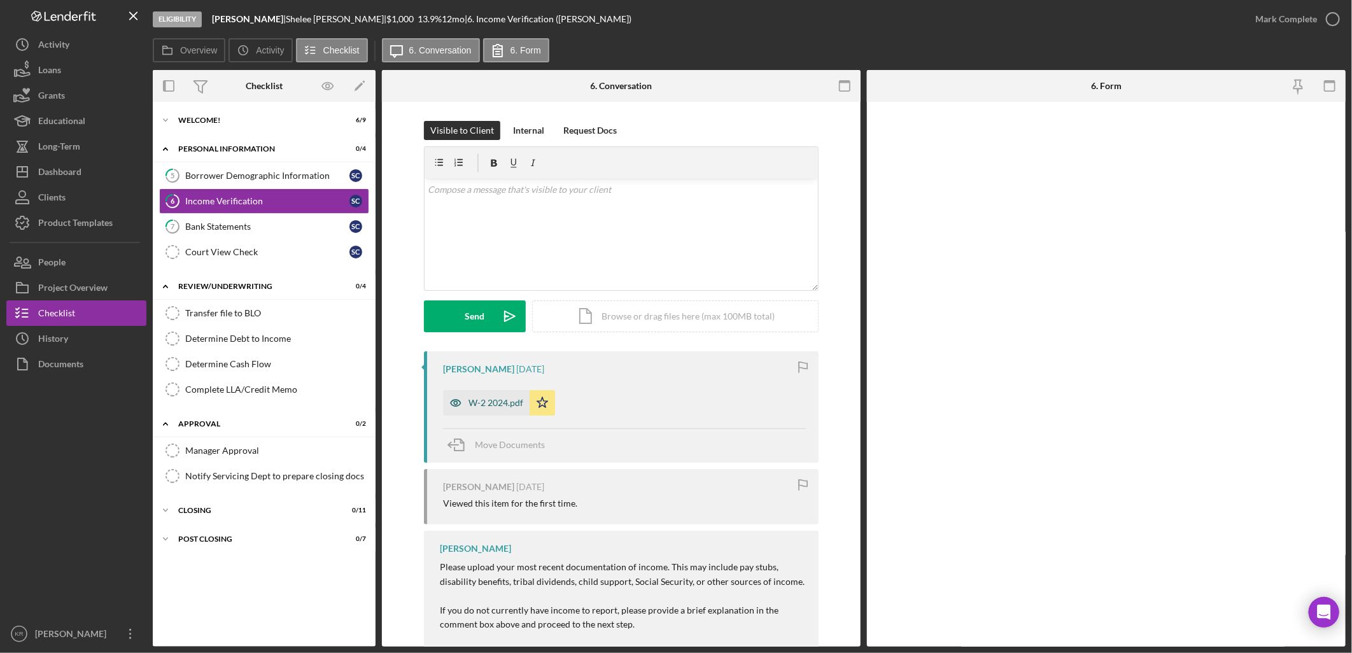
click at [472, 410] on div "W-2 2024.pdf" at bounding box center [486, 402] width 87 height 25
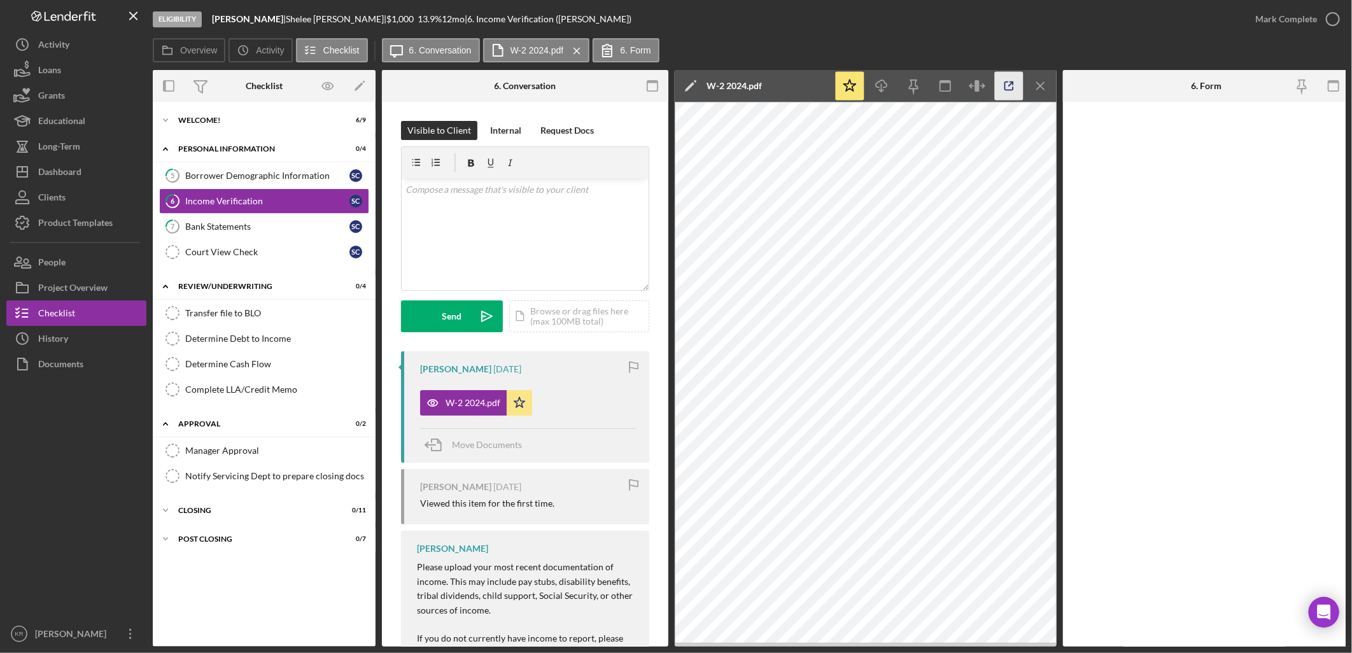
click at [1006, 83] on icon "button" at bounding box center [1009, 86] width 29 height 29
click at [1019, 81] on icon "button" at bounding box center [1009, 86] width 29 height 29
